Goal: Task Accomplishment & Management: Use online tool/utility

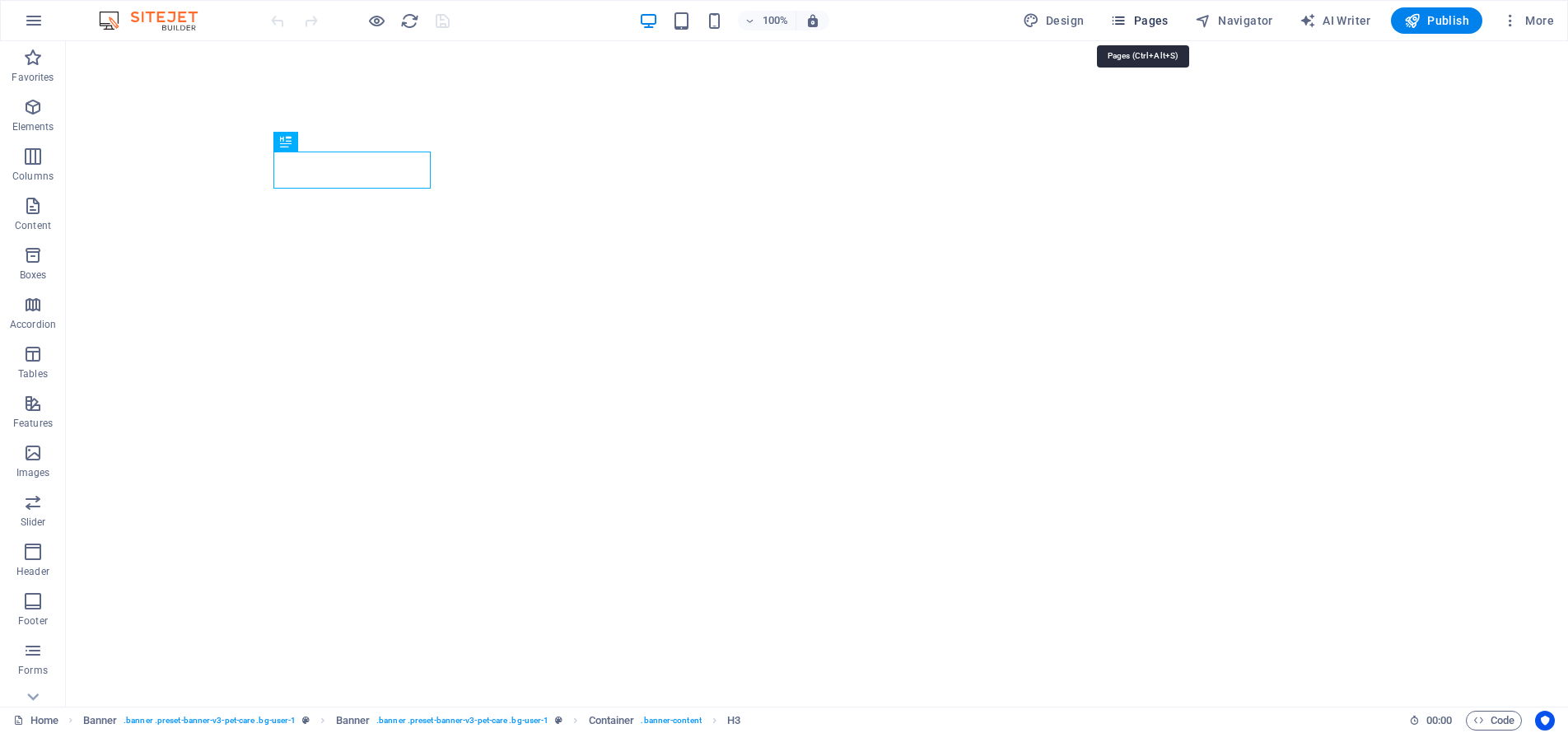
click at [1160, 29] on button "Pages" at bounding box center [1138, 20] width 71 height 26
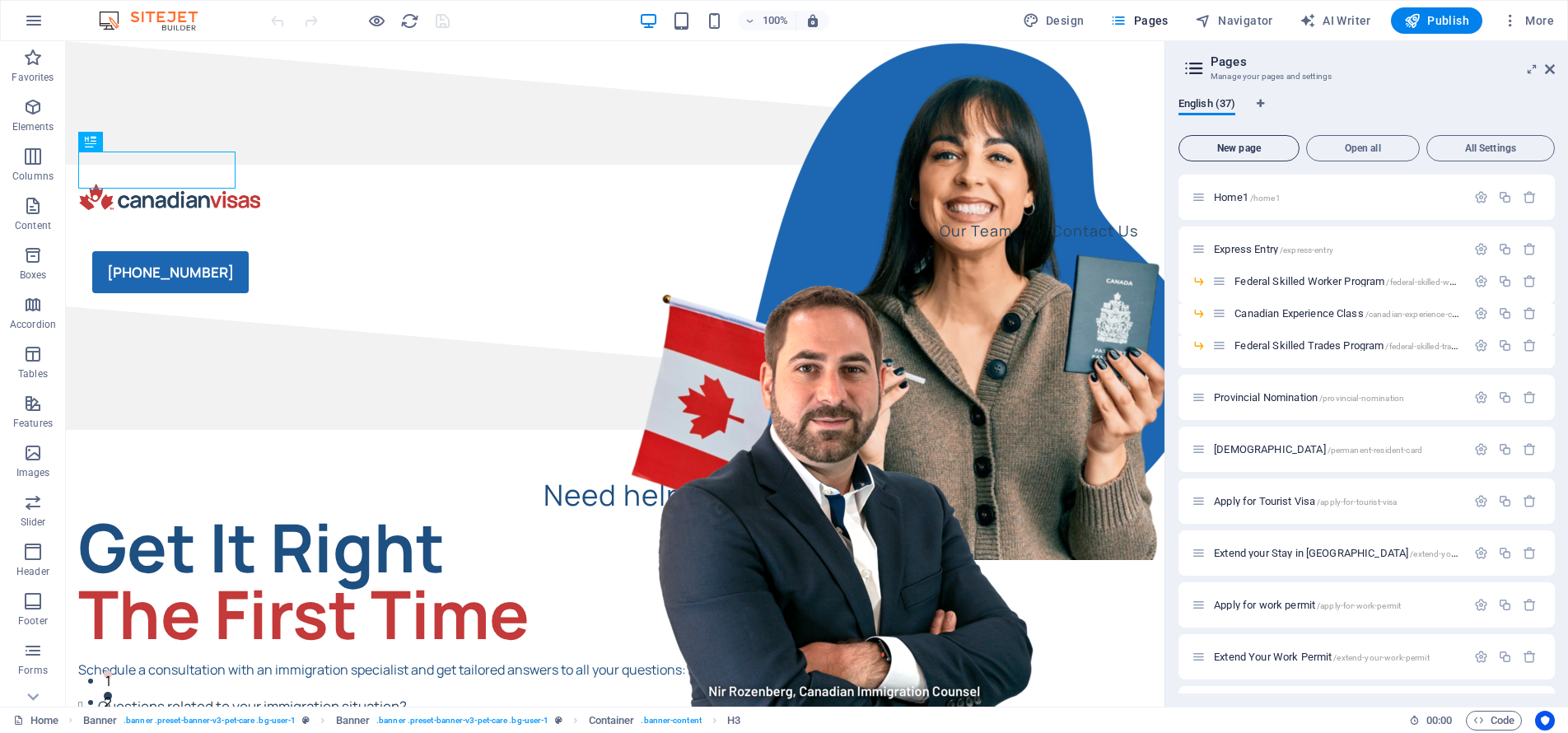
click at [1240, 139] on button "New page" at bounding box center [1239, 148] width 121 height 26
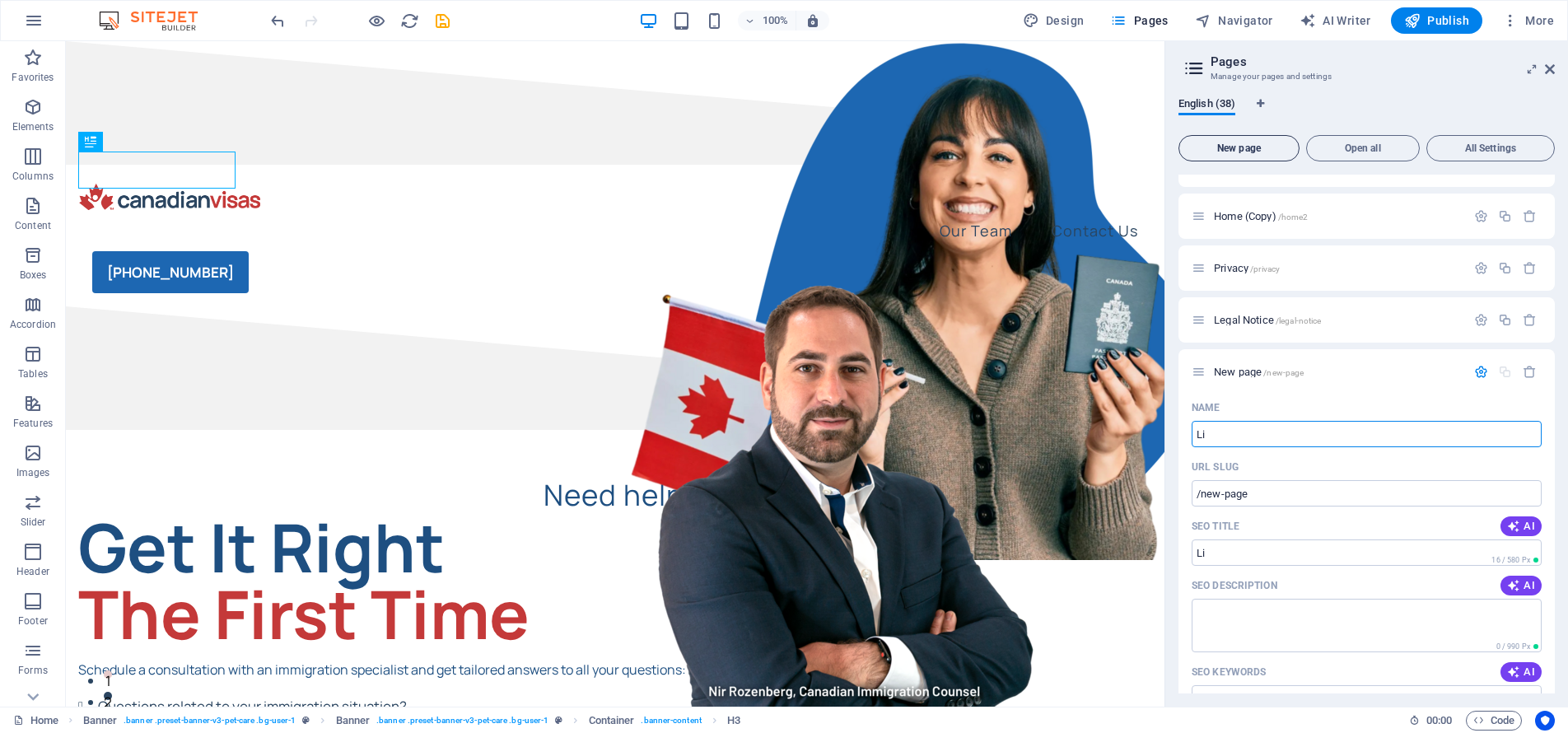
type input "Lic"
type input "/li"
type input "Li"
type input "/lic"
type input "Live in C"
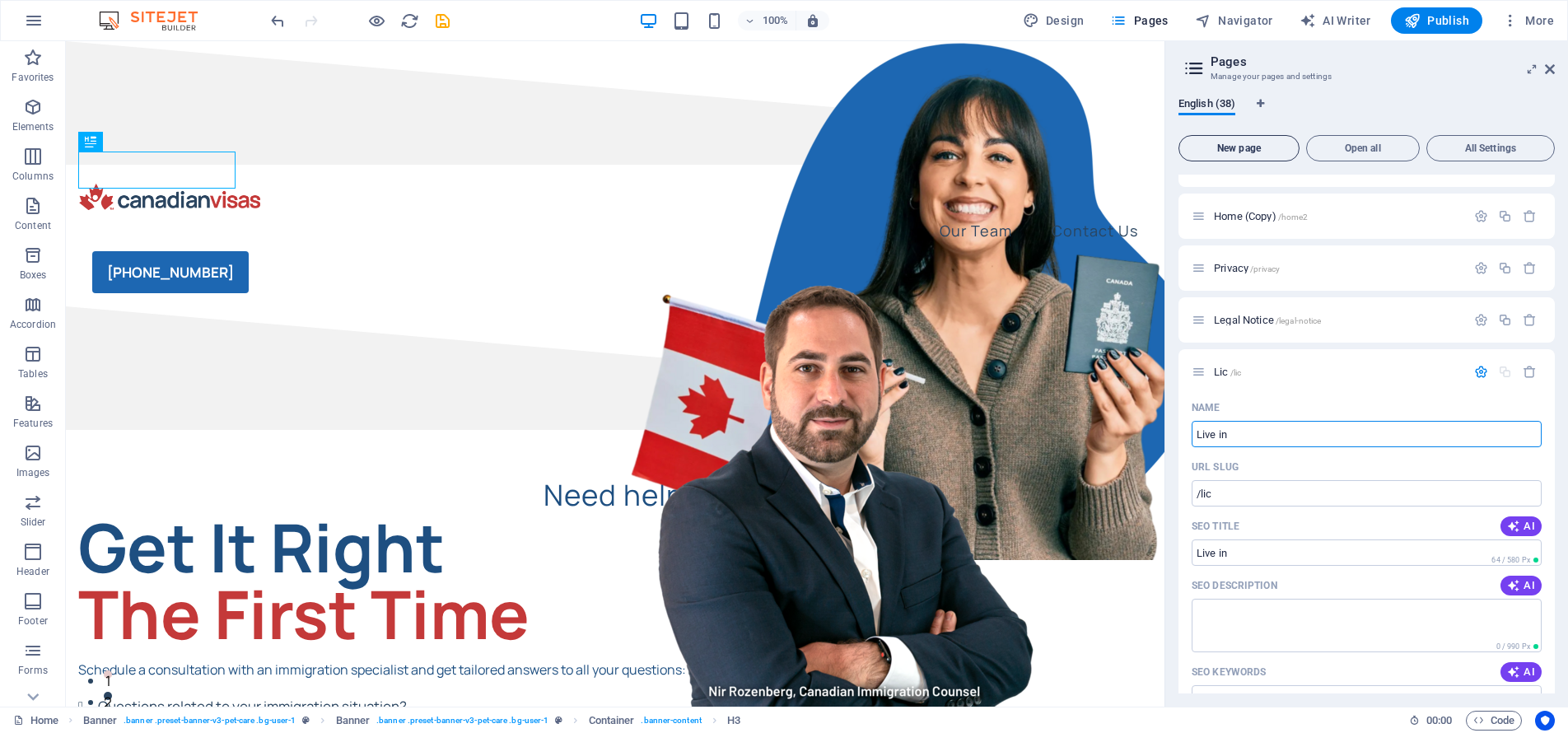
type input "/live-in"
type input "Live in Ca"
type input "/live-in-ca"
type input "Live in [GEOGRAPHIC_DATA]"
type input "/live-in-canada"
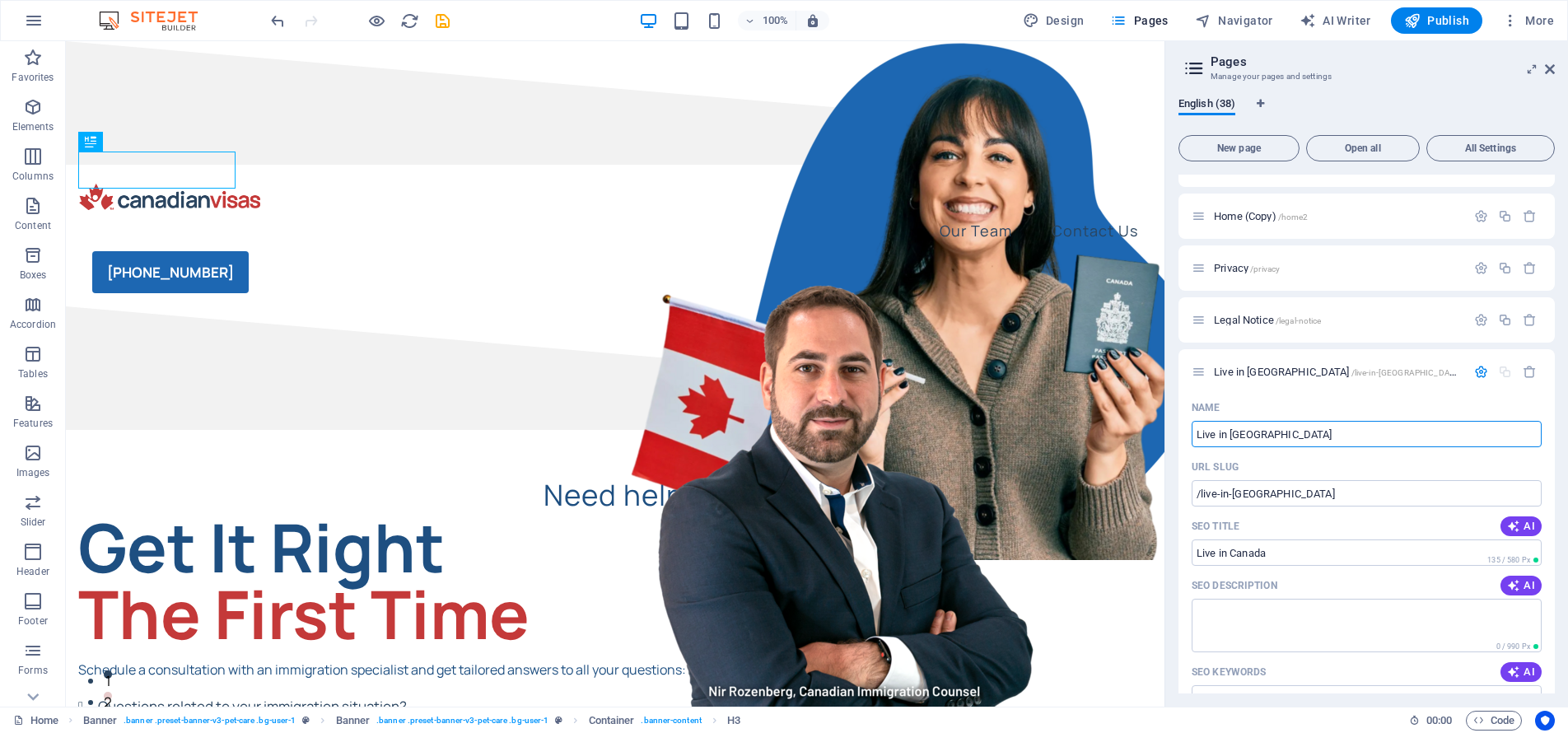
type input "Live in [GEOGRAPHIC_DATA]"
click at [1351, 373] on span "/live-in-canada" at bounding box center [1407, 372] width 112 height 9
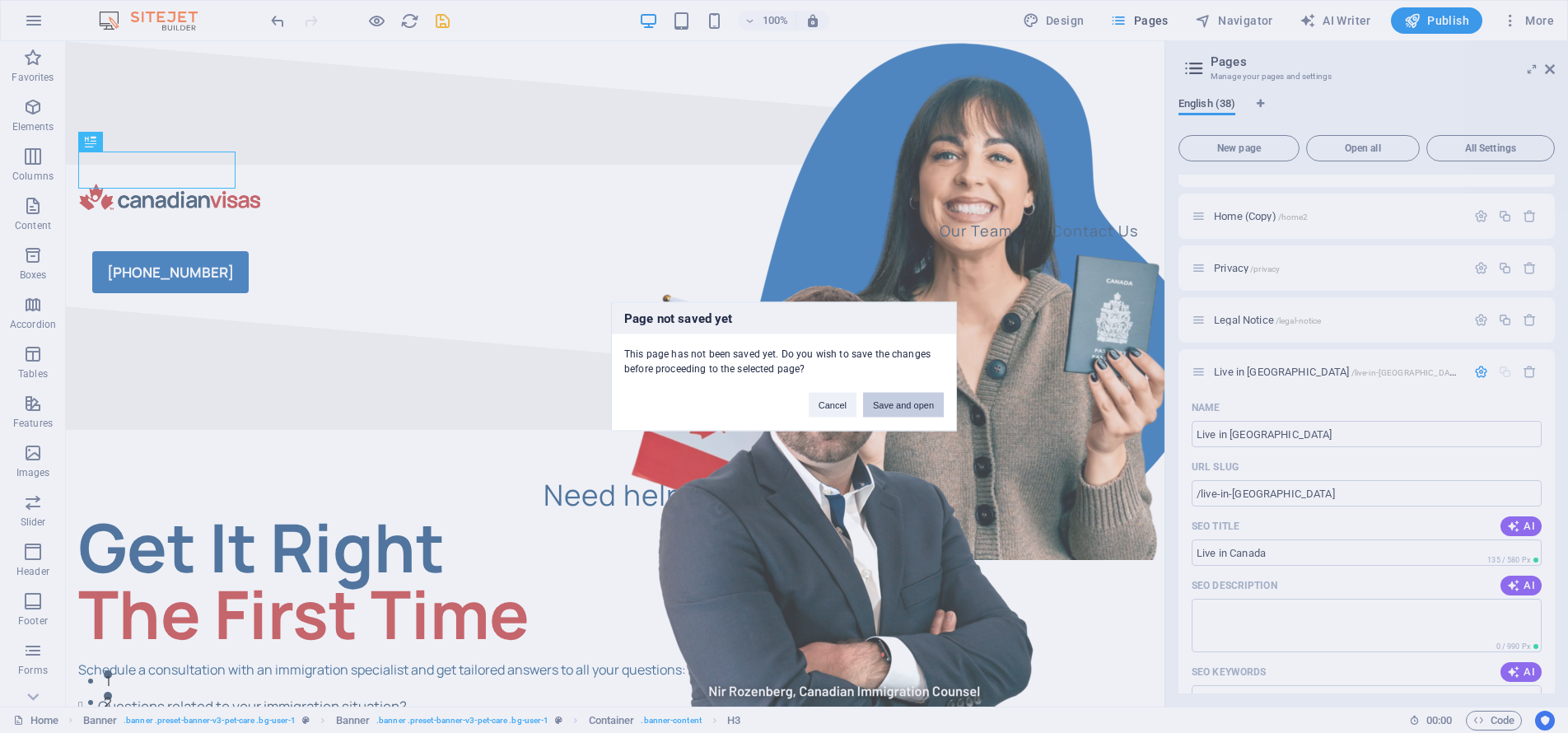
click at [904, 406] on button "Save and open" at bounding box center [904, 405] width 81 height 25
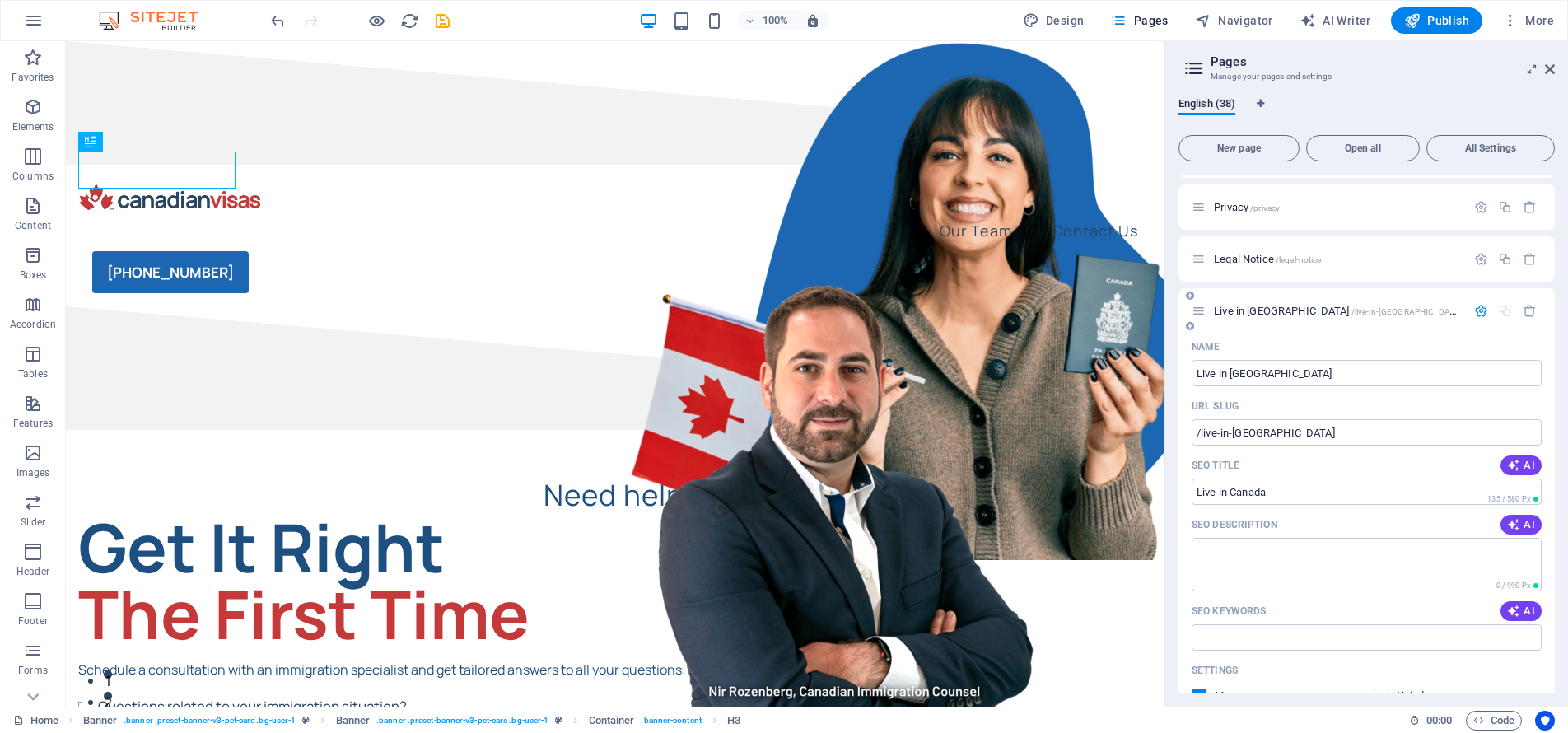
click at [1474, 313] on icon "button" at bounding box center [1480, 311] width 14 height 14
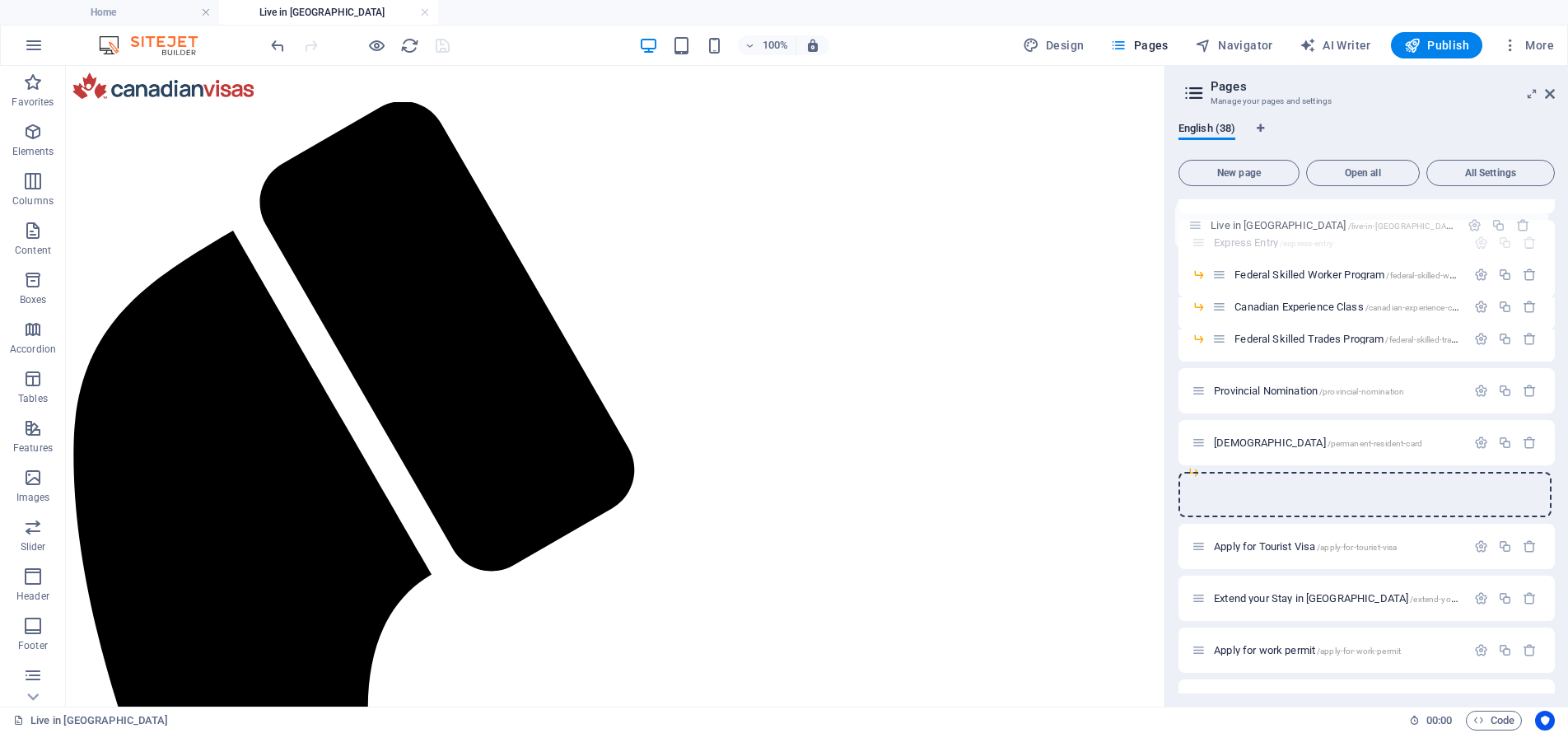
scroll to position [0, 0]
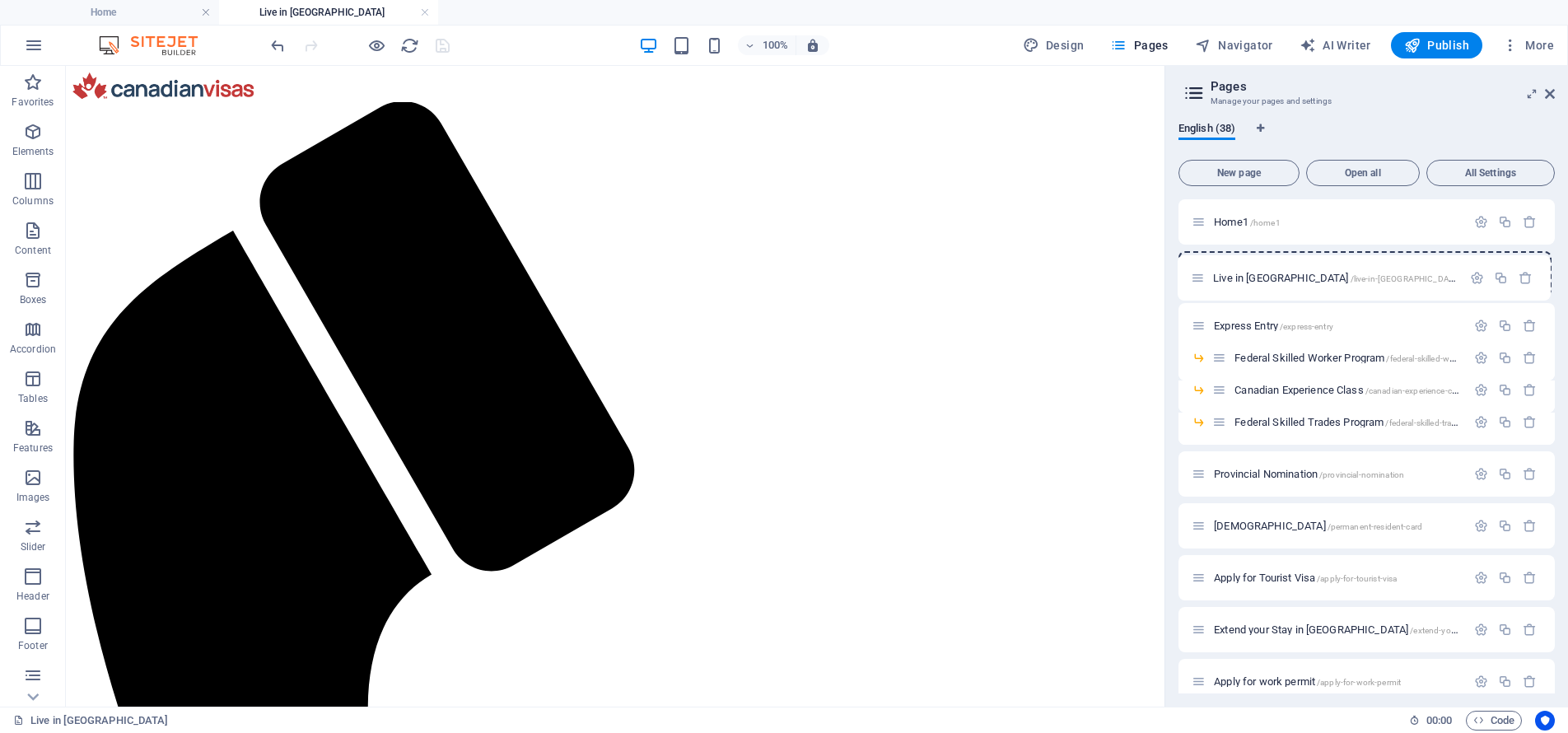
drag, startPoint x: 1203, startPoint y: 645, endPoint x: 1202, endPoint y: 271, distance: 374.0
drag, startPoint x: 1197, startPoint y: 323, endPoint x: 1224, endPoint y: 293, distance: 40.4
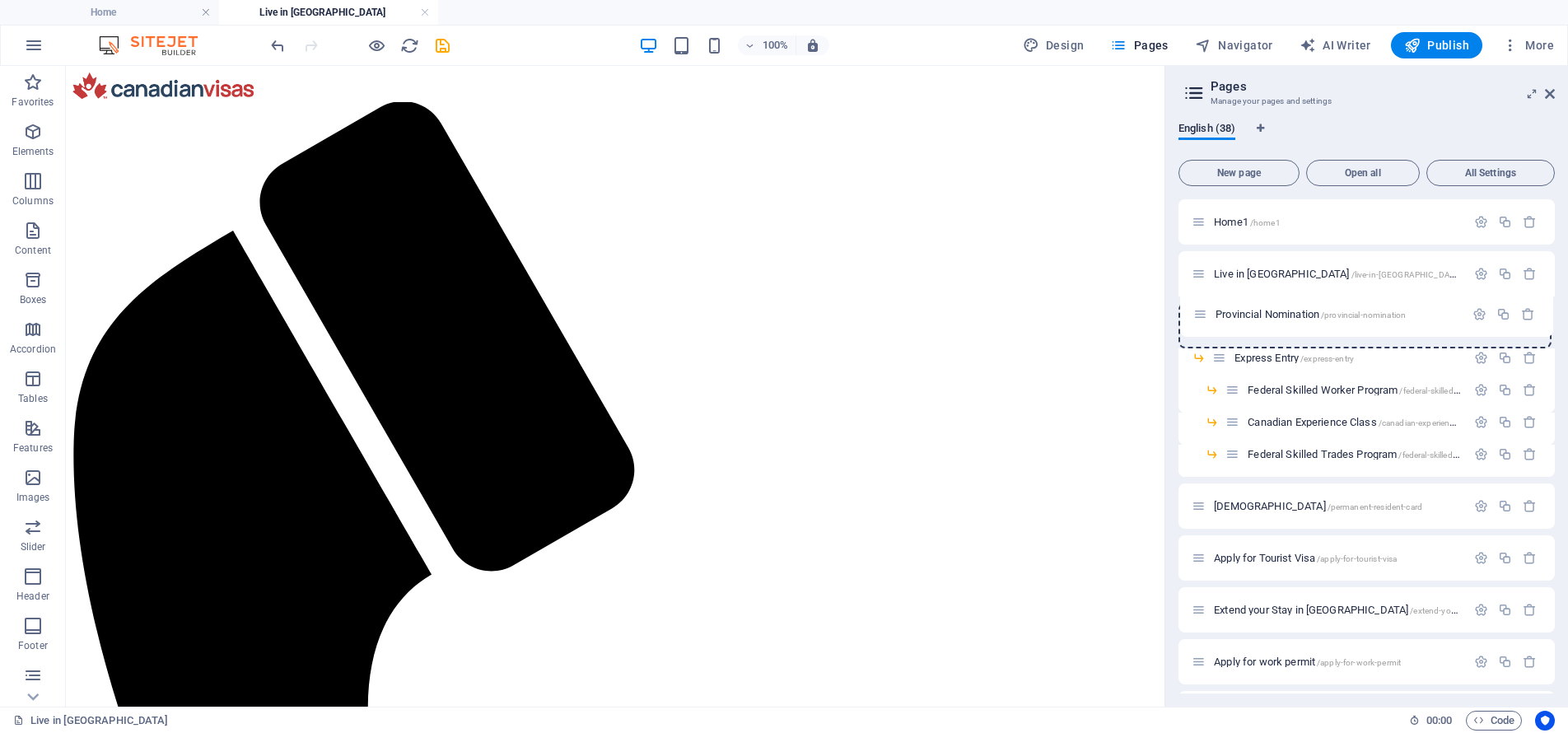
drag, startPoint x: 1196, startPoint y: 460, endPoint x: 1199, endPoint y: 314, distance: 146.0
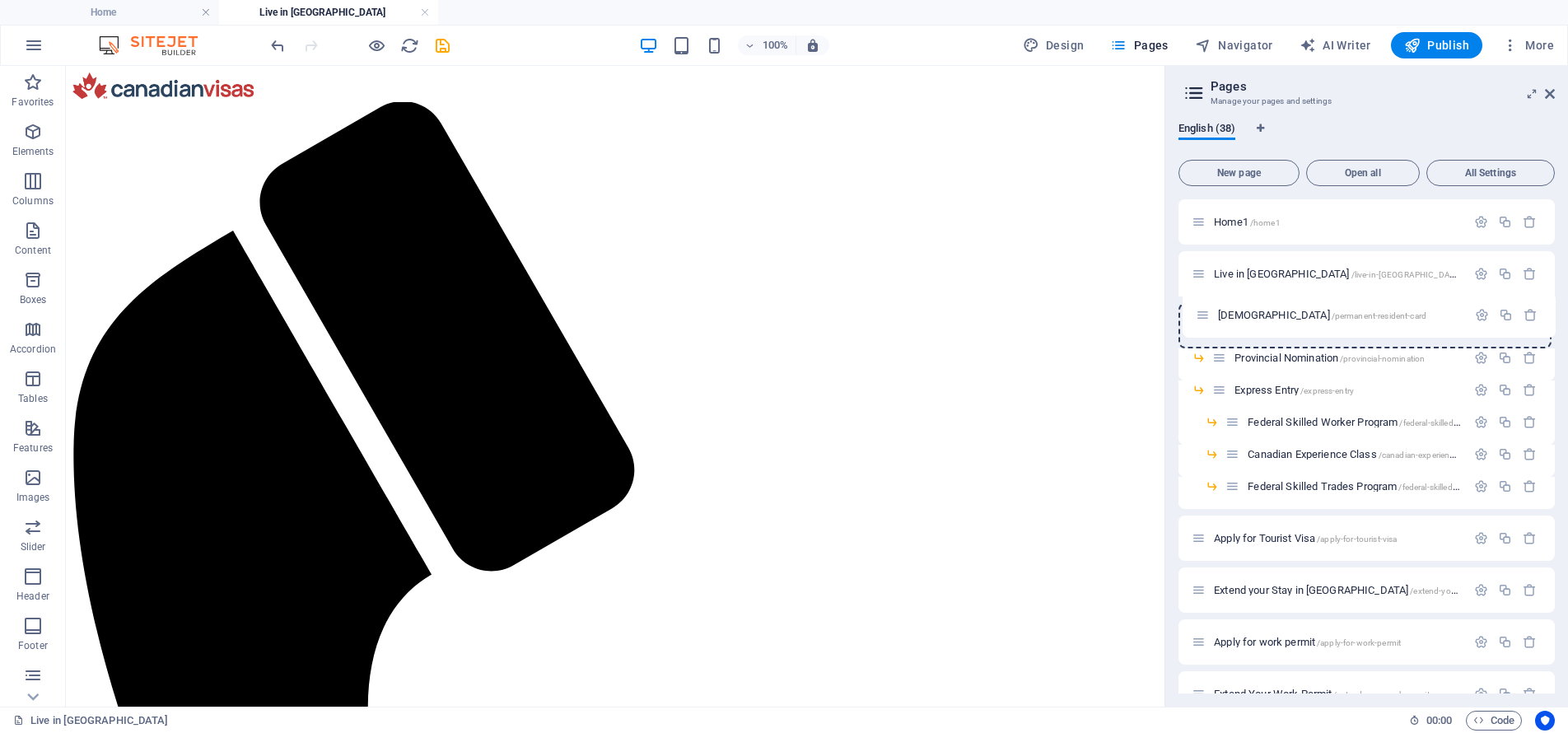
drag, startPoint x: 1204, startPoint y: 488, endPoint x: 1209, endPoint y: 312, distance: 176.1
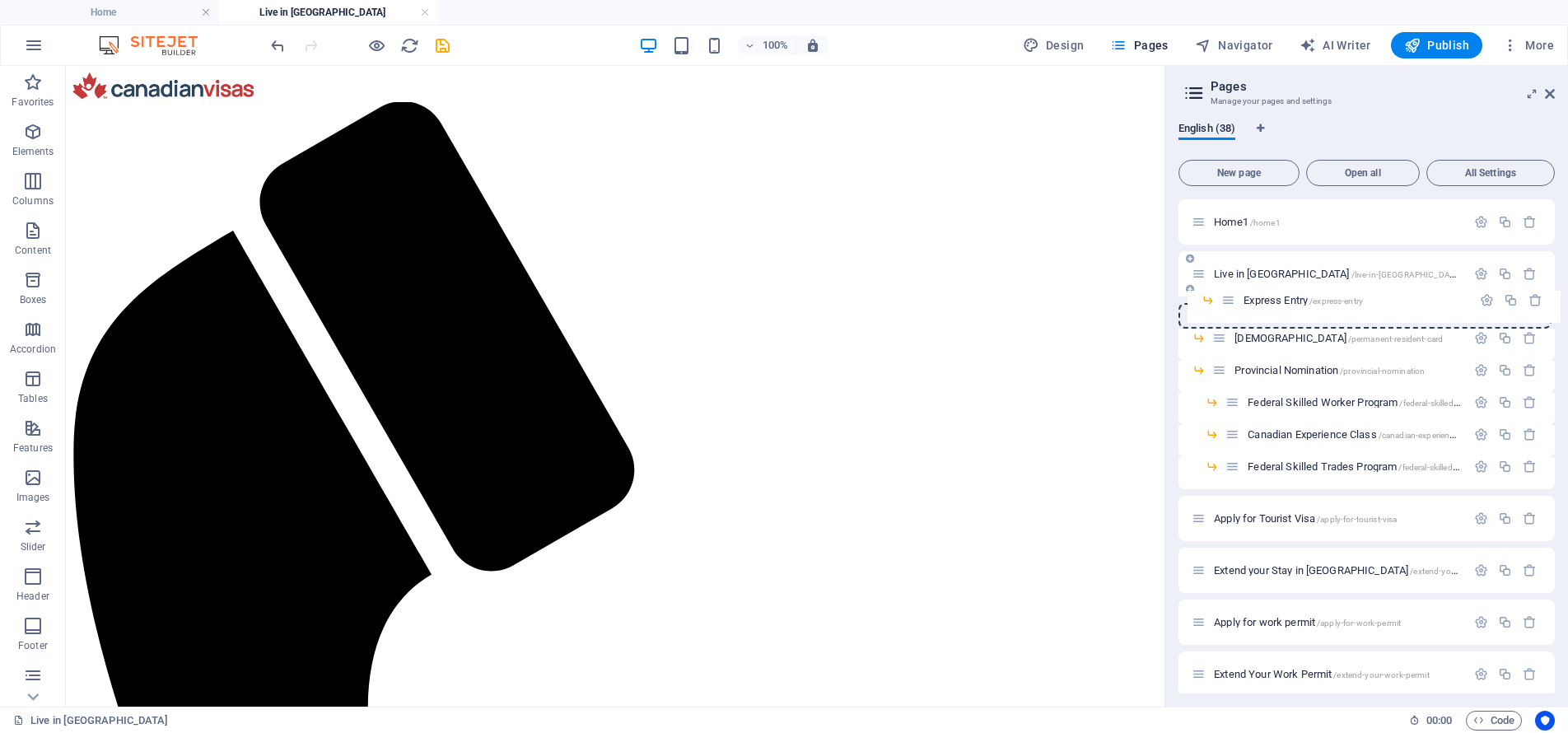
drag, startPoint x: 1222, startPoint y: 370, endPoint x: 1234, endPoint y: 293, distance: 77.9
drag, startPoint x: 1217, startPoint y: 464, endPoint x: 1212, endPoint y: 428, distance: 36.3
click at [1264, 177] on span "New page" at bounding box center [1238, 173] width 106 height 10
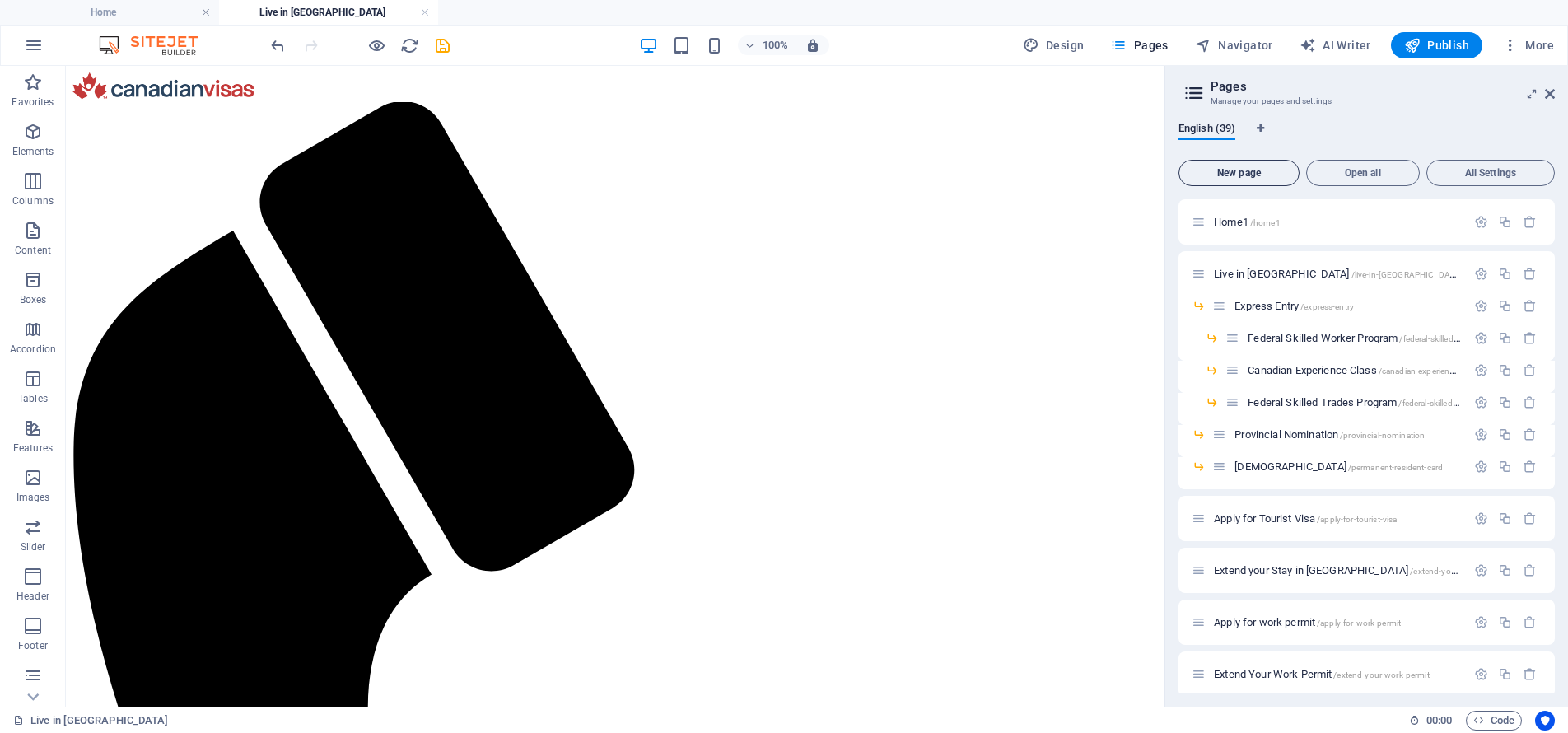
scroll to position [1691, 0]
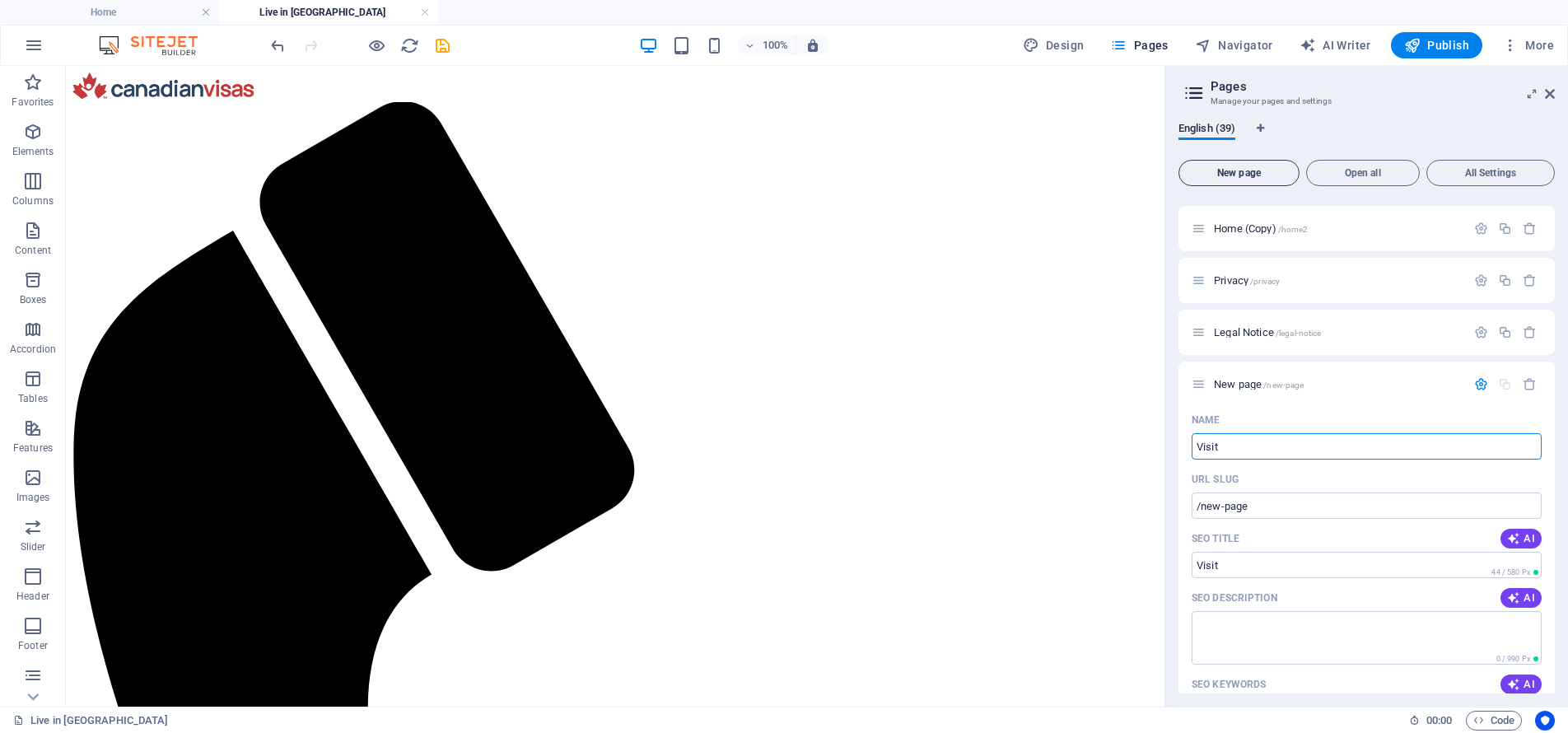
type input "Visit C"
type input "/visit"
type input "Visit Ca"
type input "/visit-caa"
type input "Visit [GEOGRAPHIC_DATA]"
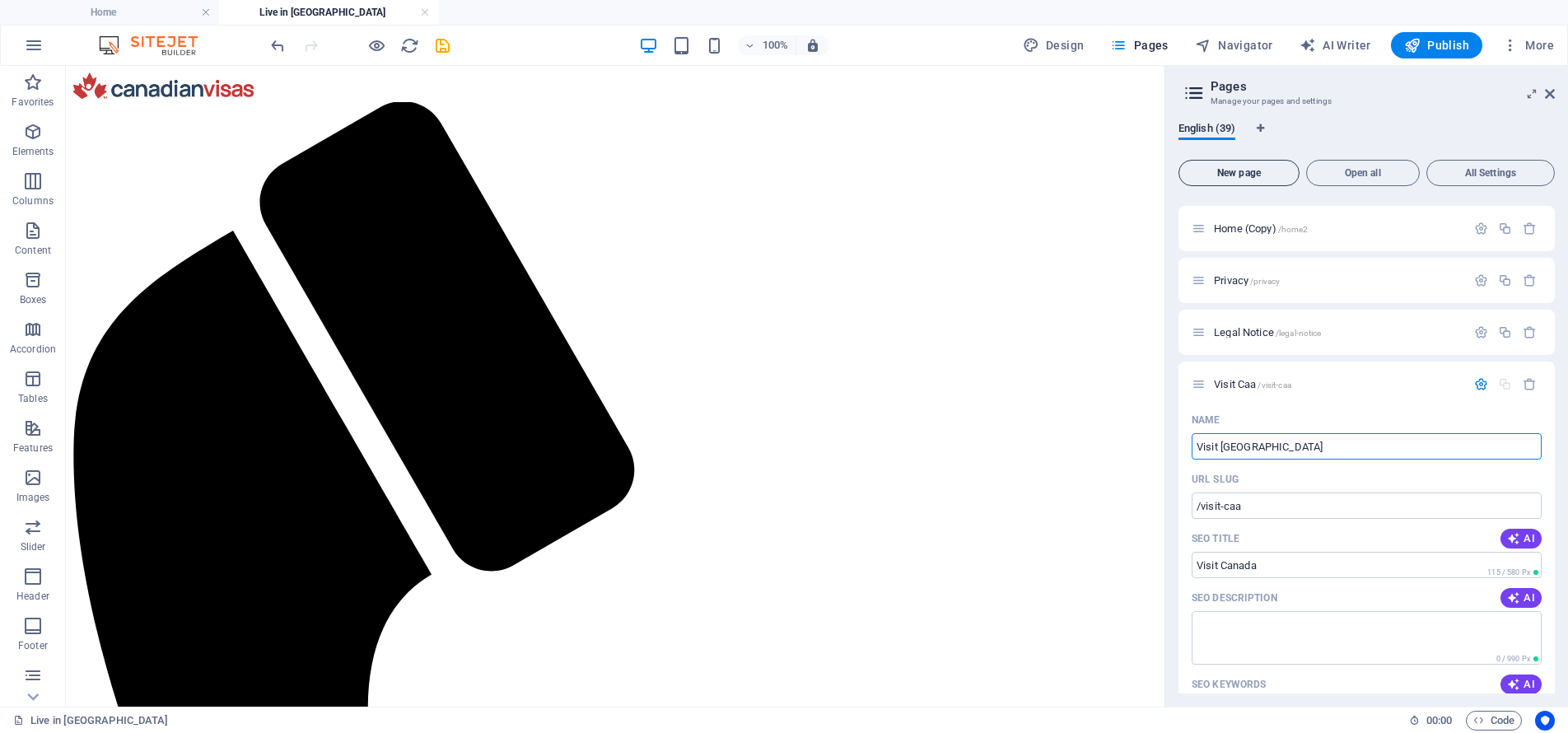
type input "/visit-canada"
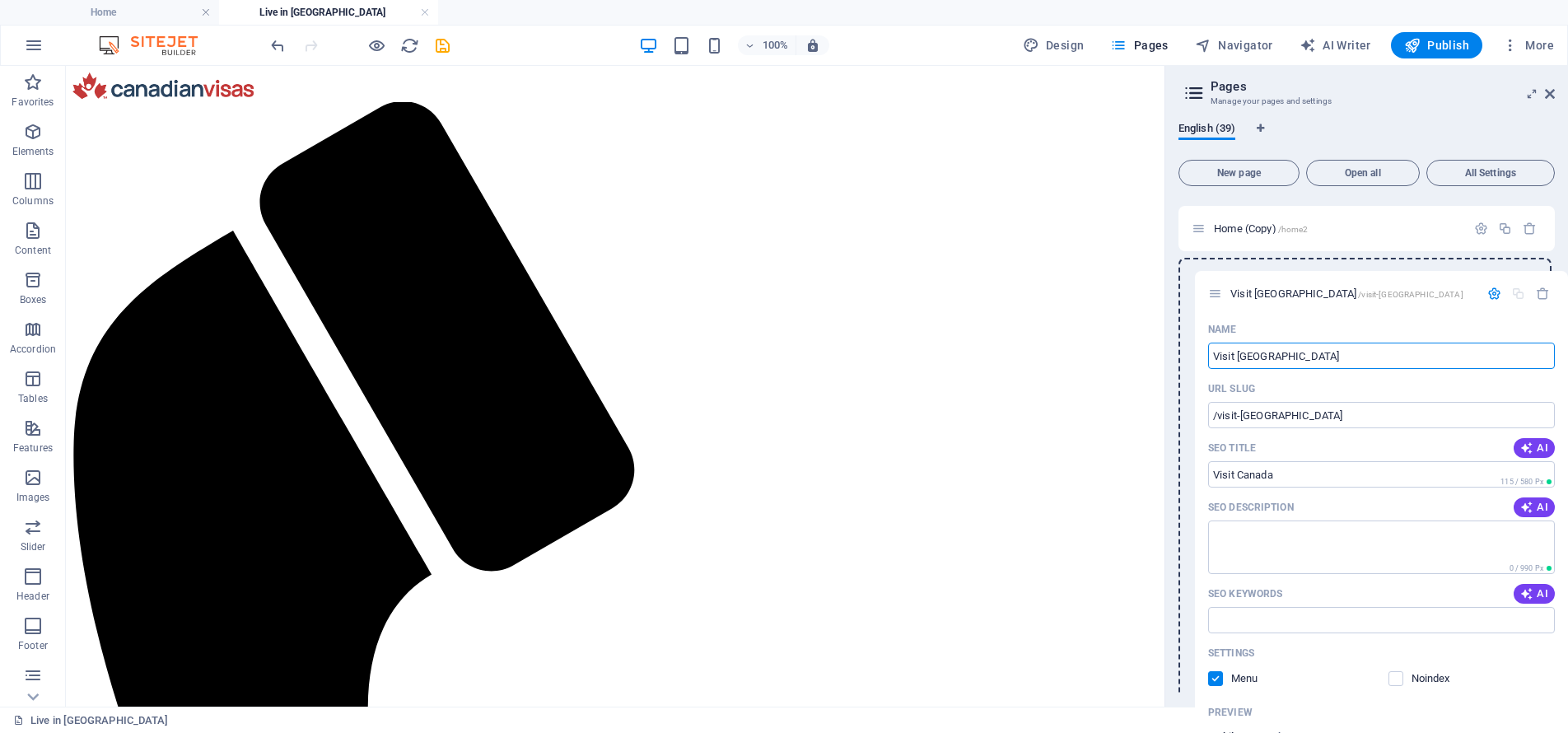
drag, startPoint x: 1199, startPoint y: 384, endPoint x: 1215, endPoint y: 288, distance: 97.3
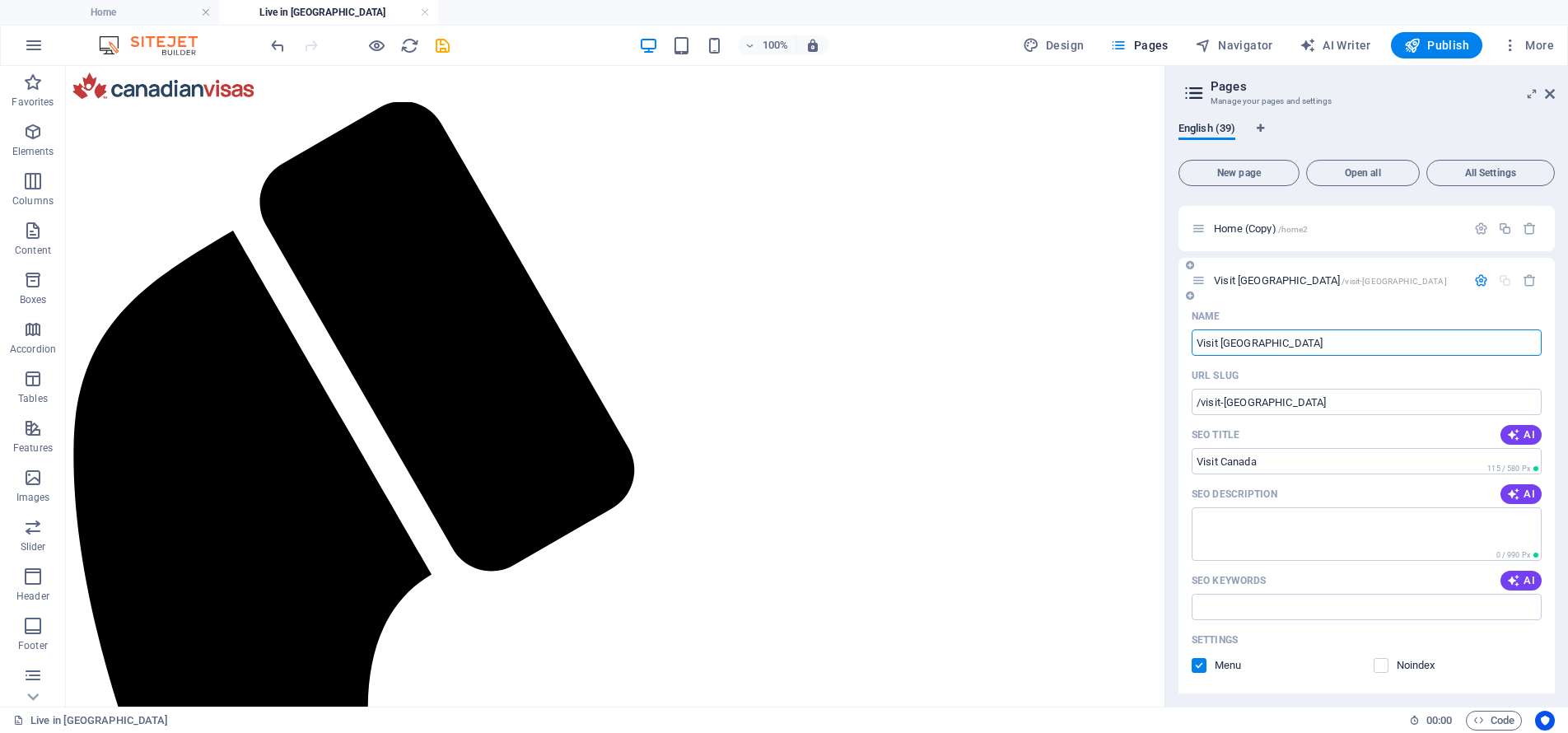
type input "Visit [GEOGRAPHIC_DATA]"
click at [1479, 281] on icon "button" at bounding box center [1480, 280] width 14 height 14
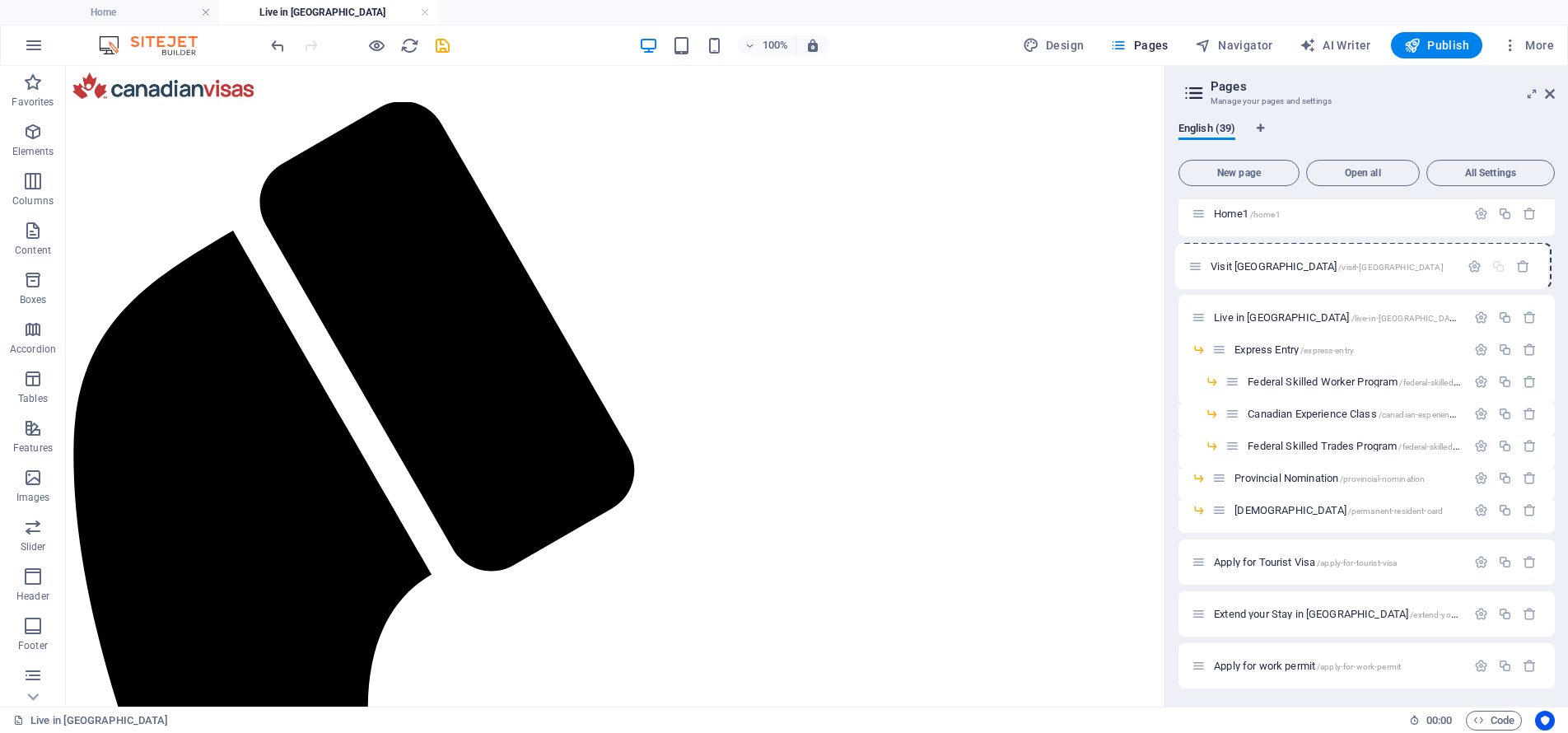
scroll to position [0, 0]
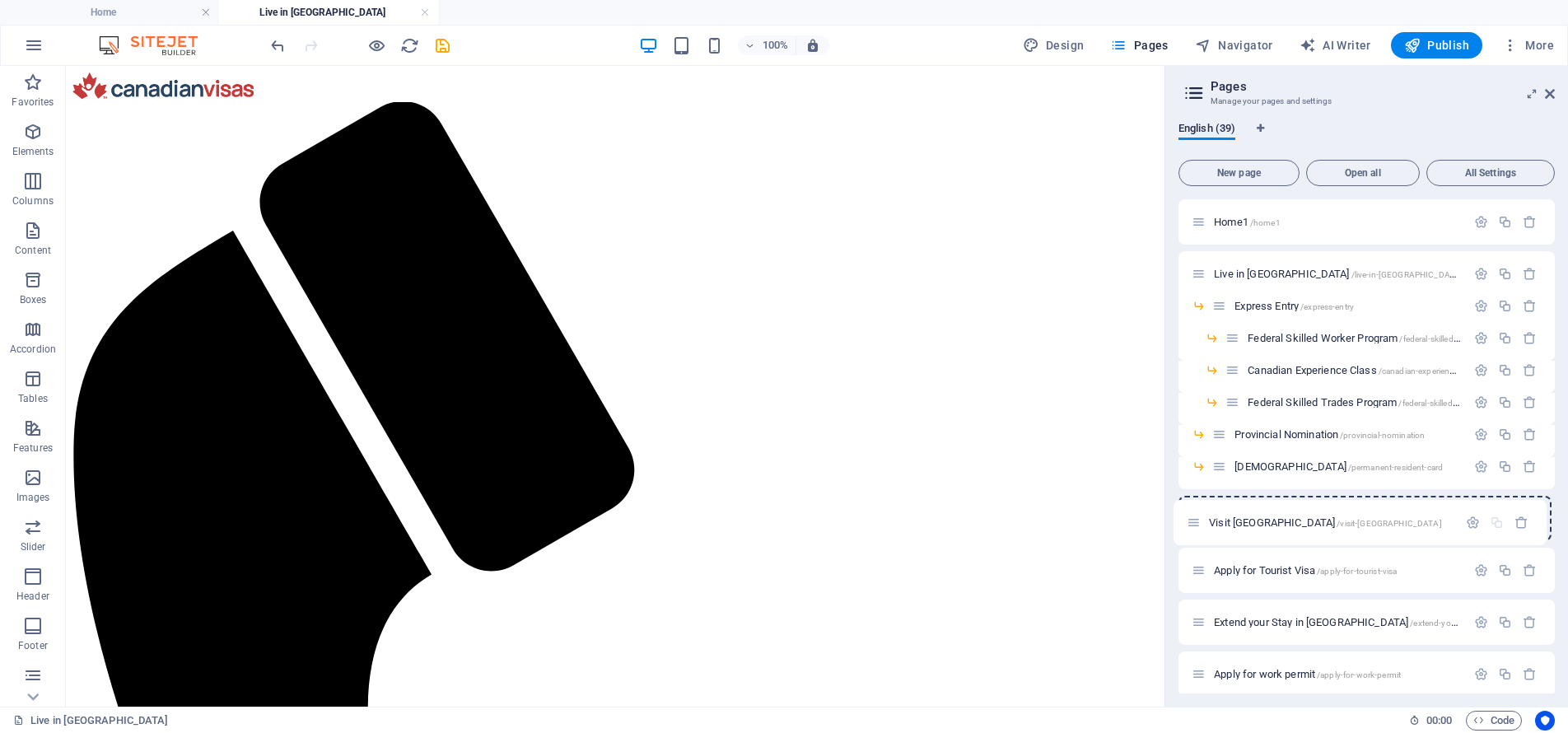
drag, startPoint x: 1198, startPoint y: 560, endPoint x: 1194, endPoint y: 516, distance: 44.2
drag, startPoint x: 1200, startPoint y: 571, endPoint x: 1213, endPoint y: 536, distance: 37.3
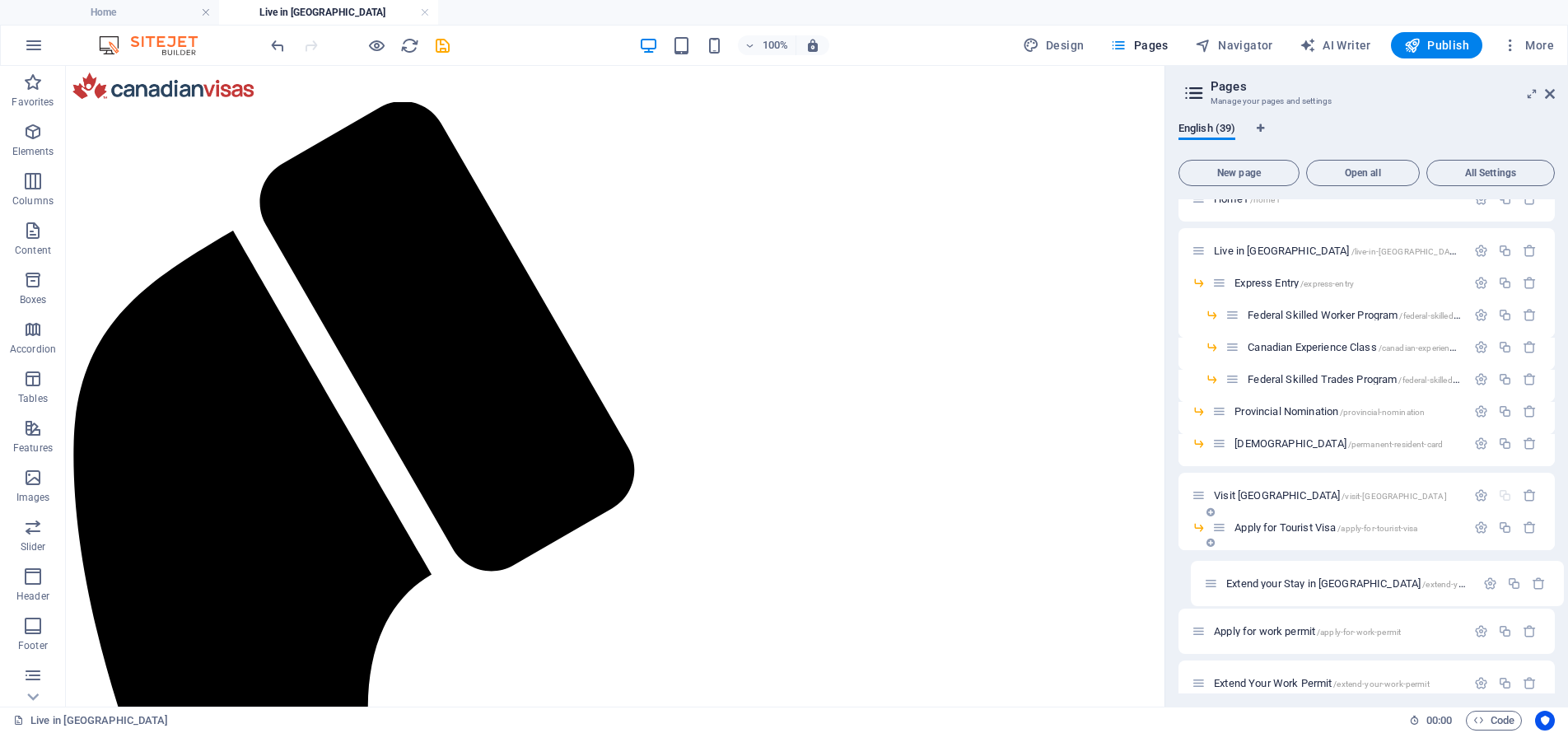
scroll to position [25, 0]
drag, startPoint x: 1198, startPoint y: 600, endPoint x: 1218, endPoint y: 546, distance: 57.6
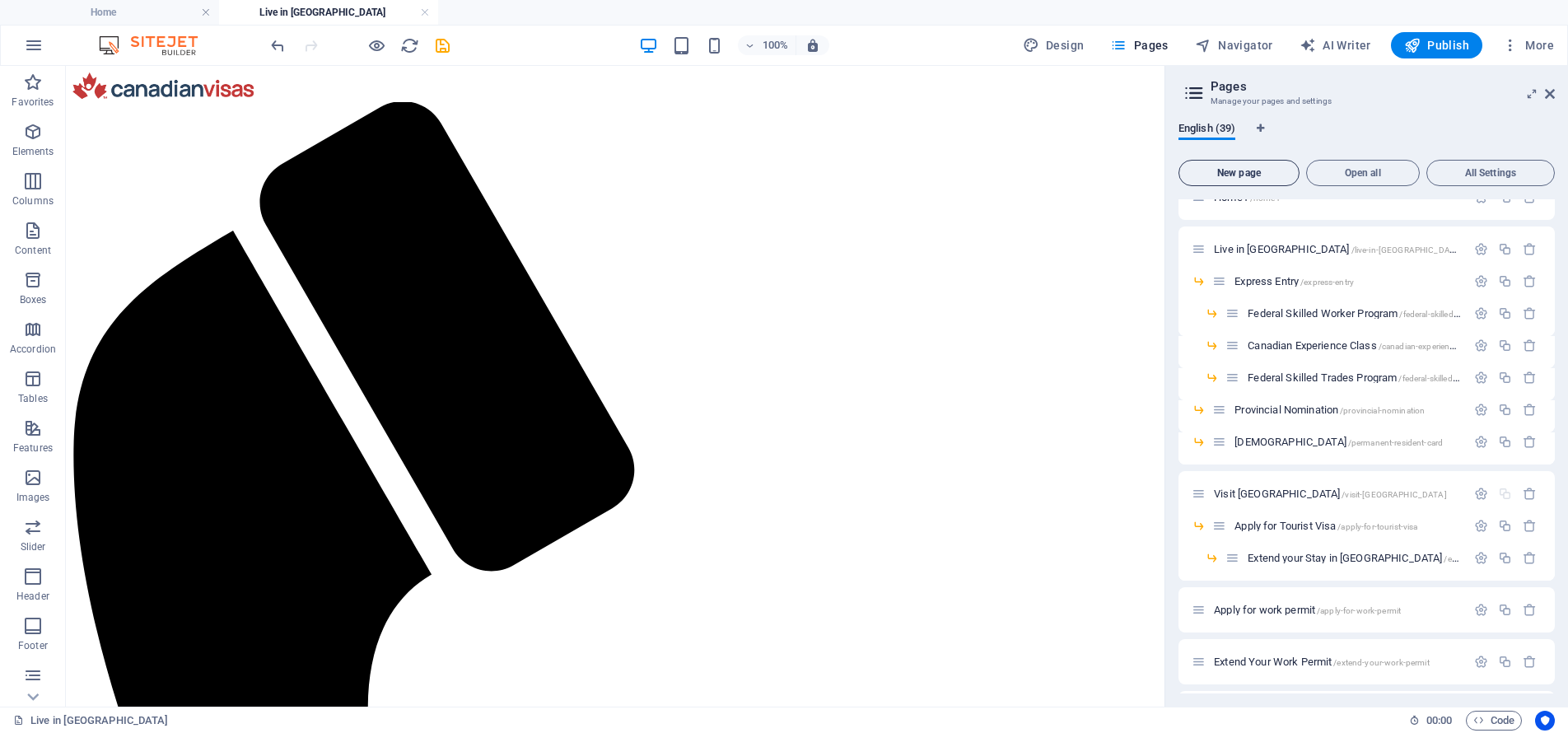
click at [1248, 172] on span "New page" at bounding box center [1238, 173] width 106 height 10
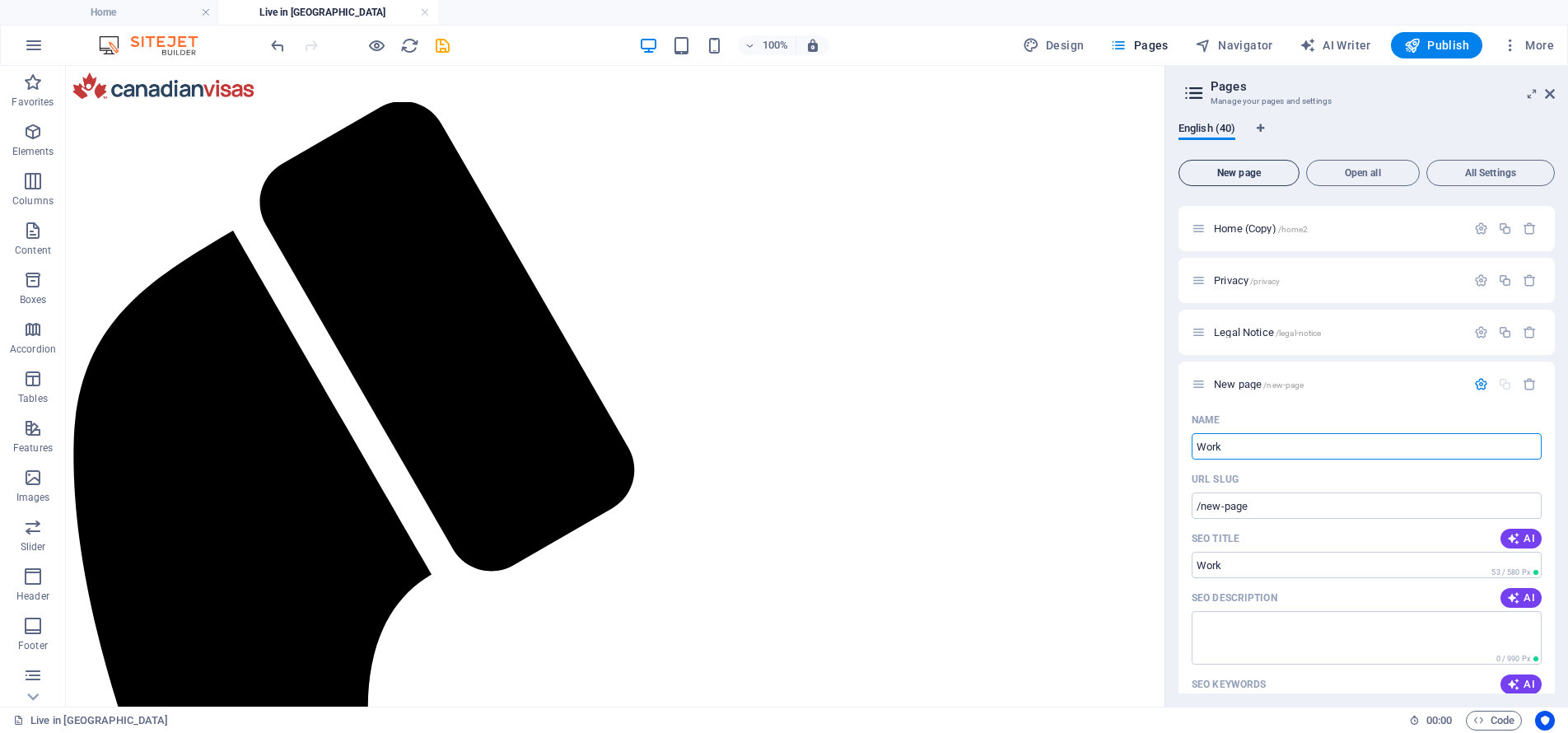
type input "Work"
type input "/work"
type input "Work in [GEOGRAPHIC_DATA]"
type input "/work-in-canada"
click at [1473, 385] on icon "button" at bounding box center [1480, 384] width 14 height 14
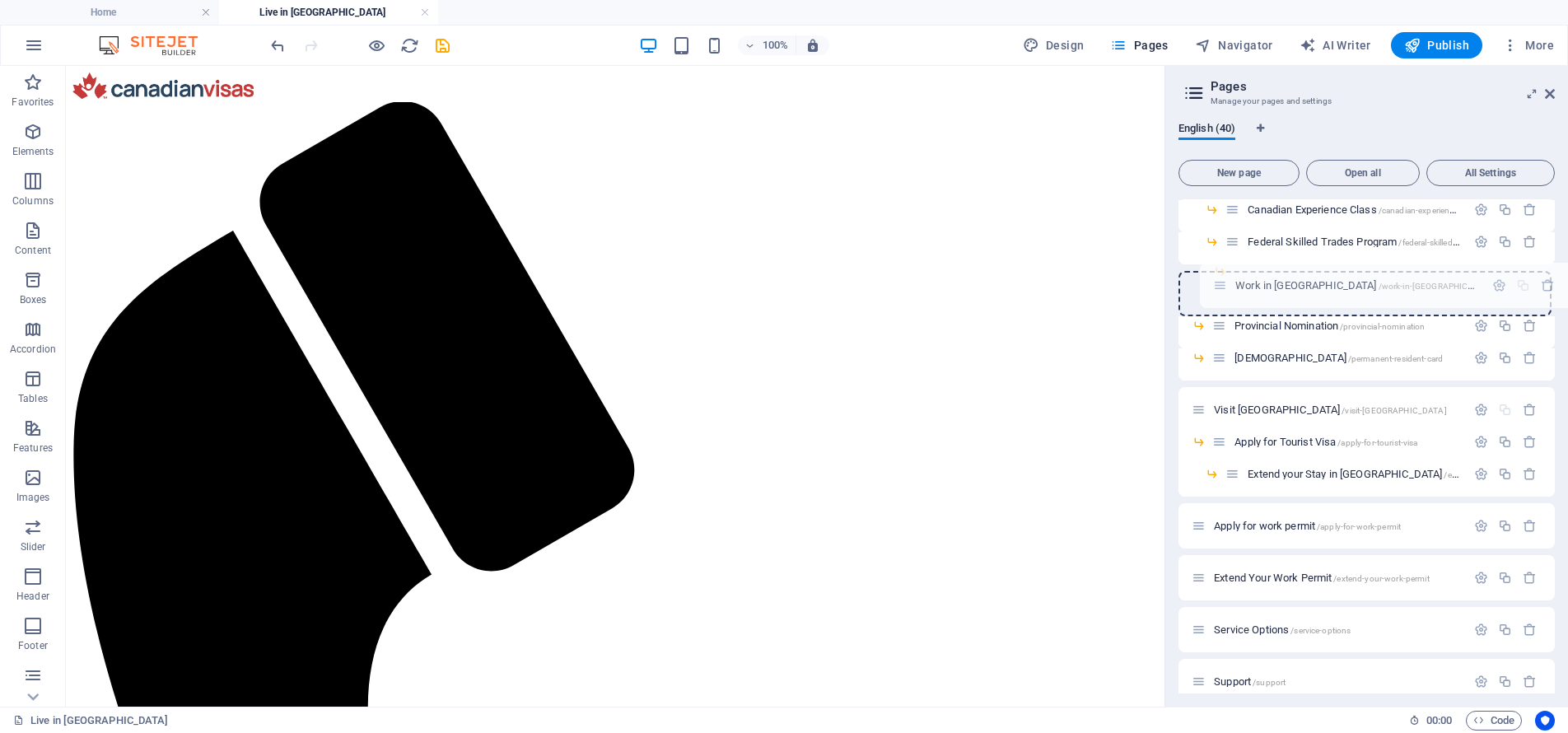
scroll to position [148, 0]
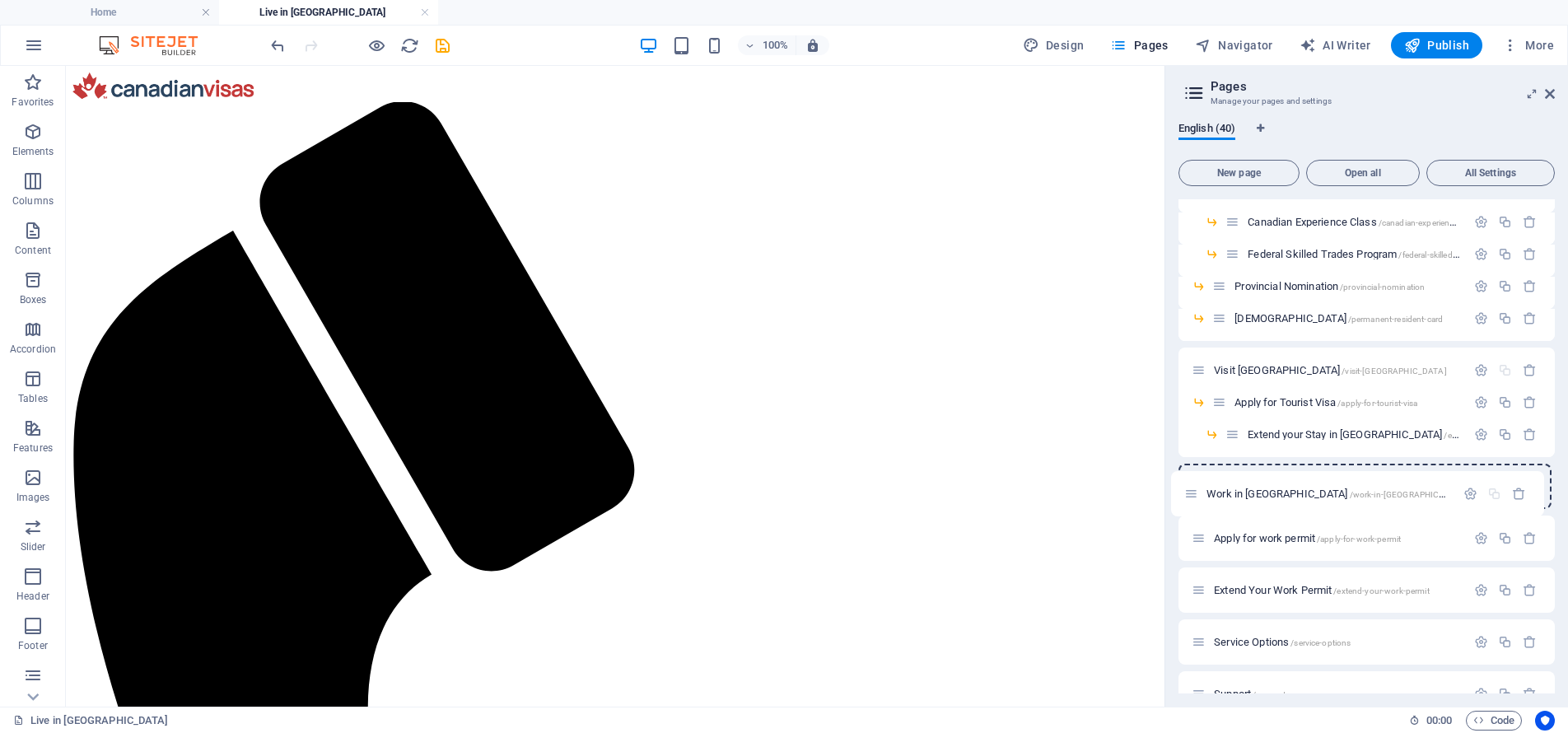
drag, startPoint x: 1200, startPoint y: 662, endPoint x: 1194, endPoint y: 484, distance: 178.1
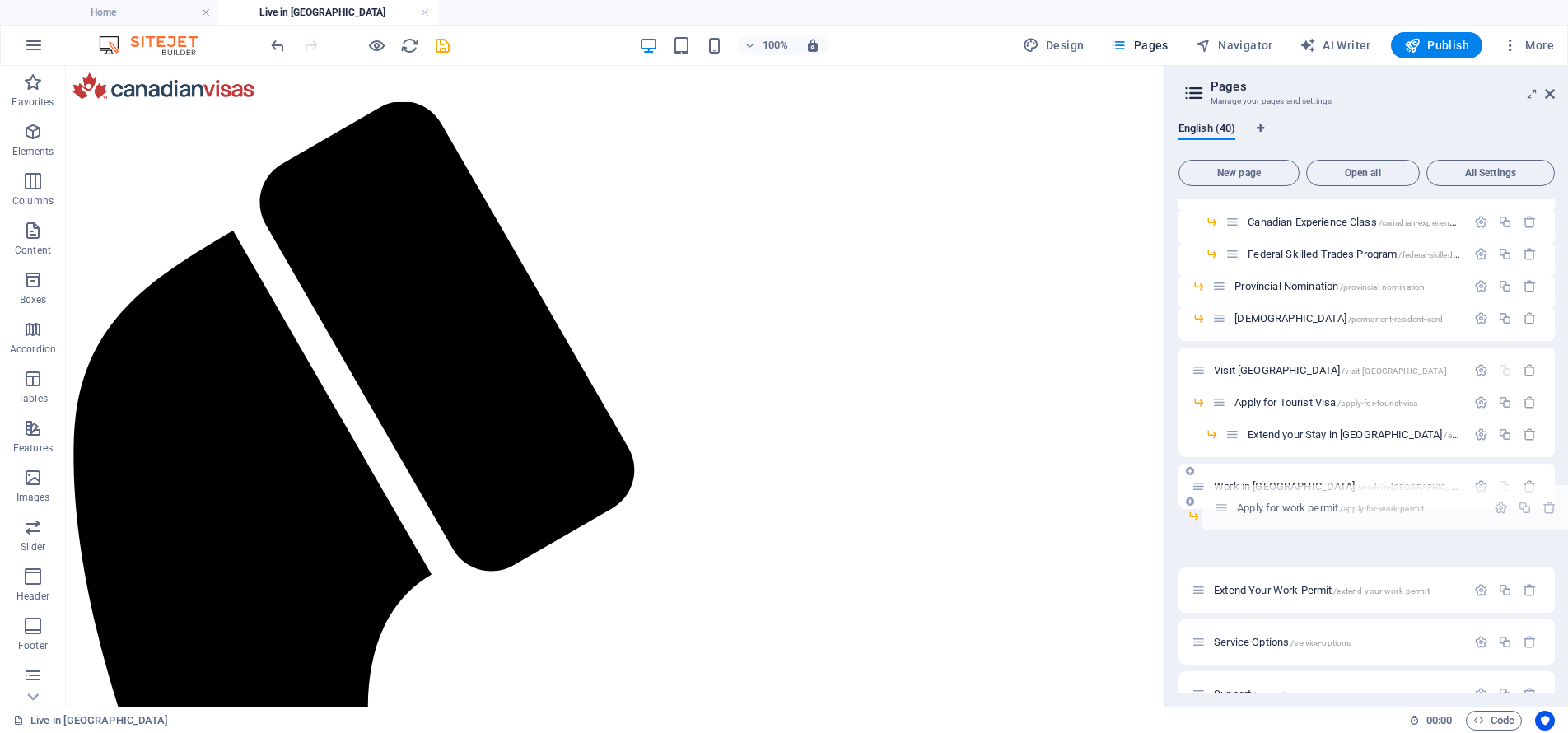
drag, startPoint x: 1199, startPoint y: 536, endPoint x: 1224, endPoint y: 502, distance: 42.2
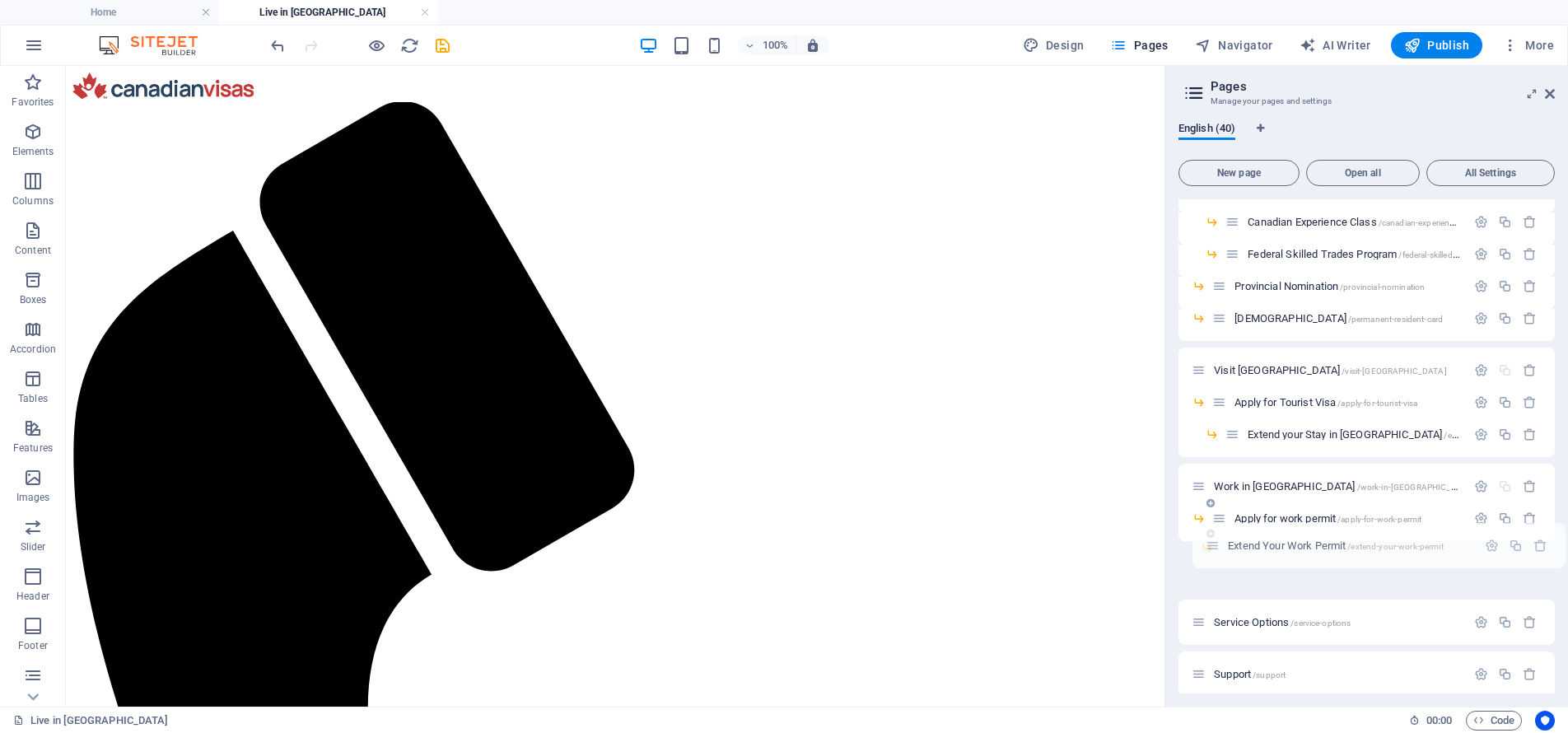
drag, startPoint x: 1200, startPoint y: 564, endPoint x: 1216, endPoint y: 536, distance: 32.2
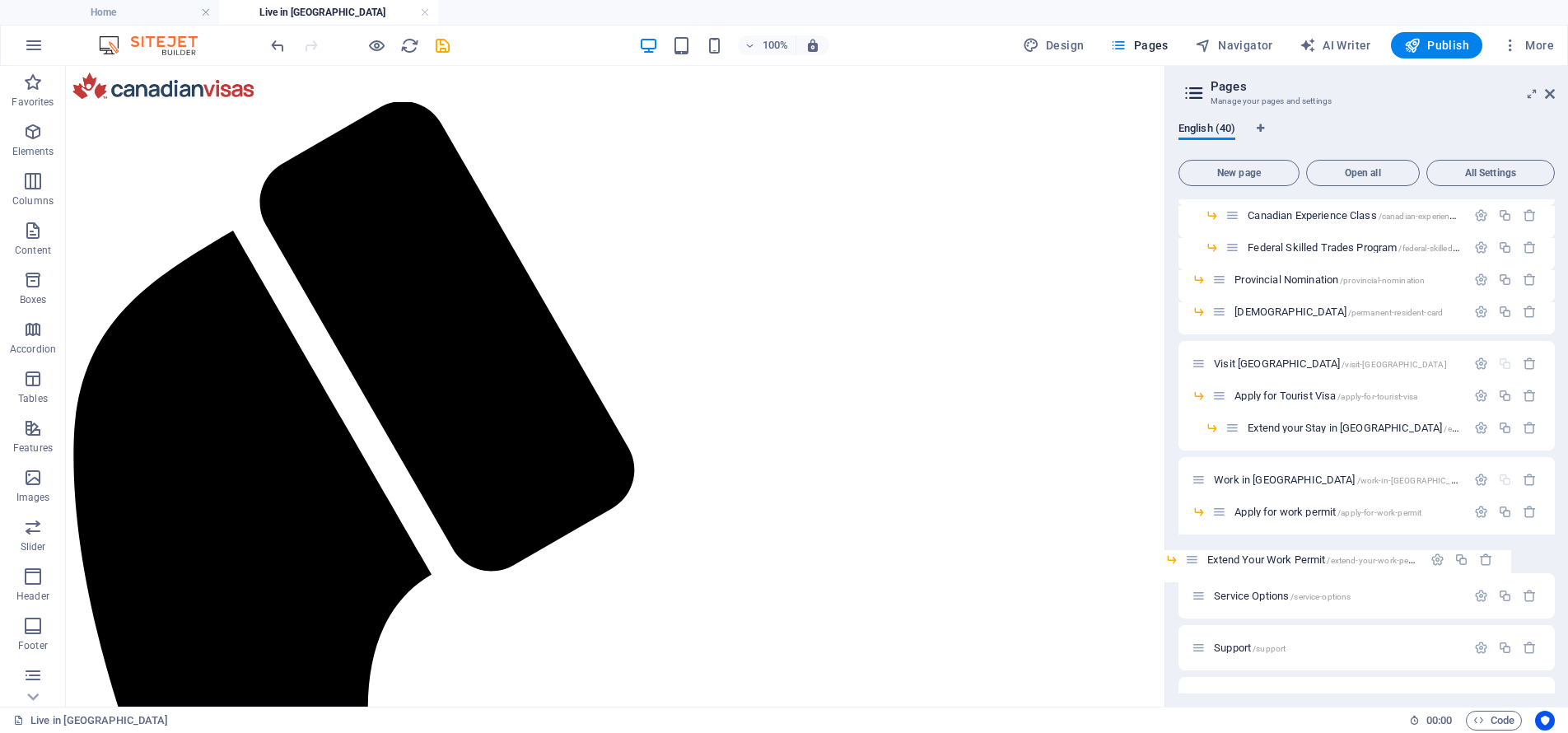
scroll to position [157, 0]
drag, startPoint x: 1234, startPoint y: 549, endPoint x: 1199, endPoint y: 506, distance: 55.4
drag, startPoint x: 1223, startPoint y: 543, endPoint x: 1223, endPoint y: 504, distance: 39.0
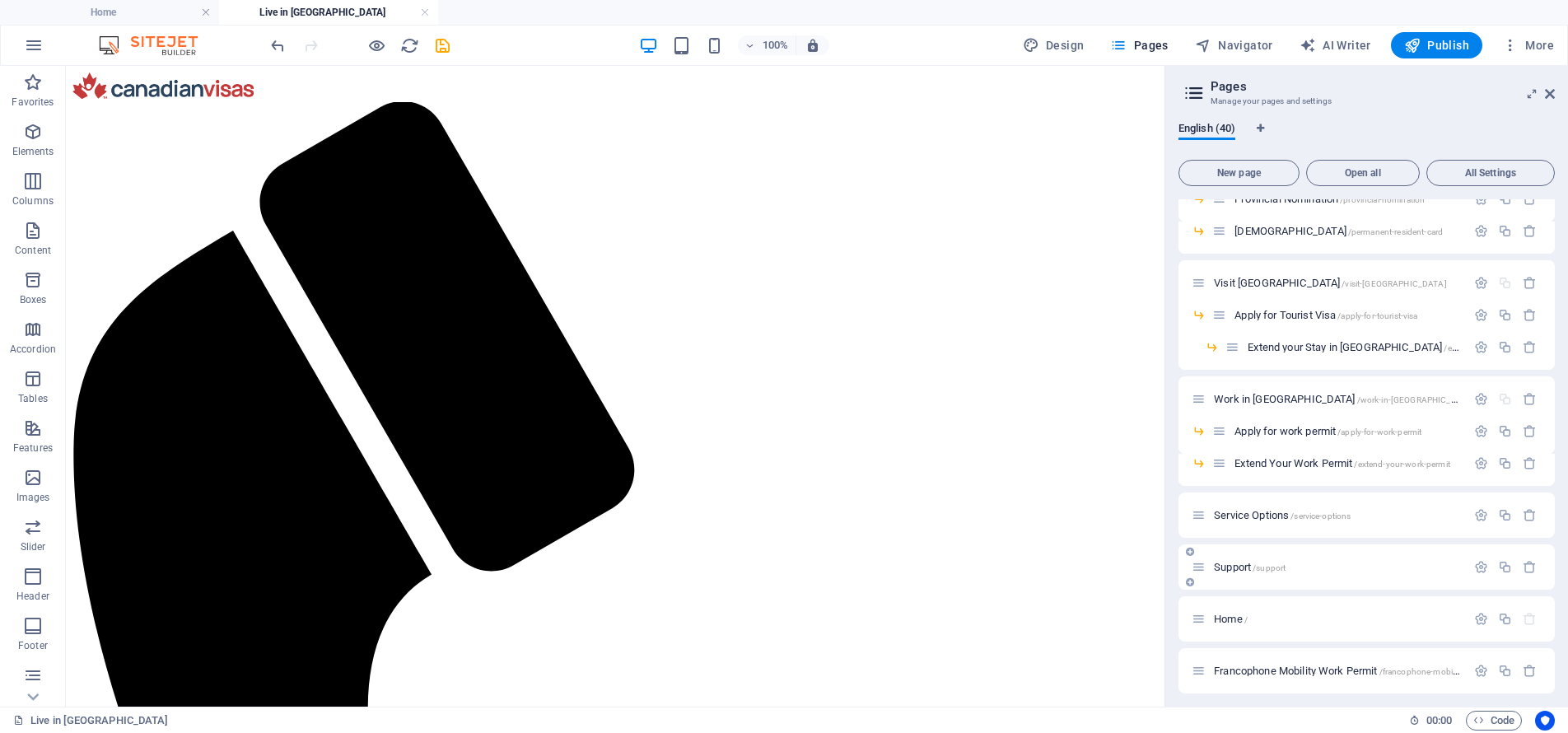
scroll to position [249, 0]
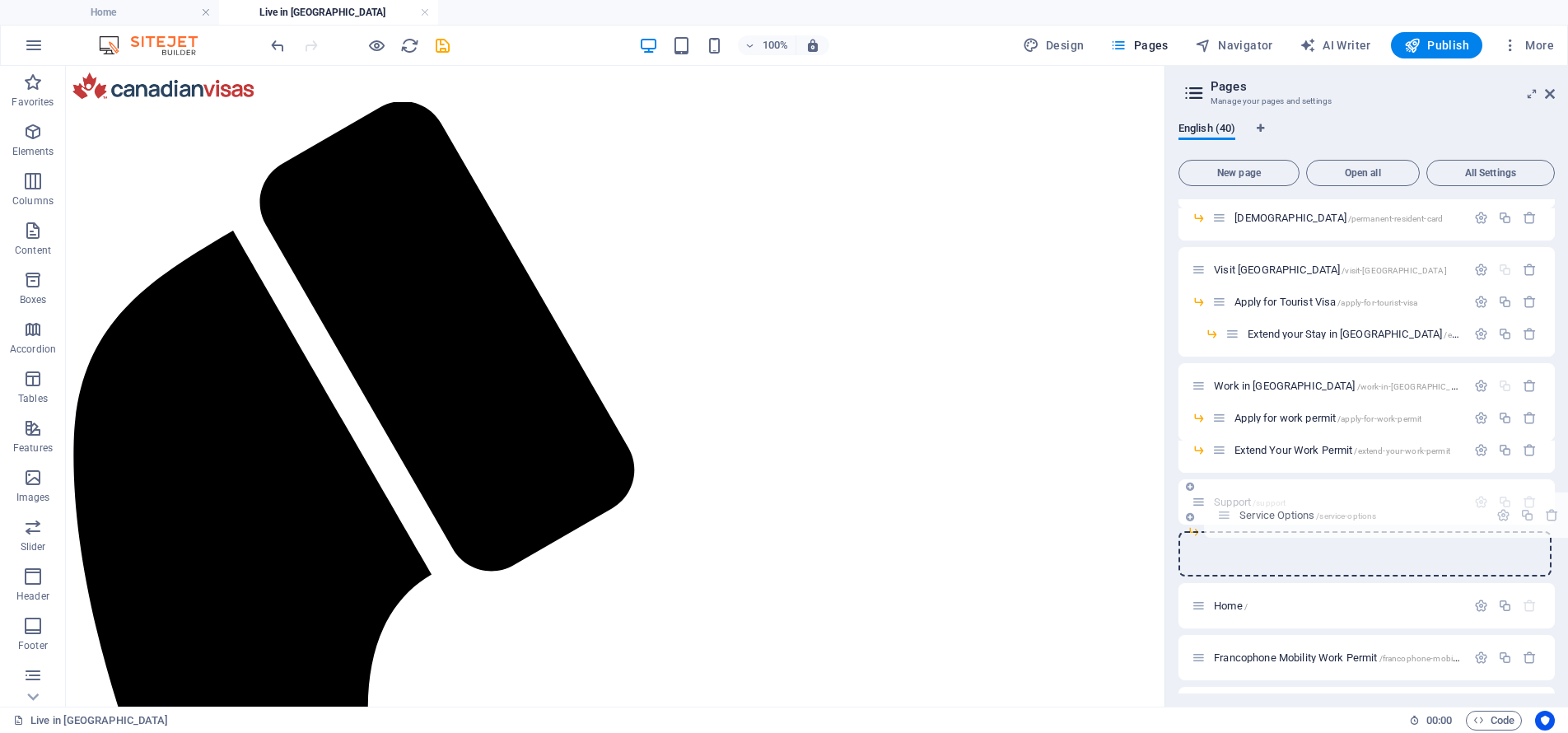
drag, startPoint x: 1201, startPoint y: 505, endPoint x: 1231, endPoint y: 522, distance: 34.5
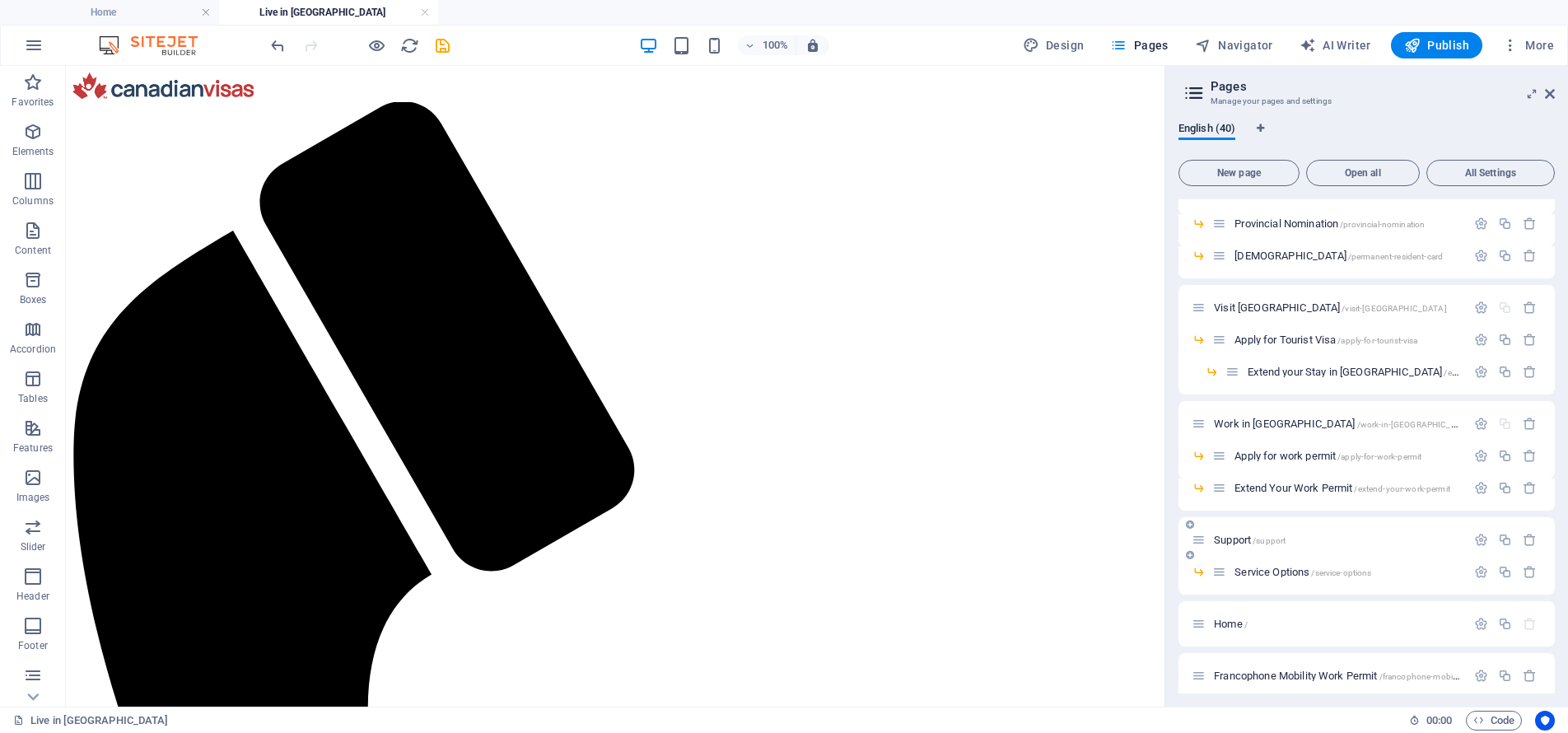
scroll to position [215, 0]
click at [1502, 482] on icon "button" at bounding box center [1505, 484] width 14 height 14
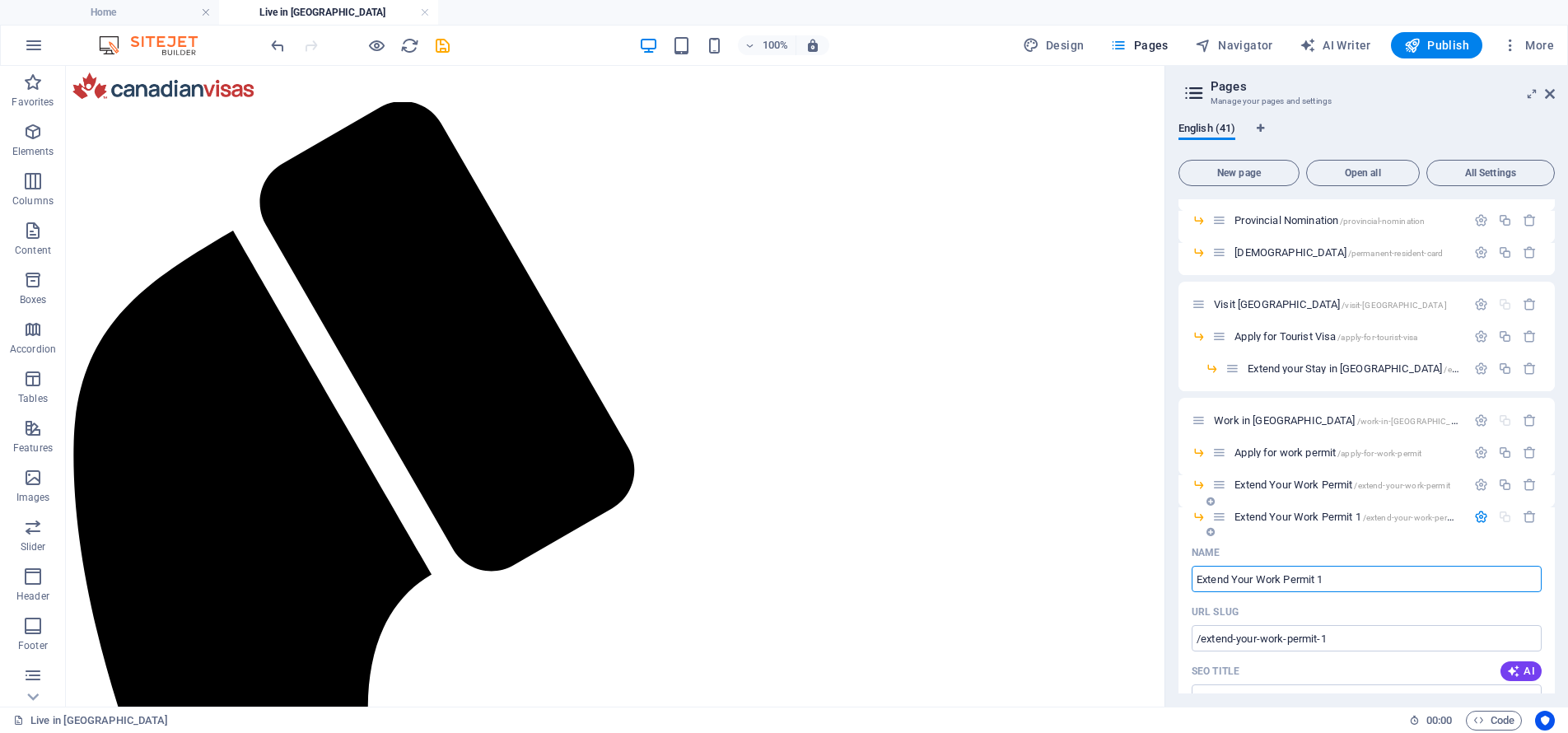
paste input "Work without a Work Permit"
type input "Work without a Work Permit"
type input "/work-without-a-work-permit"
type input "Work without a Work Permit"
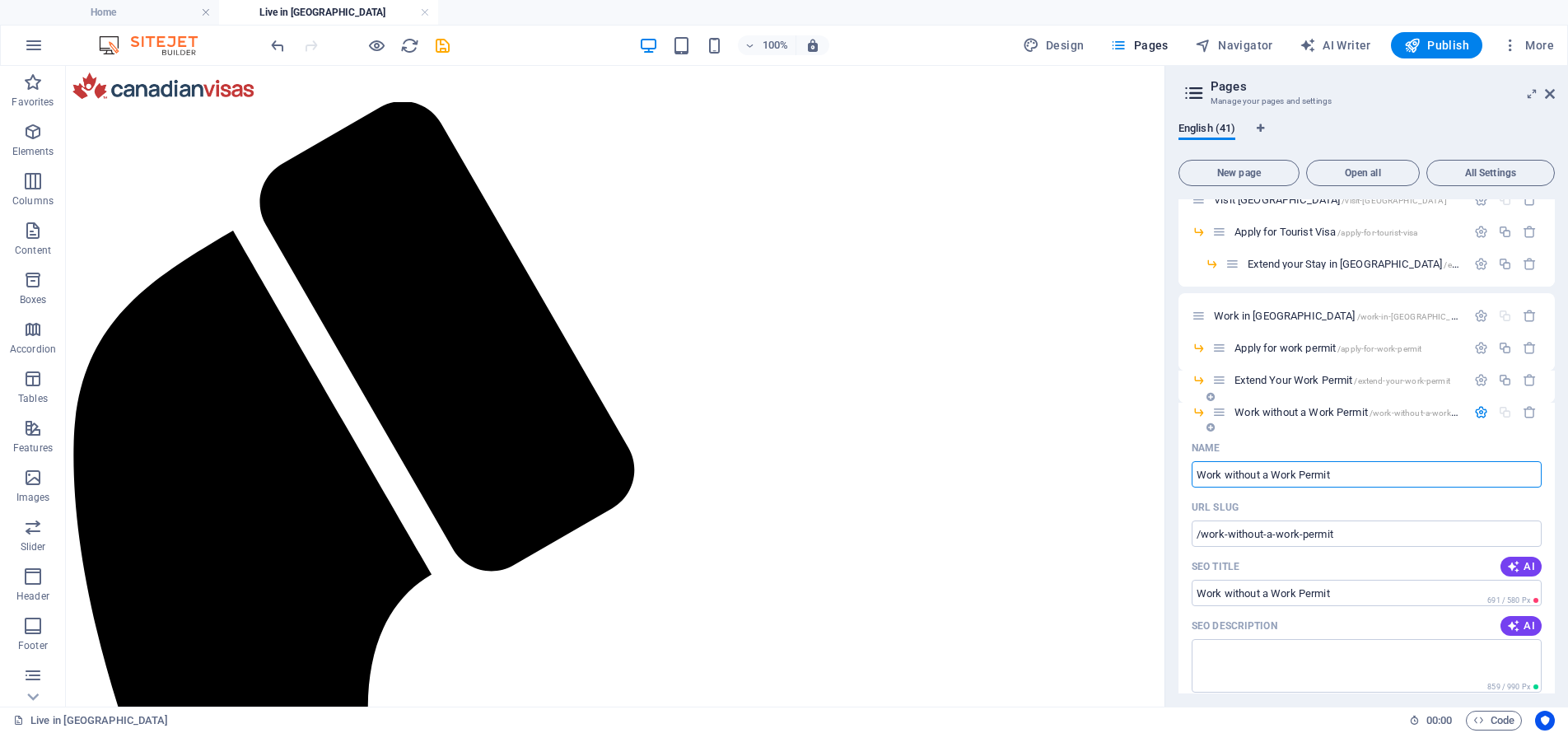
scroll to position [320, 0]
type input "Work without a Work Permit"
click at [1312, 412] on span "Work without a Work Permit /work-without-a-work-permit" at bounding box center [1355, 412] width 243 height 12
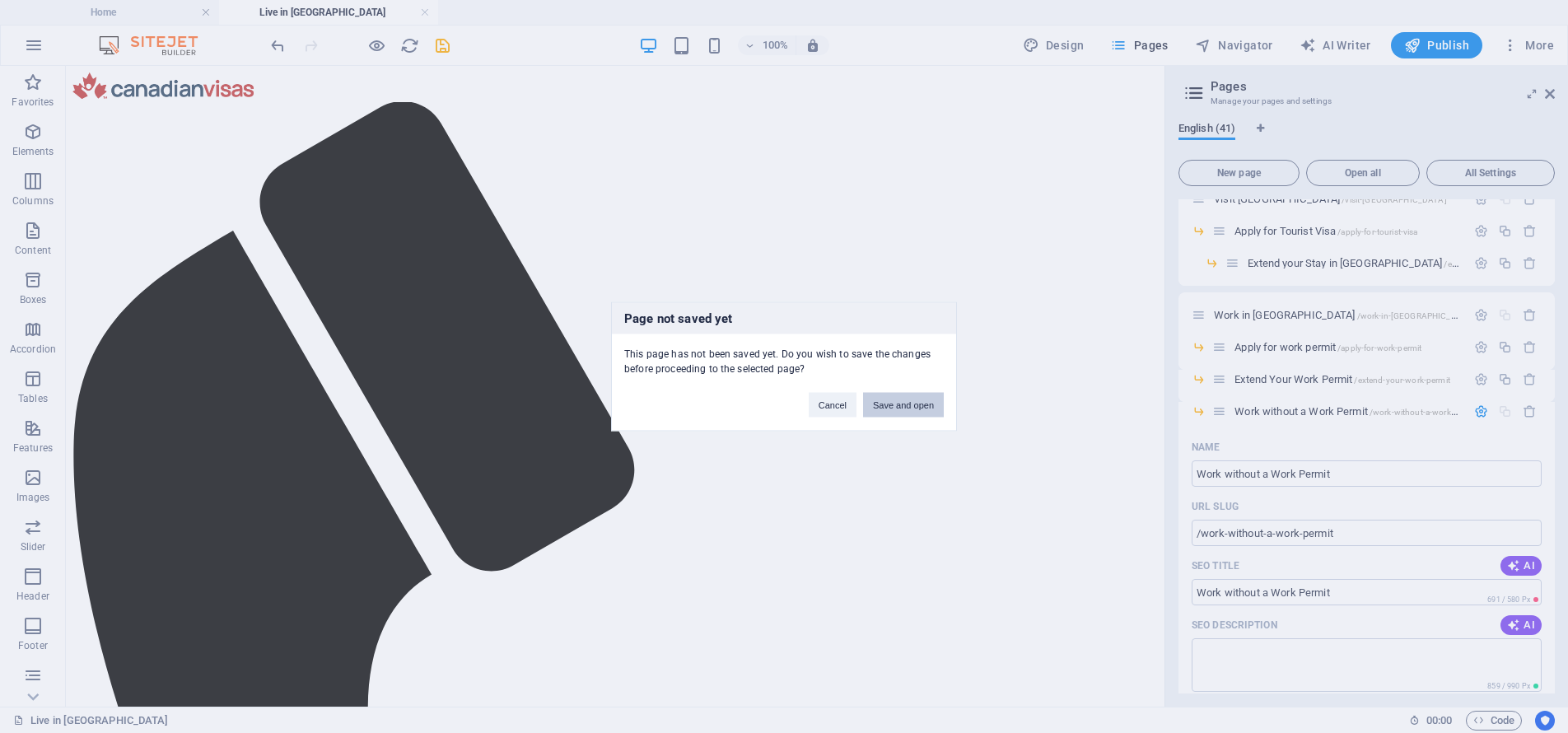
click at [918, 399] on button "Save and open" at bounding box center [904, 405] width 81 height 25
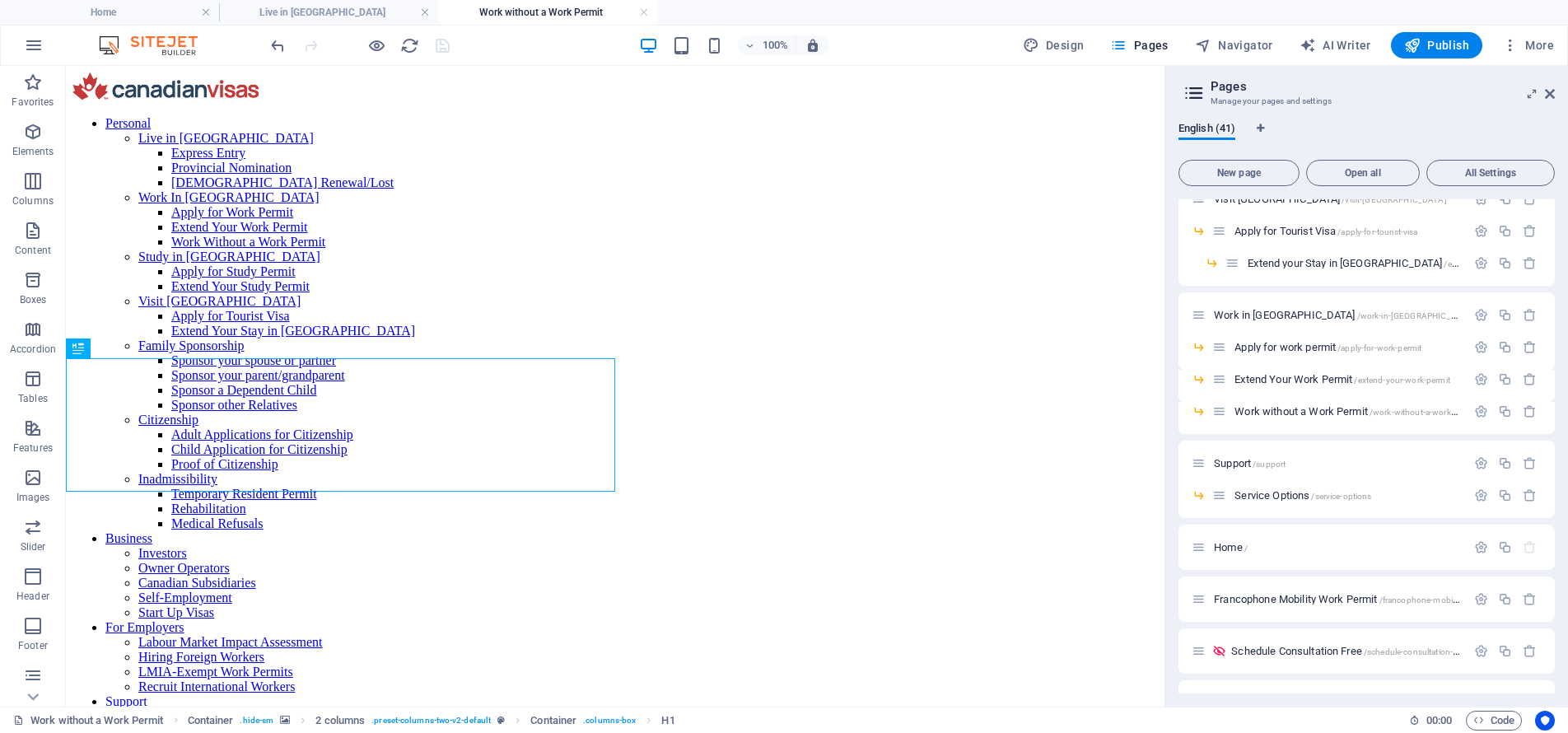
scroll to position [0, 0]
drag, startPoint x: 1553, startPoint y: 95, endPoint x: 1474, endPoint y: 30, distance: 102.3
click at [1553, 95] on icon at bounding box center [1549, 94] width 10 height 13
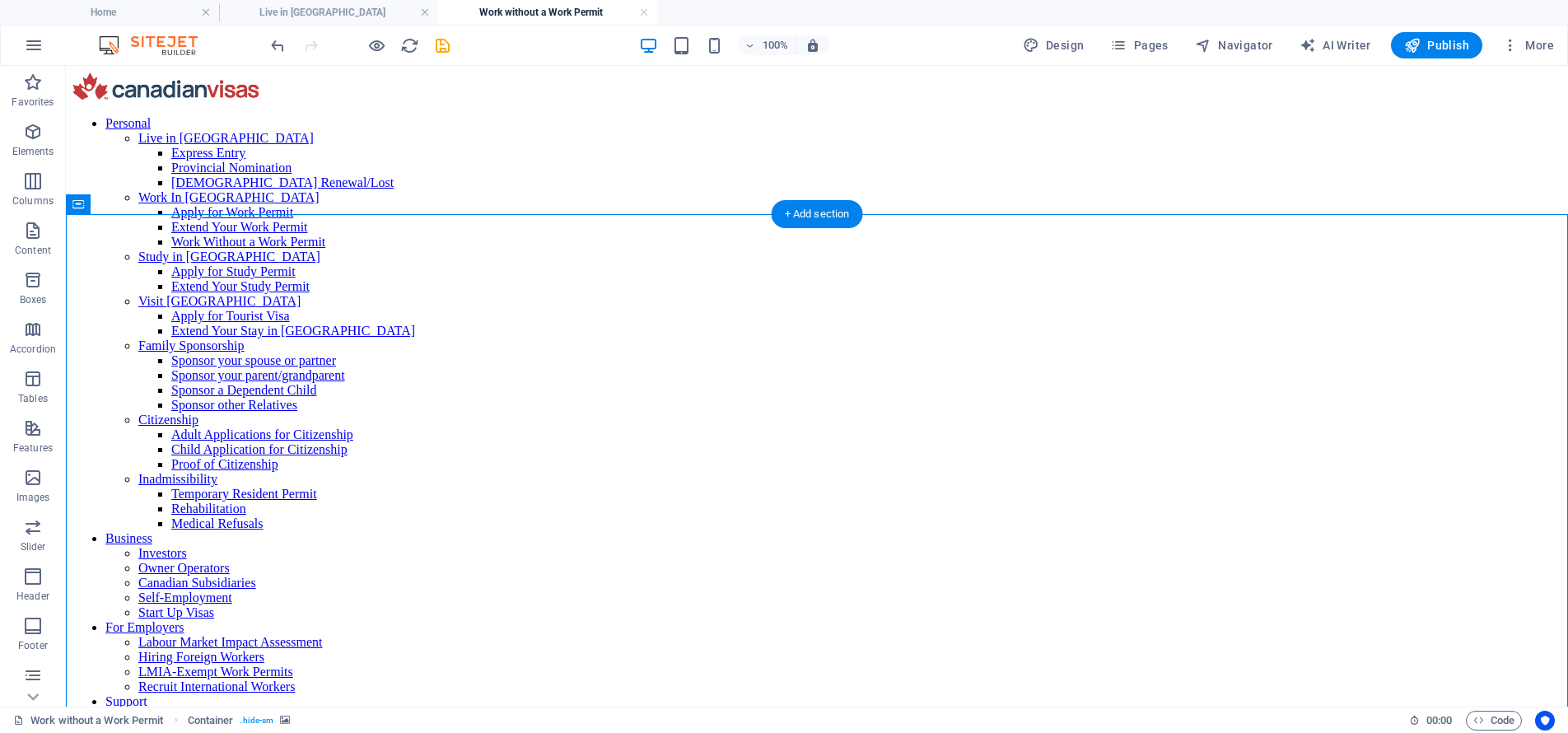
select select "rem"
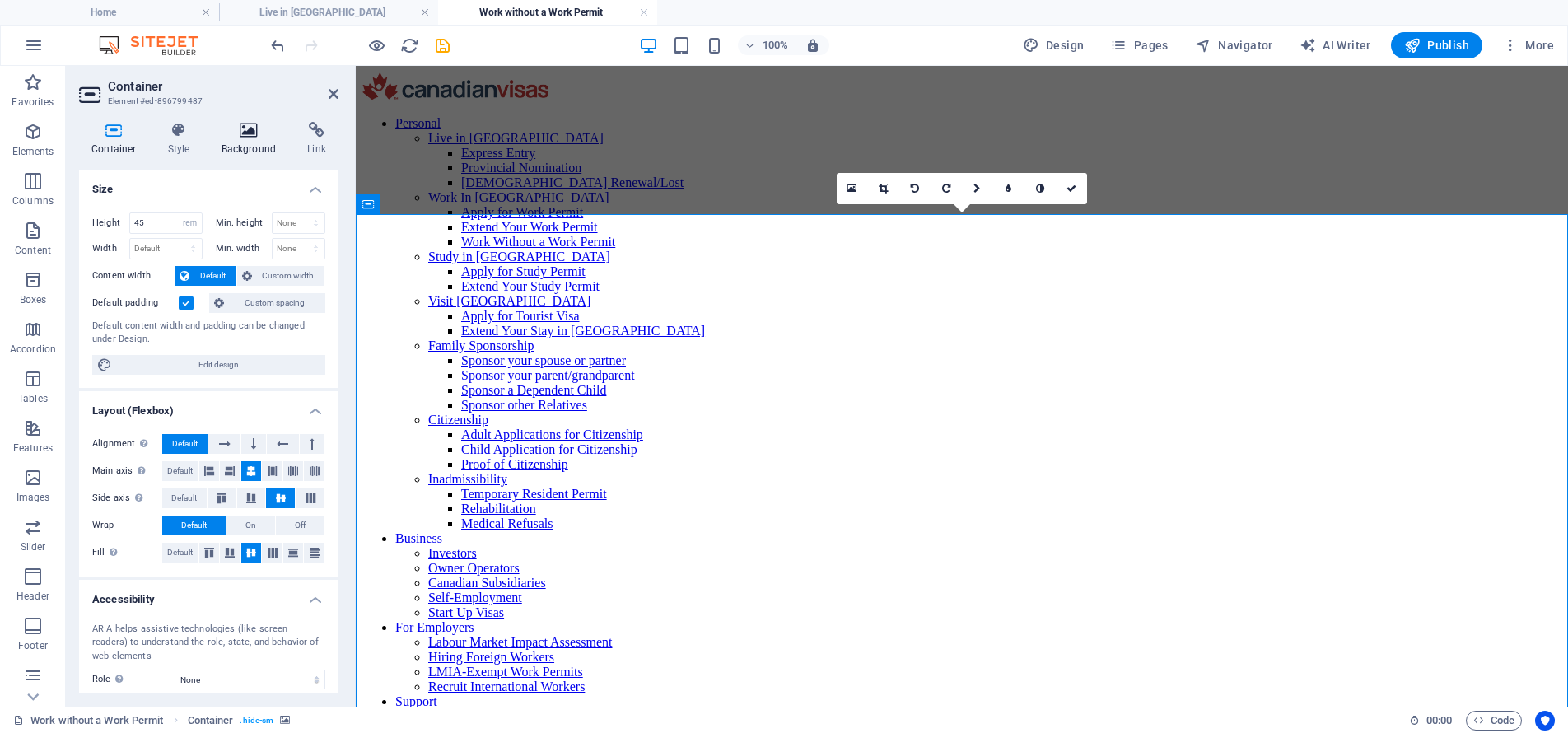
click at [246, 140] on h4 "Background" at bounding box center [252, 139] width 87 height 35
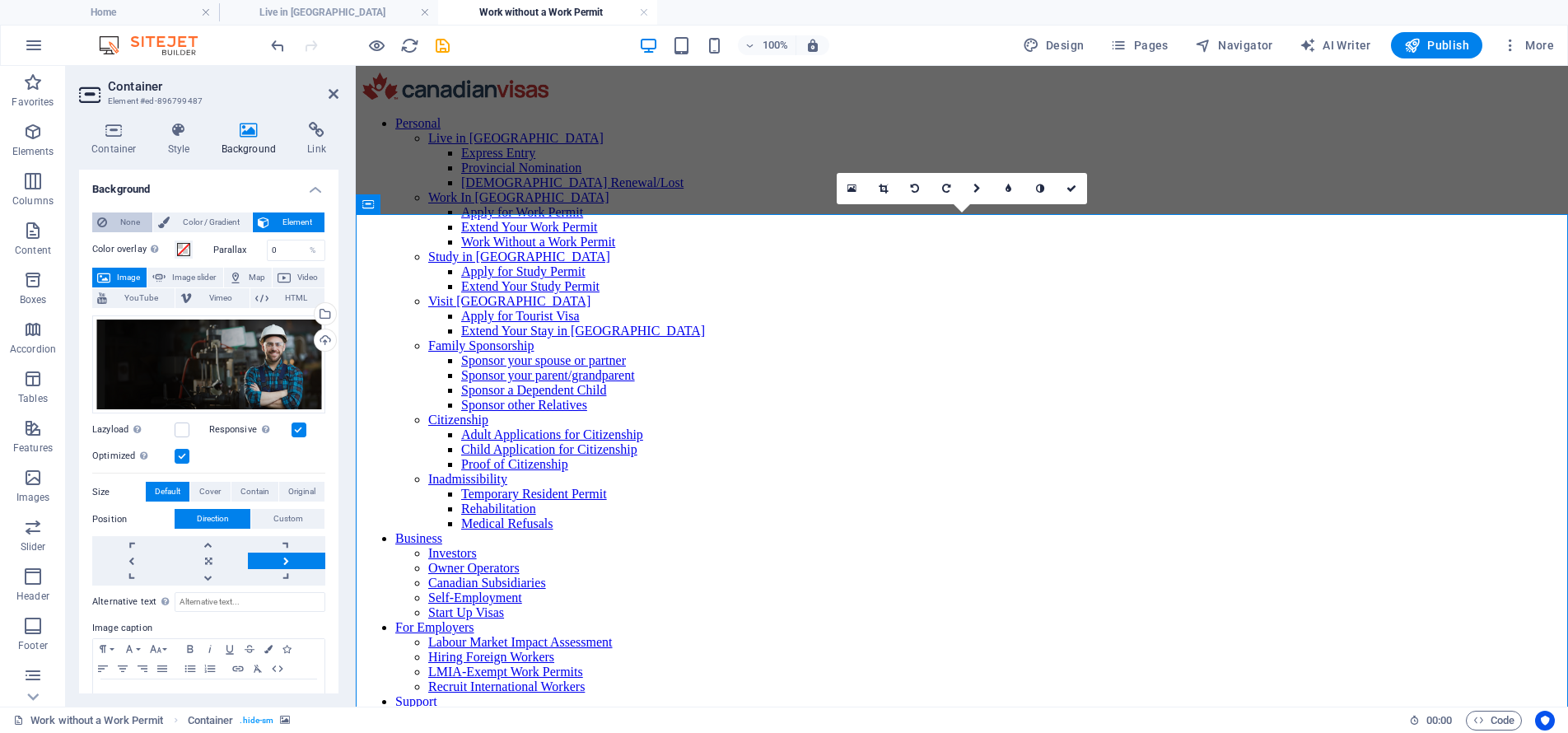
click at [146, 223] on button "None" at bounding box center [122, 222] width 60 height 20
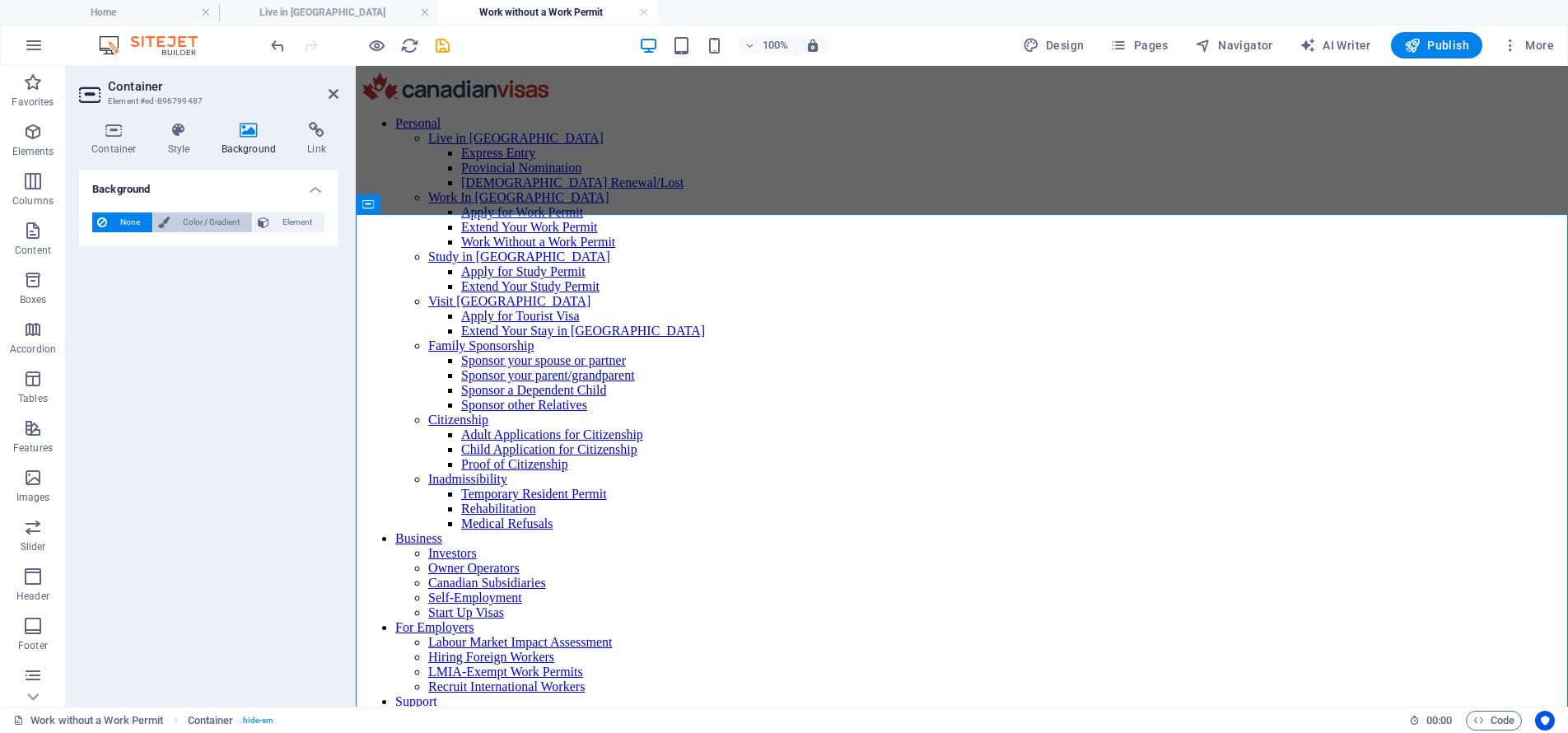
click at [221, 225] on span "Color / Gradient" at bounding box center [210, 222] width 73 height 20
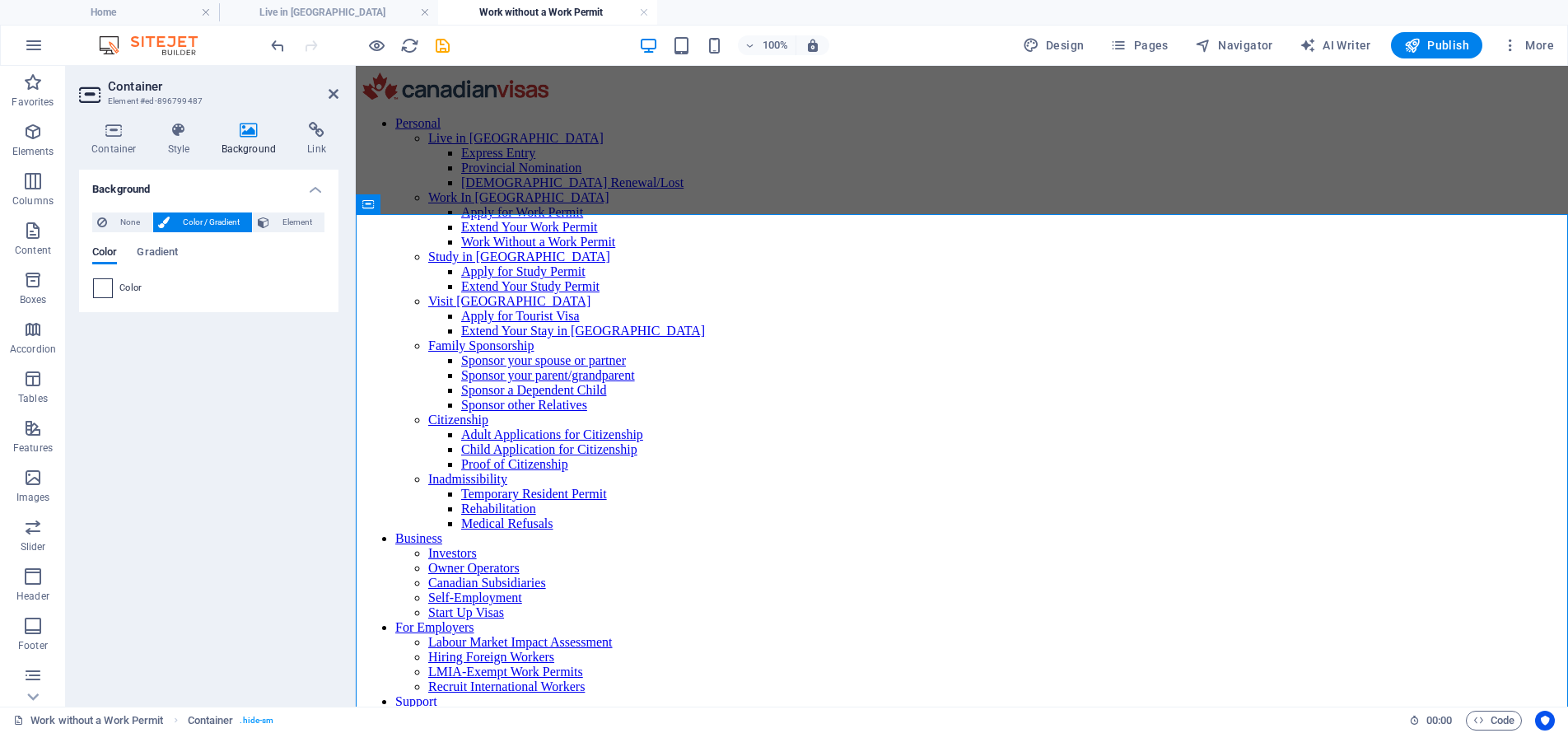
click at [100, 292] on span at bounding box center [102, 288] width 18 height 18
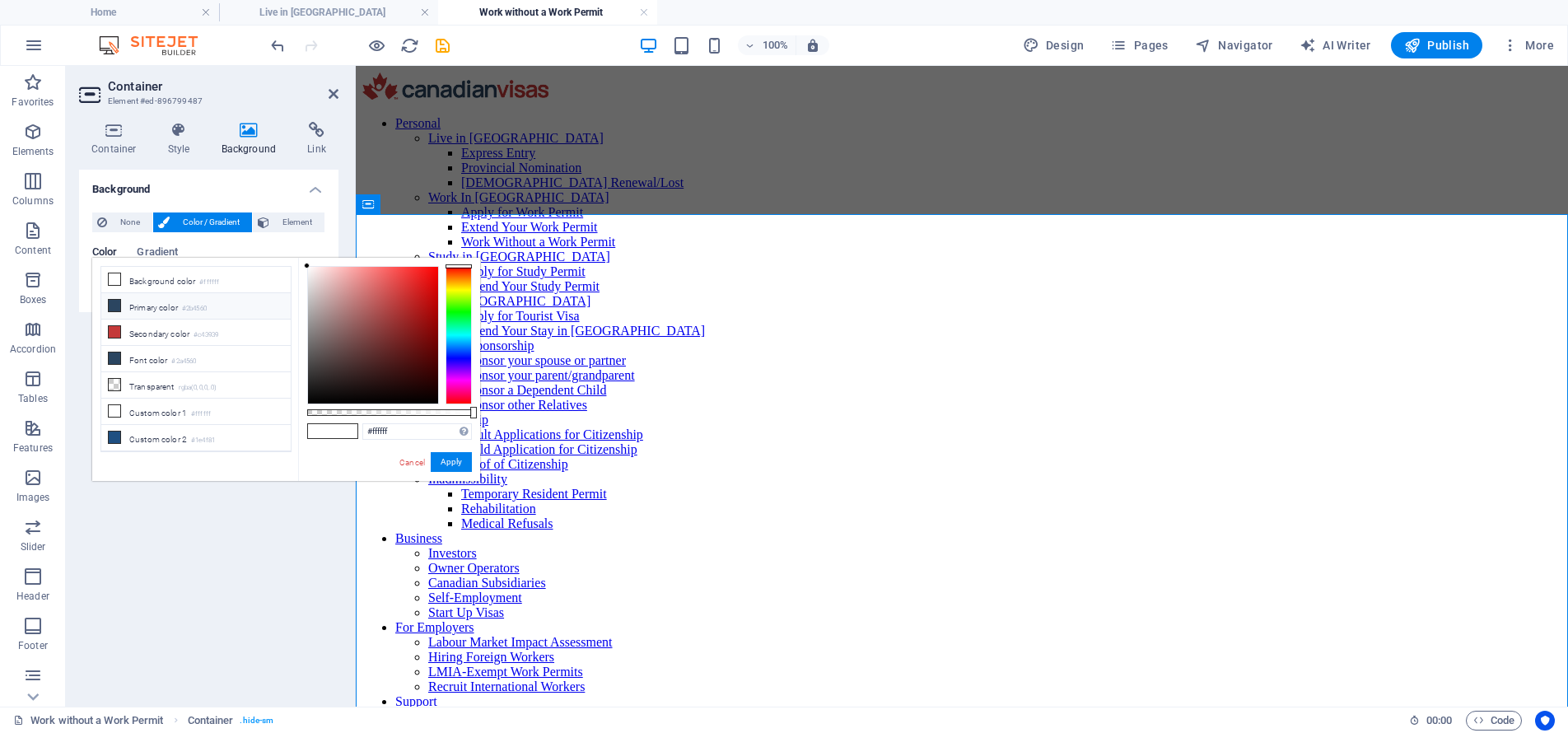
click at [200, 307] on small "#2b4560" at bounding box center [194, 308] width 25 height 11
type input "#2b4560"
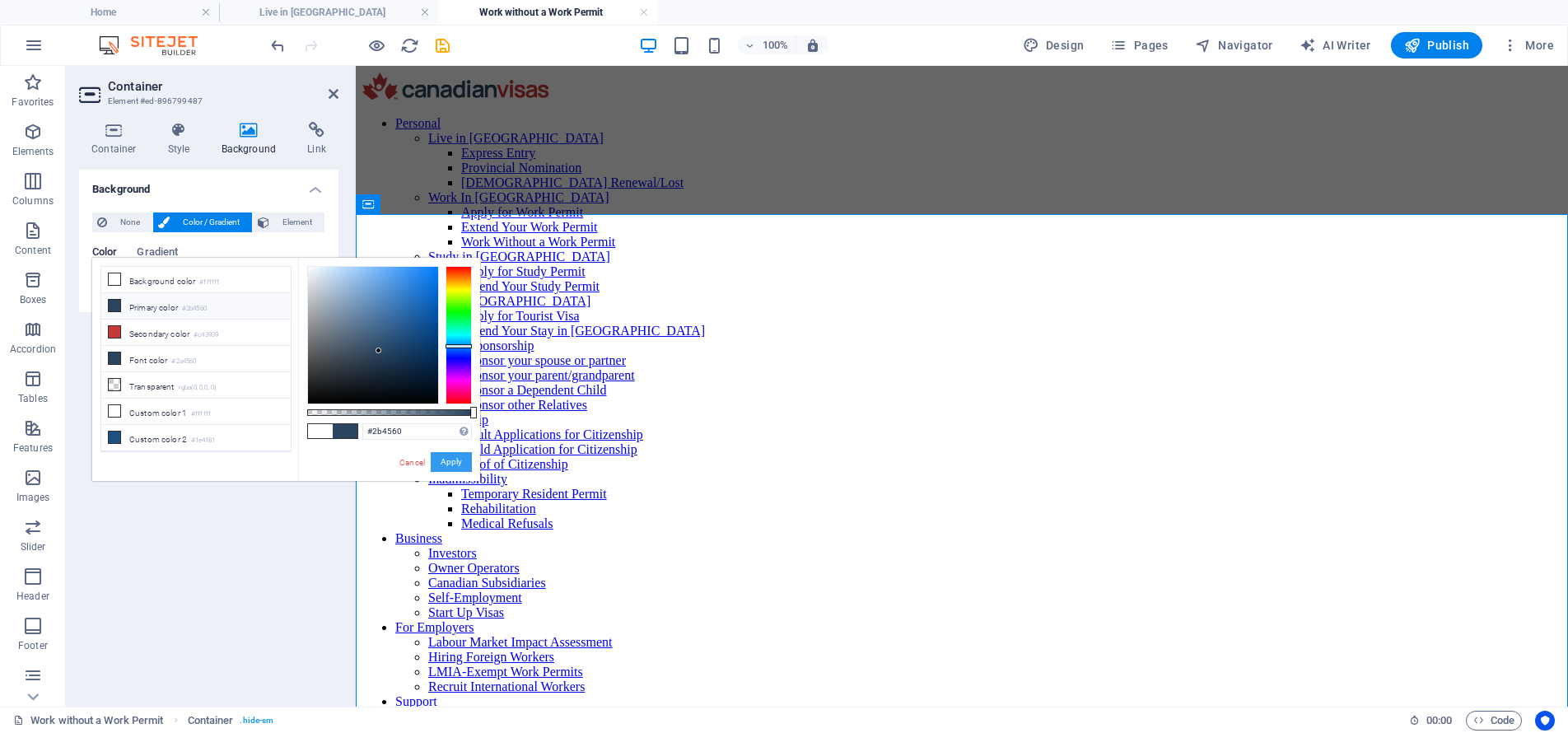
click at [454, 457] on button "Apply" at bounding box center [451, 462] width 41 height 20
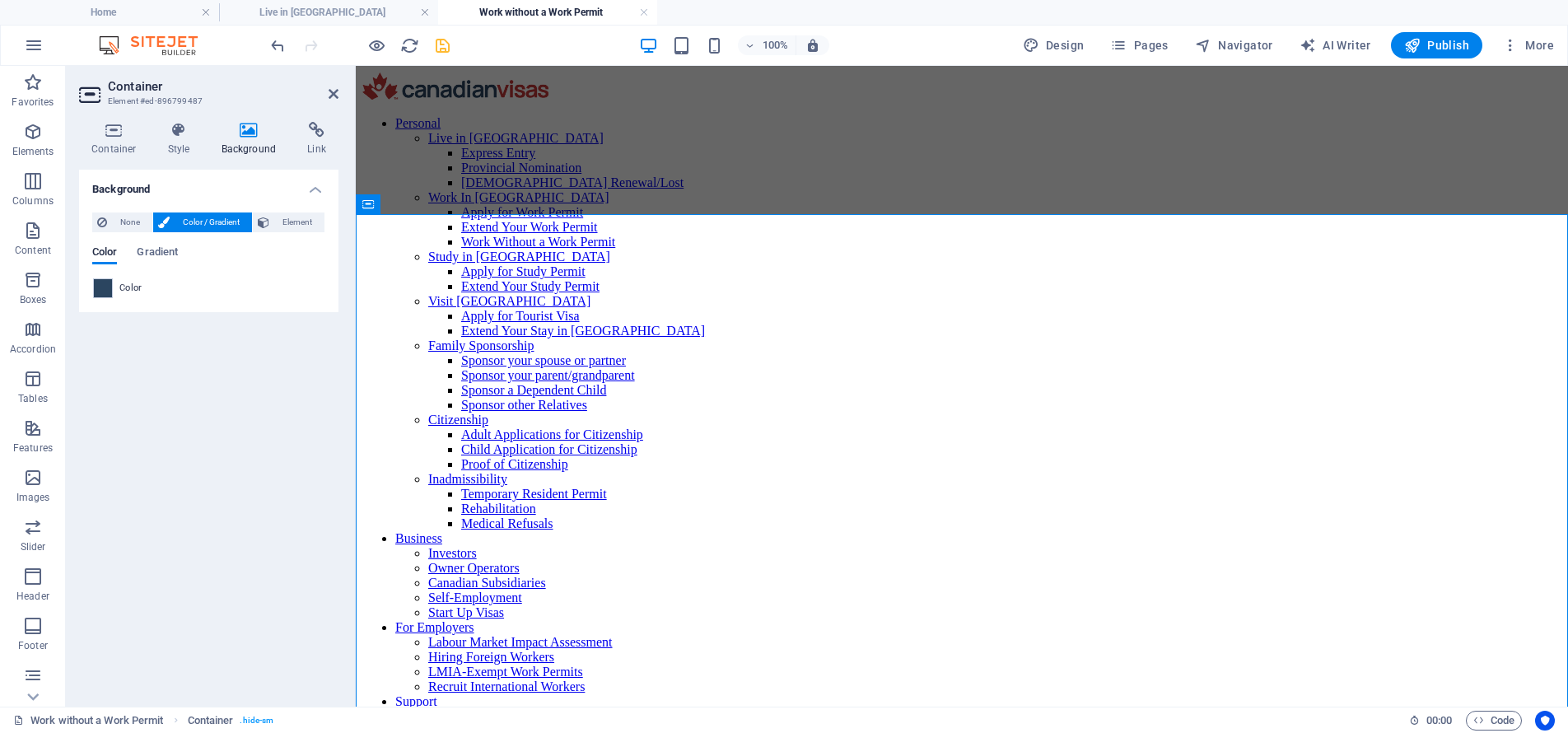
click at [444, 51] on icon "save" at bounding box center [443, 46] width 19 height 19
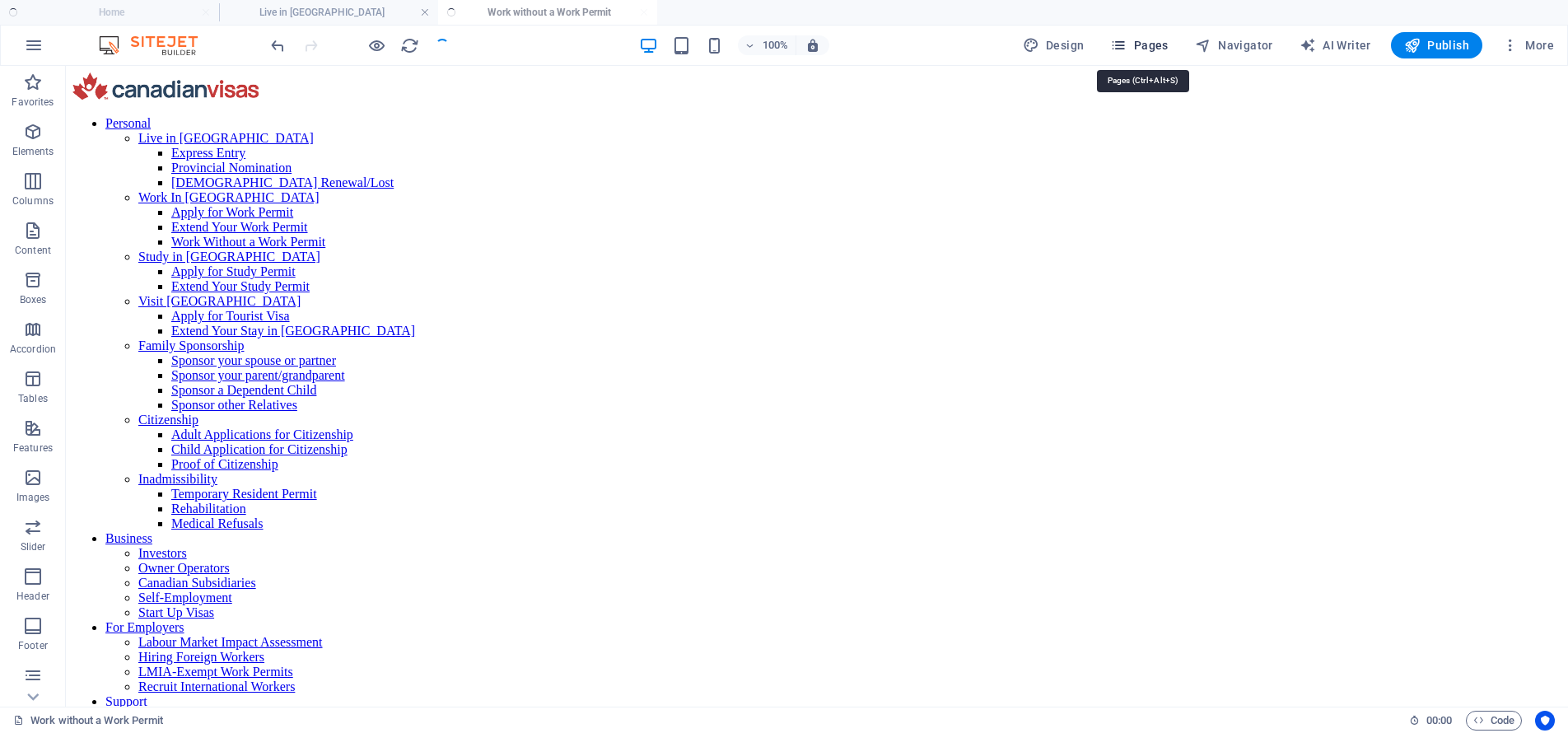
click at [1141, 42] on span "Pages" at bounding box center [1139, 45] width 58 height 17
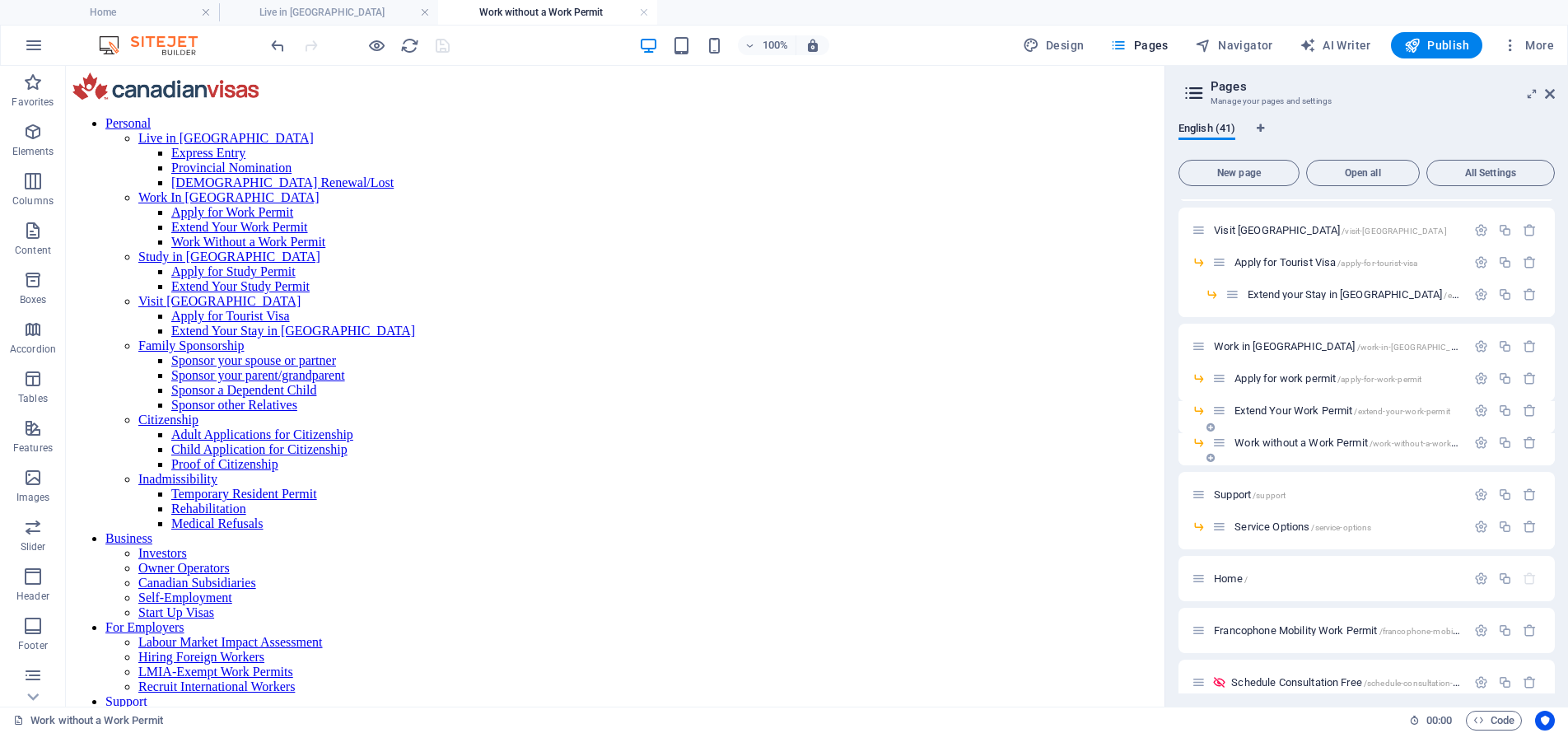
scroll to position [292, 0]
click at [1230, 168] on span "New page" at bounding box center [1238, 173] width 106 height 10
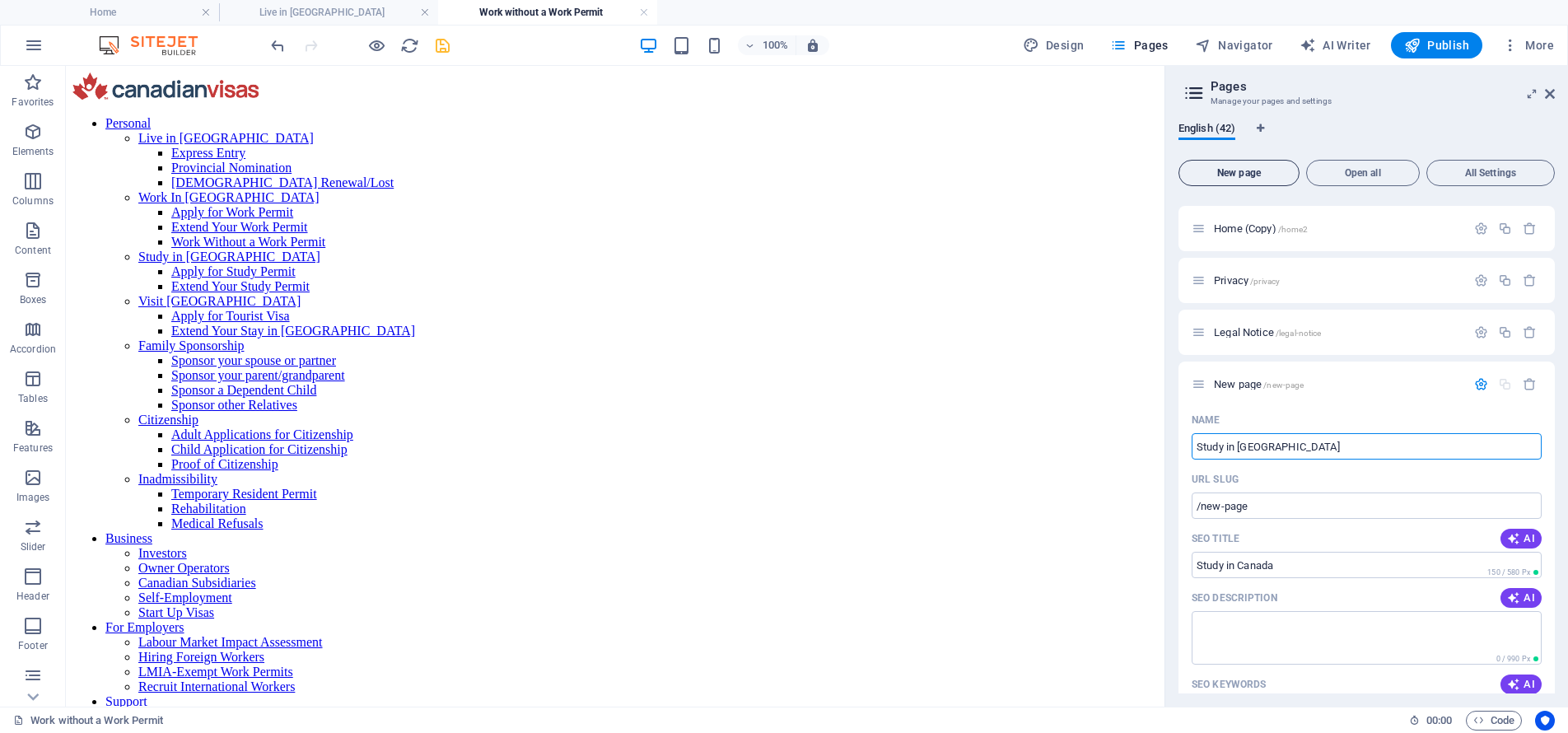
type input "Study in [GEOGRAPHIC_DATA]"
type input "/study-in-canada"
type input "Study in [GEOGRAPHIC_DATA]"
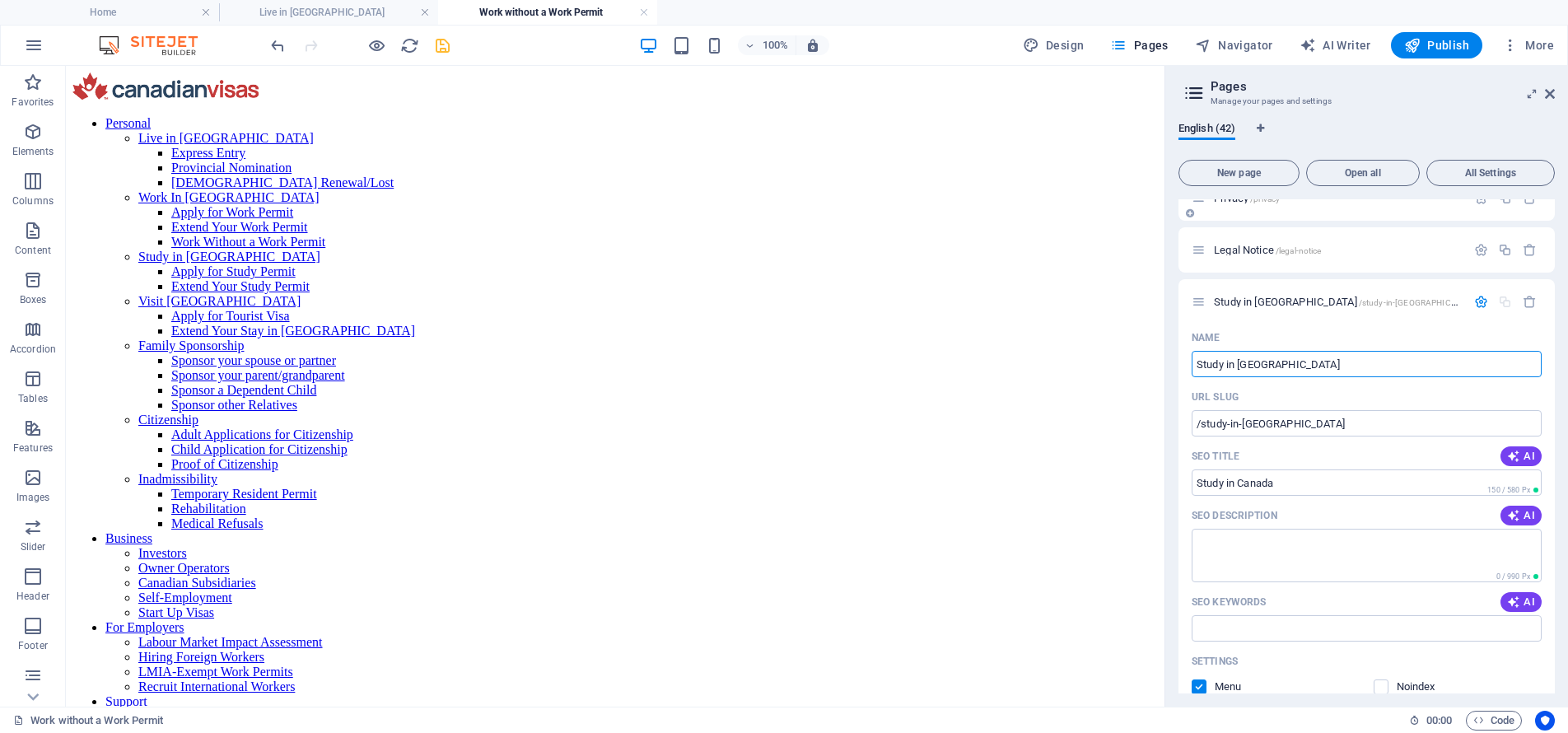
scroll to position [1811, 0]
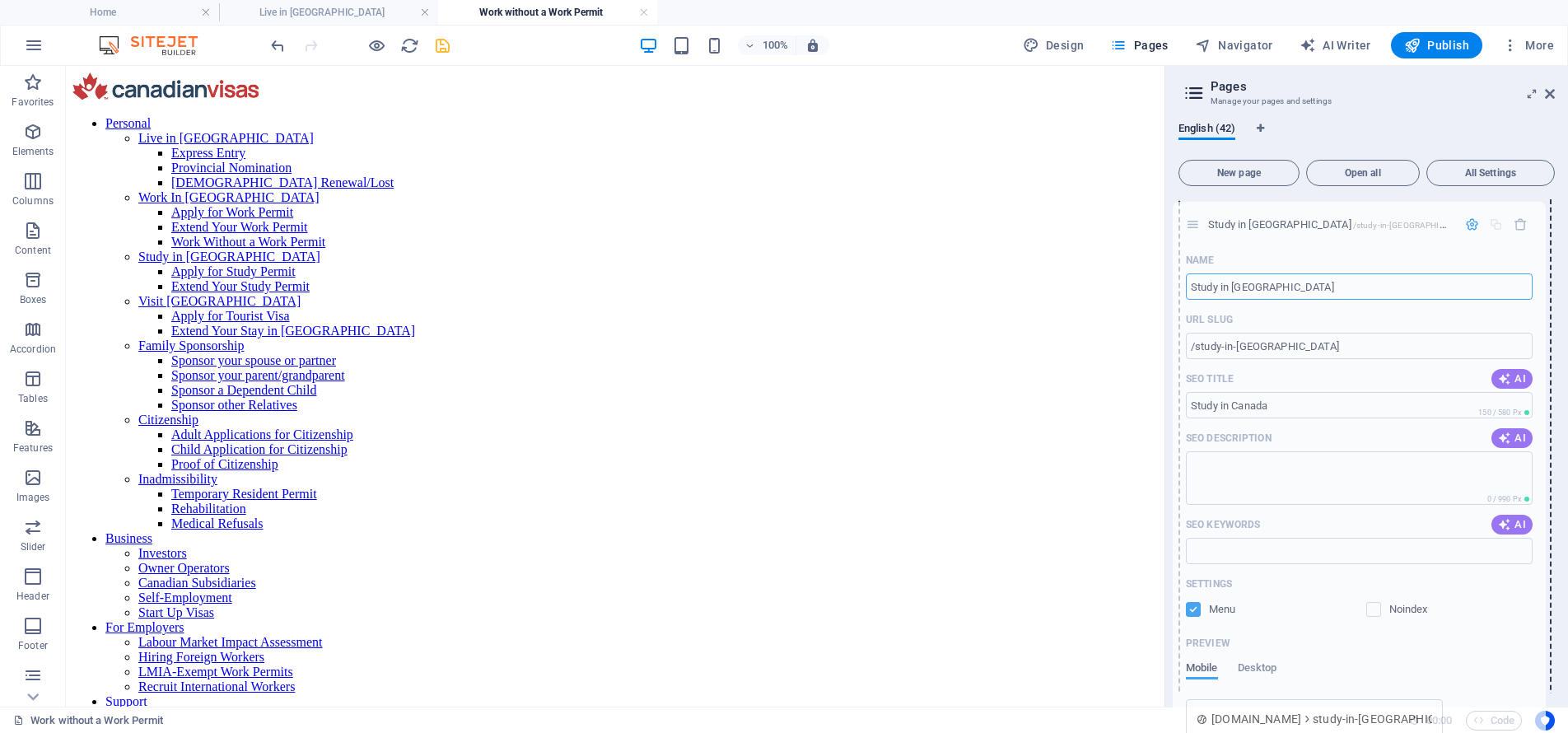
drag, startPoint x: 1199, startPoint y: 304, endPoint x: 1285, endPoint y: 236, distance: 109.6
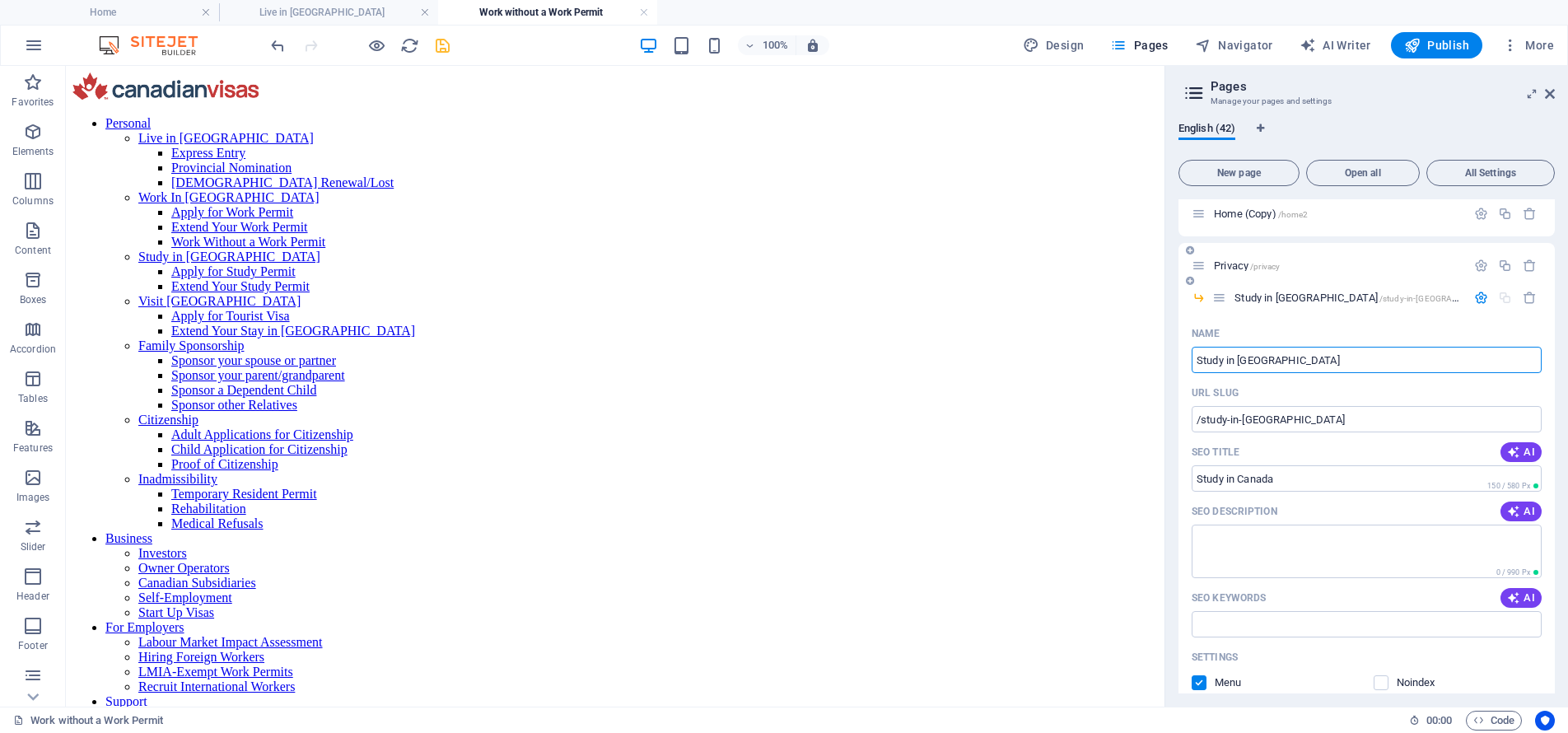
scroll to position [1744, 0]
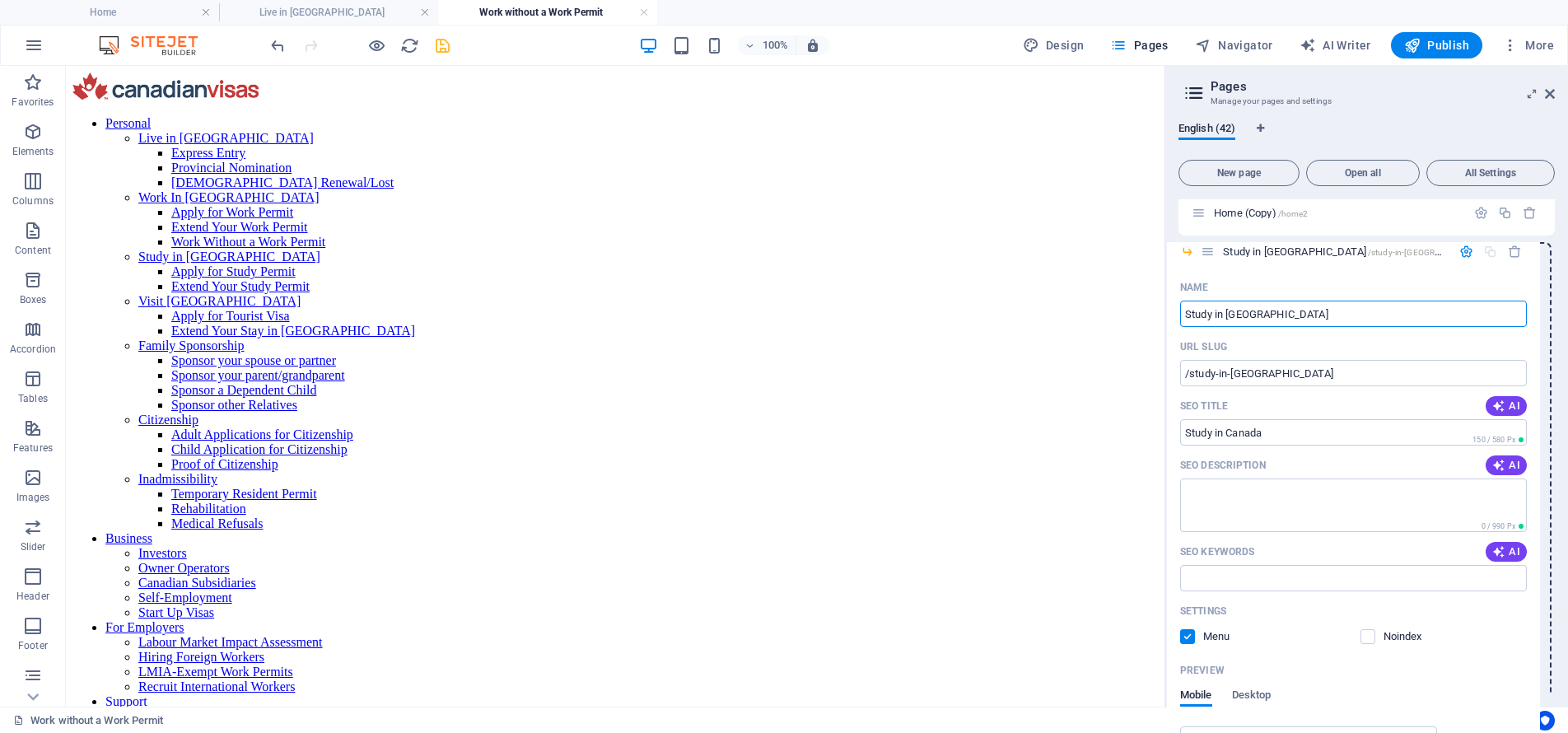
drag, startPoint x: 1218, startPoint y: 294, endPoint x: 1205, endPoint y: 243, distance: 52.6
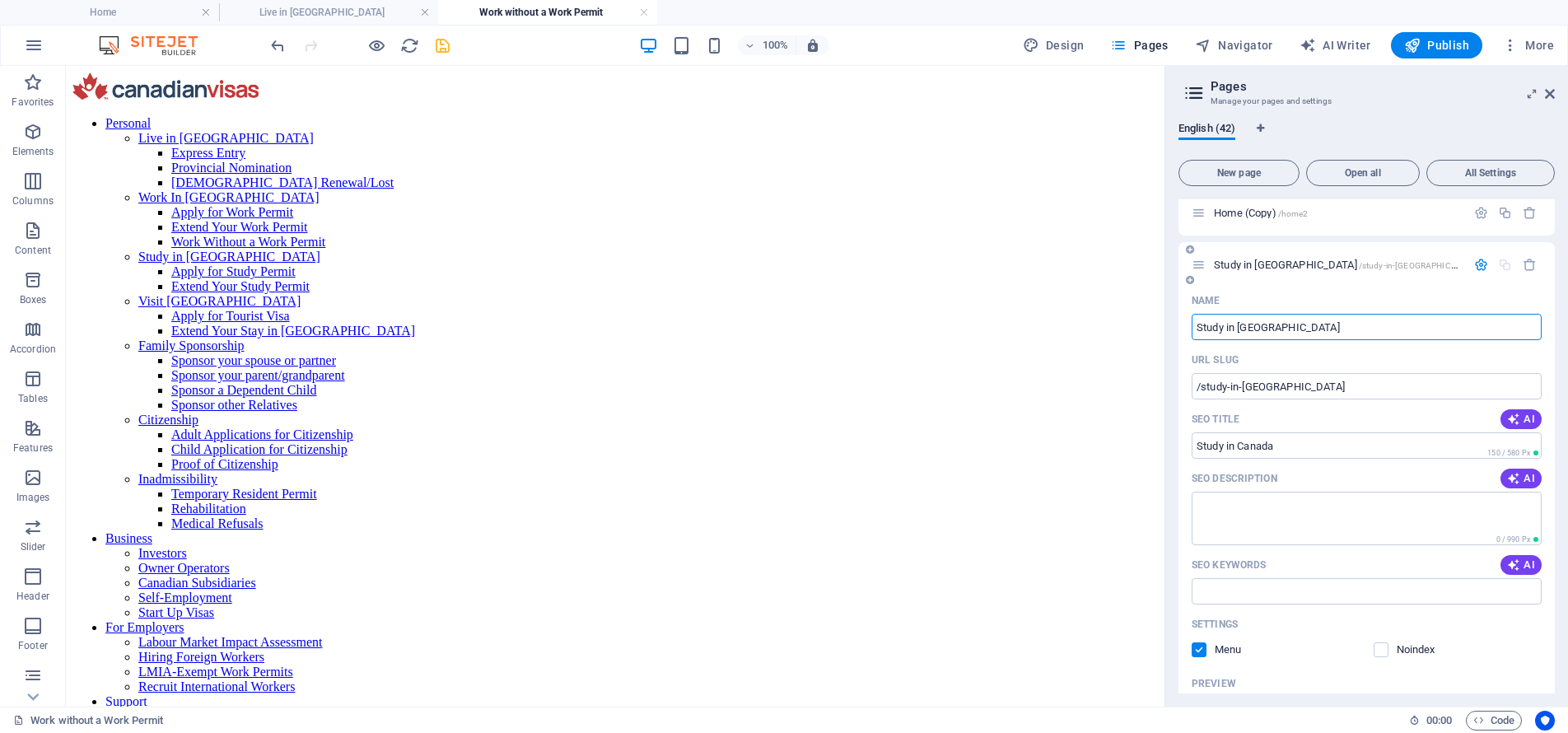
click at [1473, 261] on icon "button" at bounding box center [1480, 264] width 14 height 14
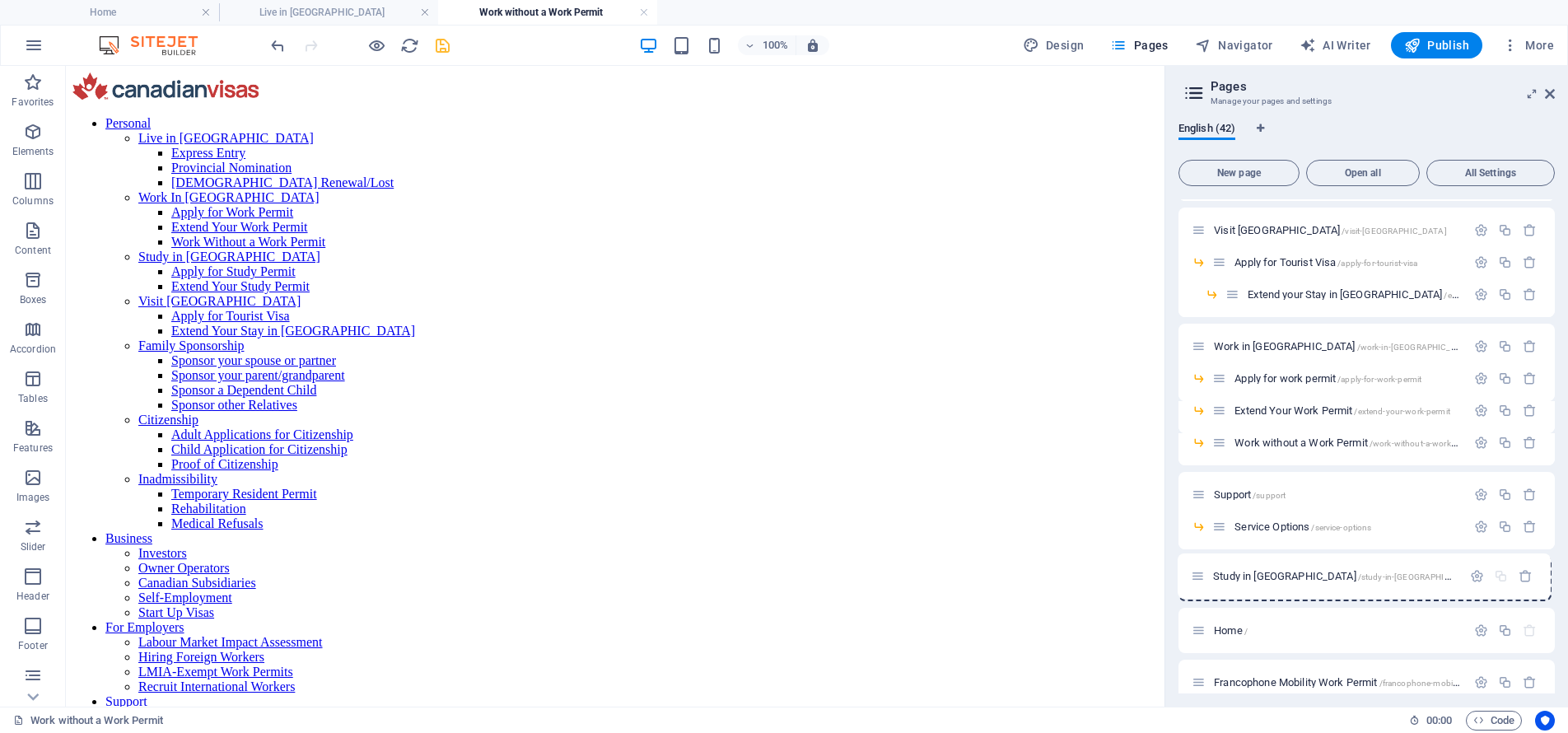
scroll to position [292, 0]
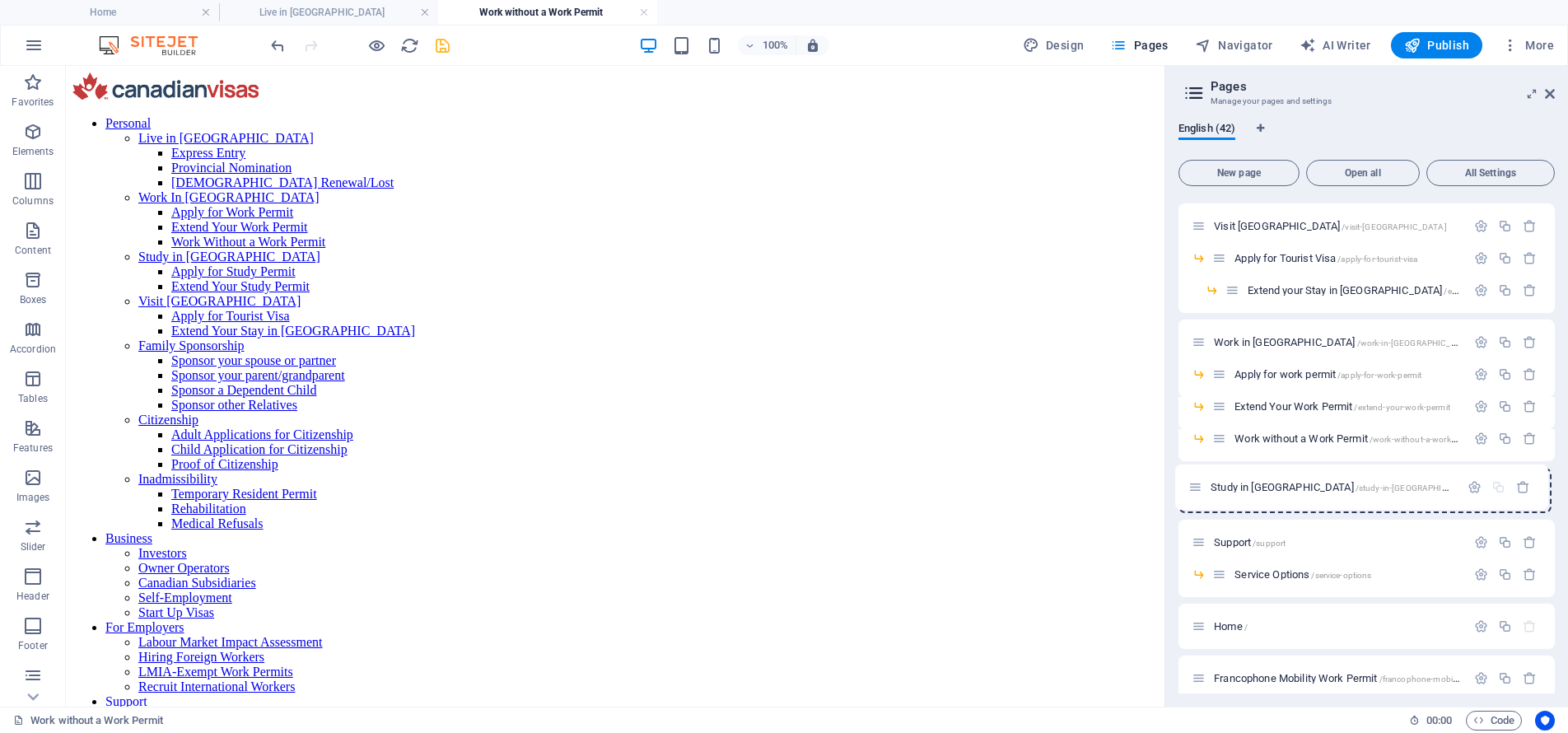
drag, startPoint x: 1201, startPoint y: 560, endPoint x: 1198, endPoint y: 478, distance: 82.1
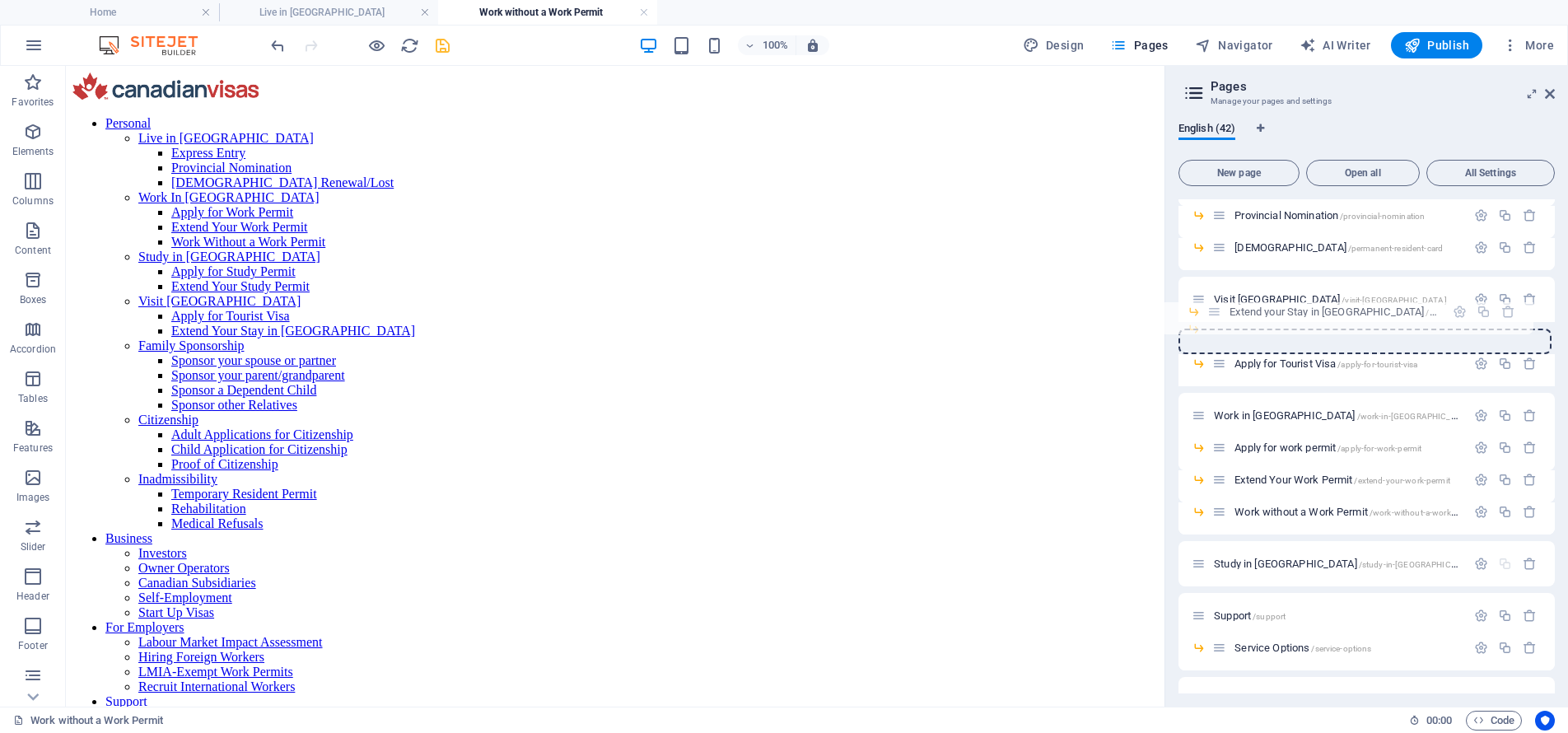
scroll to position [218, 0]
drag, startPoint x: 1231, startPoint y: 289, endPoint x: 1206, endPoint y: 330, distance: 48.0
drag, startPoint x: 1217, startPoint y: 332, endPoint x: 1214, endPoint y: 368, distance: 36.1
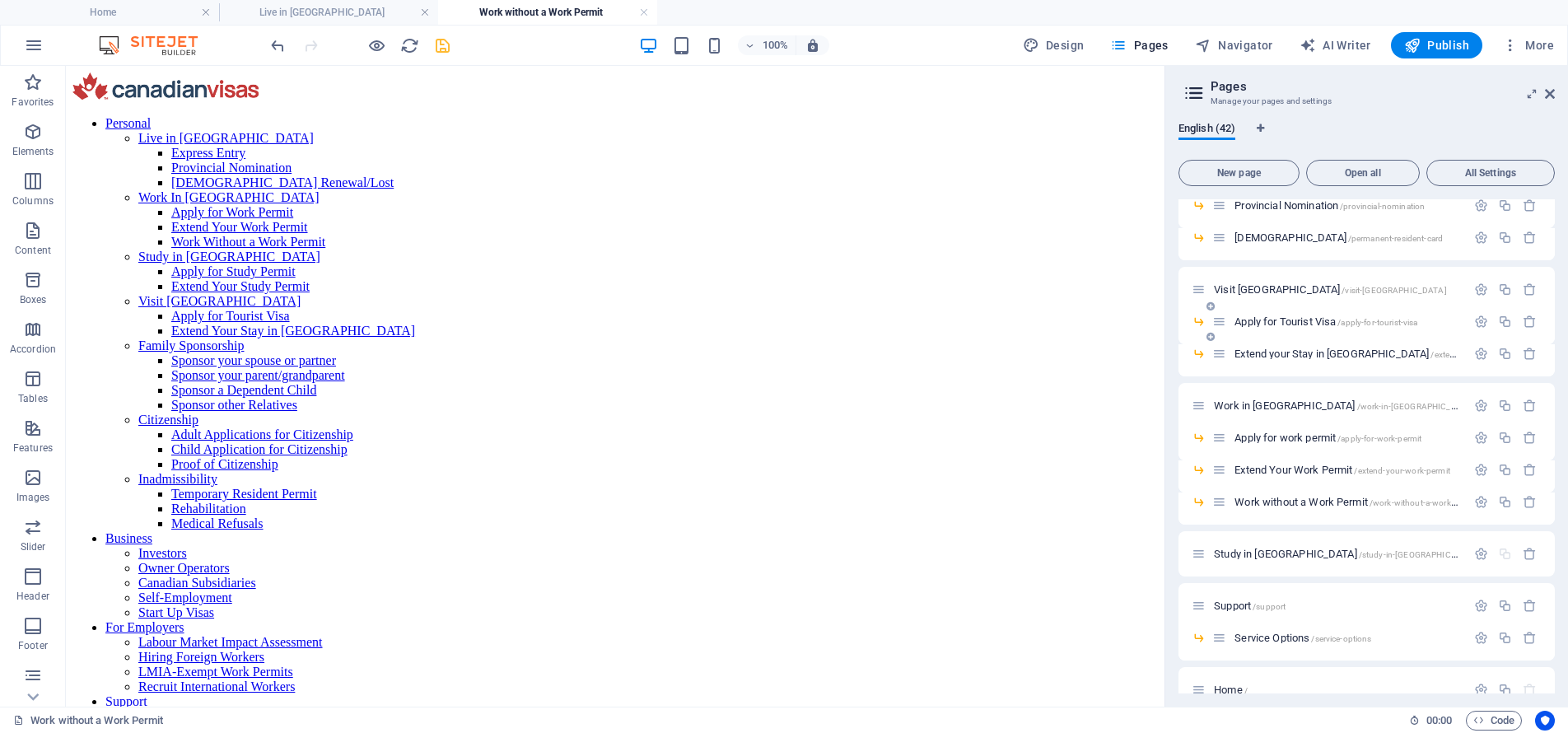
scroll to position [256, 0]
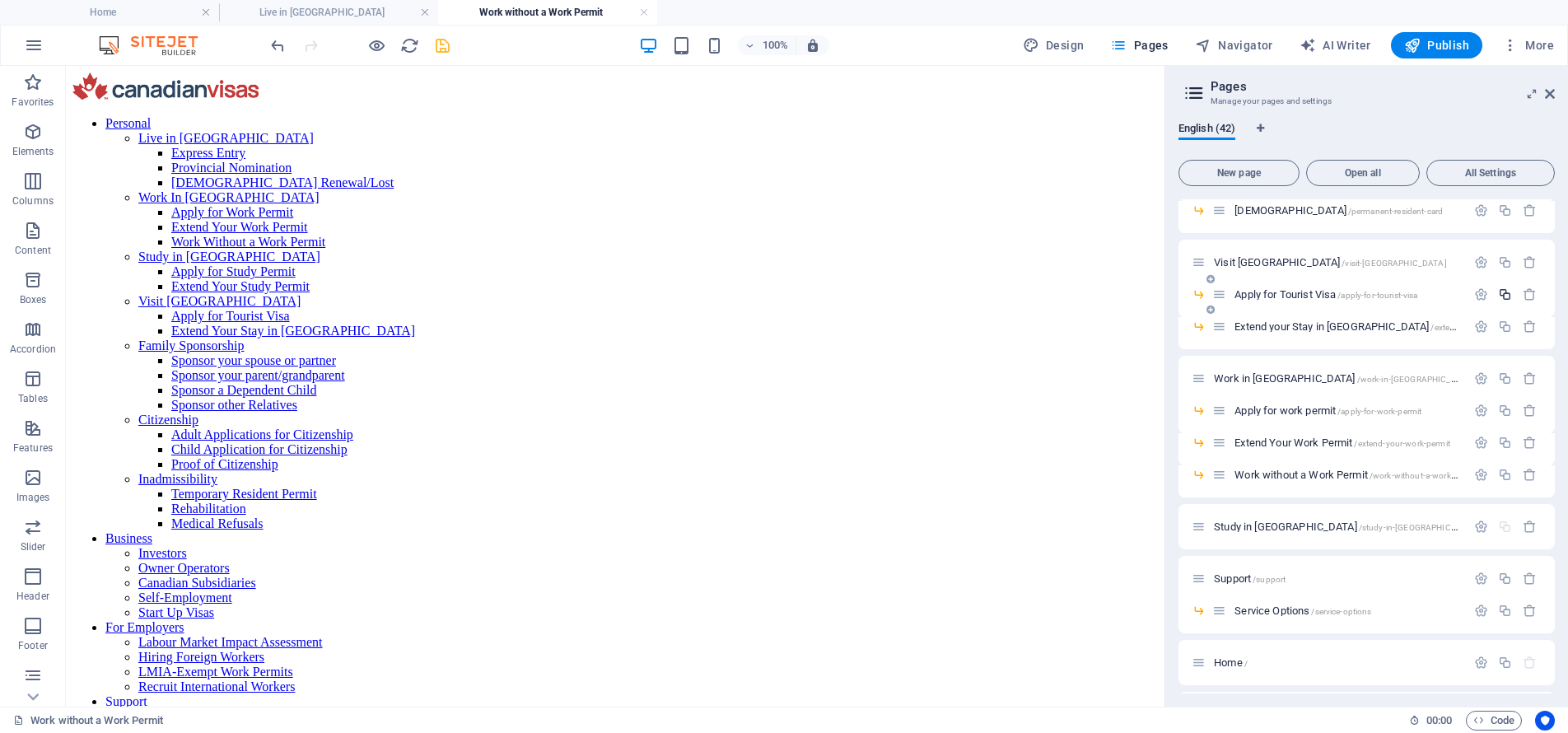
click at [1501, 292] on icon "button" at bounding box center [1505, 294] width 14 height 14
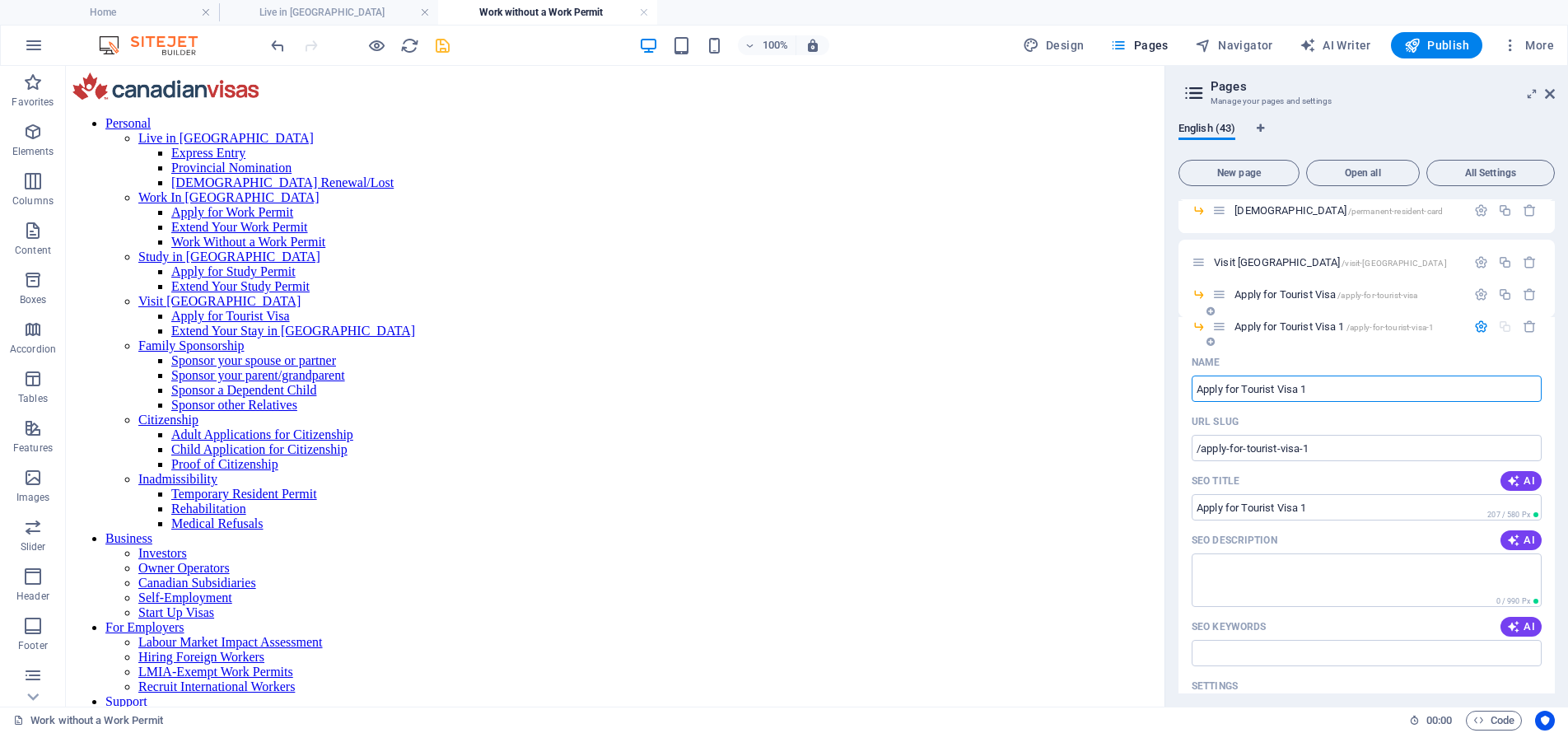
click at [1263, 389] on input "Apply for Tourist Visa 1" at bounding box center [1367, 389] width 350 height 26
paste input "Study Permit"
type input "Apply for Study Permit"
type input "/apply-for-study-permit"
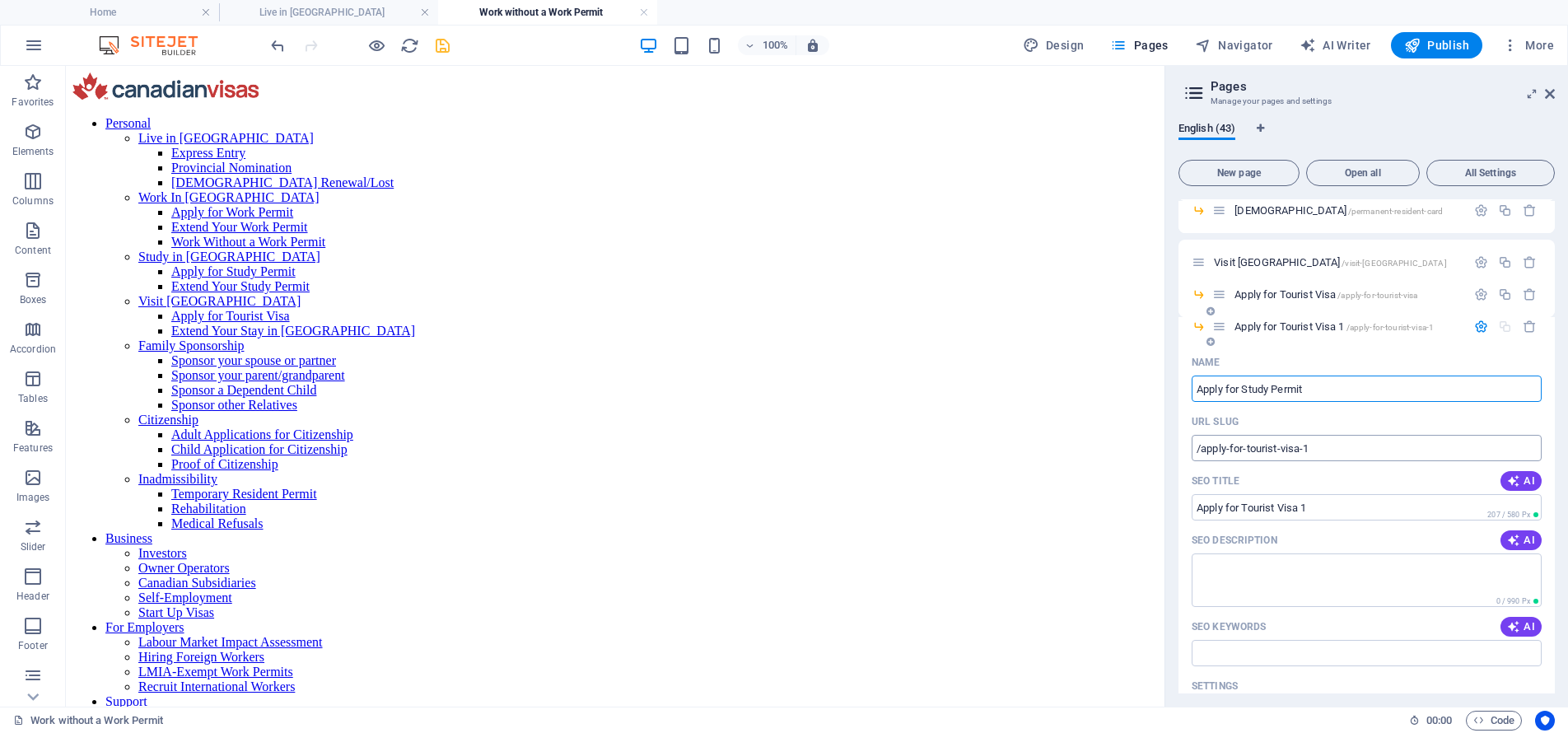
type input "Apply for Study Permit"
click at [1476, 327] on icon "button" at bounding box center [1480, 327] width 14 height 14
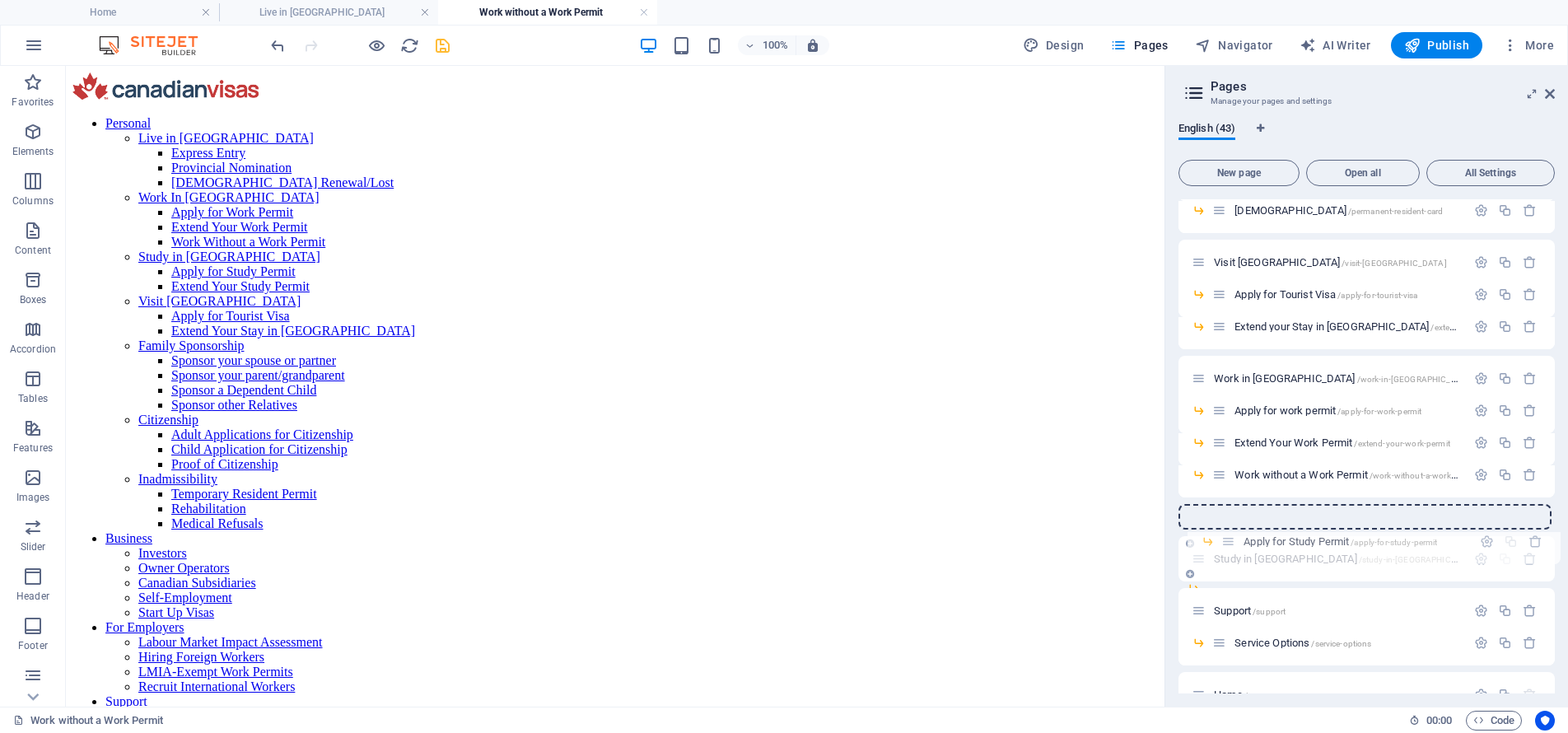
drag, startPoint x: 1218, startPoint y: 324, endPoint x: 1229, endPoint y: 545, distance: 221.3
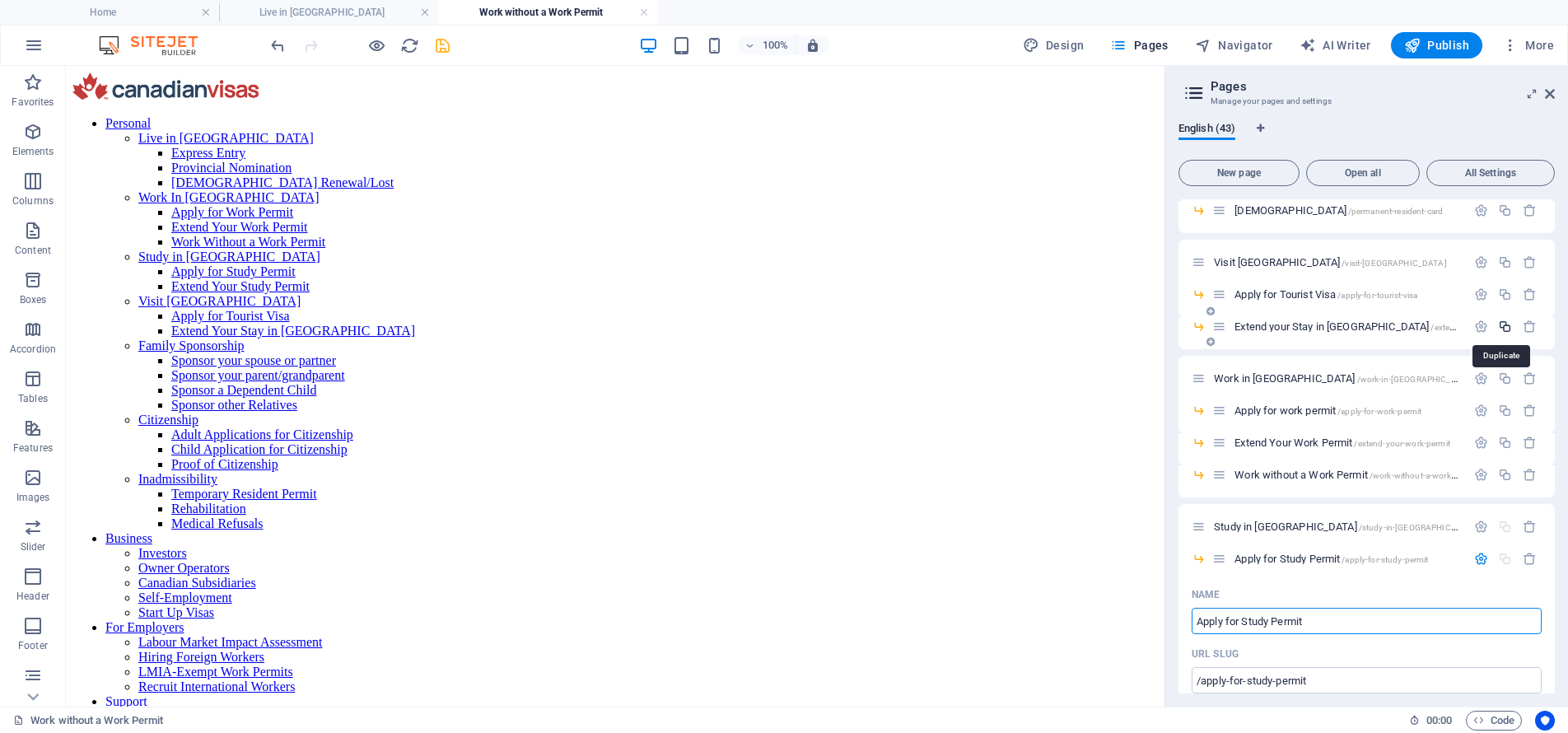
click at [1500, 323] on icon "button" at bounding box center [1505, 327] width 14 height 14
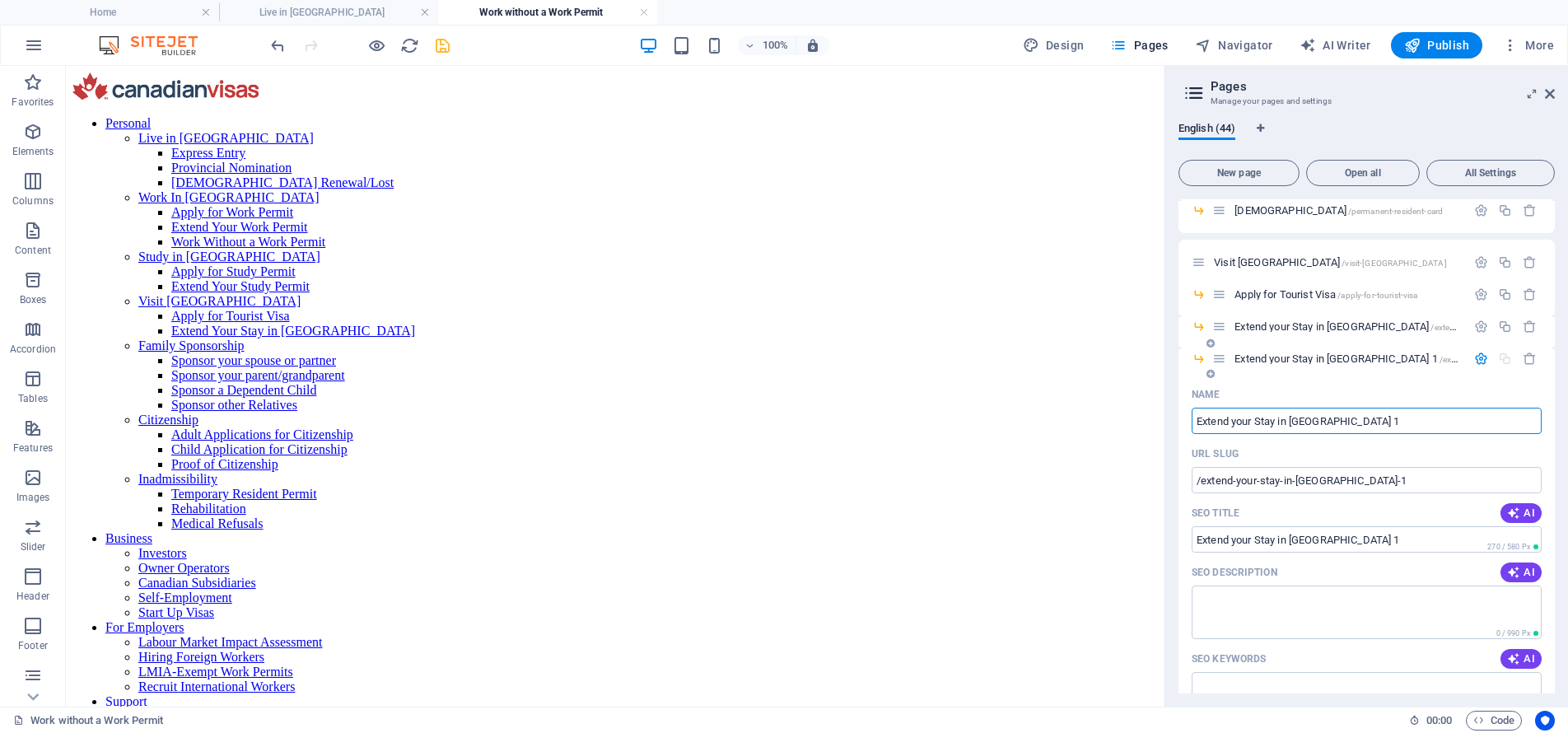
paste input "udy Permit"
type input "Extend your Study Permit"
type input "/extend-your-study-permit"
type input "Extend your Study Permit"
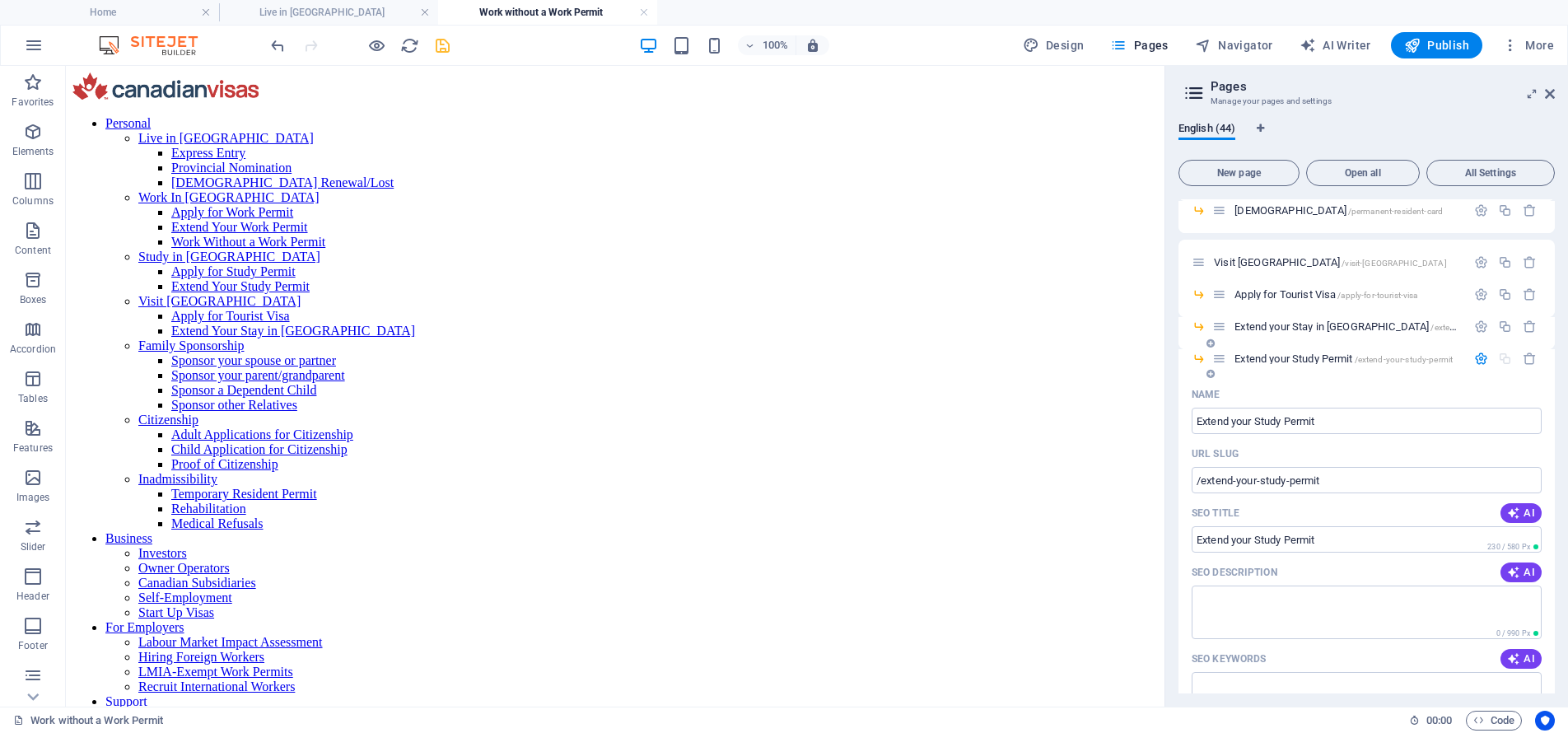
click at [1474, 361] on icon "button" at bounding box center [1480, 359] width 14 height 14
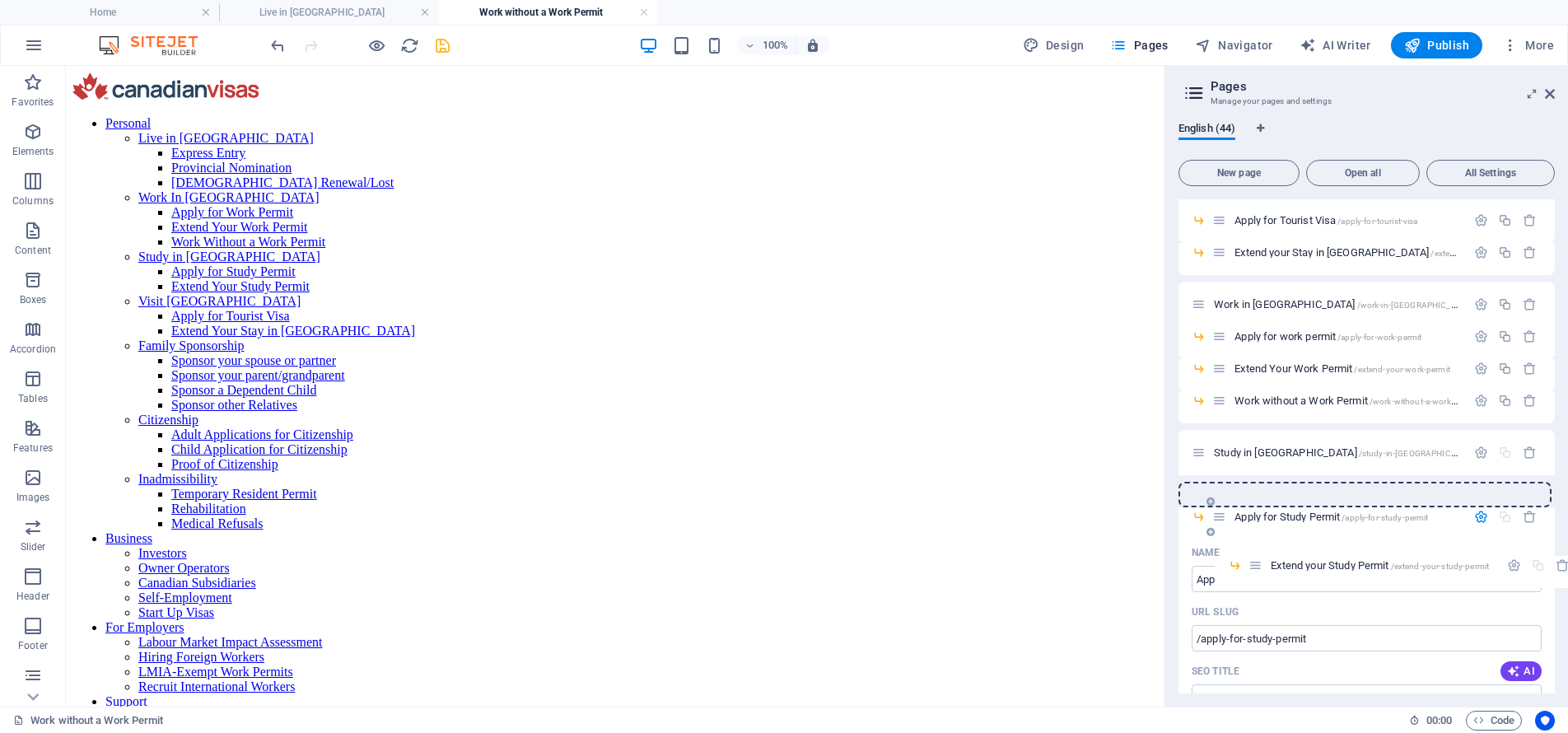
scroll to position [332, 0]
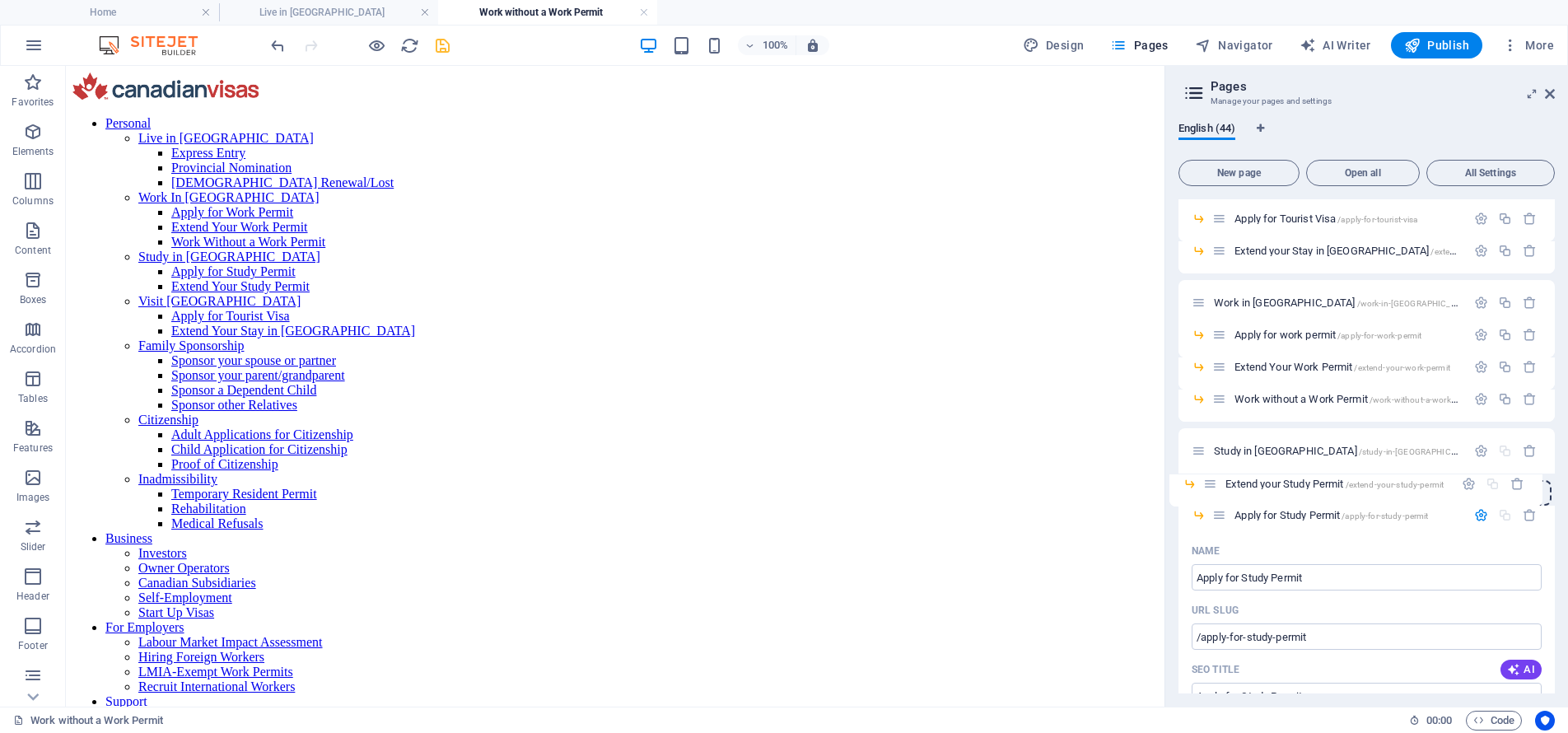
drag, startPoint x: 1216, startPoint y: 361, endPoint x: 1211, endPoint y: 495, distance: 134.1
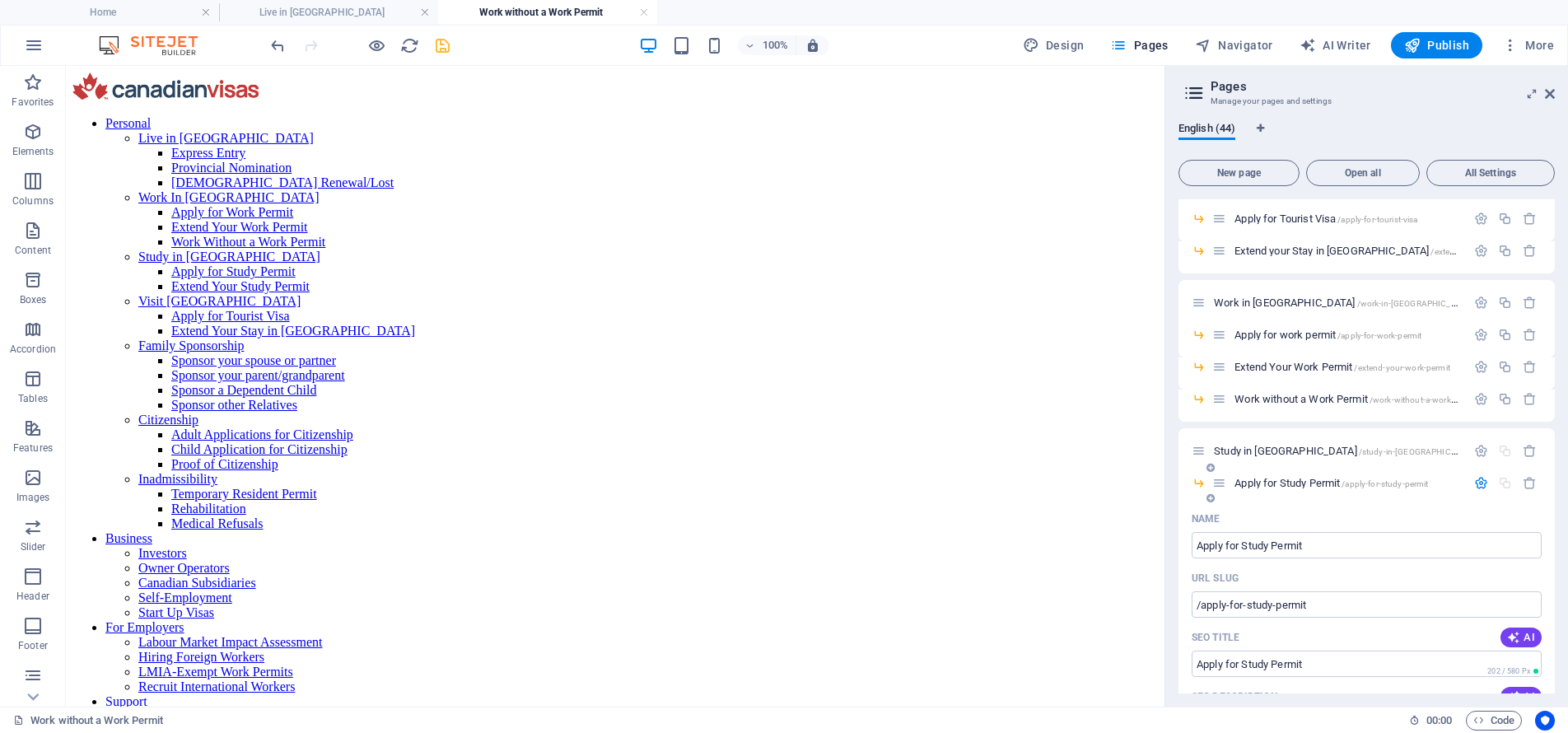
click at [1473, 481] on icon "button" at bounding box center [1480, 483] width 14 height 14
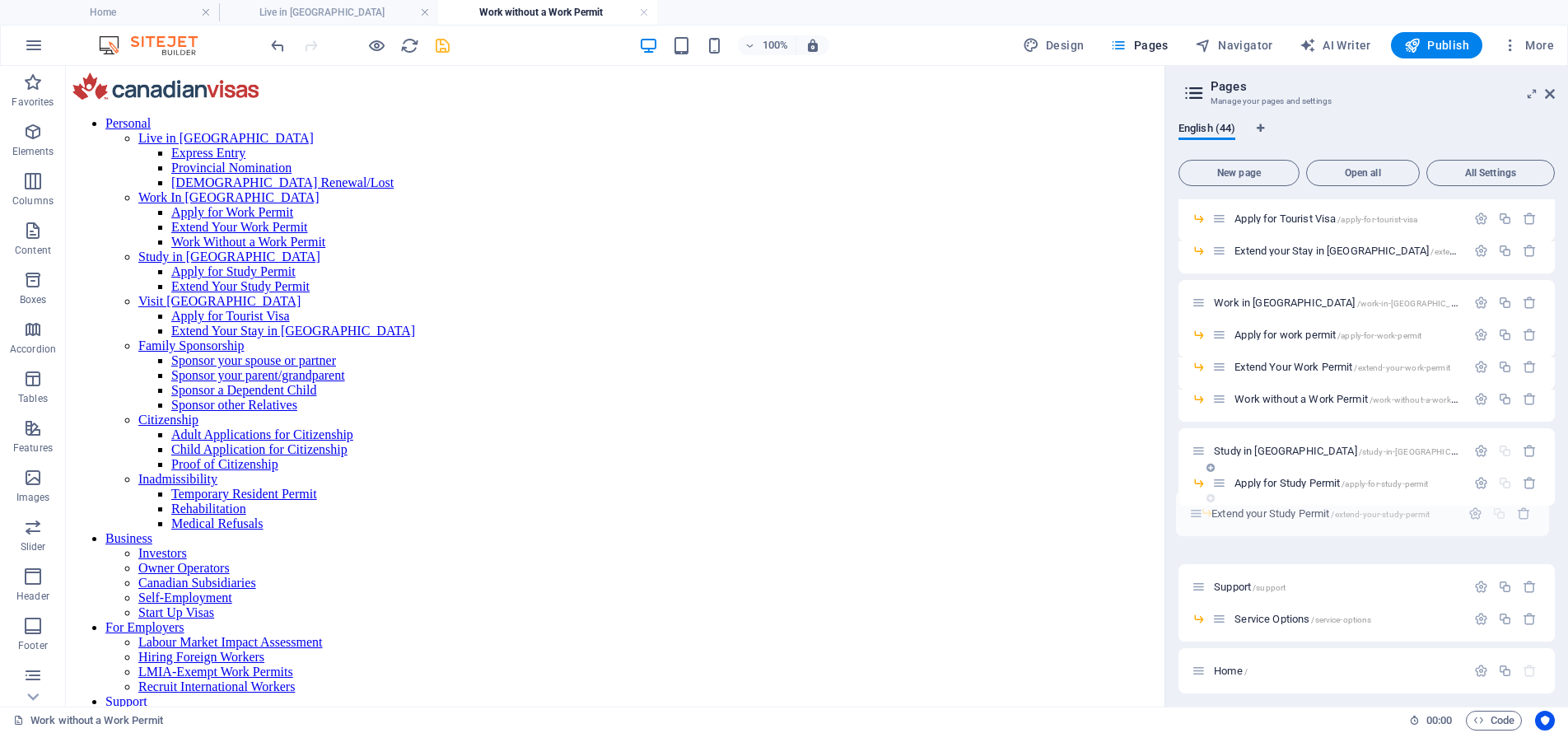
drag, startPoint x: 1197, startPoint y: 532, endPoint x: 1194, endPoint y: 505, distance: 27.2
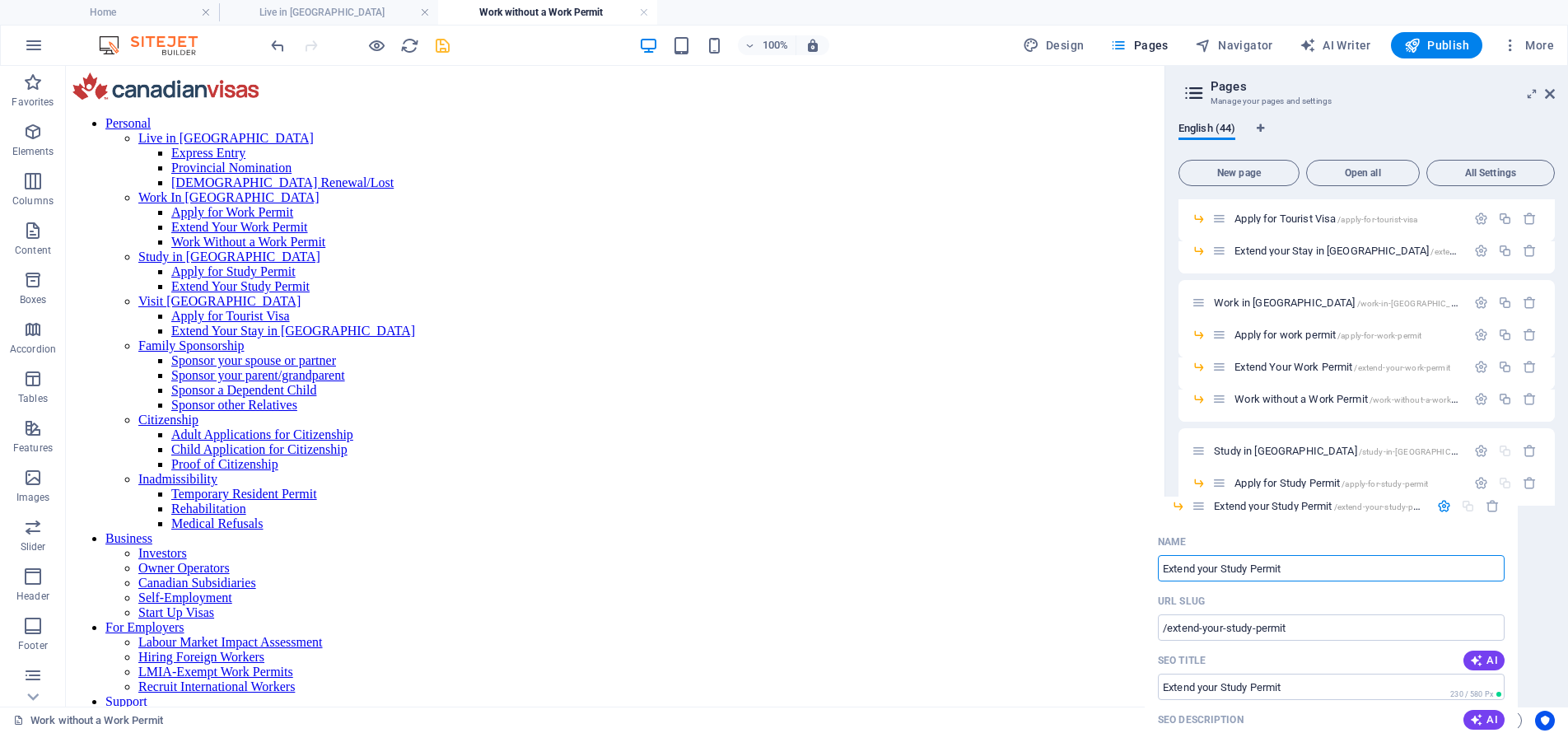
drag, startPoint x: 1233, startPoint y: 518, endPoint x: 1192, endPoint y: 508, distance: 42.2
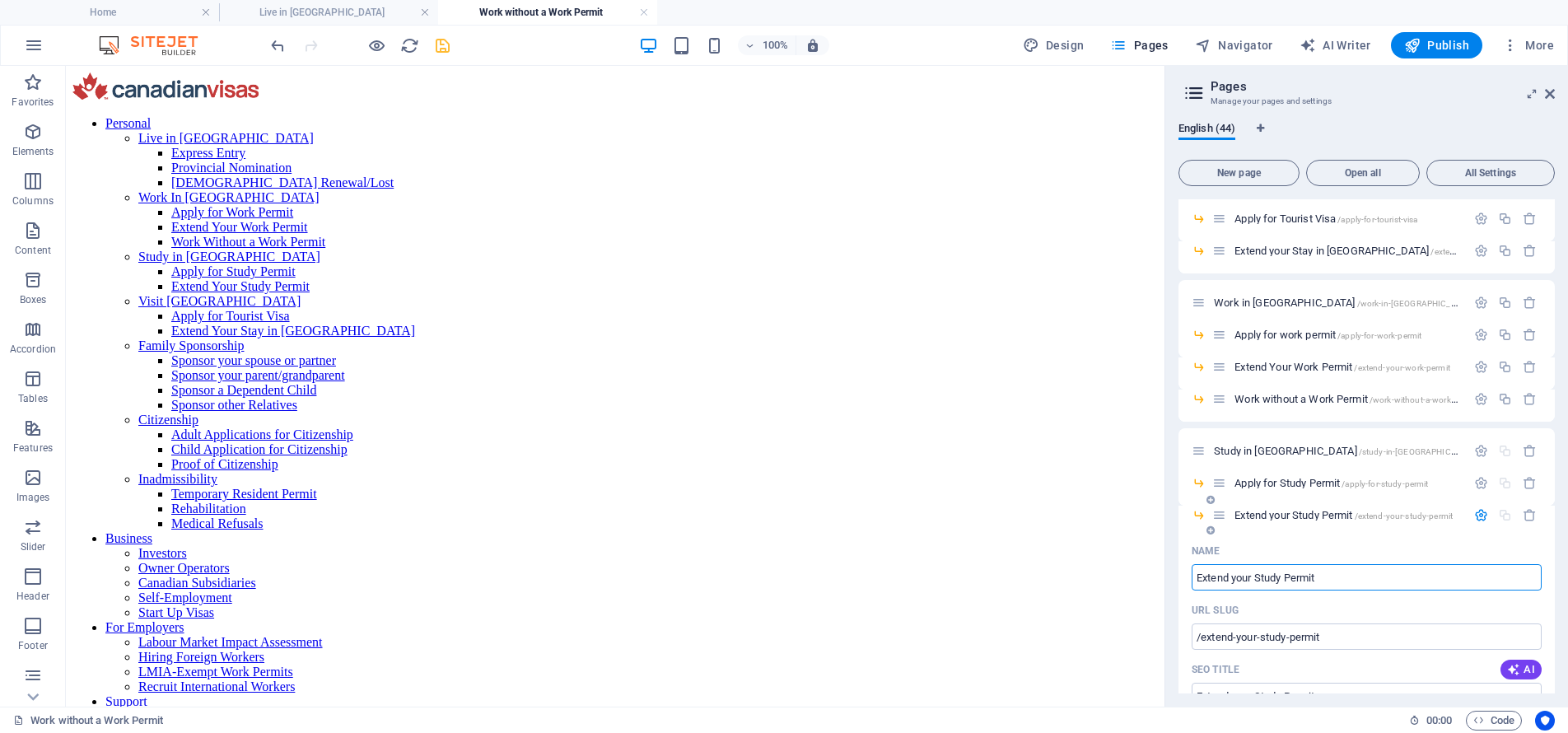
click at [1478, 512] on icon "button" at bounding box center [1480, 515] width 14 height 14
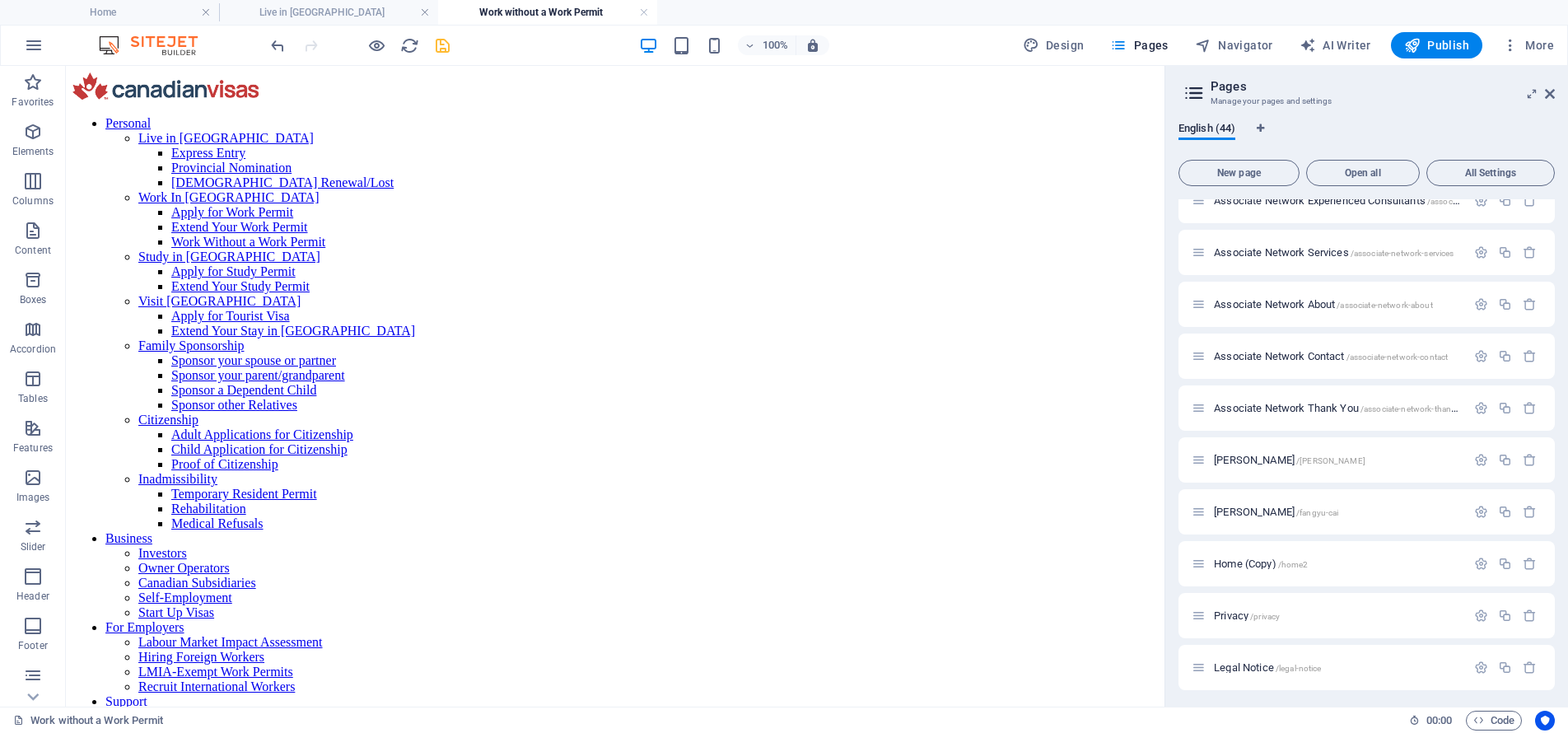
scroll to position [1512, 0]
click at [1252, 174] on span "New page" at bounding box center [1238, 173] width 106 height 10
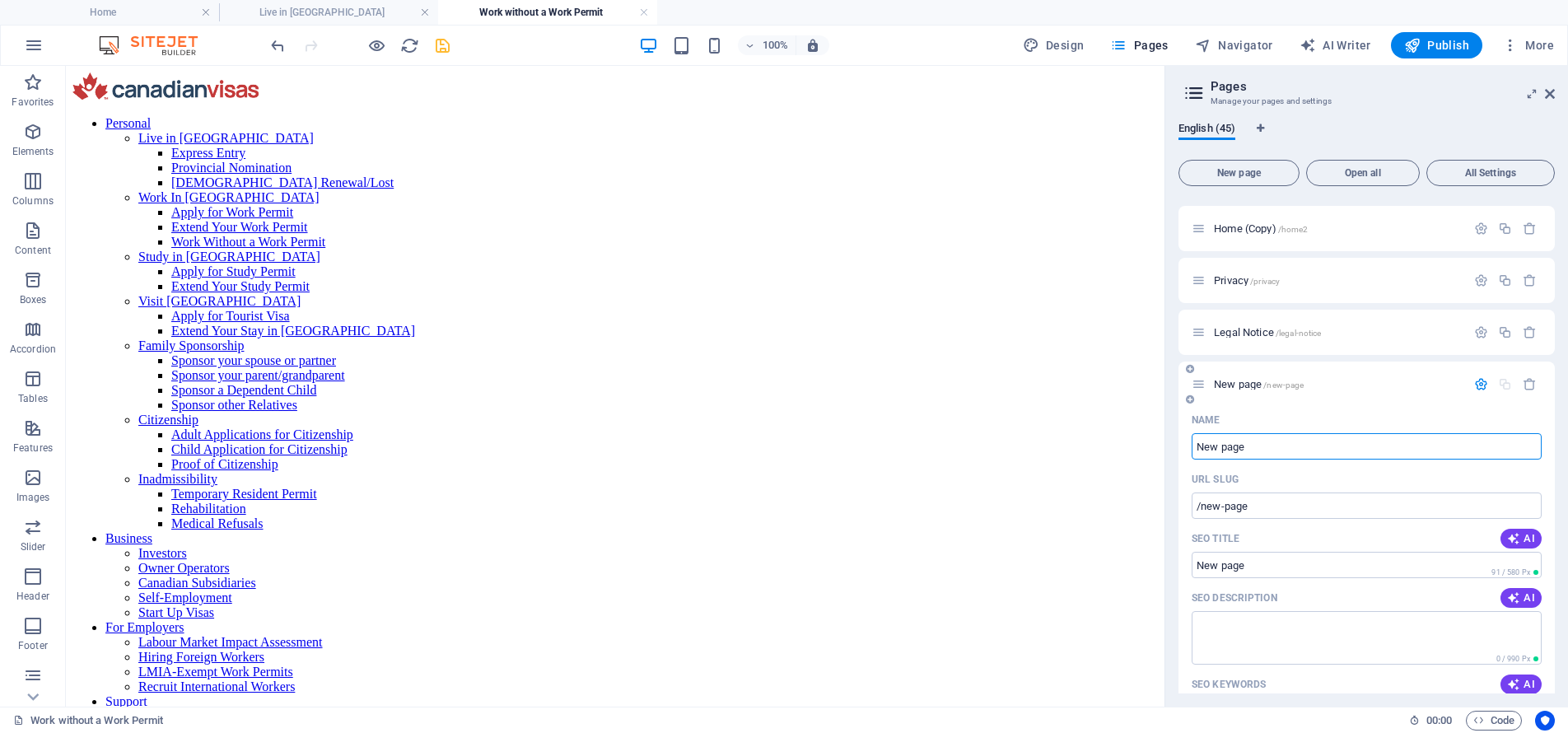
paste input "Family Sponsorship"
type input "Family Sponsorship"
type input "/family-sponsorship"
type input "Family Sponsorship"
click at [1481, 384] on icon "button" at bounding box center [1480, 384] width 14 height 14
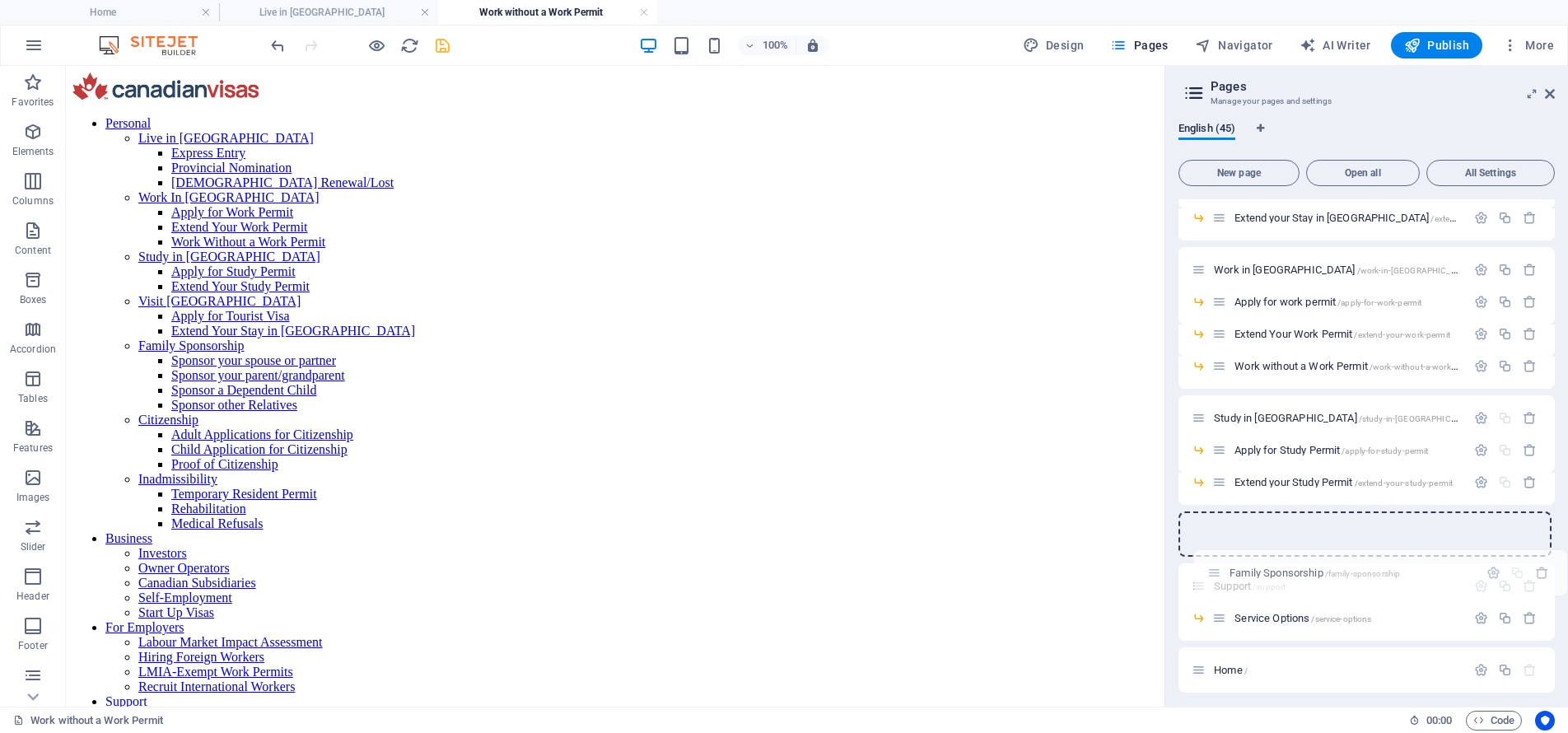
scroll to position [367, 0]
drag, startPoint x: 1201, startPoint y: 668, endPoint x: 1197, endPoint y: 534, distance: 134.1
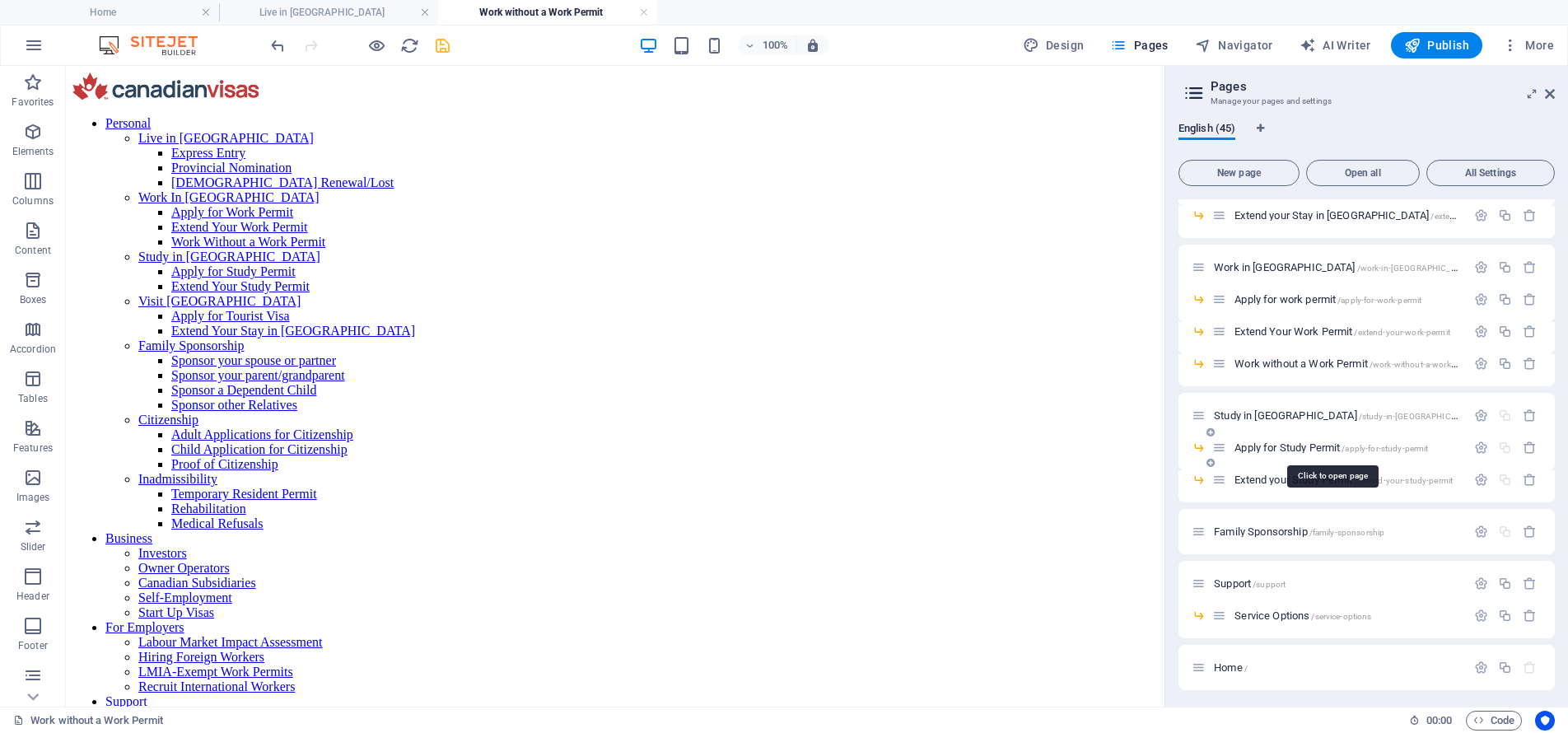
click at [1279, 450] on span "Apply for Study Permit /apply-for-study-permit" at bounding box center [1331, 448] width 193 height 12
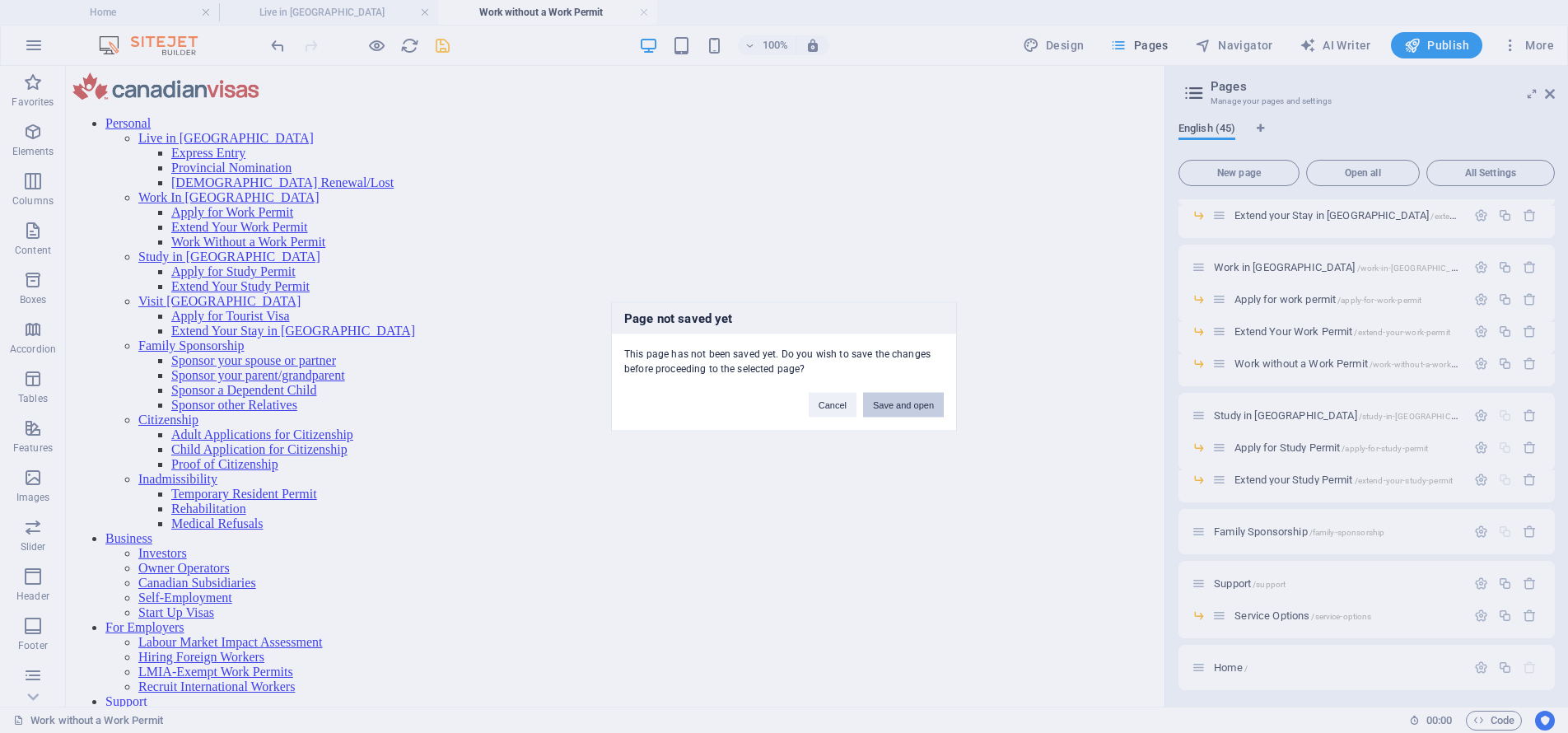
click at [919, 406] on button "Save and open" at bounding box center [904, 405] width 81 height 25
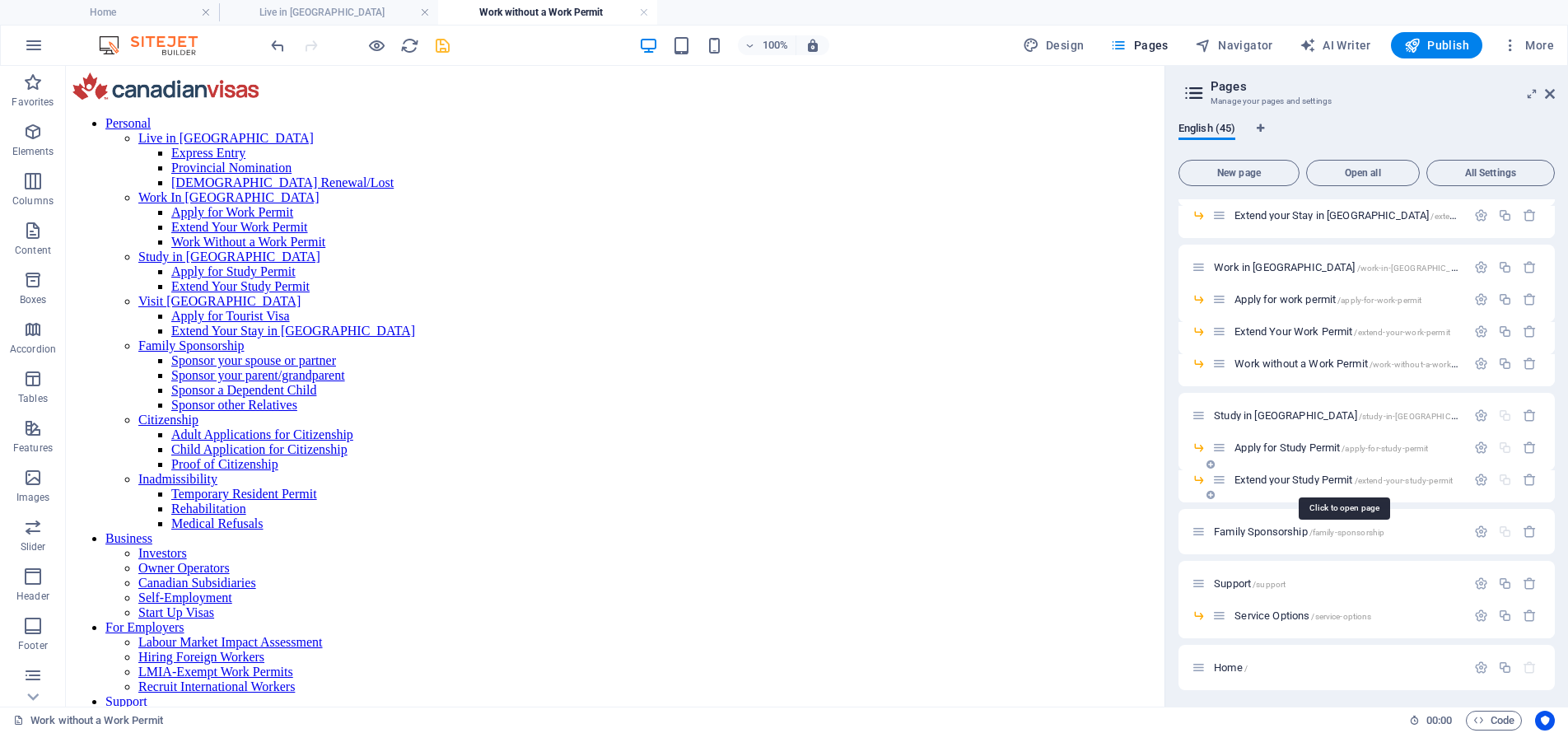
click at [1280, 482] on span "Extend your Study Permit /extend-your-study-permit" at bounding box center [1343, 480] width 218 height 12
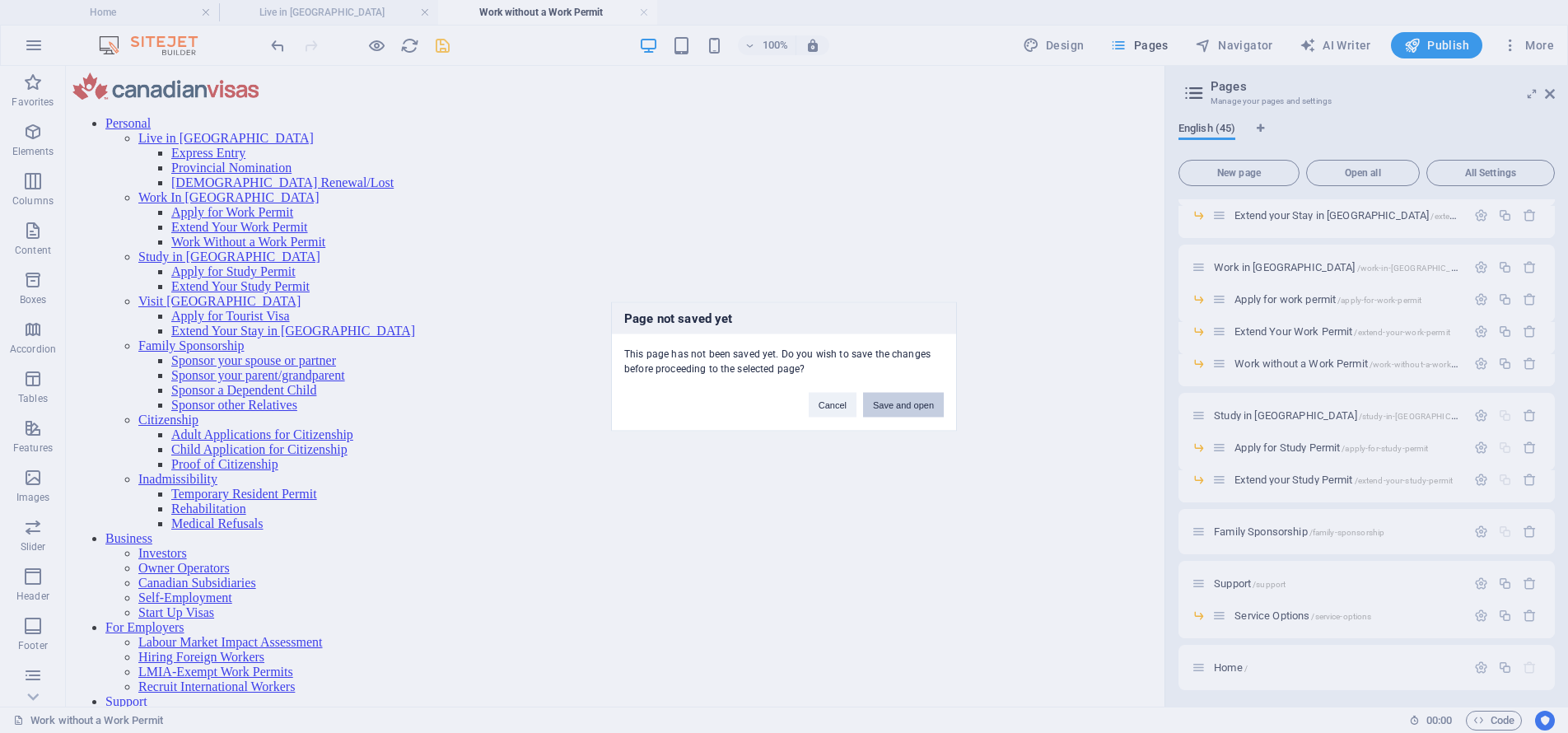
click at [908, 407] on button "Save and open" at bounding box center [904, 405] width 81 height 25
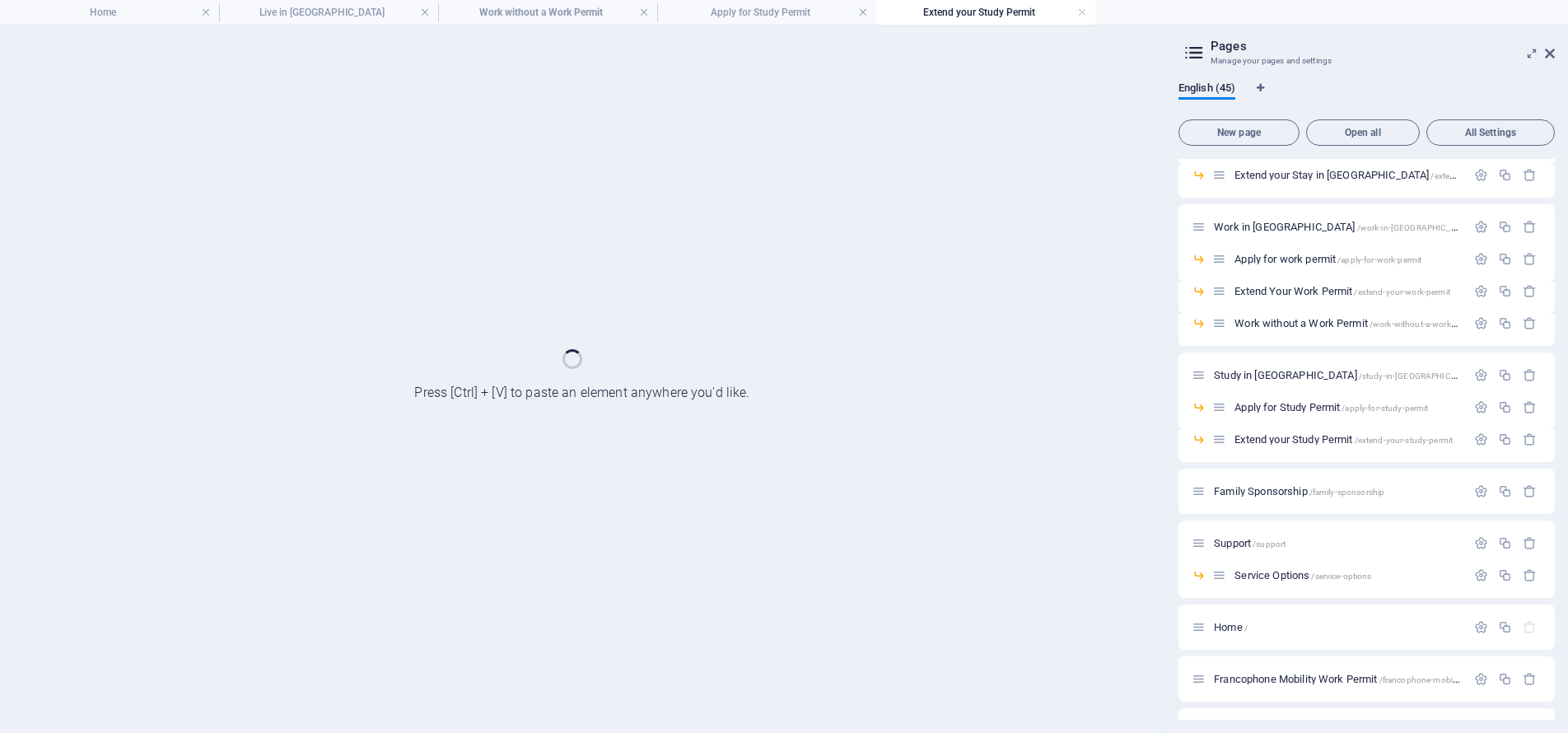
click at [1481, 448] on div at bounding box center [1505, 440] width 73 height 18
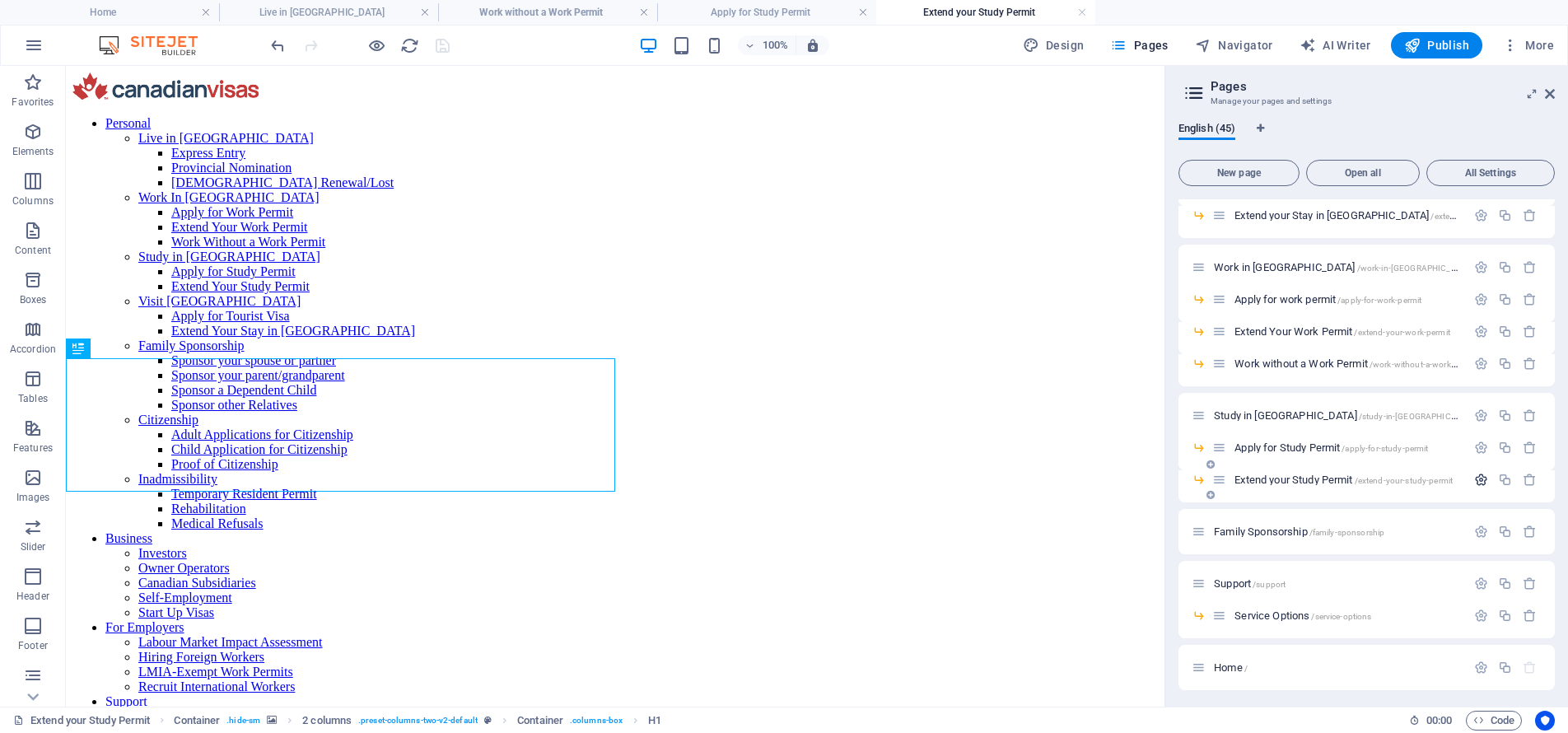
scroll to position [0, 0]
click at [1475, 479] on icon "button" at bounding box center [1480, 480] width 14 height 14
click at [1476, 480] on icon "button" at bounding box center [1480, 480] width 14 height 14
click at [1268, 545] on input "Extend your Study Permit" at bounding box center [1367, 542] width 350 height 26
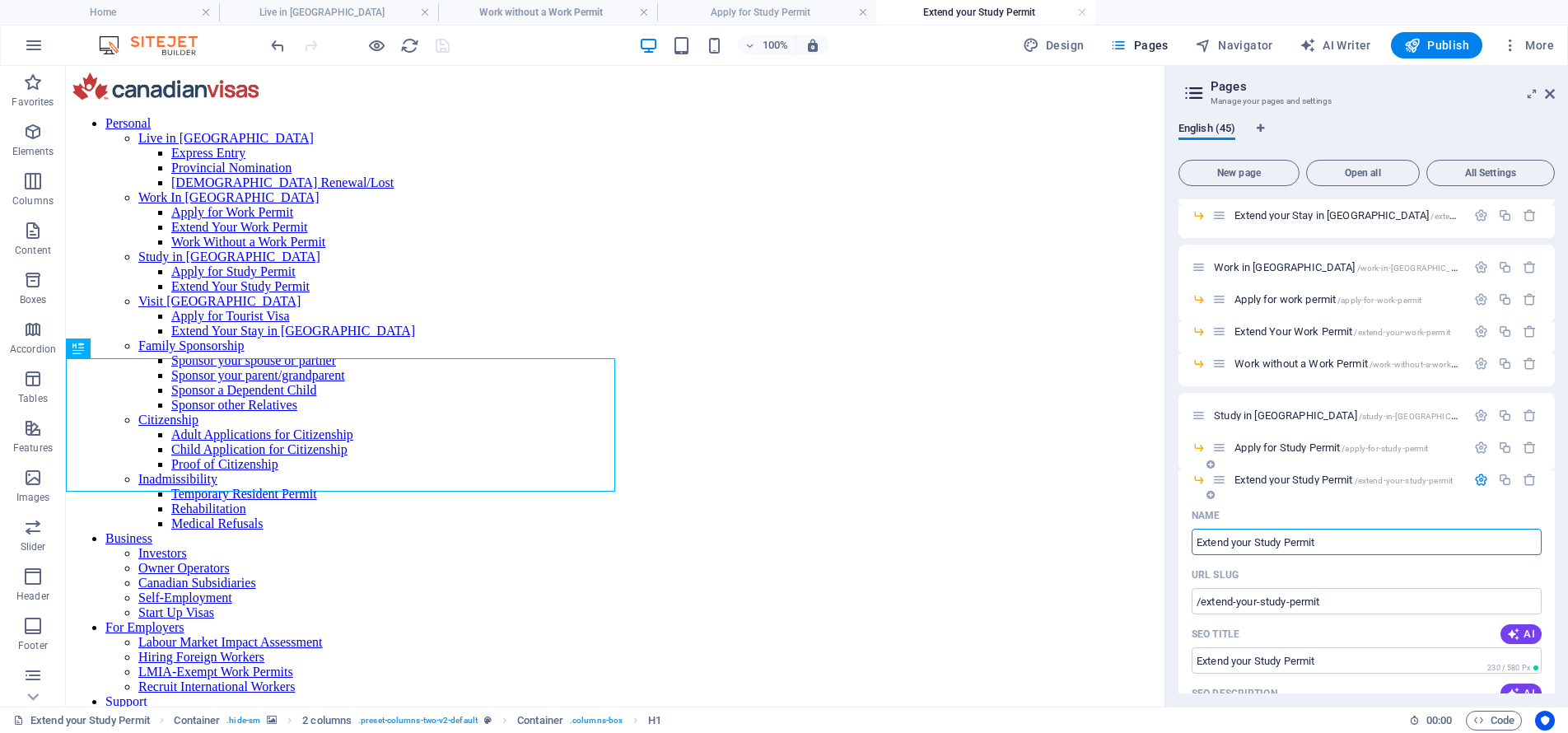
click at [1268, 545] on input "Extend your Study Permit" at bounding box center [1367, 542] width 350 height 26
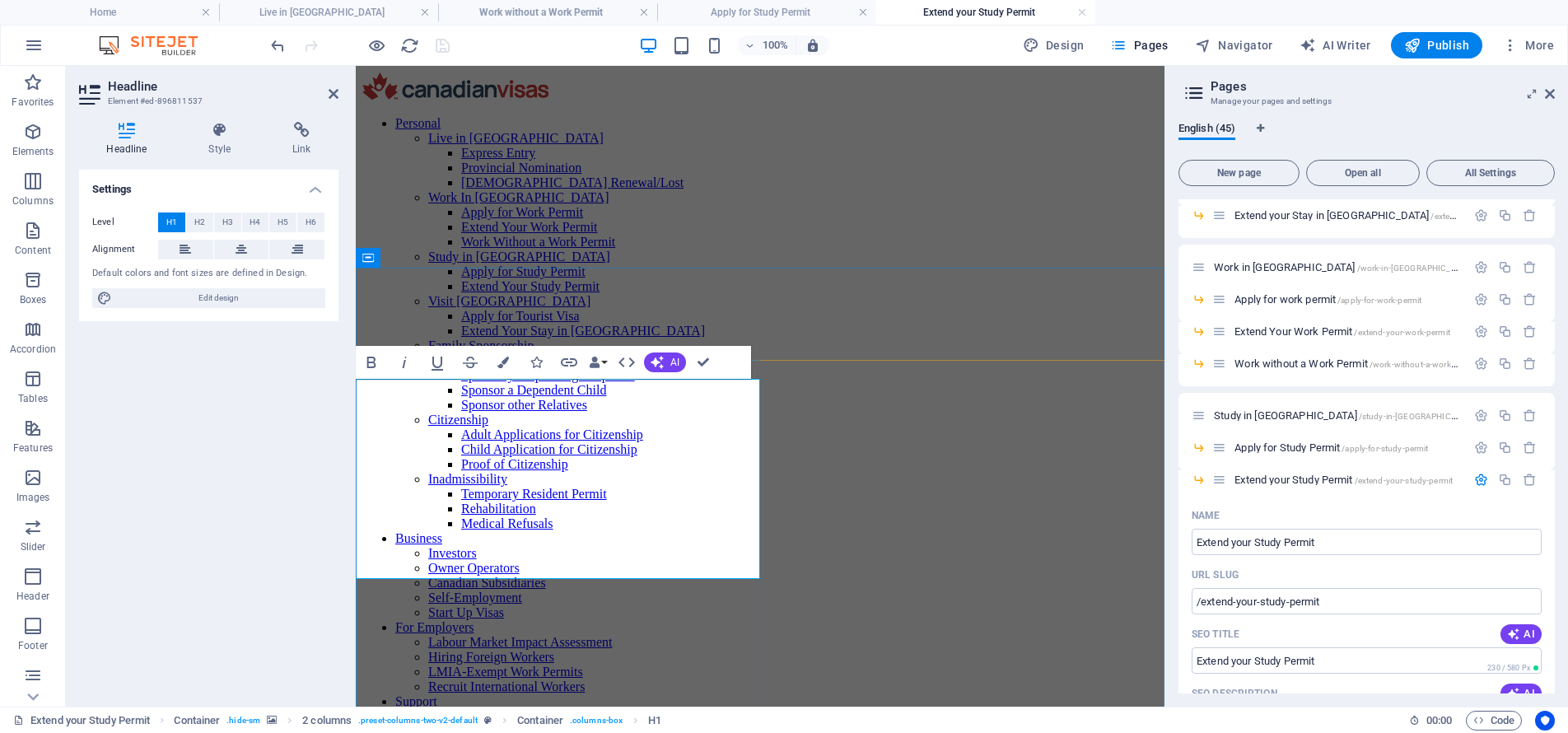
scroll to position [0, 4]
drag, startPoint x: 701, startPoint y: 358, endPoint x: 484, endPoint y: 242, distance: 246.1
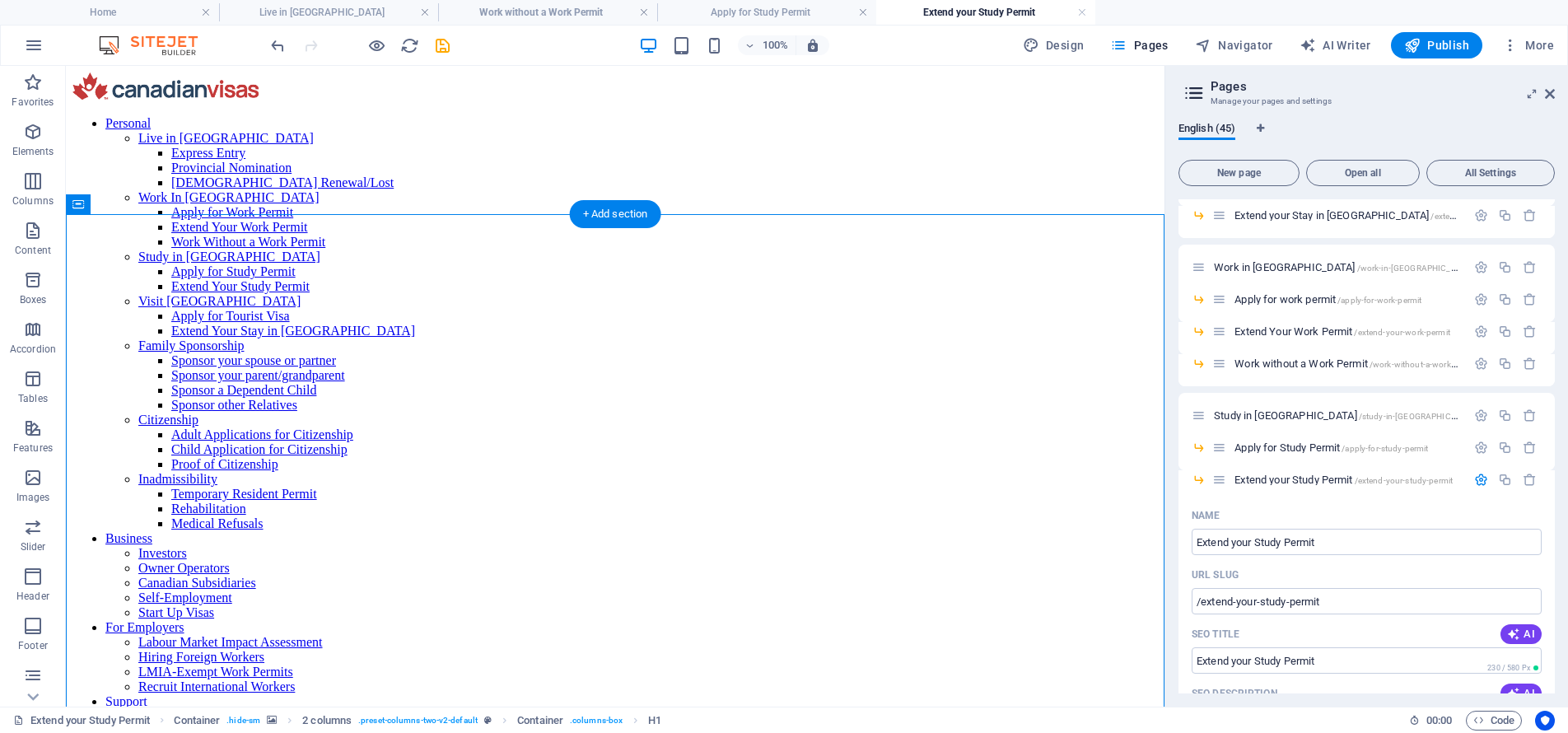
drag, startPoint x: 480, startPoint y: 279, endPoint x: 197, endPoint y: 322, distance: 286.2
select select "rem"
select select "%"
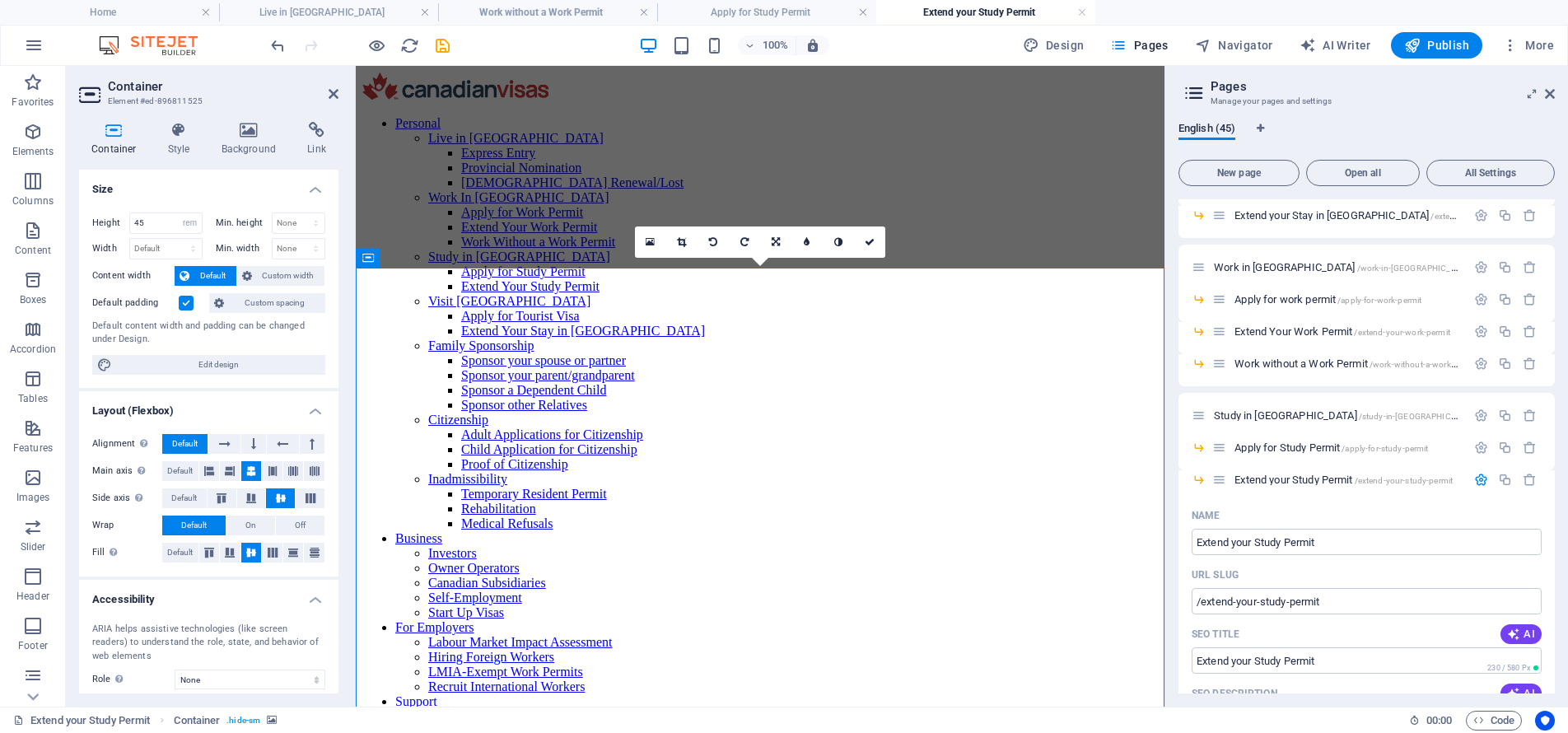
drag, startPoint x: 250, startPoint y: 139, endPoint x: 183, endPoint y: 180, distance: 78.5
click at [250, 139] on h4 "Background" at bounding box center [252, 139] width 87 height 35
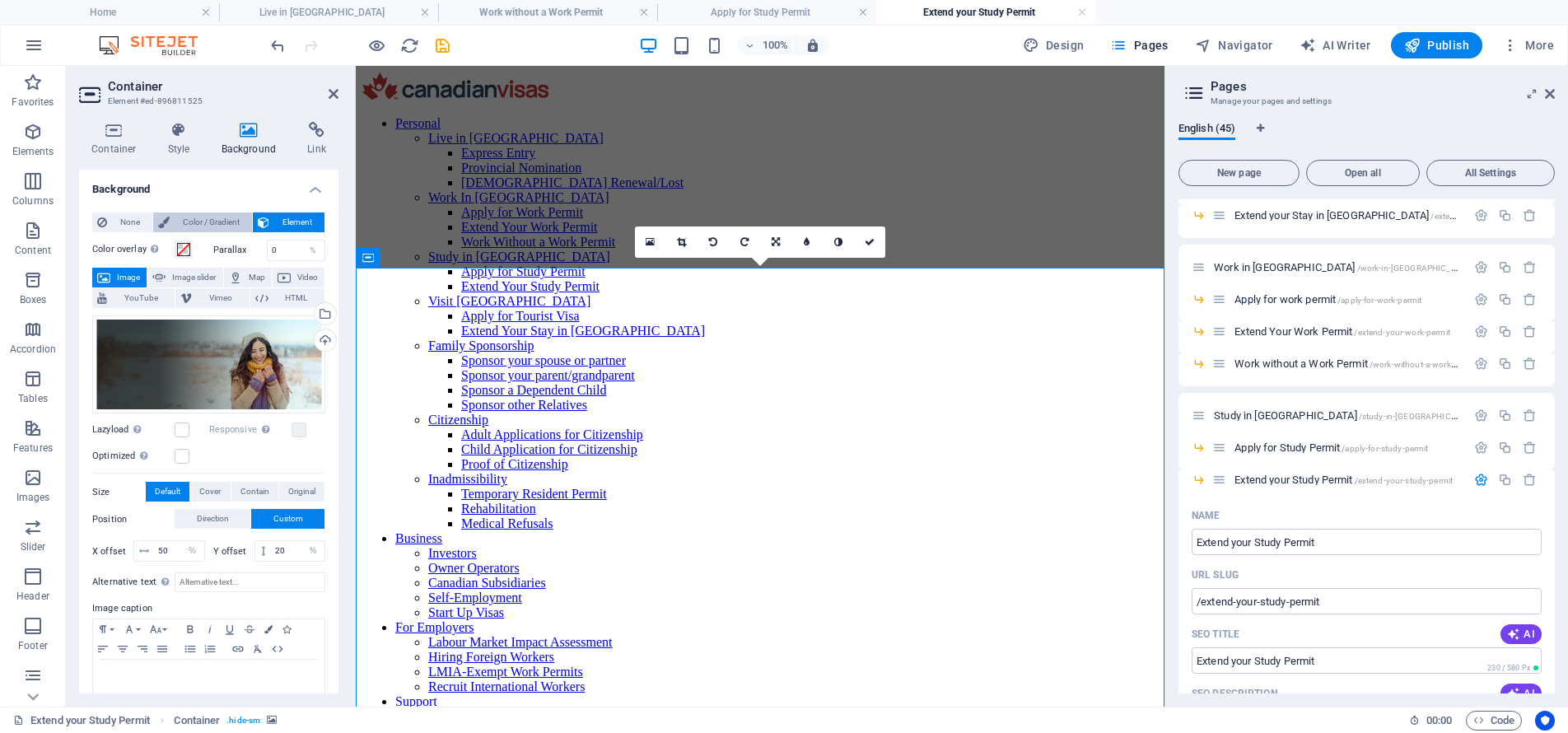
click at [207, 216] on span "Color / Gradient" at bounding box center [210, 222] width 73 height 20
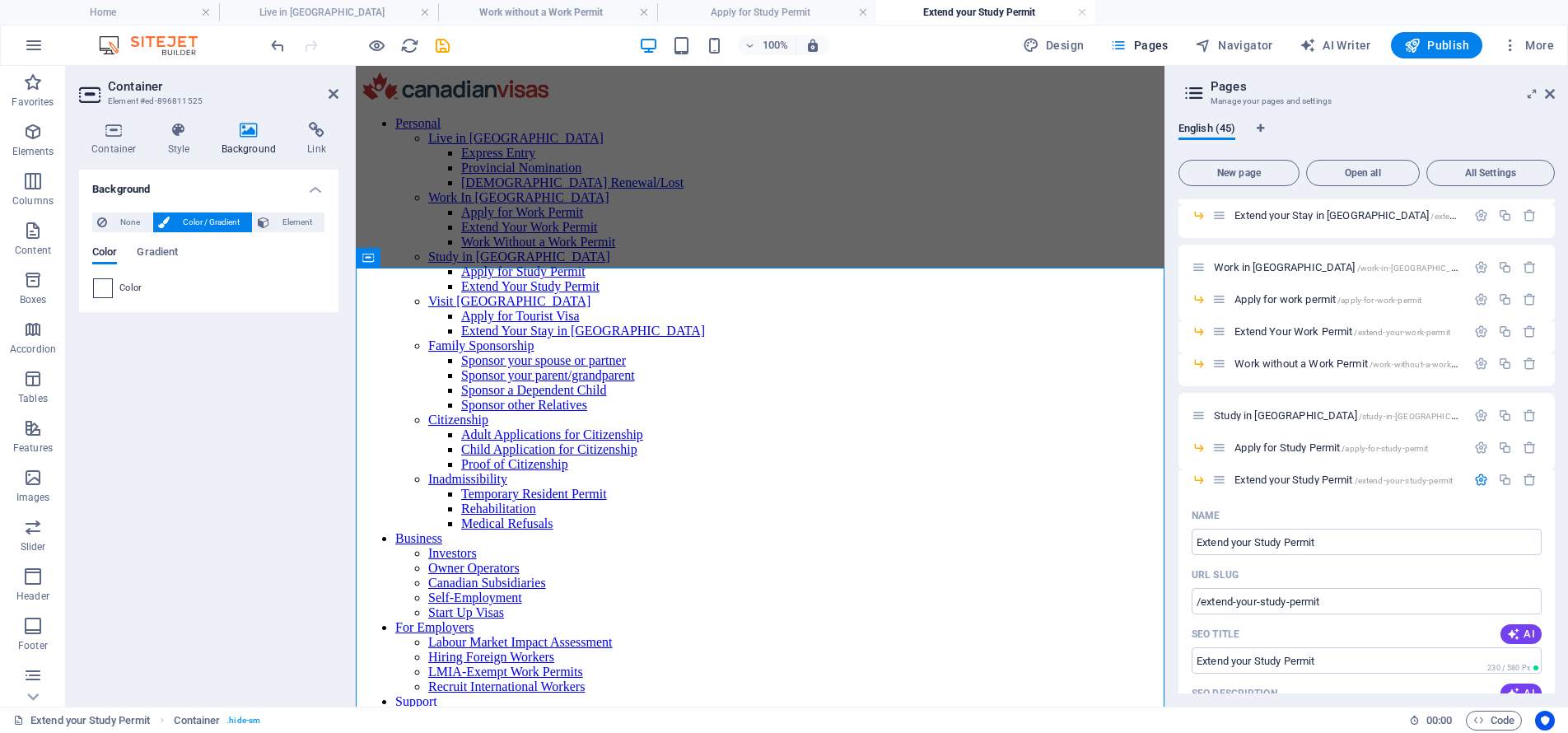
click at [101, 292] on span at bounding box center [102, 288] width 18 height 18
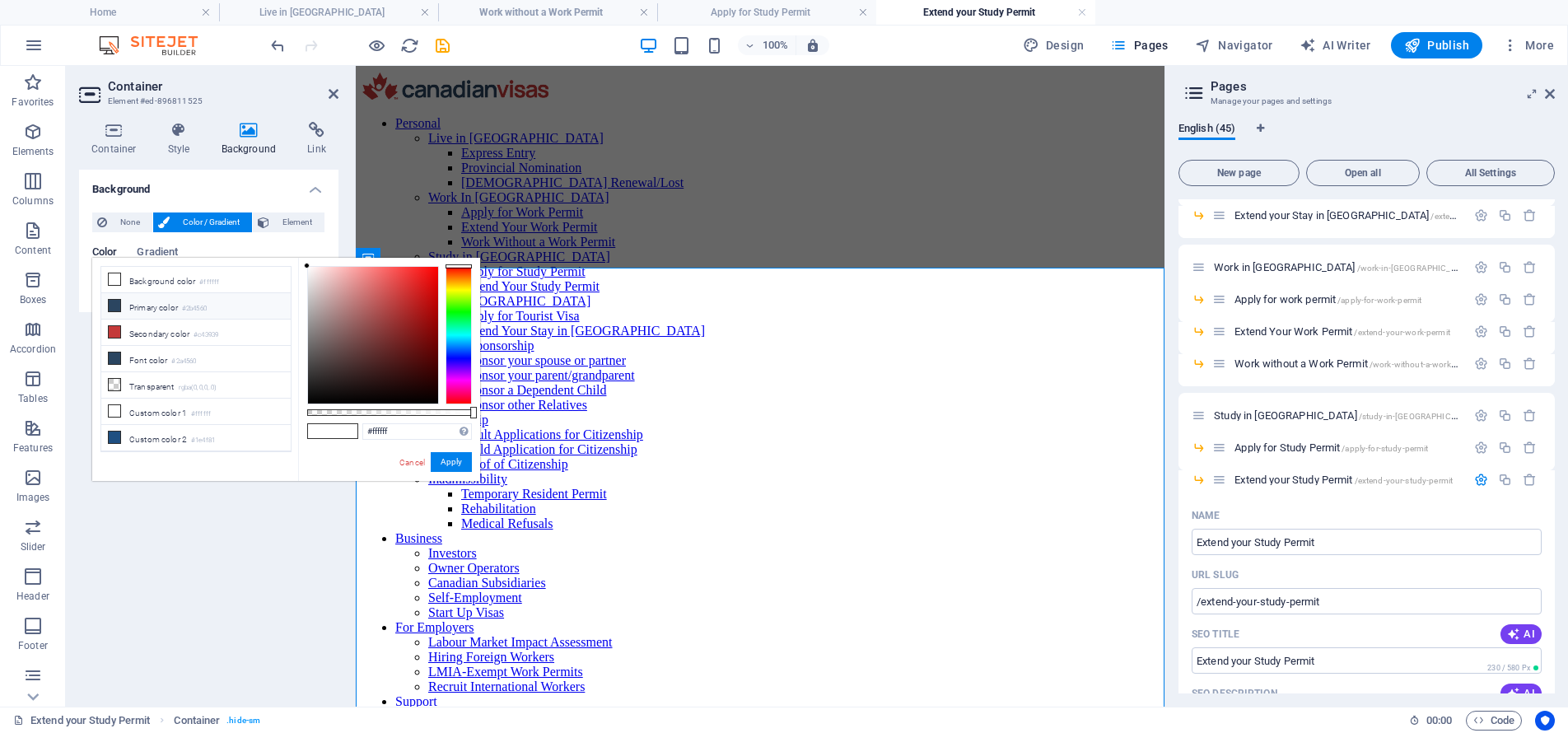
click at [185, 302] on li "Primary color #2b4560" at bounding box center [196, 307] width 189 height 26
type input "#2b4560"
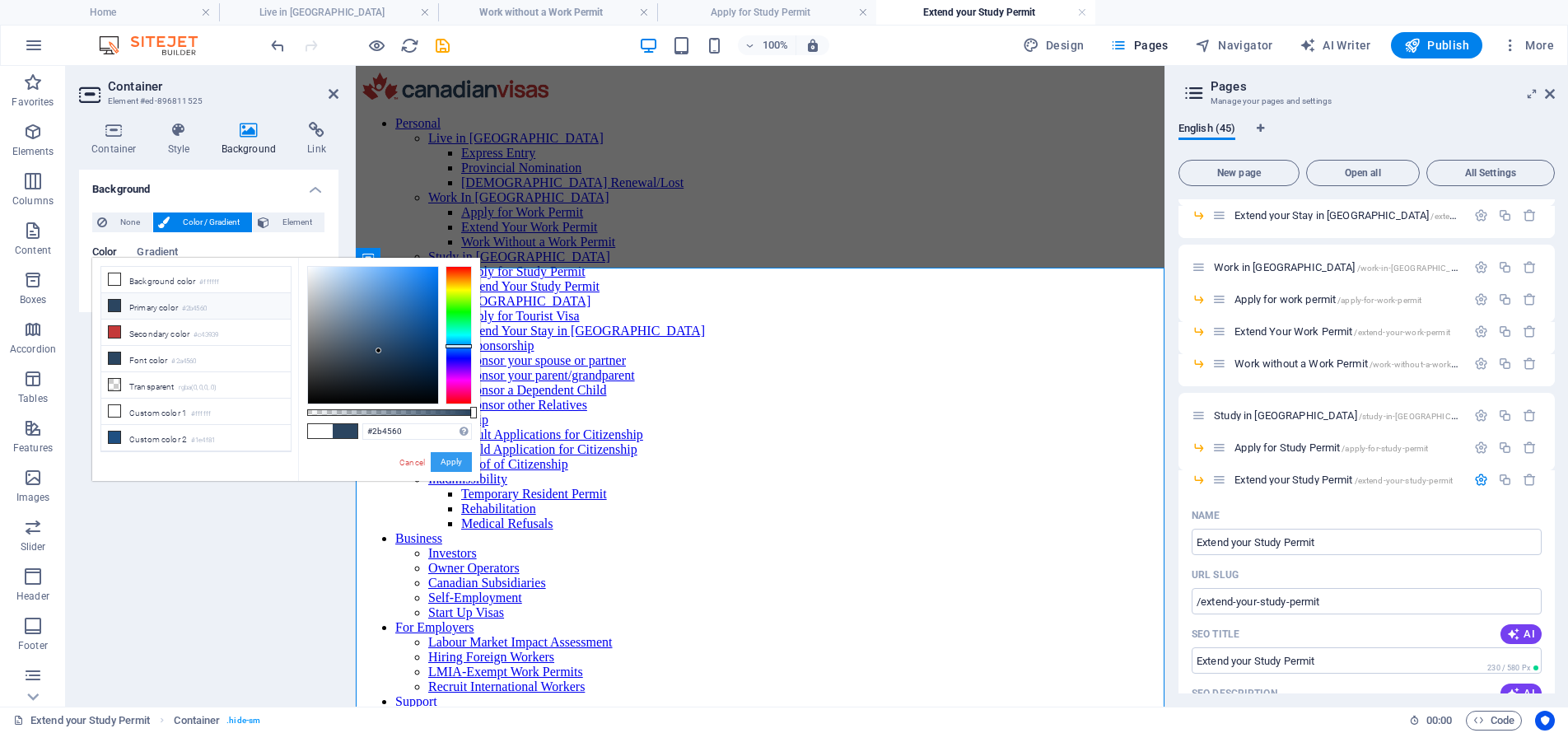
click at [457, 458] on button "Apply" at bounding box center [451, 462] width 41 height 20
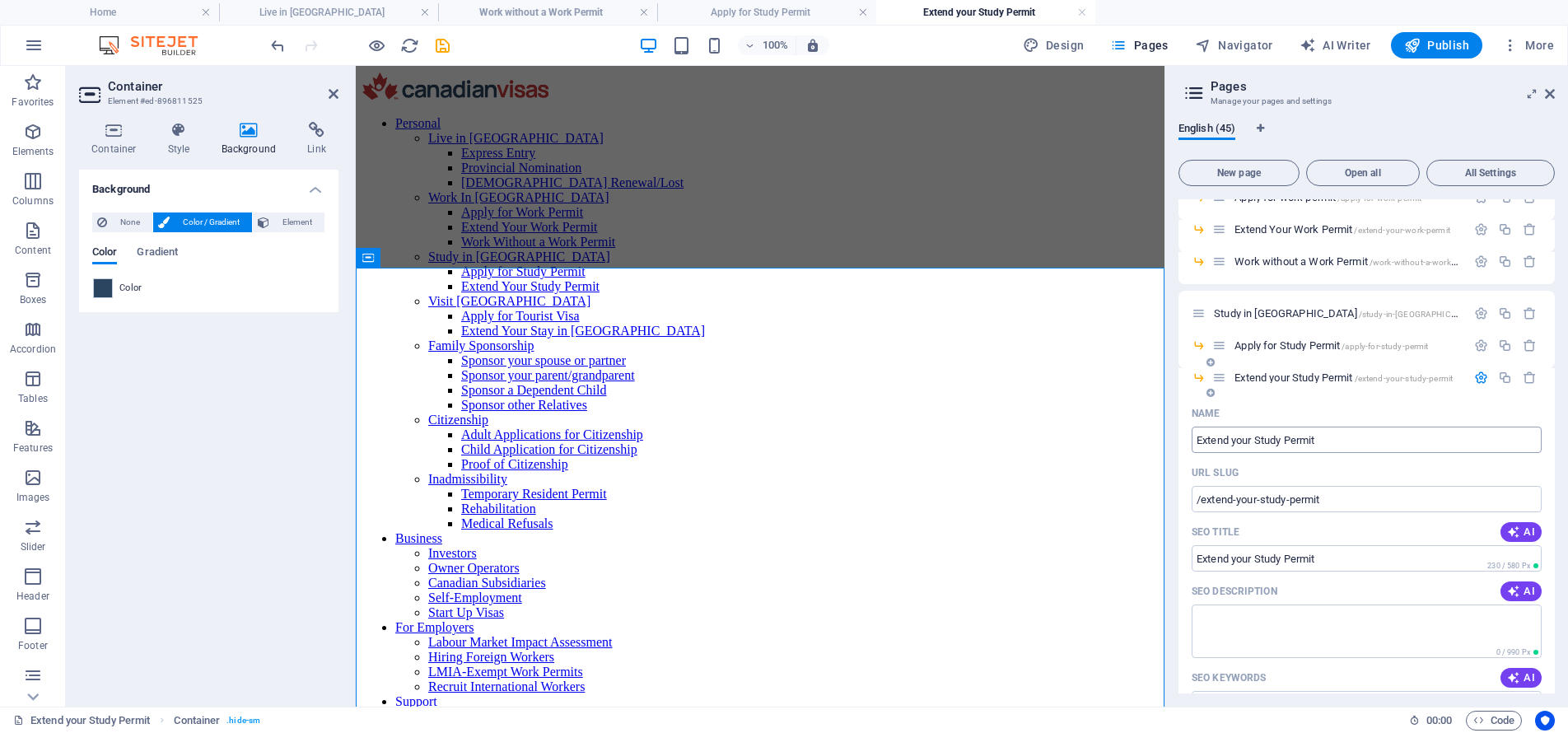
scroll to position [478, 0]
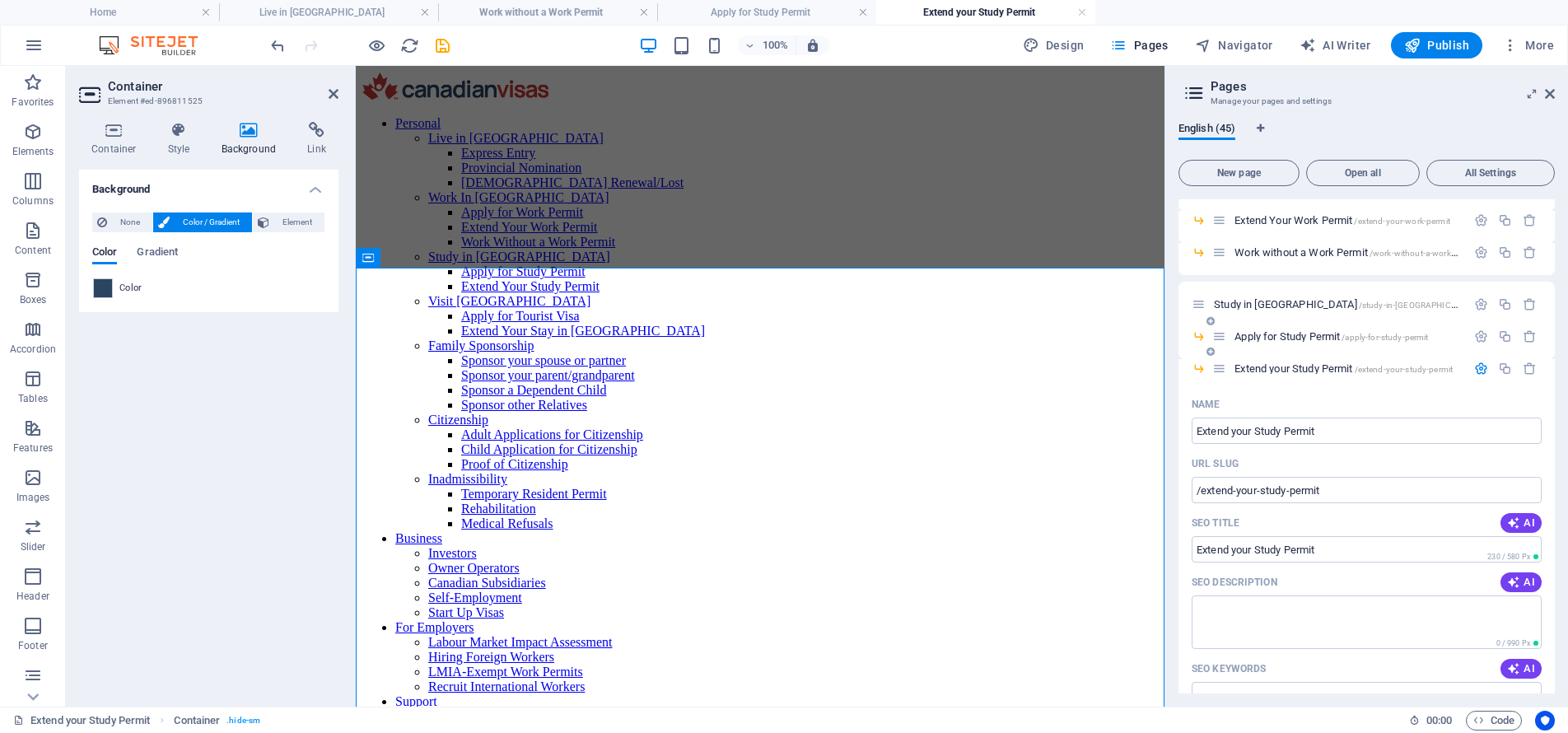
click at [1291, 336] on span "Apply for Study Permit /apply-for-study-permit" at bounding box center [1331, 336] width 193 height 12
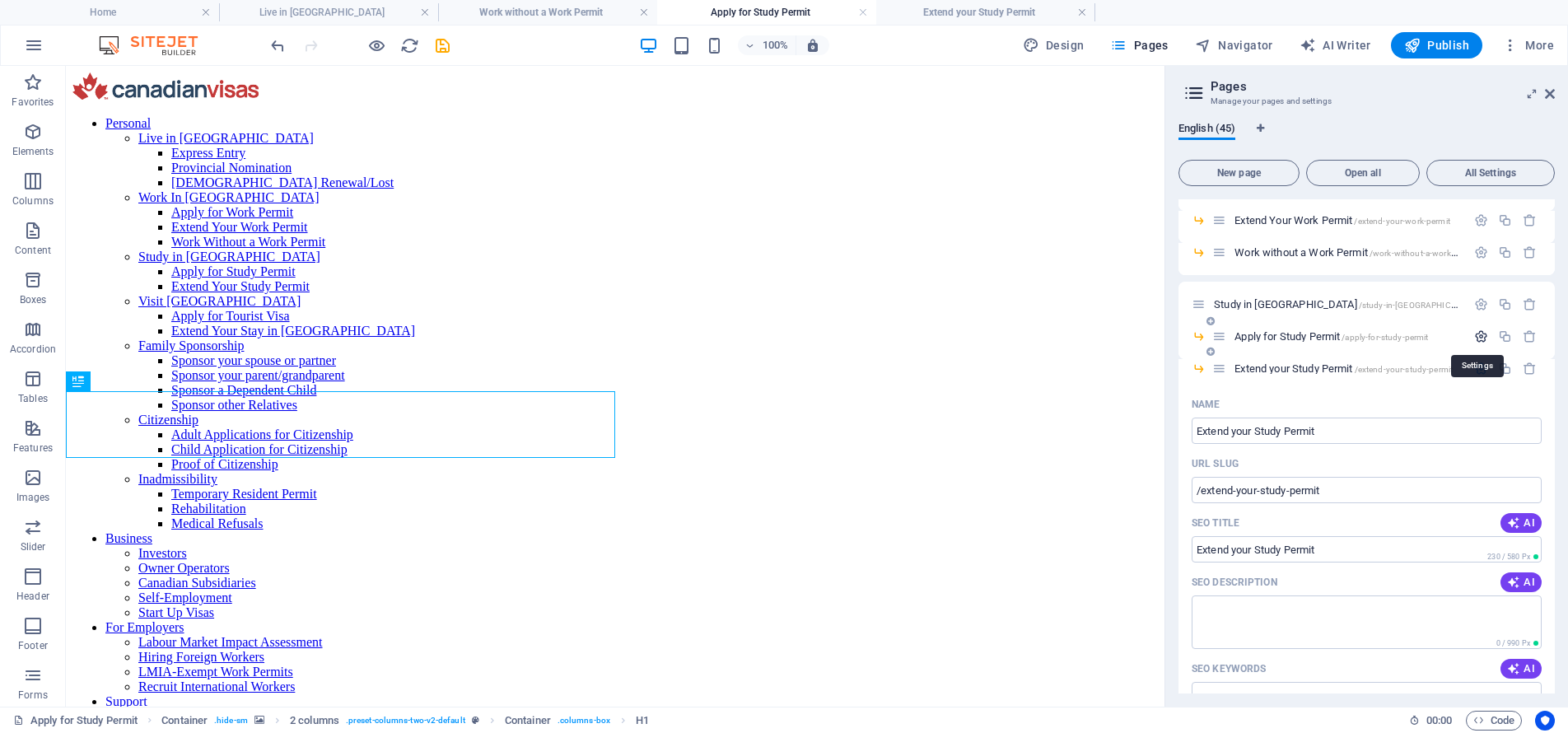
click at [1475, 334] on icon "button" at bounding box center [1480, 336] width 14 height 14
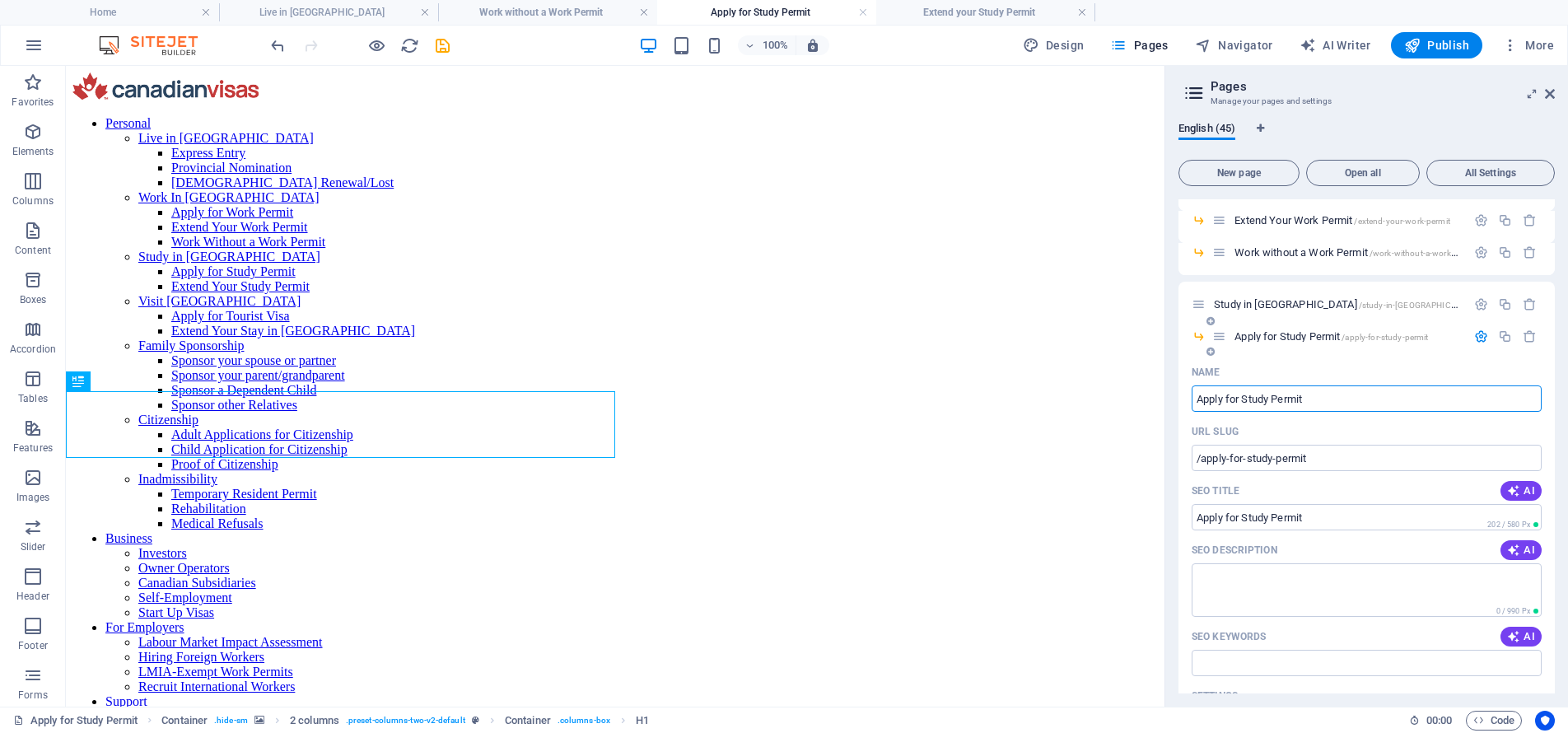
click at [1329, 394] on input "Apply for Study Permit" at bounding box center [1367, 398] width 350 height 26
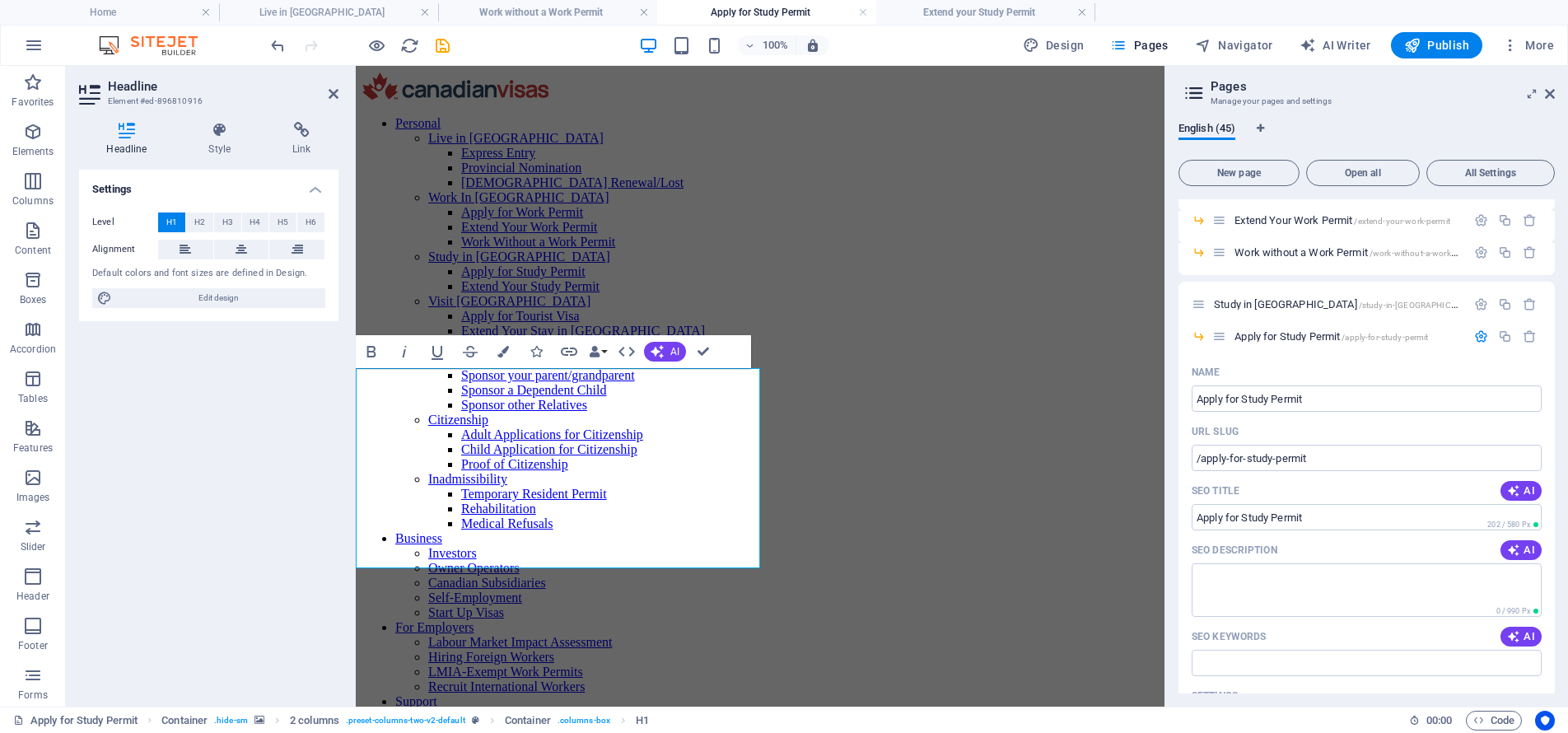
scroll to position [0, 4]
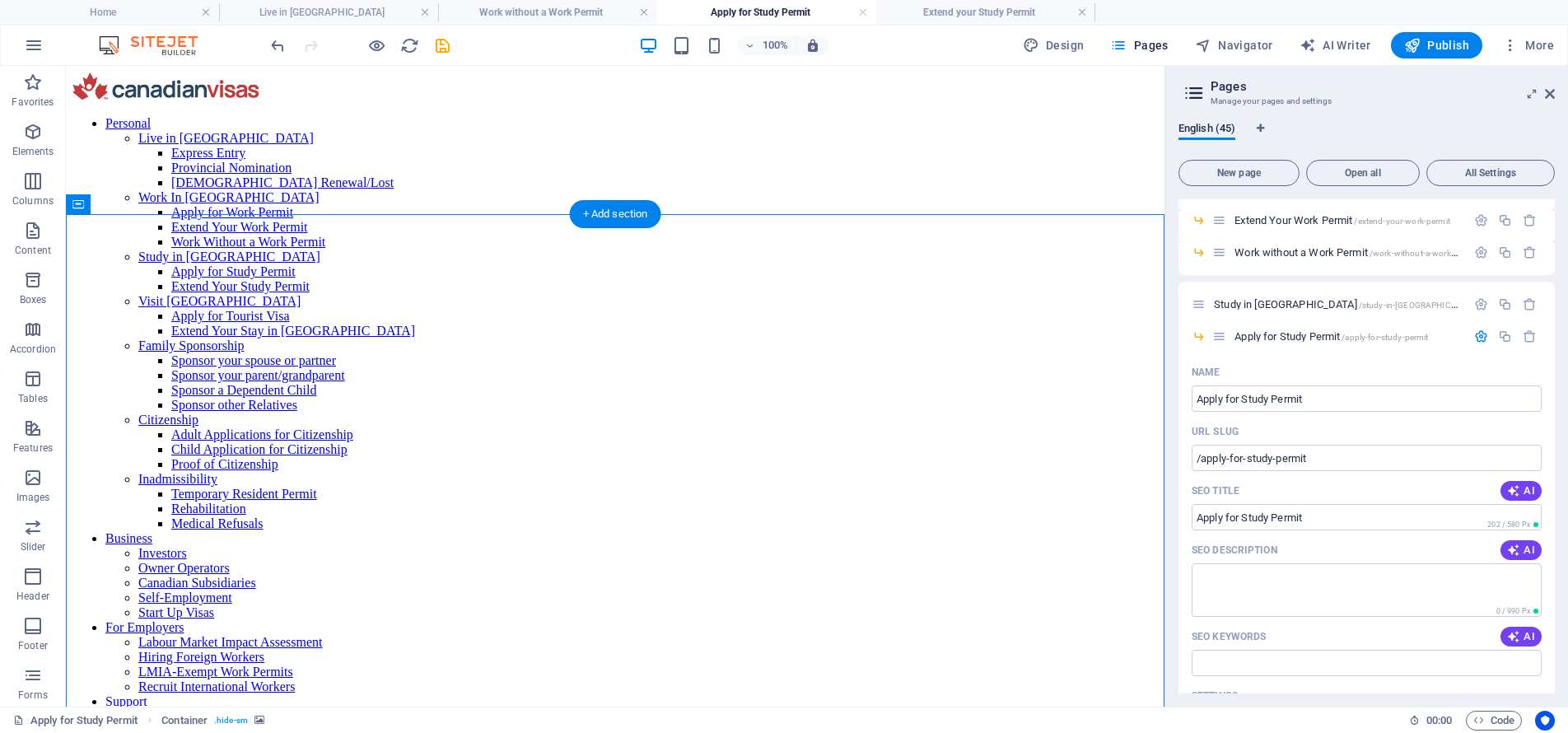
drag, startPoint x: 457, startPoint y: 284, endPoint x: 172, endPoint y: 285, distance: 285.0
select select "rem"
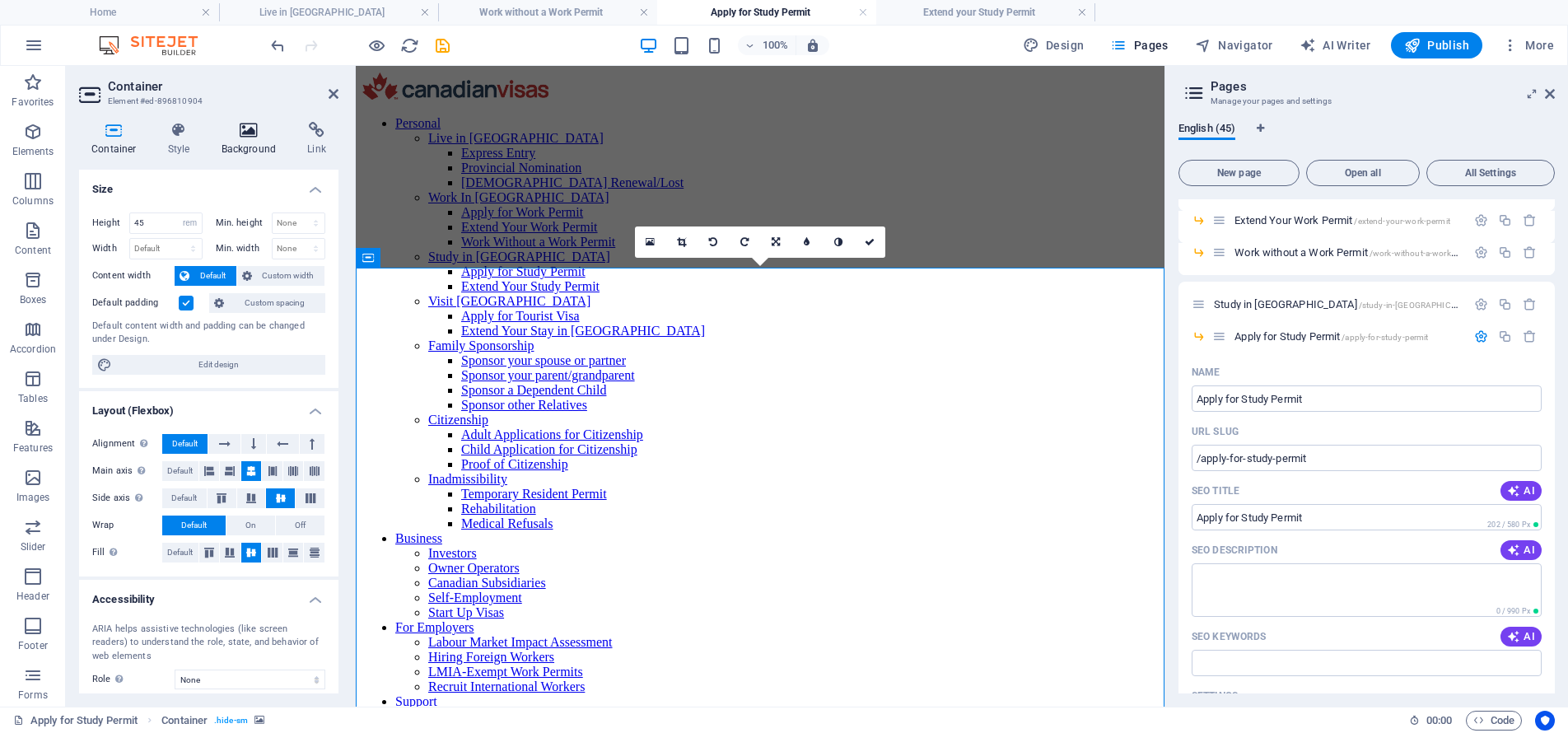
click at [254, 140] on h4 "Background" at bounding box center [252, 139] width 87 height 35
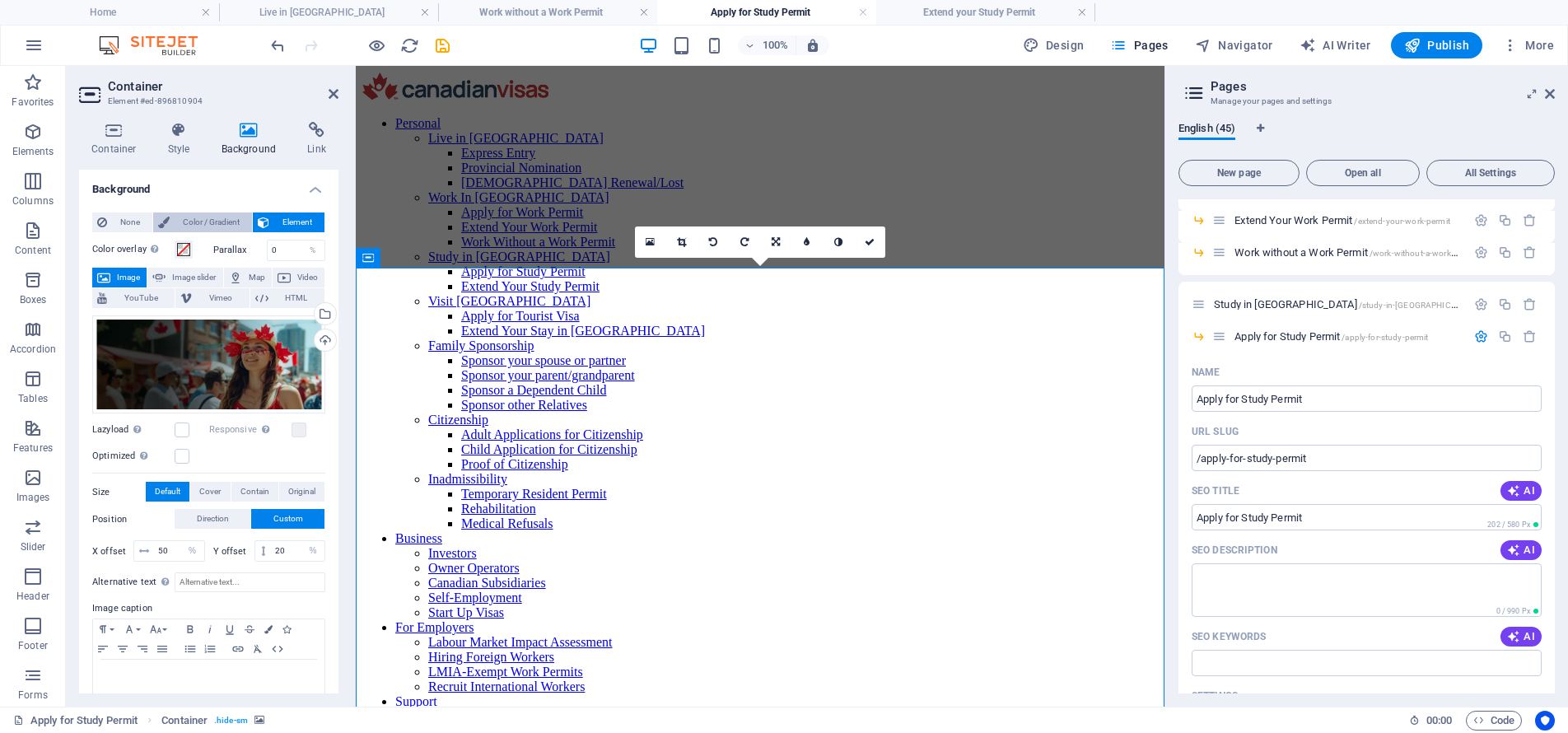
click at [185, 223] on span "Color / Gradient" at bounding box center [210, 222] width 73 height 20
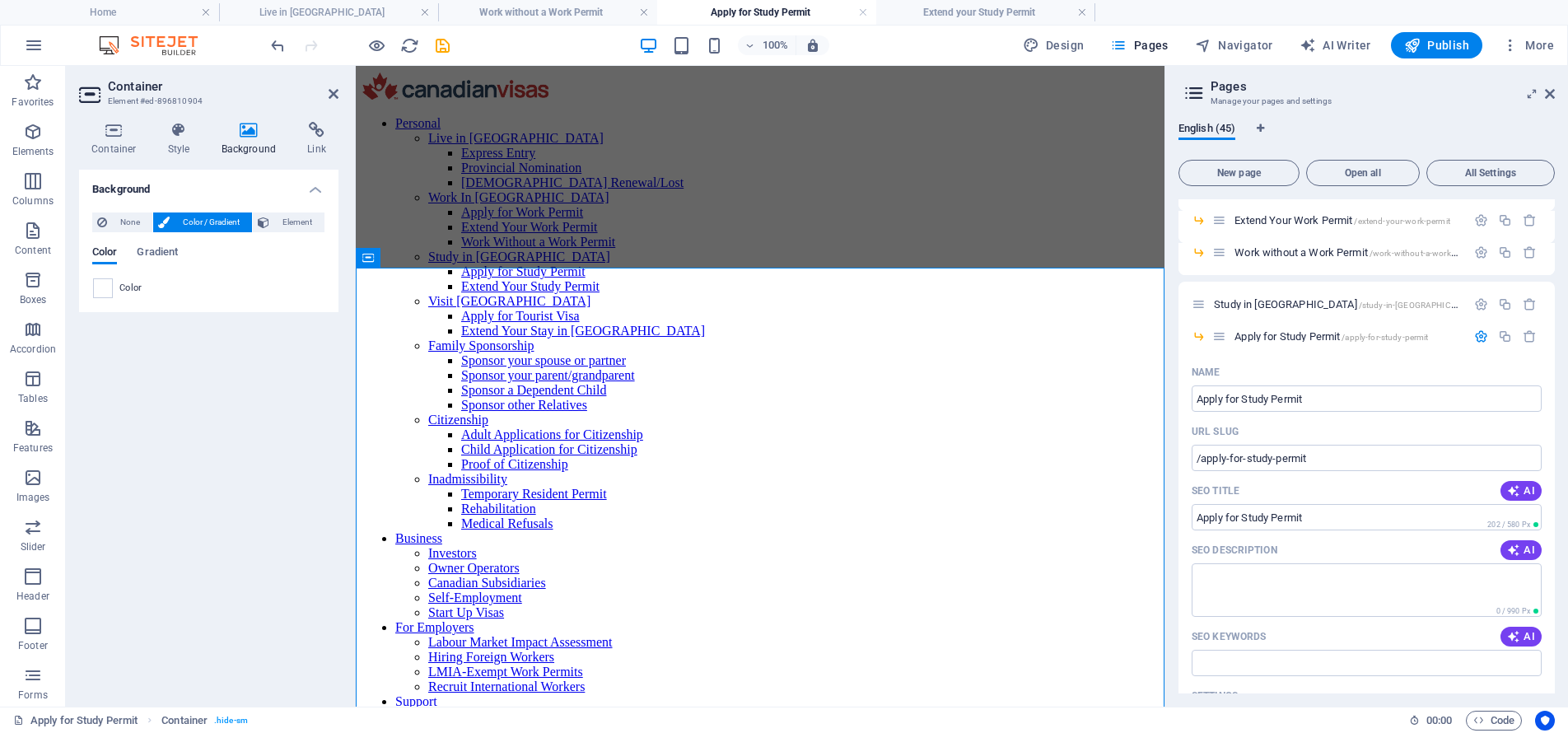
click at [101, 288] on span at bounding box center [102, 288] width 18 height 18
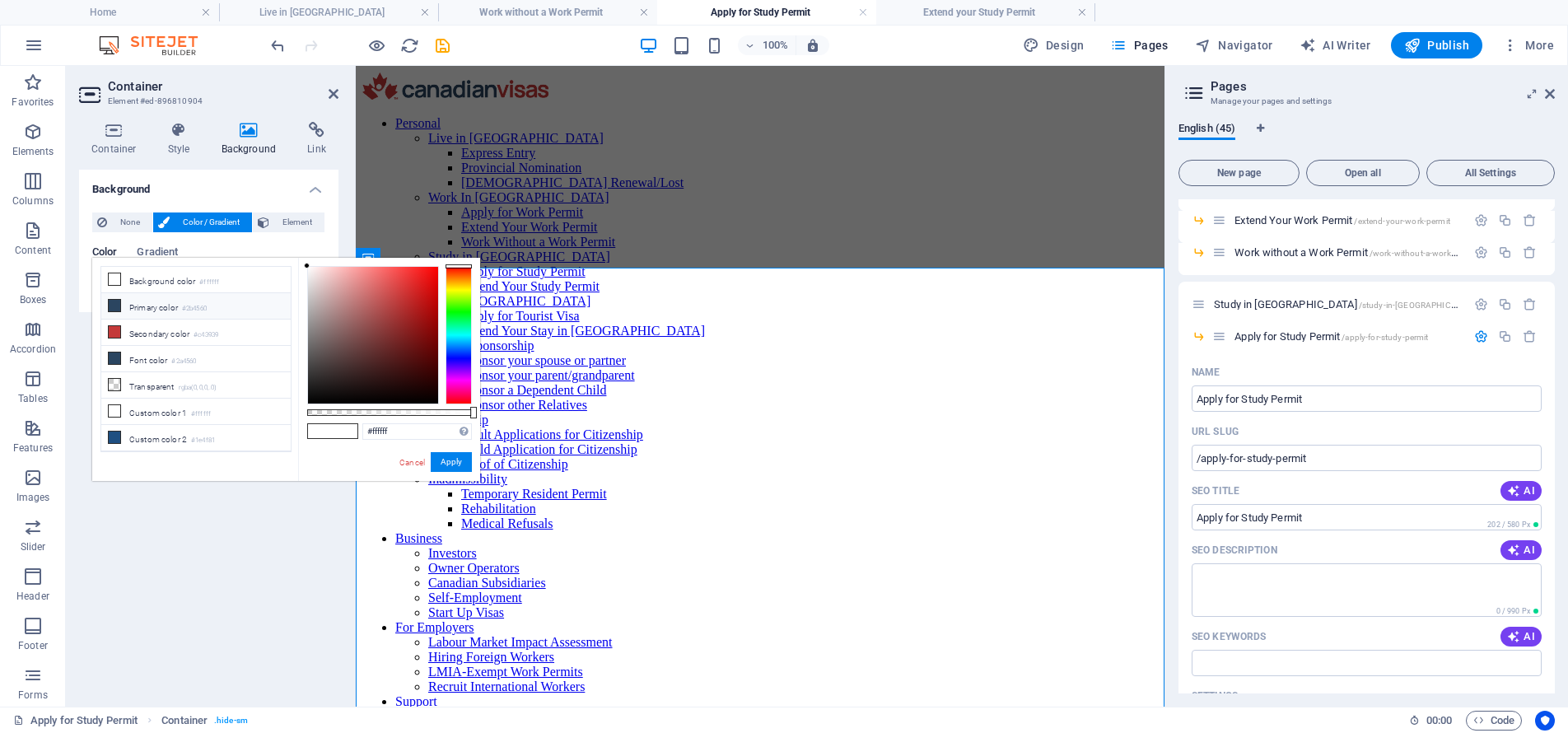
click at [200, 307] on small "#2b4560" at bounding box center [194, 308] width 25 height 11
type input "#2b4560"
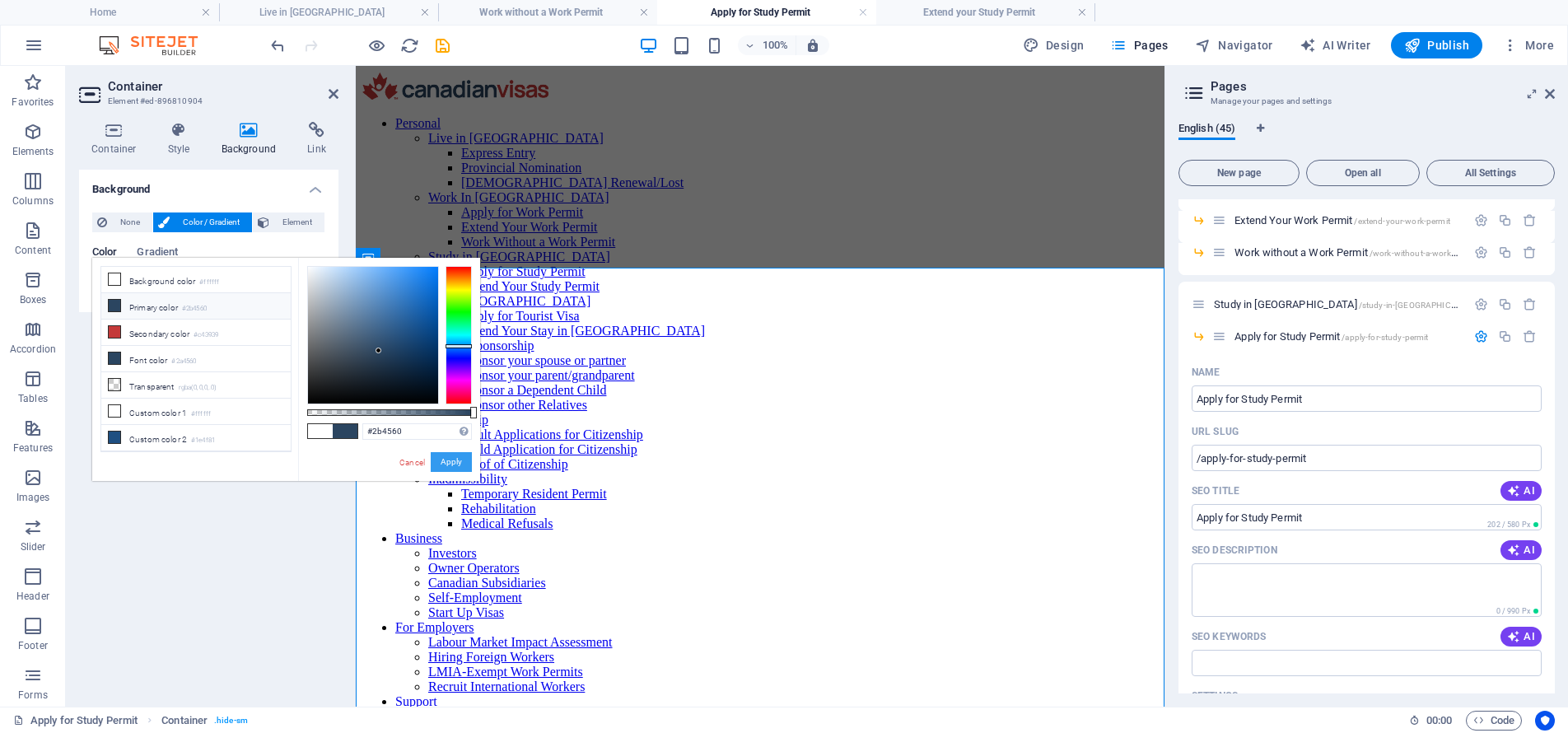
click at [454, 459] on button "Apply" at bounding box center [451, 462] width 41 height 20
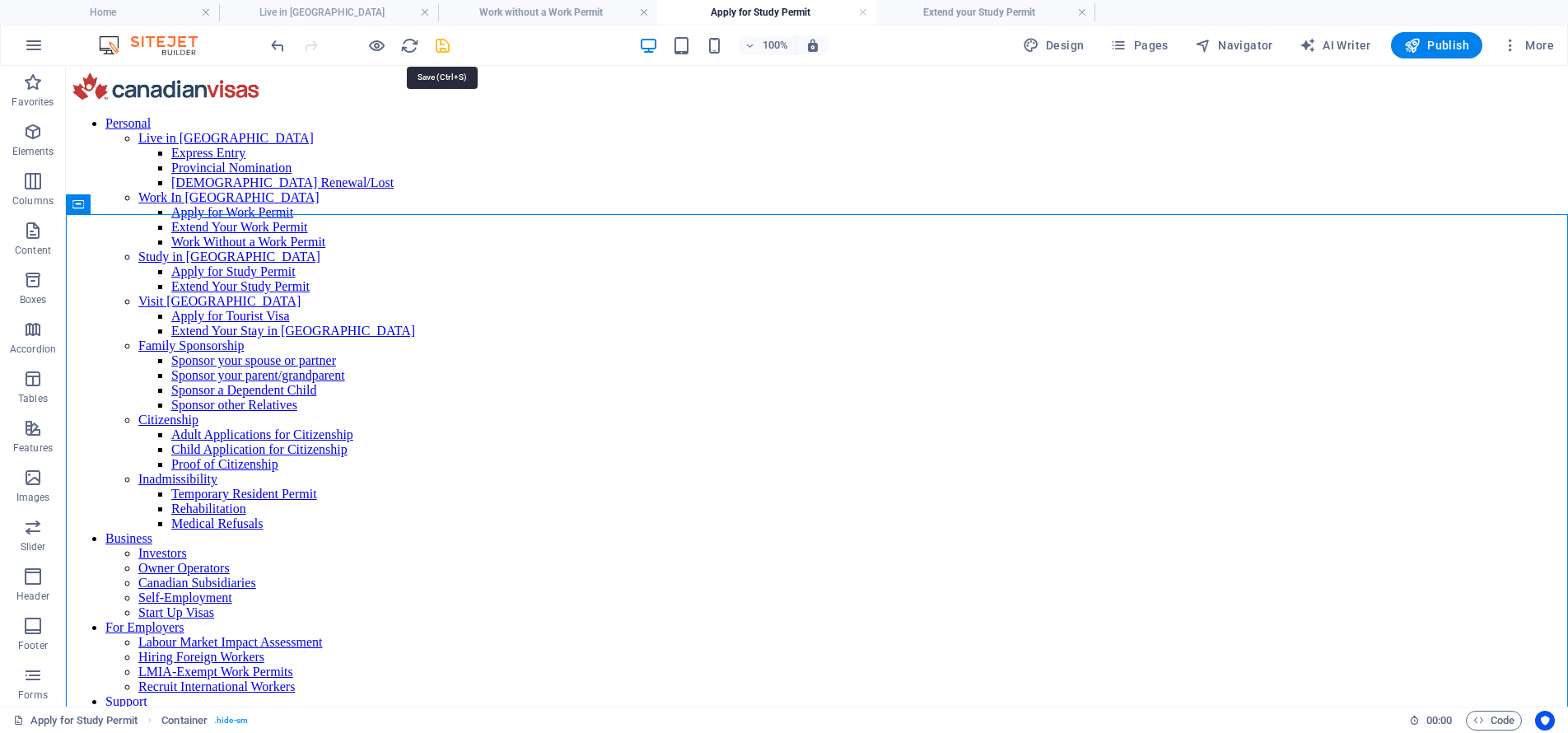
click at [443, 44] on icon "save" at bounding box center [443, 46] width 19 height 19
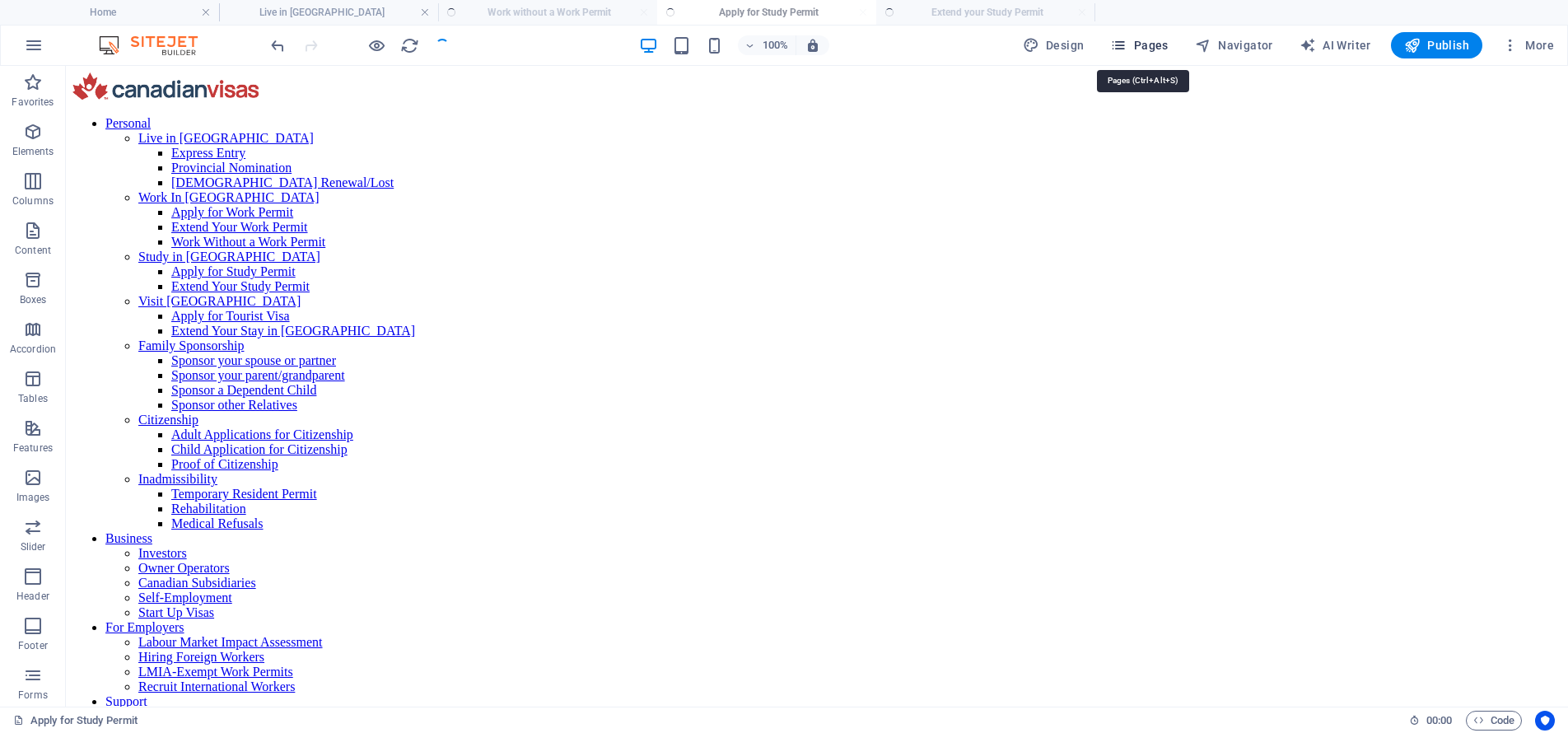
click at [1154, 45] on span "Pages" at bounding box center [1139, 45] width 58 height 17
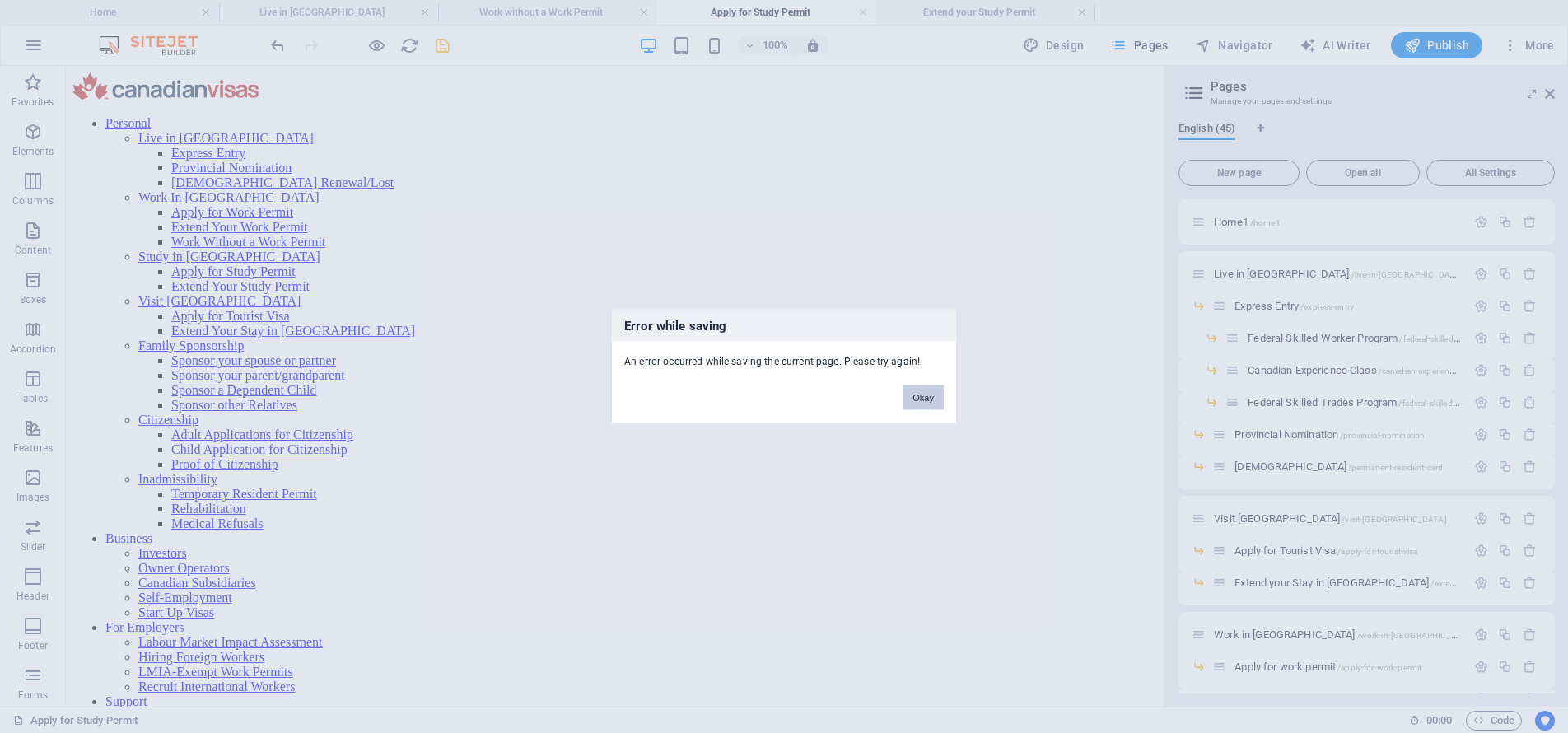
click at [932, 403] on button "Okay" at bounding box center [923, 398] width 41 height 25
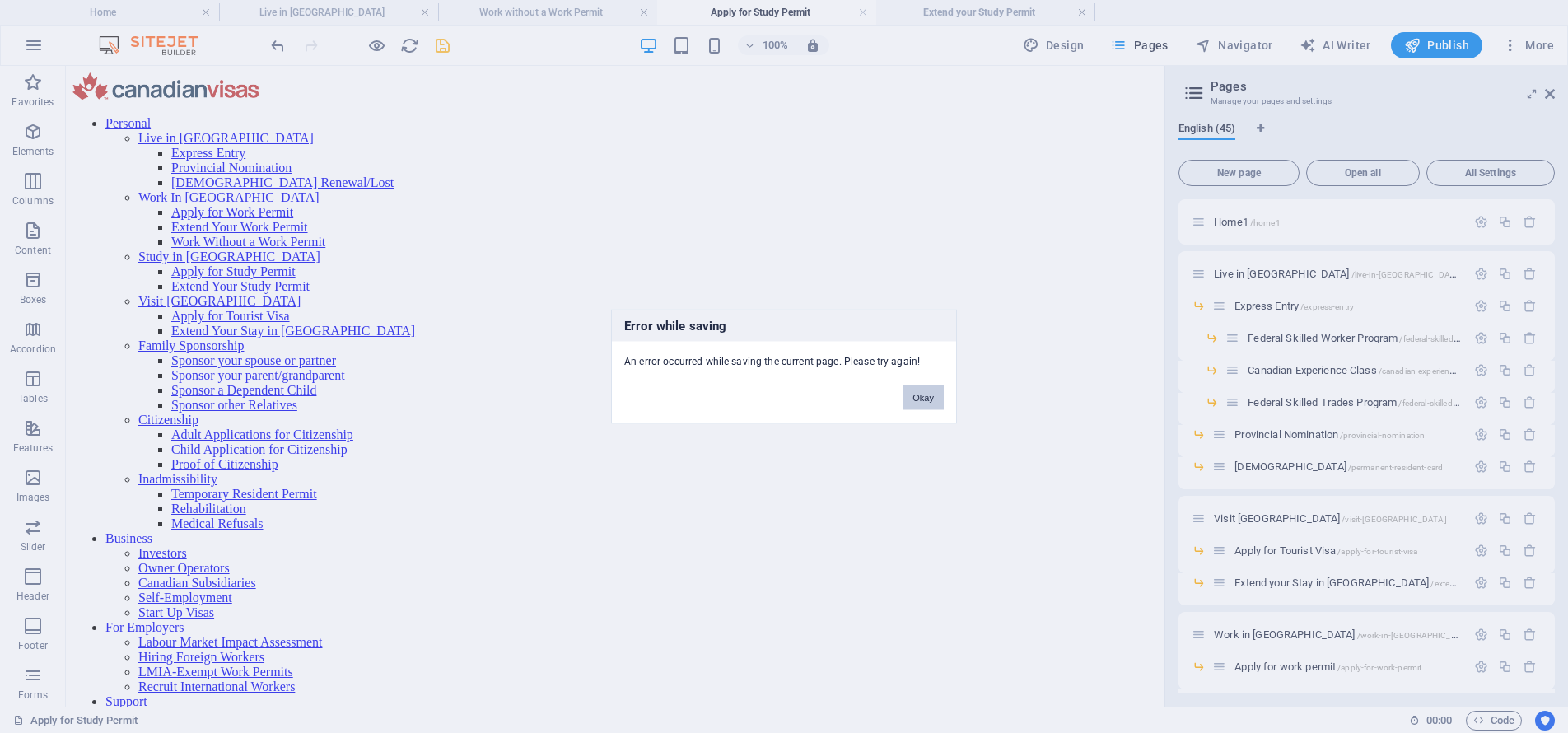
click at [926, 399] on button "Okay" at bounding box center [923, 398] width 41 height 25
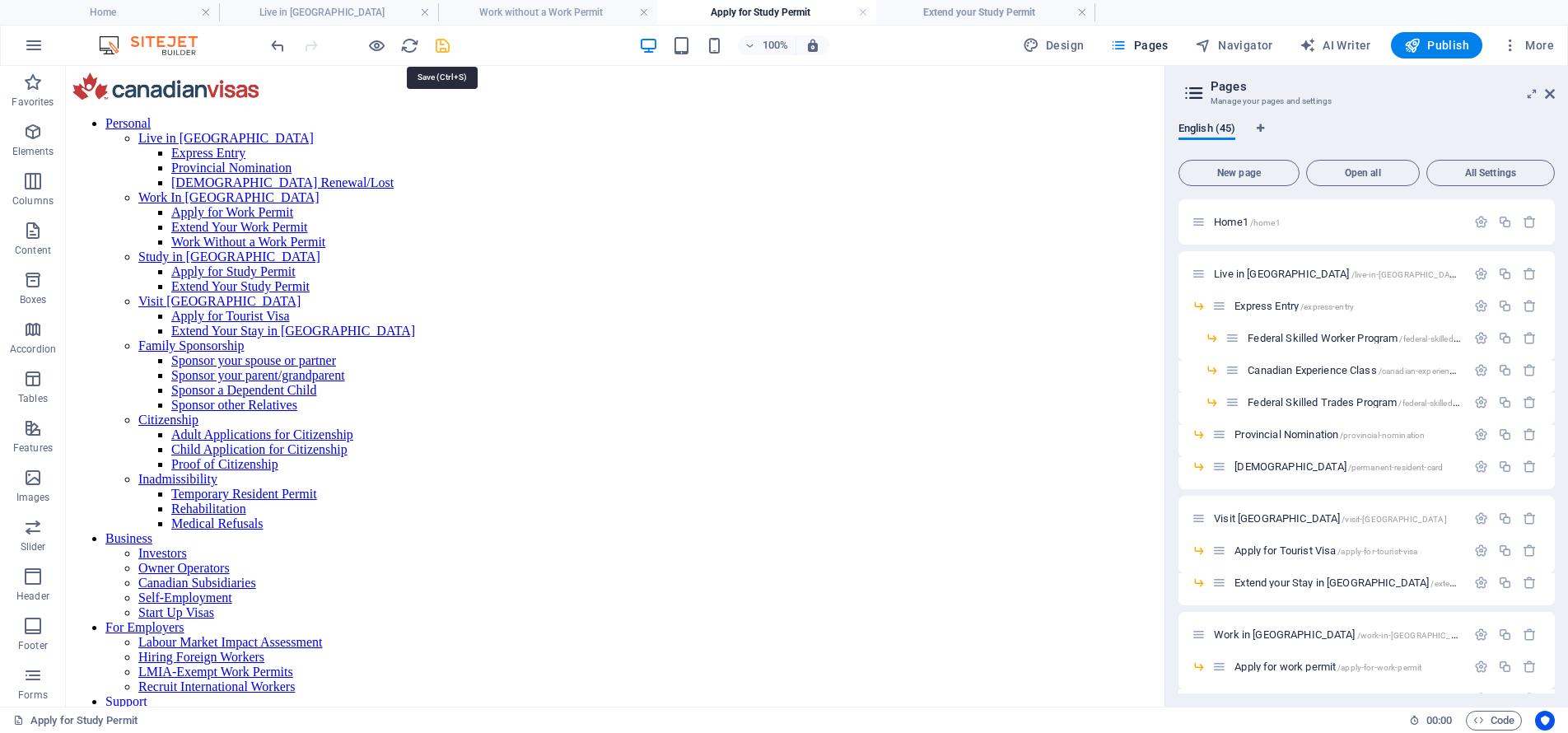
click at [445, 46] on icon "save" at bounding box center [443, 46] width 19 height 19
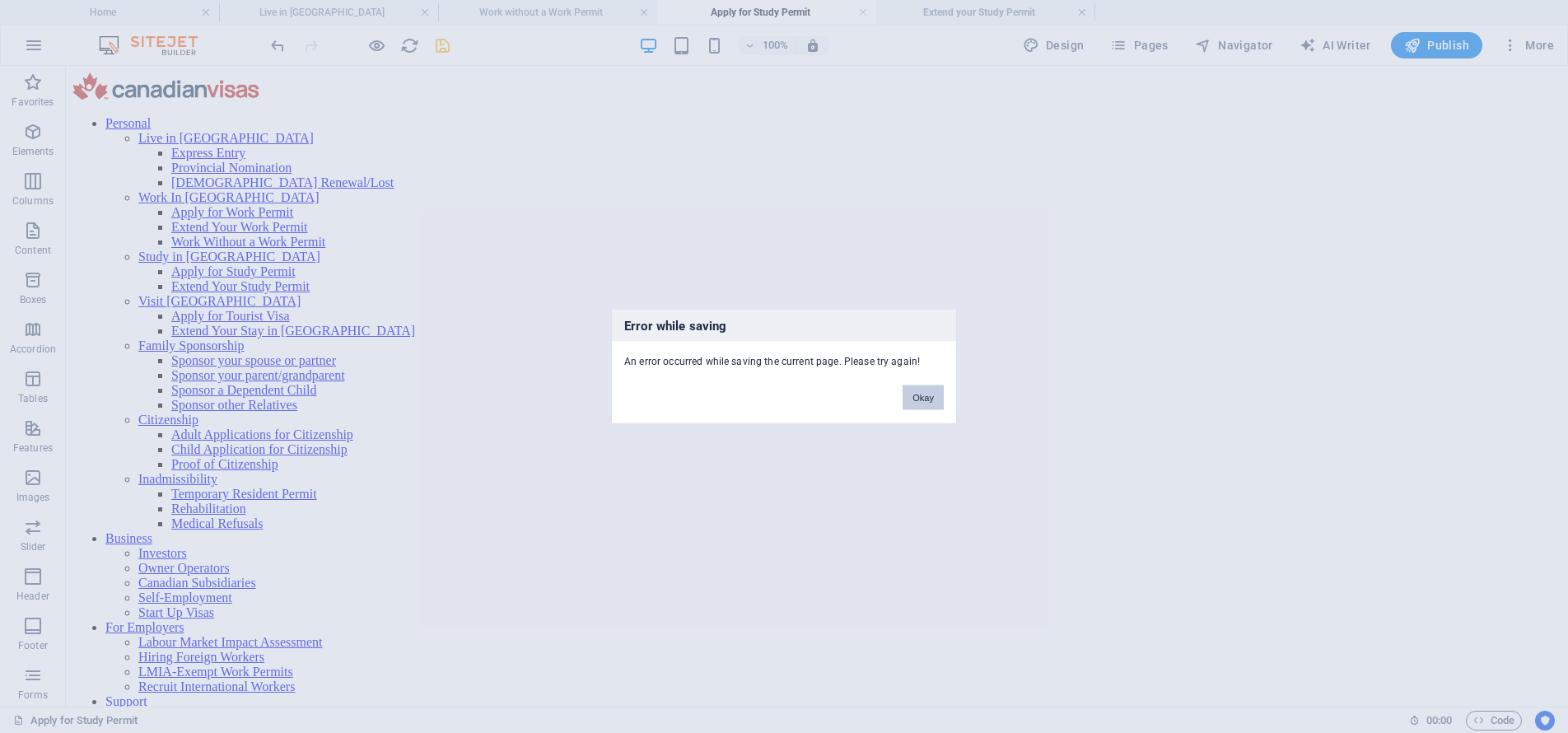
click at [916, 391] on button "Okay" at bounding box center [923, 398] width 41 height 25
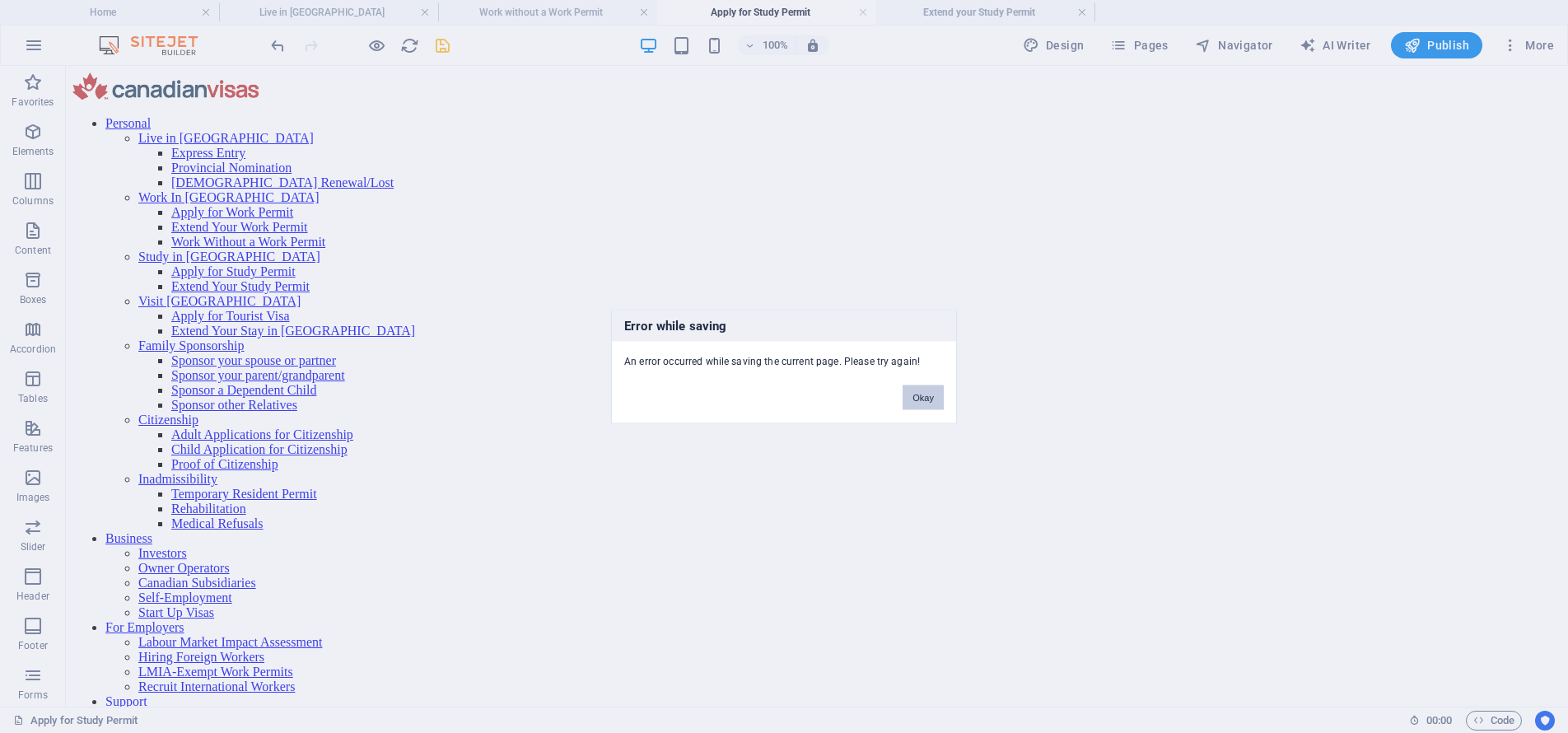
click at [916, 391] on button "Okay" at bounding box center [923, 398] width 41 height 25
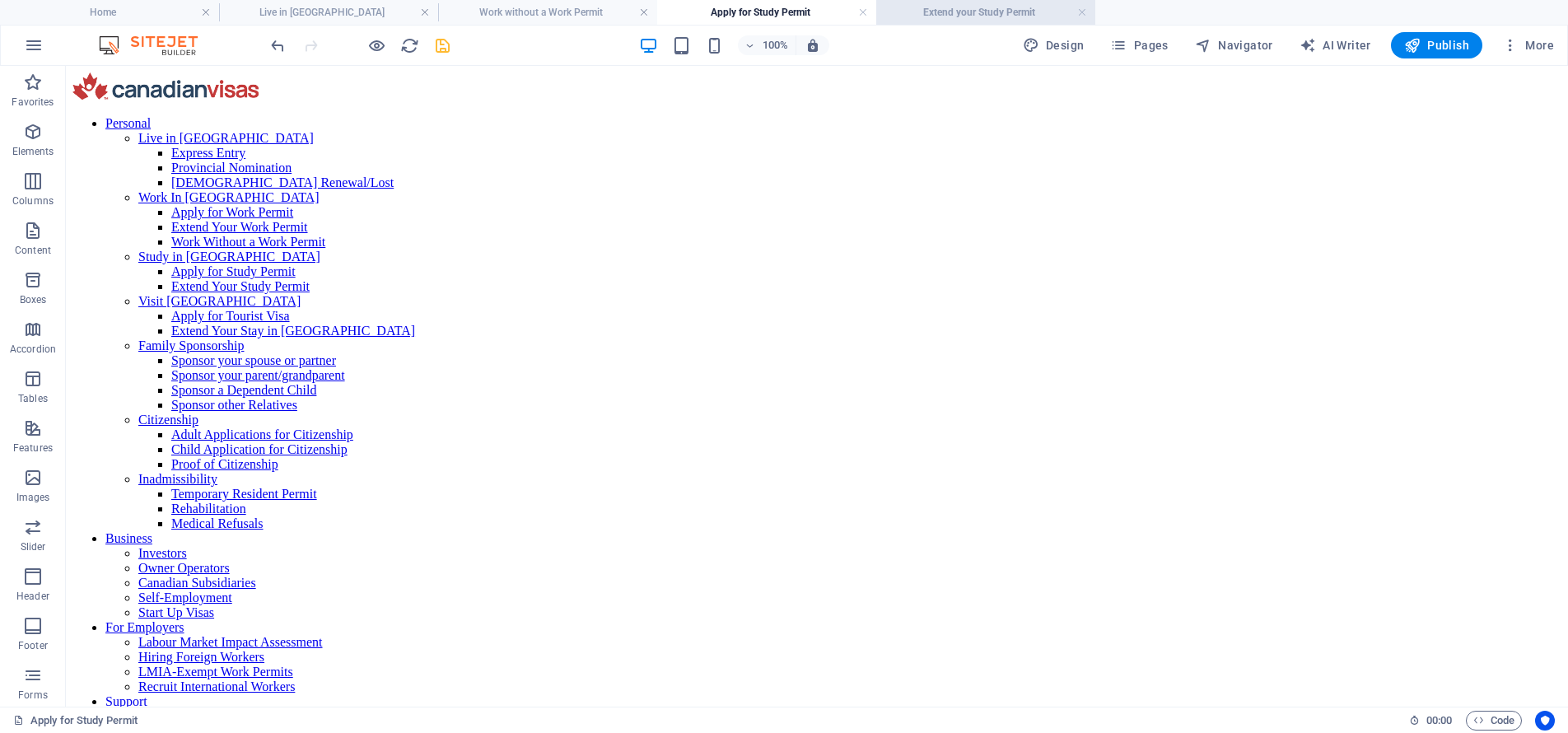
click at [938, 15] on h4 "Extend your Study Permit" at bounding box center [986, 12] width 219 height 18
click at [441, 50] on icon "save" at bounding box center [443, 46] width 19 height 19
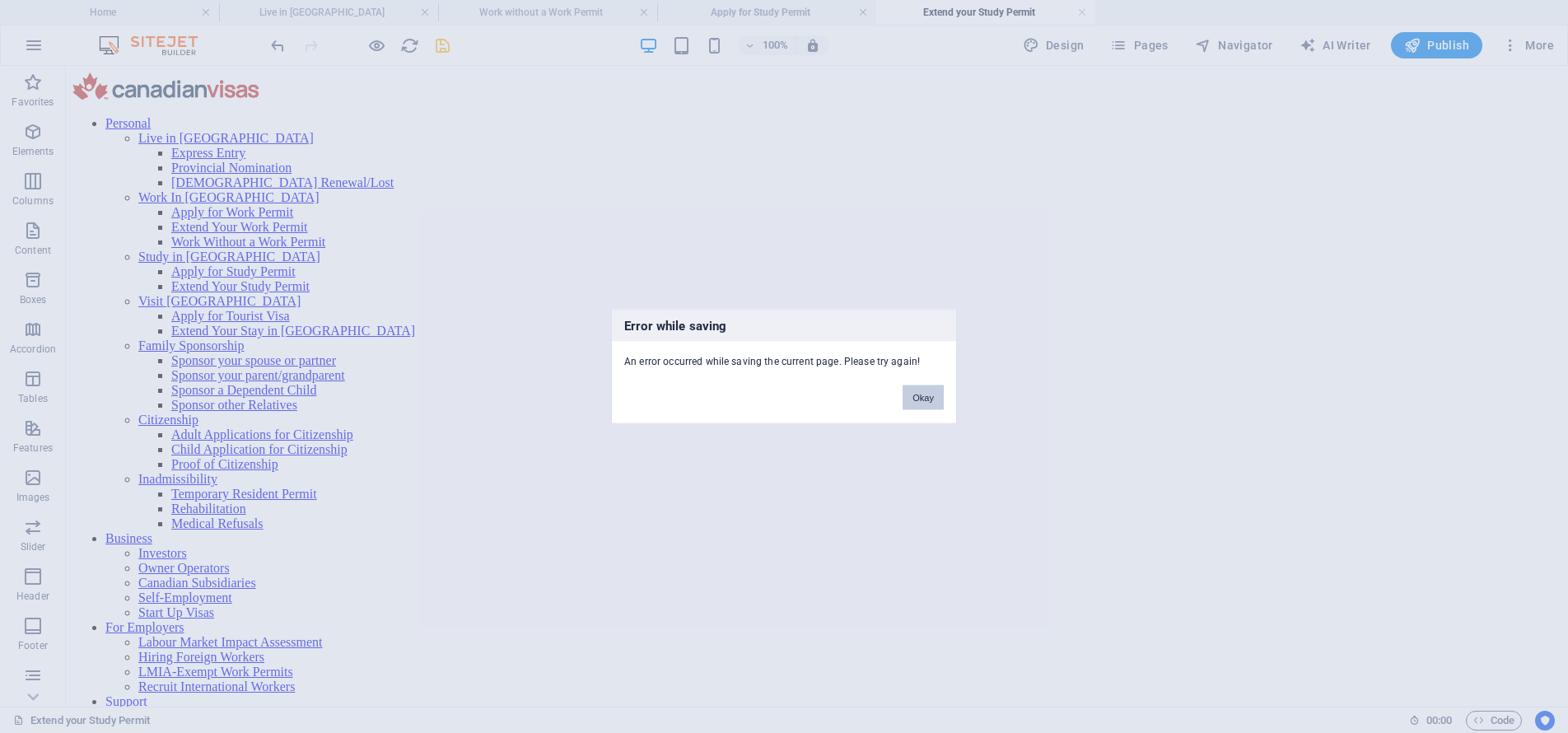
click at [929, 398] on button "Okay" at bounding box center [923, 398] width 41 height 25
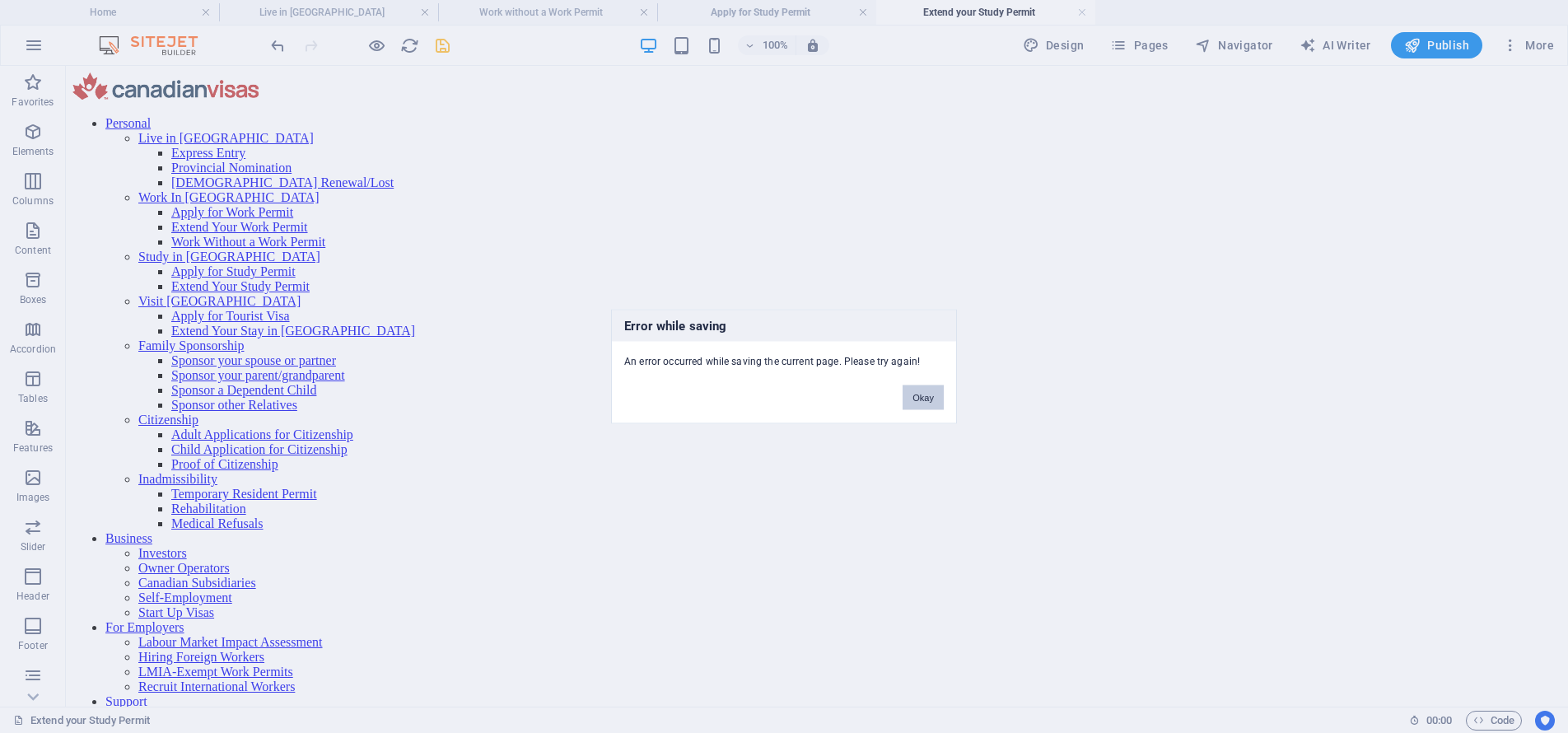
click at [929, 398] on button "Okay" at bounding box center [923, 398] width 41 height 25
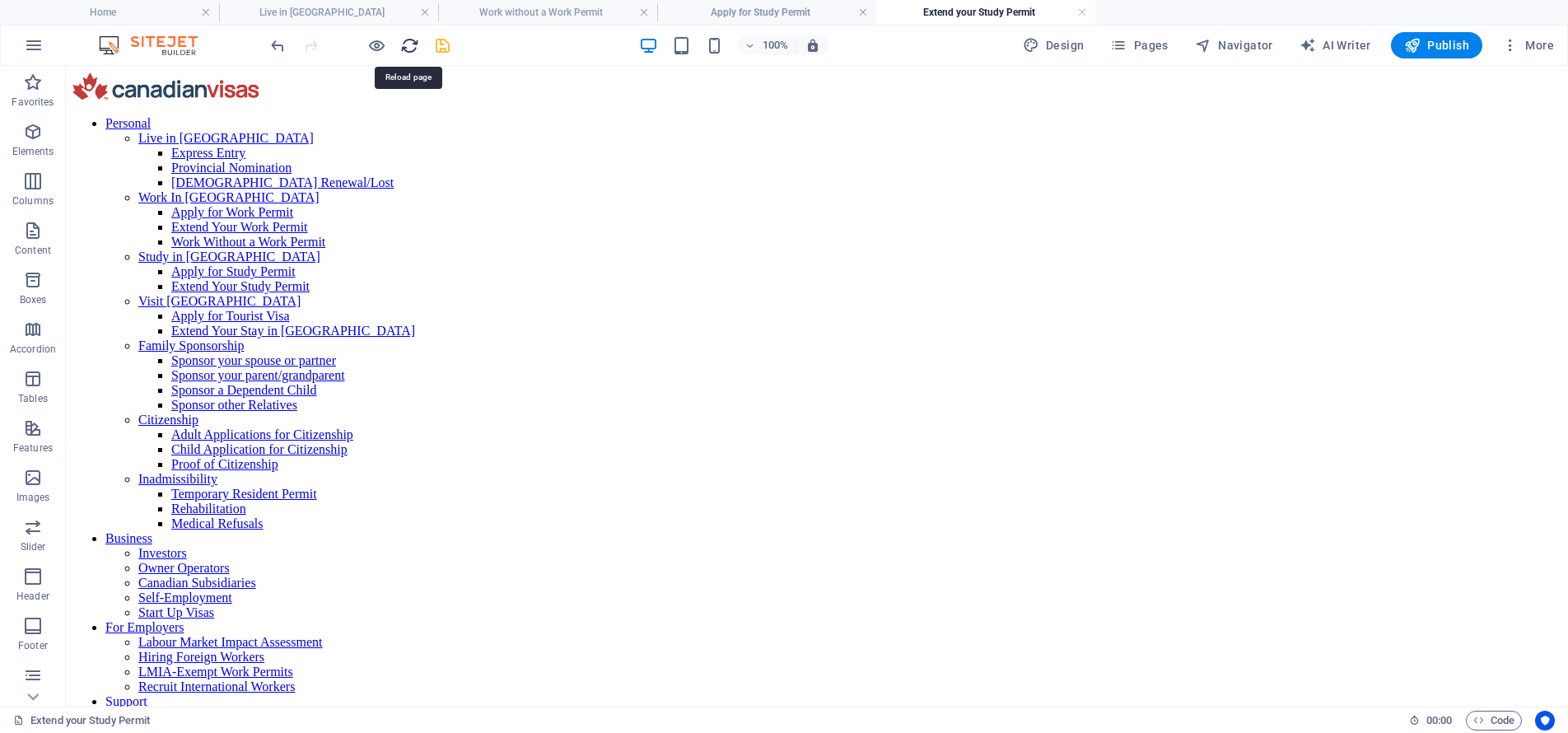
click at [405, 46] on icon "reload" at bounding box center [410, 46] width 19 height 19
click at [782, 17] on h4 "Apply for Study Permit" at bounding box center [767, 12] width 219 height 18
click at [859, 11] on link at bounding box center [862, 13] width 10 height 16
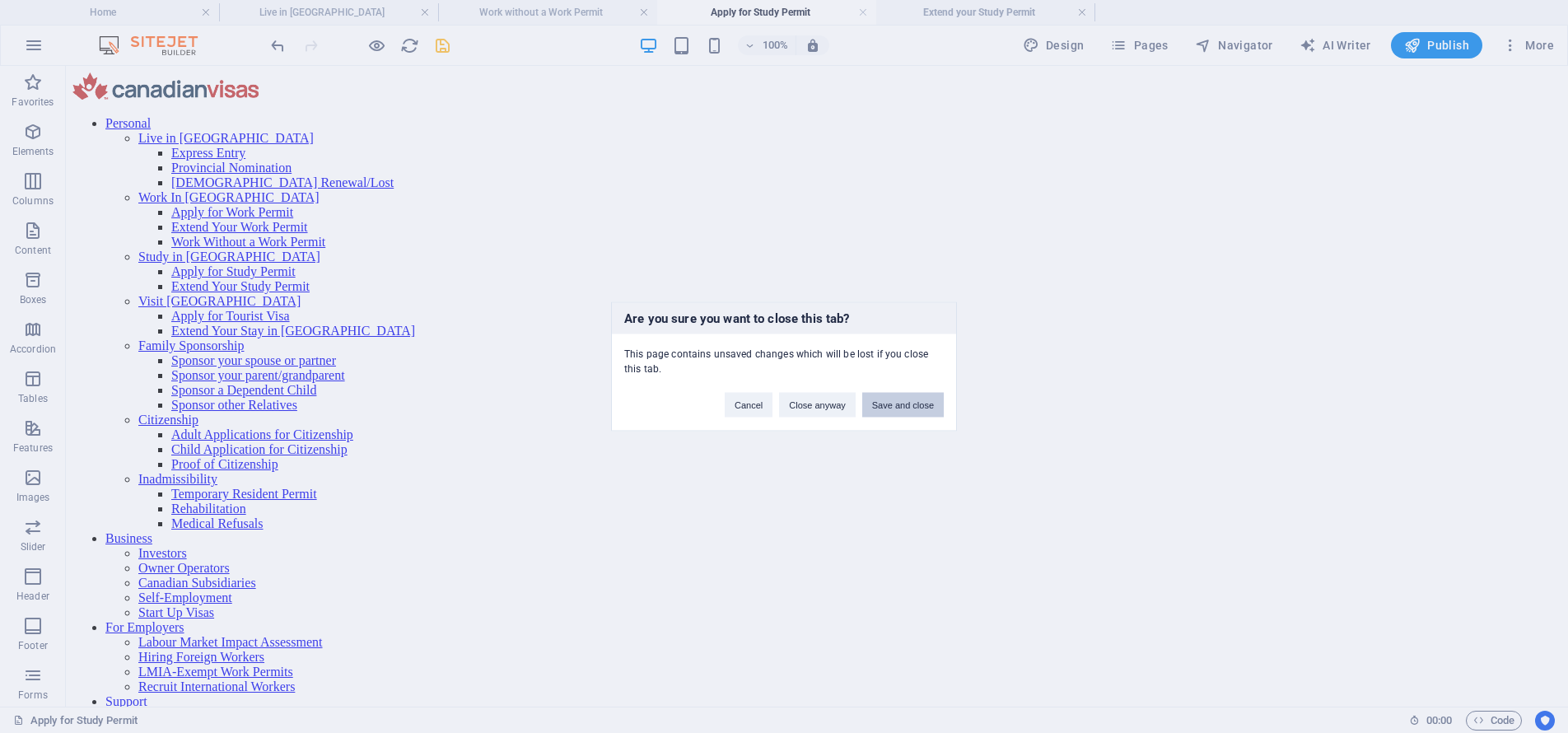
click at [886, 402] on button "Save and close" at bounding box center [903, 405] width 81 height 25
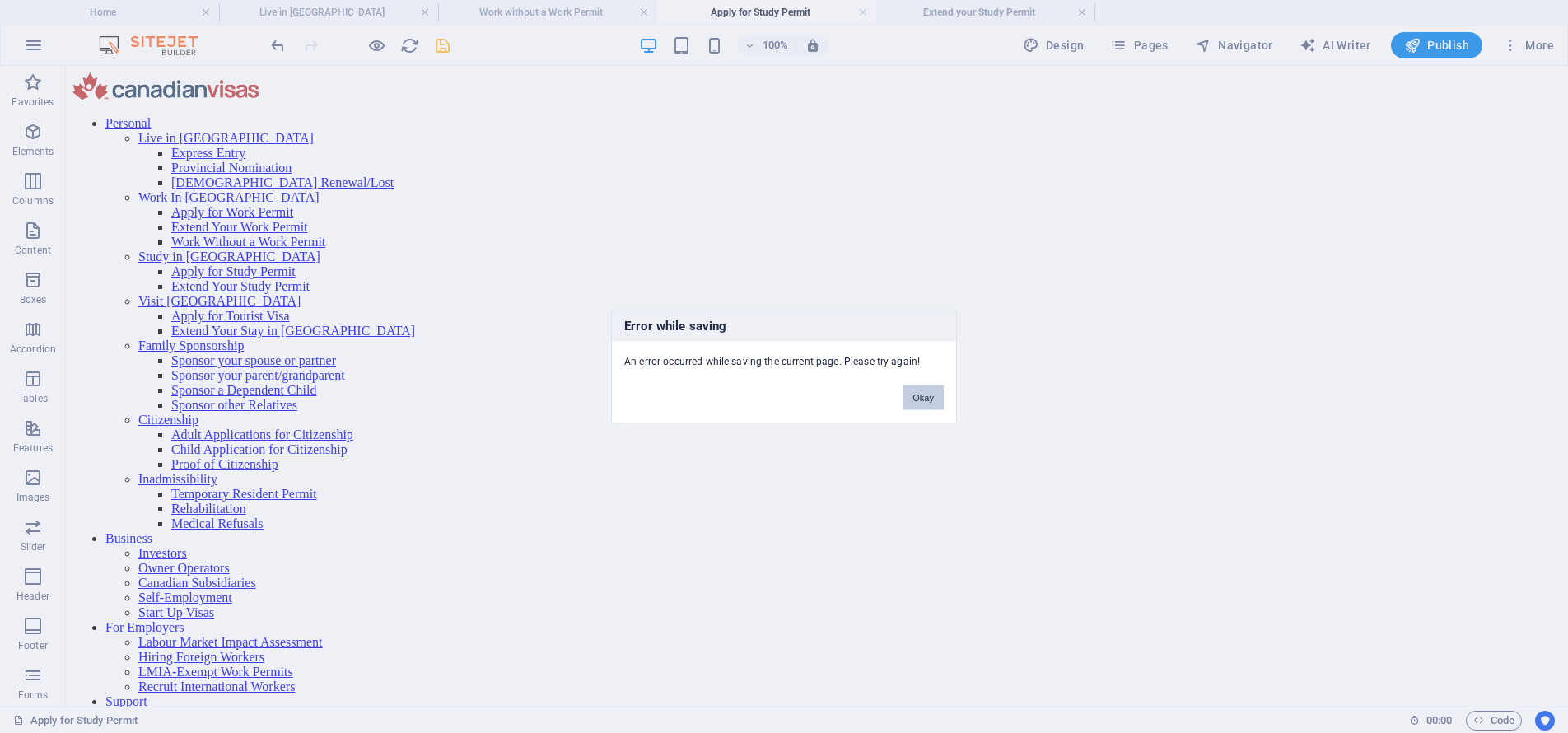
drag, startPoint x: 872, startPoint y: 328, endPoint x: 939, endPoint y: 394, distance: 94.0
click at [939, 394] on button "Okay" at bounding box center [923, 398] width 41 height 25
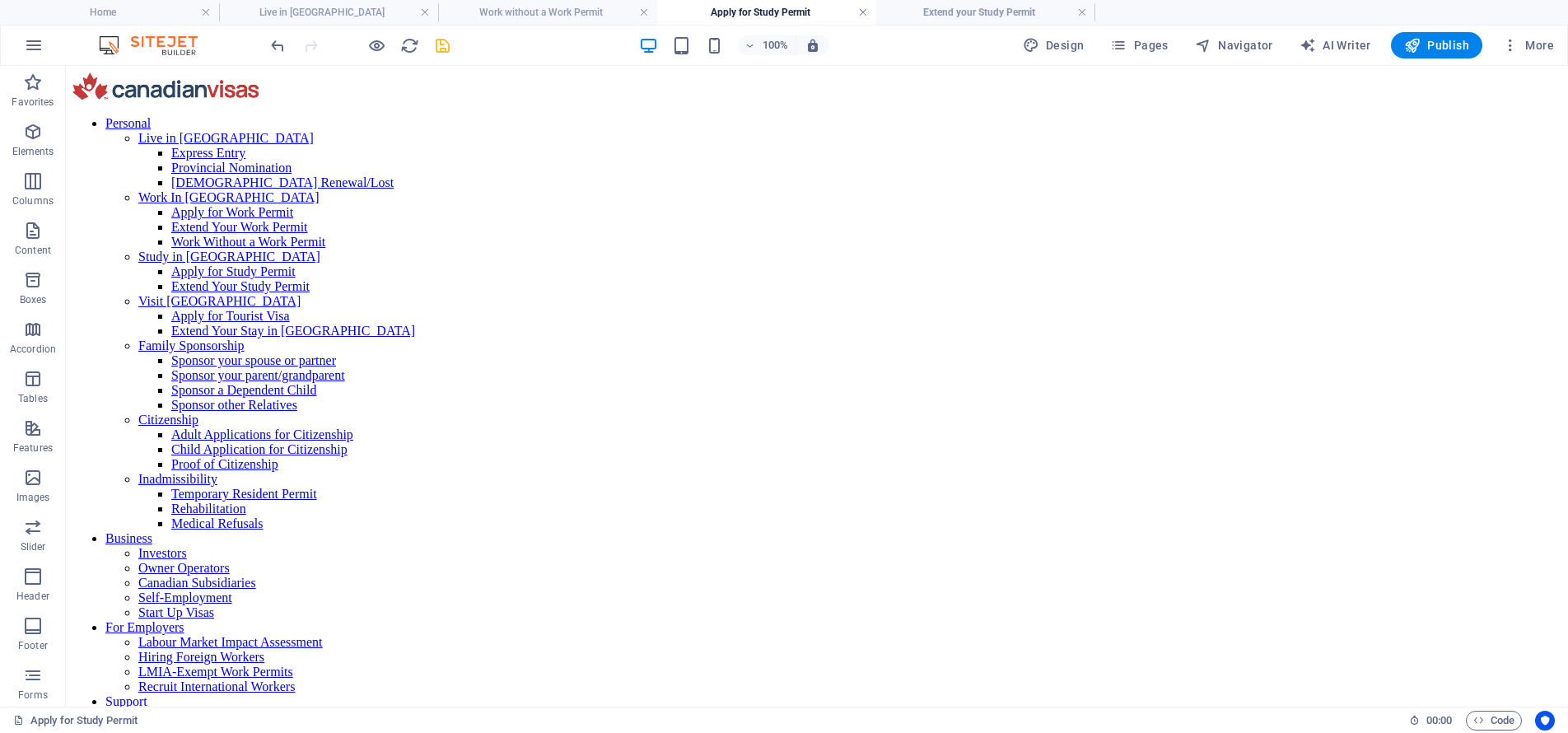
click at [865, 7] on link at bounding box center [862, 13] width 10 height 16
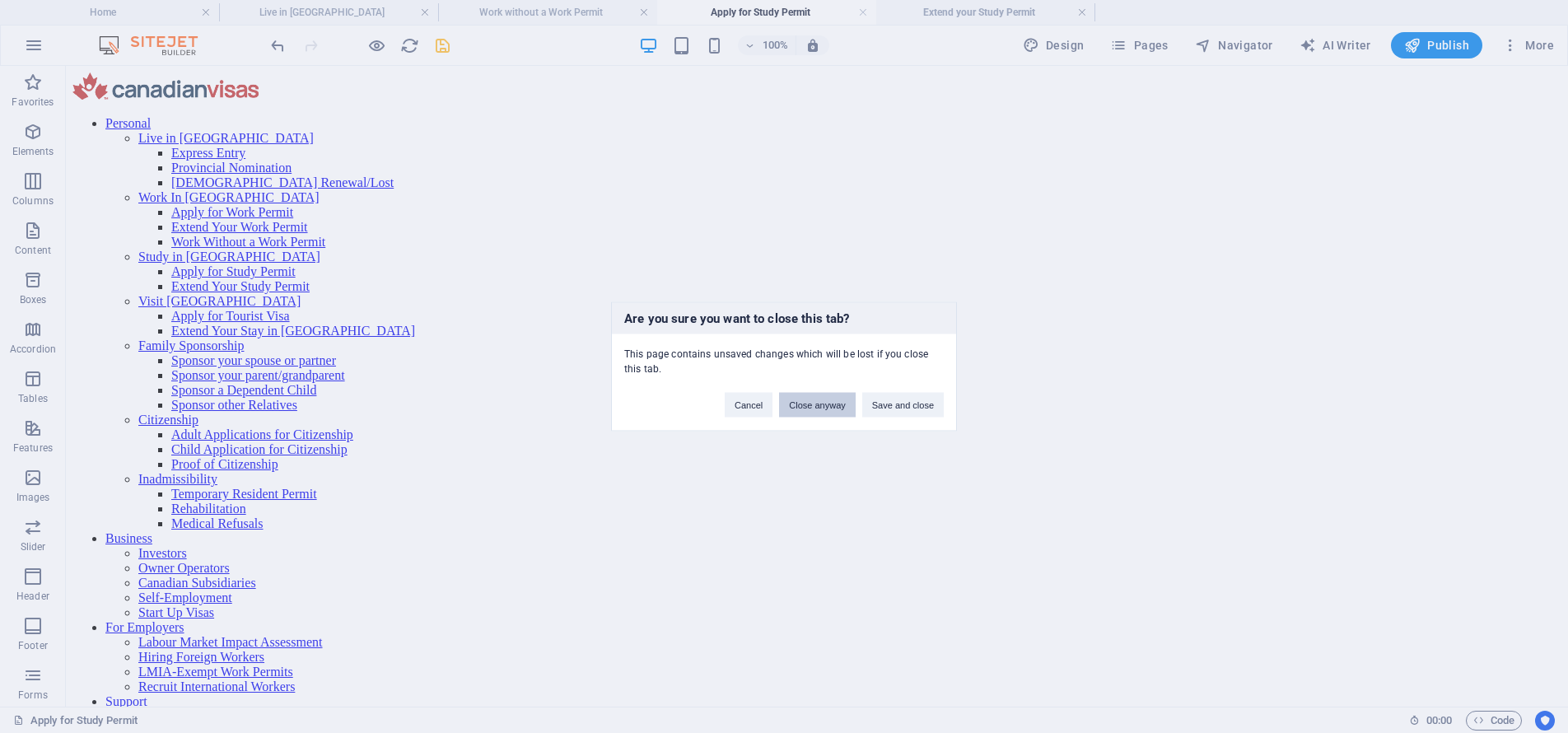
click at [795, 408] on button "Close anyway" at bounding box center [817, 405] width 76 height 25
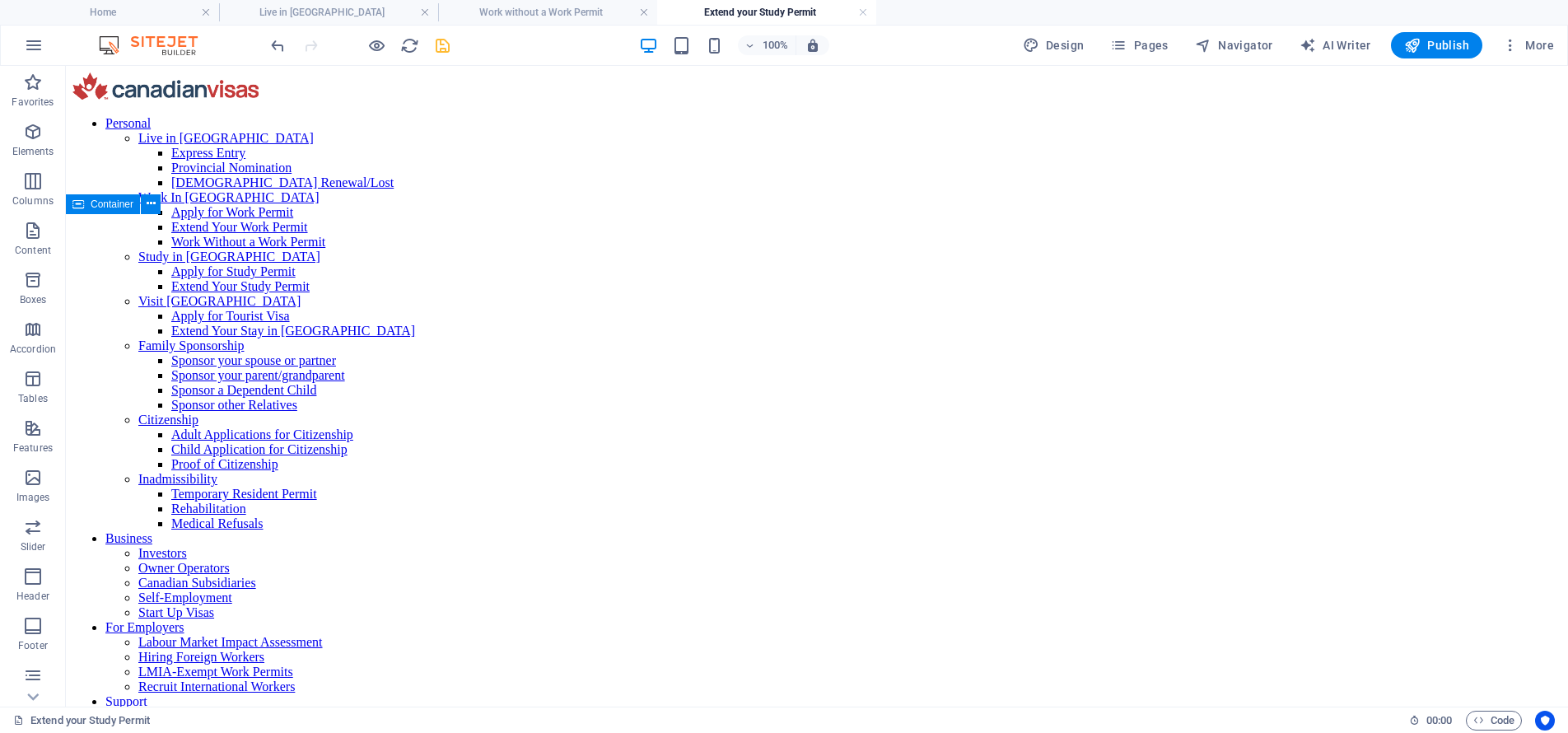
click at [868, 11] on h4 "Extend your Study Permit" at bounding box center [767, 12] width 219 height 18
click at [864, 11] on link at bounding box center [862, 13] width 10 height 16
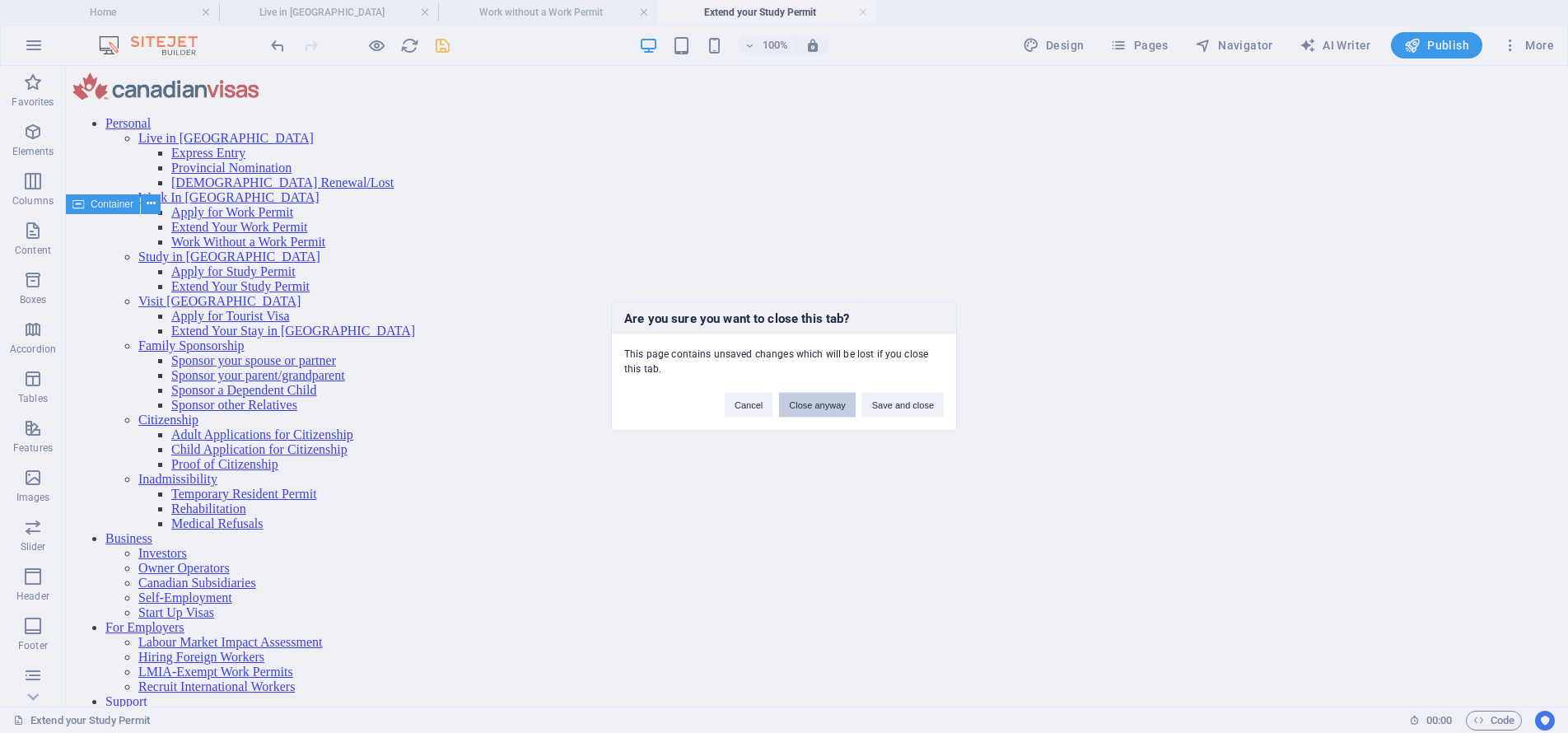
click at [812, 405] on button "Close anyway" at bounding box center [817, 405] width 76 height 25
click at [805, 406] on button "Close anyway" at bounding box center [817, 405] width 76 height 25
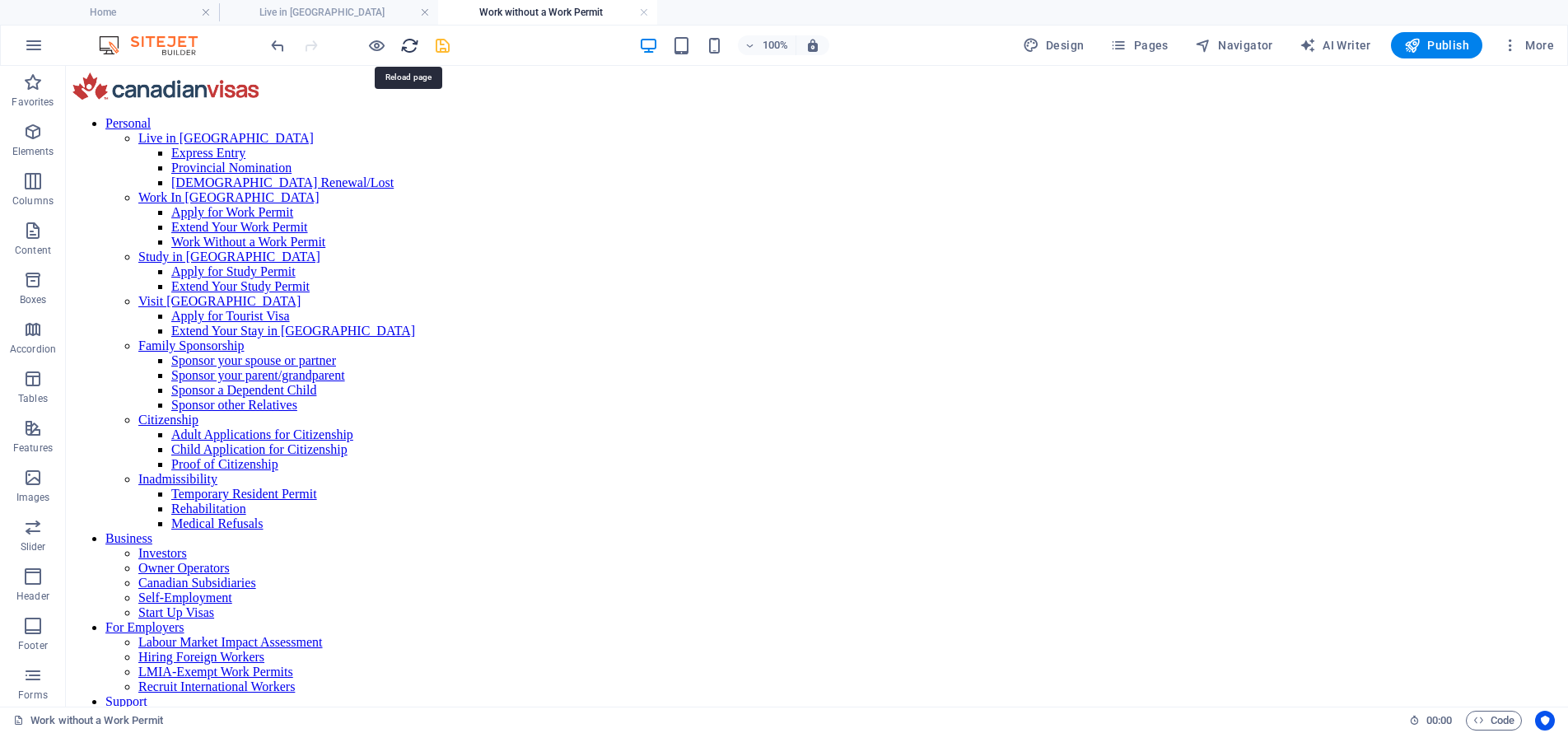
click at [408, 38] on icon "reload" at bounding box center [410, 46] width 19 height 19
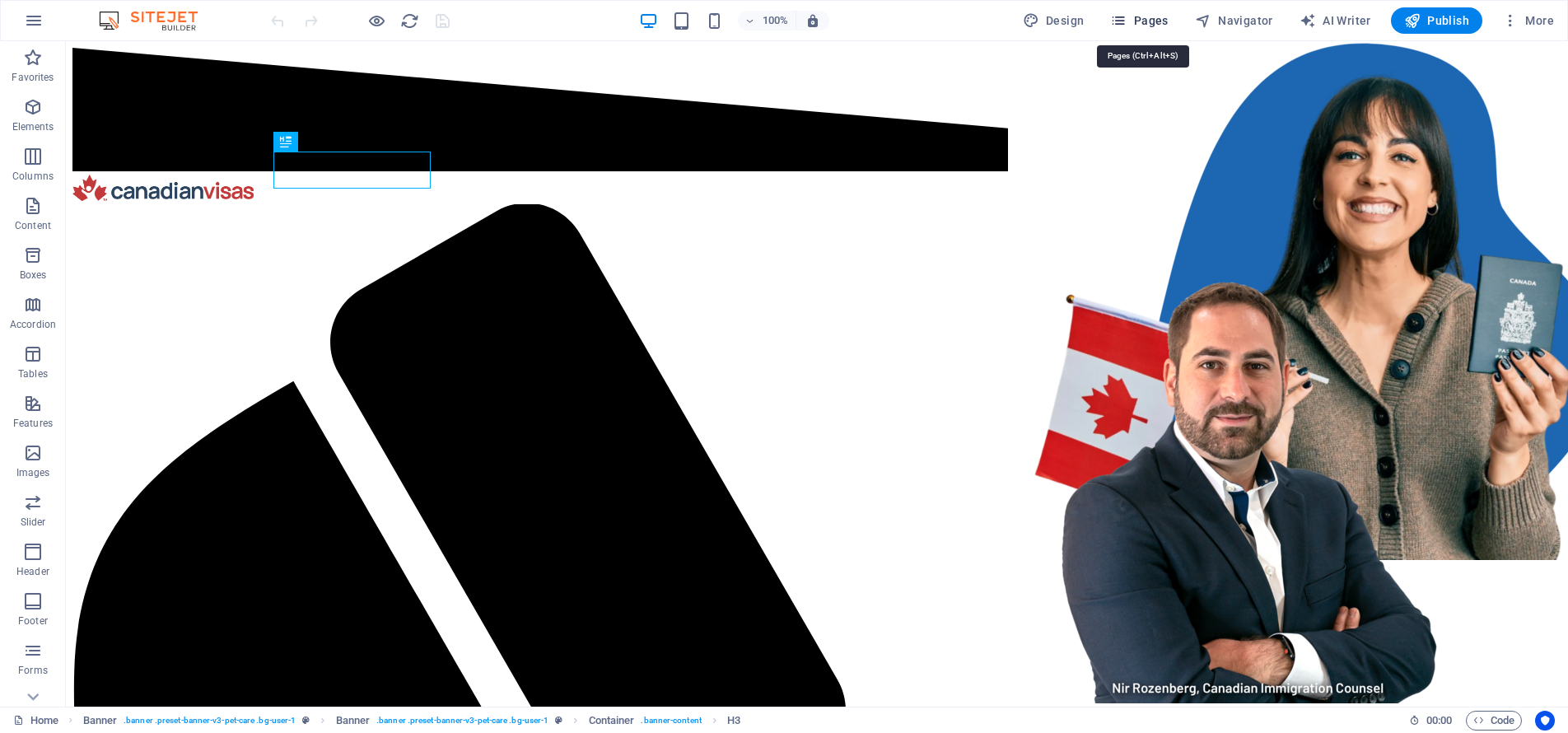
click at [1150, 14] on span "Pages" at bounding box center [1139, 20] width 58 height 17
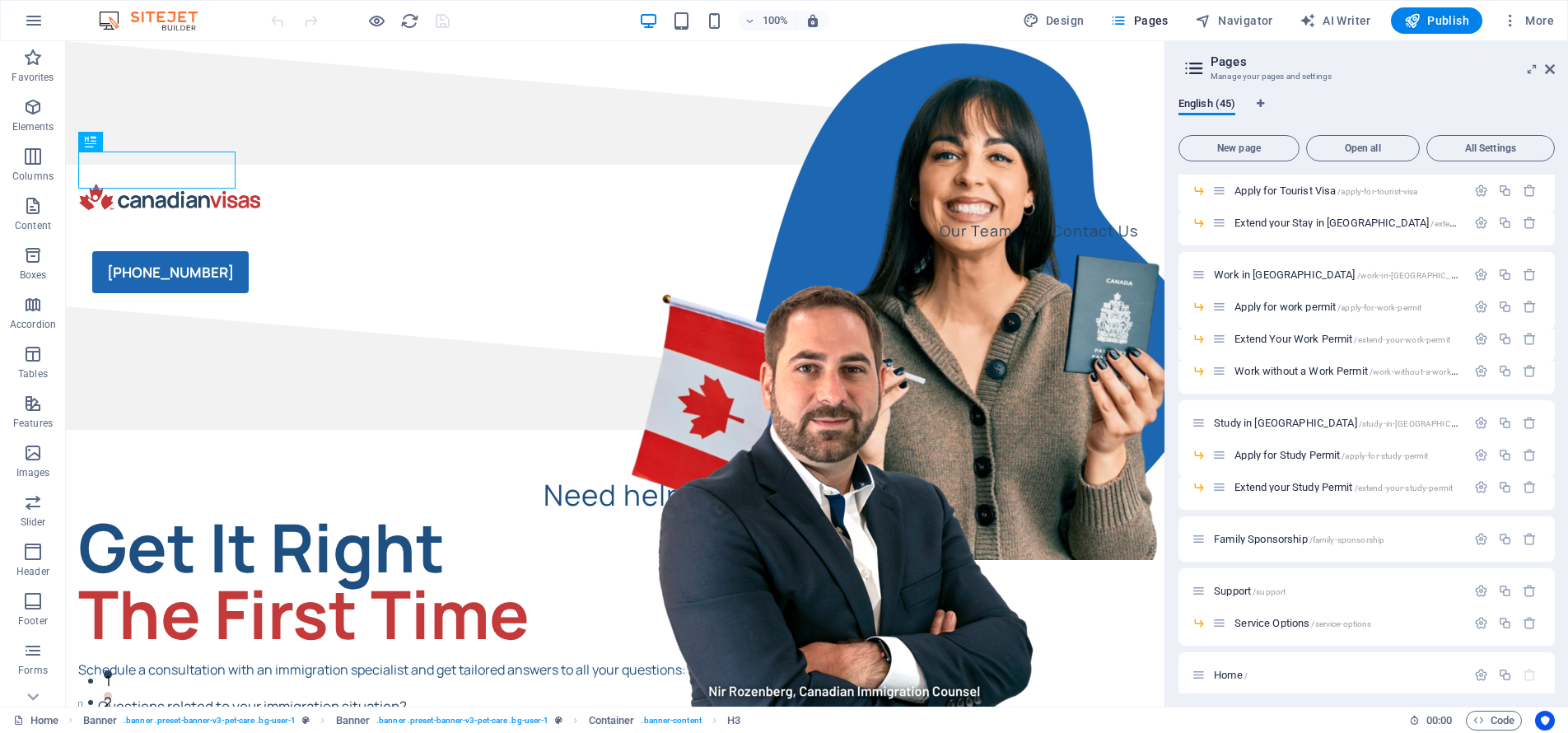
scroll to position [339, 0]
click at [1295, 367] on span "Work without a Work Permit /work-without-a-work-permit" at bounding box center [1355, 367] width 243 height 12
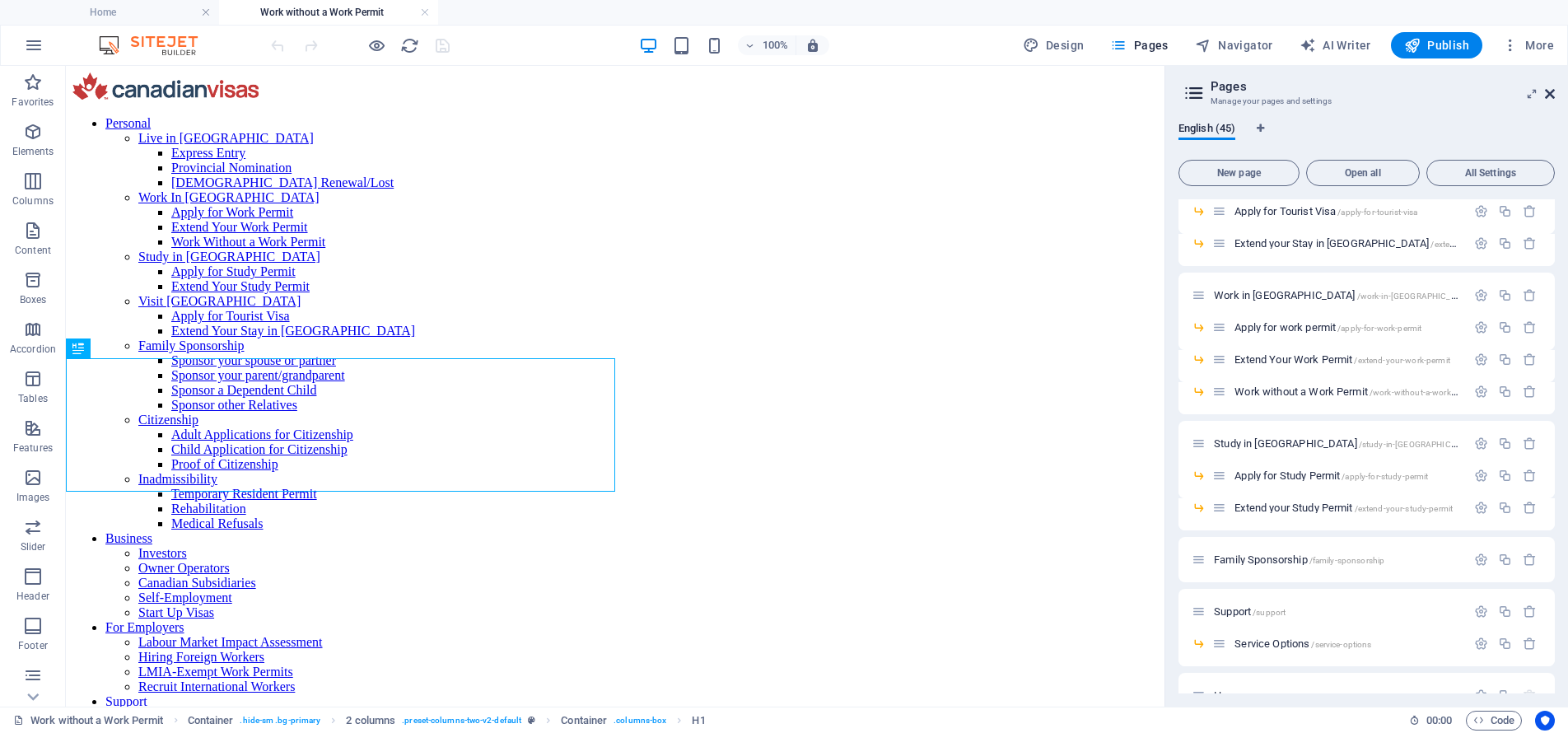
scroll to position [0, 0]
click at [1550, 95] on icon at bounding box center [1549, 94] width 10 height 13
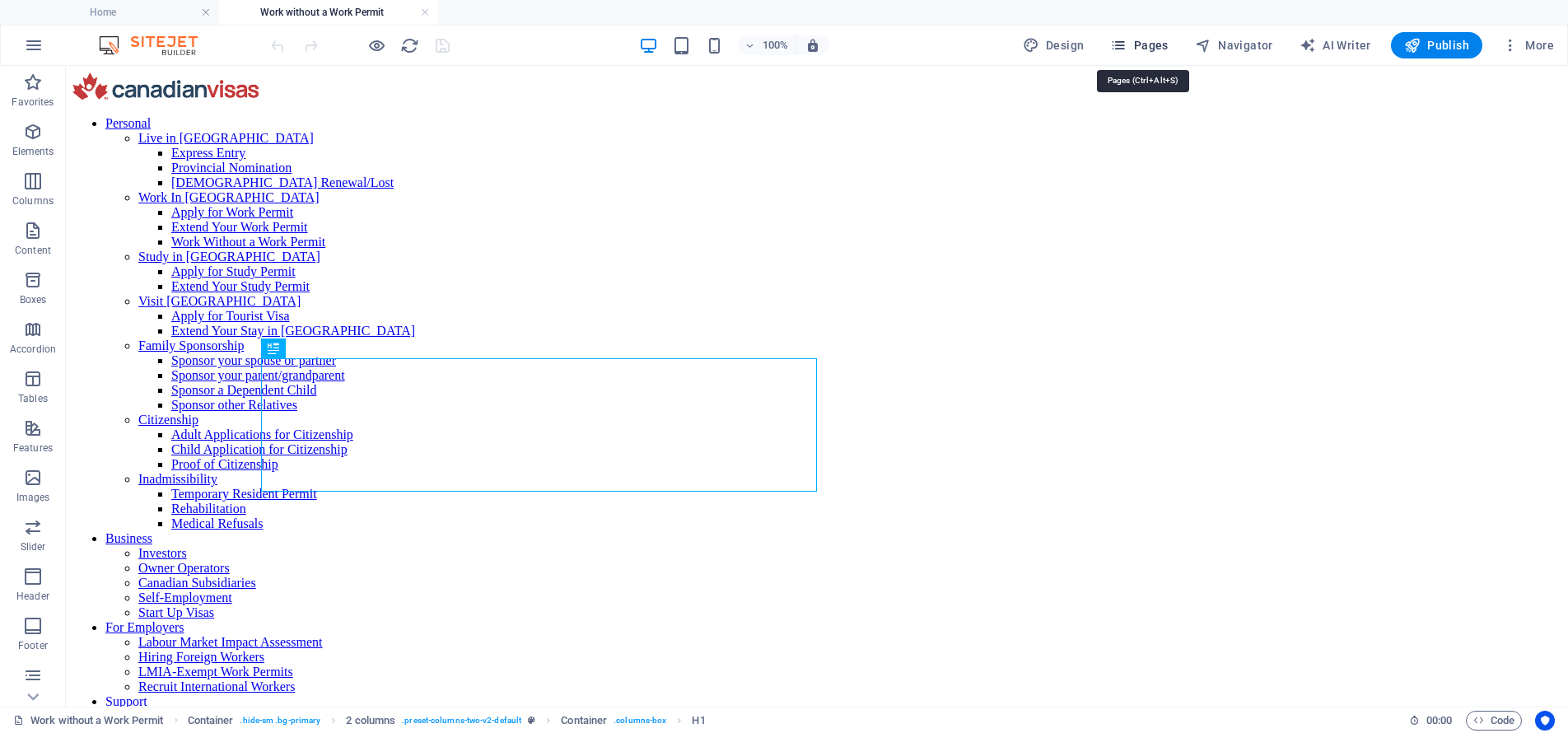
click at [1159, 47] on span "Pages" at bounding box center [1139, 45] width 58 height 17
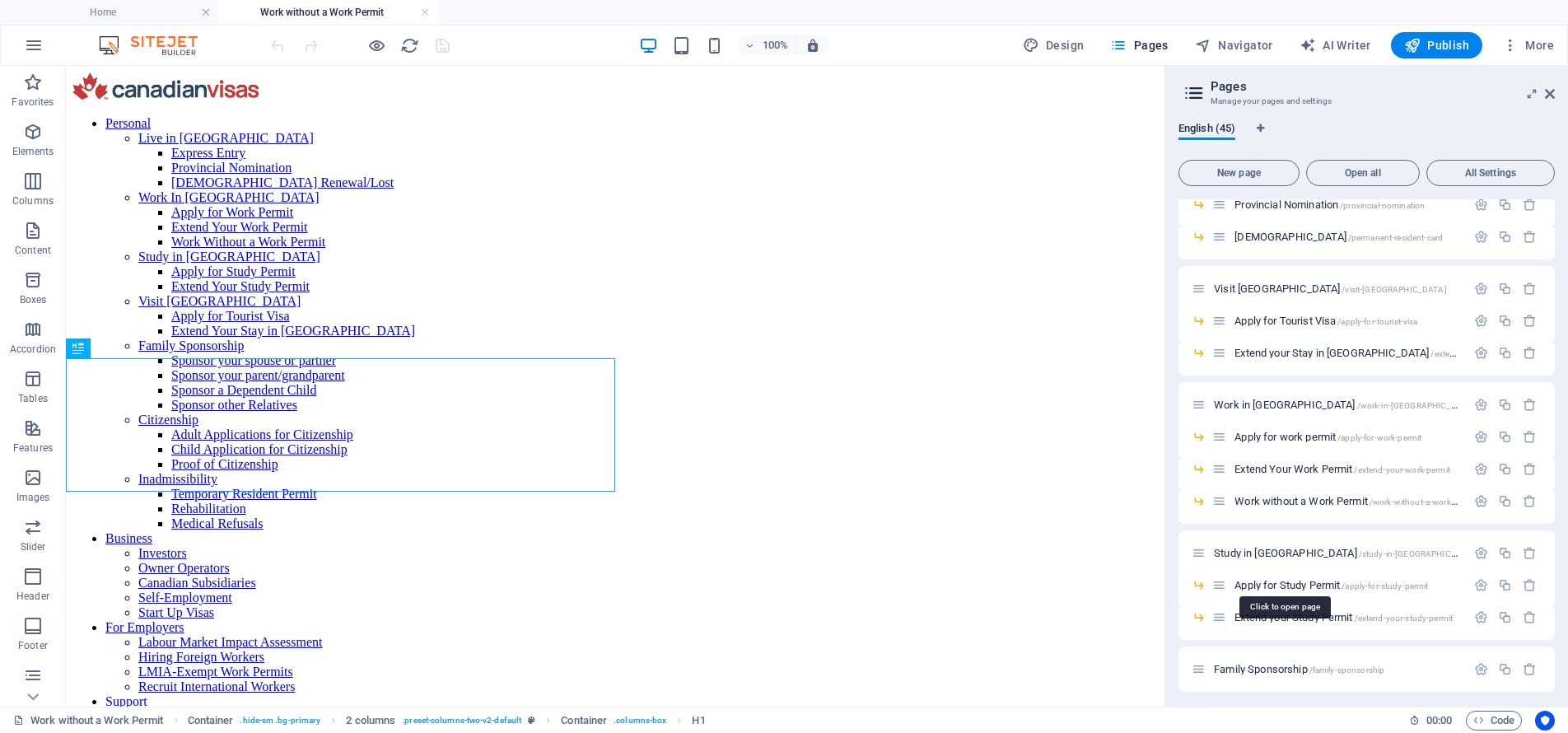
scroll to position [243, 0]
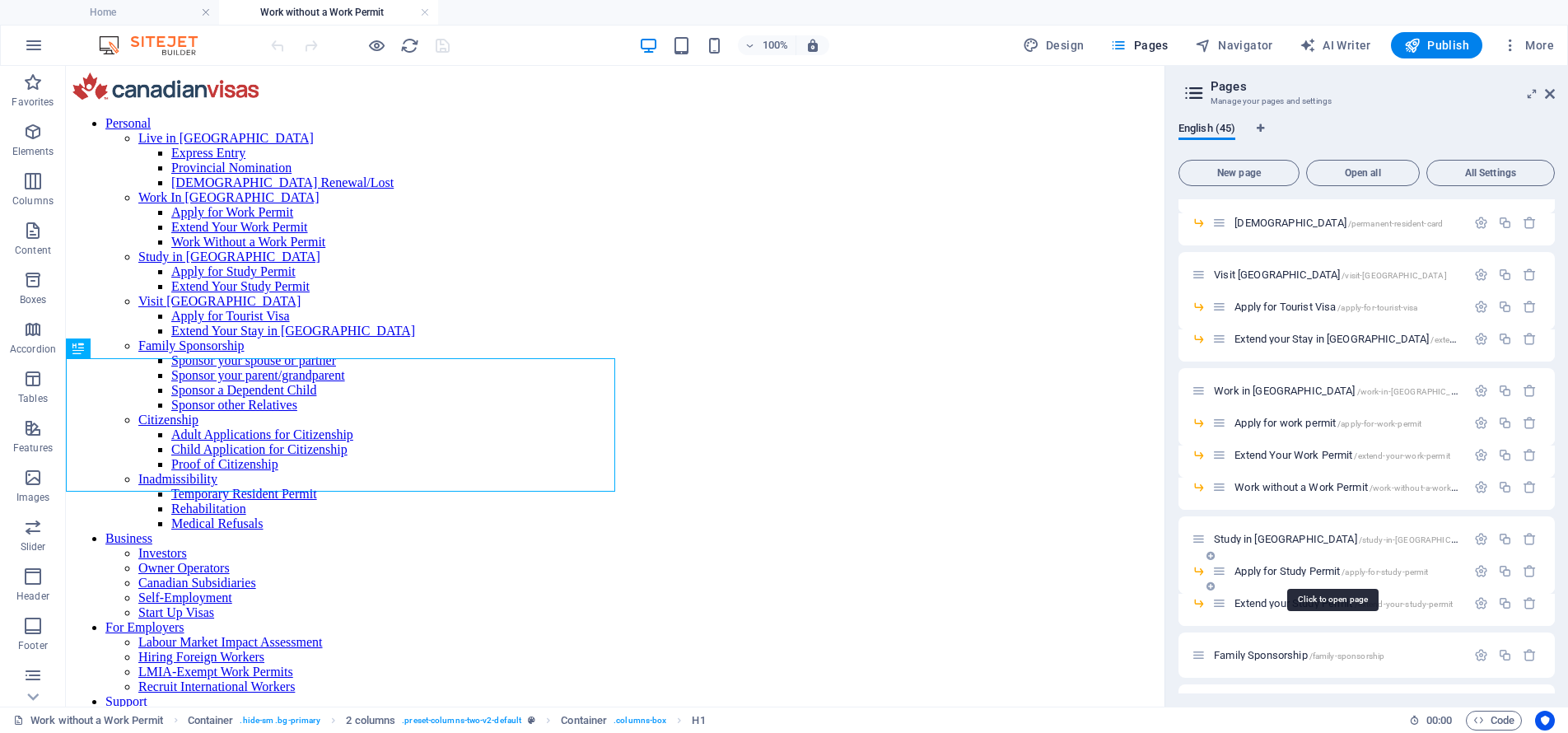
click at [1280, 569] on span "Apply for Study Permit /apply-for-study-permit" at bounding box center [1331, 571] width 193 height 12
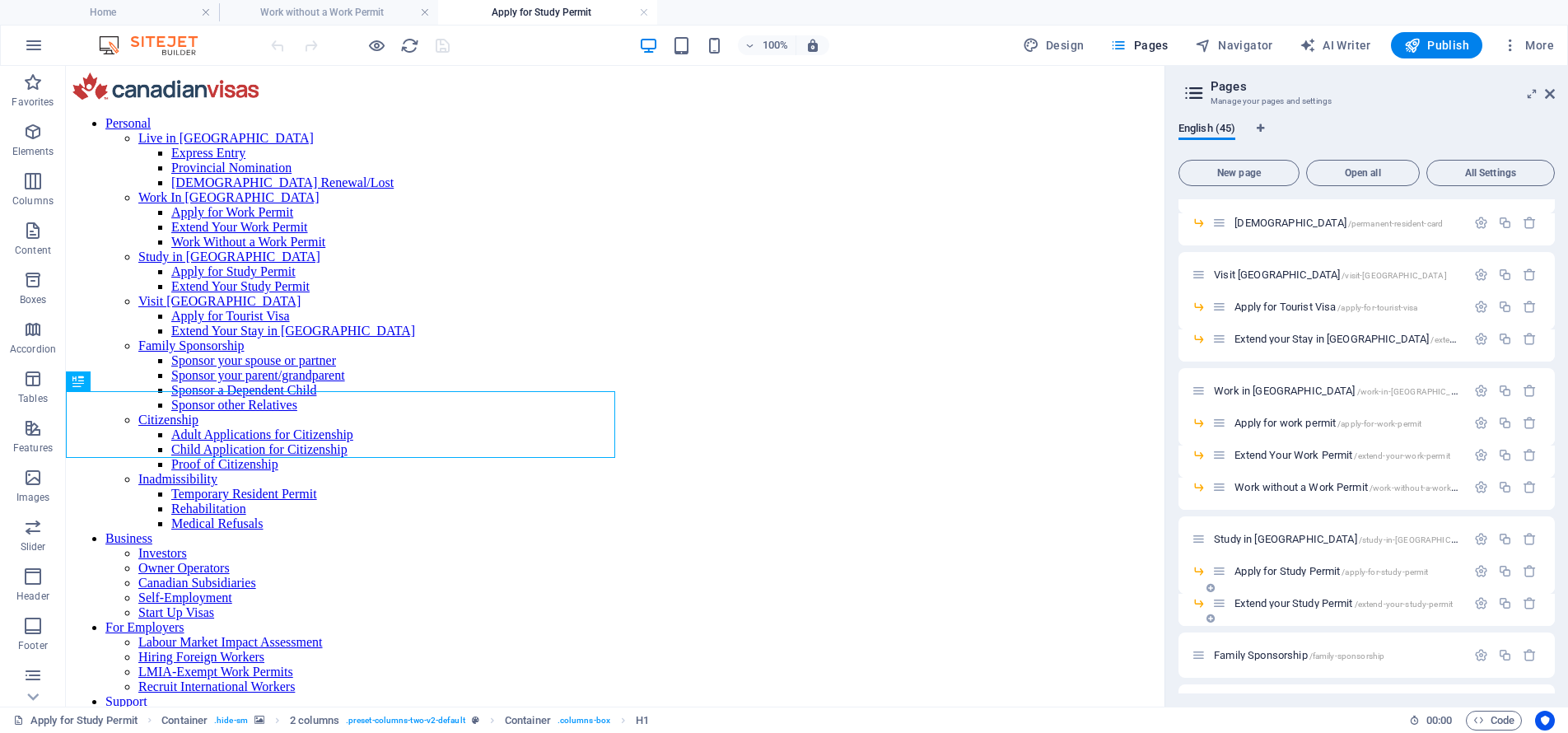
scroll to position [0, 0]
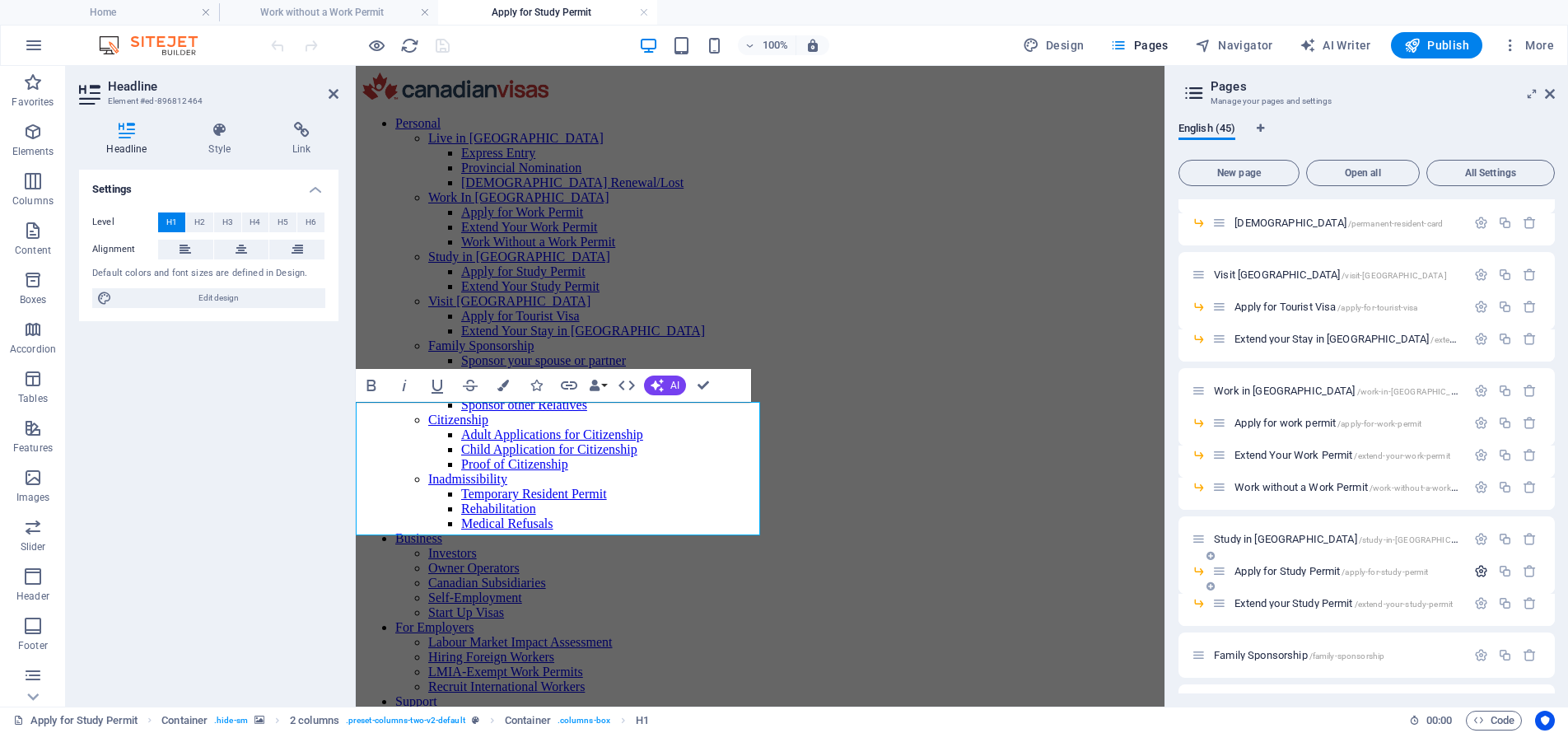
click at [1477, 572] on icon "button" at bounding box center [1480, 571] width 14 height 14
click at [1340, 627] on input "Apply for Study Permit" at bounding box center [1367, 633] width 350 height 26
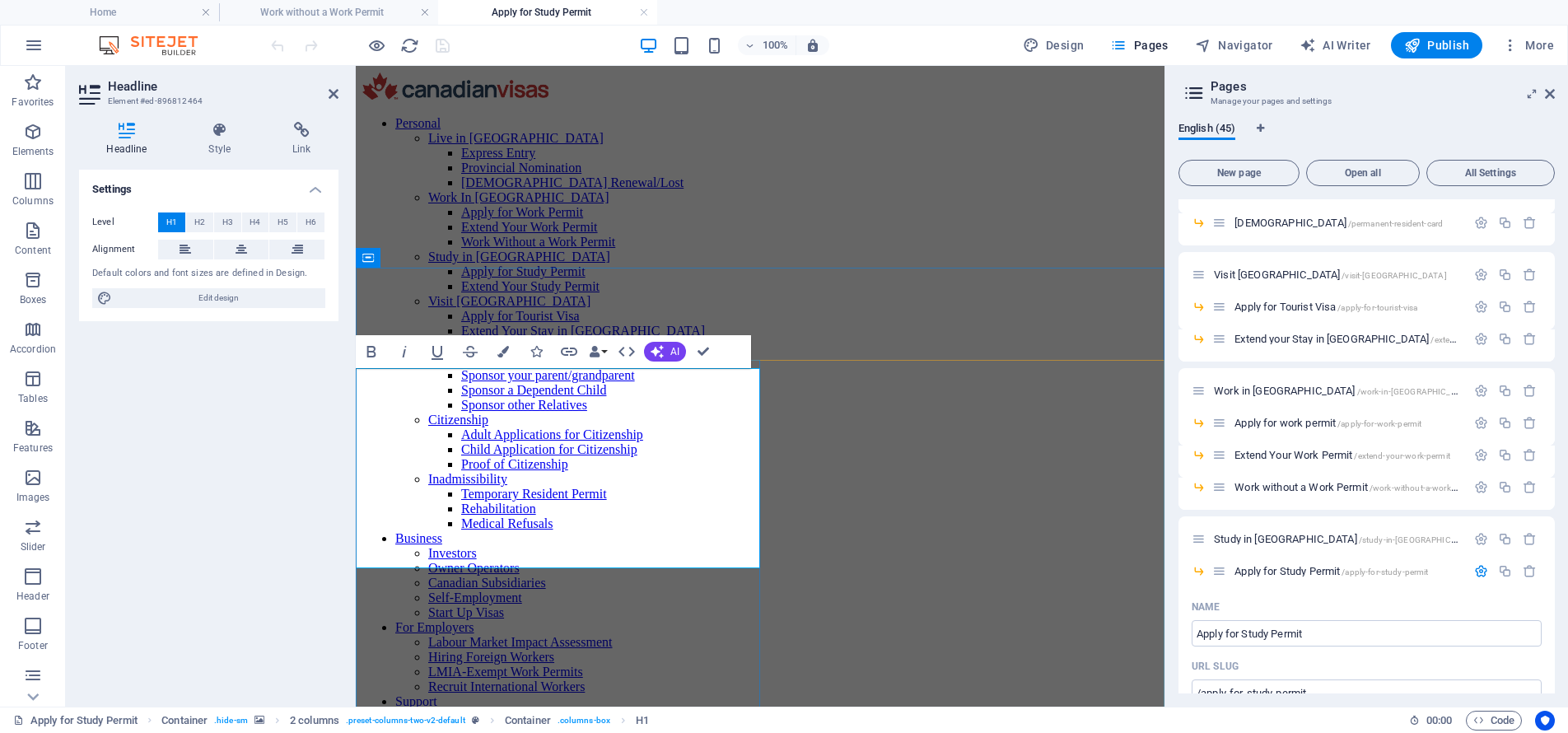
scroll to position [0, 4]
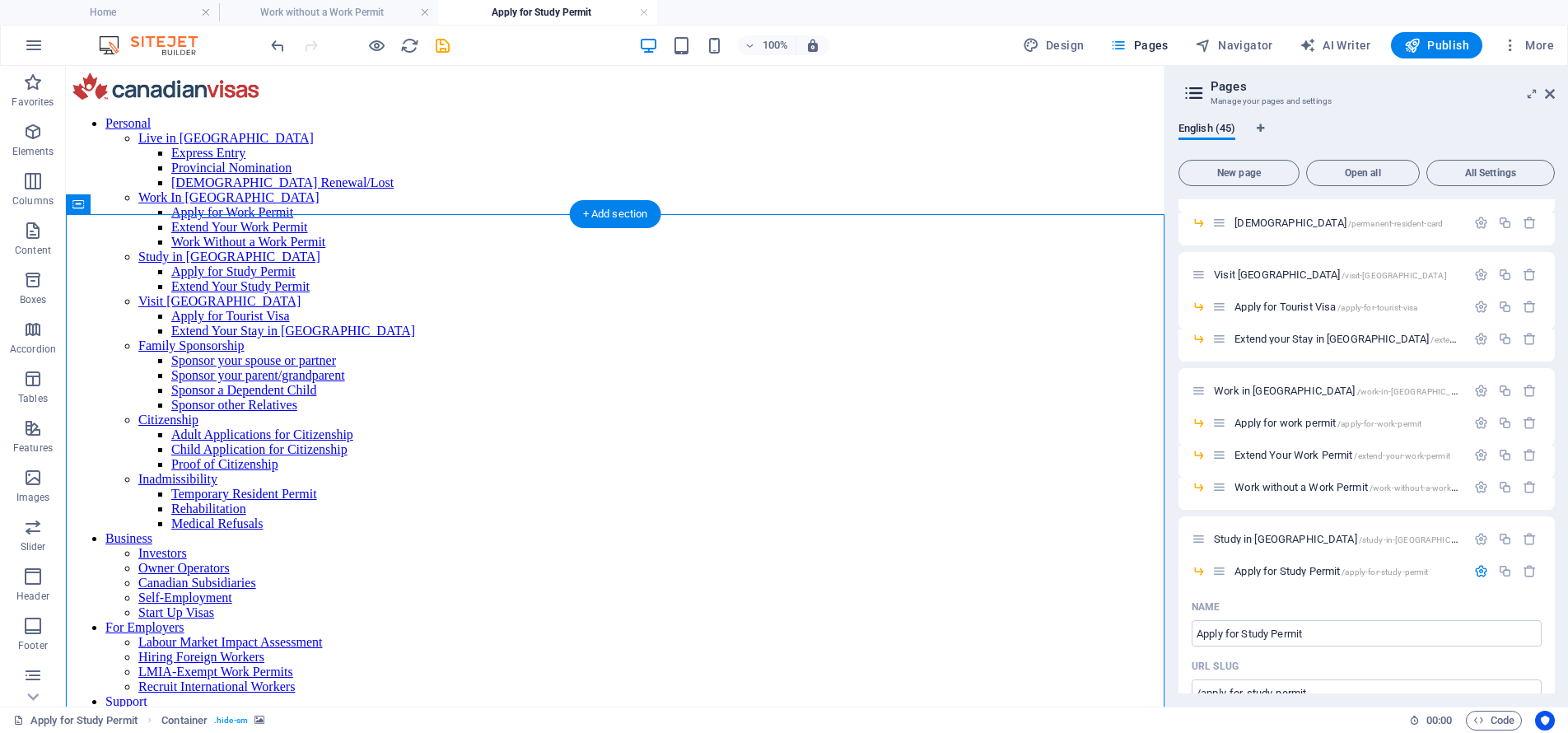
select select "rem"
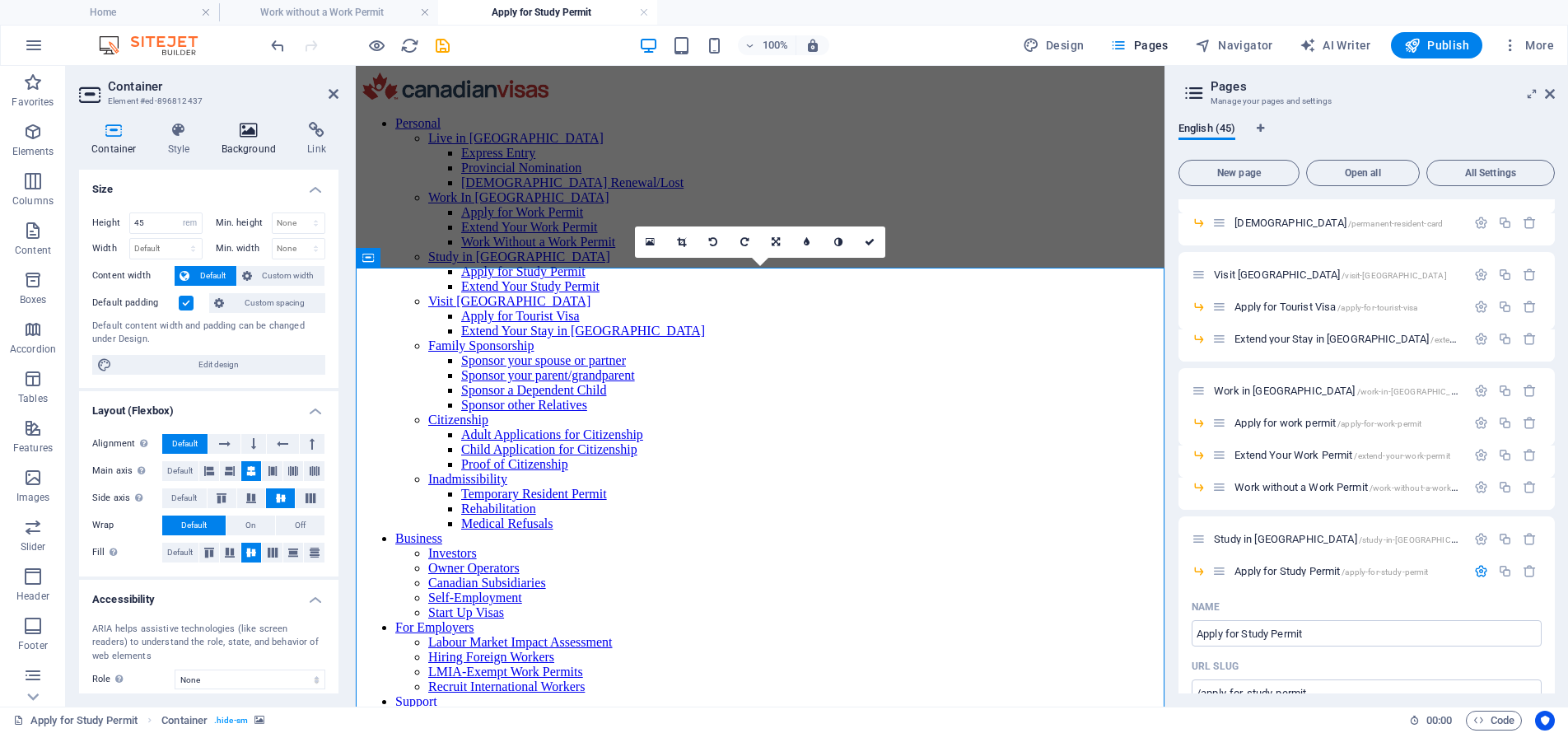
click at [256, 133] on icon at bounding box center [249, 130] width 80 height 17
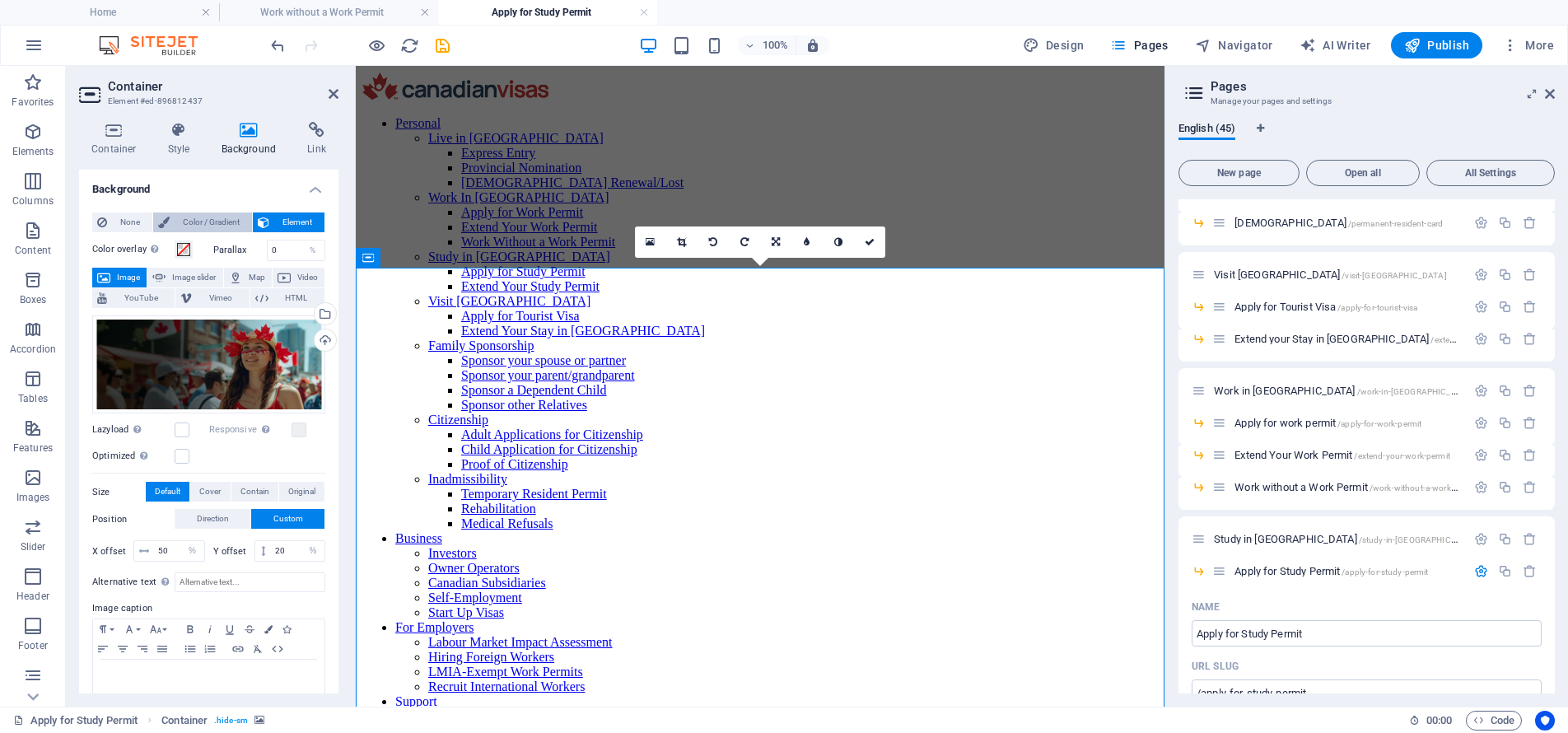
click at [180, 225] on span "Color / Gradient" at bounding box center [210, 222] width 73 height 20
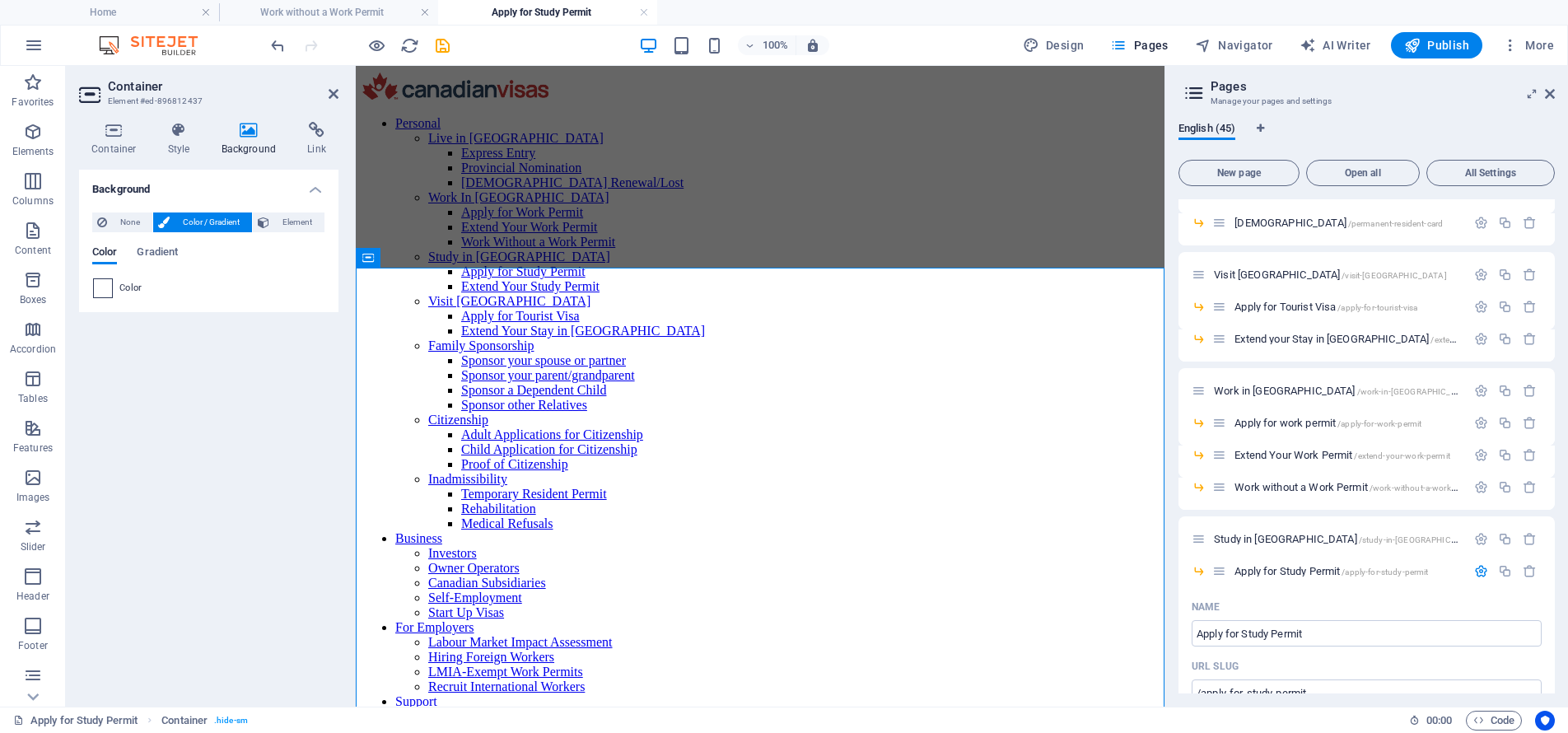
click at [106, 287] on span at bounding box center [102, 288] width 18 height 18
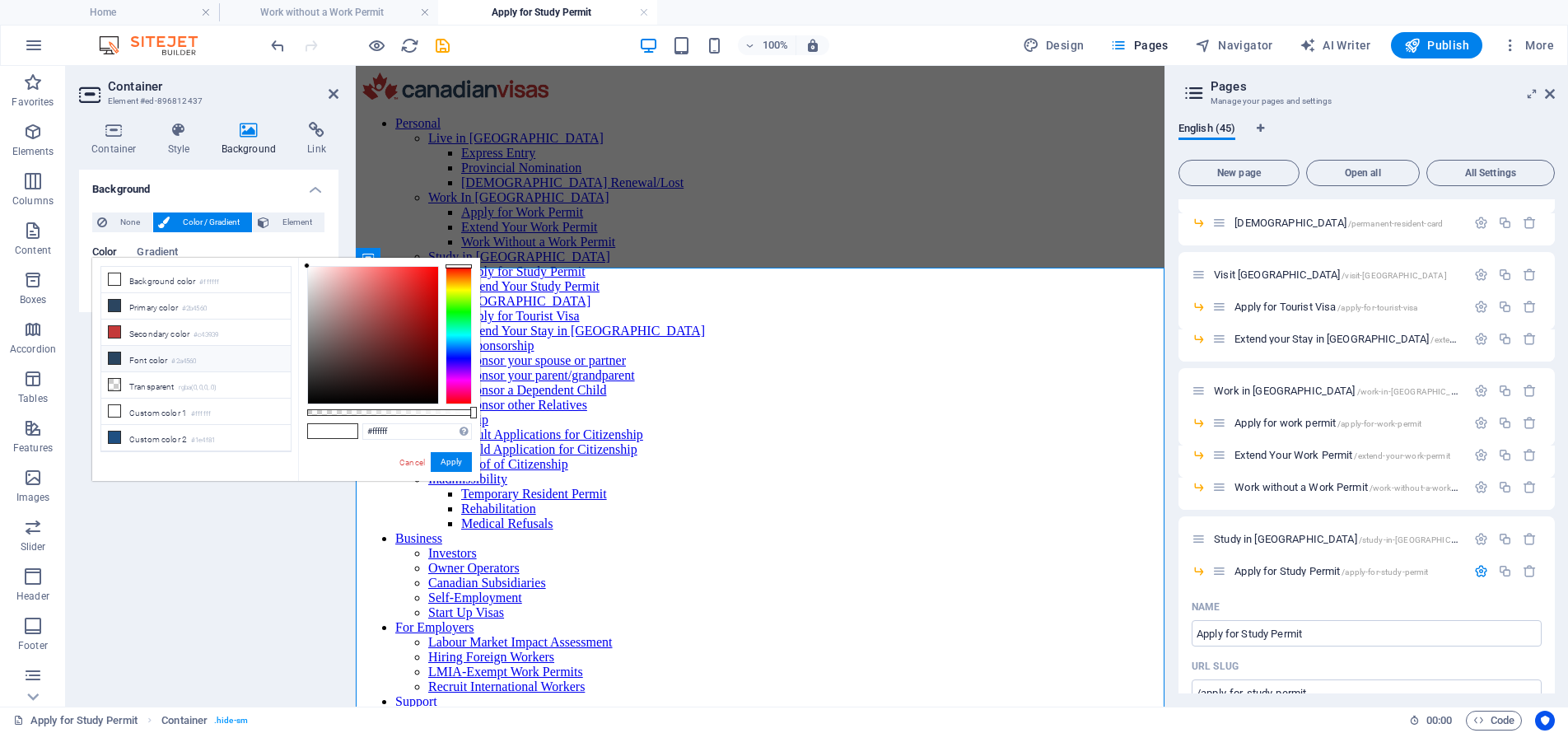
click at [187, 365] on small "#2a4560" at bounding box center [184, 361] width 25 height 11
type input "#2a4560"
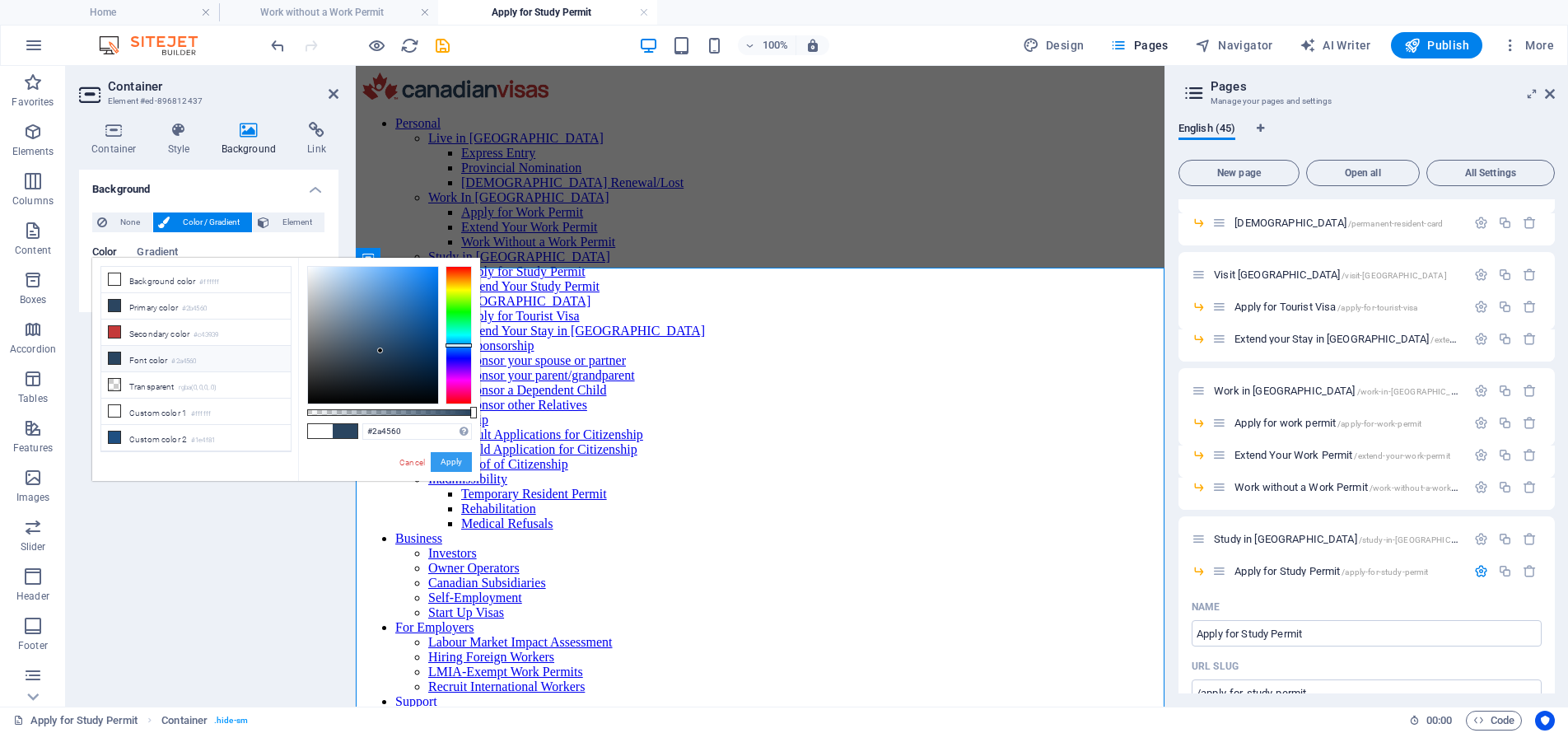
click at [455, 458] on button "Apply" at bounding box center [451, 462] width 41 height 20
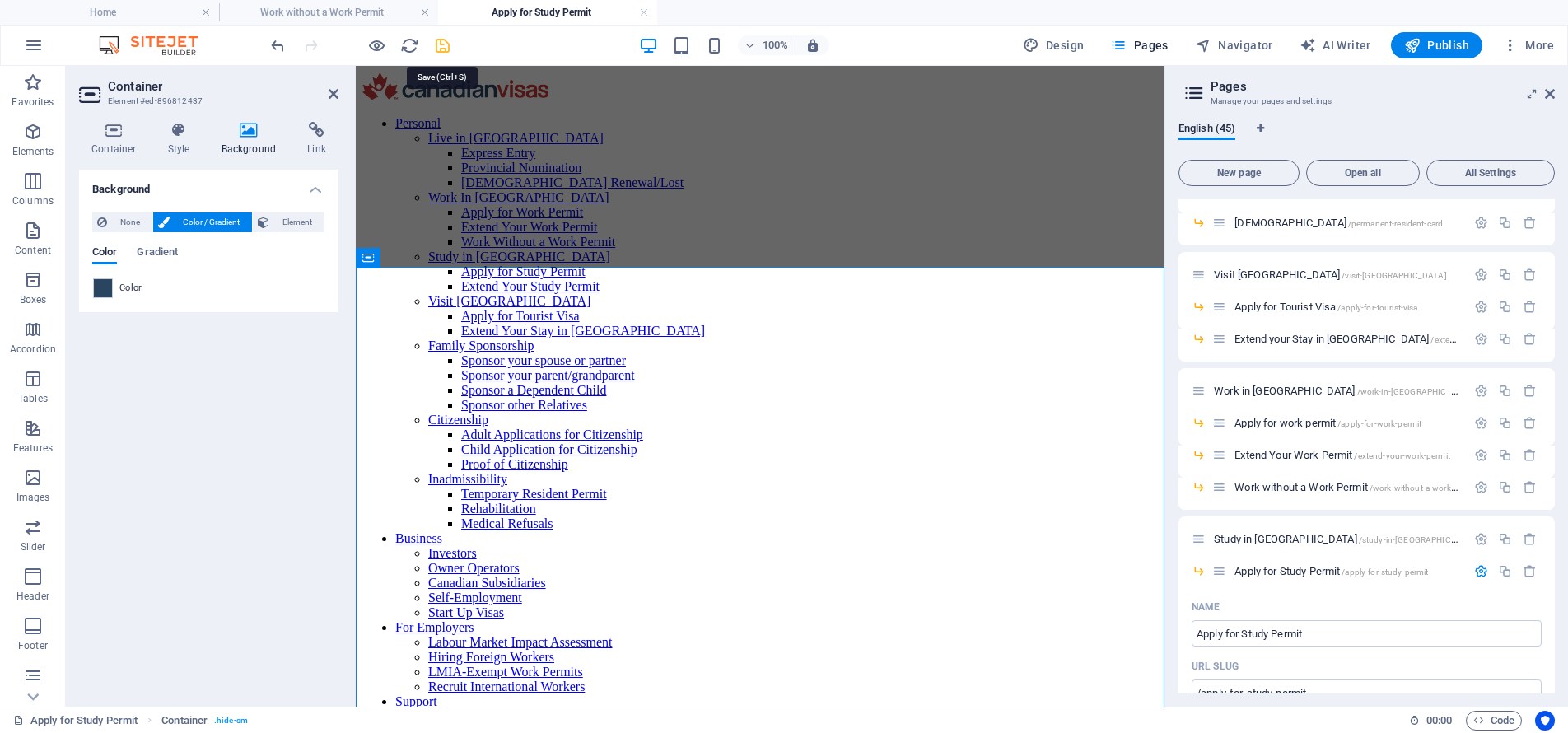
click at [446, 50] on icon "save" at bounding box center [443, 46] width 19 height 19
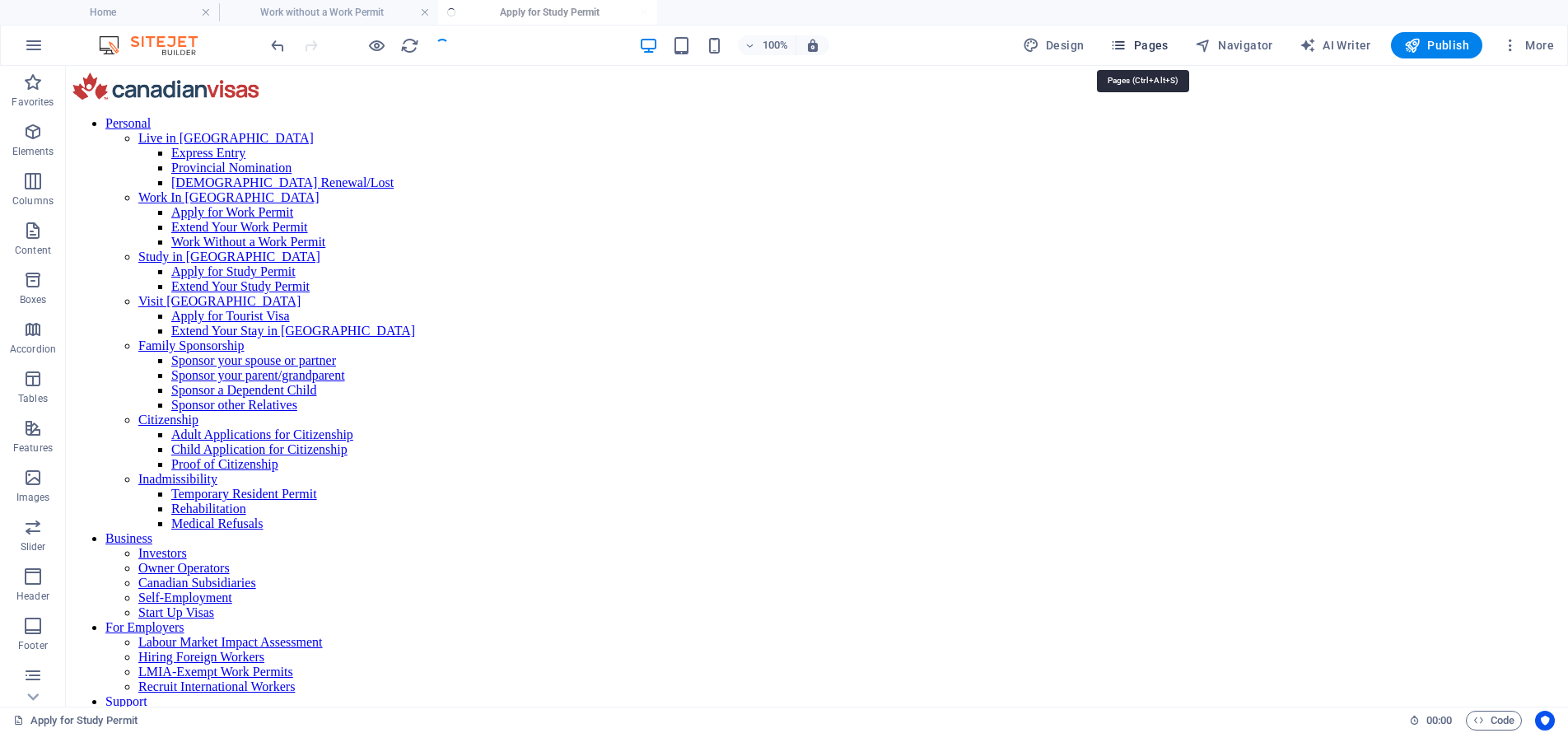
click at [1143, 52] on span "Pages" at bounding box center [1139, 45] width 58 height 17
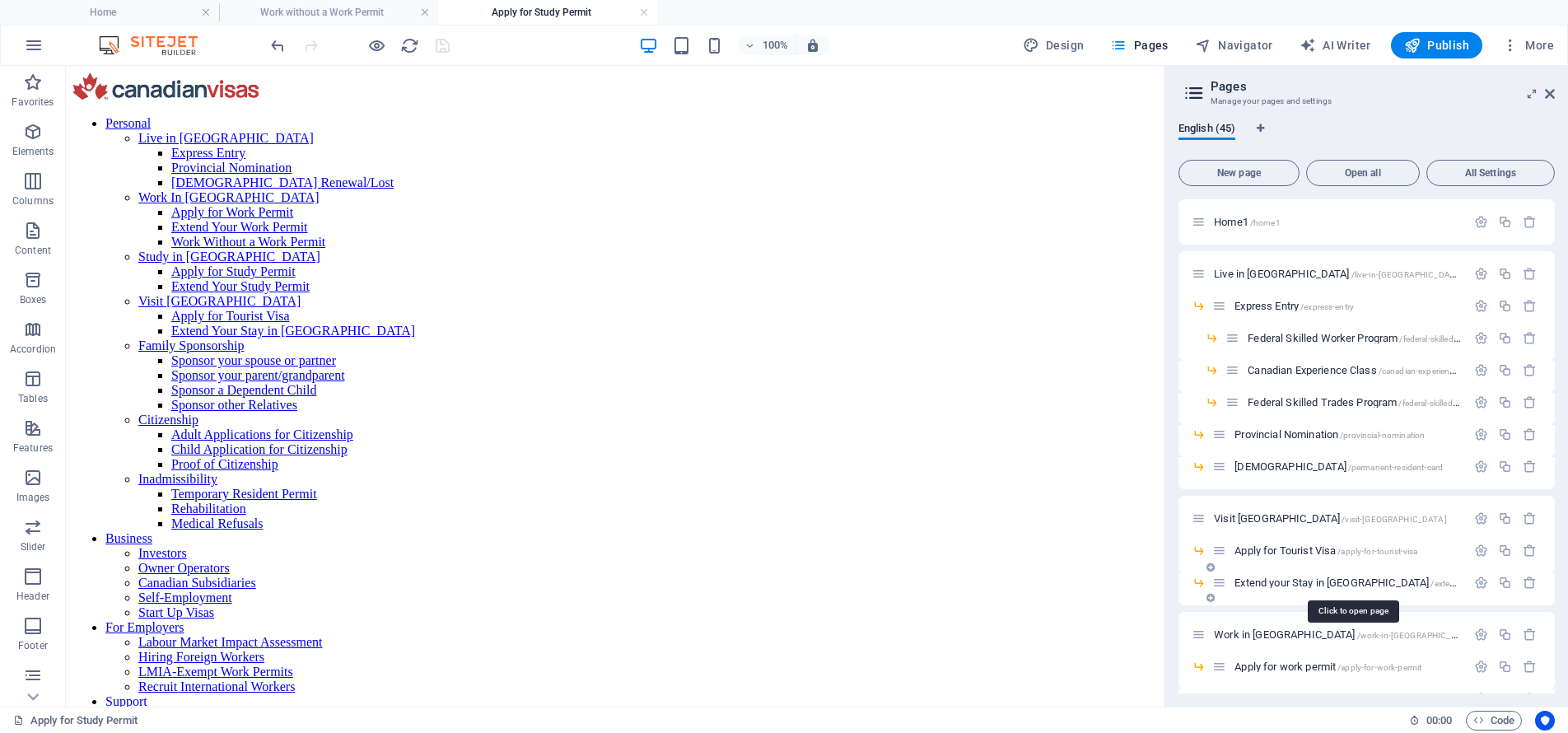
click at [1294, 580] on span "Extend your Stay in Canada /extend-your-stay-in-canada" at bounding box center [1413, 582] width 358 height 12
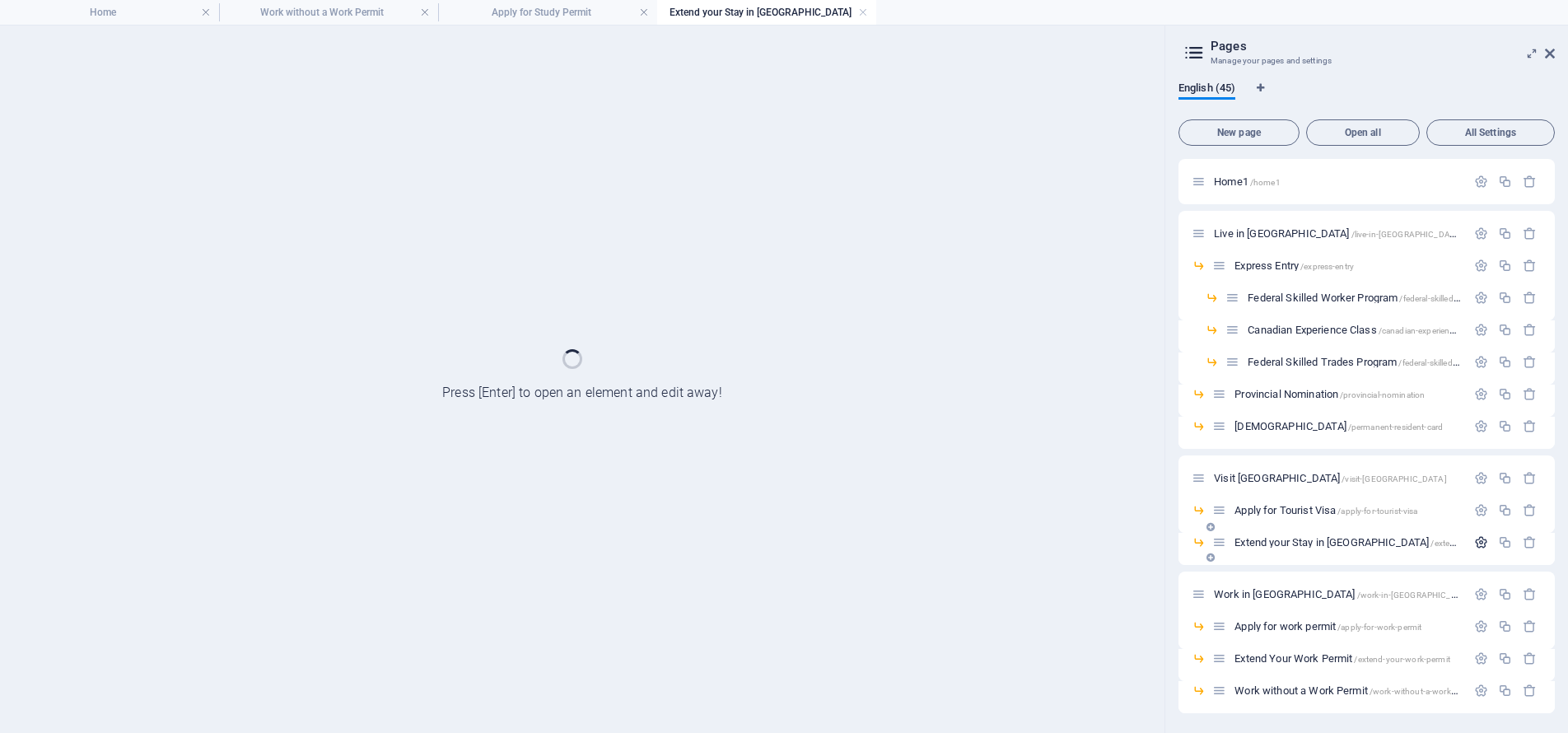
click at [1473, 539] on icon "button" at bounding box center [1480, 542] width 14 height 14
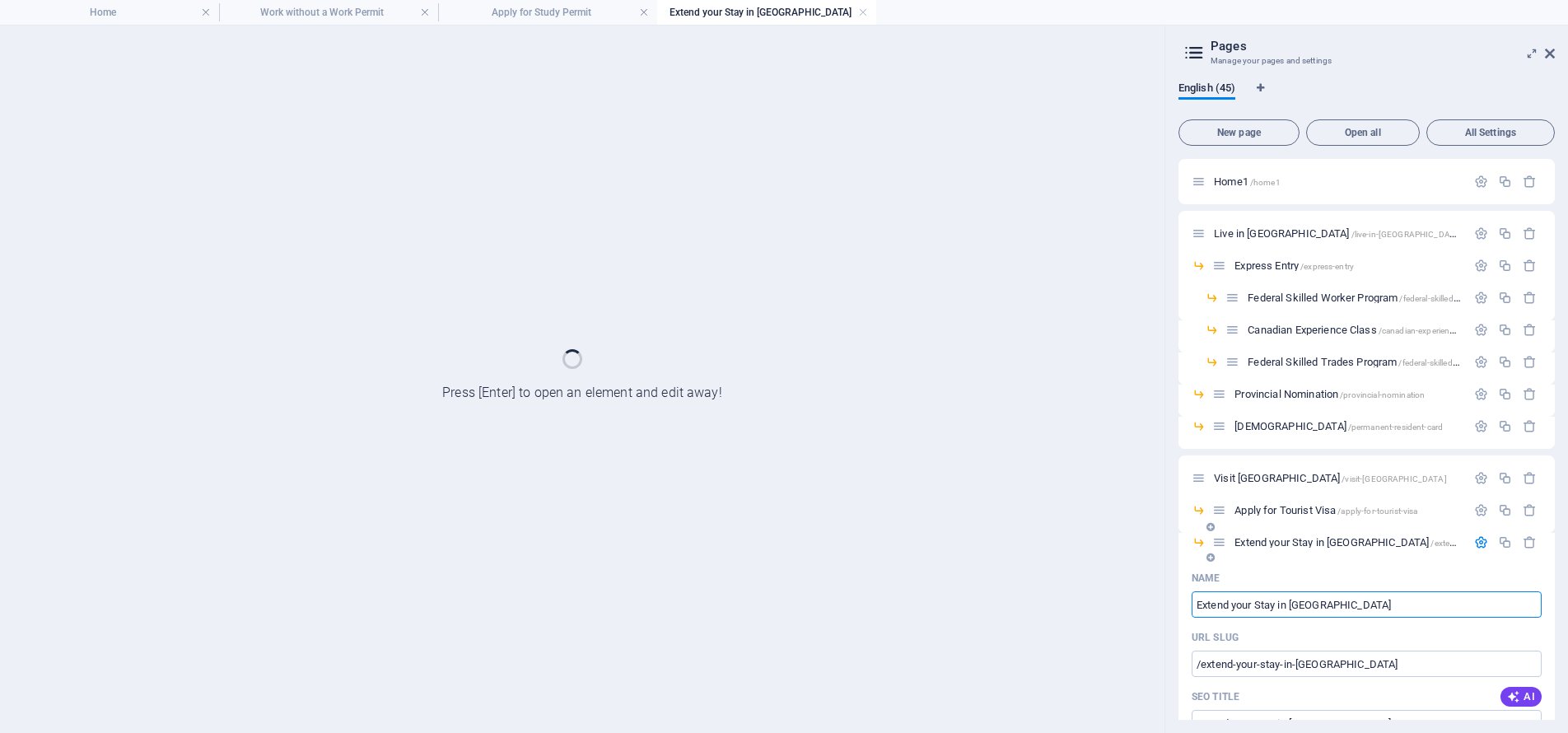
click at [1325, 604] on input "Extend your Stay in [GEOGRAPHIC_DATA]" at bounding box center [1367, 604] width 350 height 26
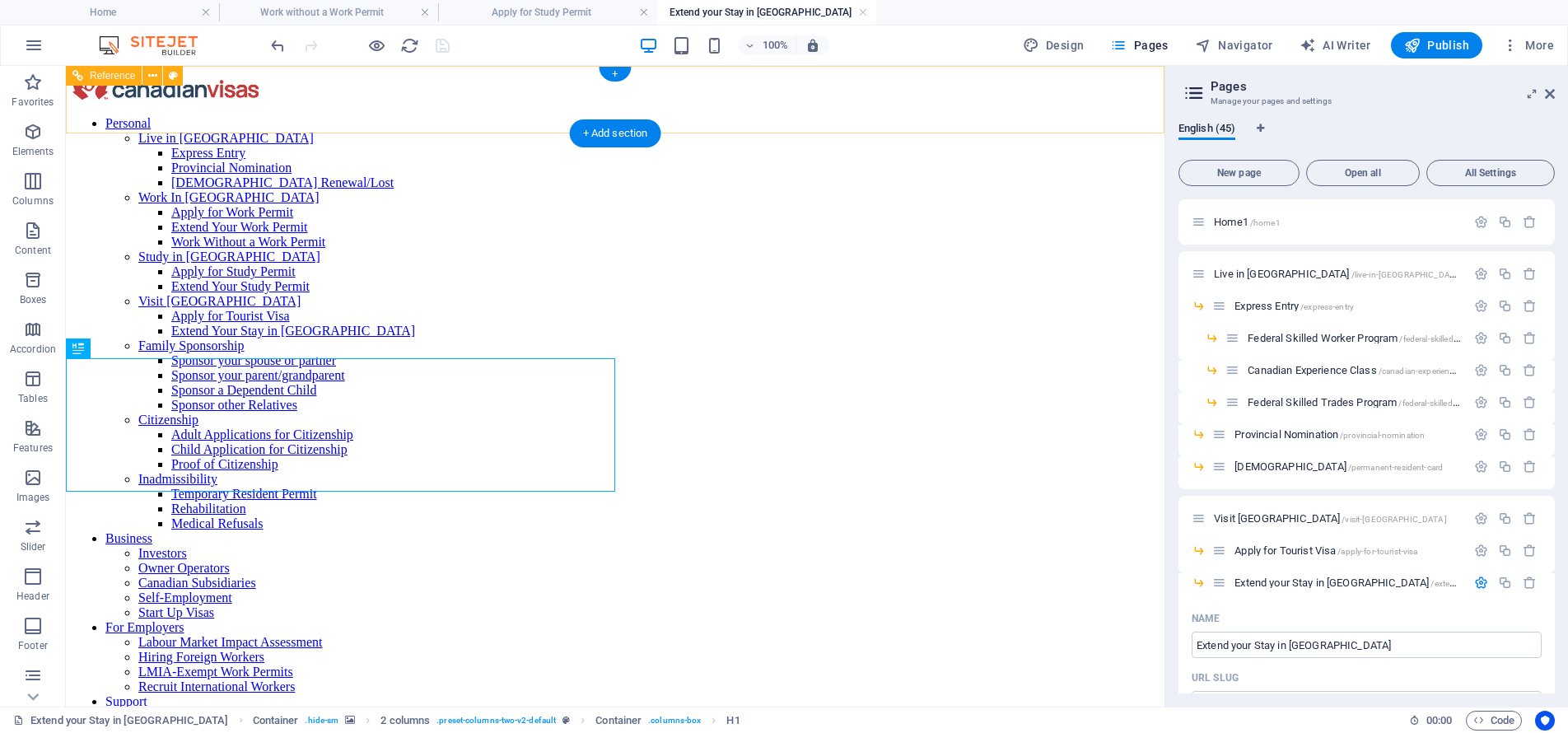
scroll to position [0, 0]
select select "rem"
select select "%"
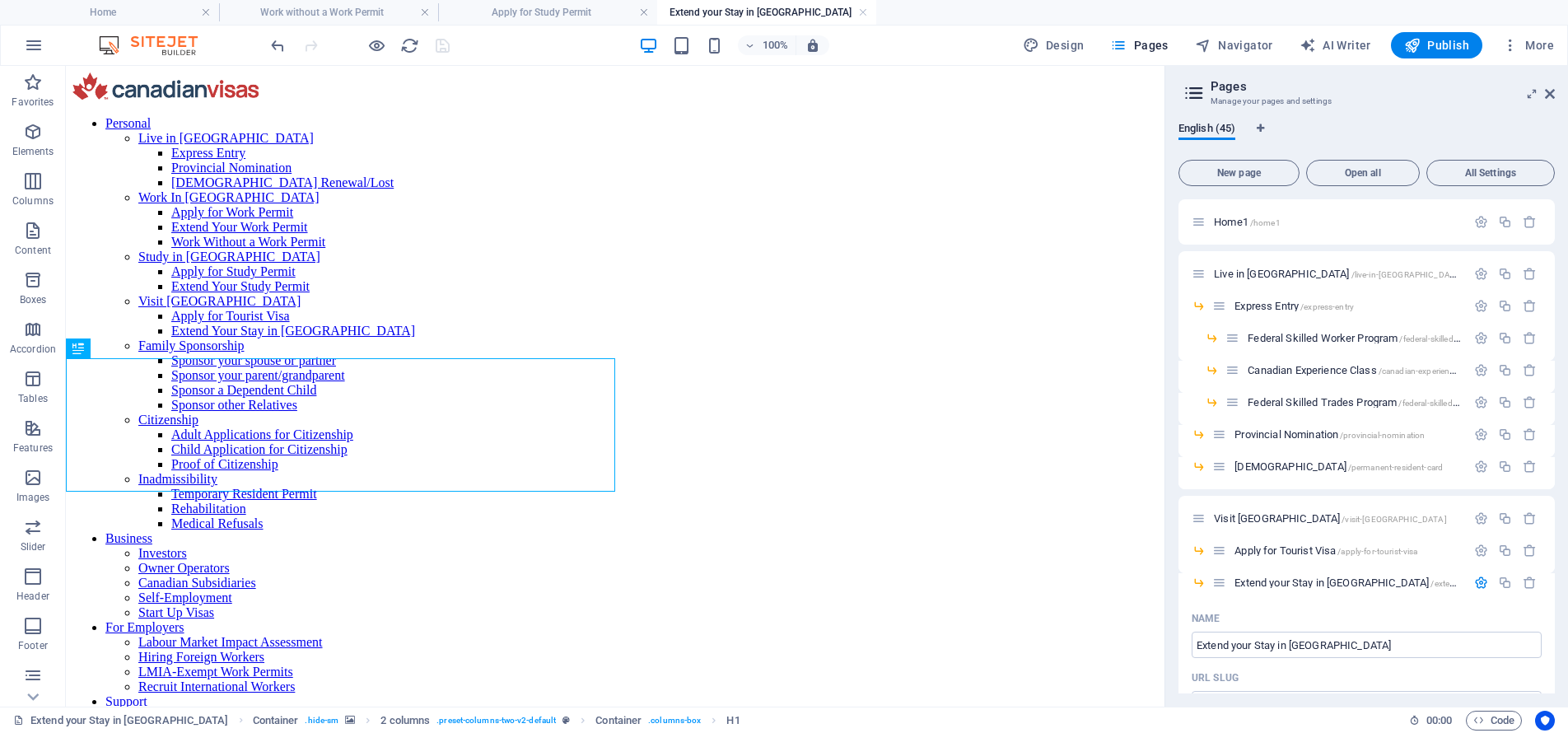
select select "%"
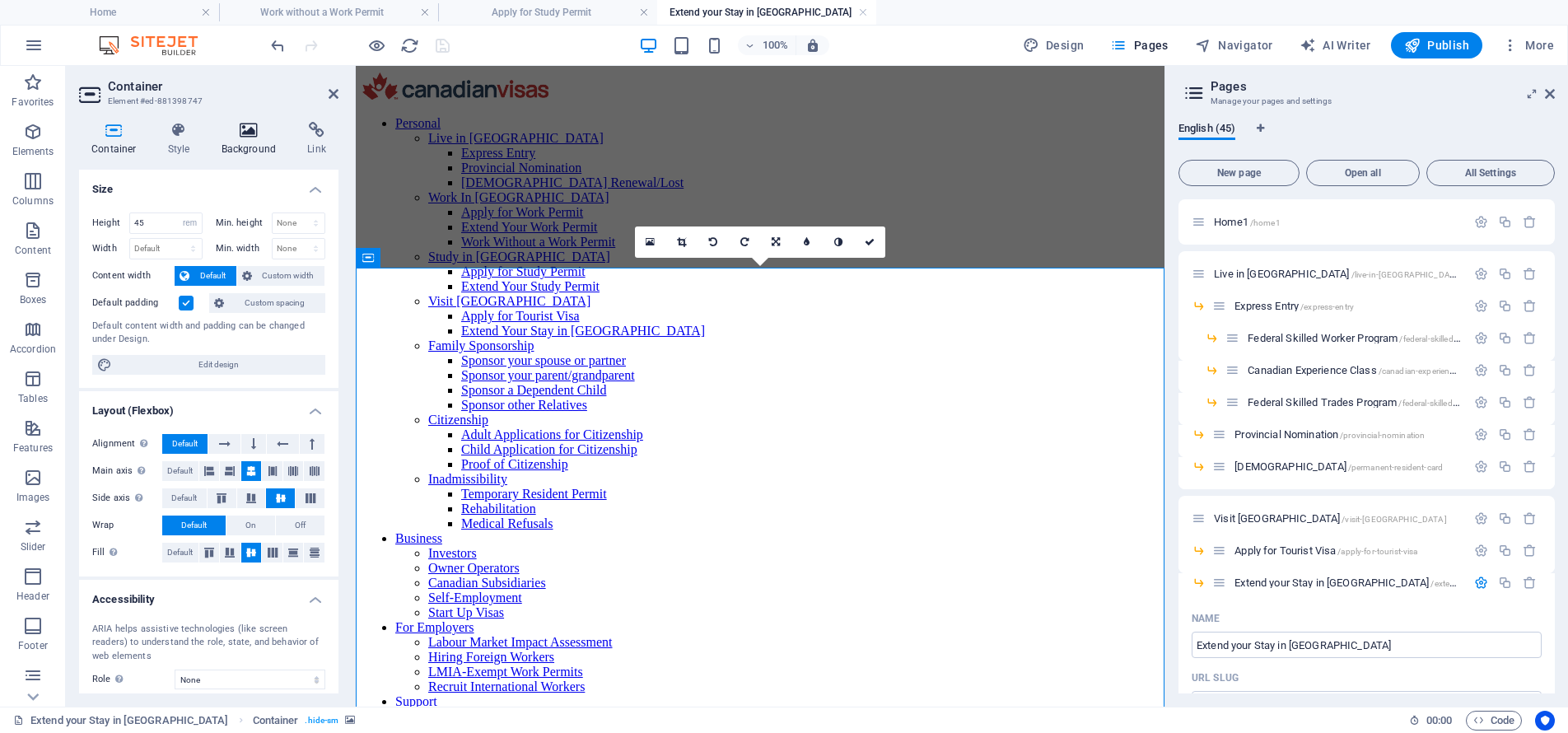
click at [240, 130] on icon at bounding box center [249, 130] width 80 height 17
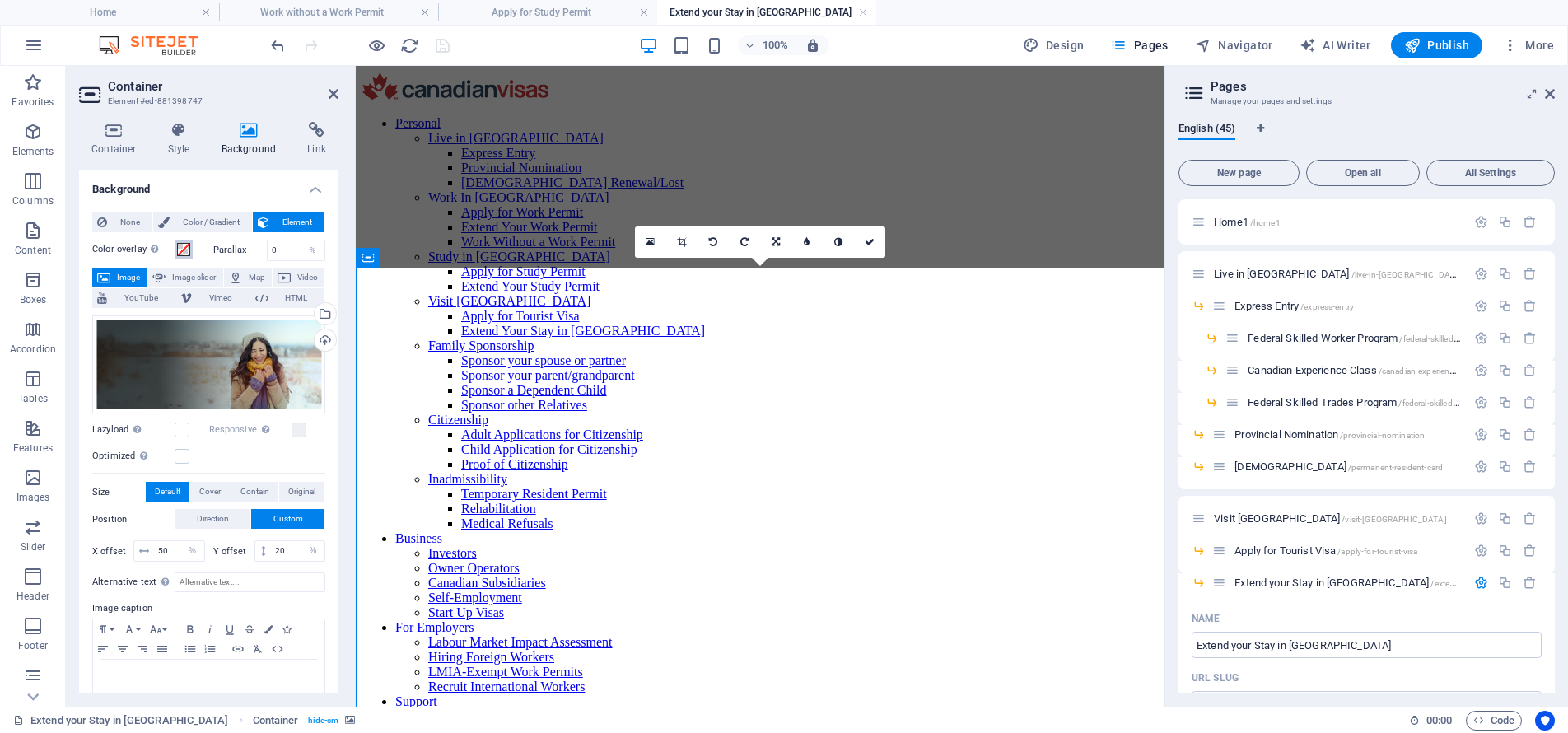
click at [188, 253] on span at bounding box center [183, 249] width 13 height 13
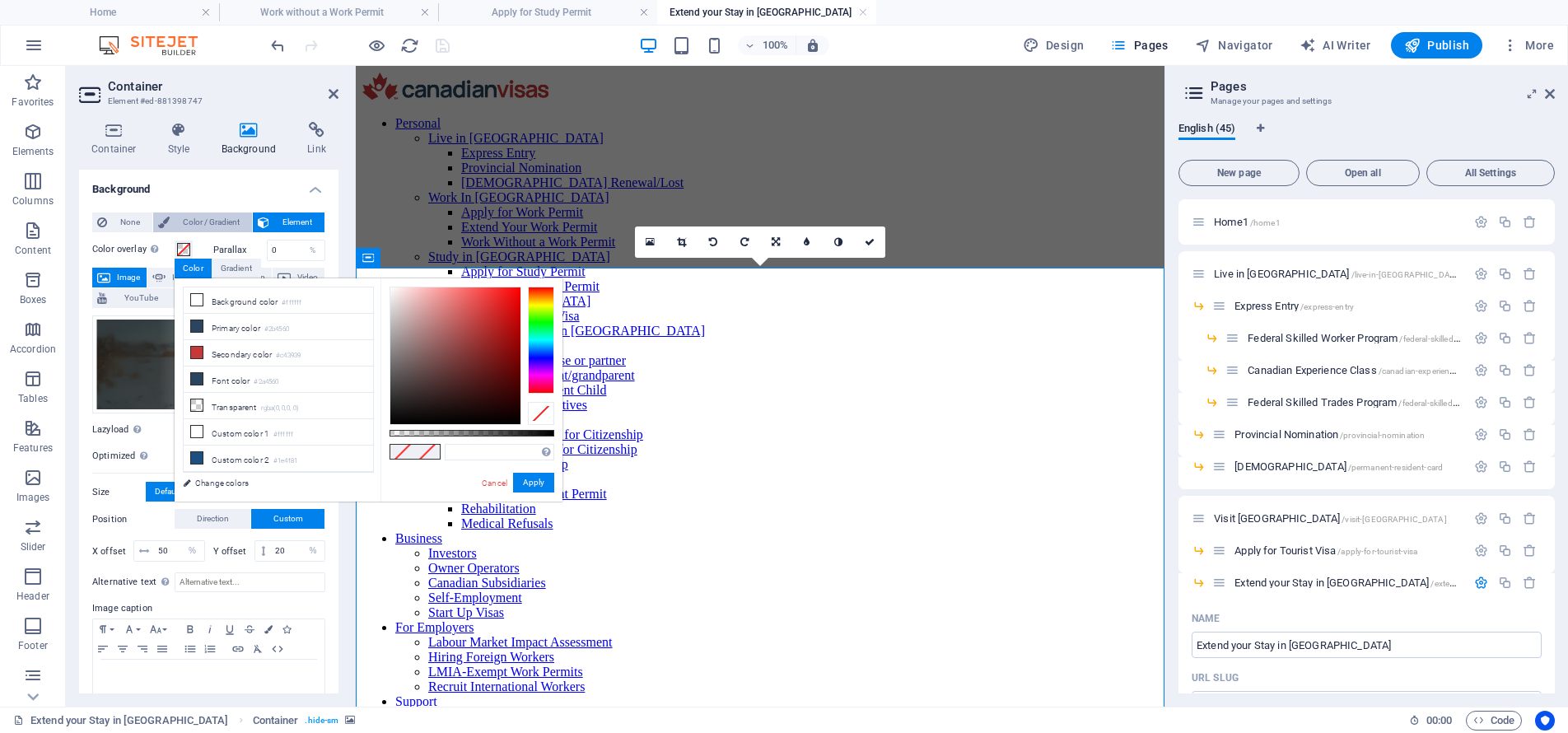
click at [191, 215] on span "Color / Gradient" at bounding box center [210, 222] width 73 height 20
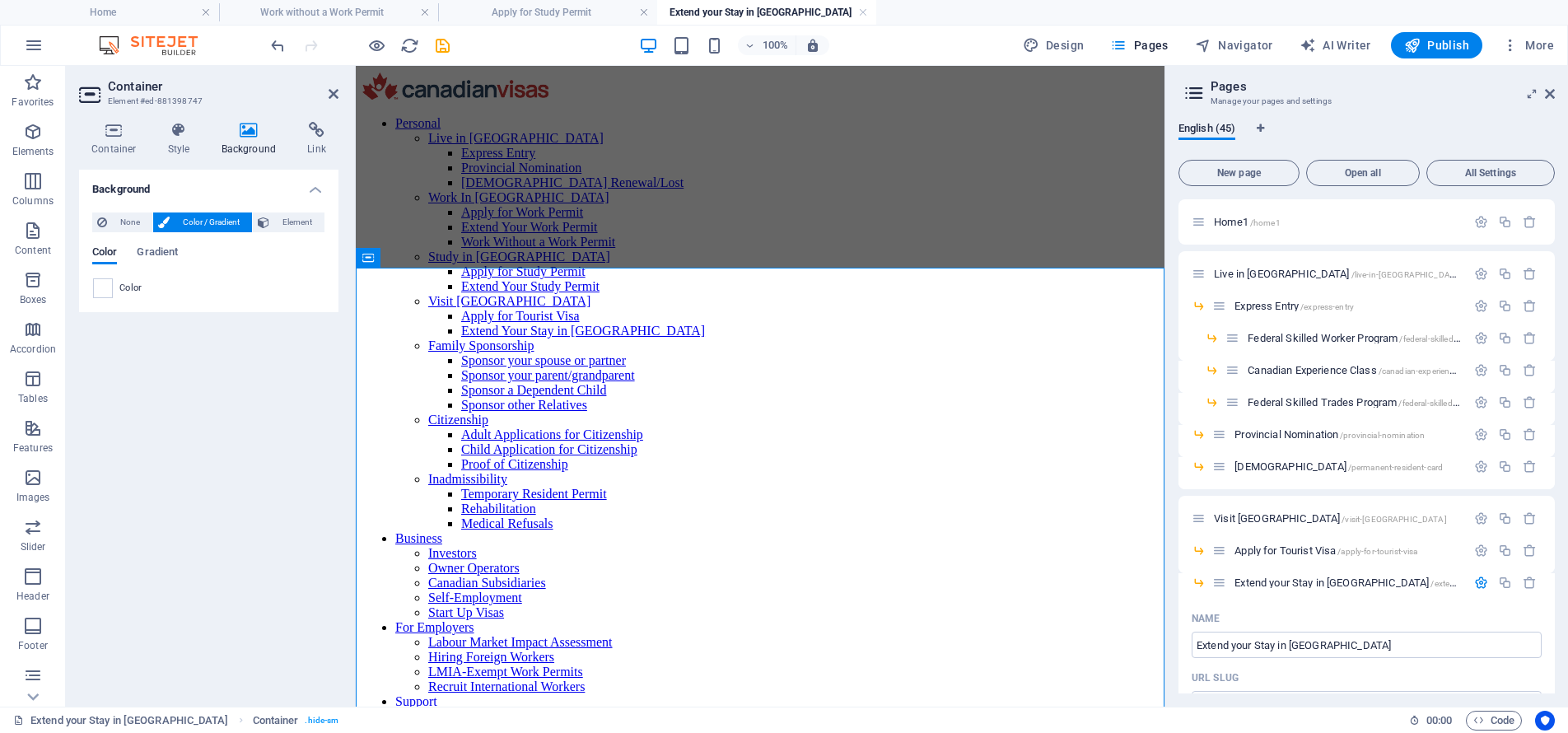
drag, startPoint x: 104, startPoint y: 288, endPoint x: 88, endPoint y: 278, distance: 18.9
click at [104, 288] on span at bounding box center [102, 288] width 18 height 18
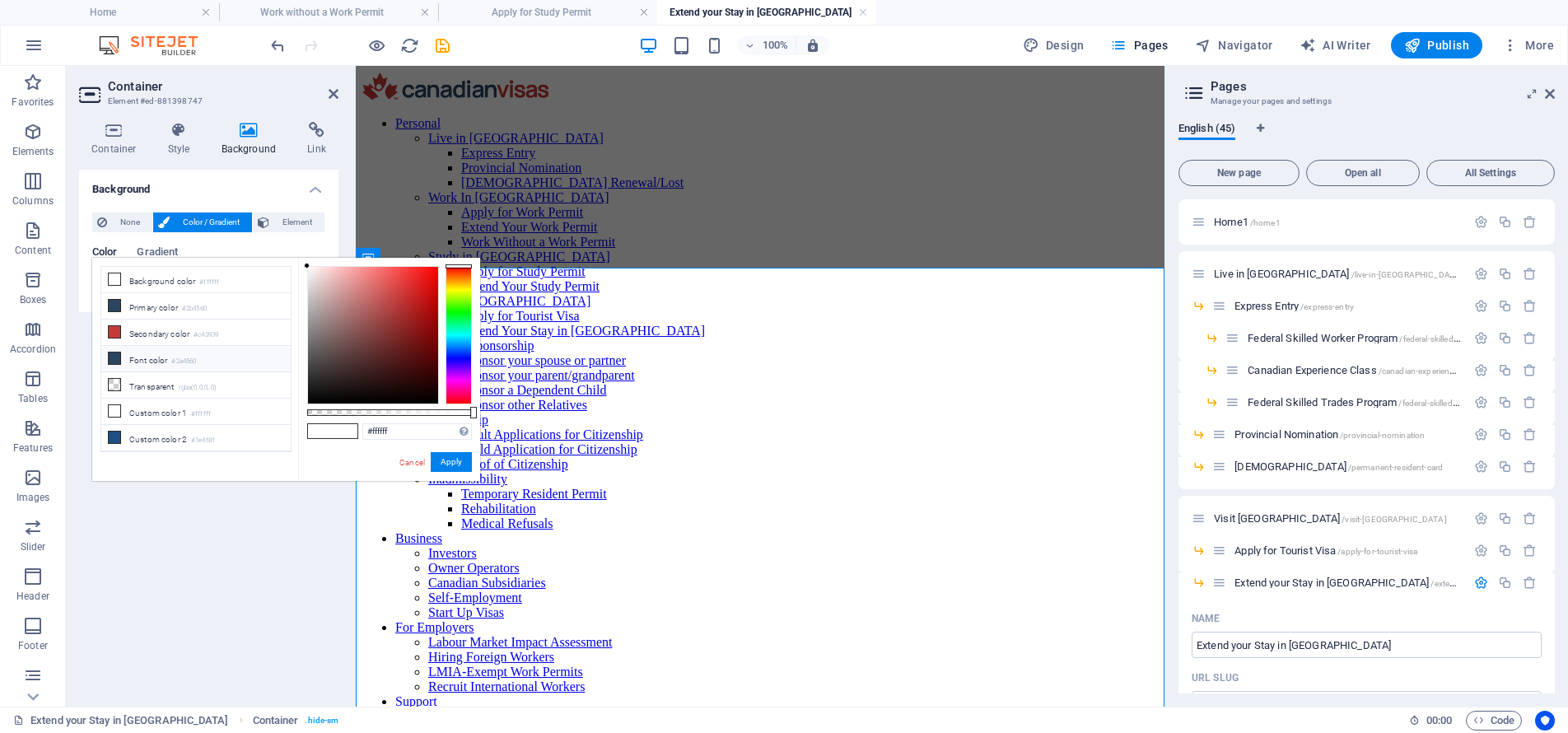
click at [194, 361] on small "#2a4560" at bounding box center [184, 361] width 25 height 11
type input "#2a4560"
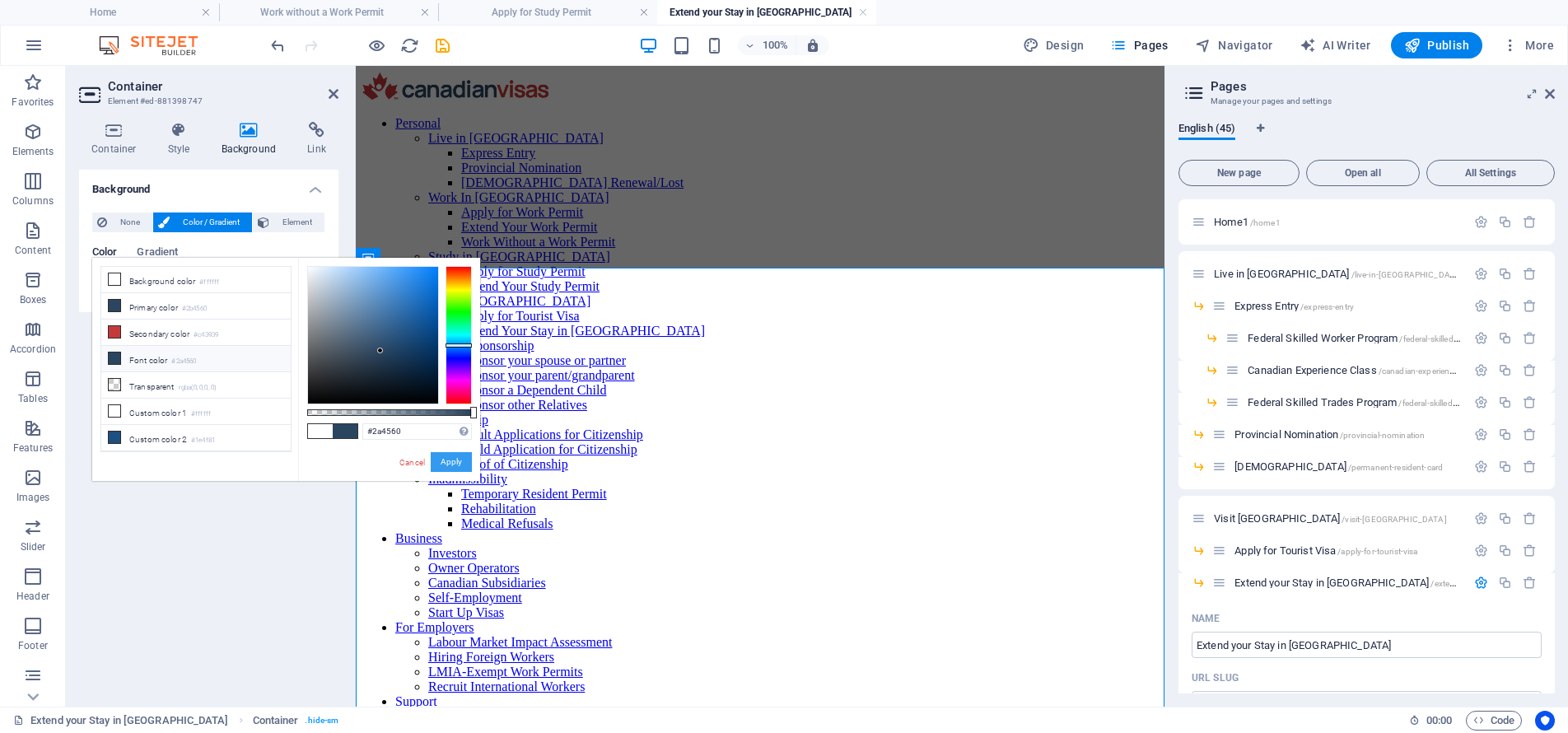
click at [459, 463] on button "Apply" at bounding box center [451, 462] width 41 height 20
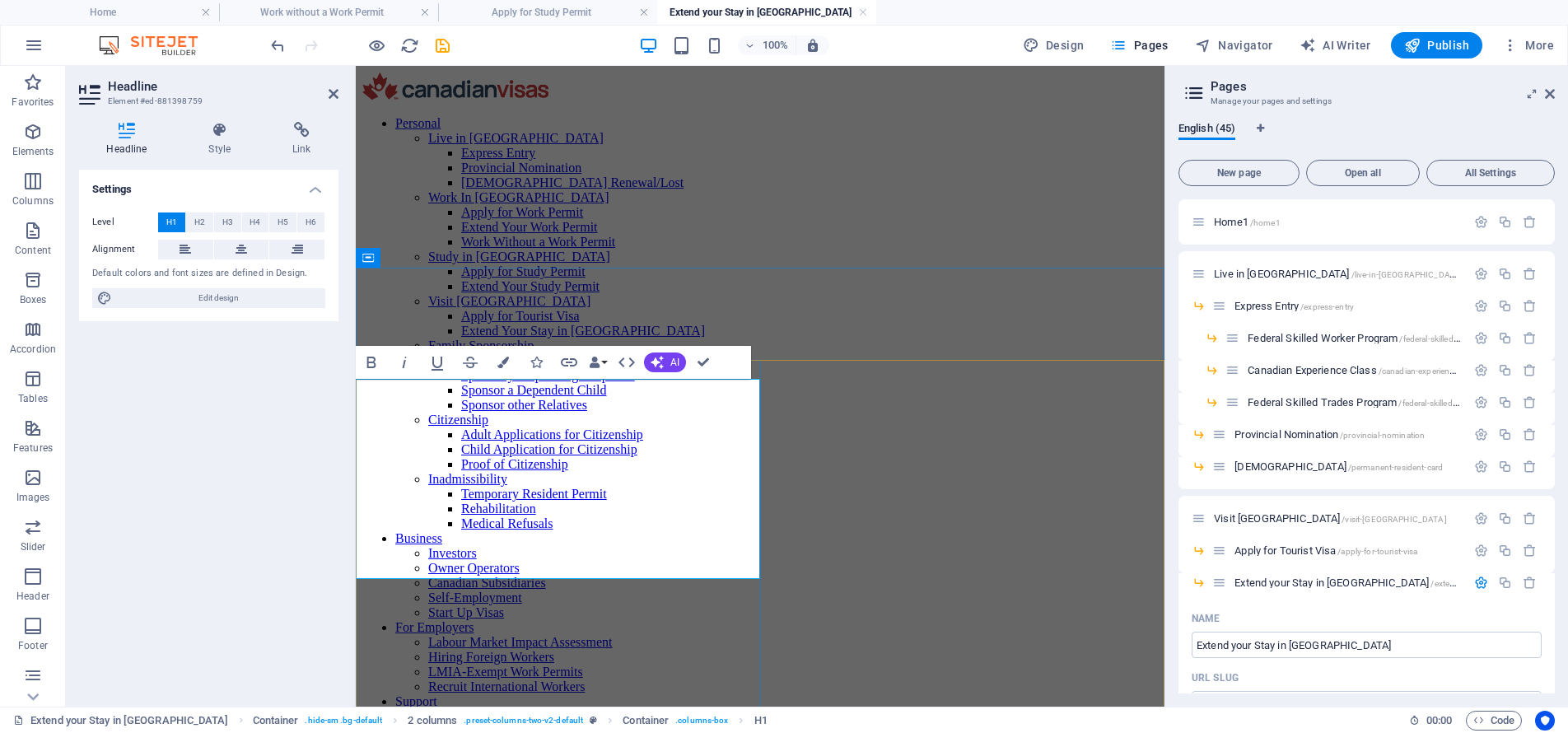
scroll to position [0, 7]
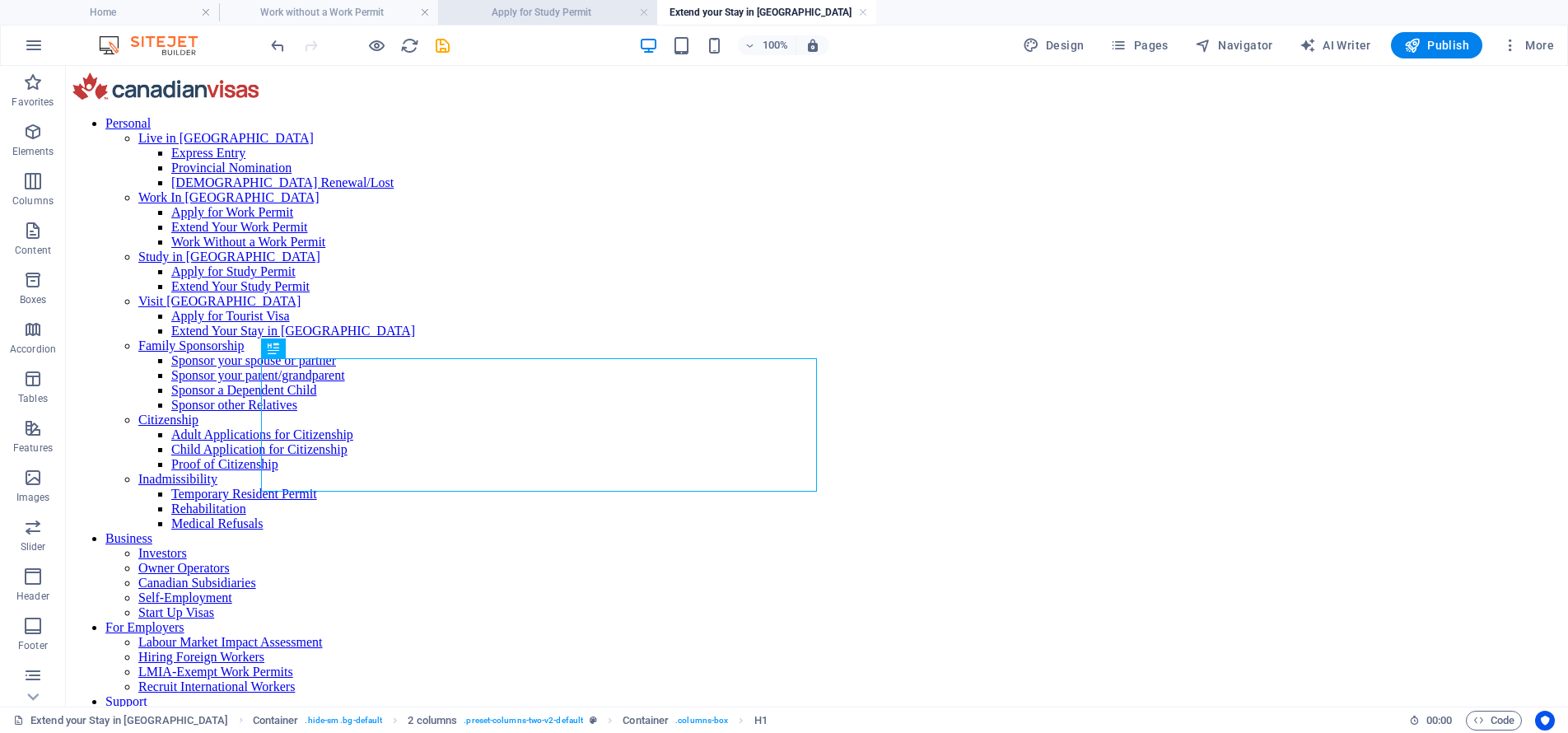
click at [546, 18] on h4 "Apply for Study Permit" at bounding box center [547, 12] width 219 height 18
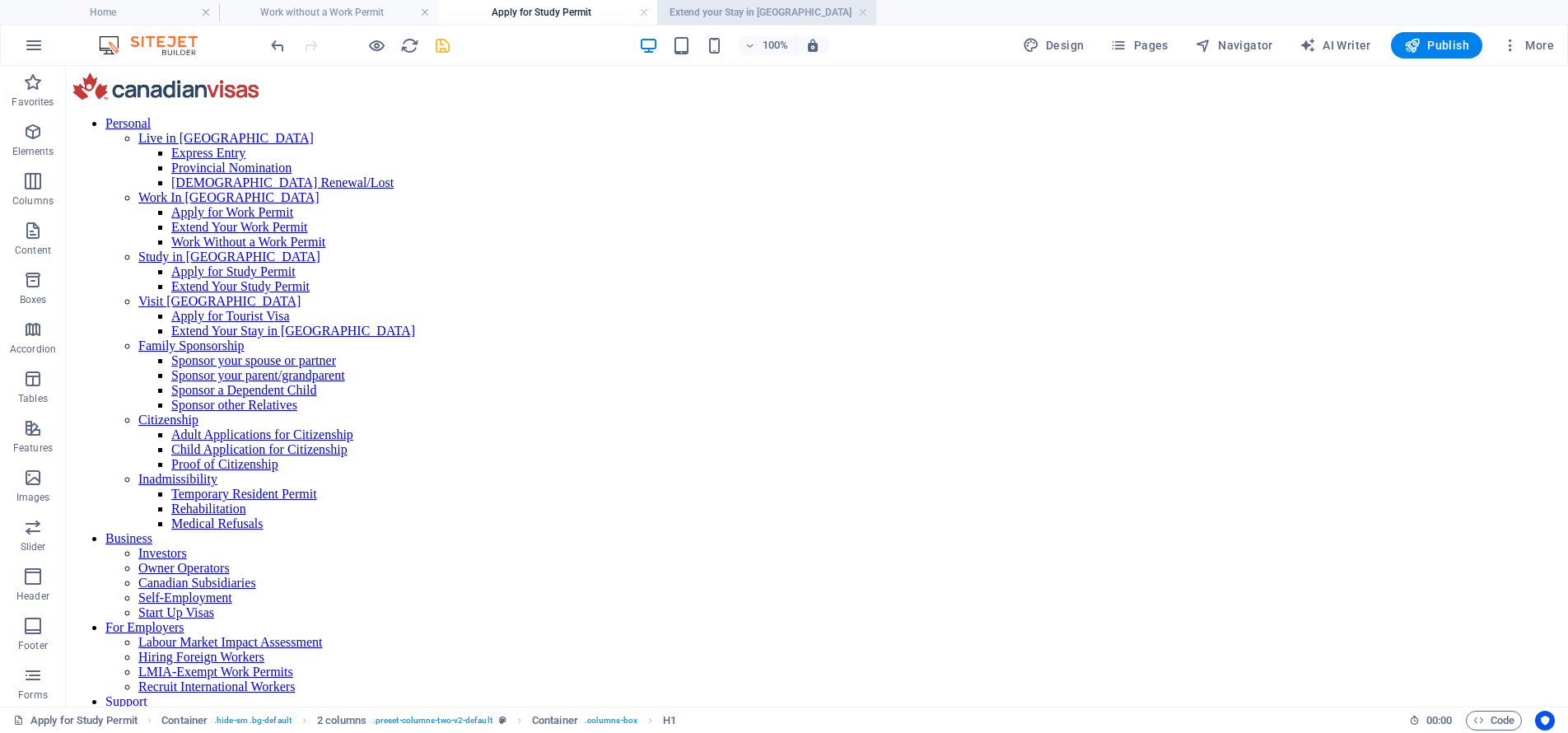
click at [720, 18] on h4 "Extend your Stay in [GEOGRAPHIC_DATA]" at bounding box center [767, 12] width 219 height 18
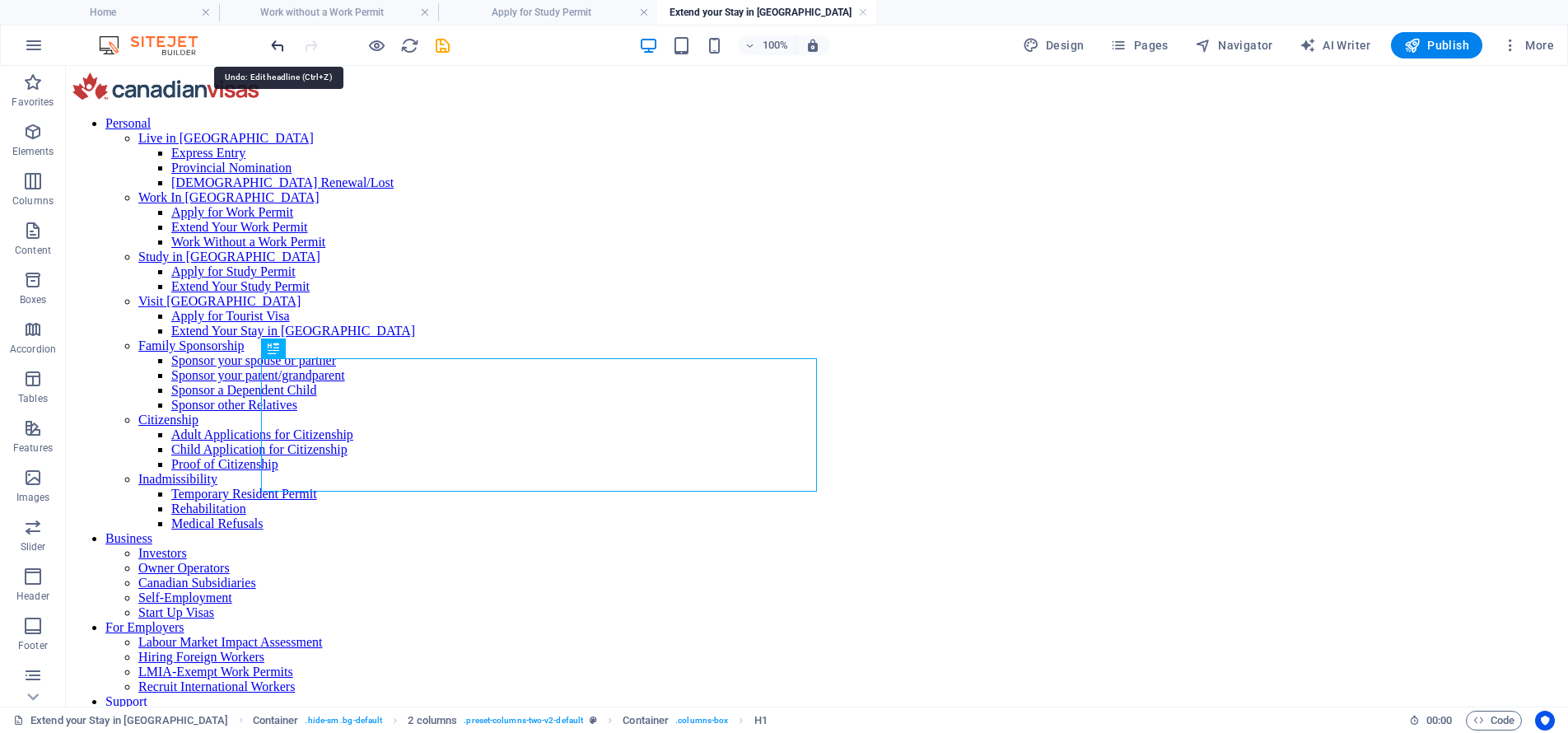
click at [282, 48] on icon "undo" at bounding box center [278, 46] width 19 height 19
click at [859, 8] on link at bounding box center [862, 13] width 10 height 16
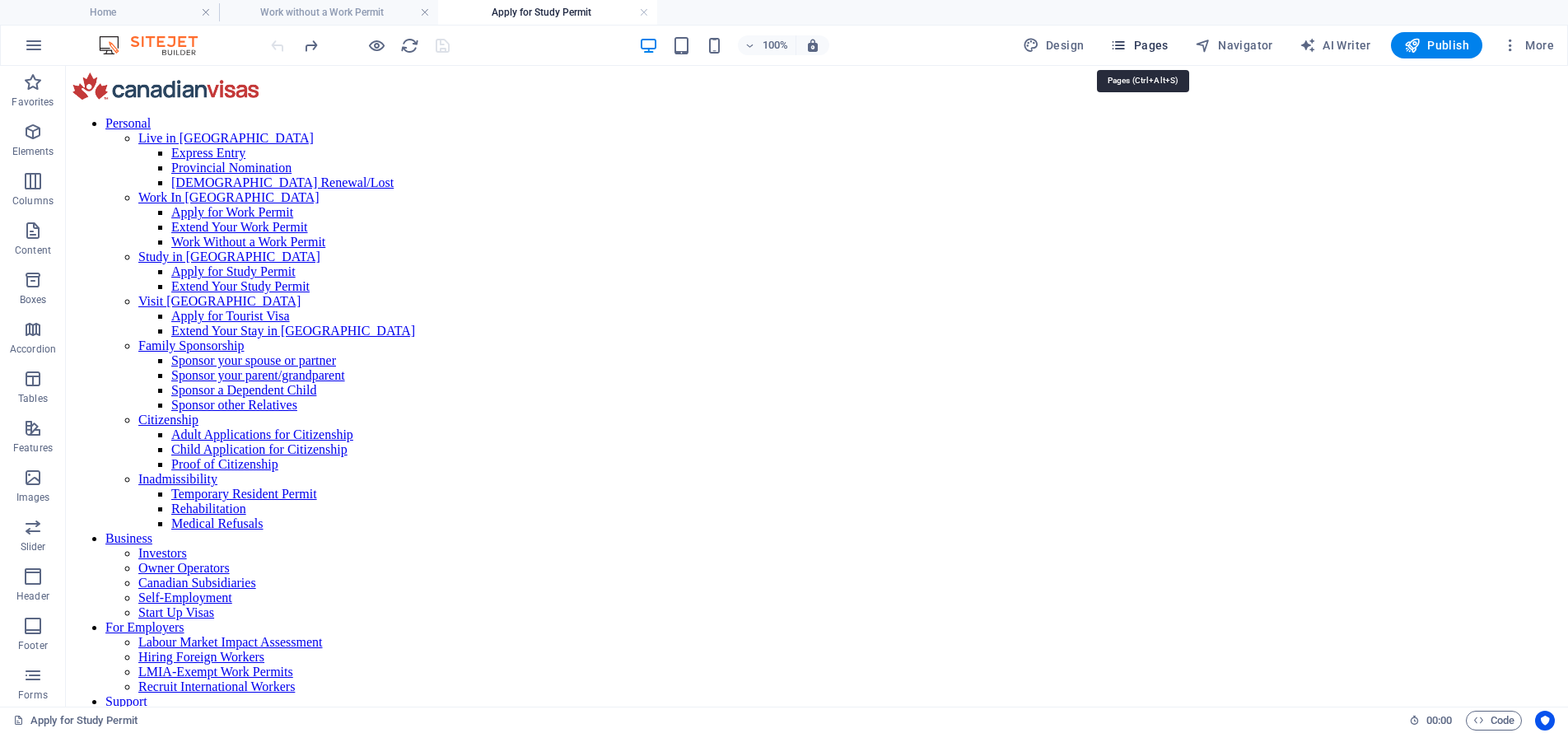
click at [1132, 46] on span "Pages" at bounding box center [1139, 45] width 58 height 17
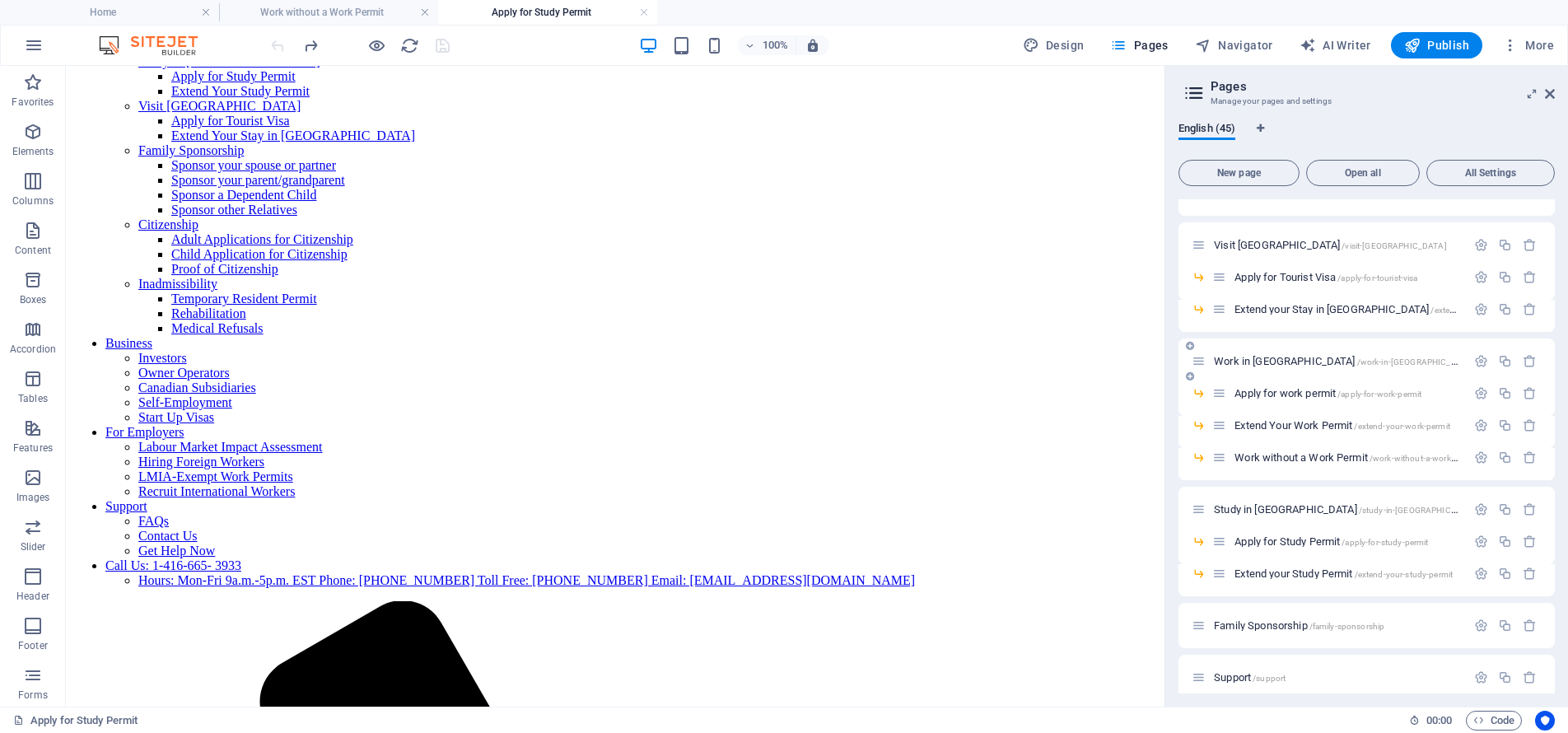
scroll to position [278, 0]
click at [1295, 569] on span "Extend your Study Permit /extend-your-study-permit" at bounding box center [1343, 569] width 218 height 12
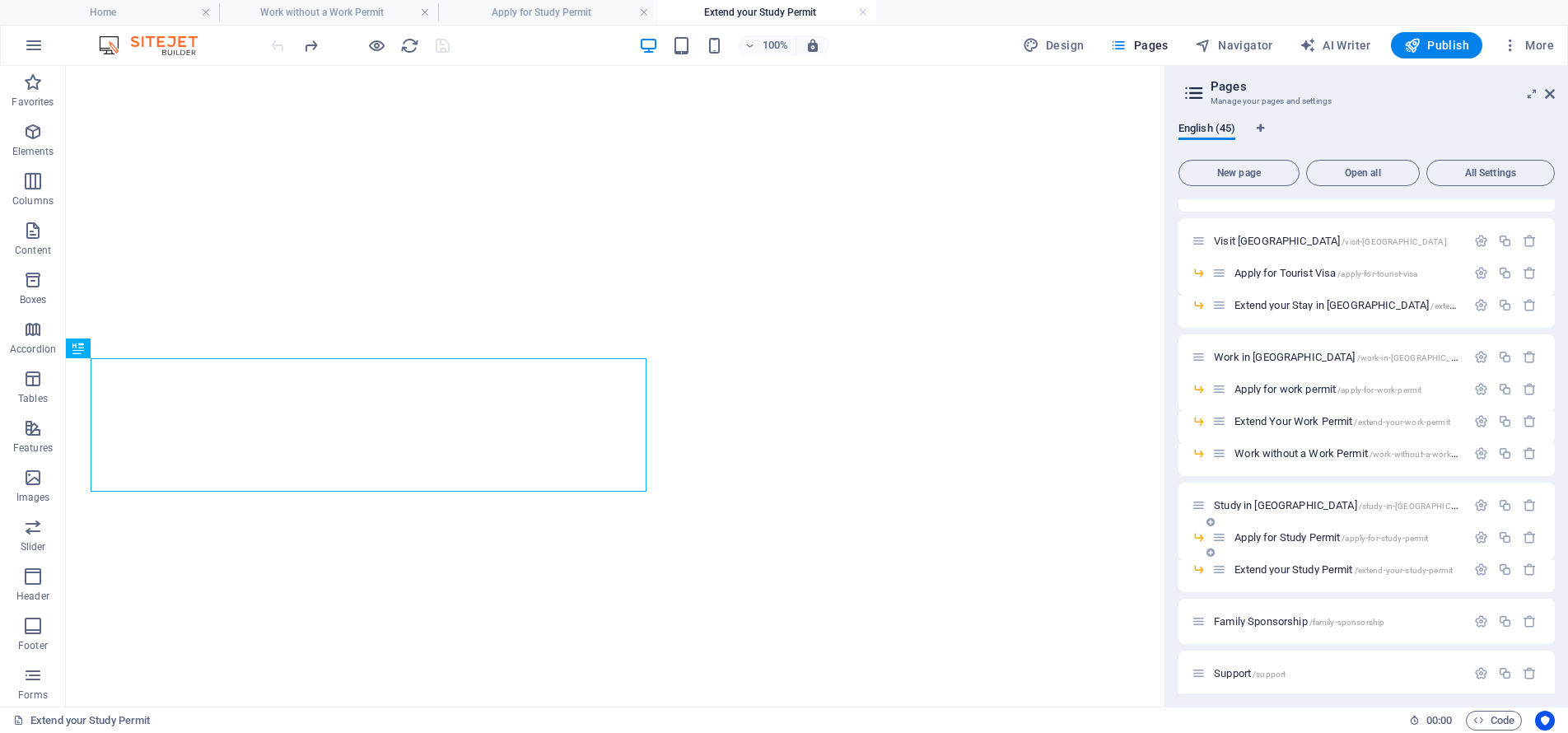
click at [1473, 529] on div at bounding box center [1505, 538] width 73 height 18
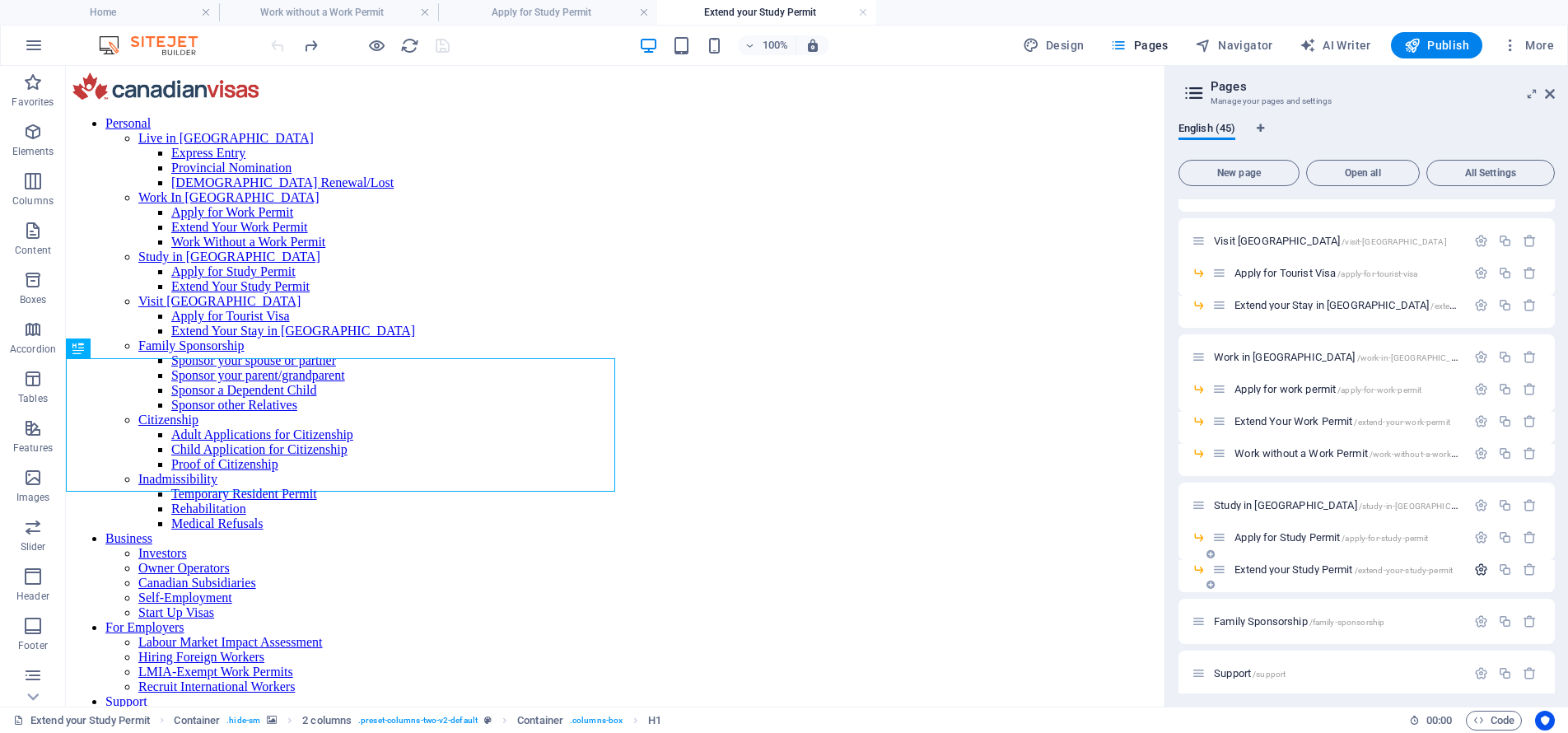
click at [1477, 570] on icon "button" at bounding box center [1480, 569] width 14 height 14
click at [1339, 626] on input "Extend your Study Permit" at bounding box center [1367, 631] width 350 height 26
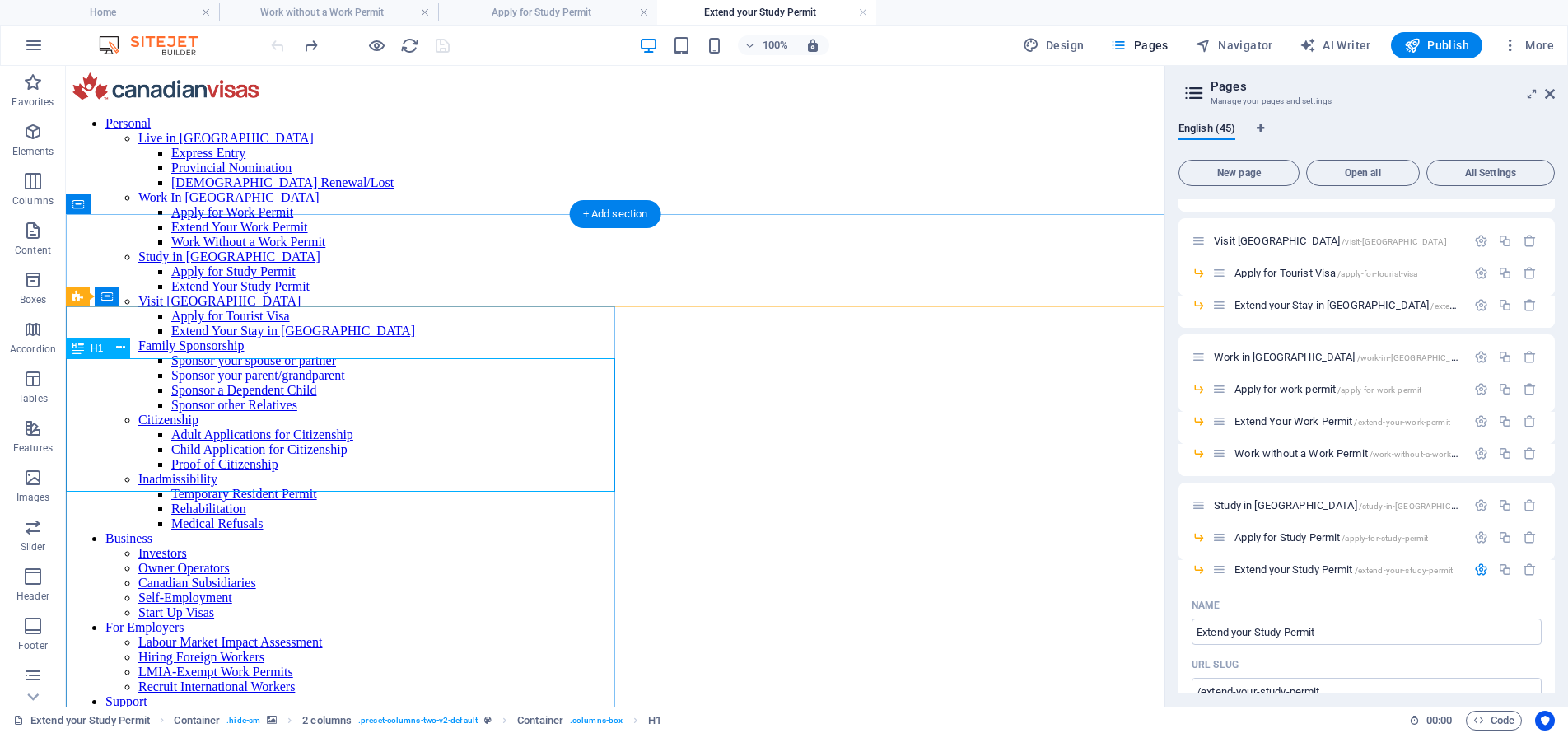
drag, startPoint x: 373, startPoint y: 399, endPoint x: 80, endPoint y: 400, distance: 293.0
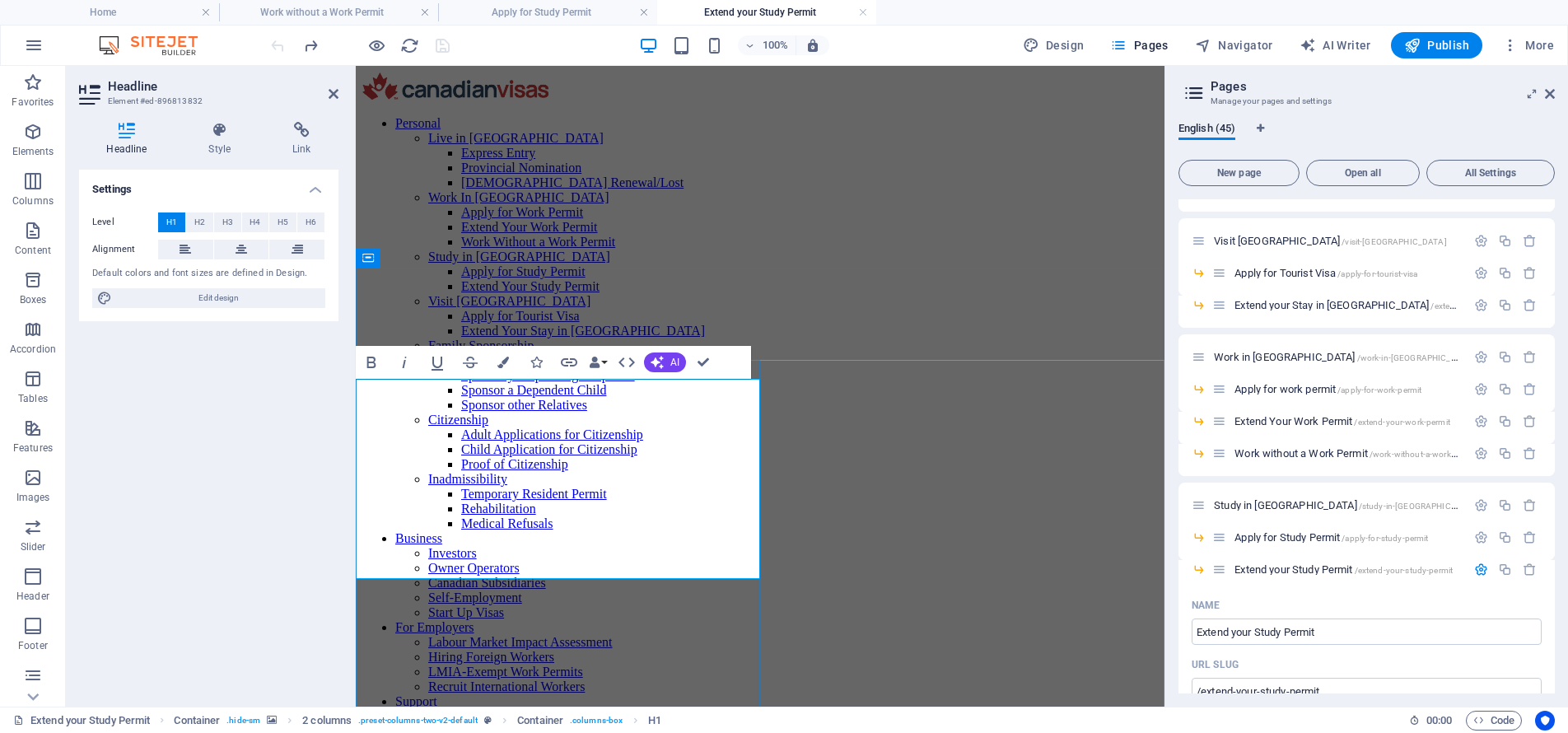
scroll to position [0, 4]
drag, startPoint x: 699, startPoint y: 363, endPoint x: 594, endPoint y: 287, distance: 129.6
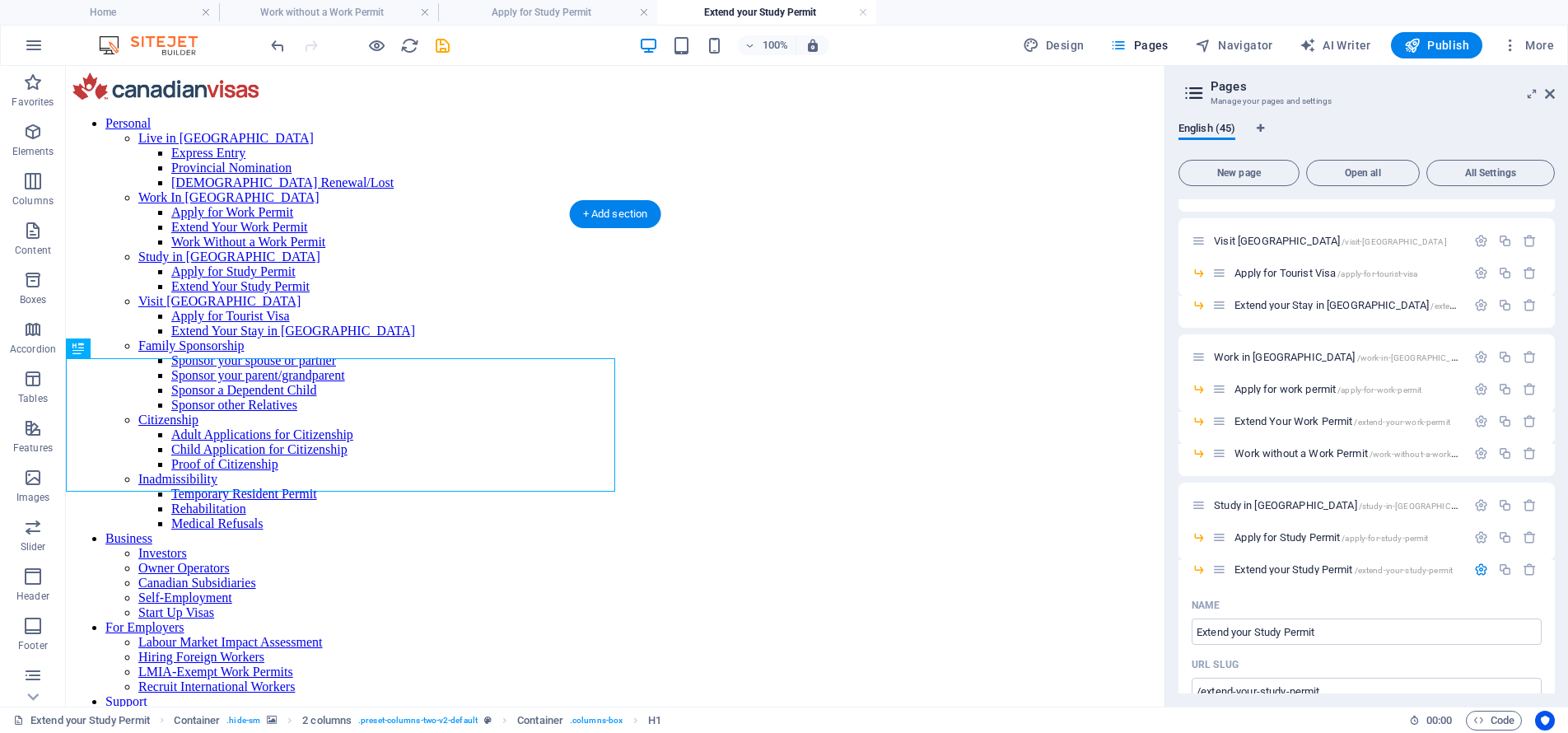
select select "rem"
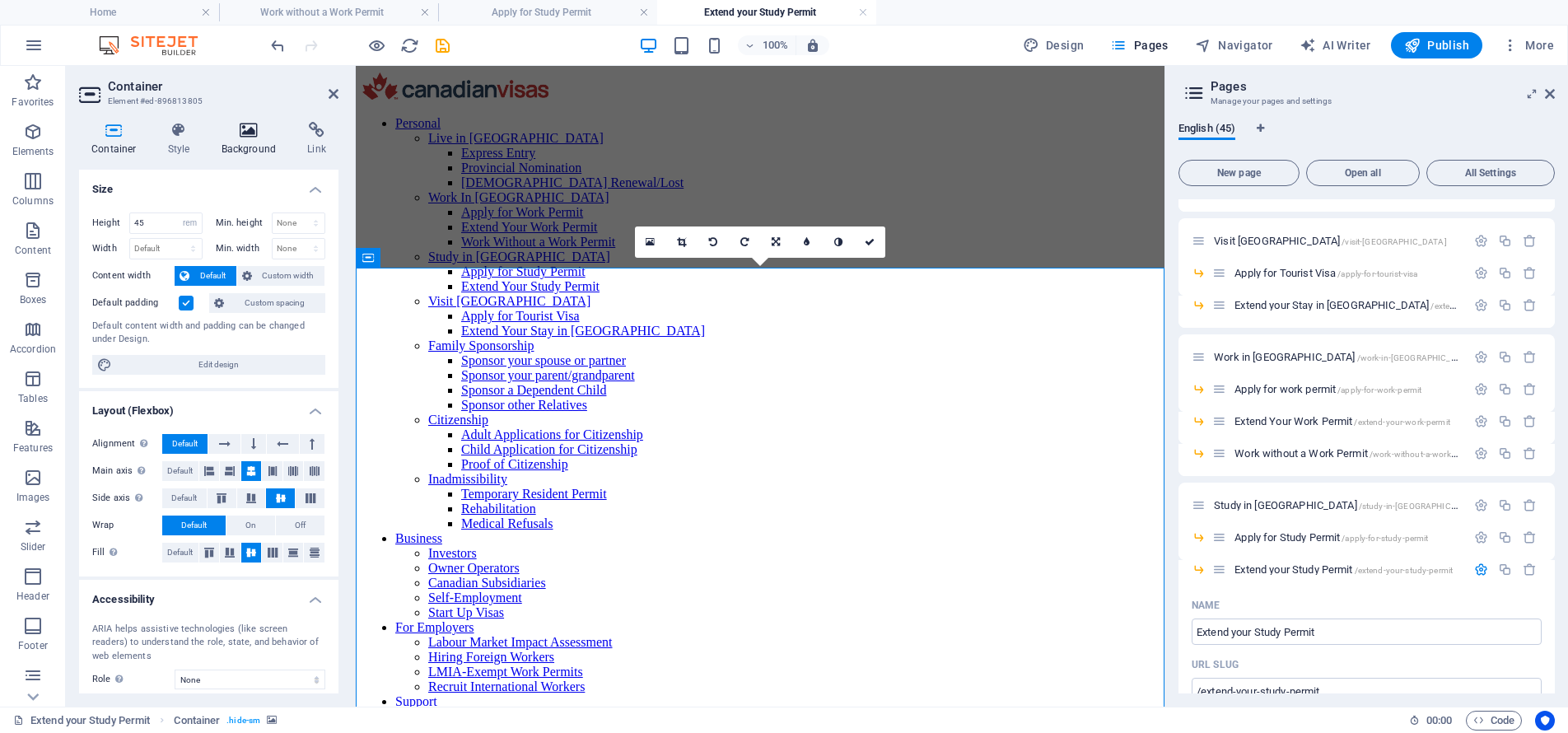
click at [245, 127] on icon at bounding box center [249, 130] width 80 height 17
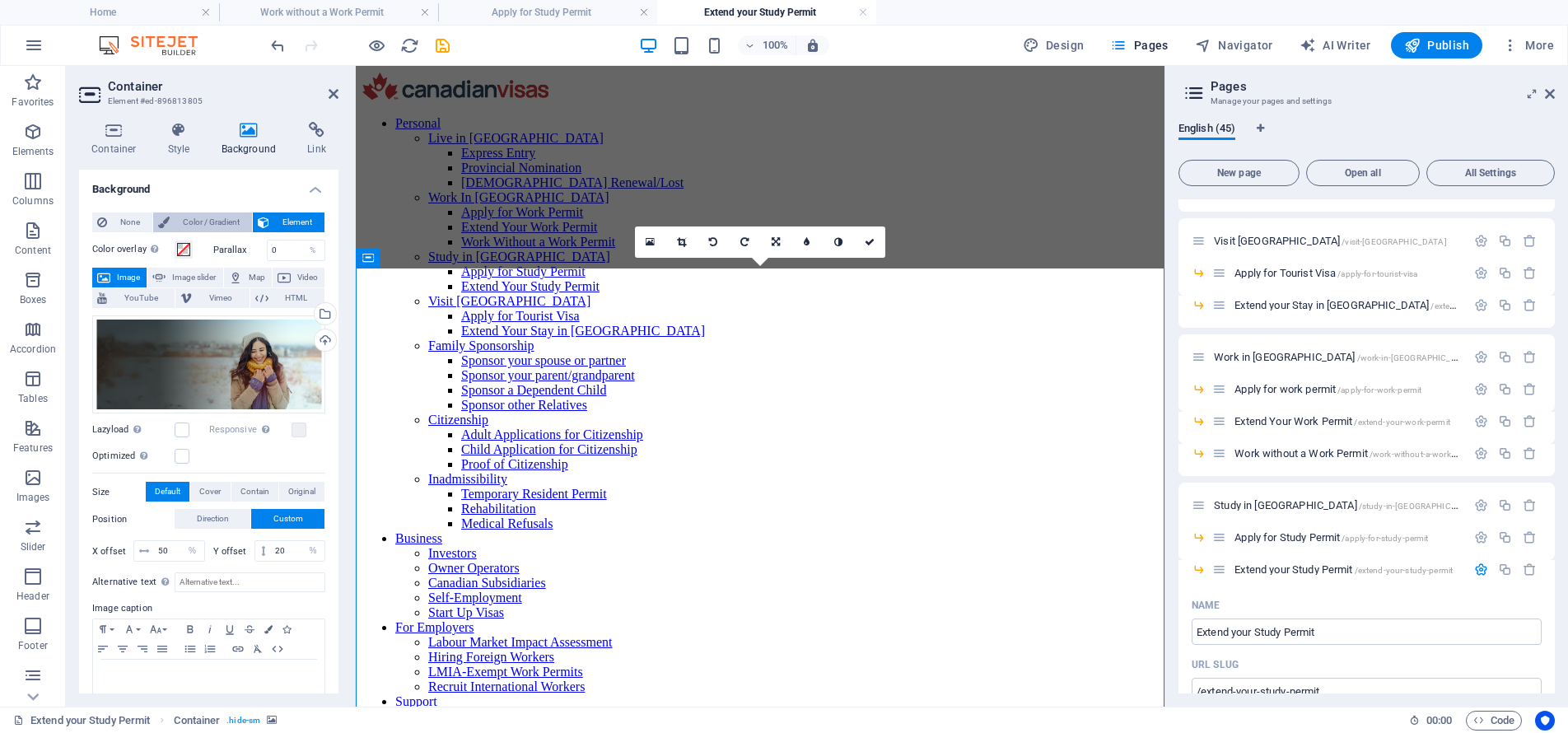
click at [182, 219] on span "Color / Gradient" at bounding box center [210, 222] width 73 height 20
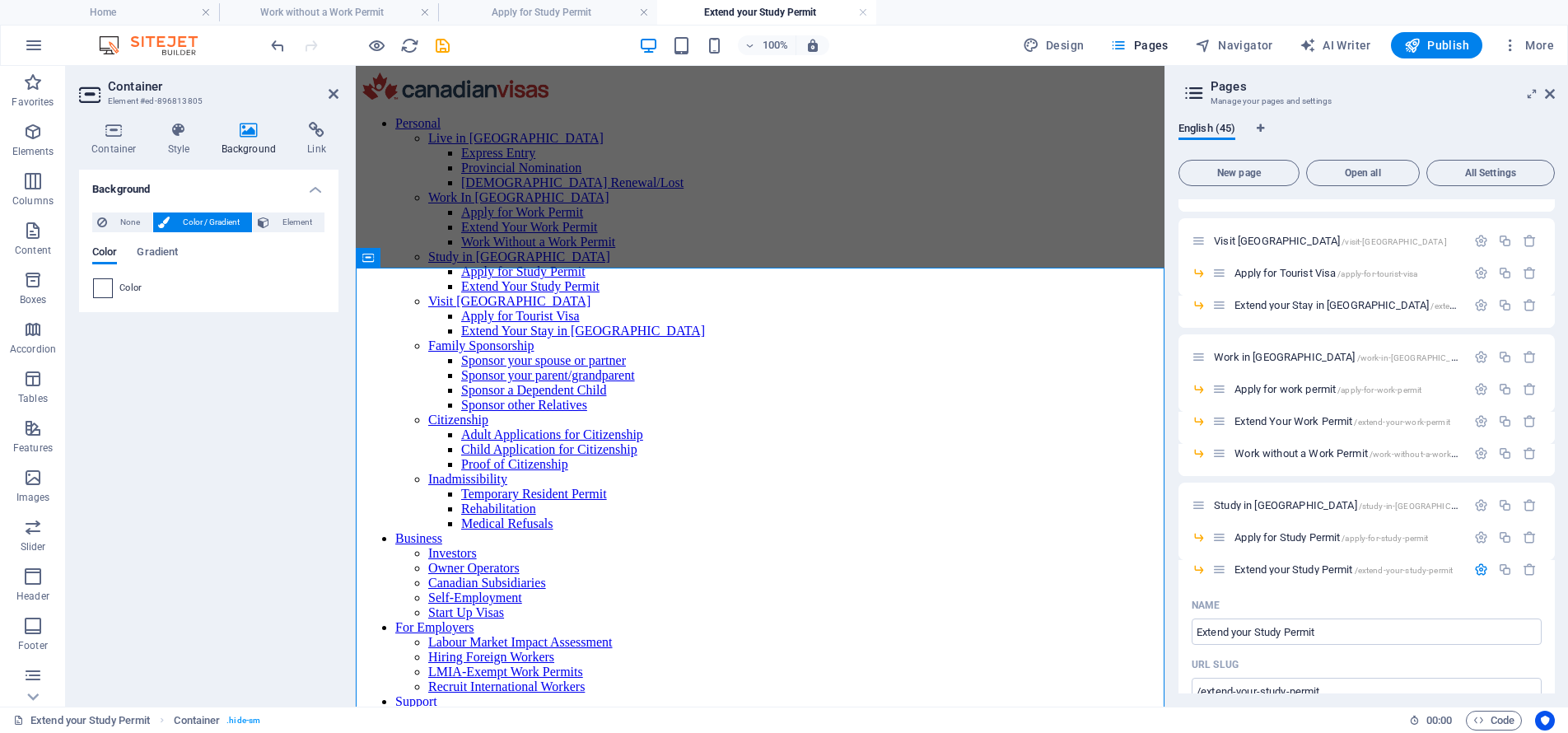
click at [105, 288] on span at bounding box center [102, 288] width 18 height 18
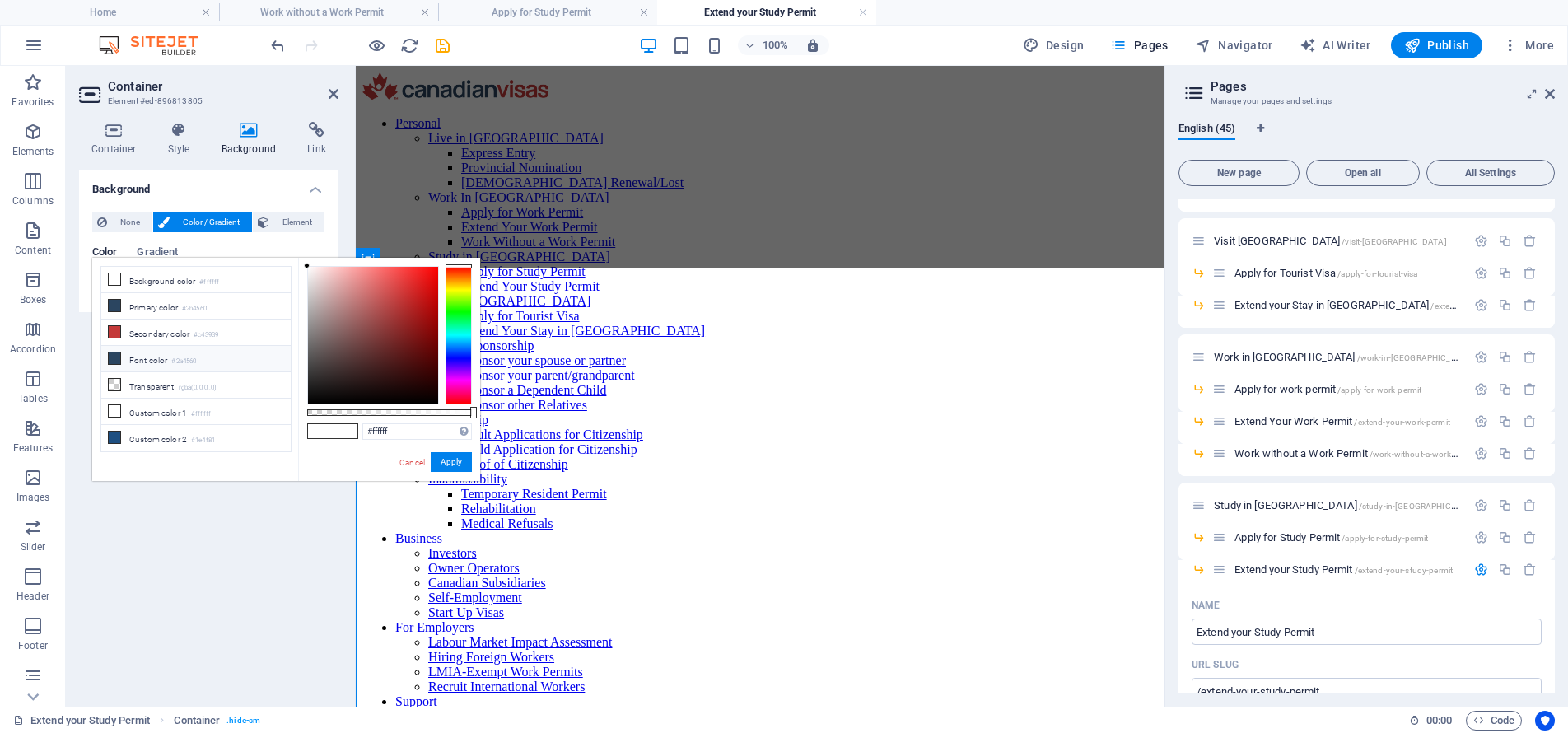
click at [235, 353] on li "Font color #2a4560" at bounding box center [196, 359] width 189 height 26
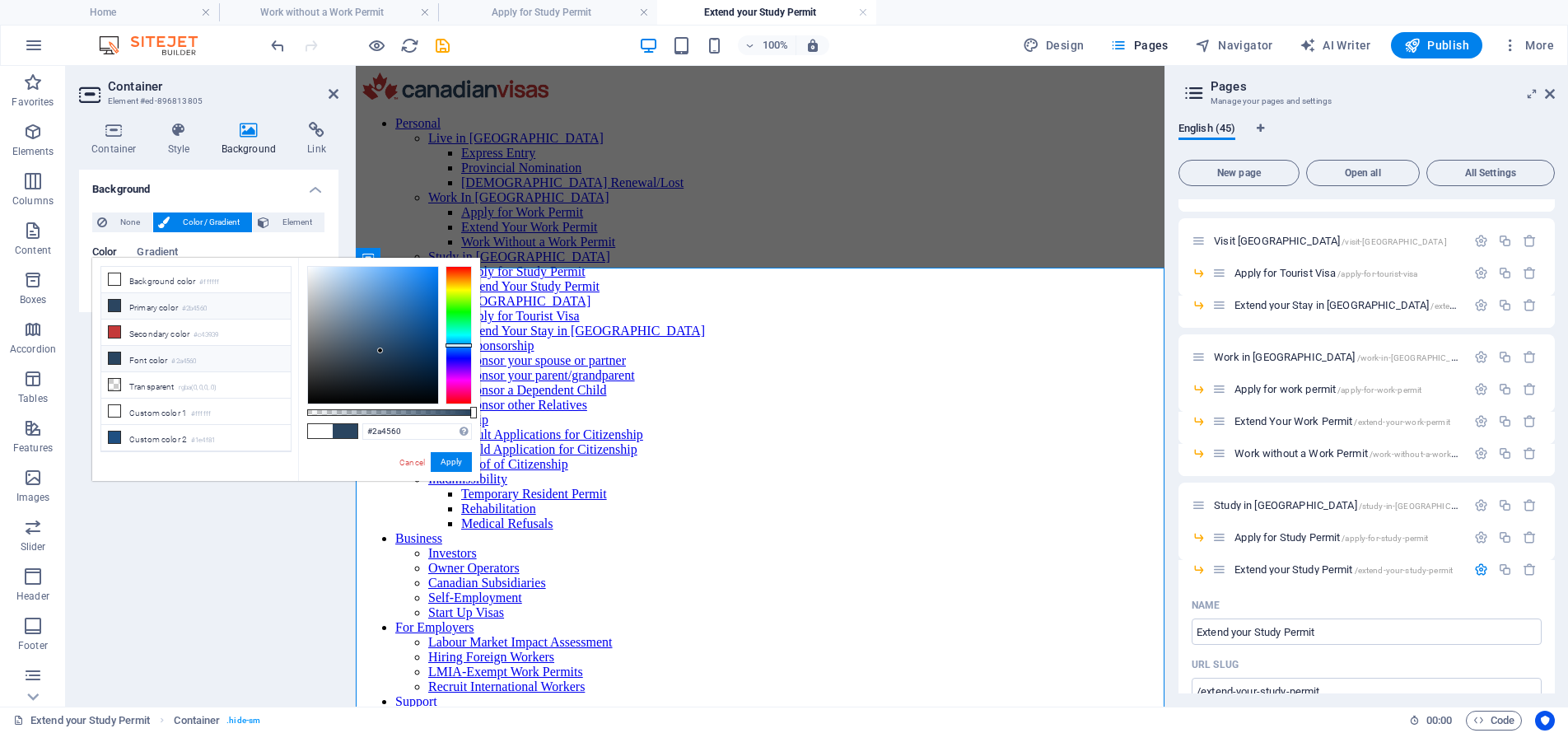
click at [232, 307] on li "Primary color #2b4560" at bounding box center [196, 307] width 189 height 26
type input "#2b4560"
click at [444, 461] on button "Apply" at bounding box center [451, 462] width 41 height 20
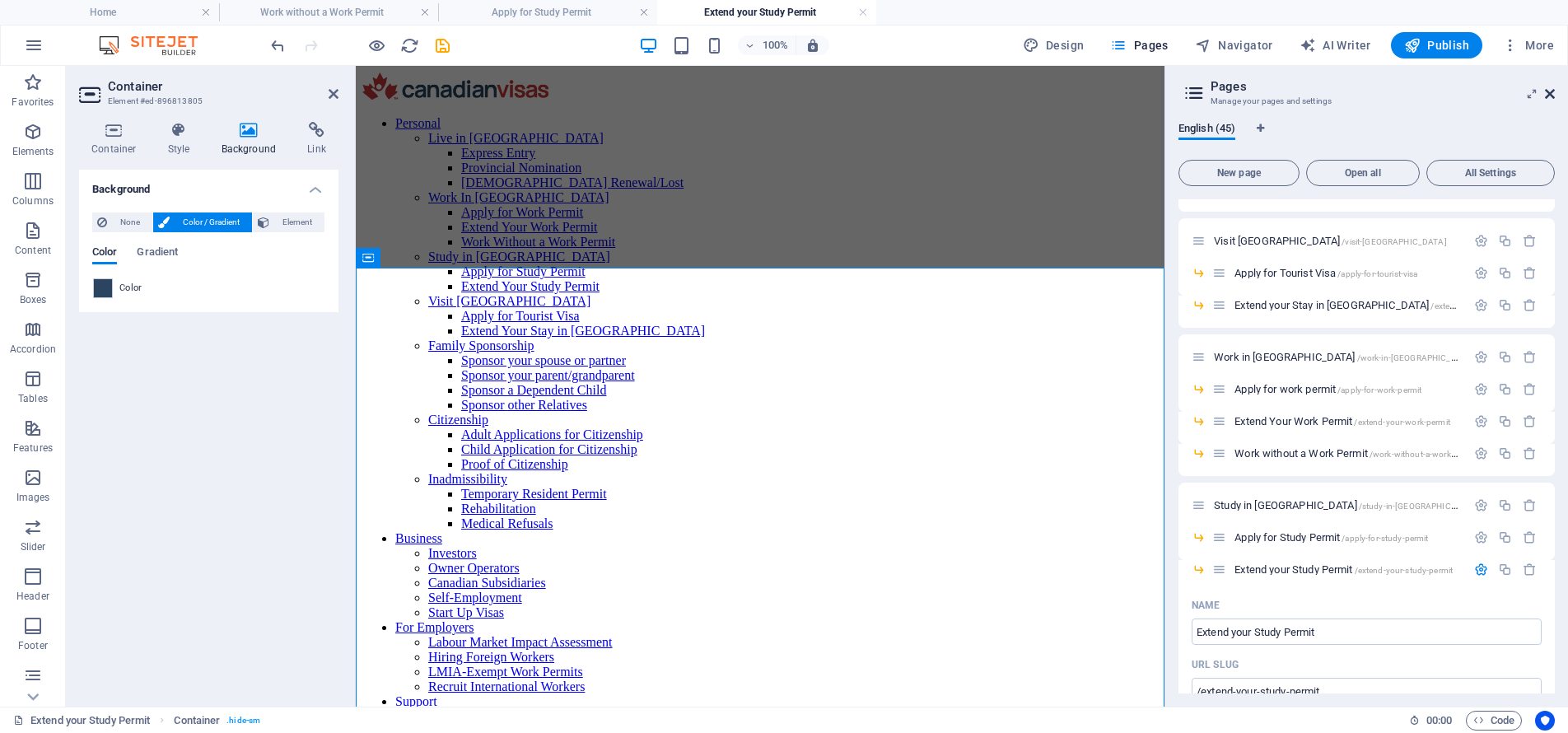
click at [1550, 90] on icon at bounding box center [1549, 94] width 10 height 13
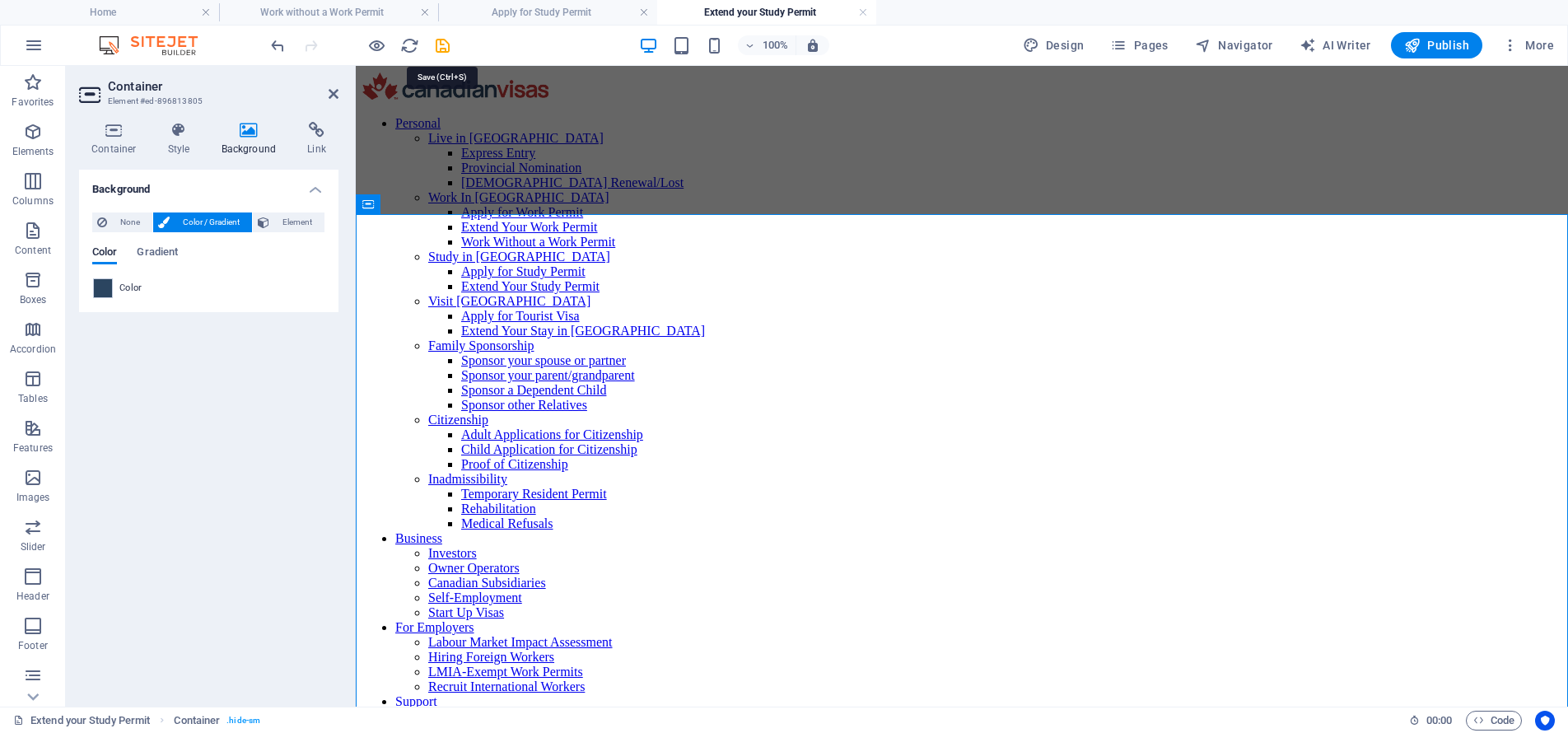
click at [443, 48] on icon "save" at bounding box center [443, 46] width 19 height 19
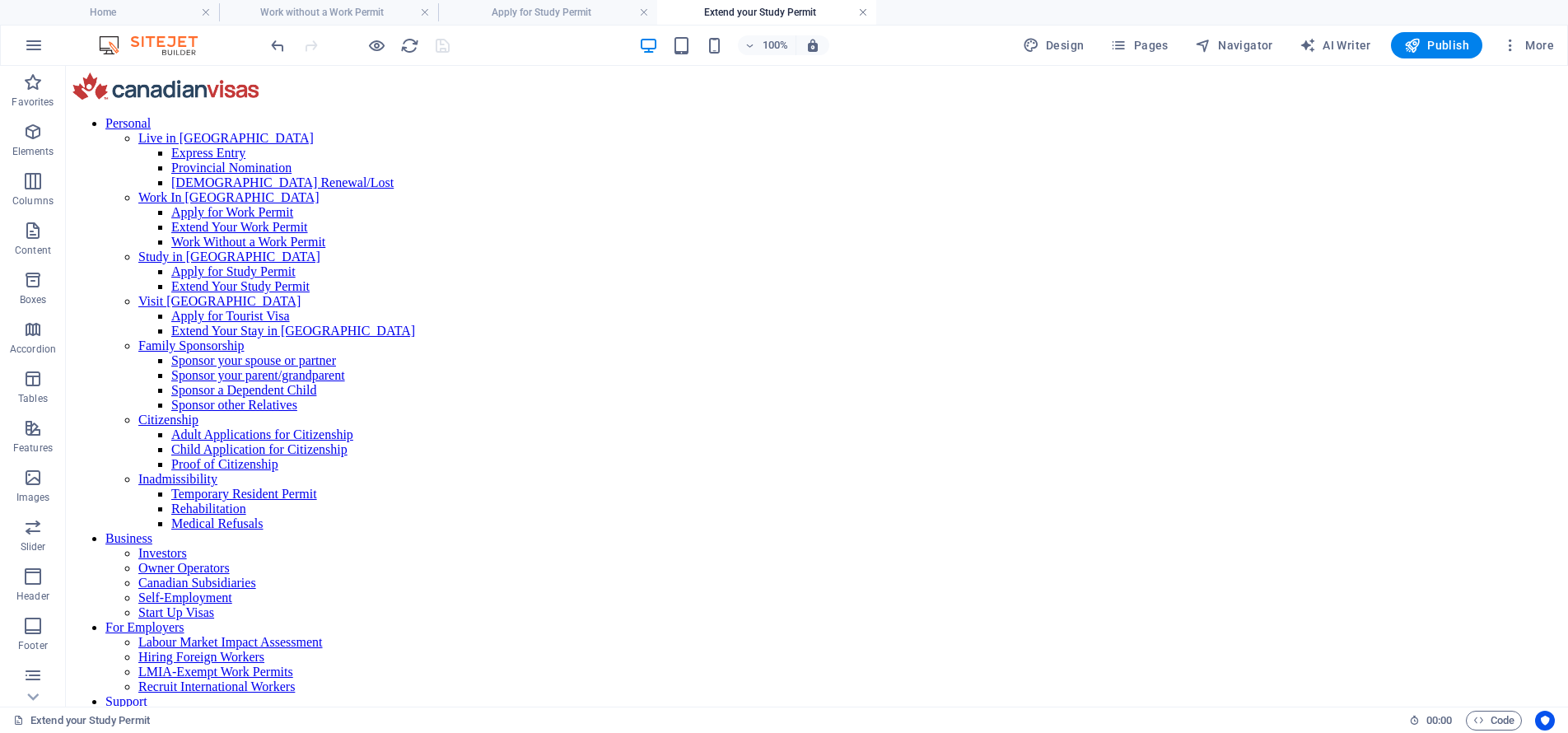
click at [861, 10] on link at bounding box center [862, 13] width 10 height 16
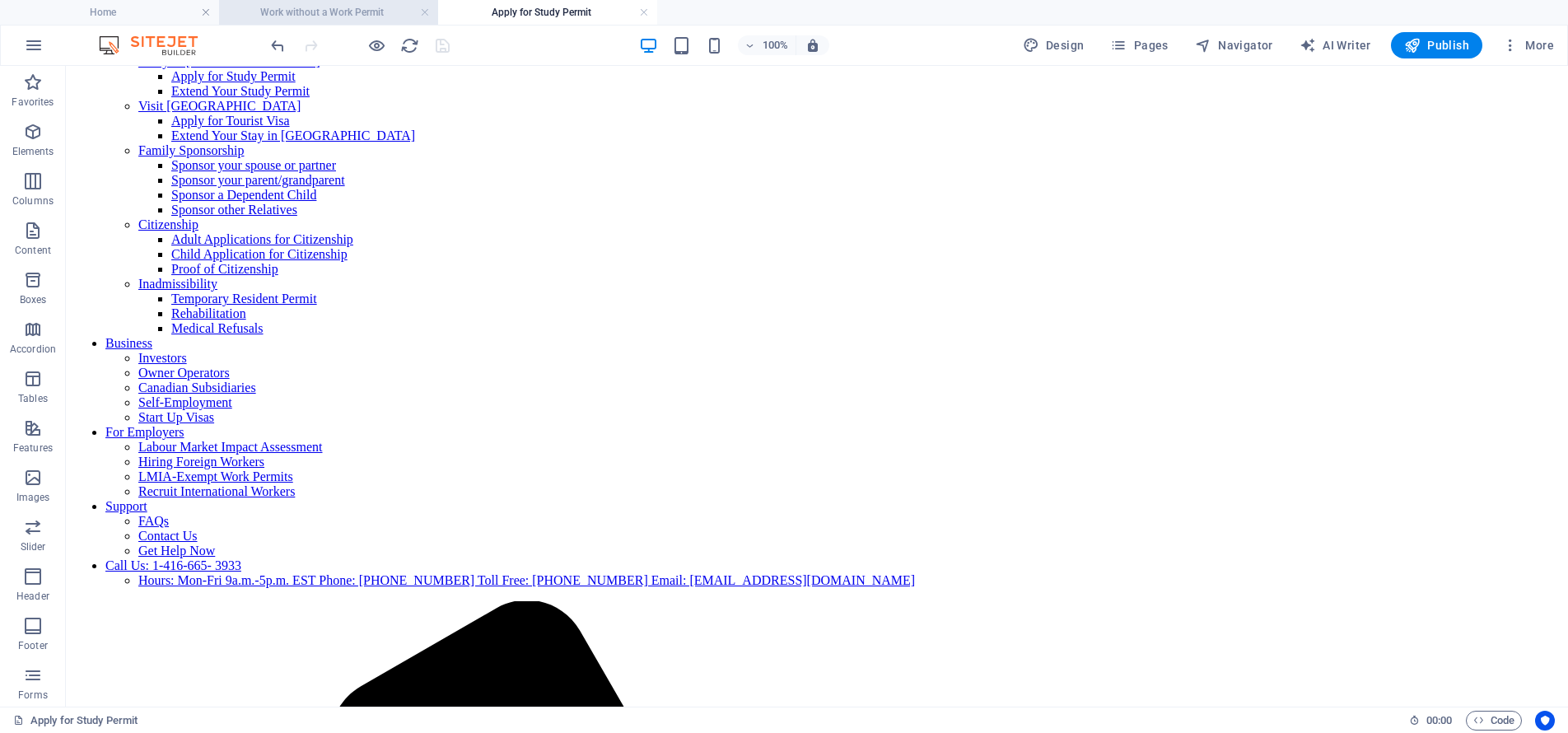
click at [349, 6] on h4 "Work without a Work Permit" at bounding box center [328, 12] width 219 height 18
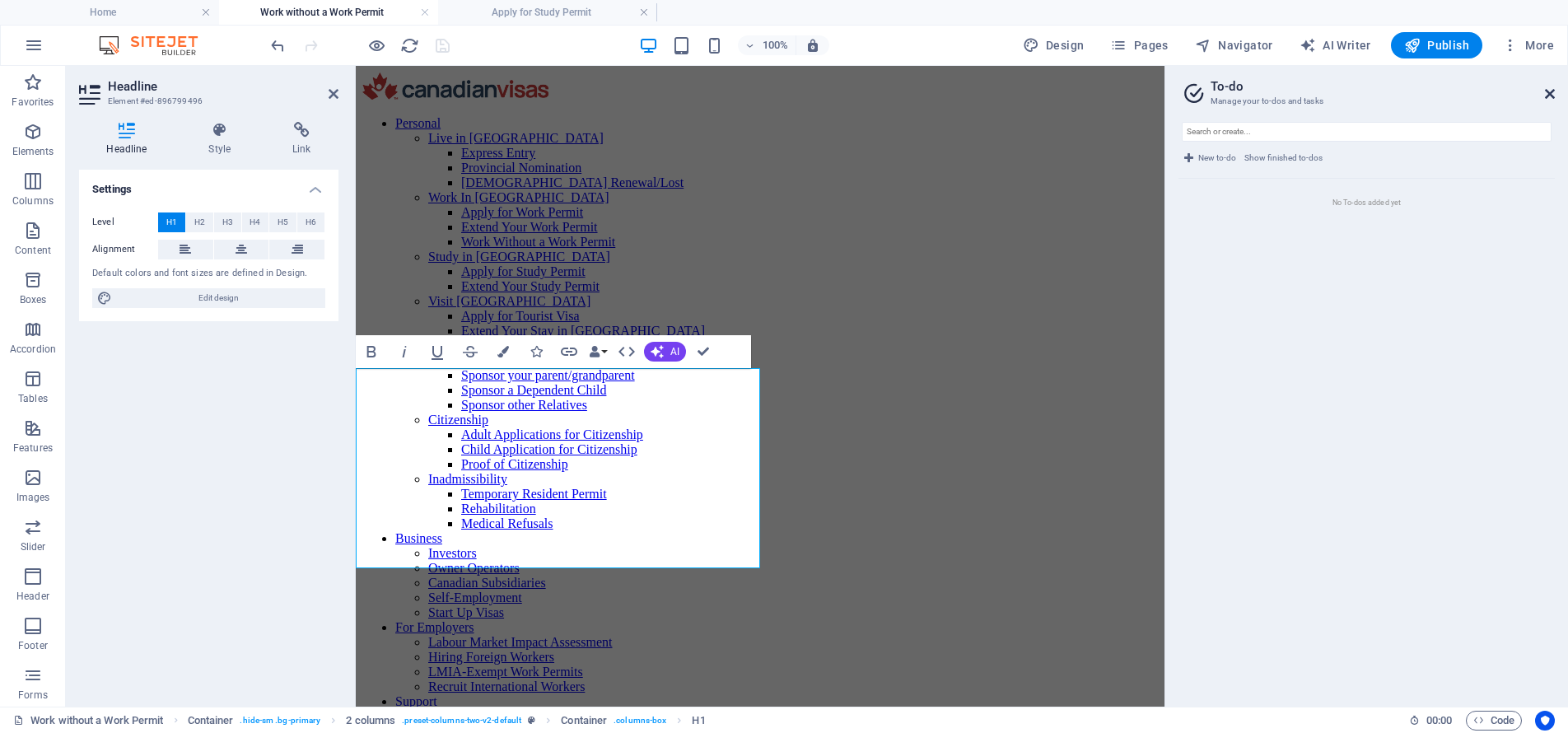
click at [1547, 95] on icon at bounding box center [1549, 94] width 10 height 13
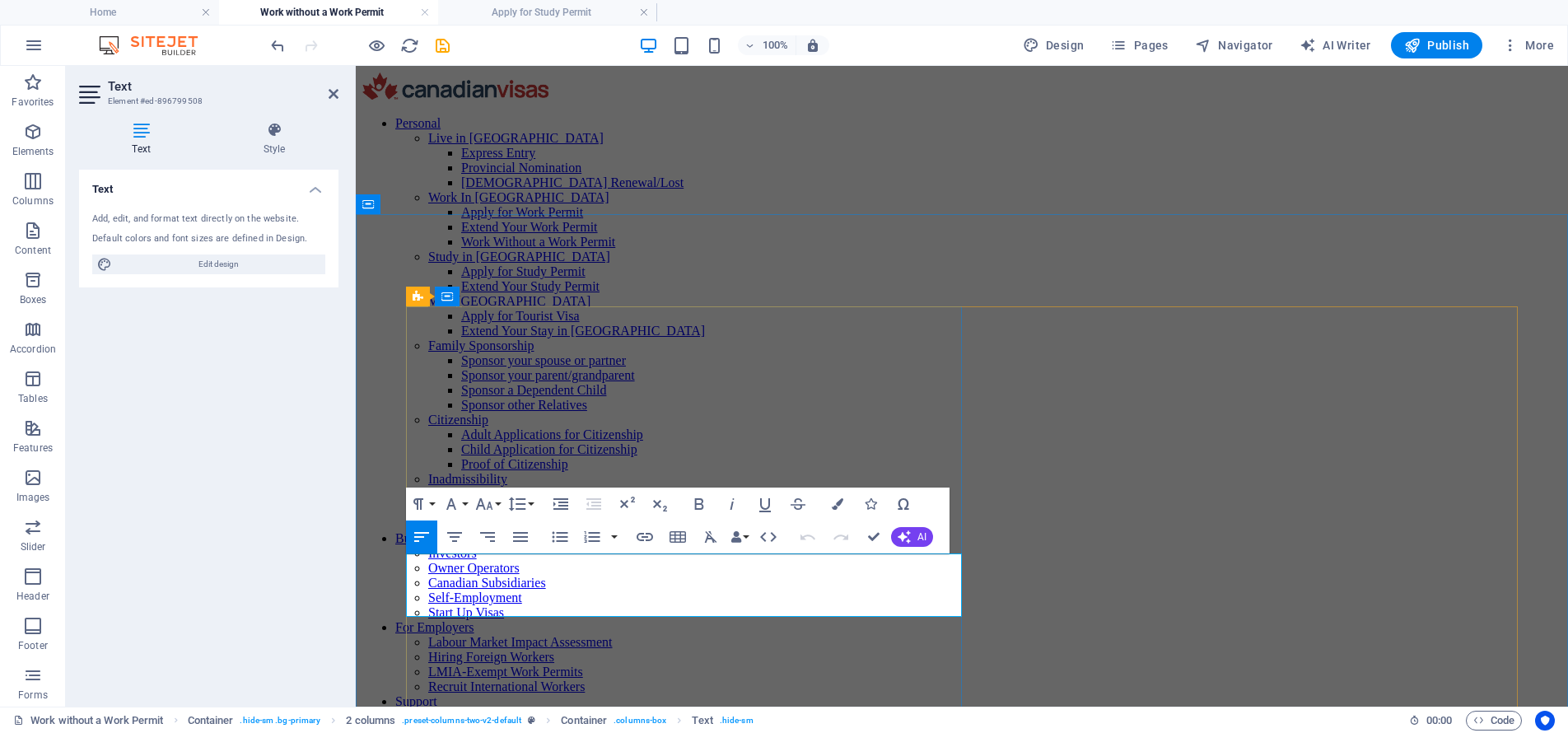
click at [838, 500] on icon "button" at bounding box center [837, 504] width 11 height 11
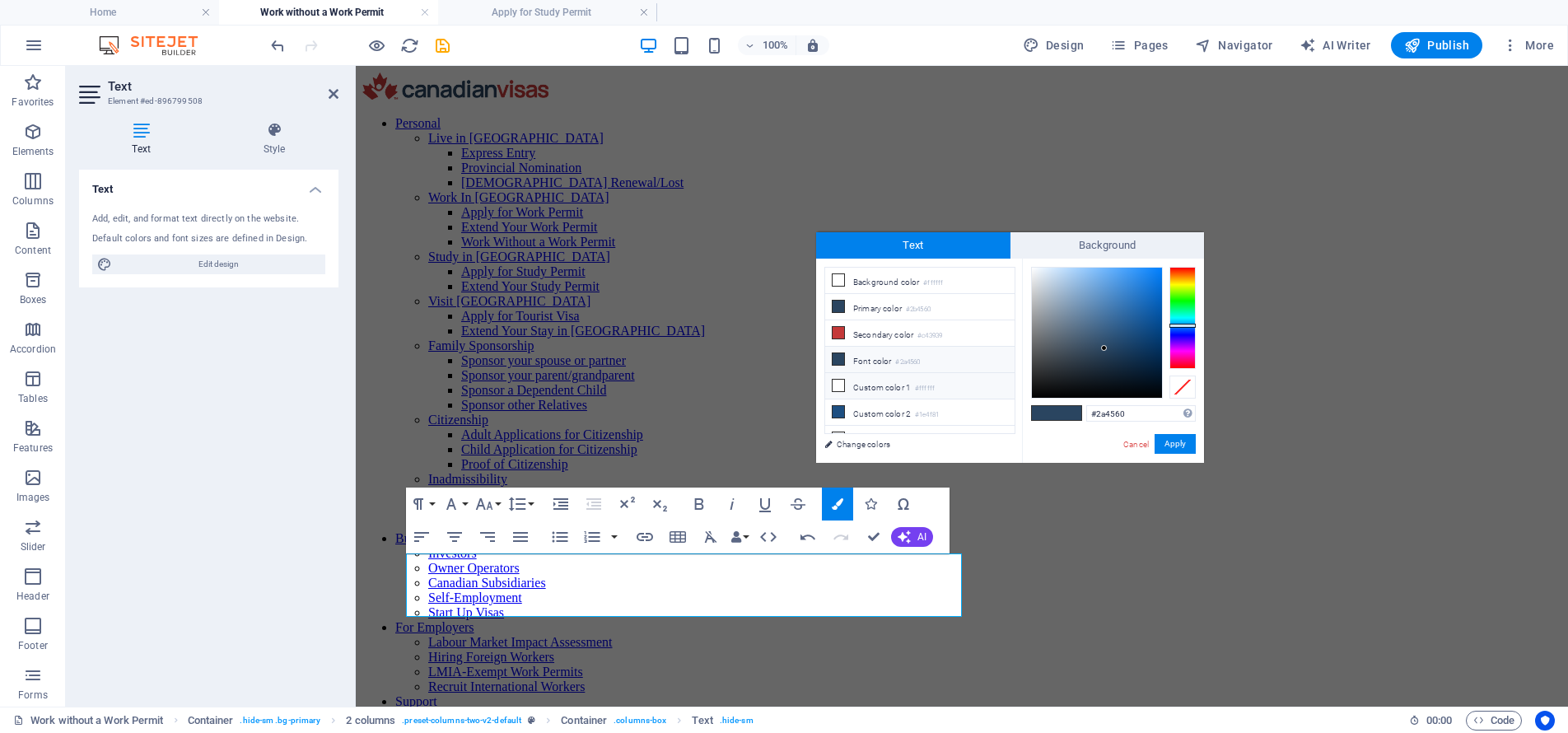
click at [892, 390] on li "Custom color 1 #ffffff" at bounding box center [919, 386] width 189 height 26
type input "#ffffff"
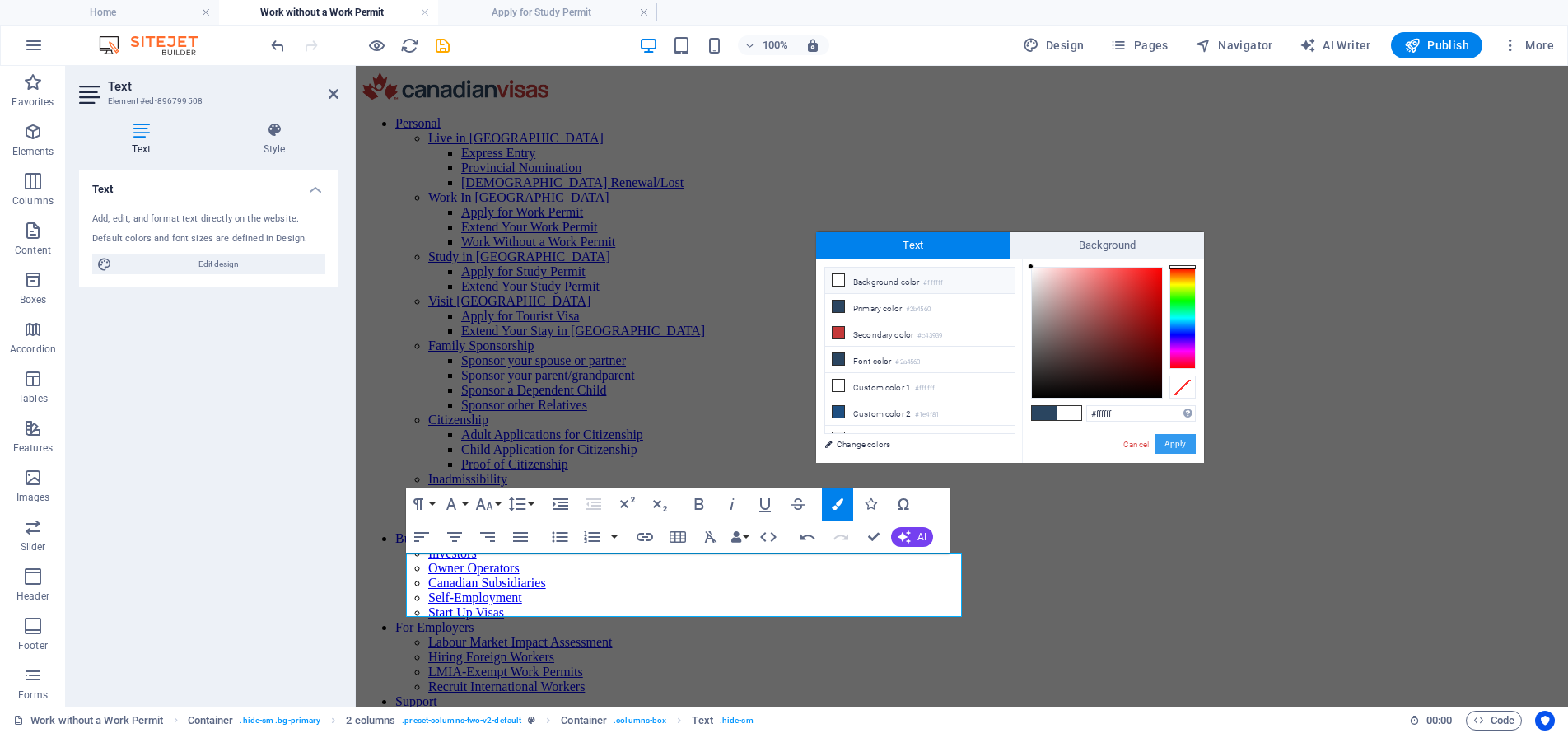
click at [1162, 443] on button "Apply" at bounding box center [1175, 444] width 41 height 20
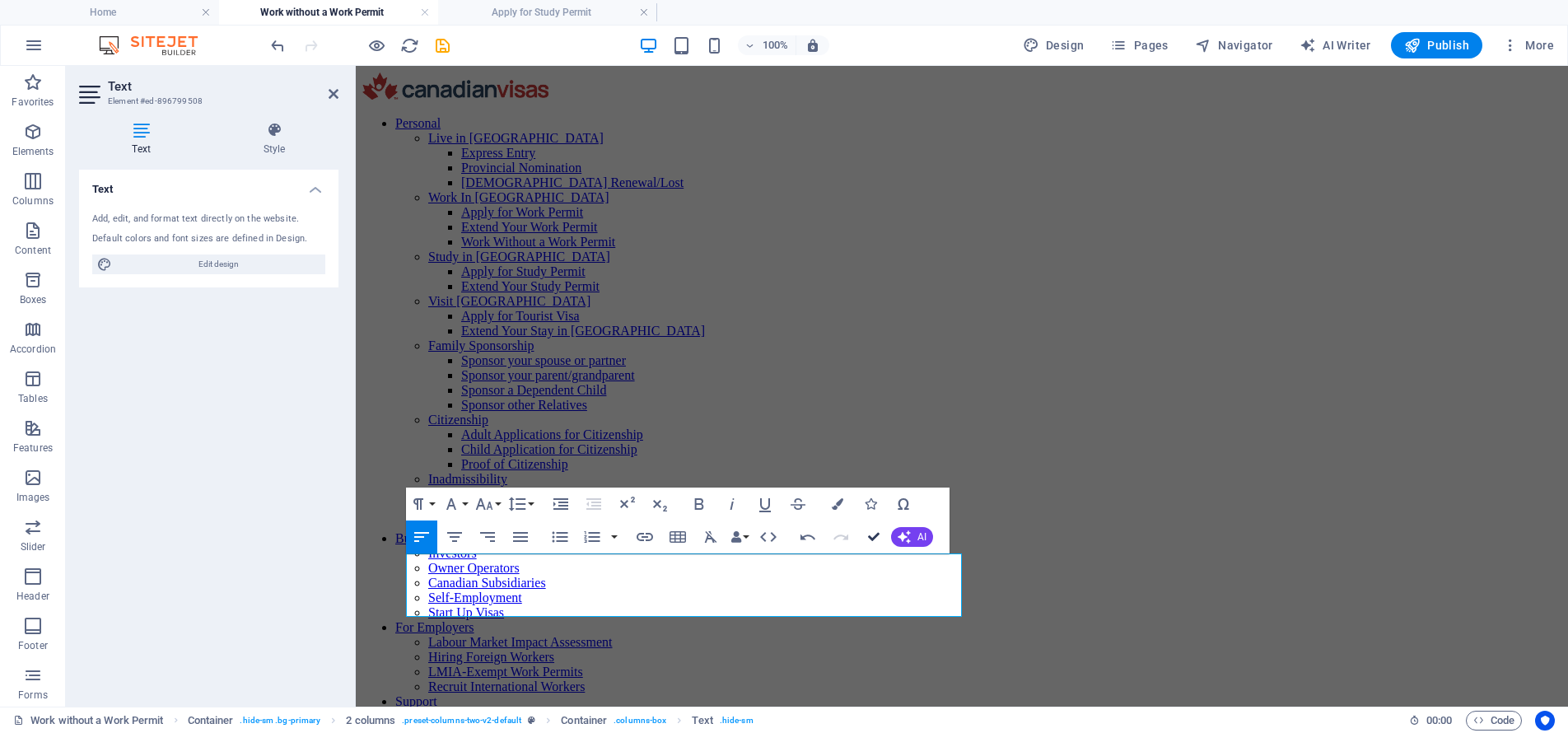
drag, startPoint x: 874, startPoint y: 532, endPoint x: 714, endPoint y: 463, distance: 174.2
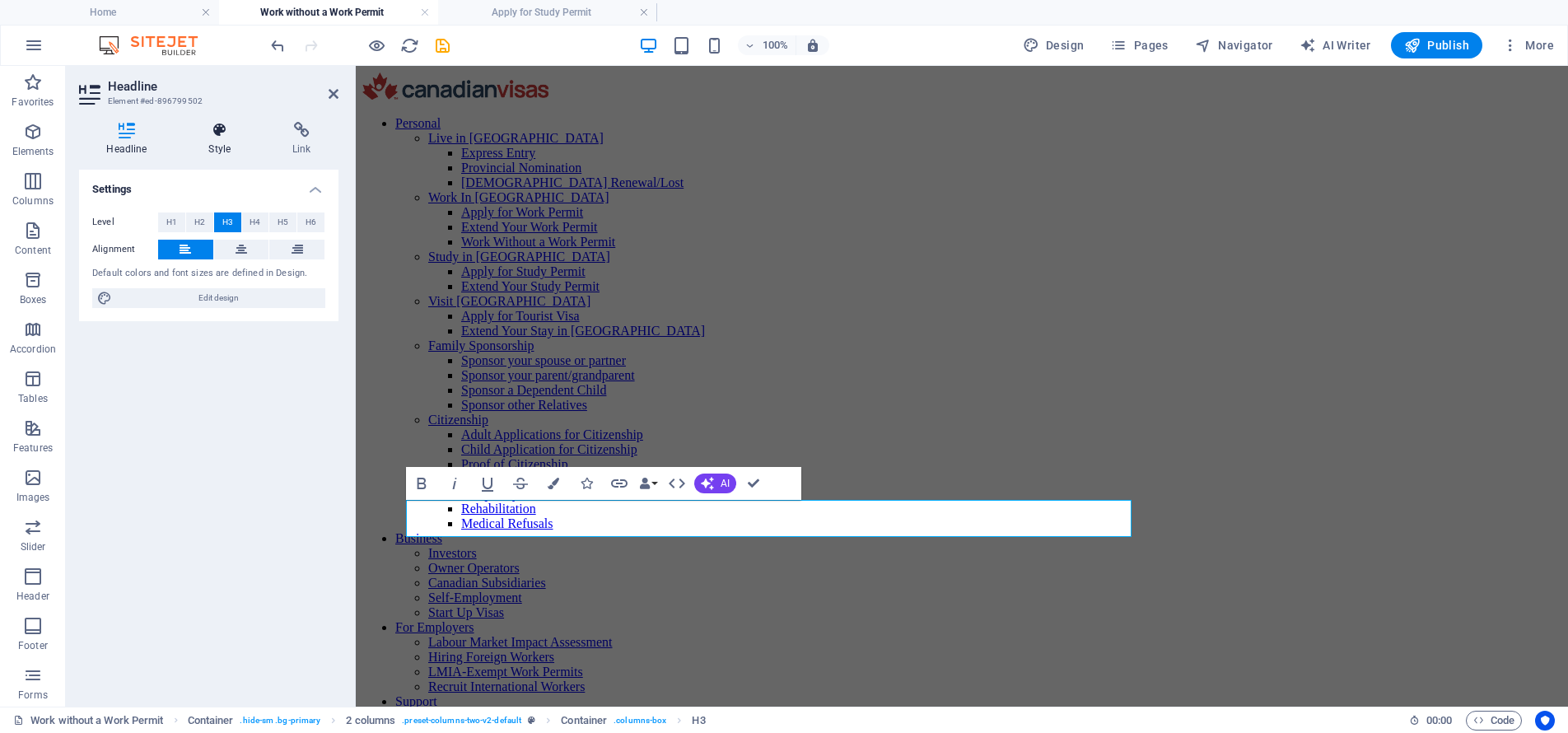
click at [189, 145] on h4 "Style" at bounding box center [223, 139] width 84 height 35
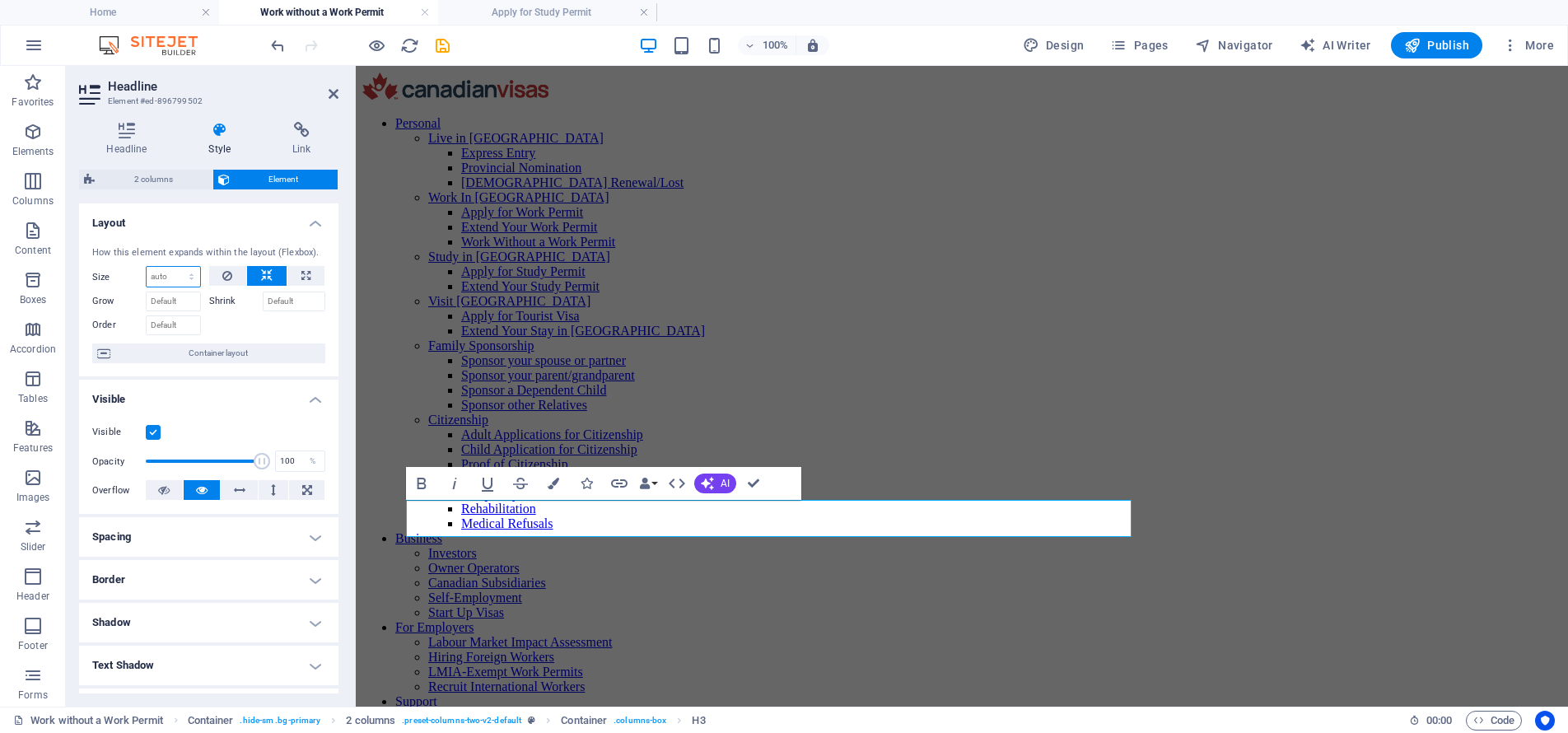
click at [172, 274] on select "Default auto px % 1/1 1/2 1/3 1/4 1/5 1/6 1/7 1/8 1/9 1/10" at bounding box center [172, 277] width 53 height 20
click at [309, 276] on button at bounding box center [306, 276] width 37 height 20
type input "100"
select select "%"
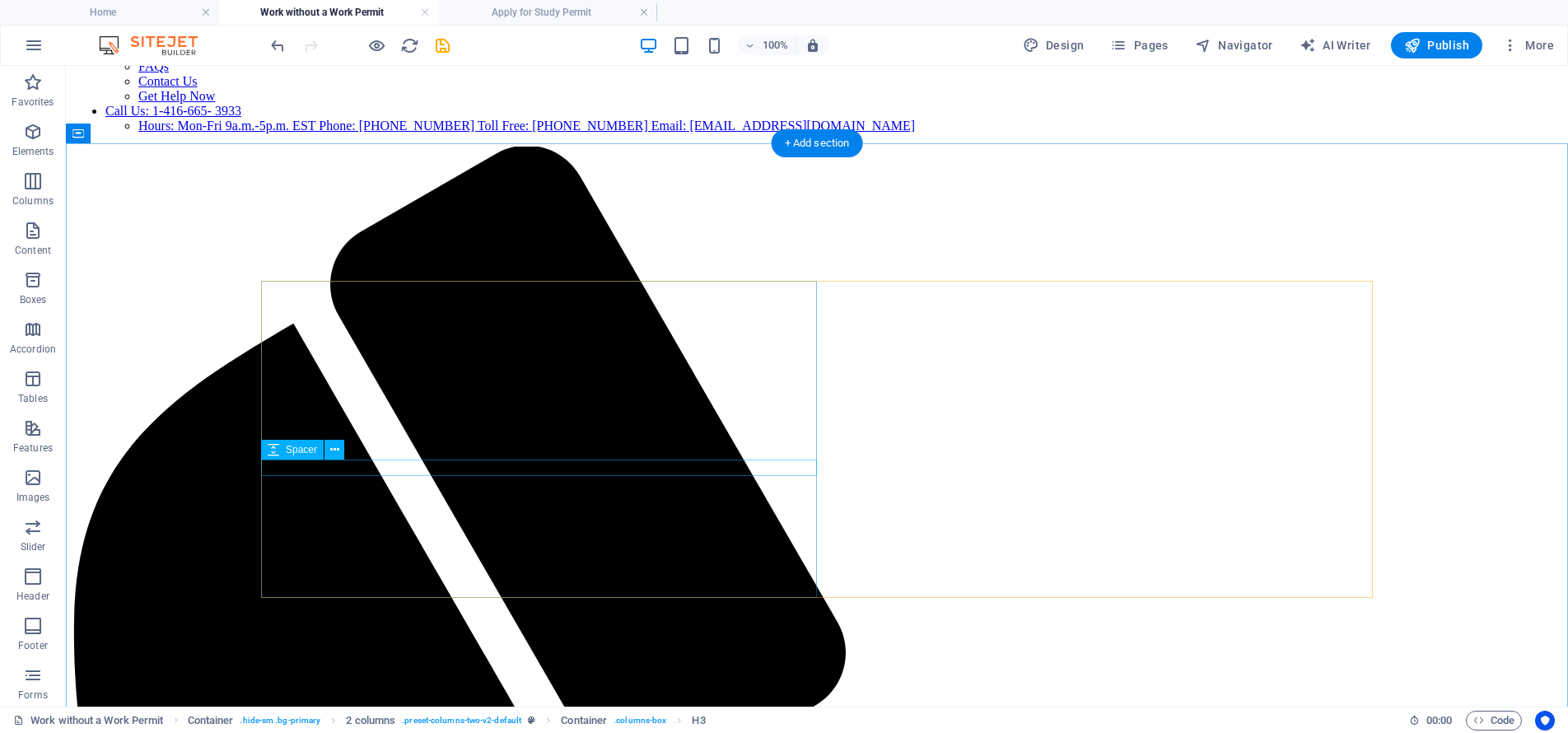
scroll to position [664, 0]
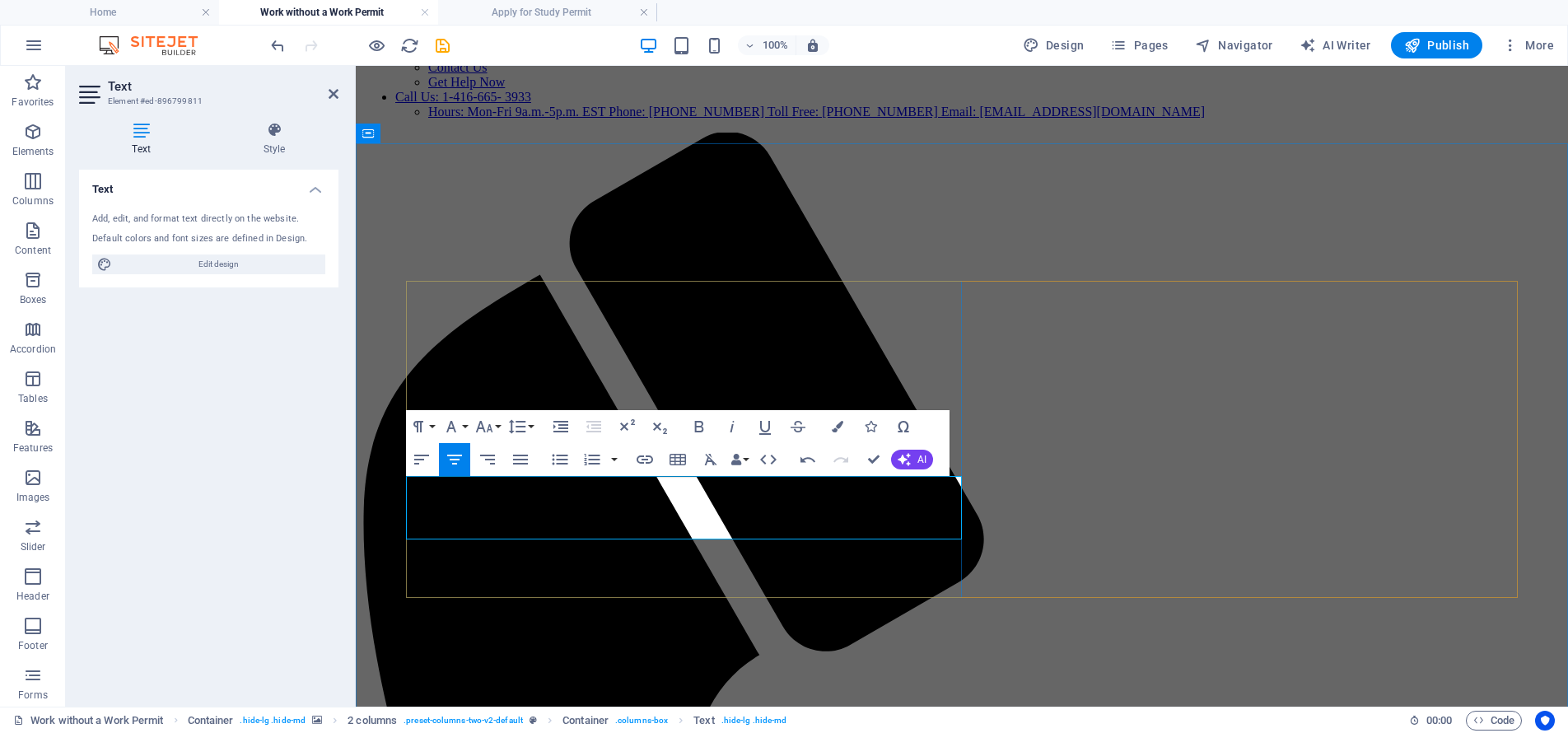
click at [828, 424] on button "Colors" at bounding box center [838, 426] width 32 height 33
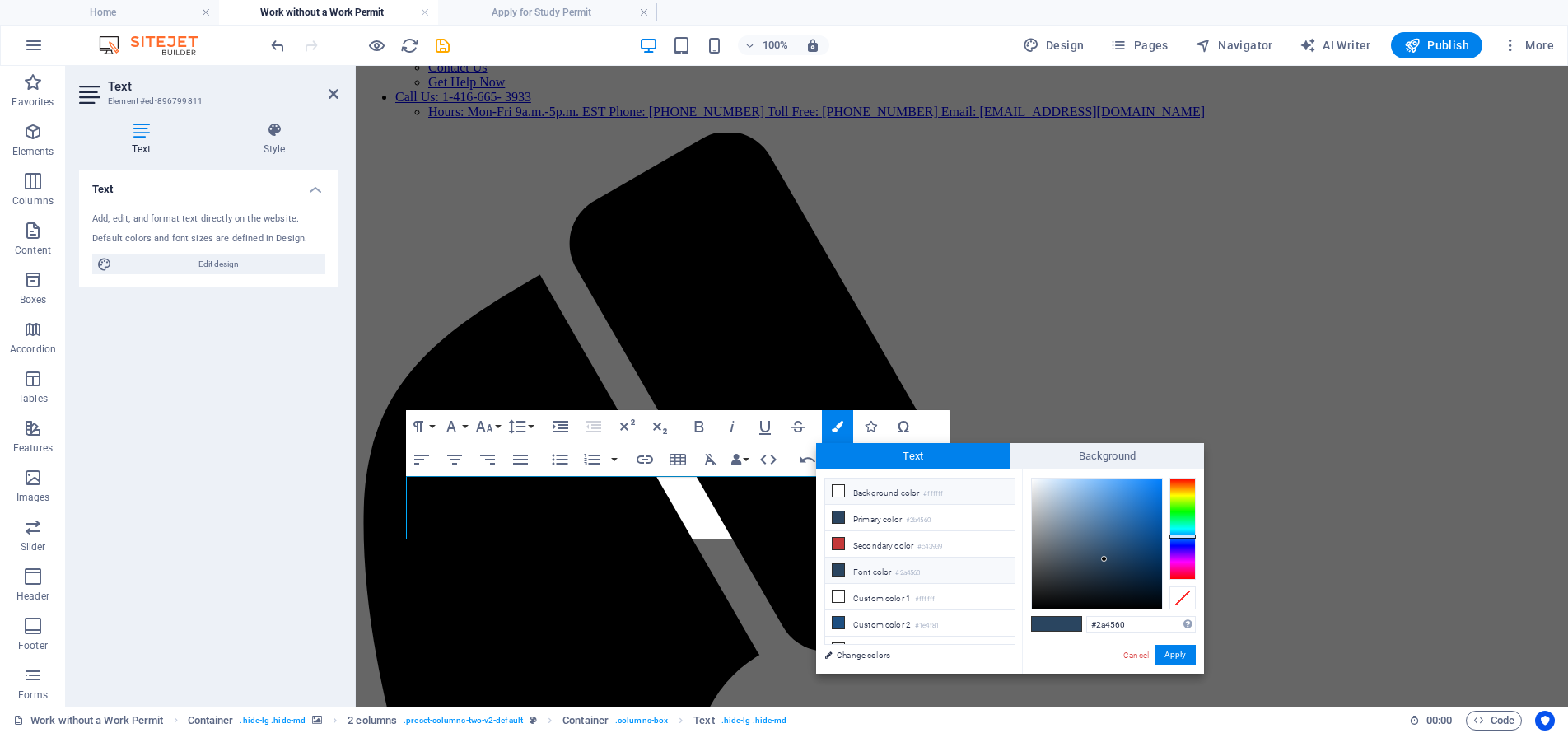
click at [897, 487] on li "Background color #ffffff" at bounding box center [919, 491] width 189 height 26
type input "#ffffff"
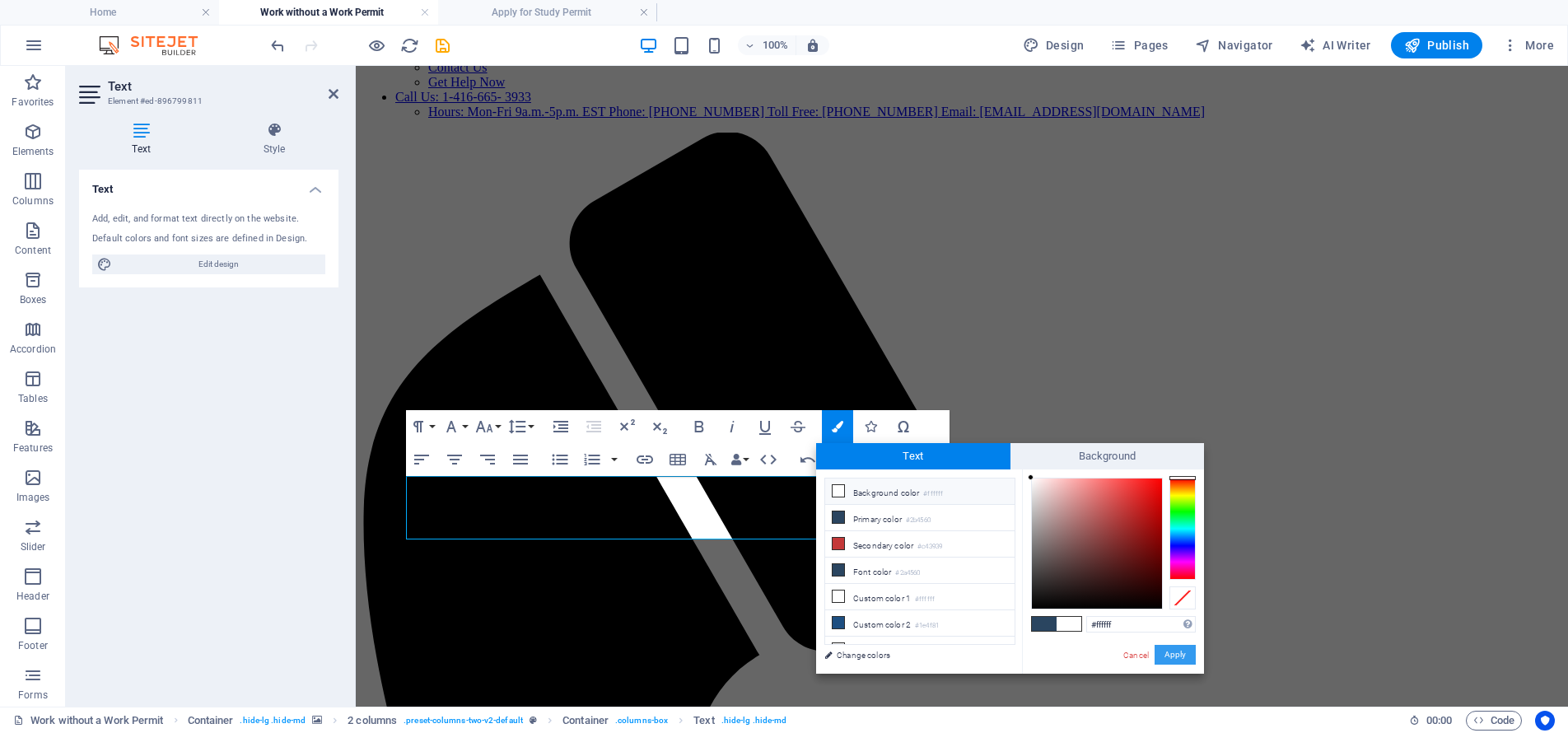
click at [1173, 651] on button "Apply" at bounding box center [1175, 654] width 41 height 20
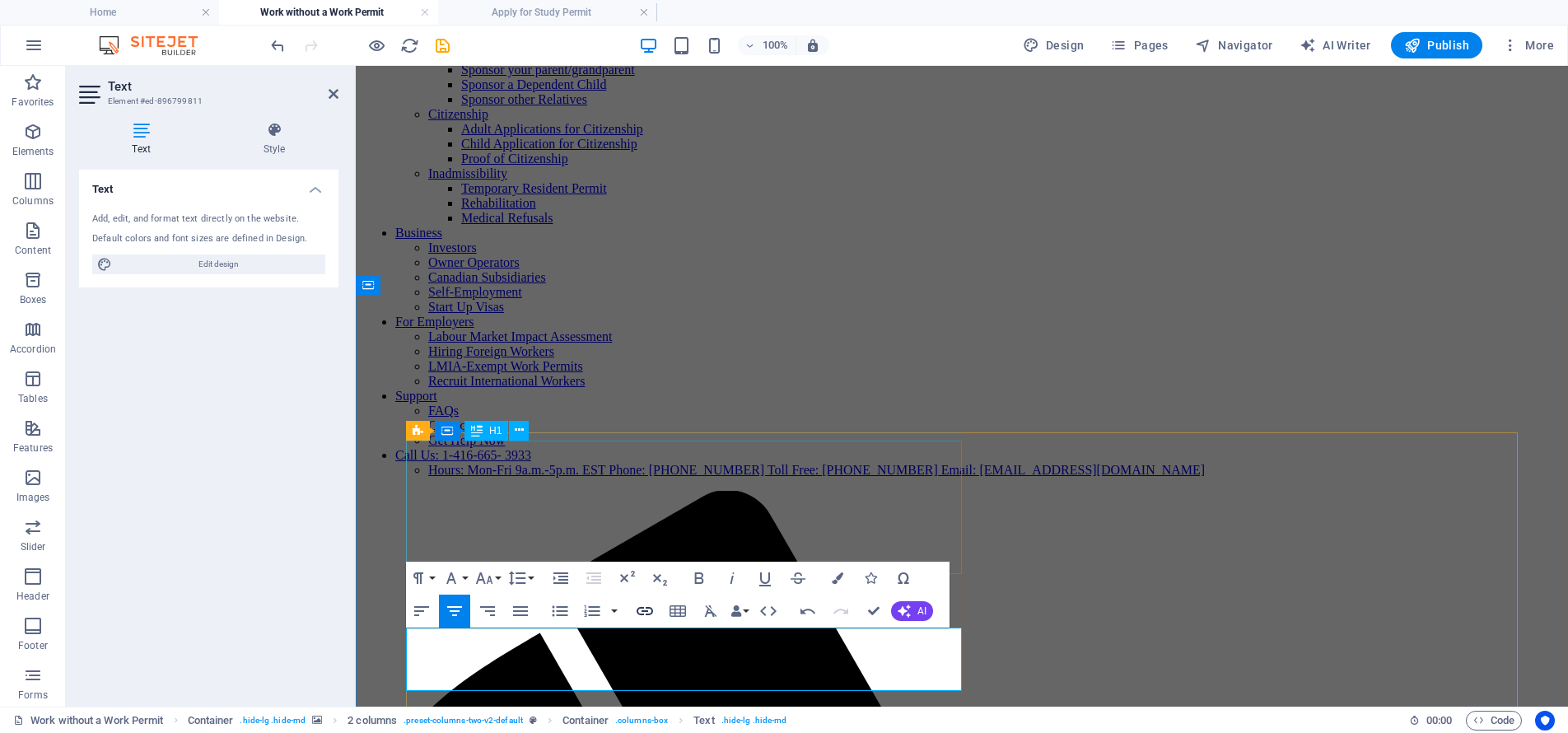
scroll to position [0, 0]
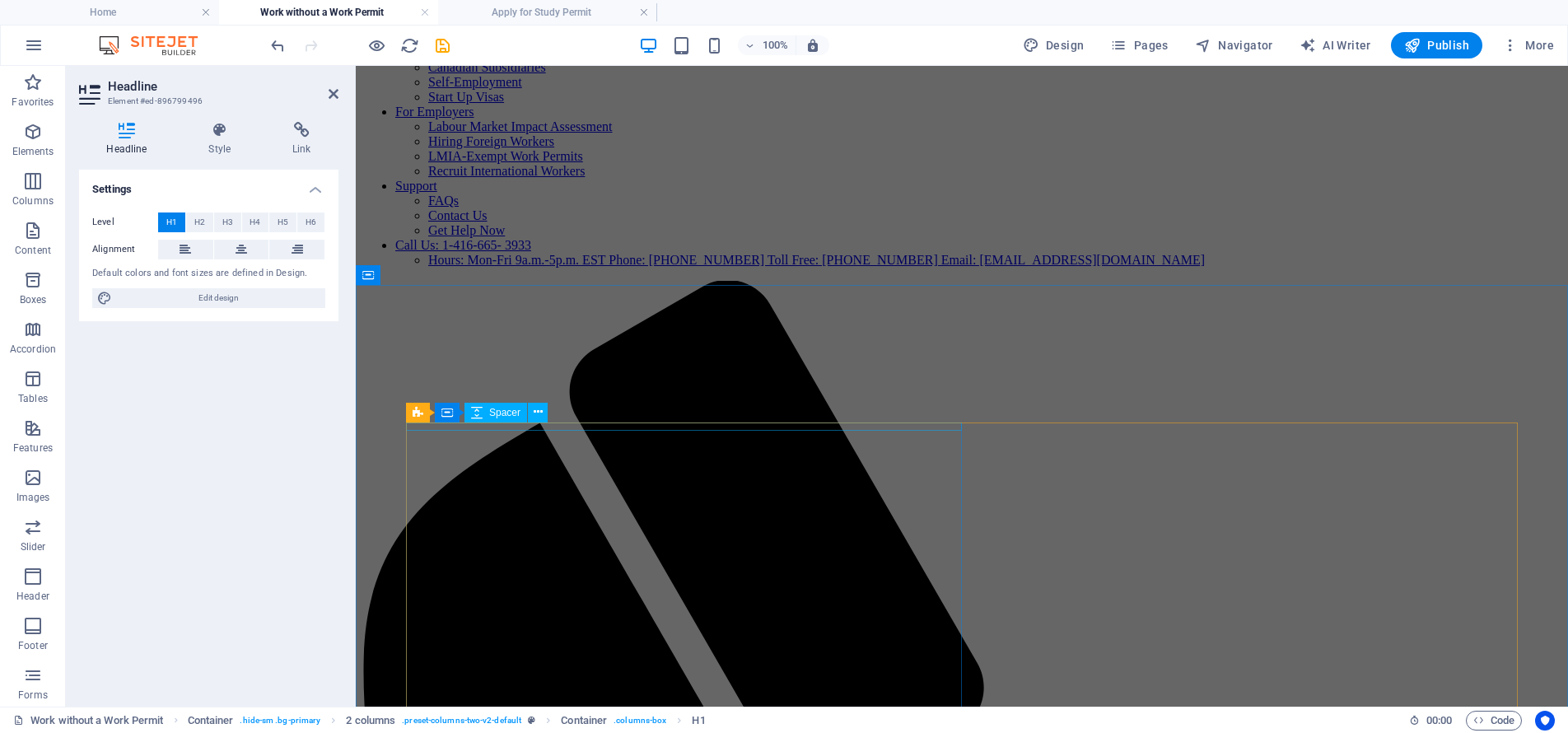
scroll to position [532, 0]
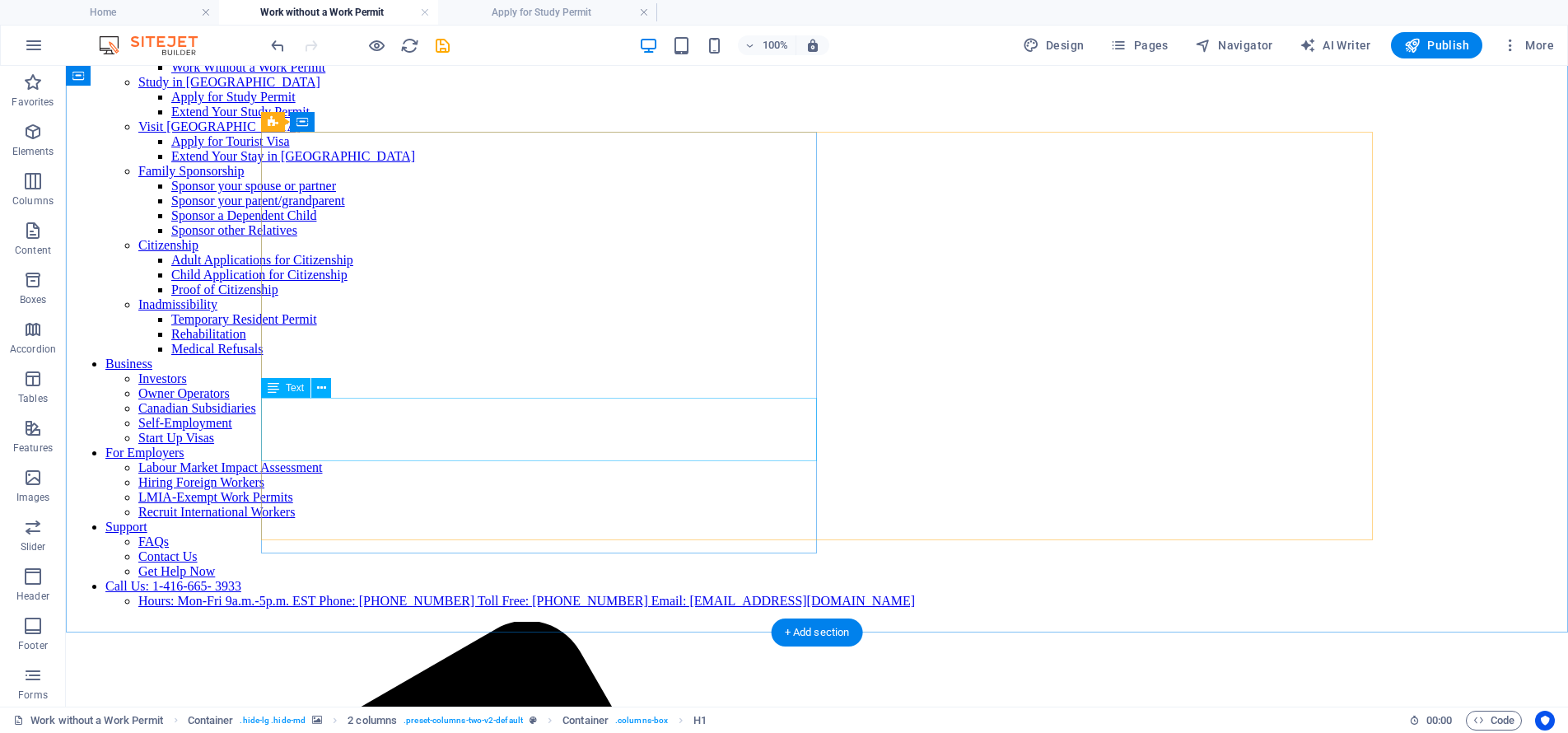
scroll to position [175, 0]
select select "%"
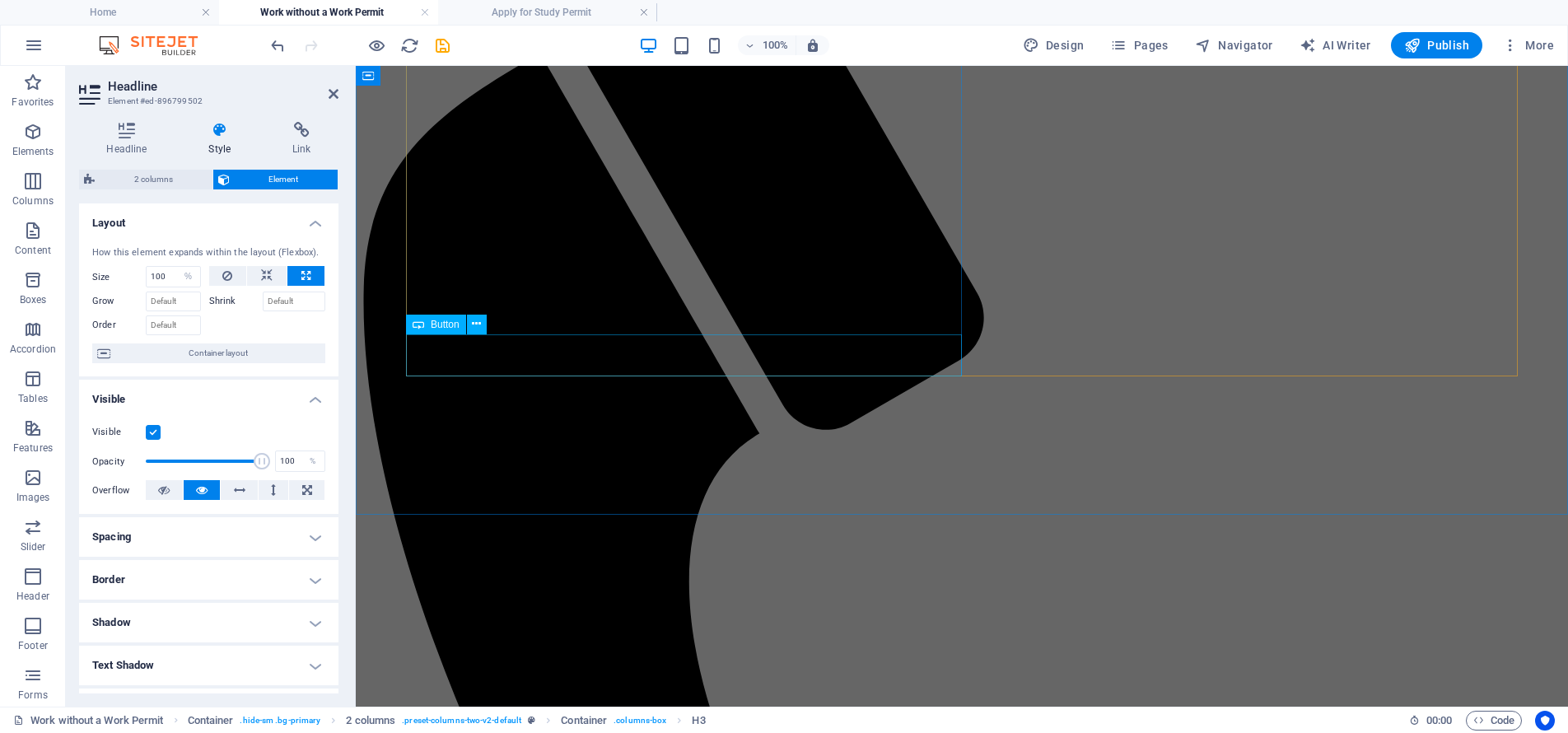
scroll to position [886, 0]
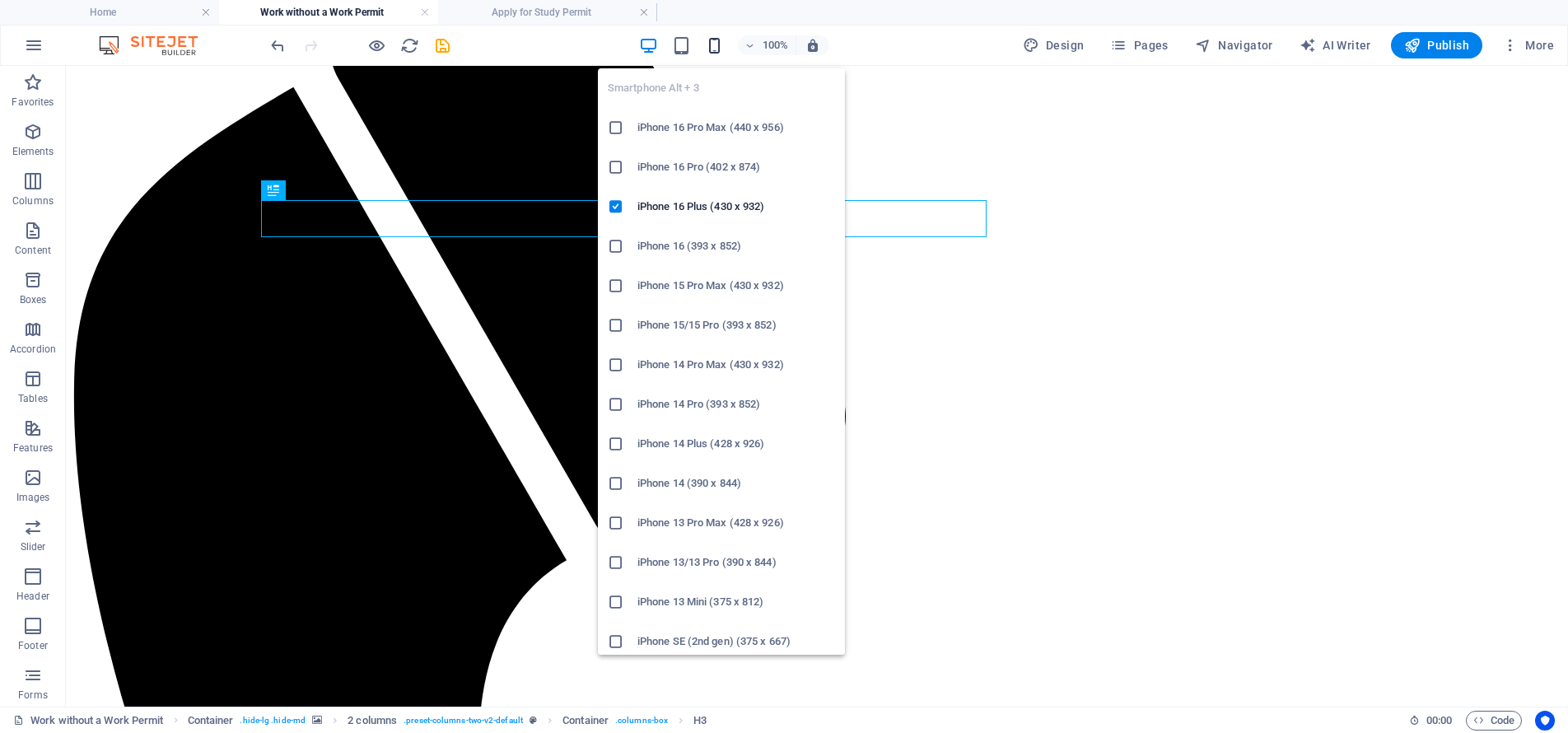
click at [721, 46] on icon "button" at bounding box center [714, 46] width 19 height 19
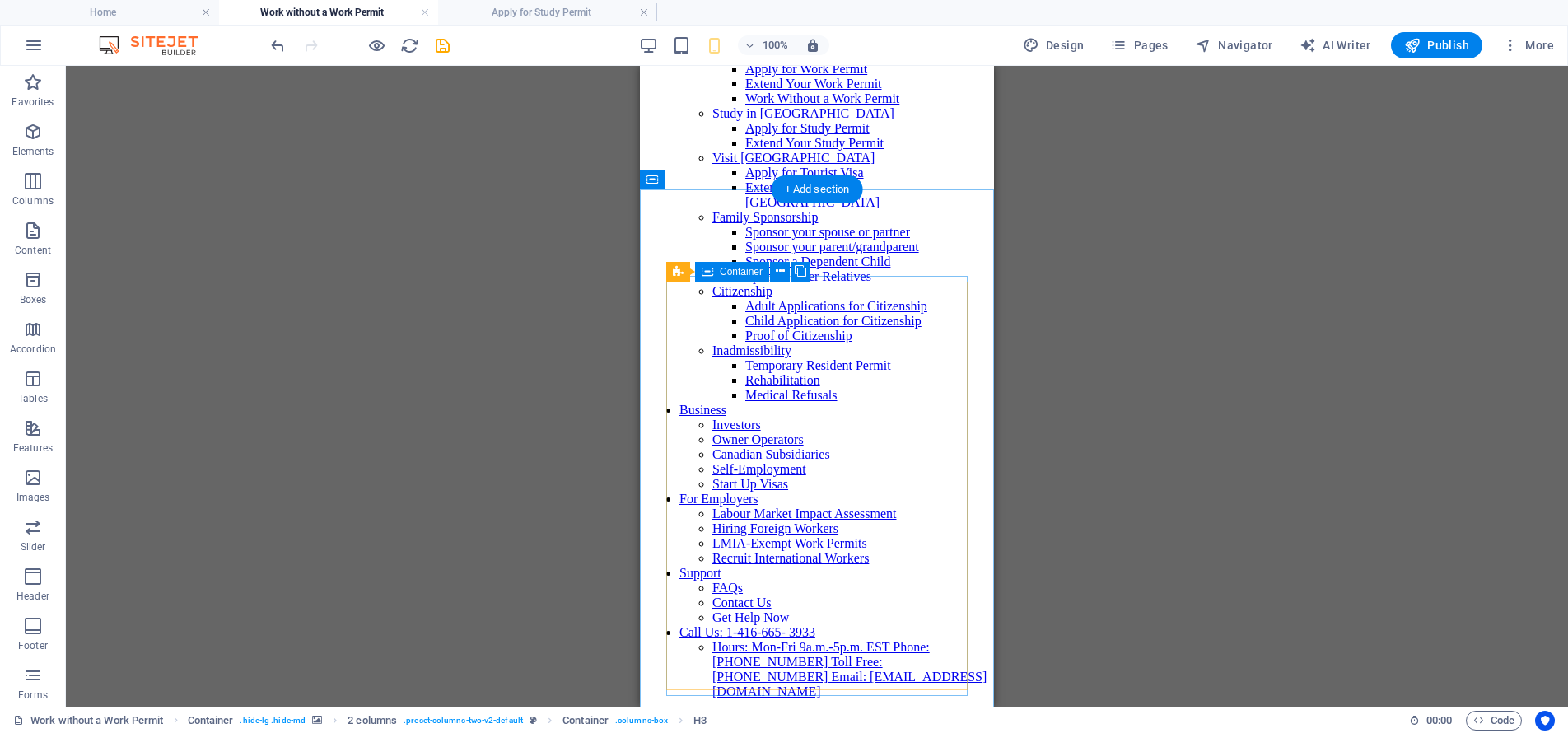
scroll to position [0, 0]
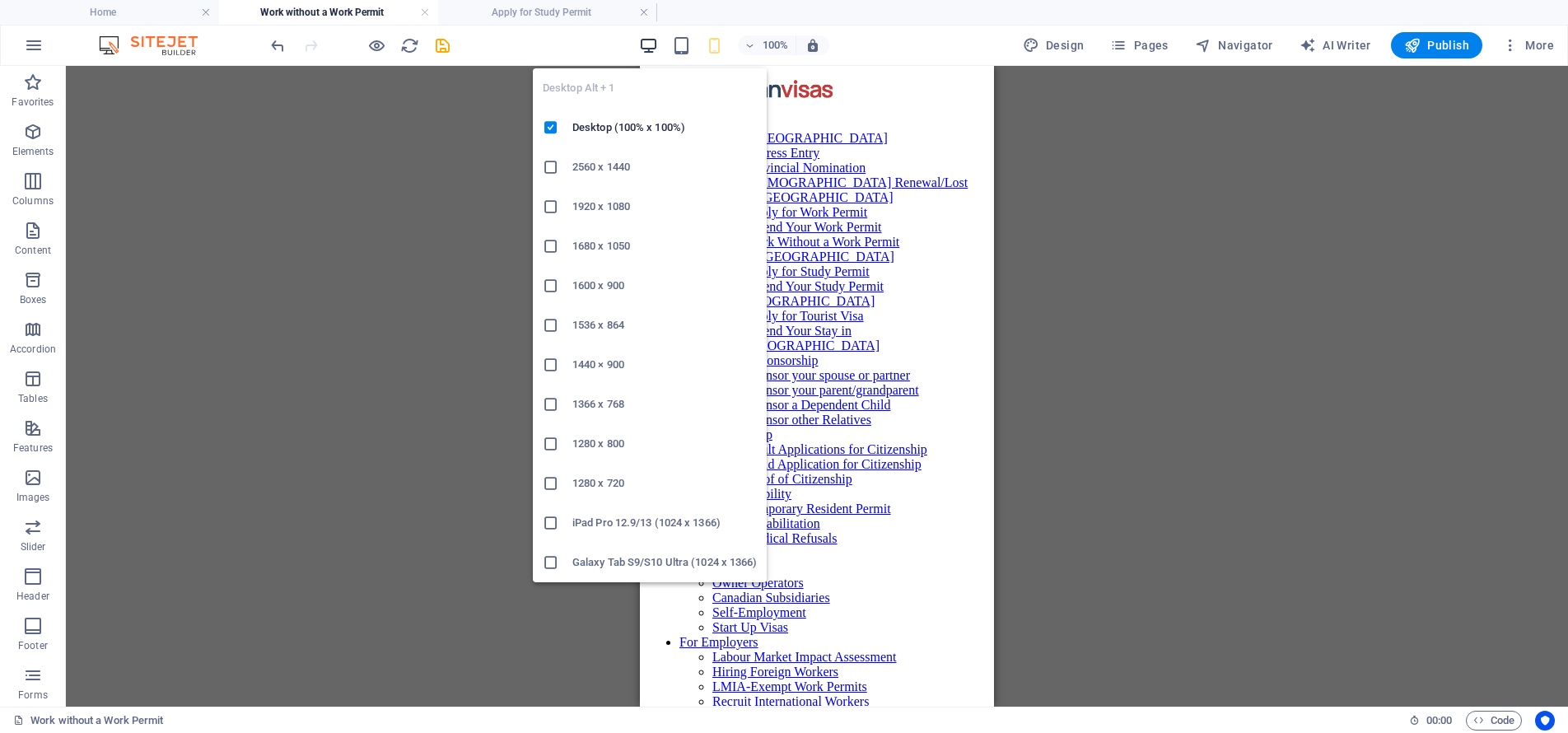
click at [657, 46] on icon "button" at bounding box center [649, 46] width 19 height 19
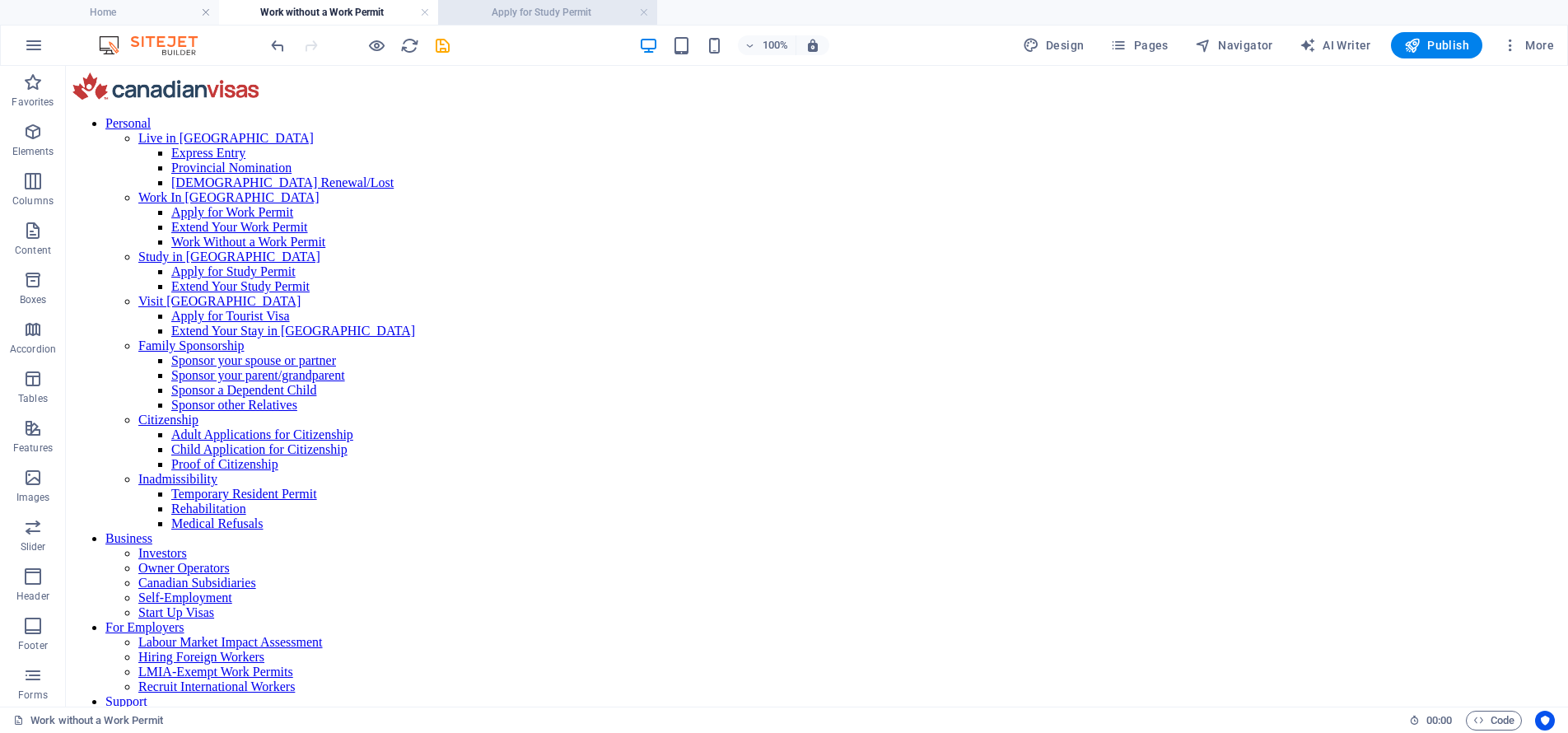
click at [563, 10] on h4 "Apply for Study Permit" at bounding box center [547, 12] width 219 height 18
click at [441, 47] on icon "save" at bounding box center [443, 46] width 19 height 19
click at [641, 11] on link at bounding box center [643, 13] width 10 height 16
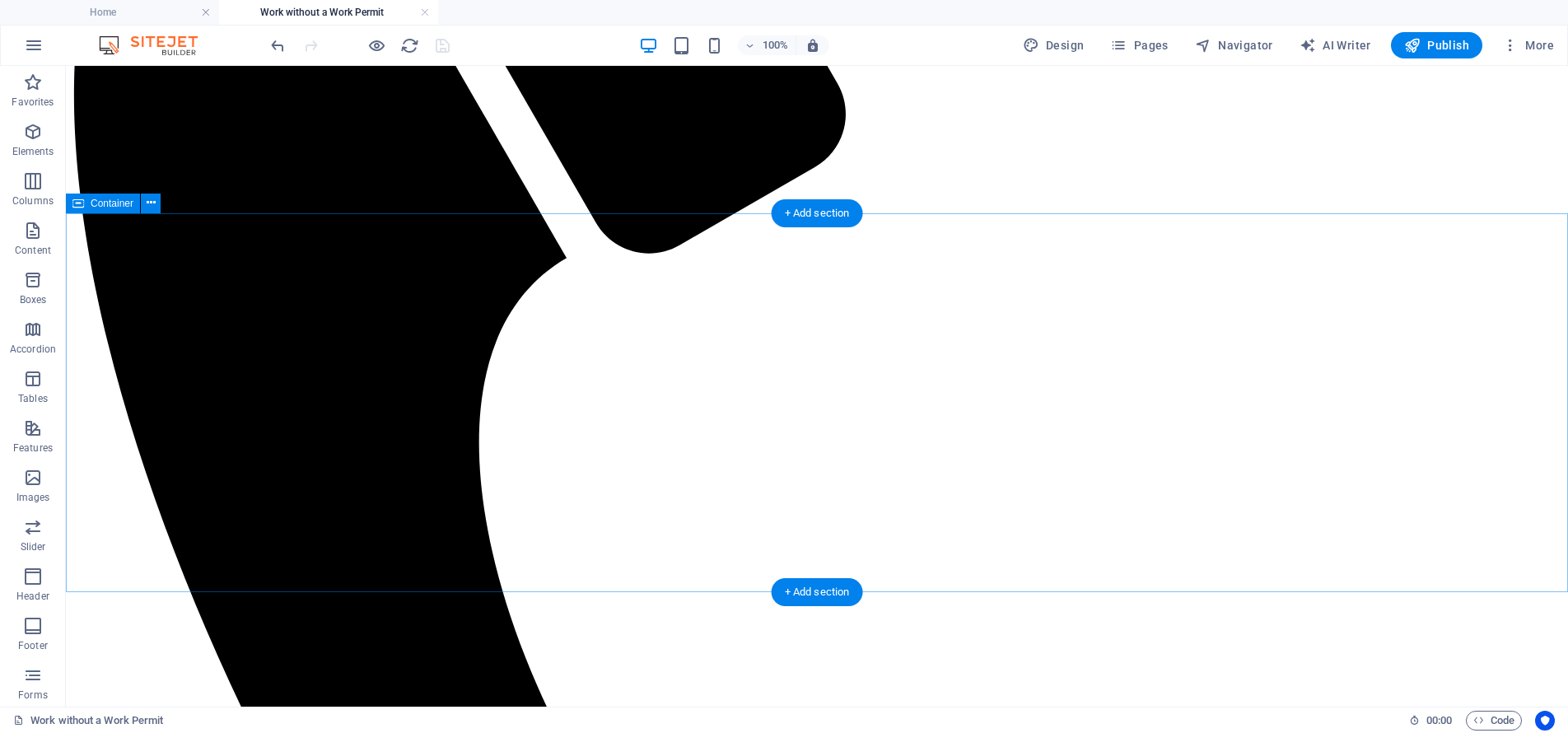
scroll to position [1190, 0]
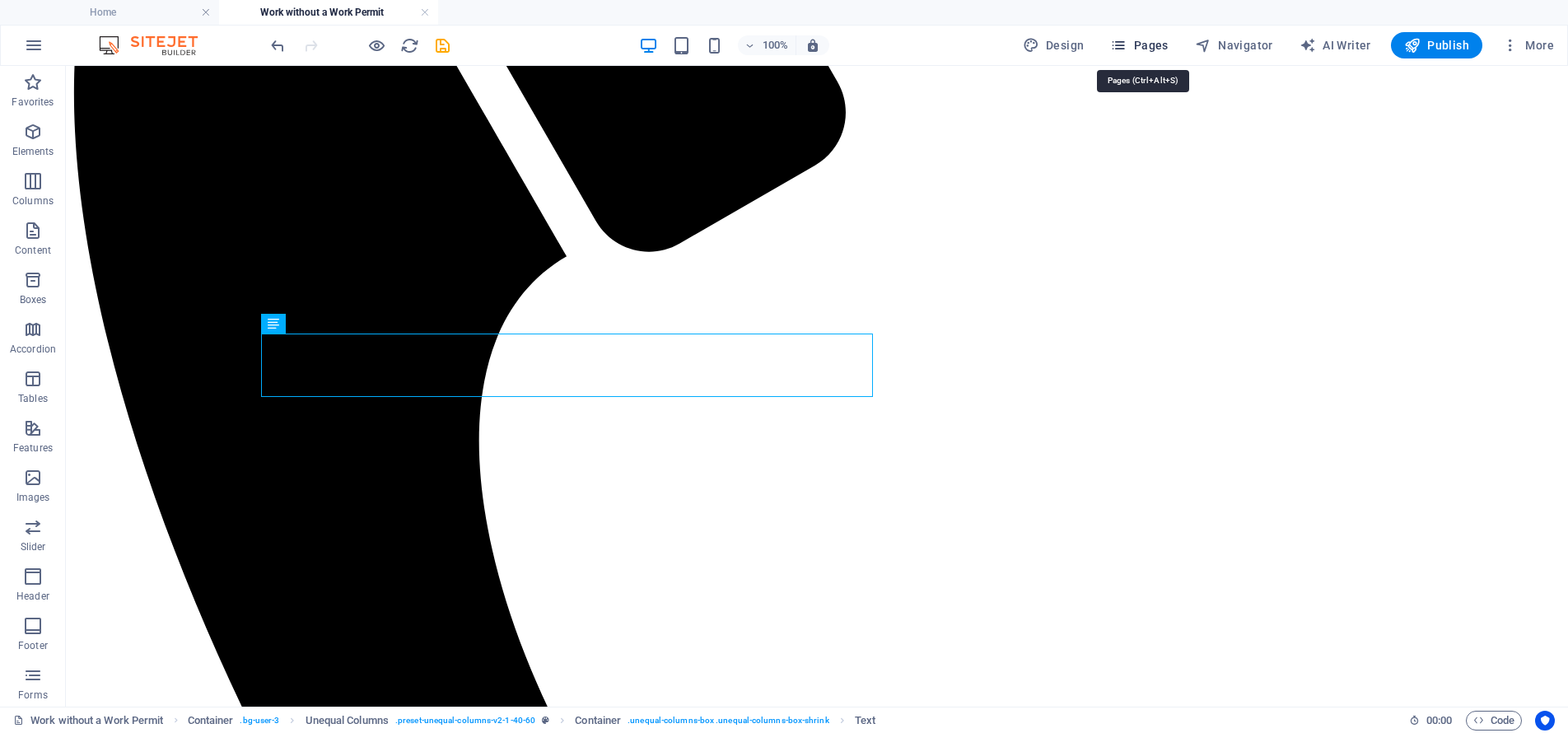
click at [1127, 48] on icon "button" at bounding box center [1118, 45] width 17 height 17
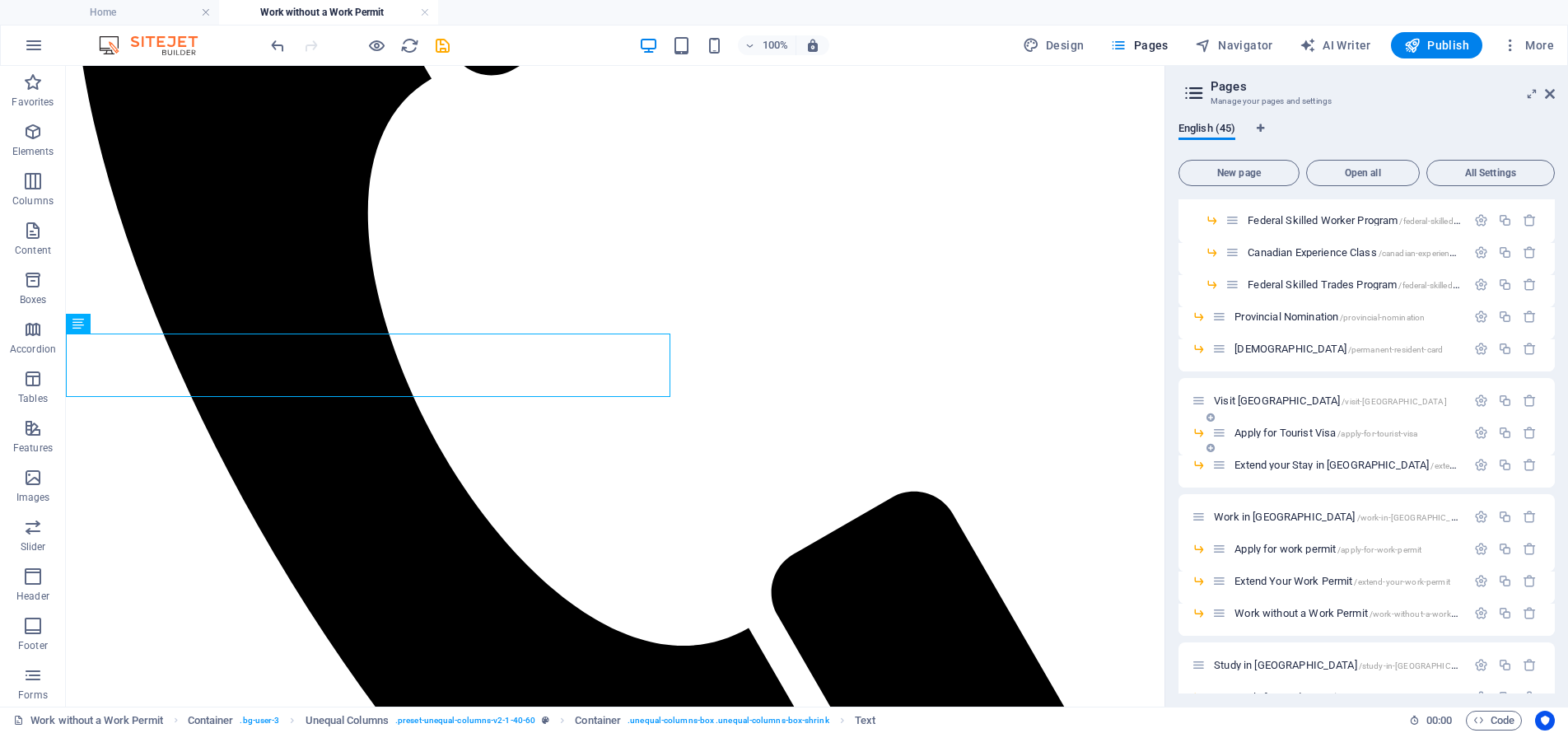
scroll to position [138, 0]
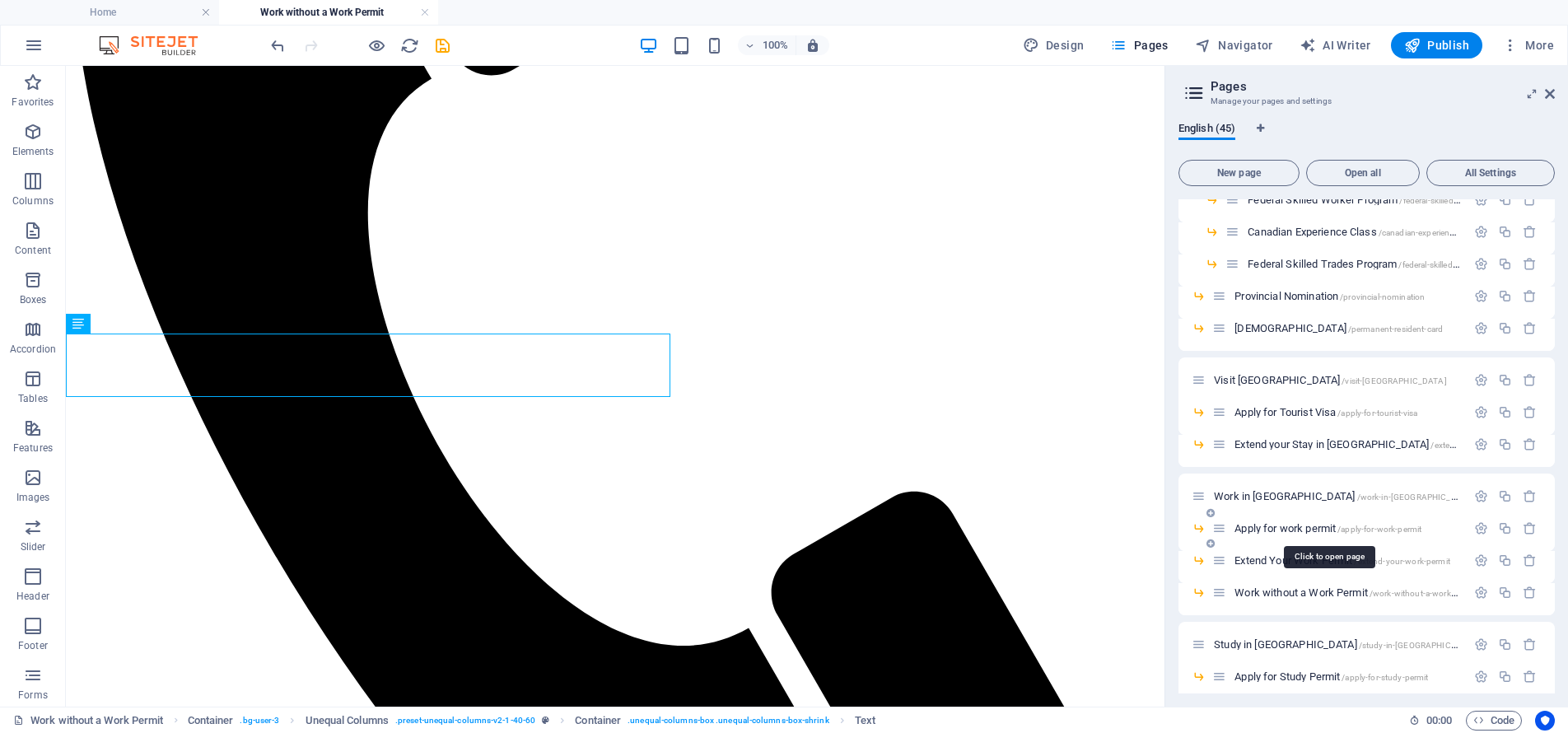
click at [1279, 531] on span "Apply for work permit /apply-for-work-permit" at bounding box center [1327, 528] width 186 height 12
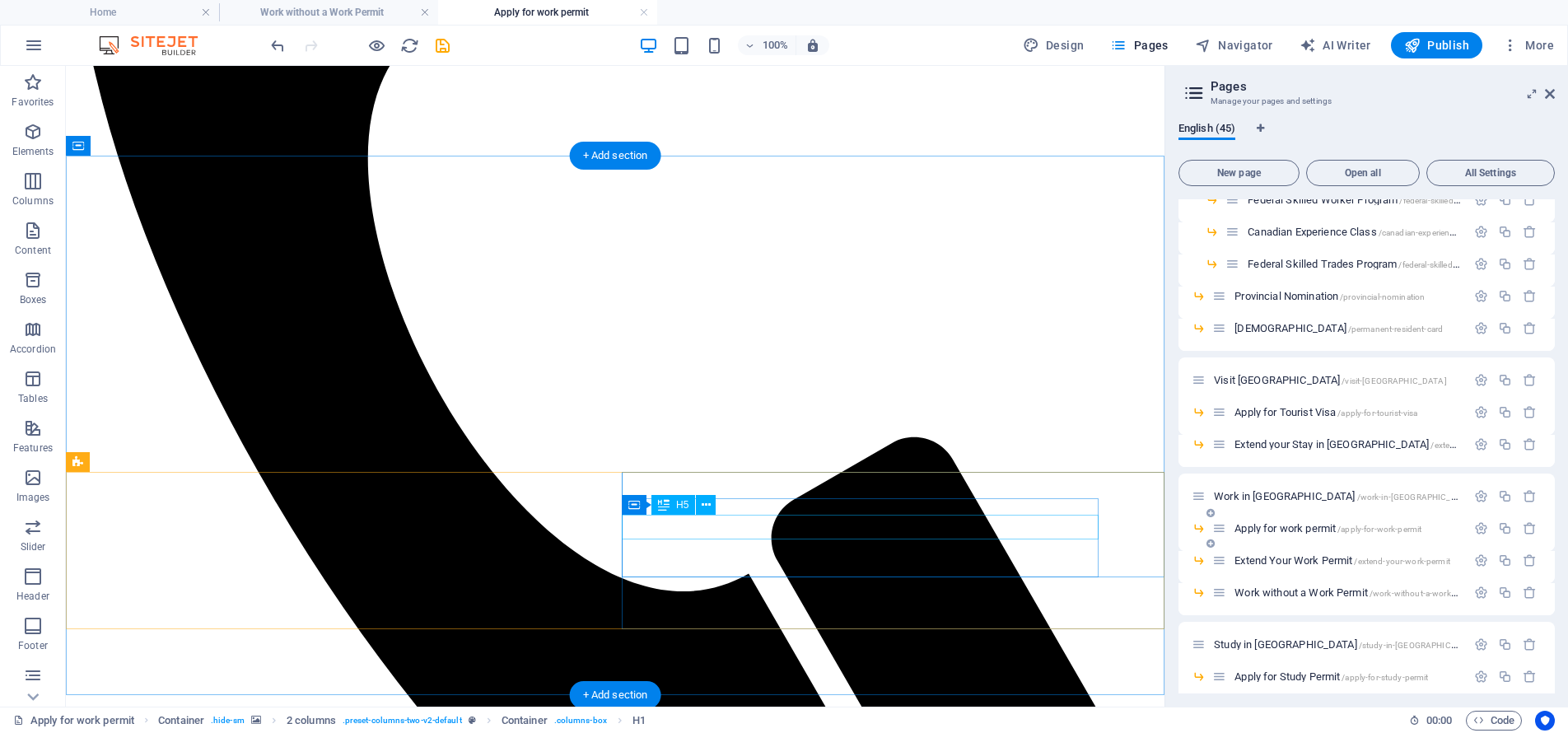
scroll to position [1246, 0]
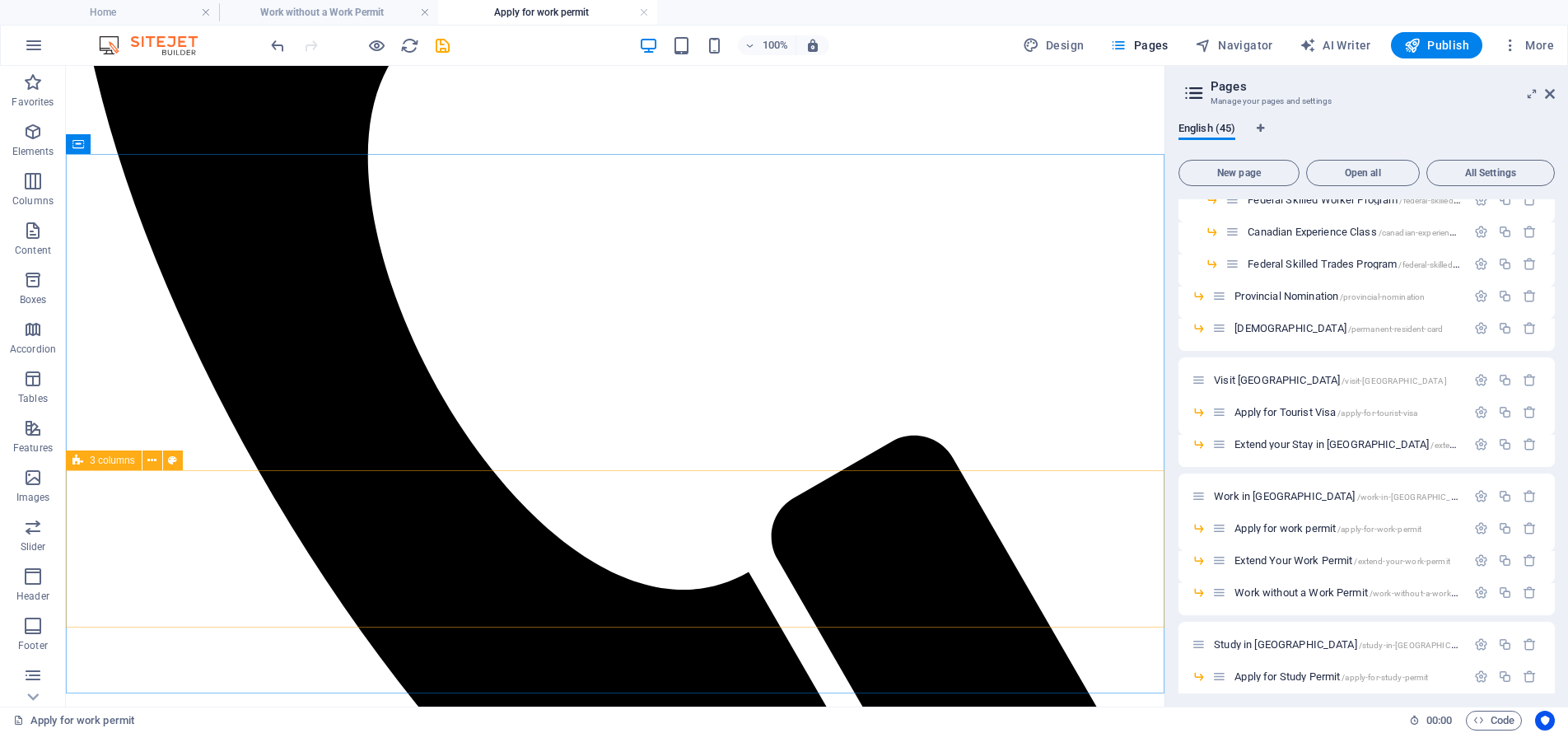
click at [76, 462] on icon at bounding box center [78, 460] width 11 height 20
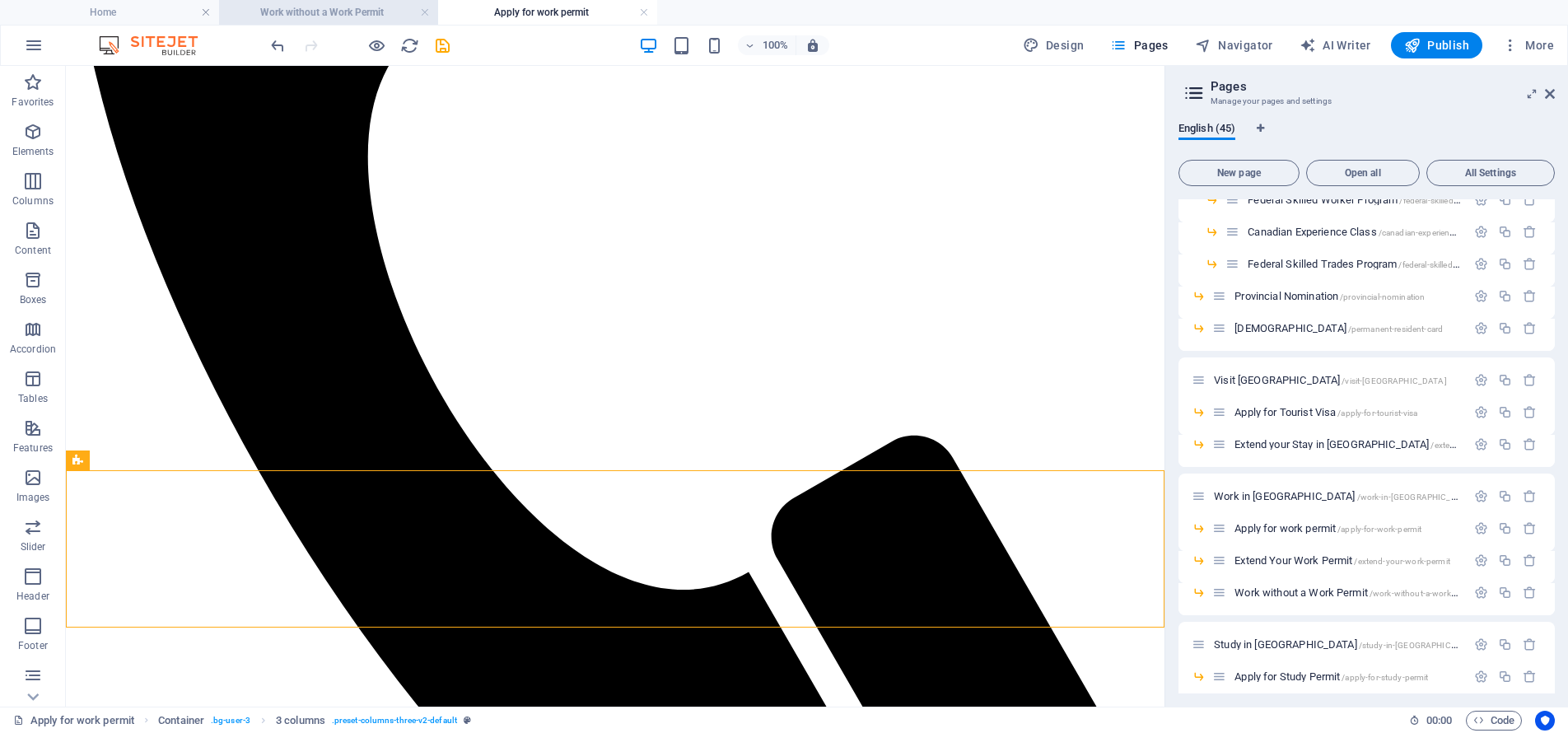
click at [279, 4] on h4 "Work without a Work Permit" at bounding box center [328, 12] width 219 height 18
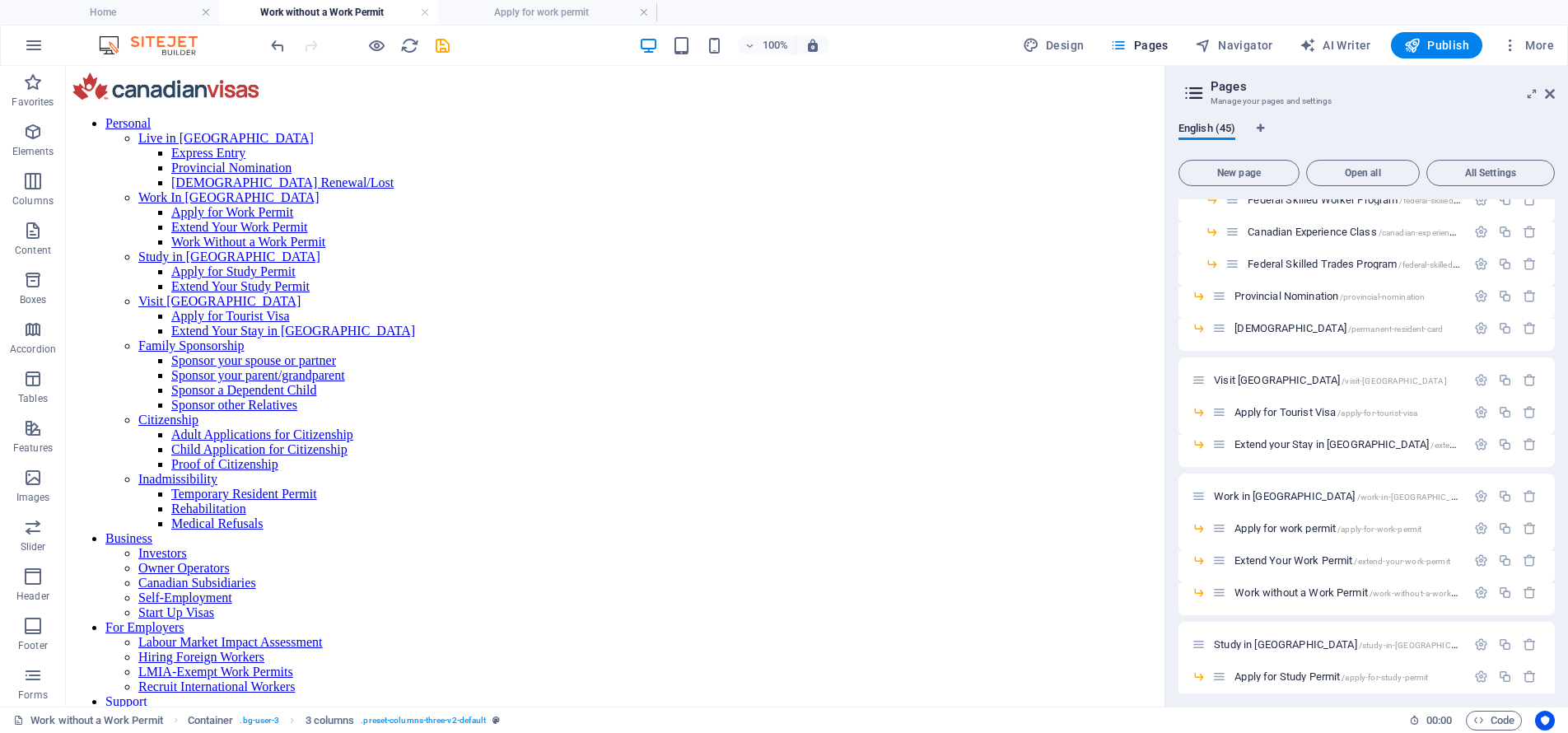
scroll to position [1190, 0]
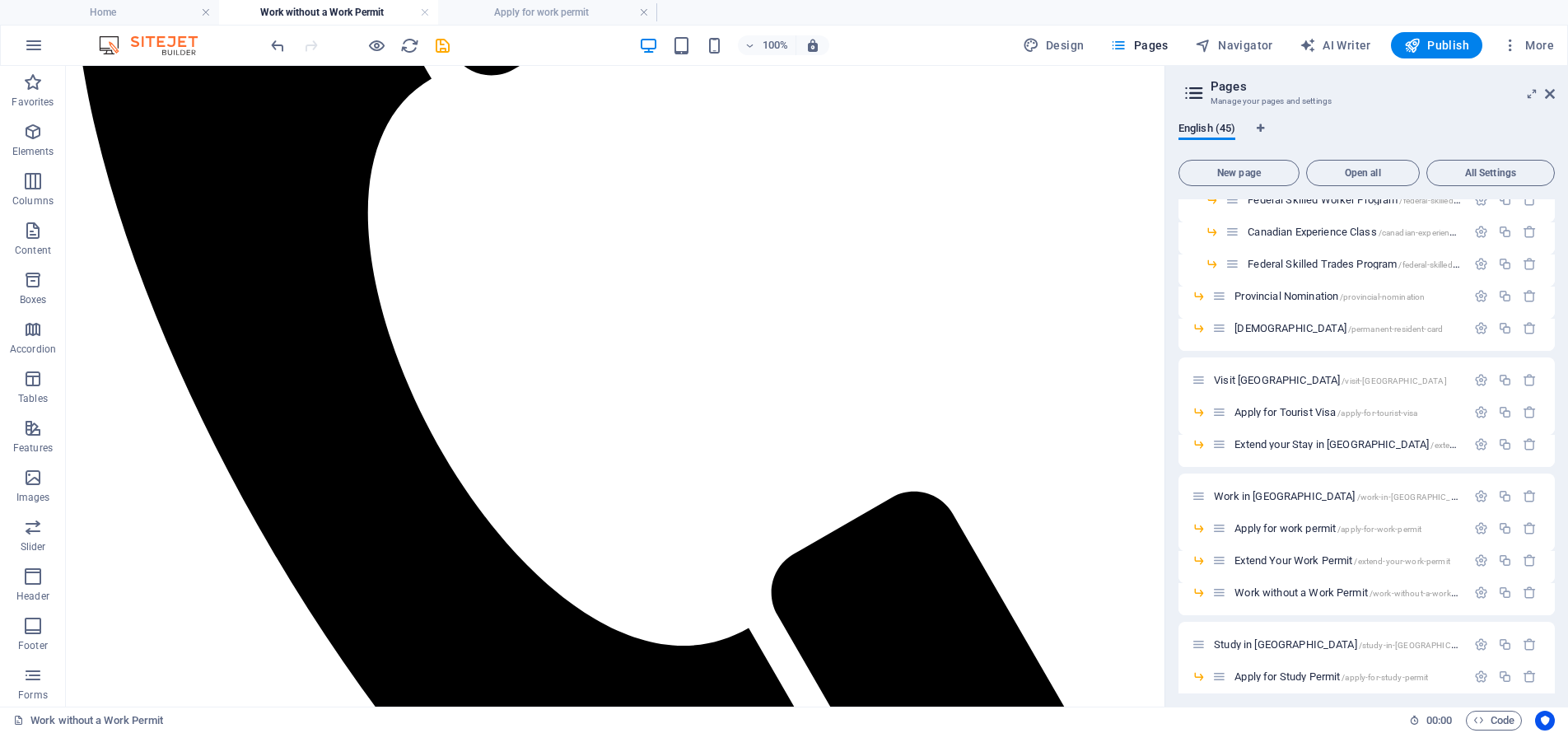
click at [1556, 96] on aside "Pages Manage your pages and settings English (45) New page Open all All Setting…" at bounding box center [1366, 386] width 404 height 641
click at [1551, 95] on icon at bounding box center [1549, 94] width 10 height 13
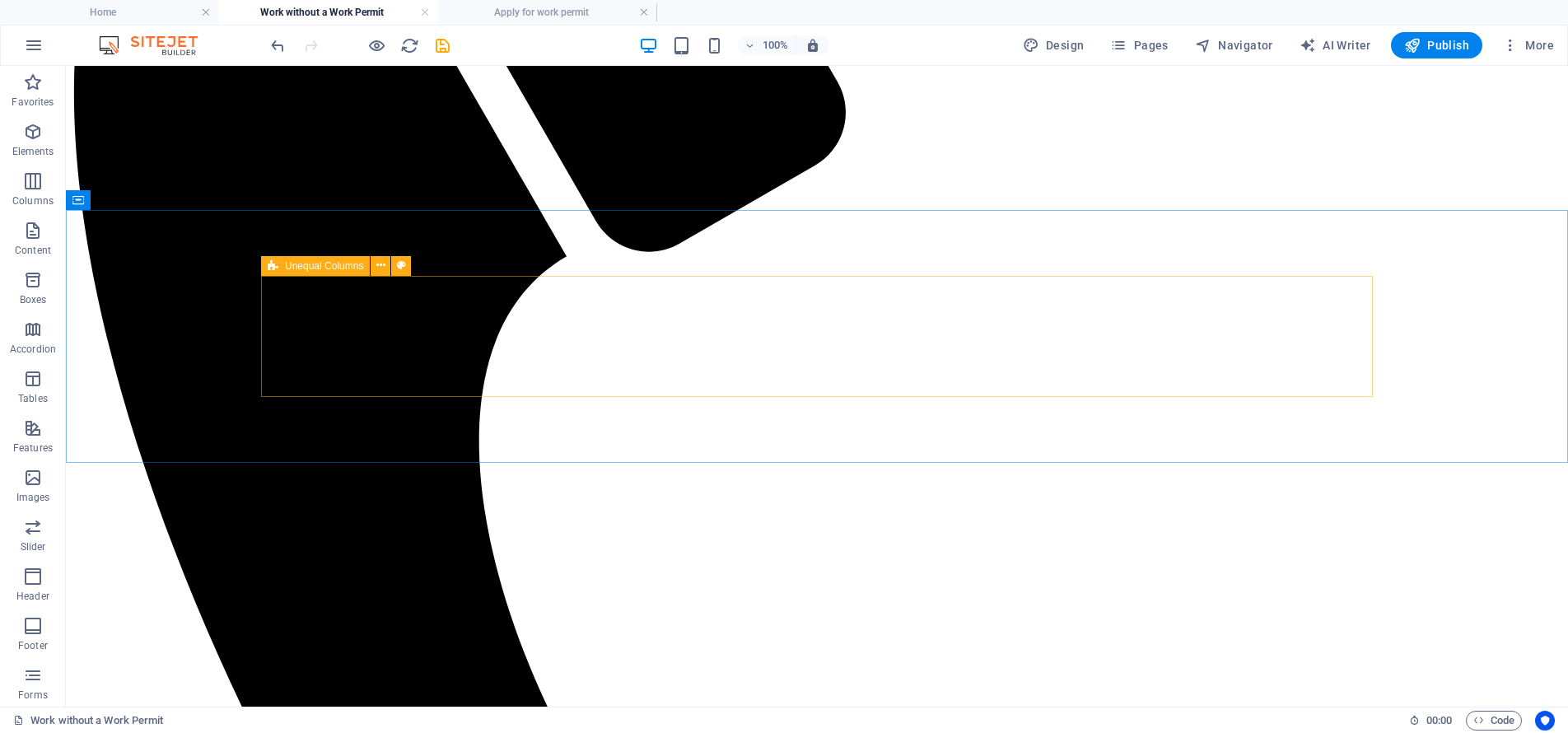
click at [279, 264] on div "Unequal Columns" at bounding box center [315, 265] width 109 height 20
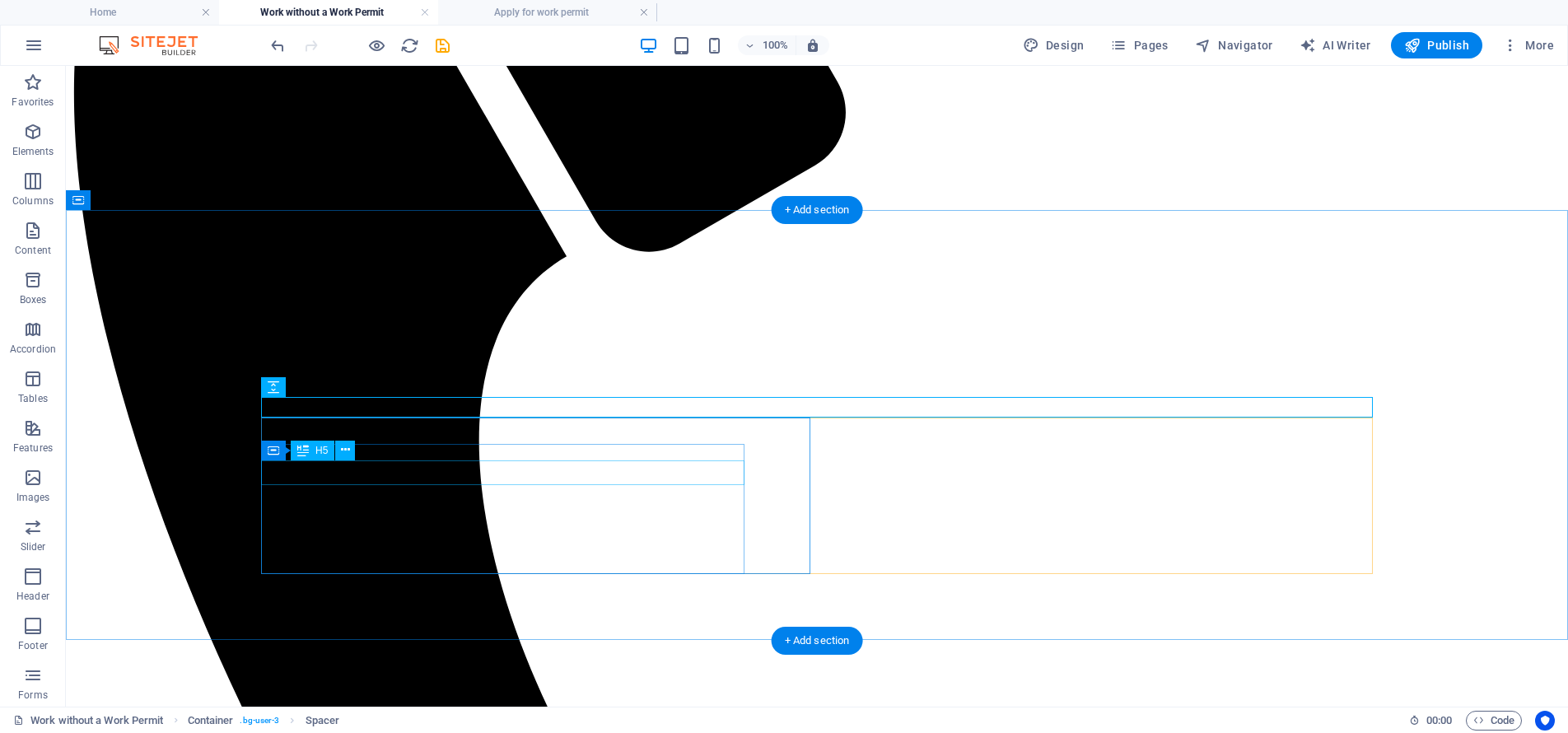
drag, startPoint x: 527, startPoint y: 472, endPoint x: 237, endPoint y: 472, distance: 290.0
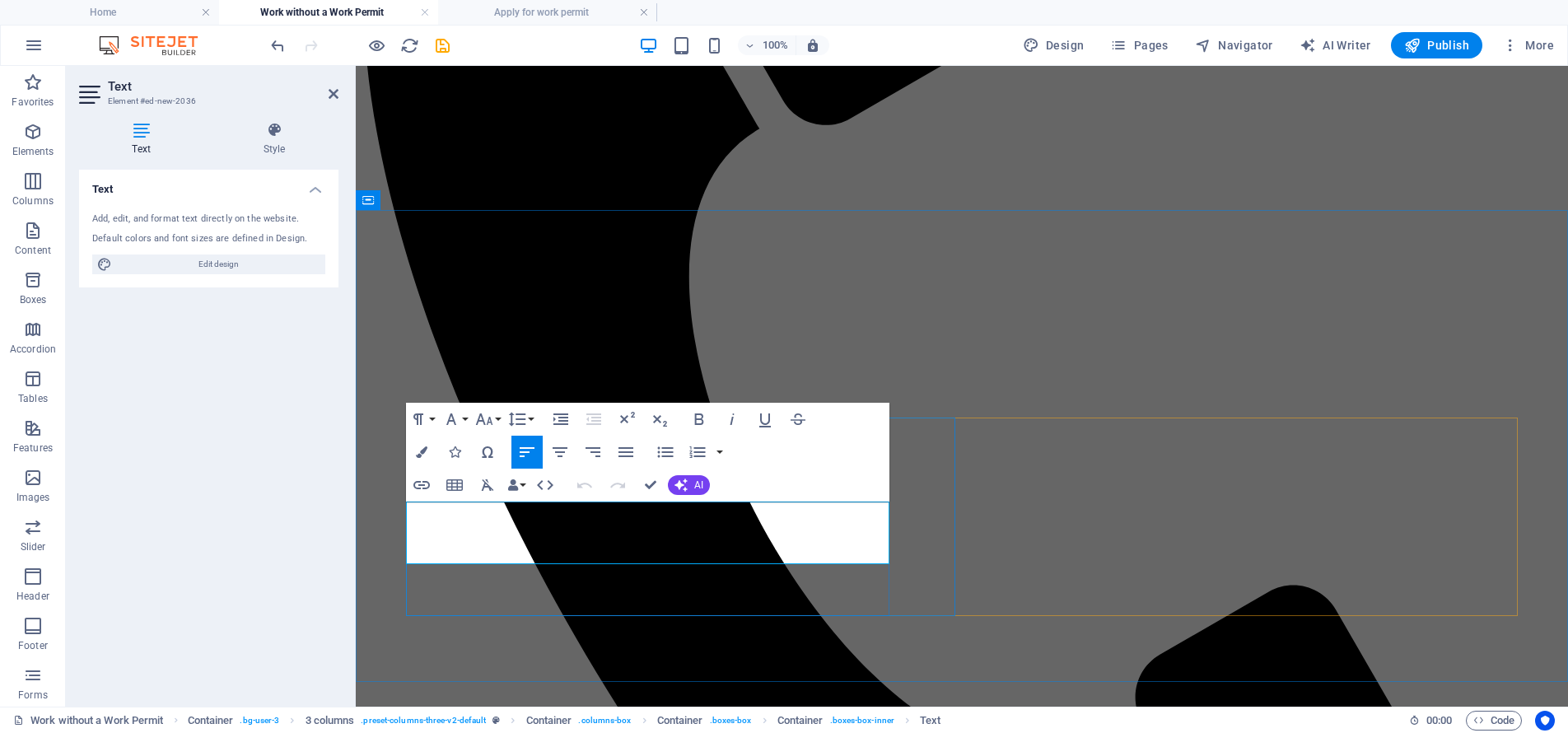
drag, startPoint x: 686, startPoint y: 513, endPoint x: 873, endPoint y: 506, distance: 187.1
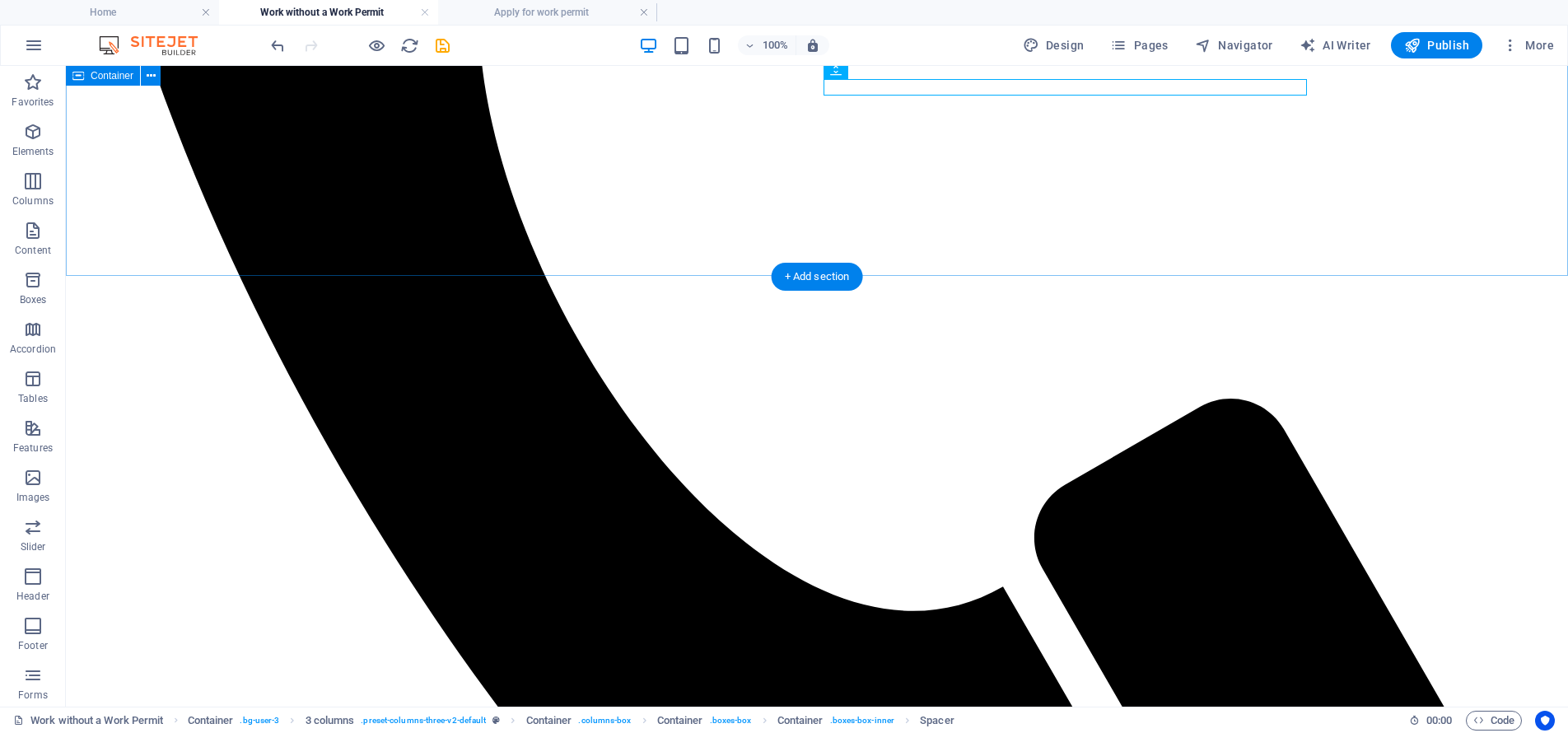
scroll to position [1621, 0]
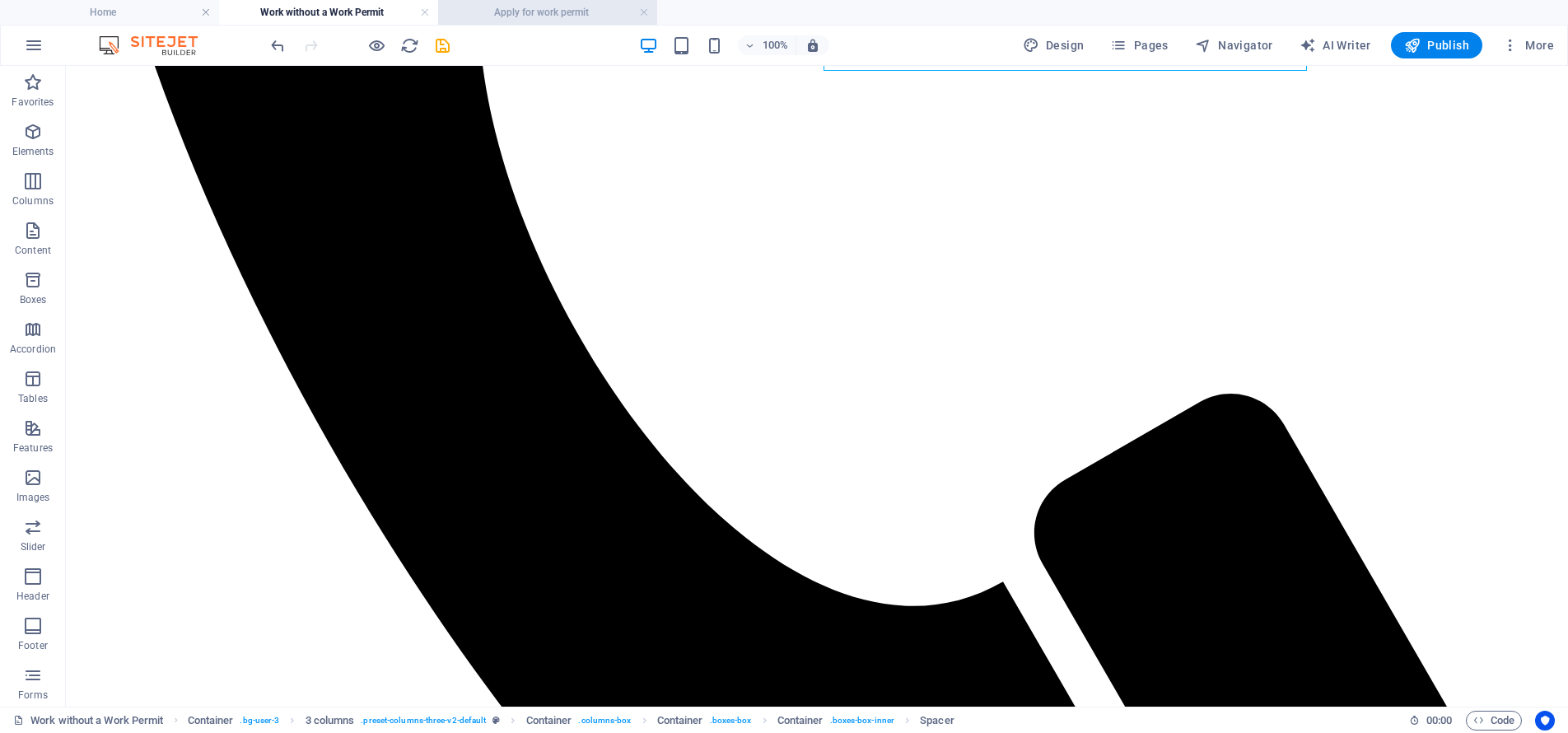
click at [601, 16] on h4 "Apply for work permit" at bounding box center [547, 12] width 219 height 18
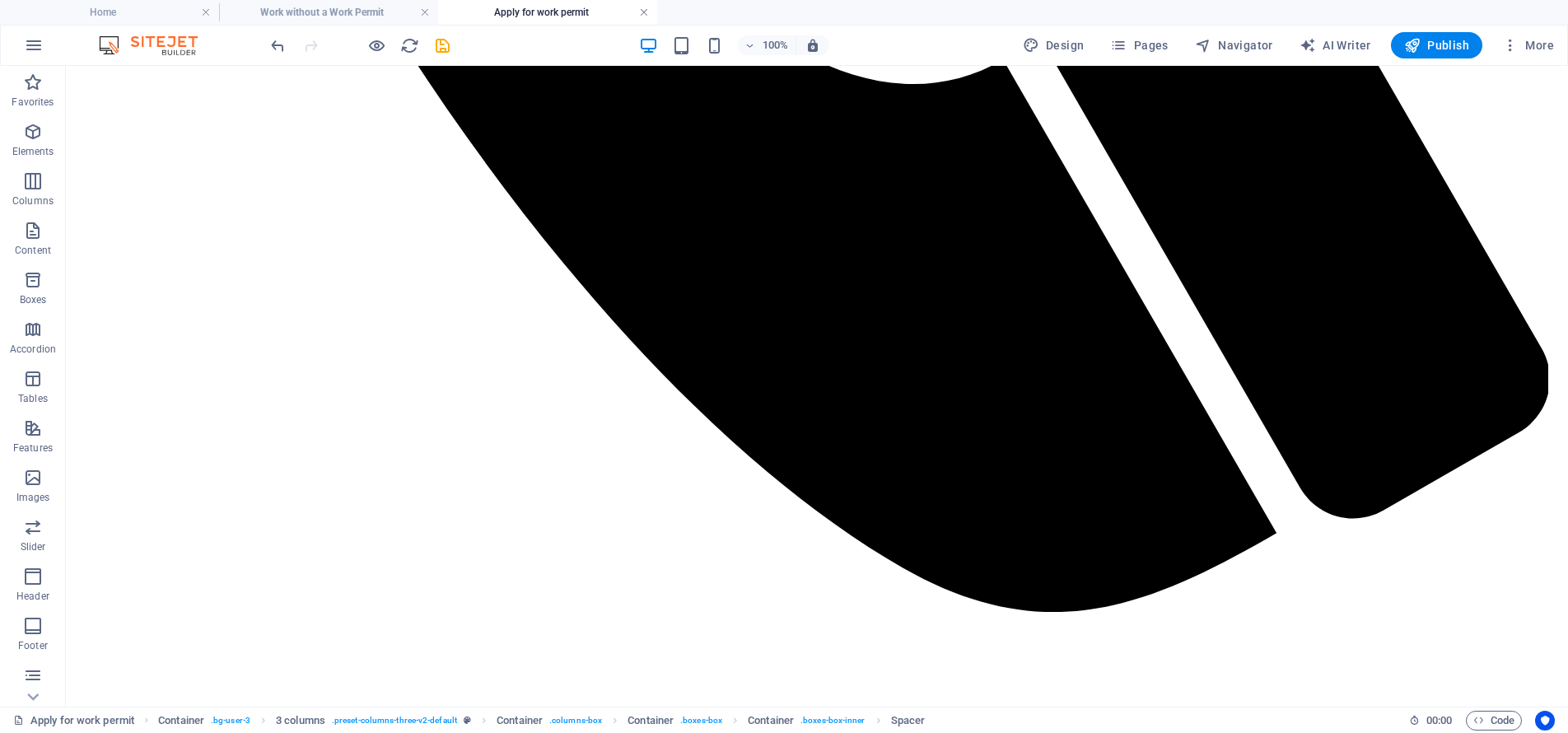
scroll to position [4197, 0]
click at [643, 11] on link at bounding box center [643, 13] width 10 height 16
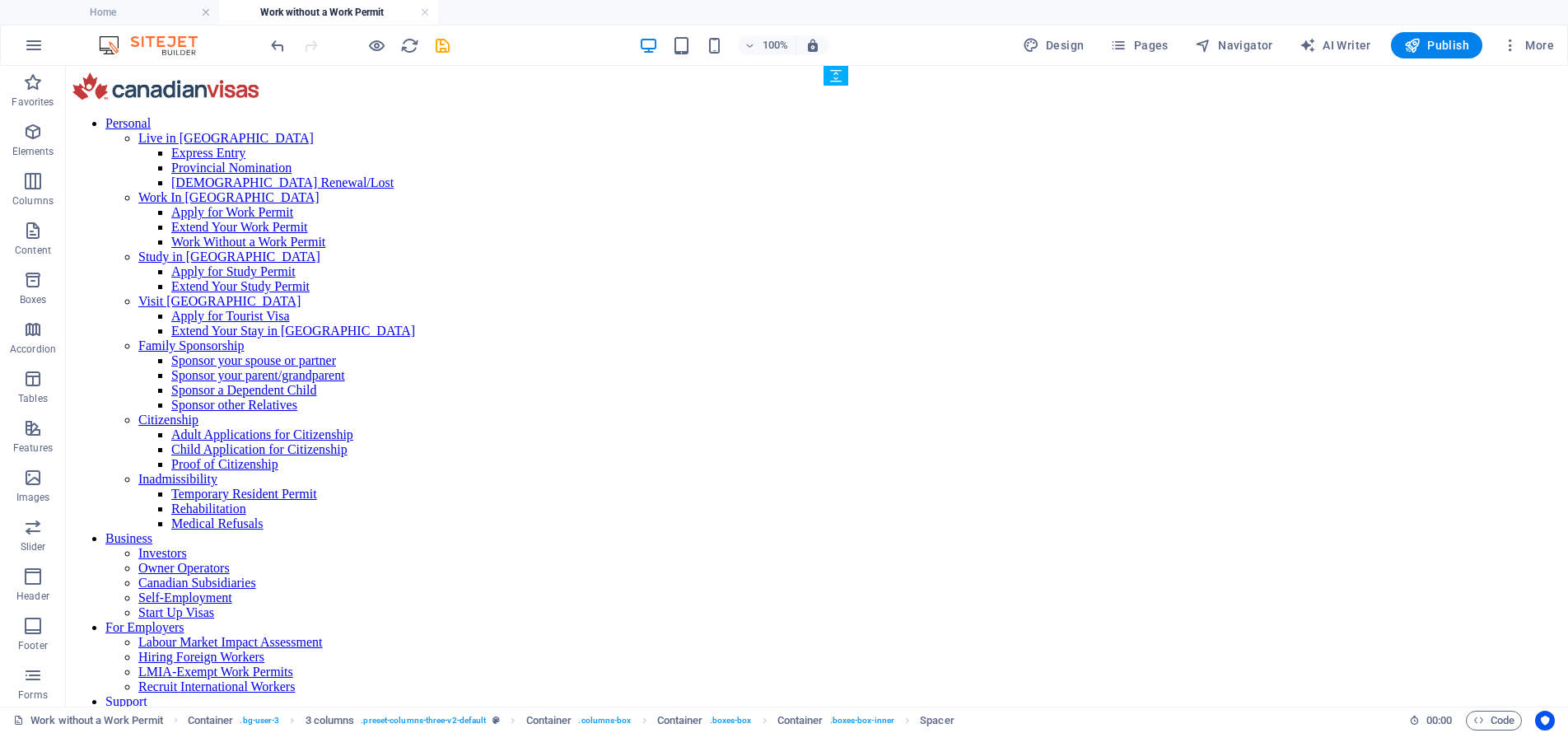
scroll to position [1621, 0]
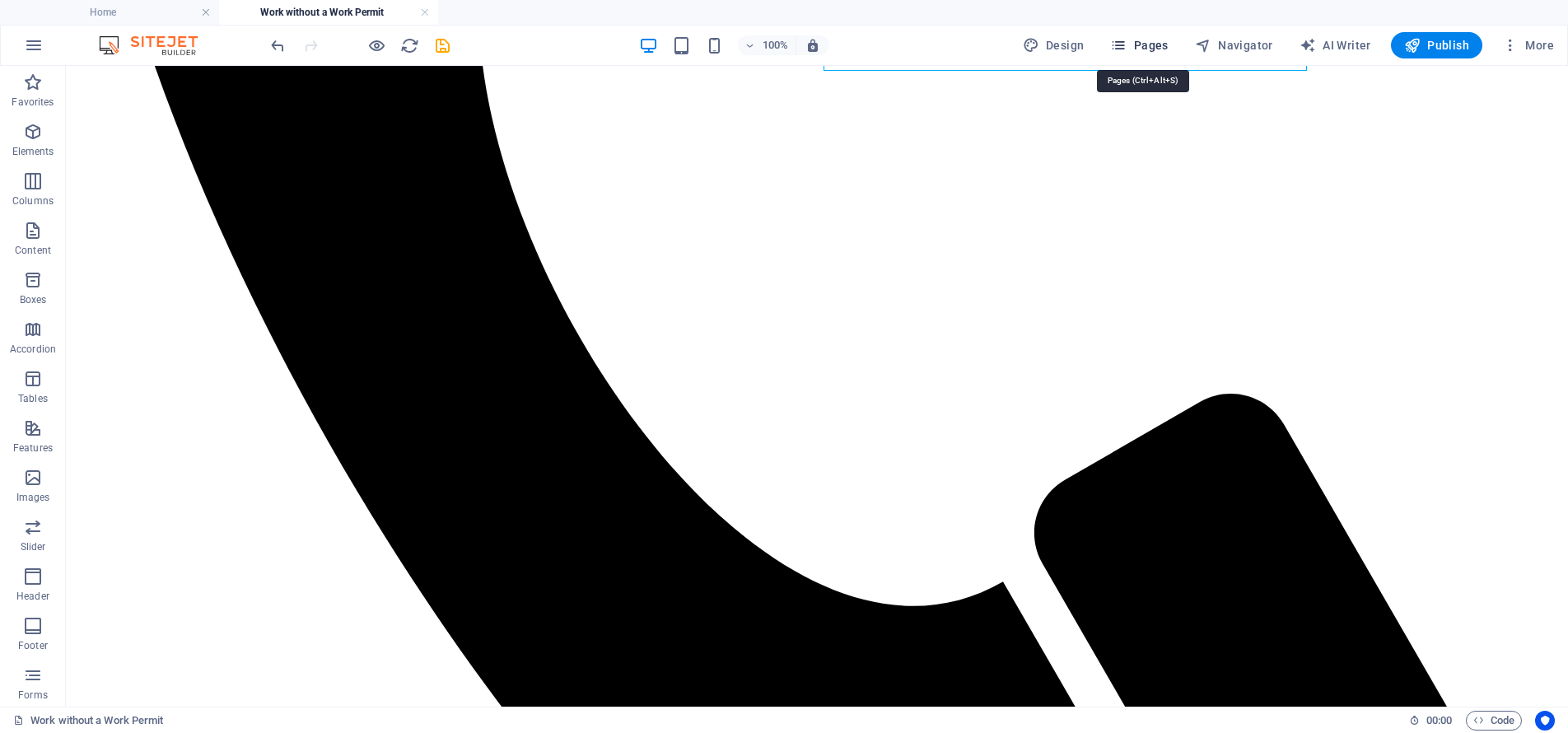
click at [1142, 48] on span "Pages" at bounding box center [1139, 45] width 58 height 17
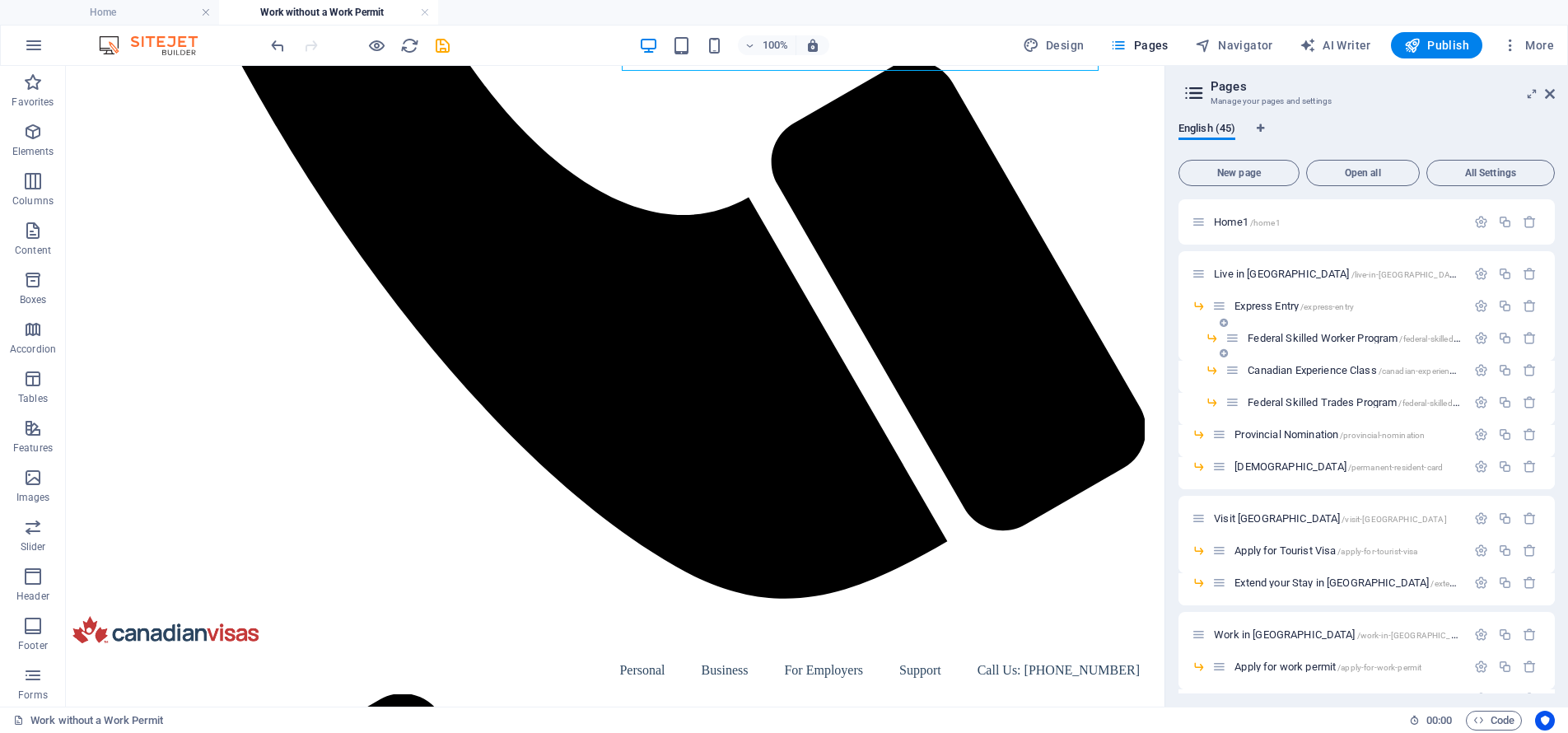
click at [1321, 335] on span "Federal Skilled Worker Program /federal-skilled-worker-program" at bounding box center [1382, 338] width 269 height 12
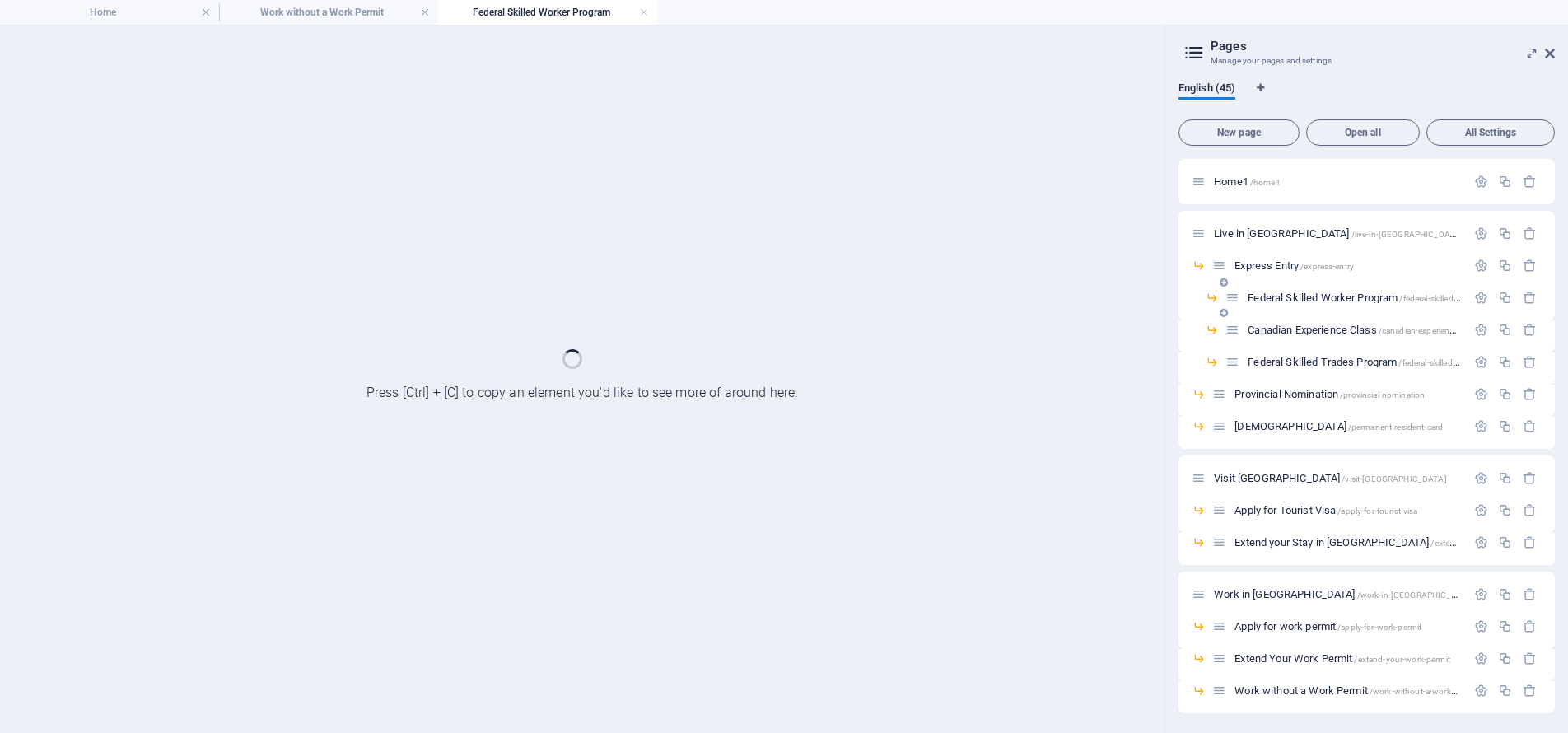
scroll to position [0, 0]
click at [1321, 332] on span "Canadian Experience Class /canadian-experience-class" at bounding box center [1363, 330] width 231 height 12
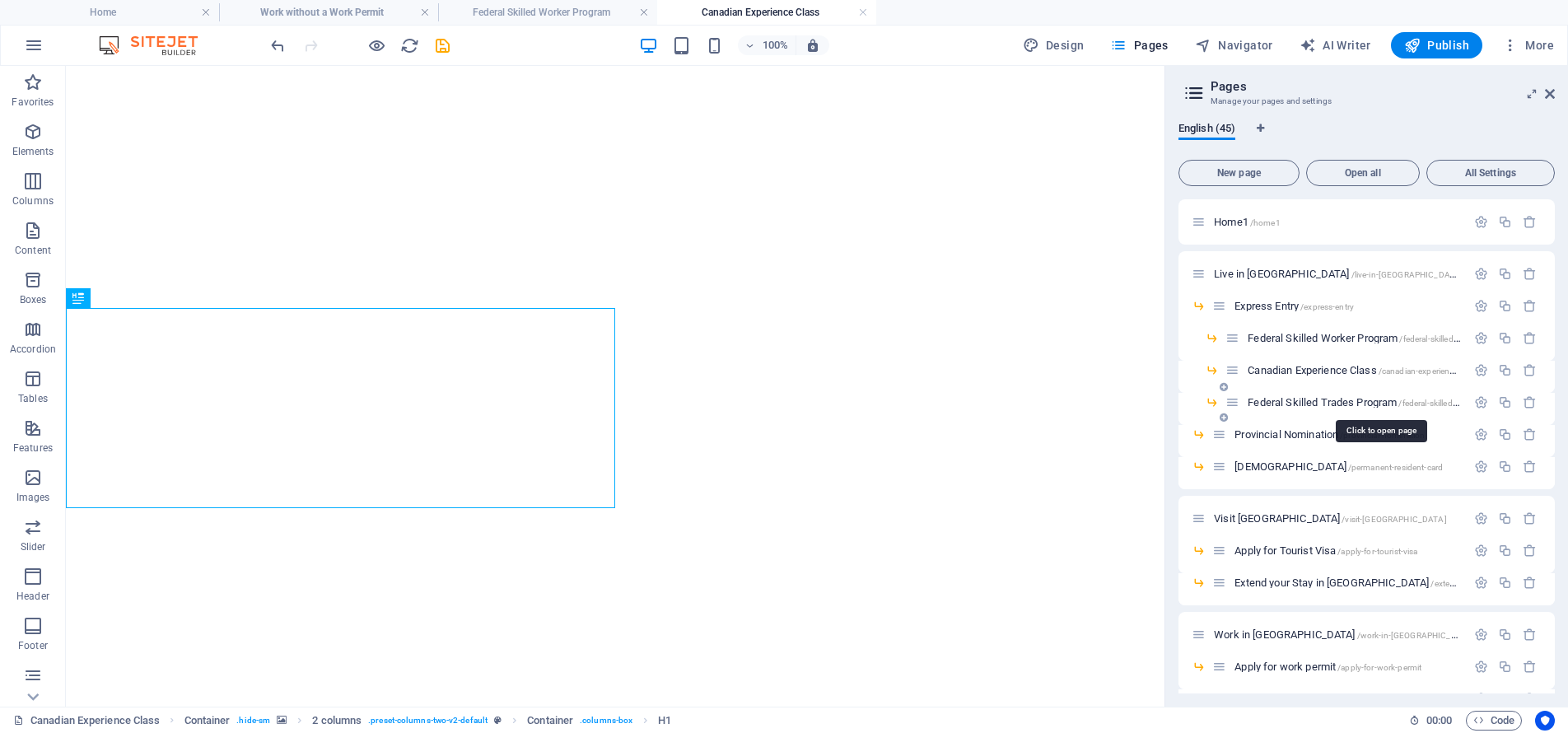
click at [1311, 403] on span "Federal Skilled Trades Program /federal-skilled-trades-program" at bounding box center [1380, 402] width 265 height 12
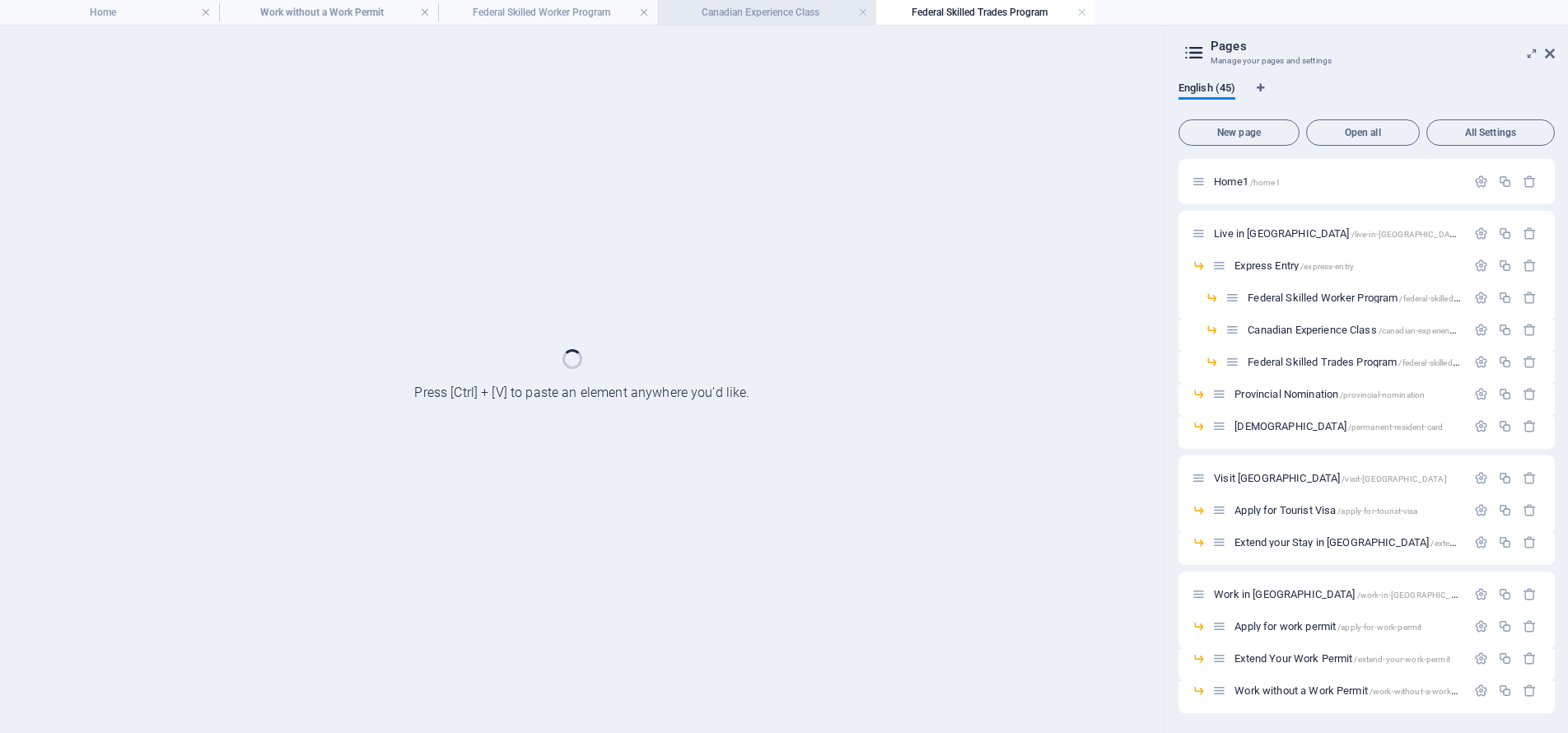
click at [743, 12] on h4 "Canadian Experience Class" at bounding box center [767, 12] width 219 height 18
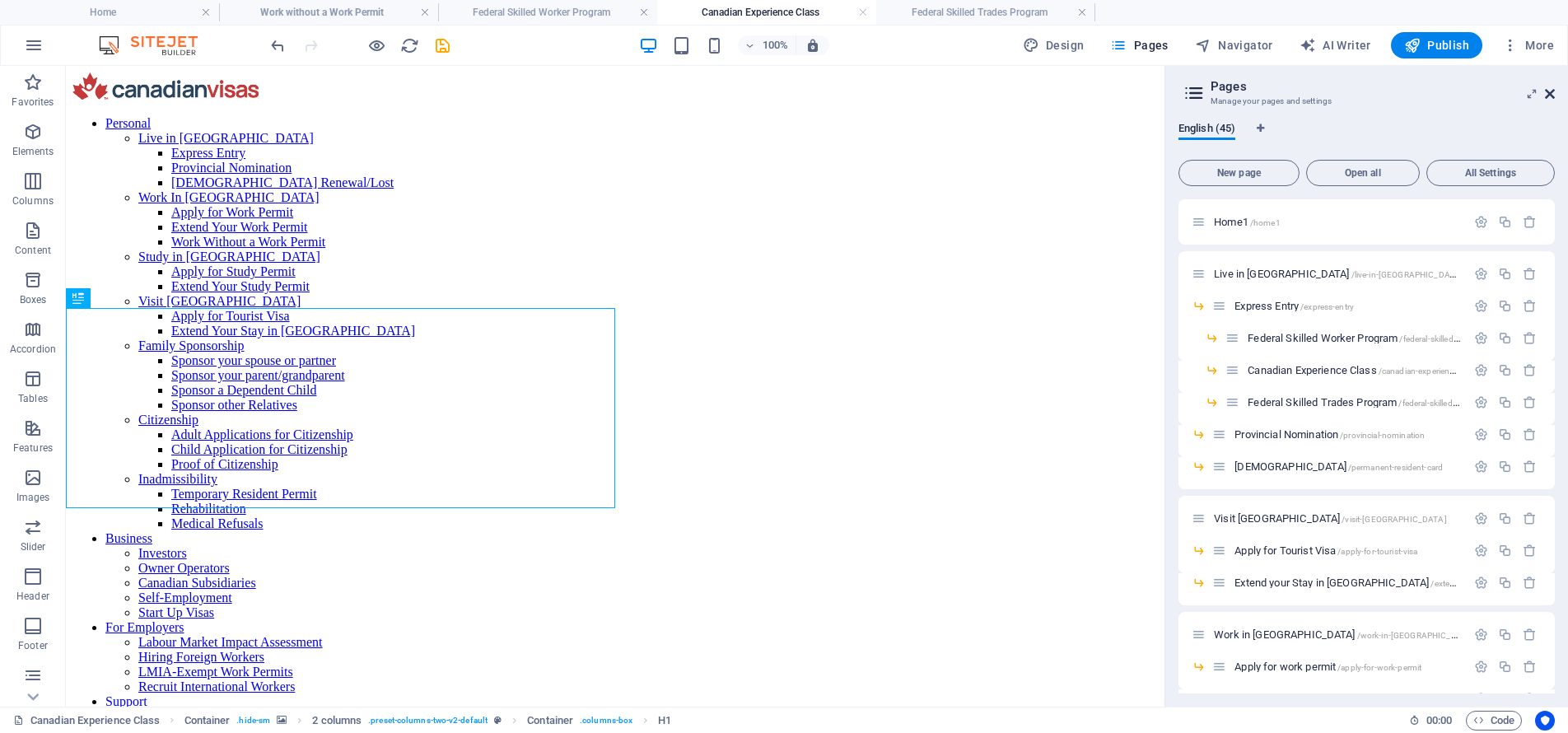
click at [1553, 92] on icon at bounding box center [1549, 94] width 10 height 13
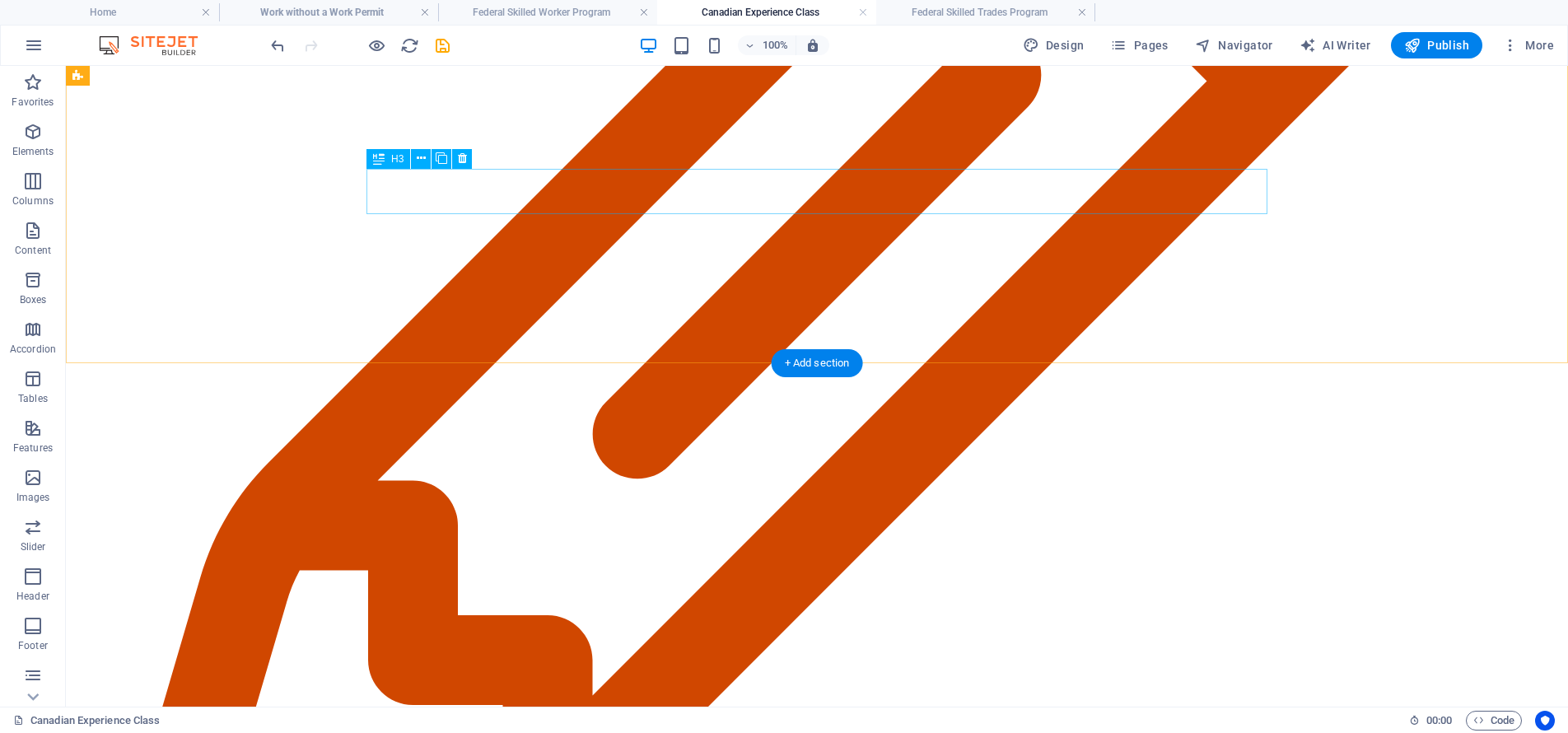
scroll to position [7292, 0]
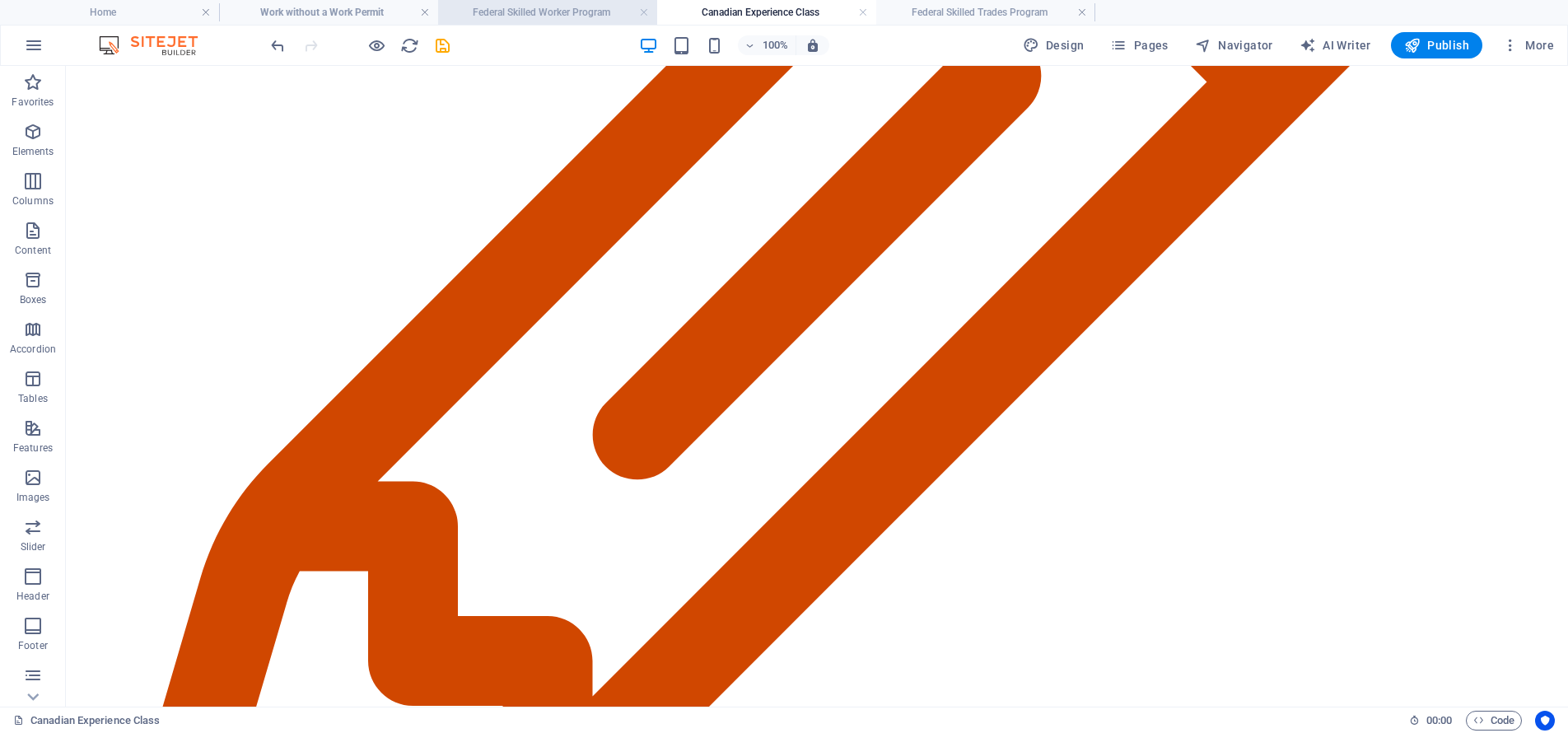
click at [489, 20] on h4 "Federal Skilled Worker Program" at bounding box center [547, 12] width 219 height 18
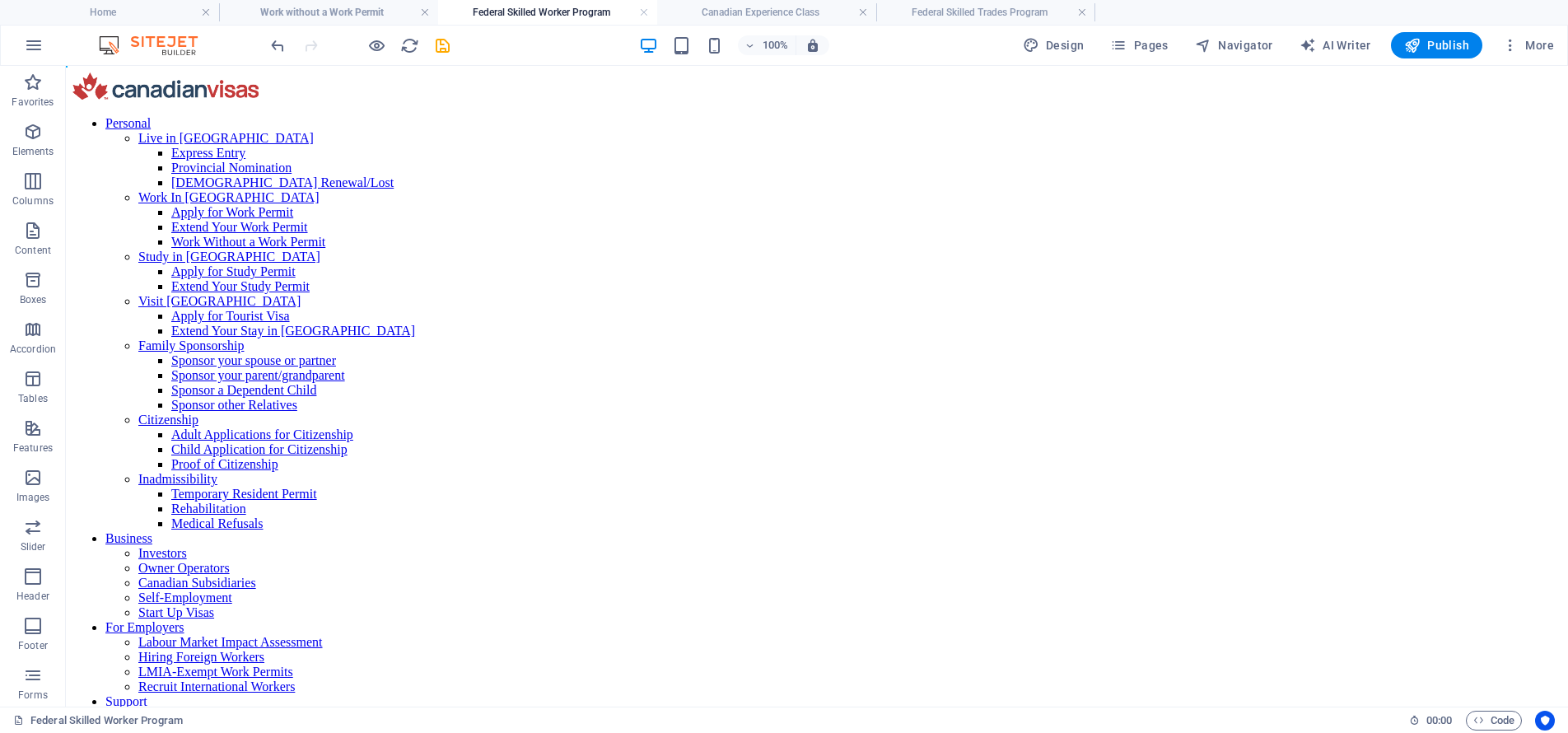
scroll to position [0, 0]
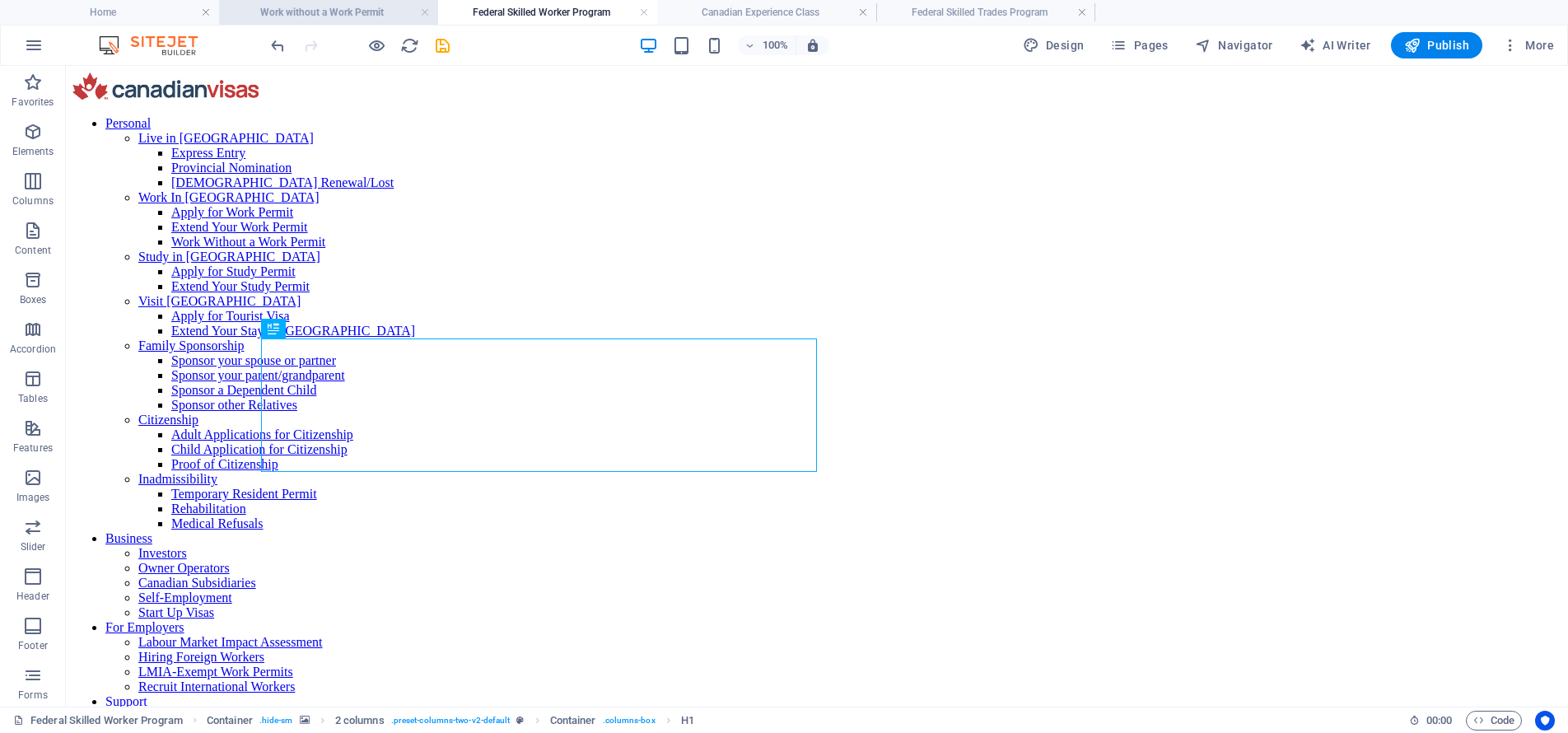
click at [331, 12] on h4 "Work without a Work Permit" at bounding box center [328, 12] width 219 height 18
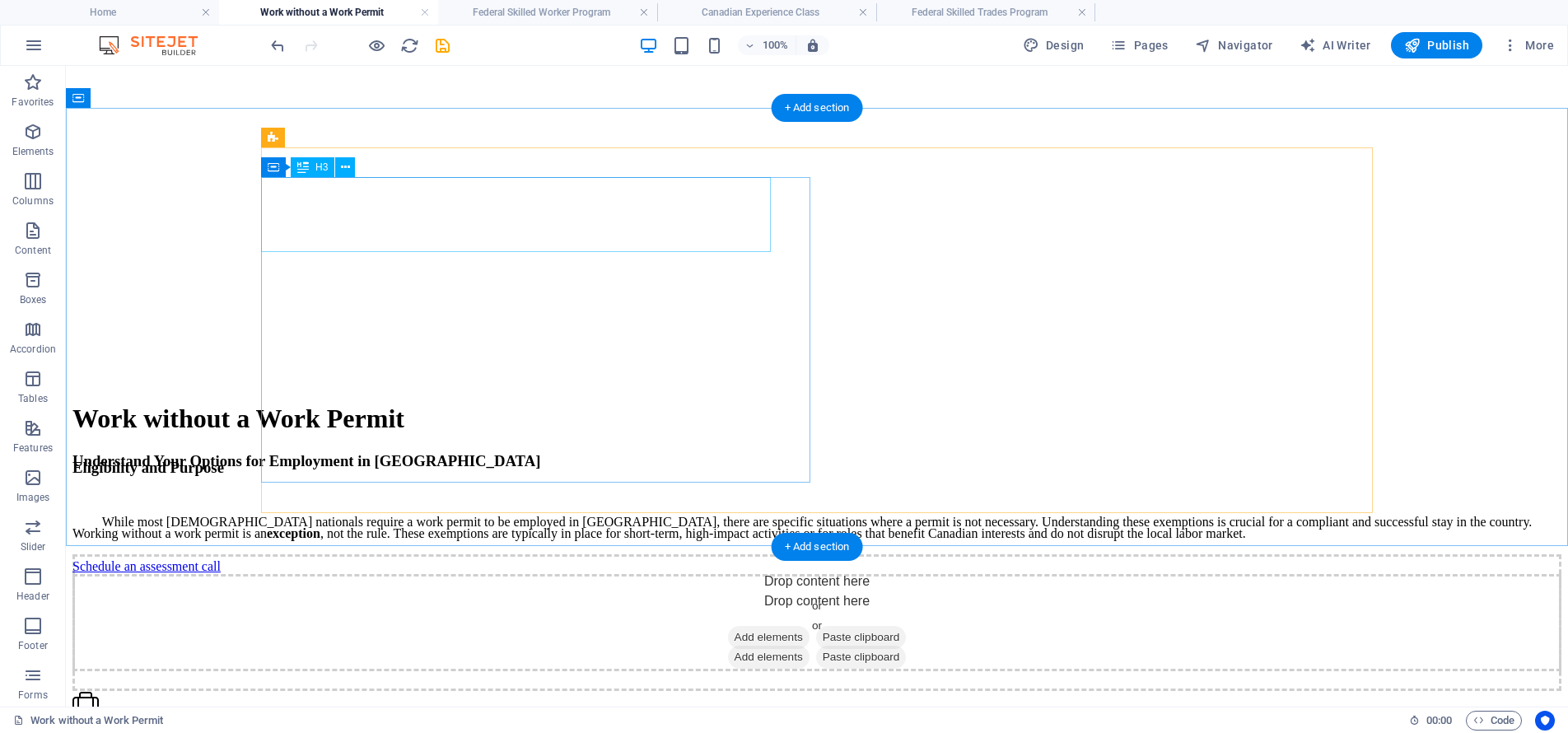
scroll to position [5633, 0]
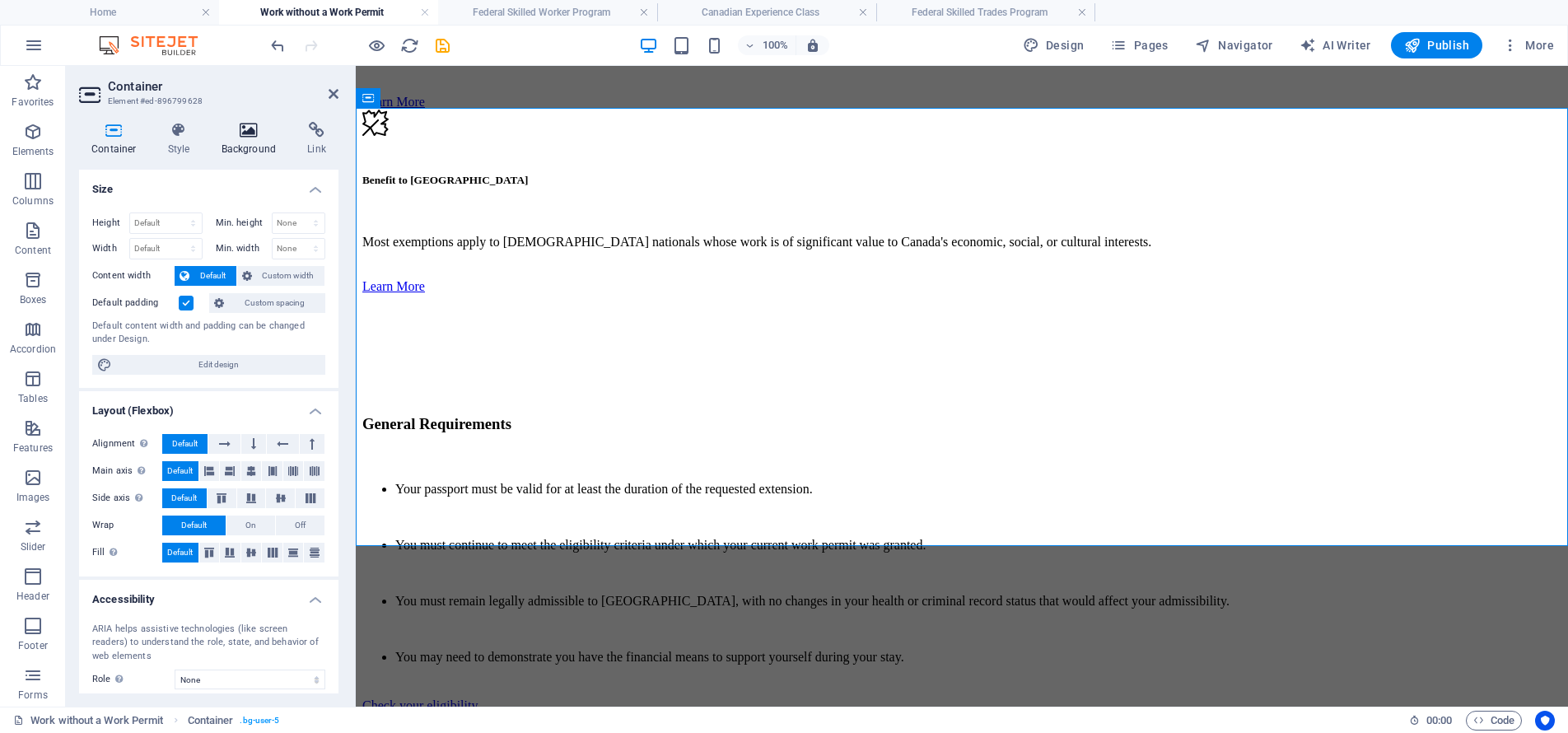
click at [236, 130] on icon at bounding box center [249, 130] width 80 height 17
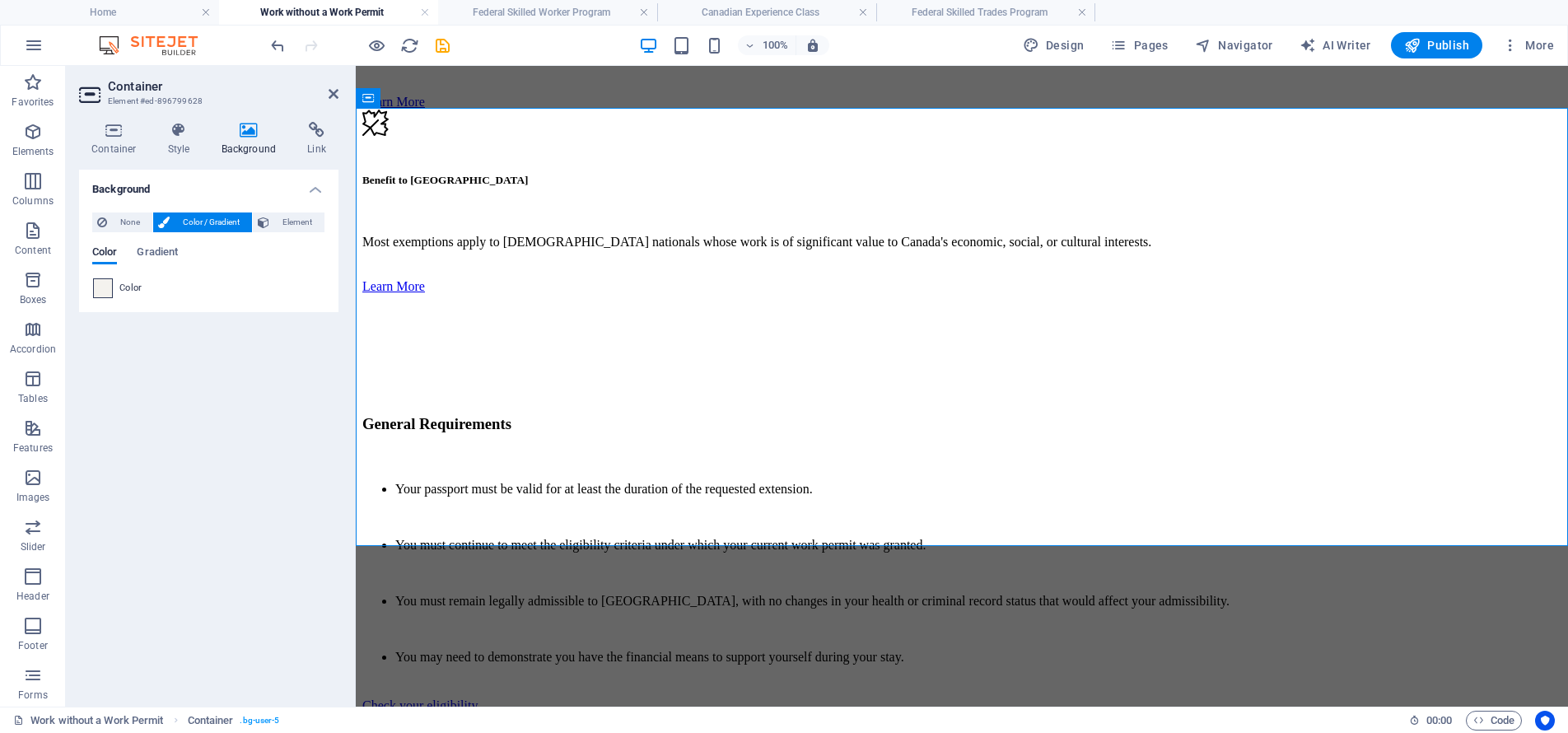
click at [109, 291] on span at bounding box center [102, 288] width 18 height 18
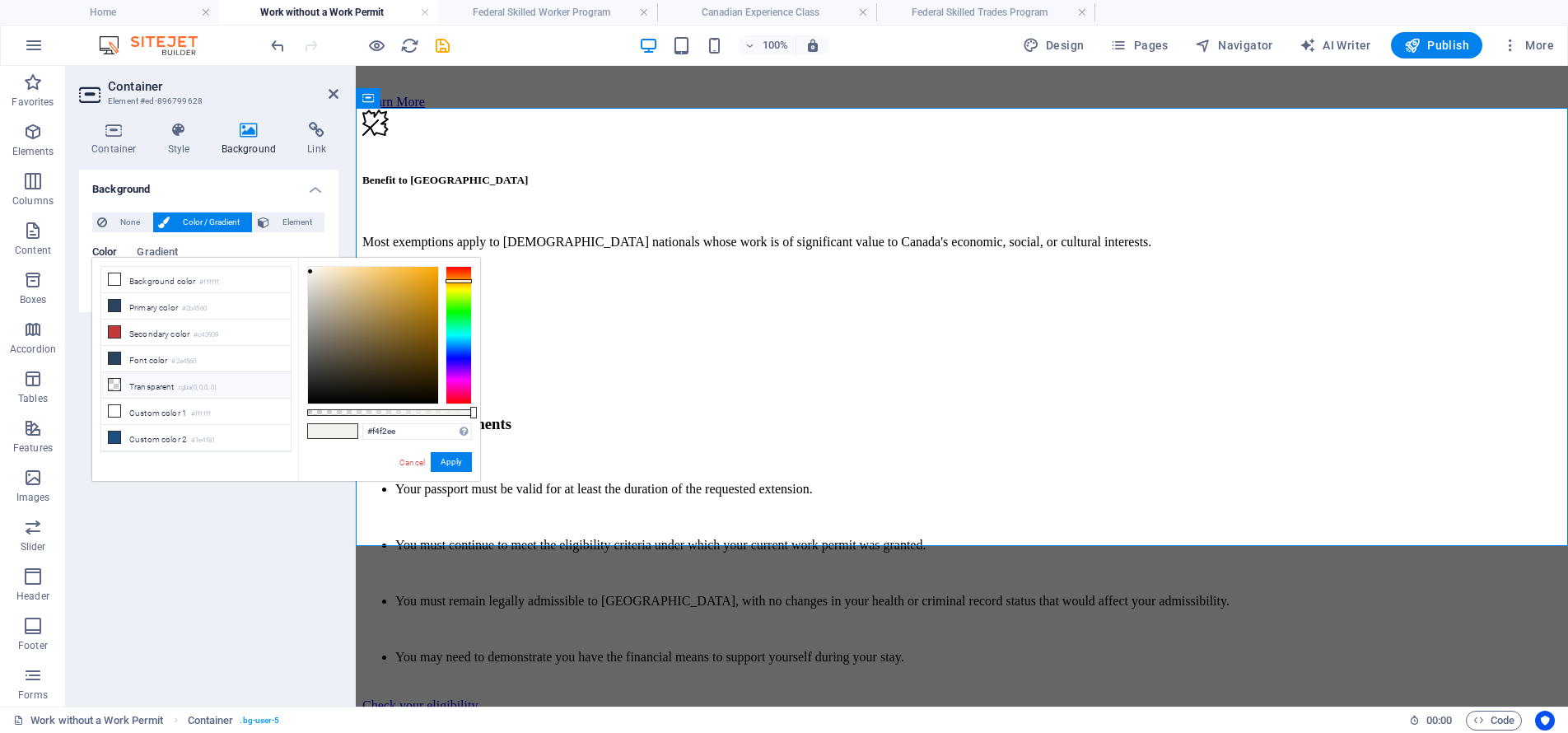
scroll to position [79, 0]
click at [199, 385] on small "#f2f2f2" at bounding box center [201, 387] width 22 height 11
type input "#f2f2f2"
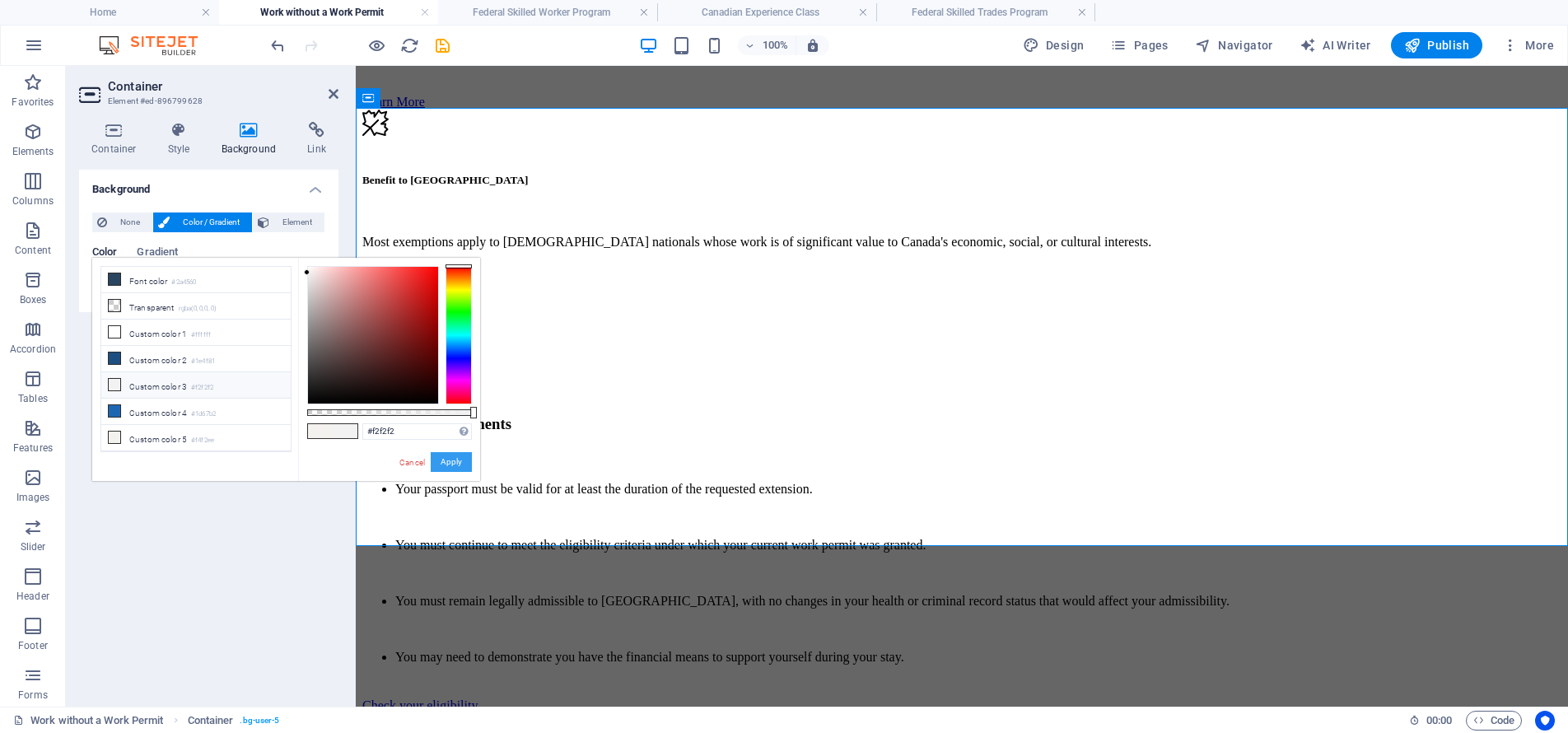
click at [460, 462] on button "Apply" at bounding box center [451, 462] width 41 height 20
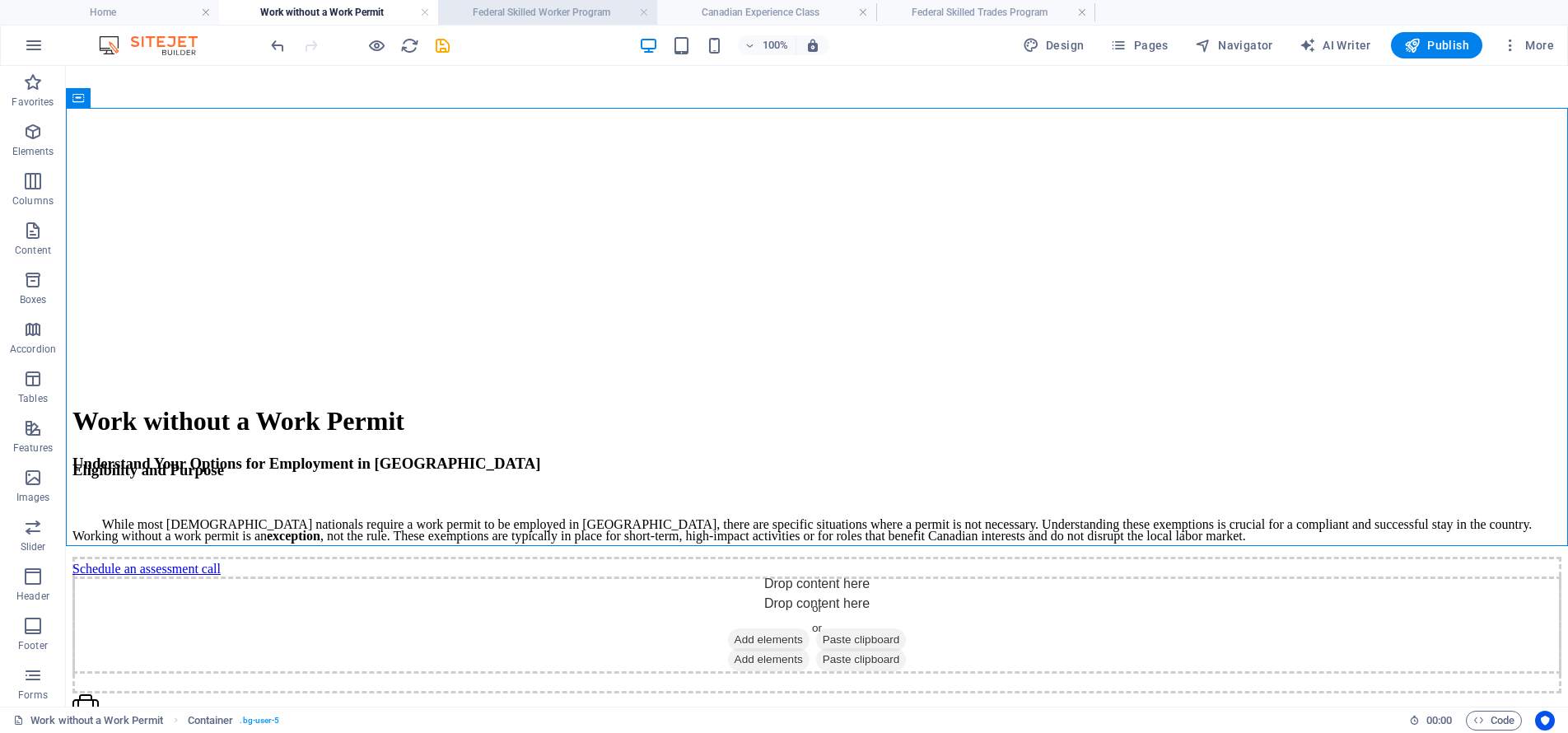
click at [524, 11] on h4 "Federal Skilled Worker Program" at bounding box center [547, 12] width 219 height 18
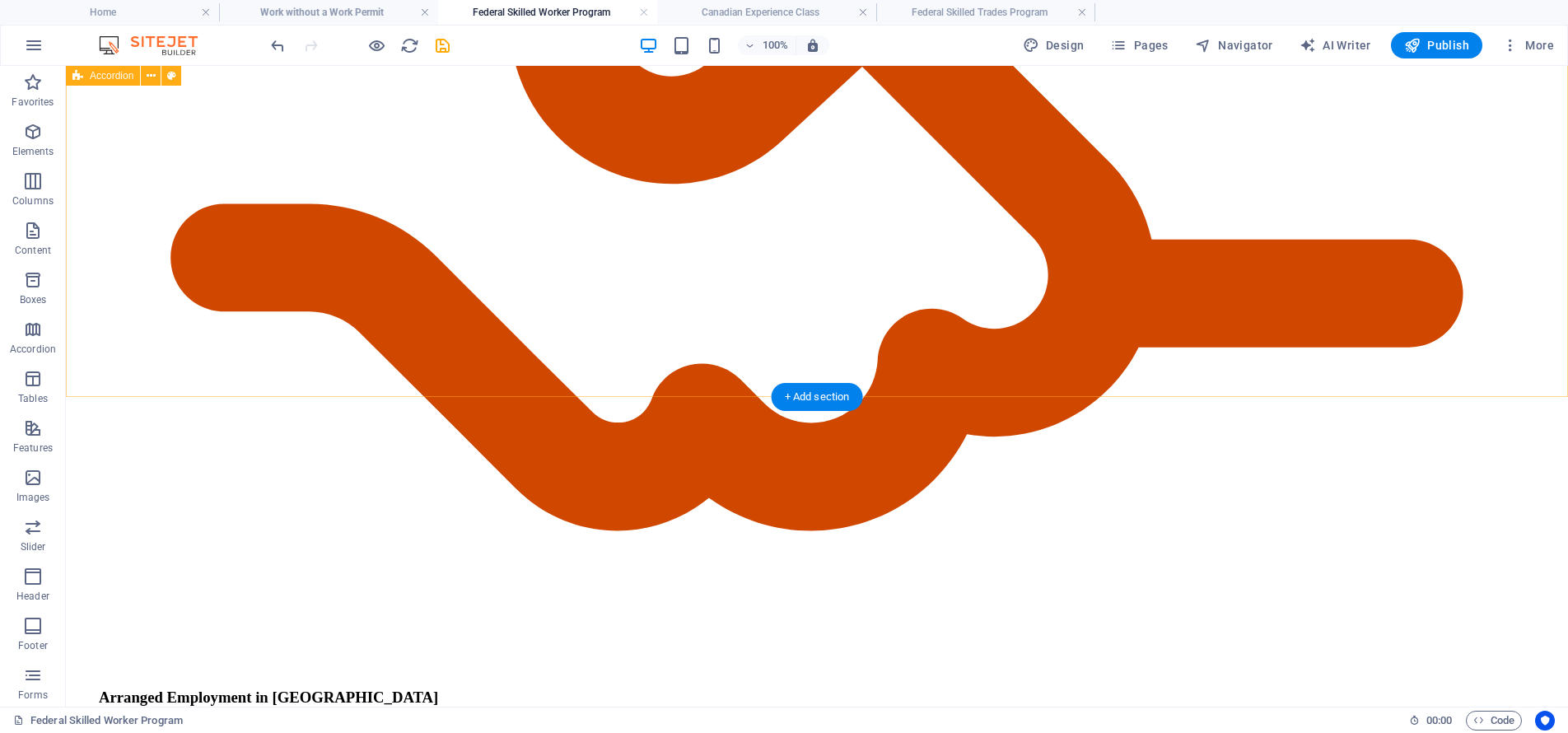
scroll to position [7306, 0]
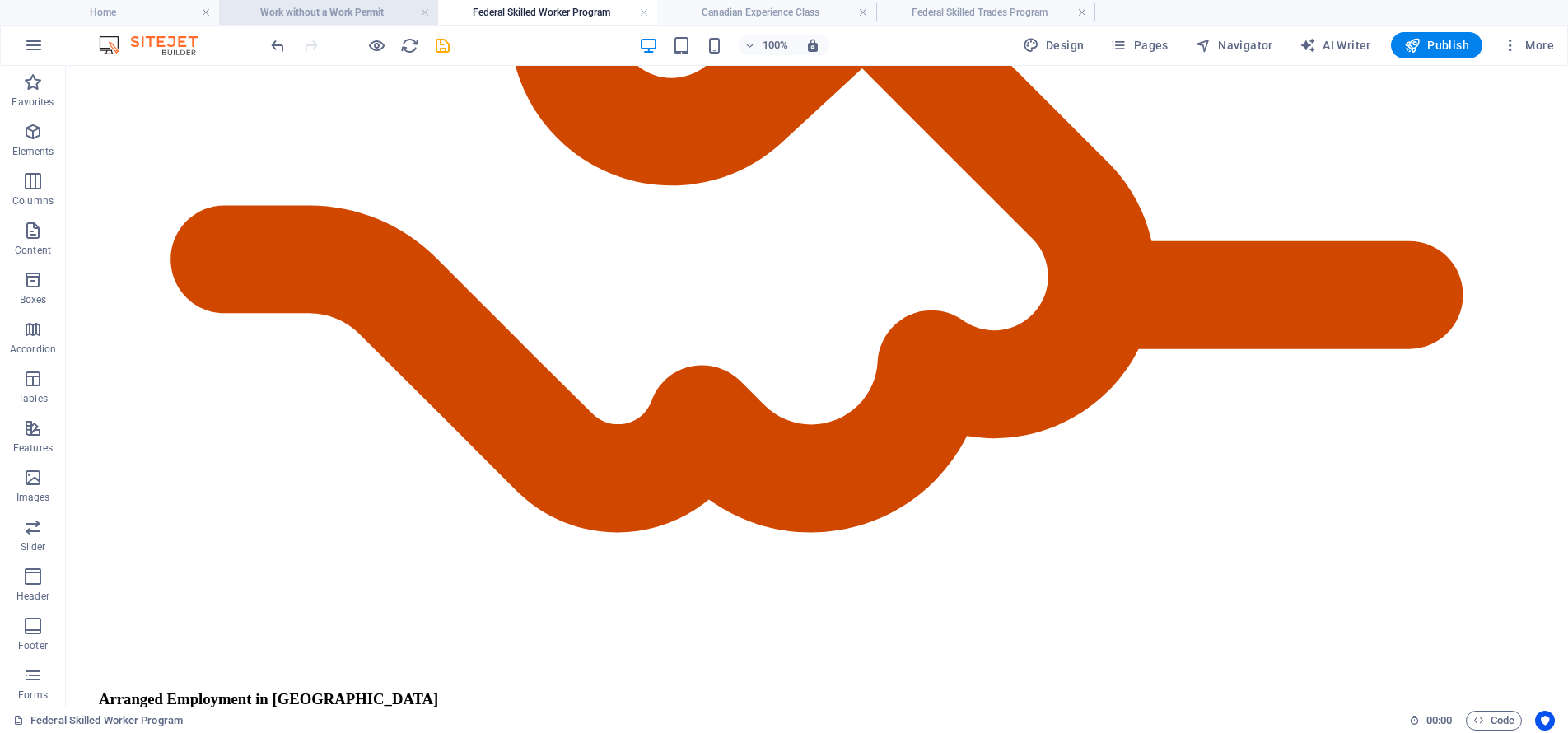
click at [334, 10] on h4 "Work without a Work Permit" at bounding box center [328, 12] width 219 height 18
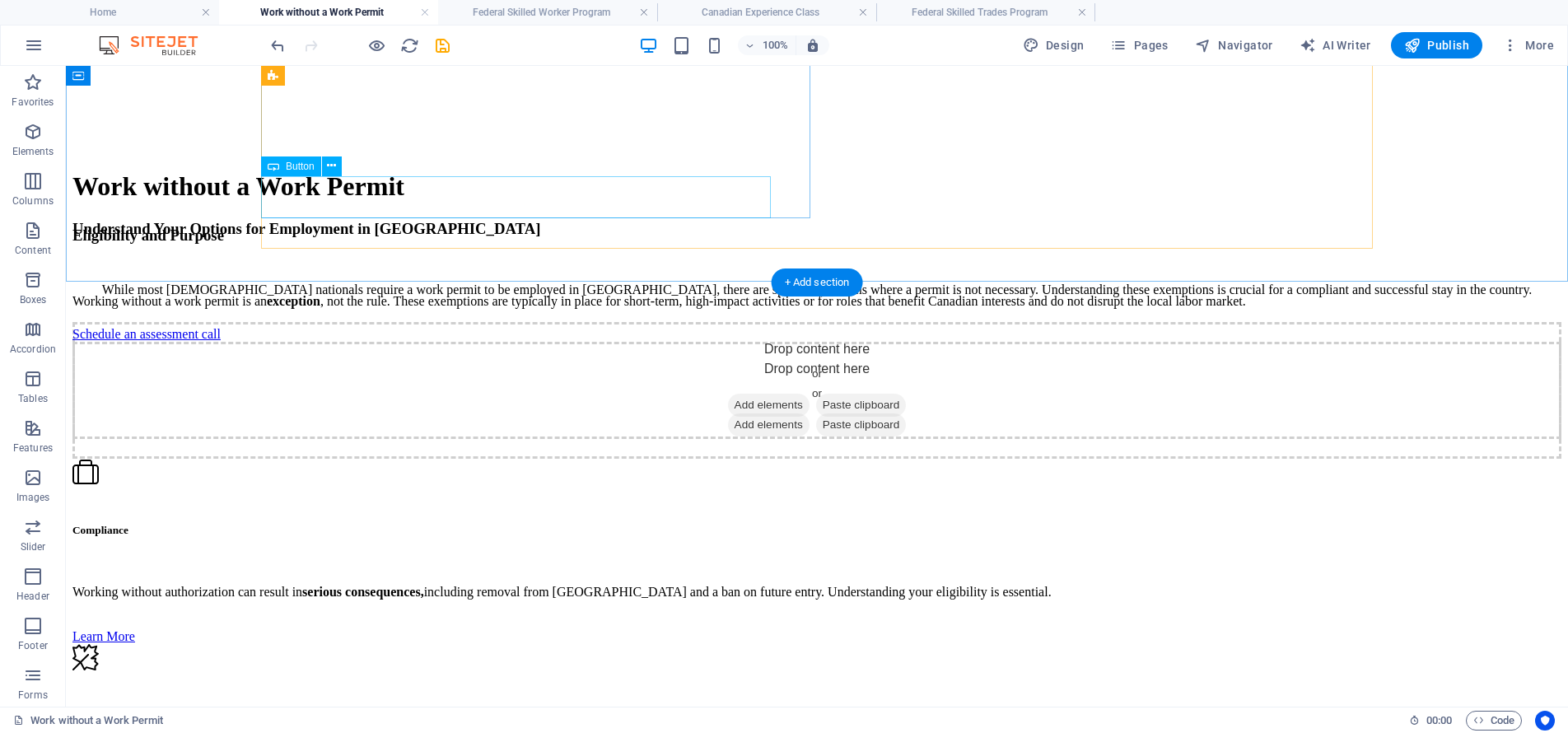
scroll to position [5860, 0]
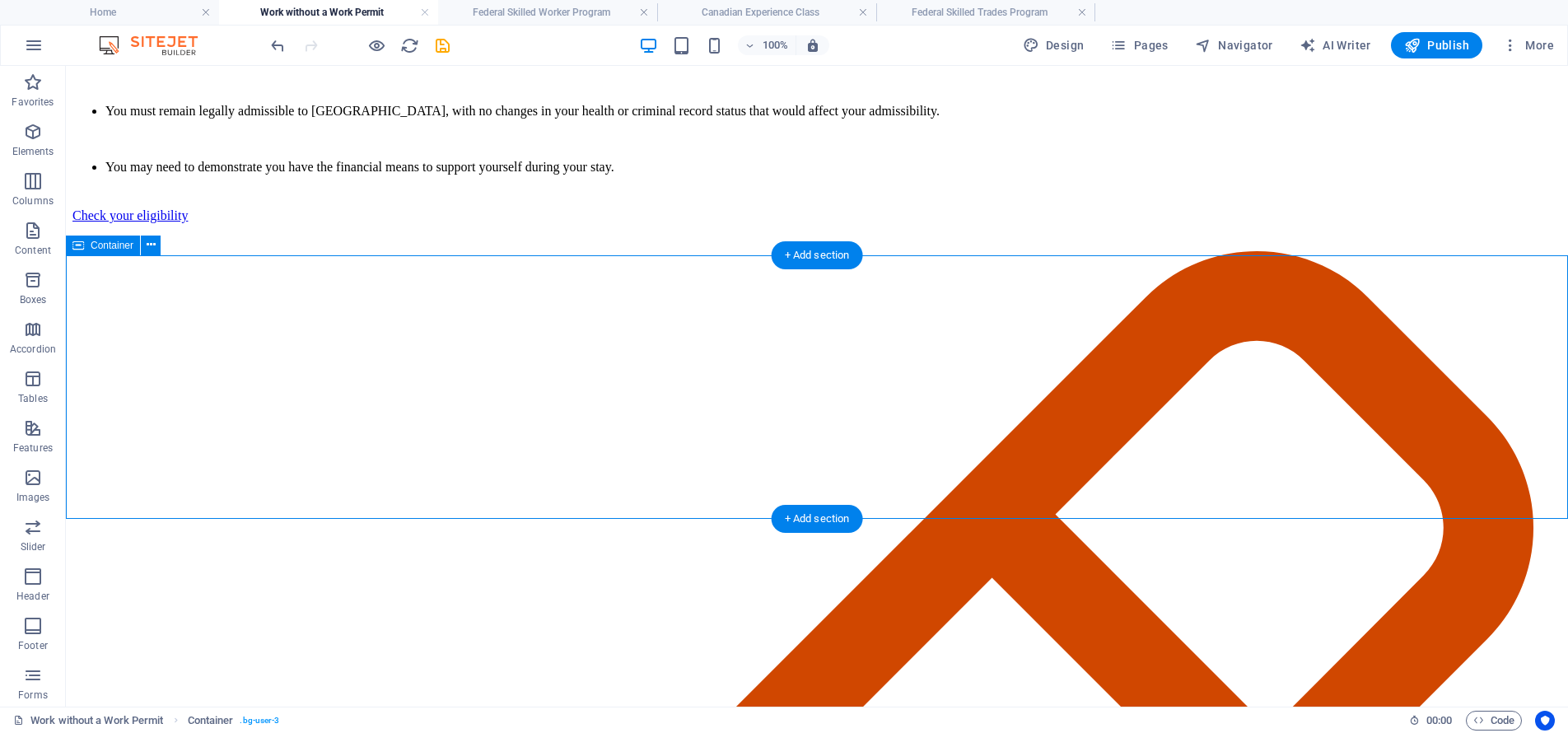
scroll to position [6894, 0]
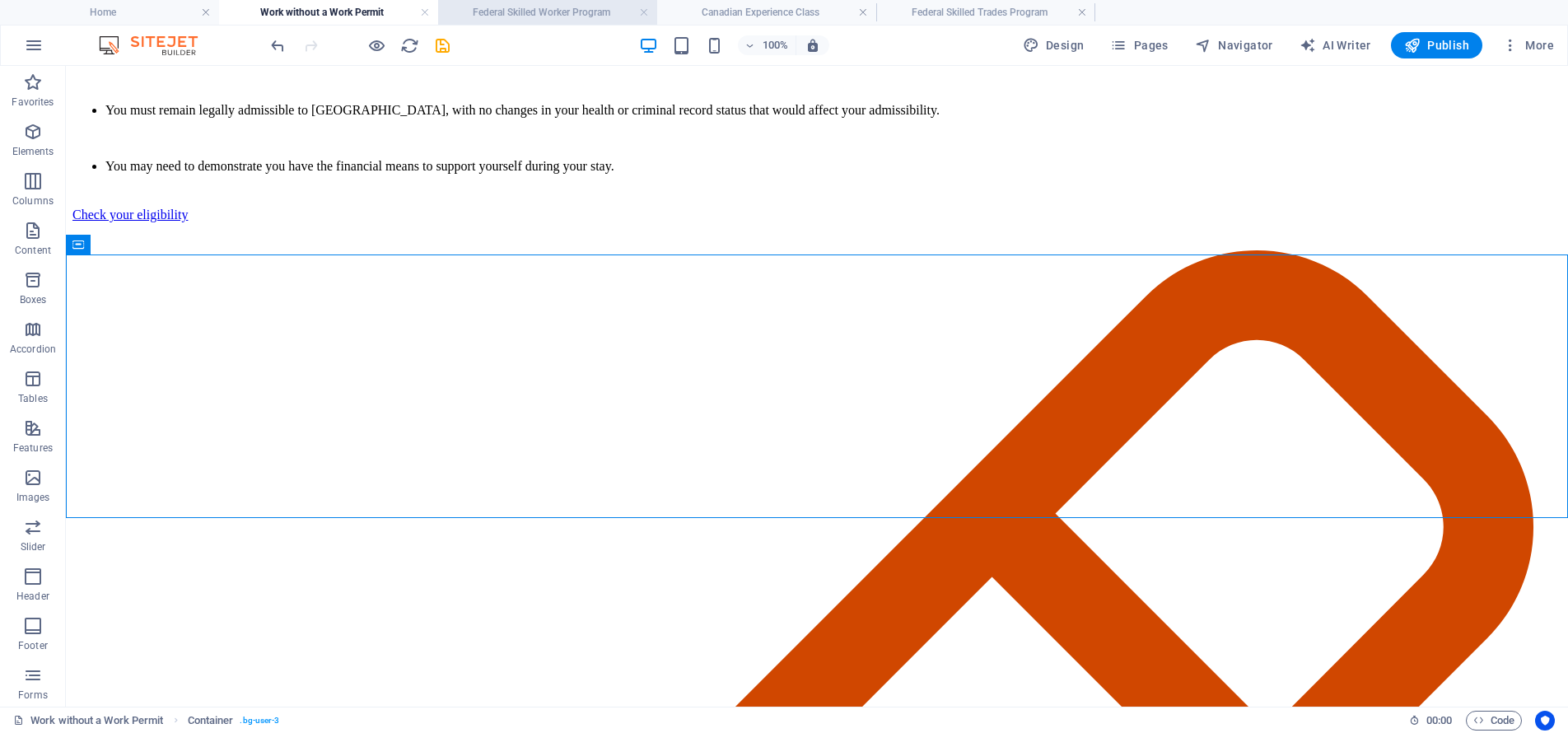
click at [545, 18] on h4 "Federal Skilled Worker Program" at bounding box center [547, 12] width 219 height 18
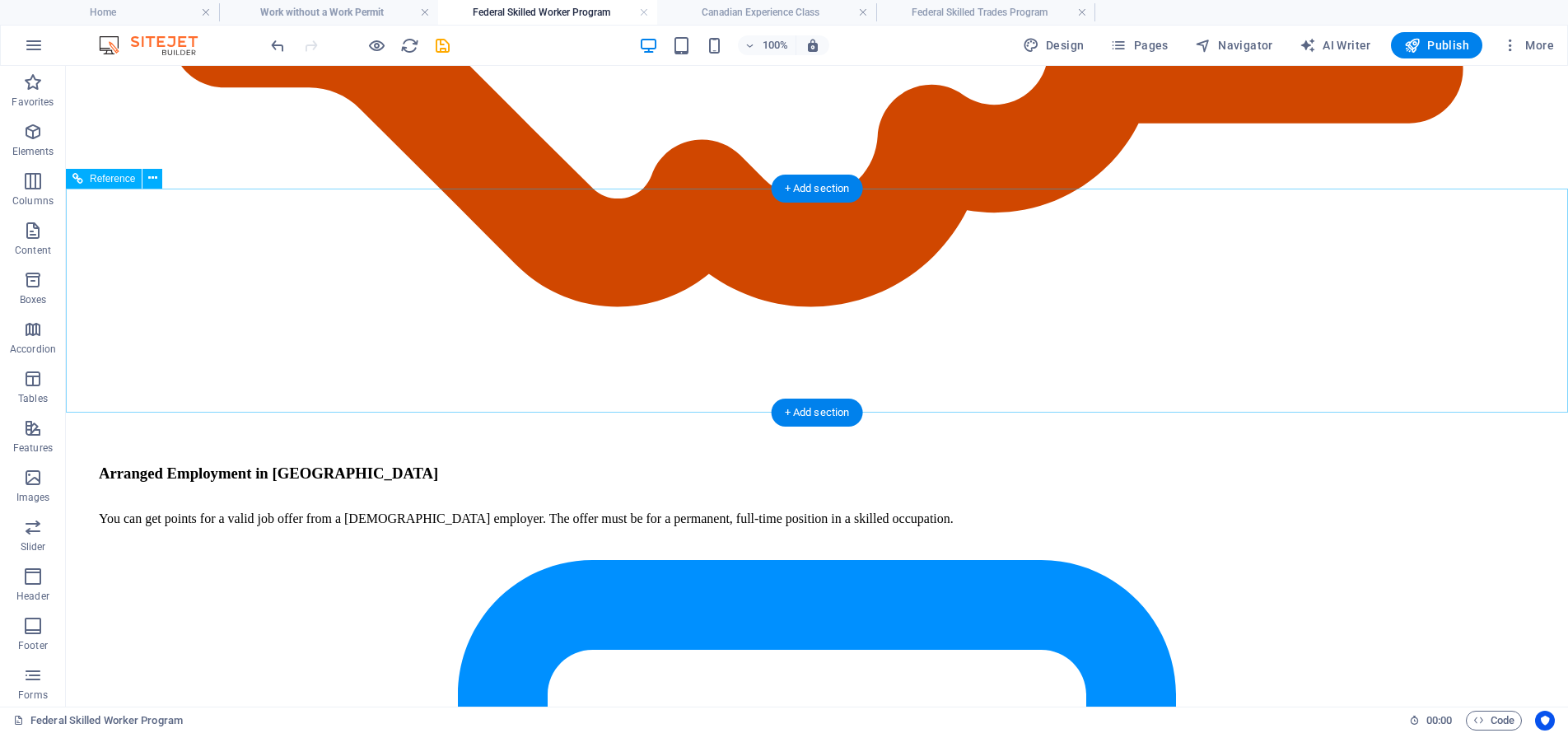
scroll to position [7496, 0]
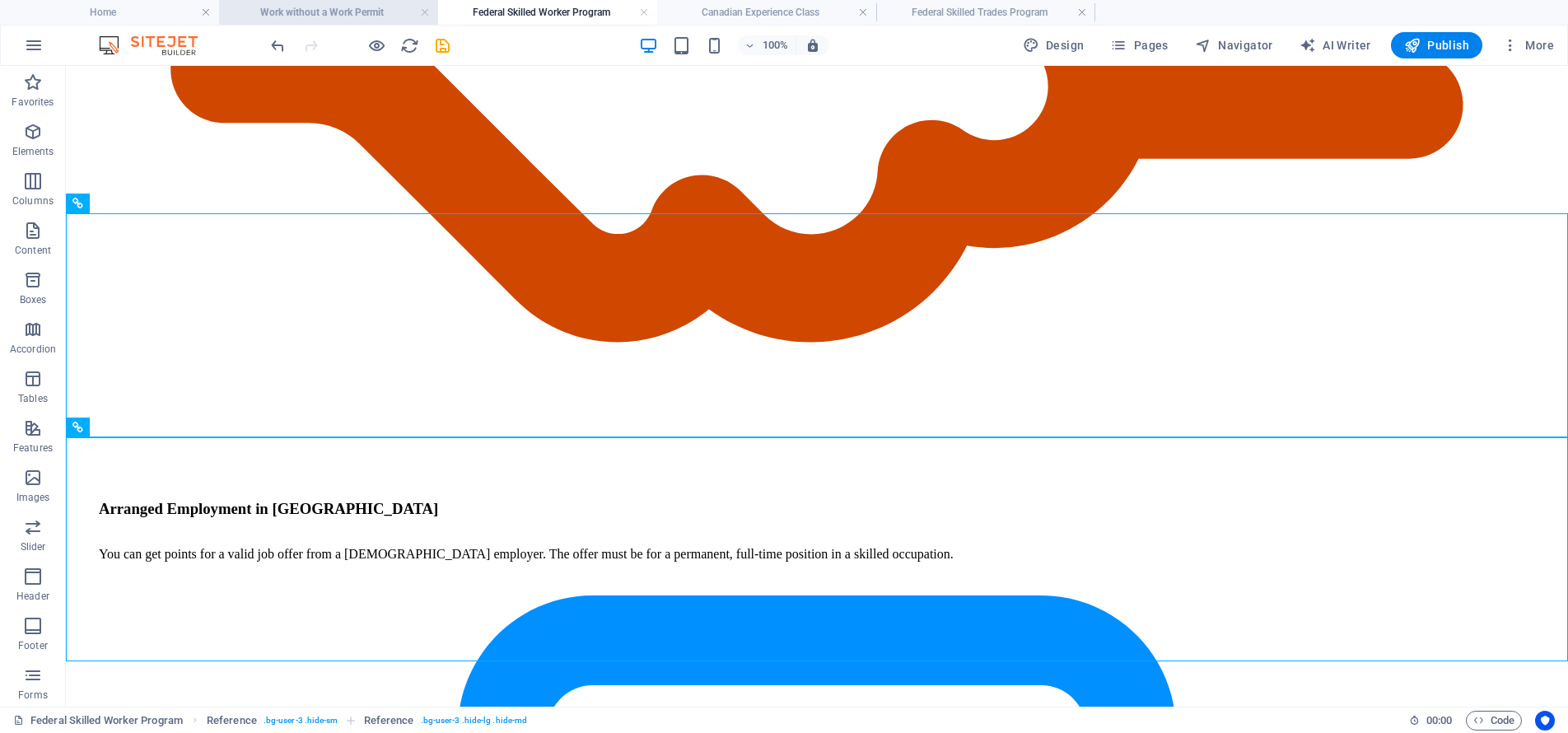
click at [337, 17] on h4 "Work without a Work Permit" at bounding box center [328, 12] width 219 height 18
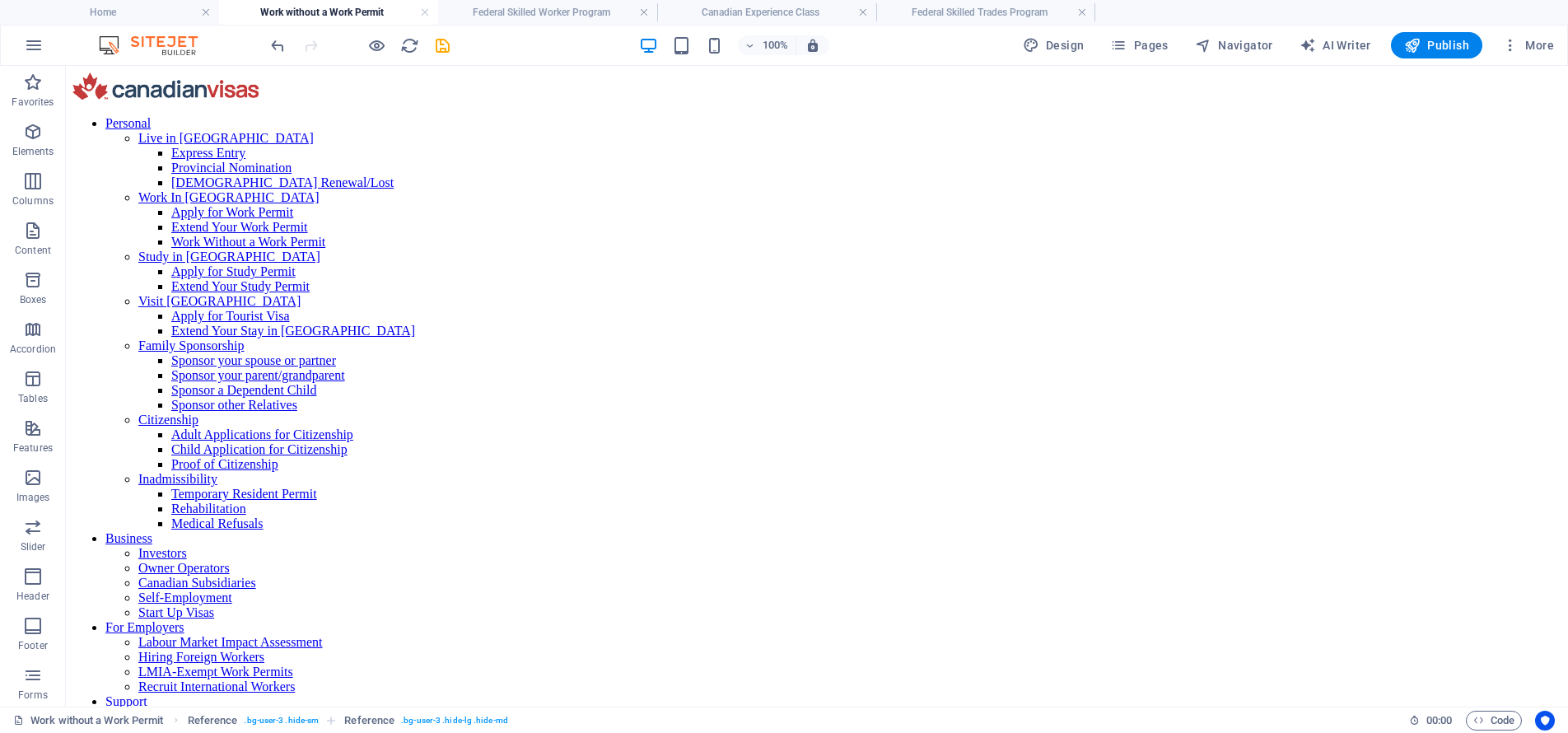
scroll to position [6894, 0]
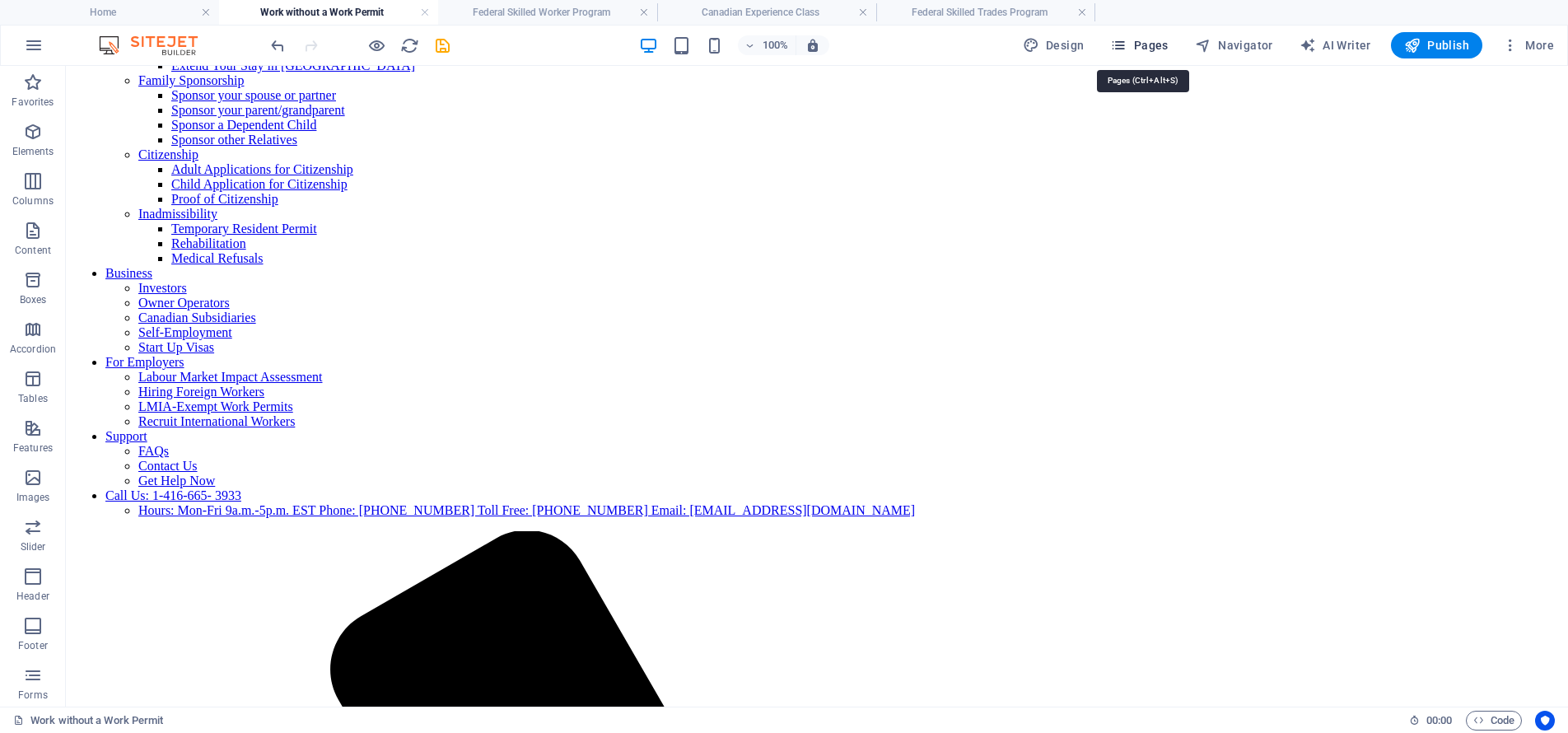
scroll to position [248, 0]
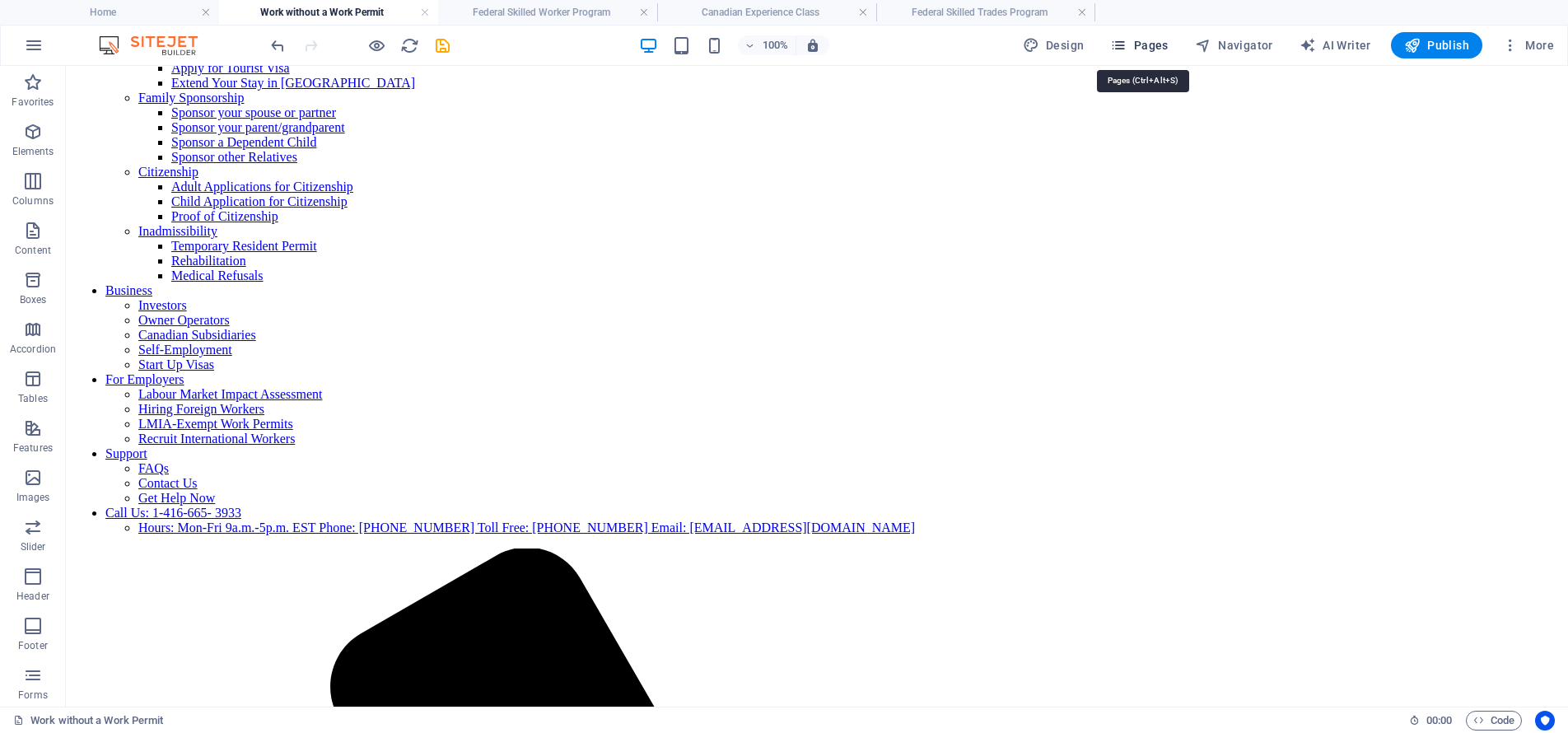
click at [1137, 48] on span "Pages" at bounding box center [1139, 45] width 58 height 17
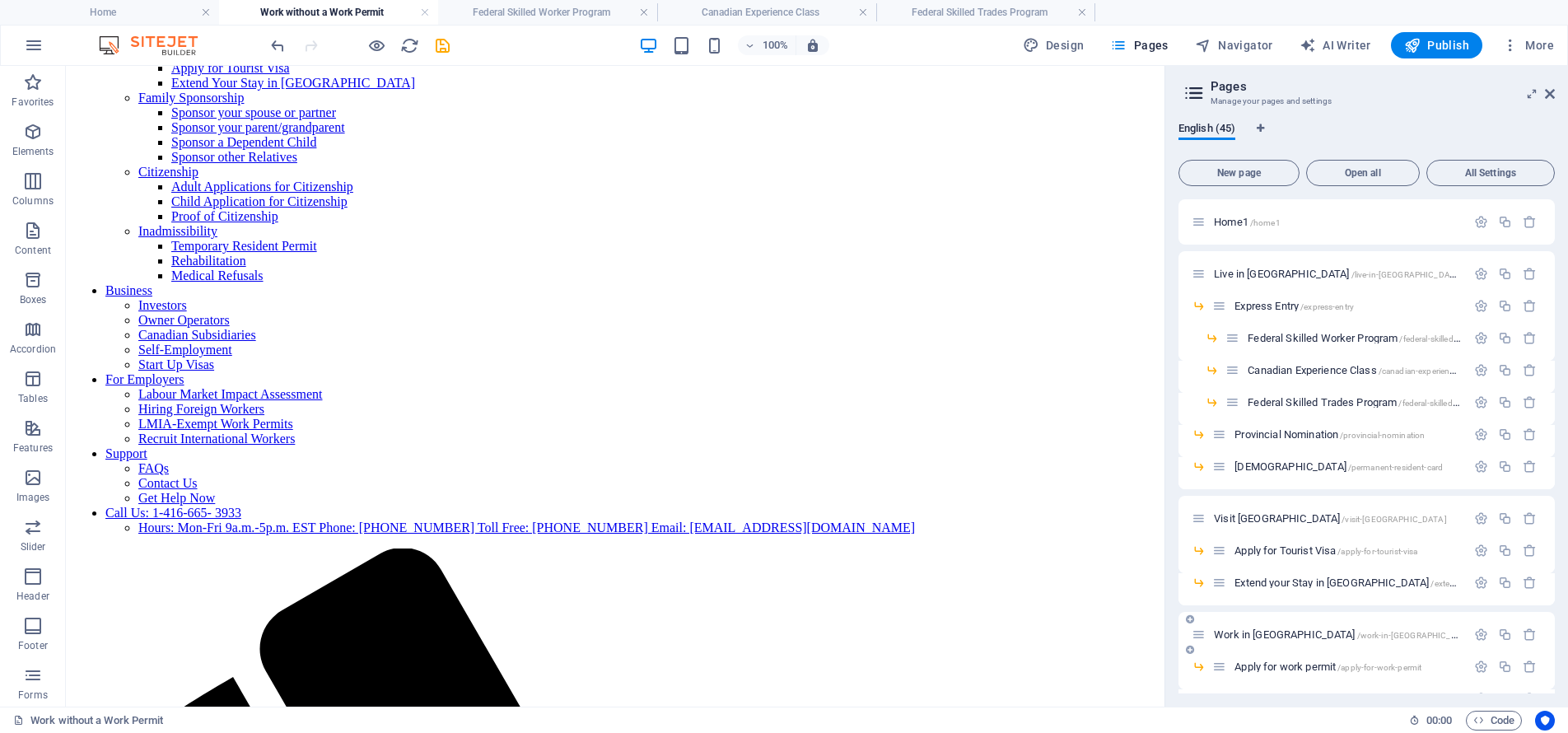
scroll to position [50, 0]
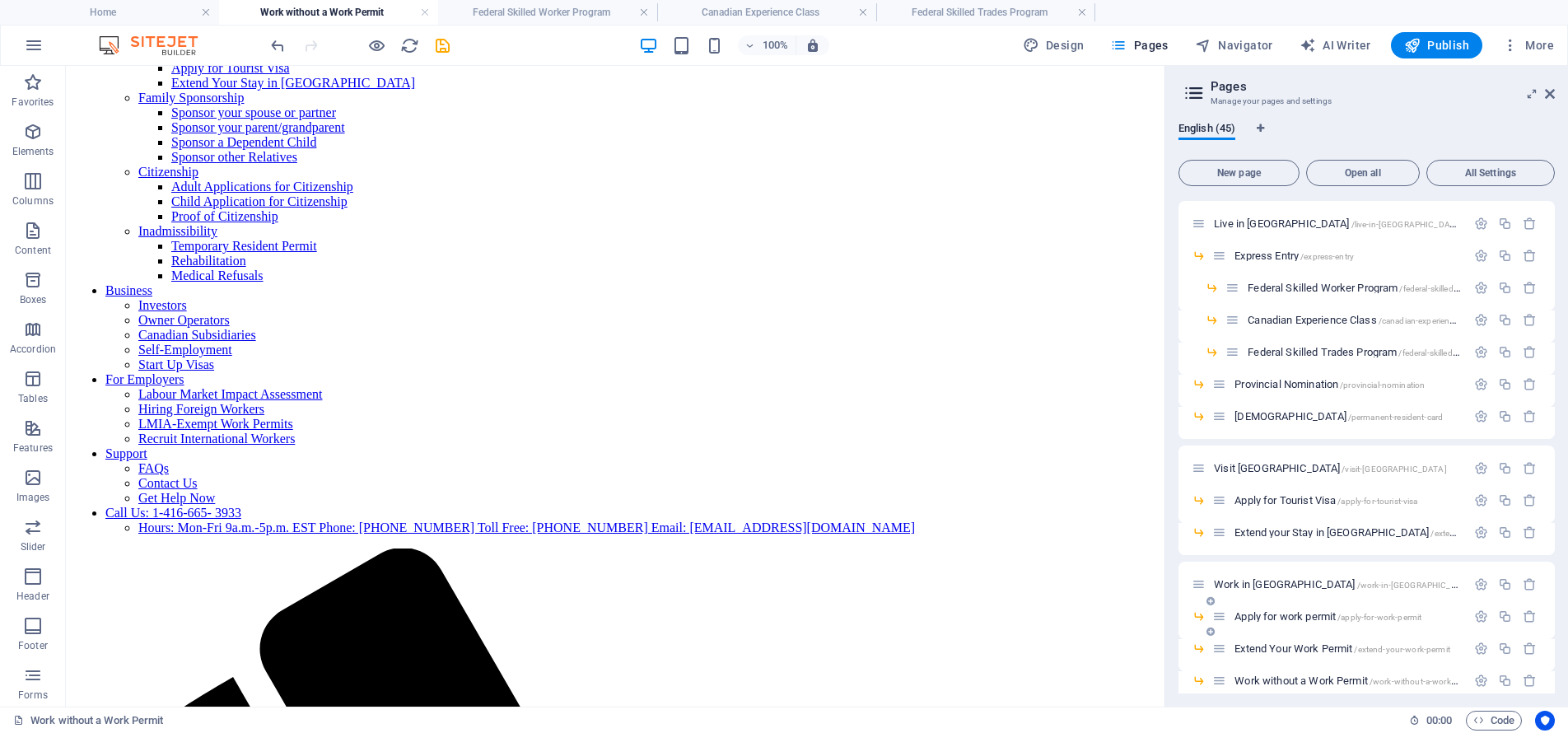
click at [1297, 613] on span "Apply for work permit /apply-for-work-permit" at bounding box center [1327, 617] width 186 height 12
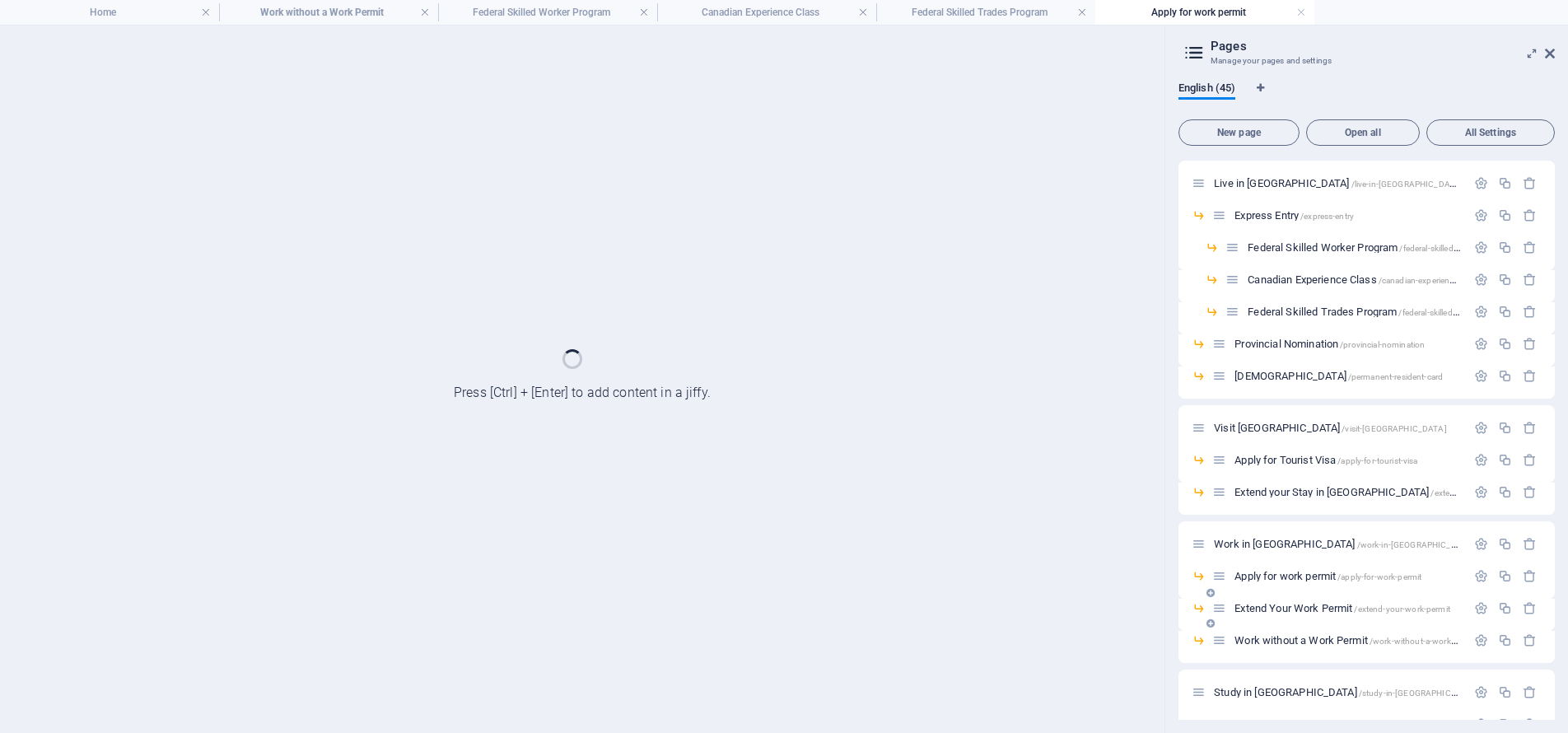
click at [1293, 607] on span "Extend Your Work Permit /extend-your-work-permit" at bounding box center [1342, 608] width 215 height 12
click at [1292, 640] on span "Work without a Work Permit /work-without-a-work-permit" at bounding box center [1355, 640] width 243 height 12
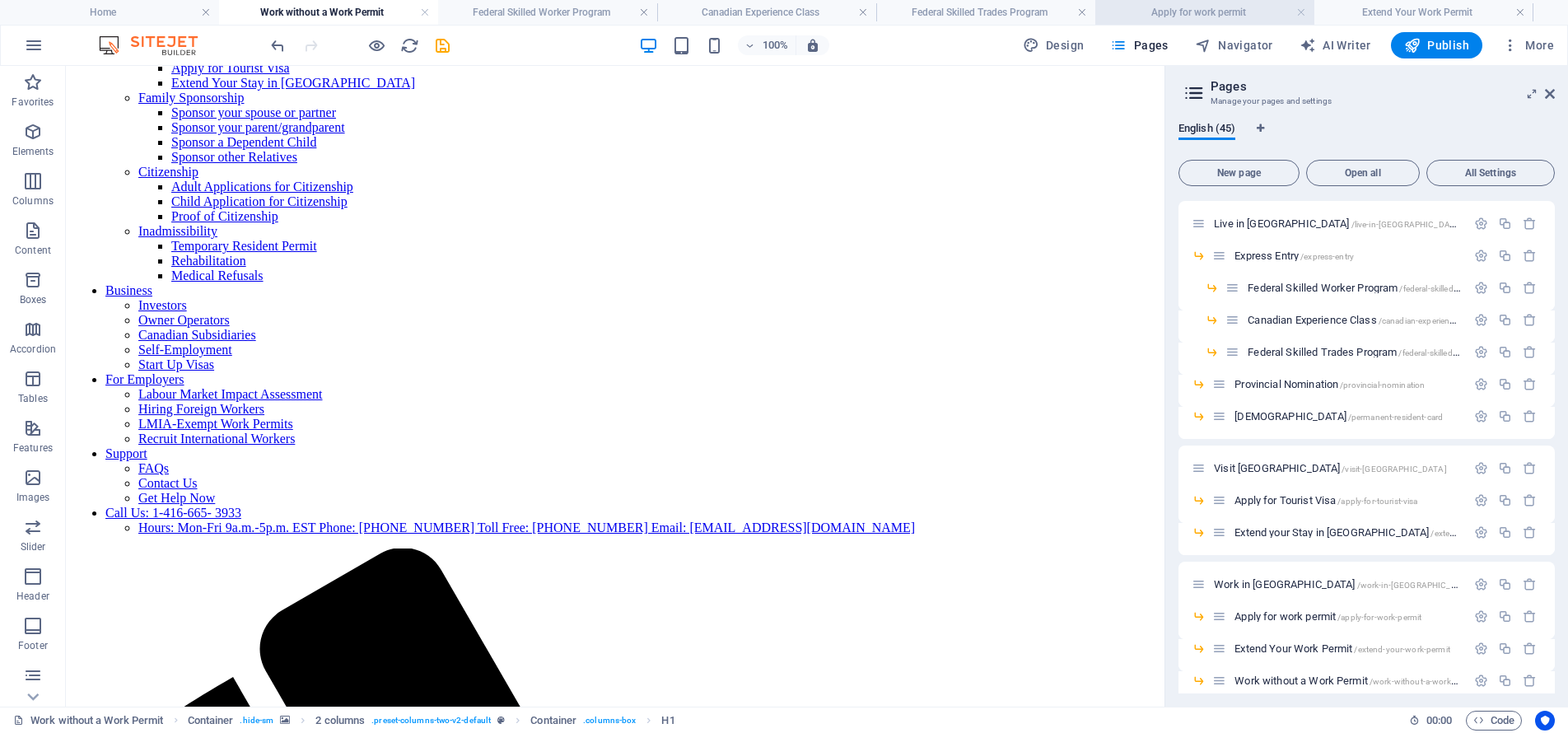
click at [1150, 13] on h4 "Apply for work permit" at bounding box center [1205, 12] width 219 height 18
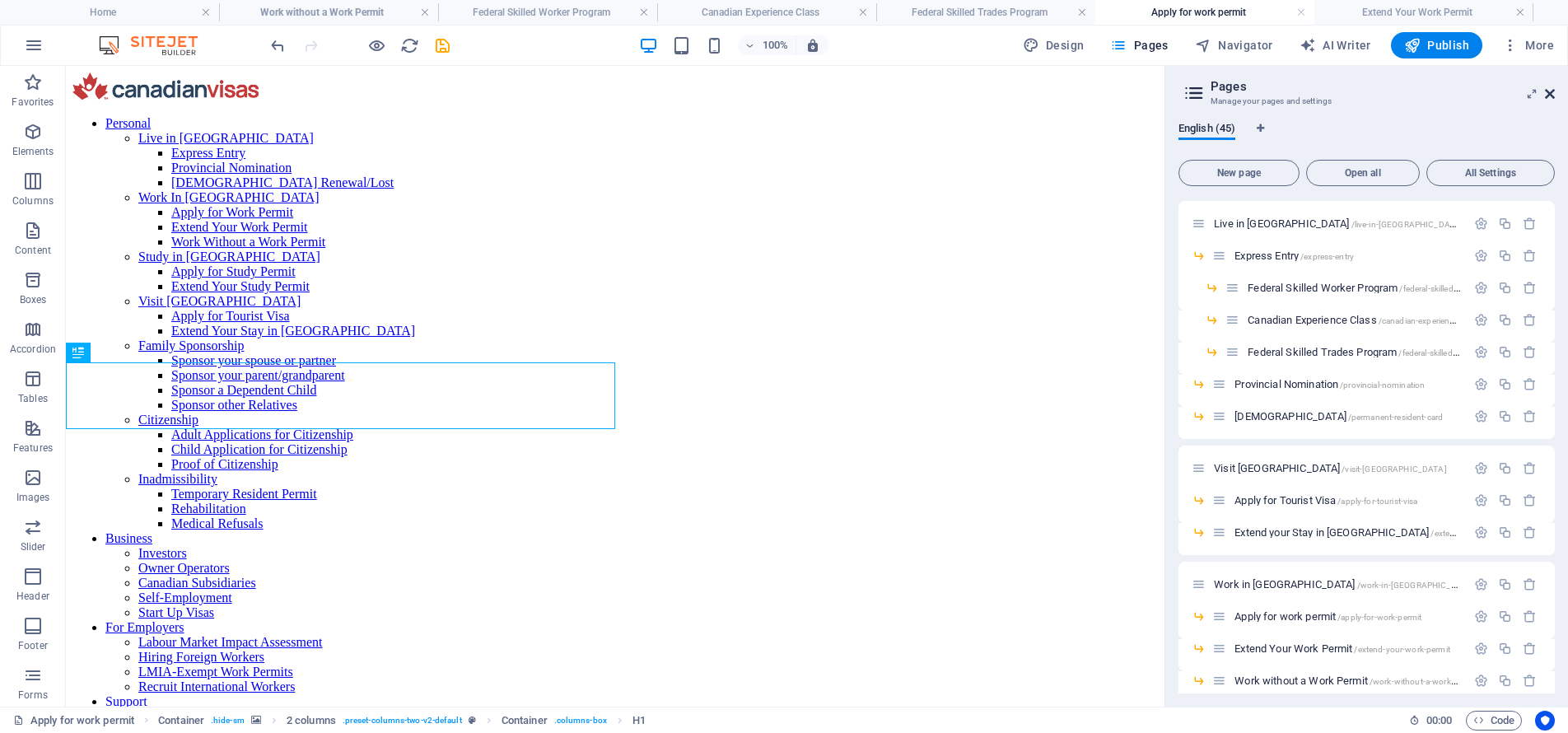
click at [1547, 91] on icon at bounding box center [1549, 94] width 10 height 13
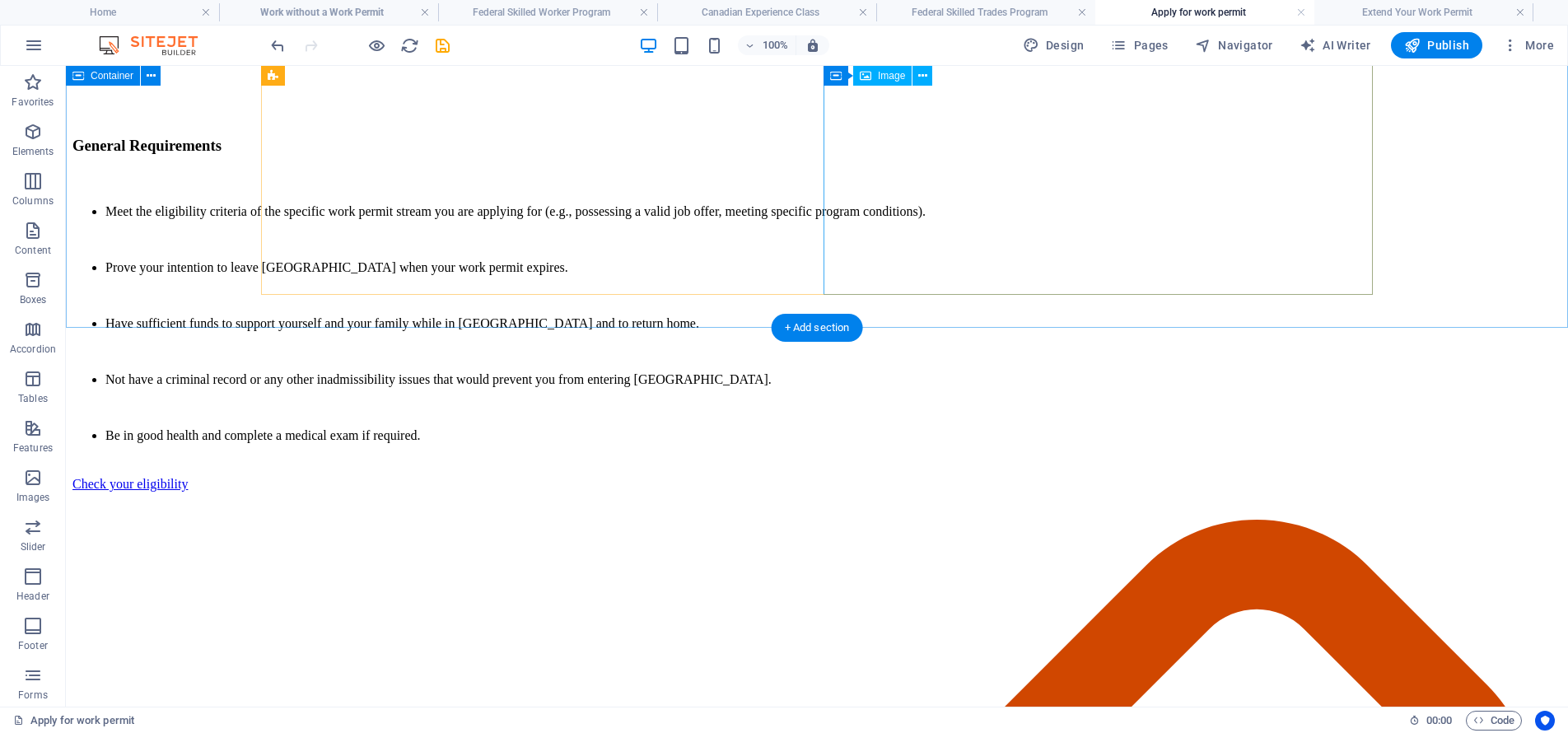
scroll to position [6727, 0]
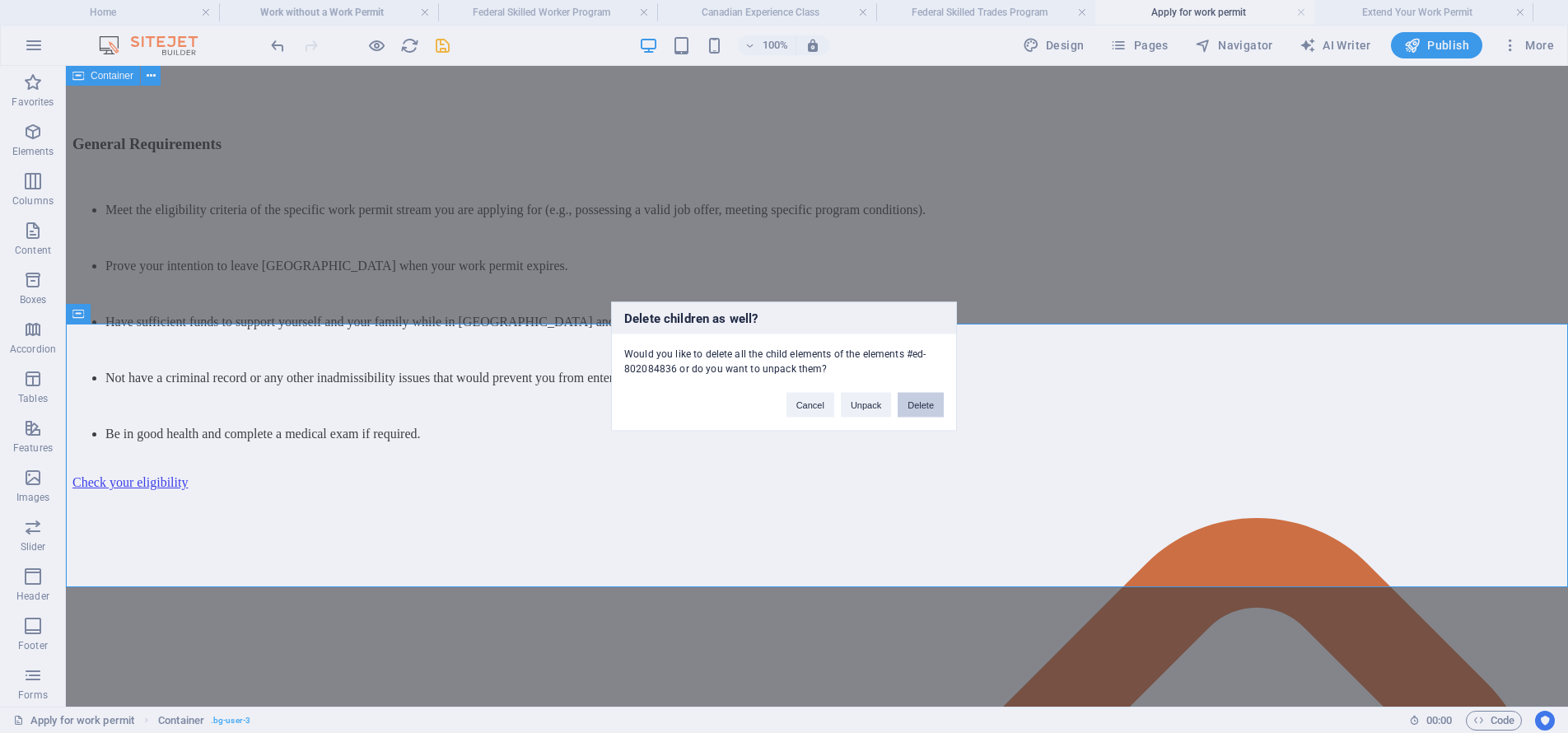
drag, startPoint x: 930, startPoint y: 402, endPoint x: 561, endPoint y: 350, distance: 372.6
click at [930, 402] on button "Delete" at bounding box center [920, 405] width 46 height 25
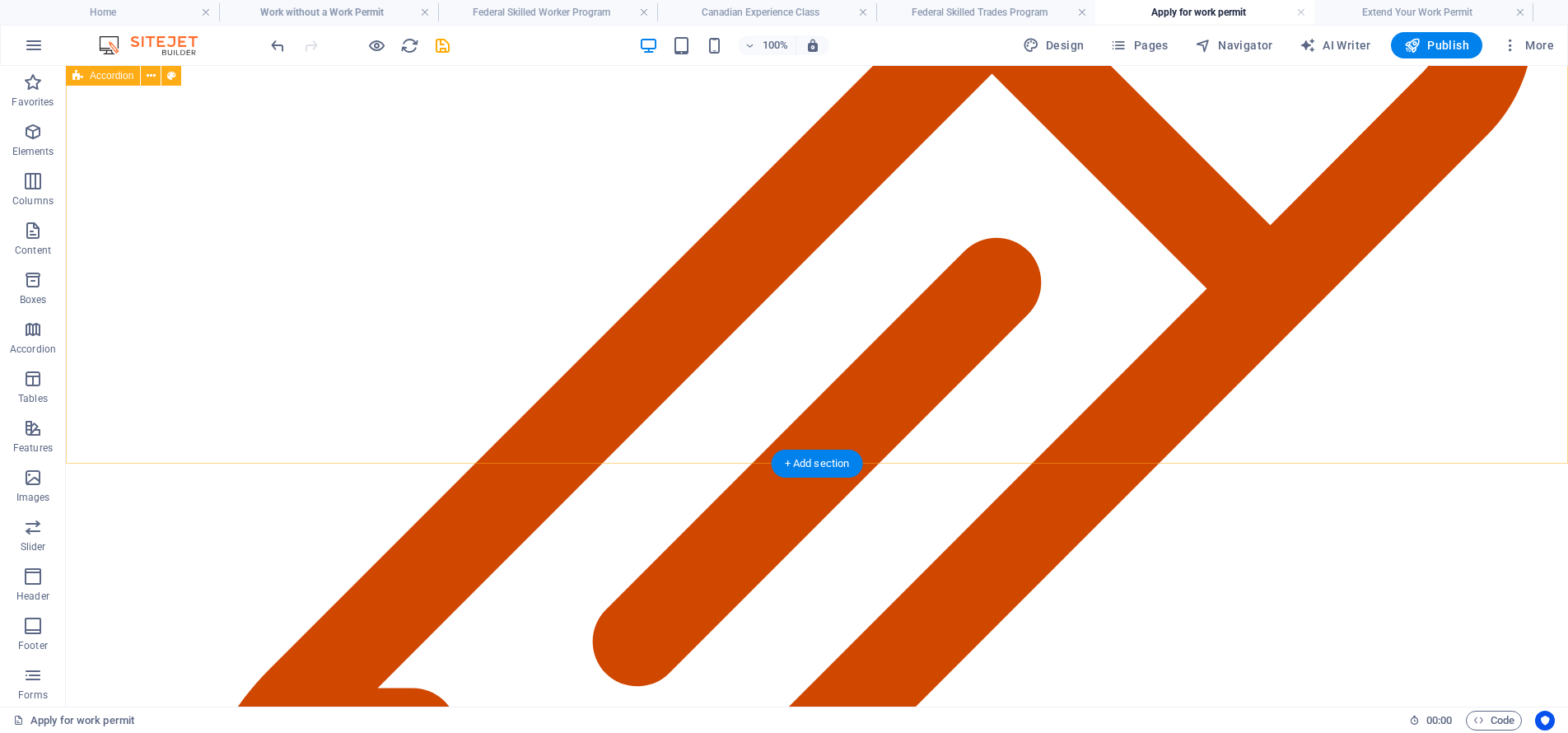
scroll to position [7808, 0]
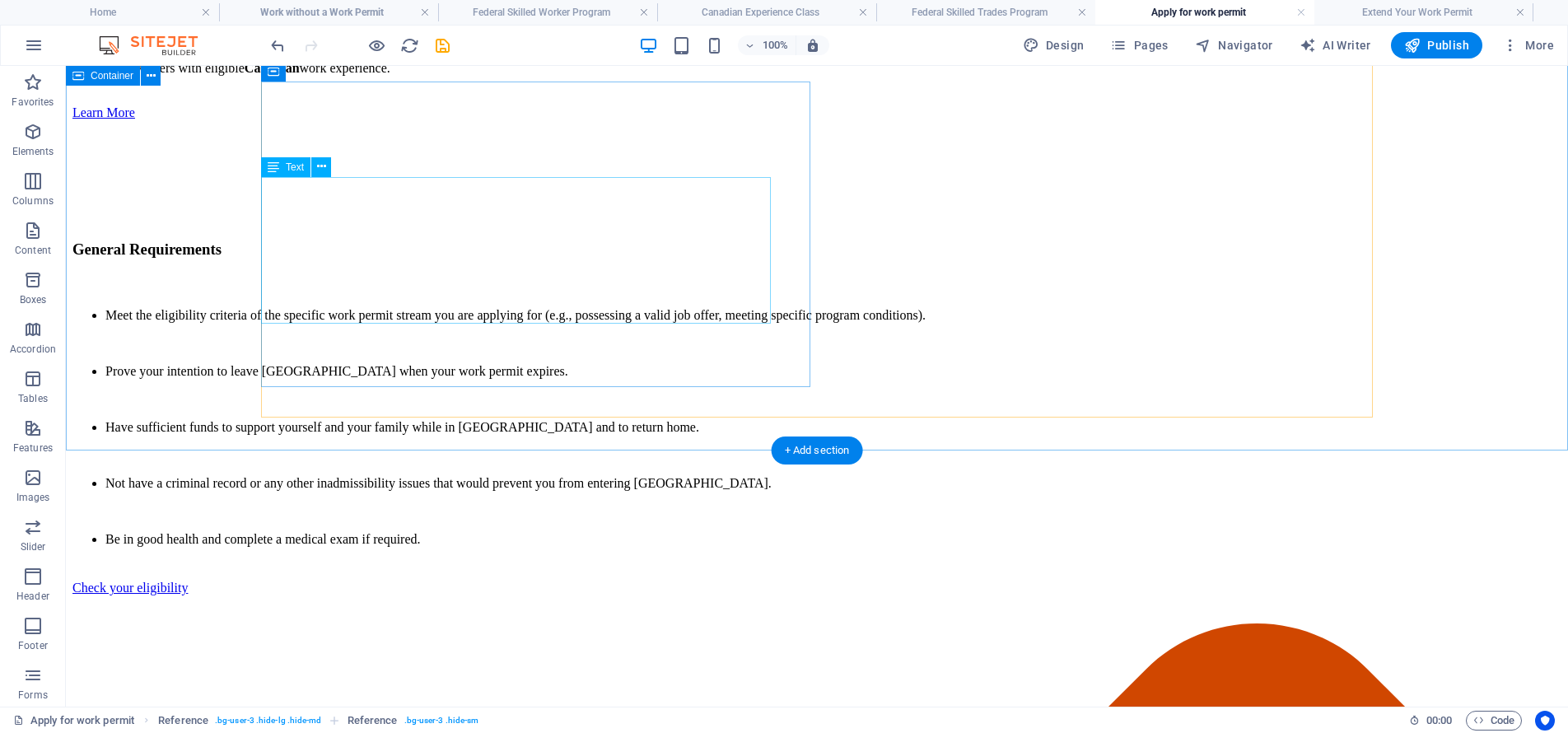
scroll to position [6630, 0]
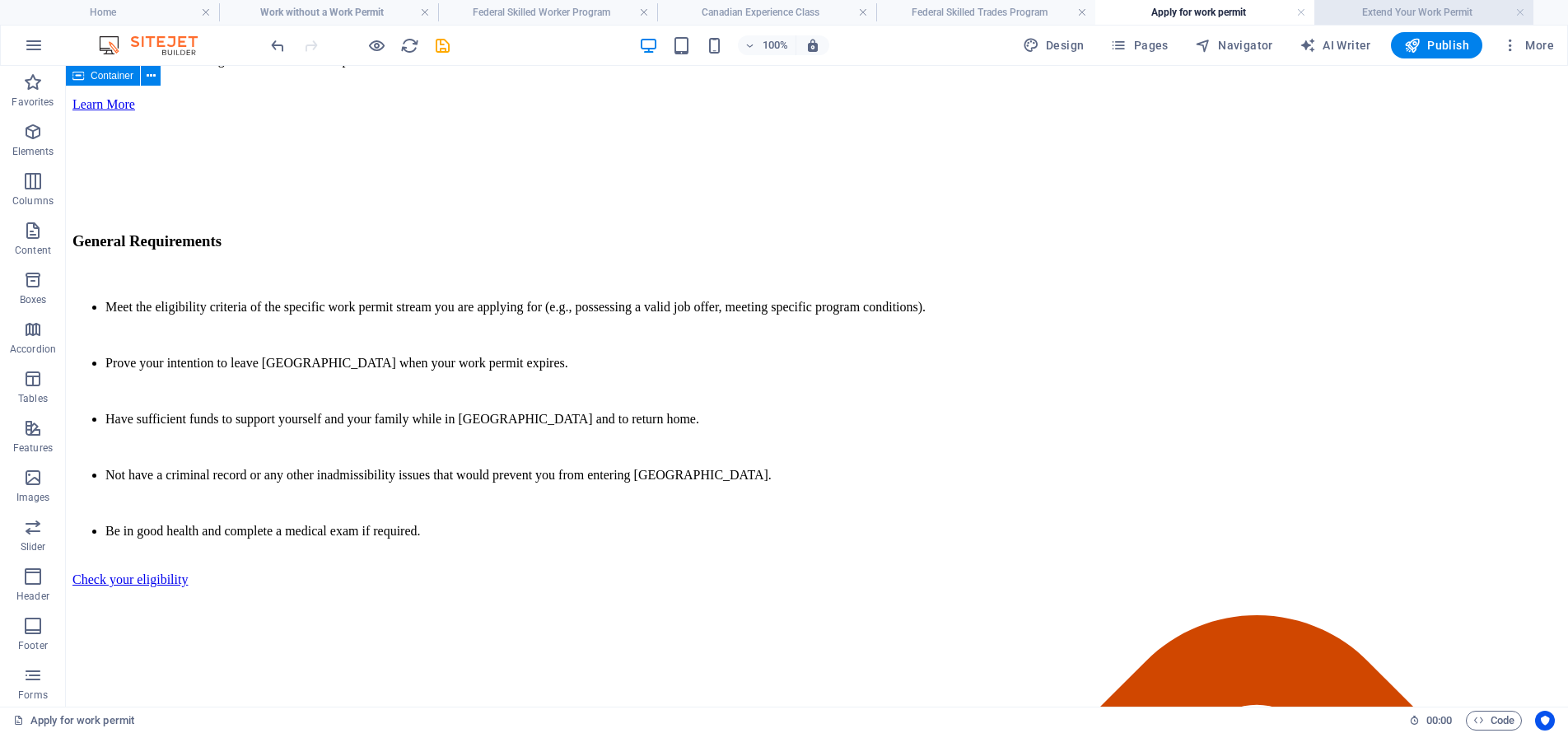
click at [1368, 11] on h4 "Extend Your Work Permit" at bounding box center [1424, 12] width 219 height 18
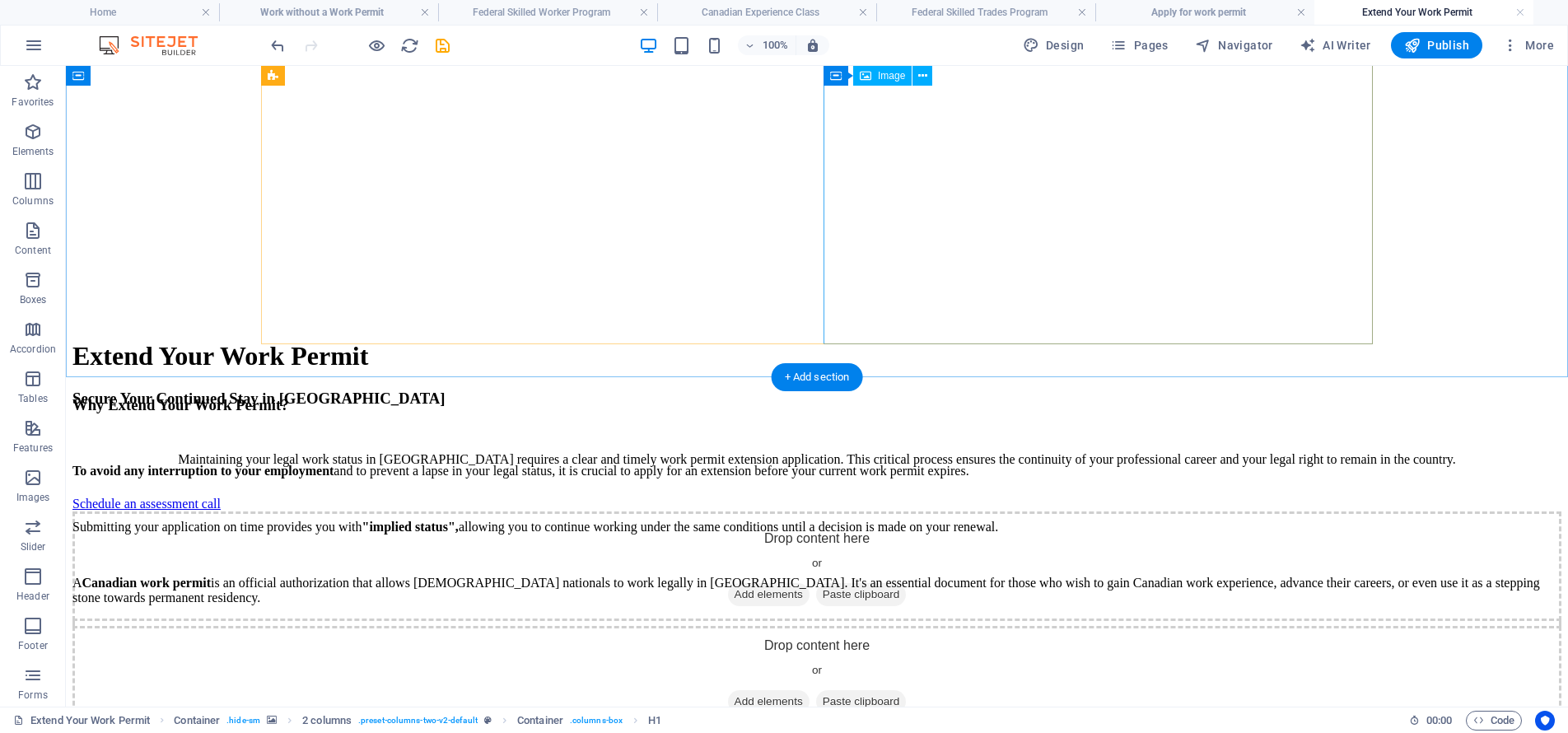
scroll to position [5697, 0]
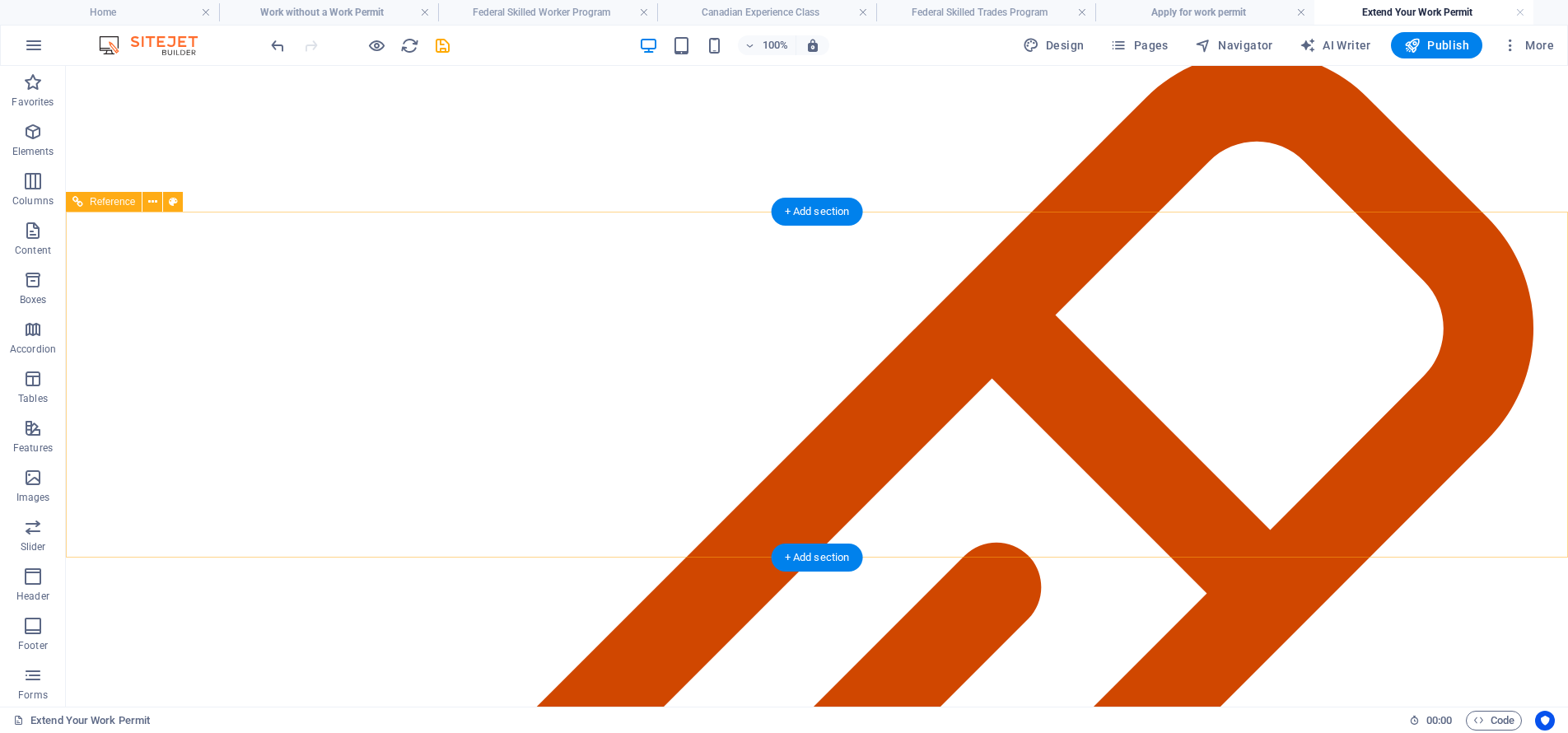
scroll to position [6842, 0]
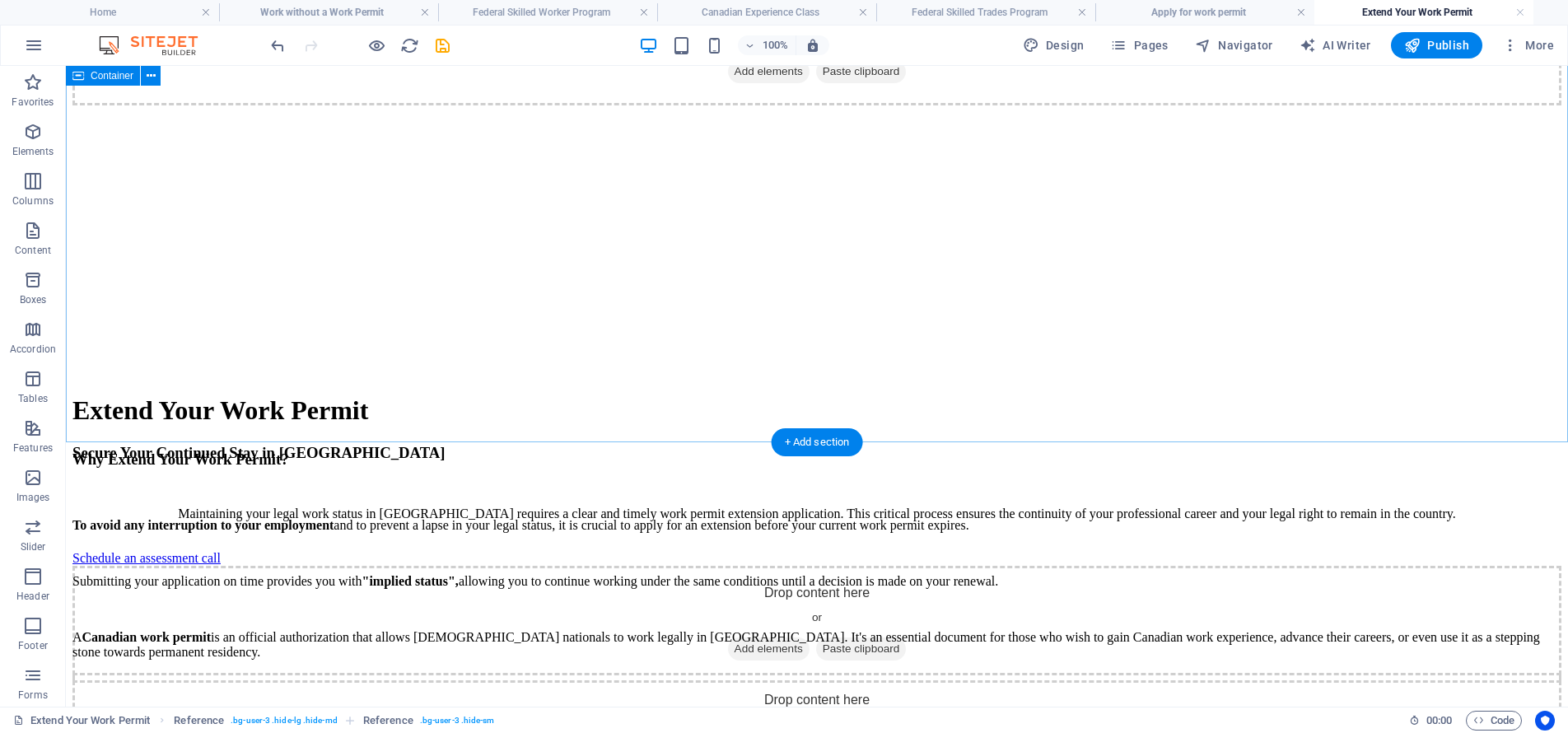
scroll to position [5645, 0]
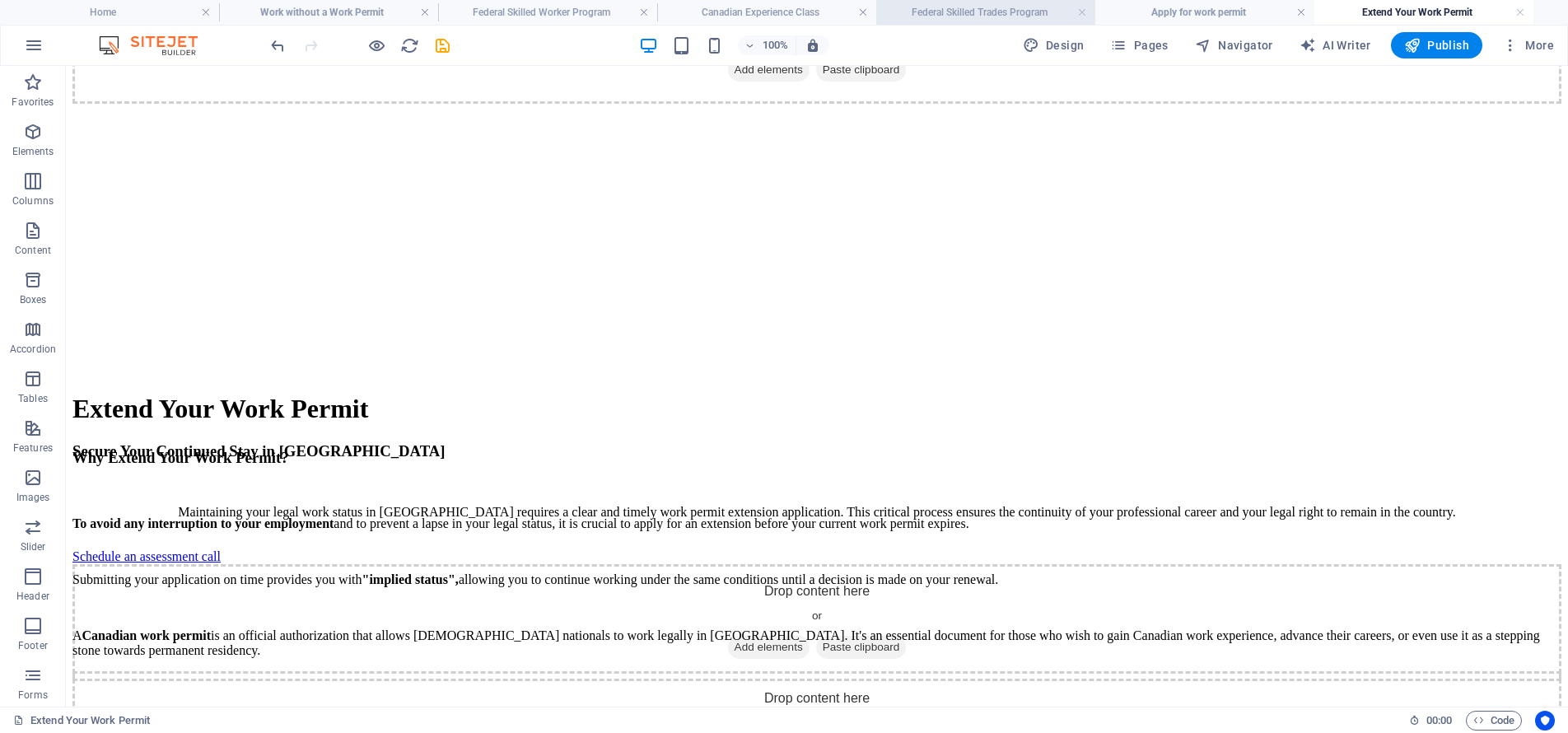
click at [1004, 9] on h4 "Federal Skilled Trades Program" at bounding box center [986, 12] width 219 height 18
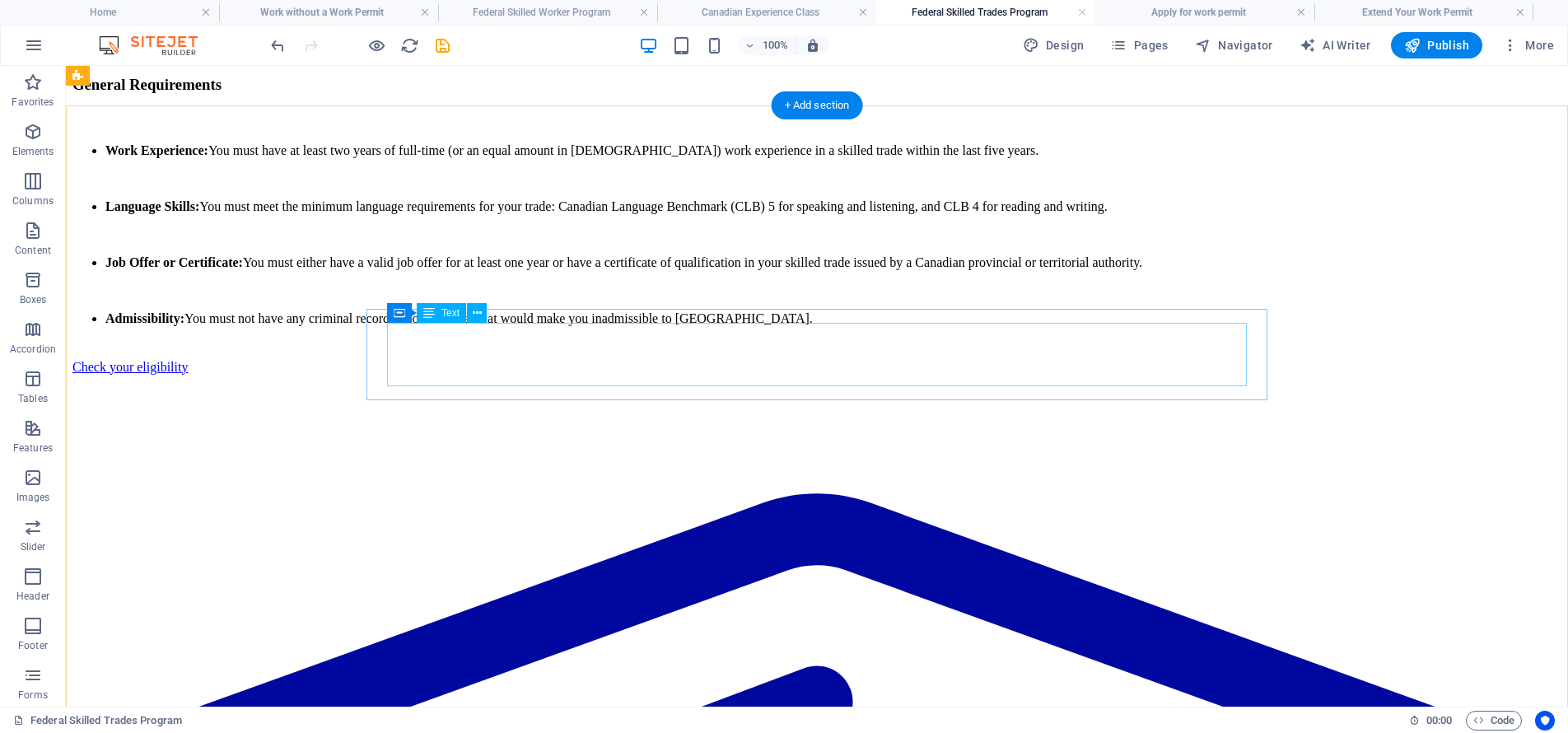
scroll to position [6356, 0]
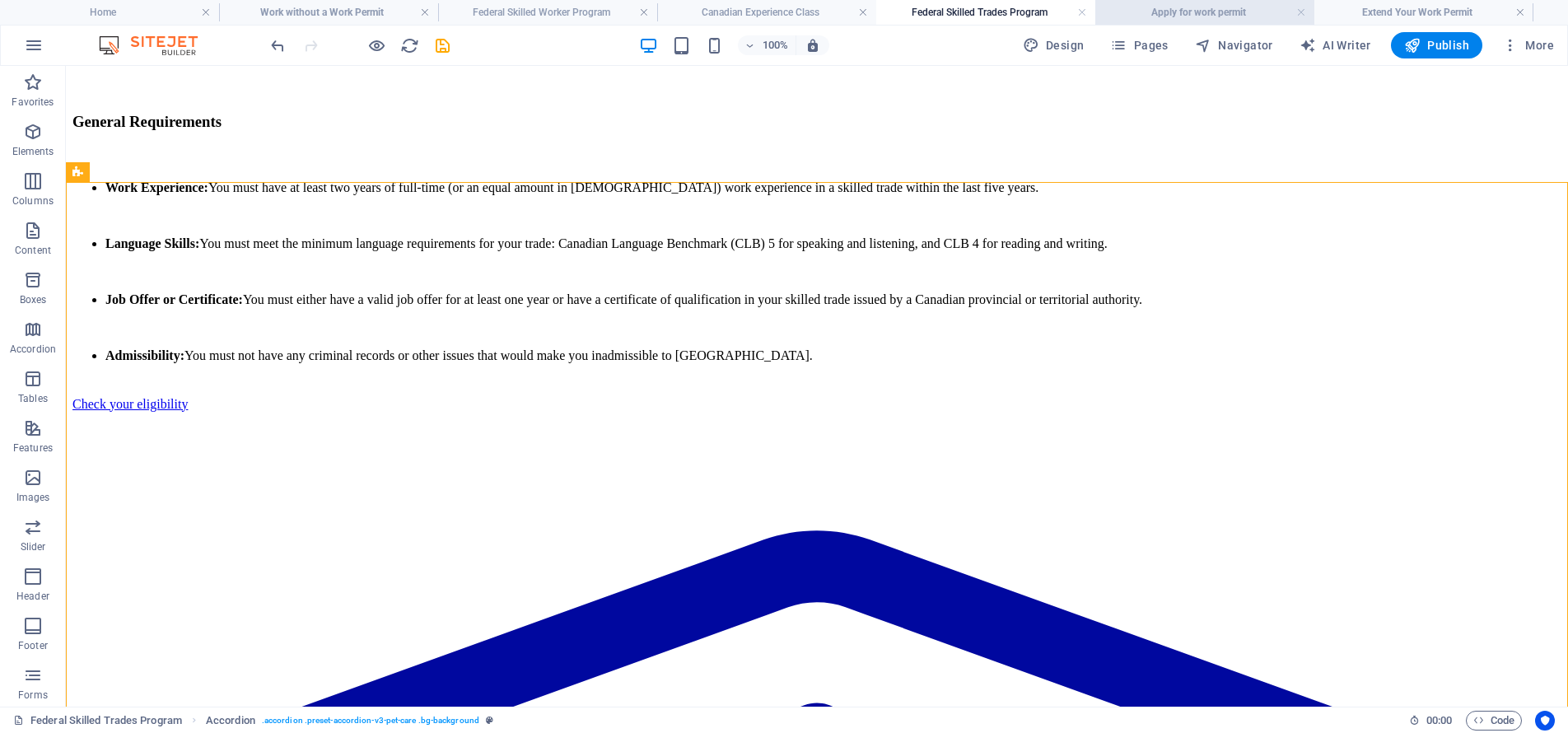
click at [1206, 11] on h4 "Apply for work permit" at bounding box center [1205, 12] width 219 height 18
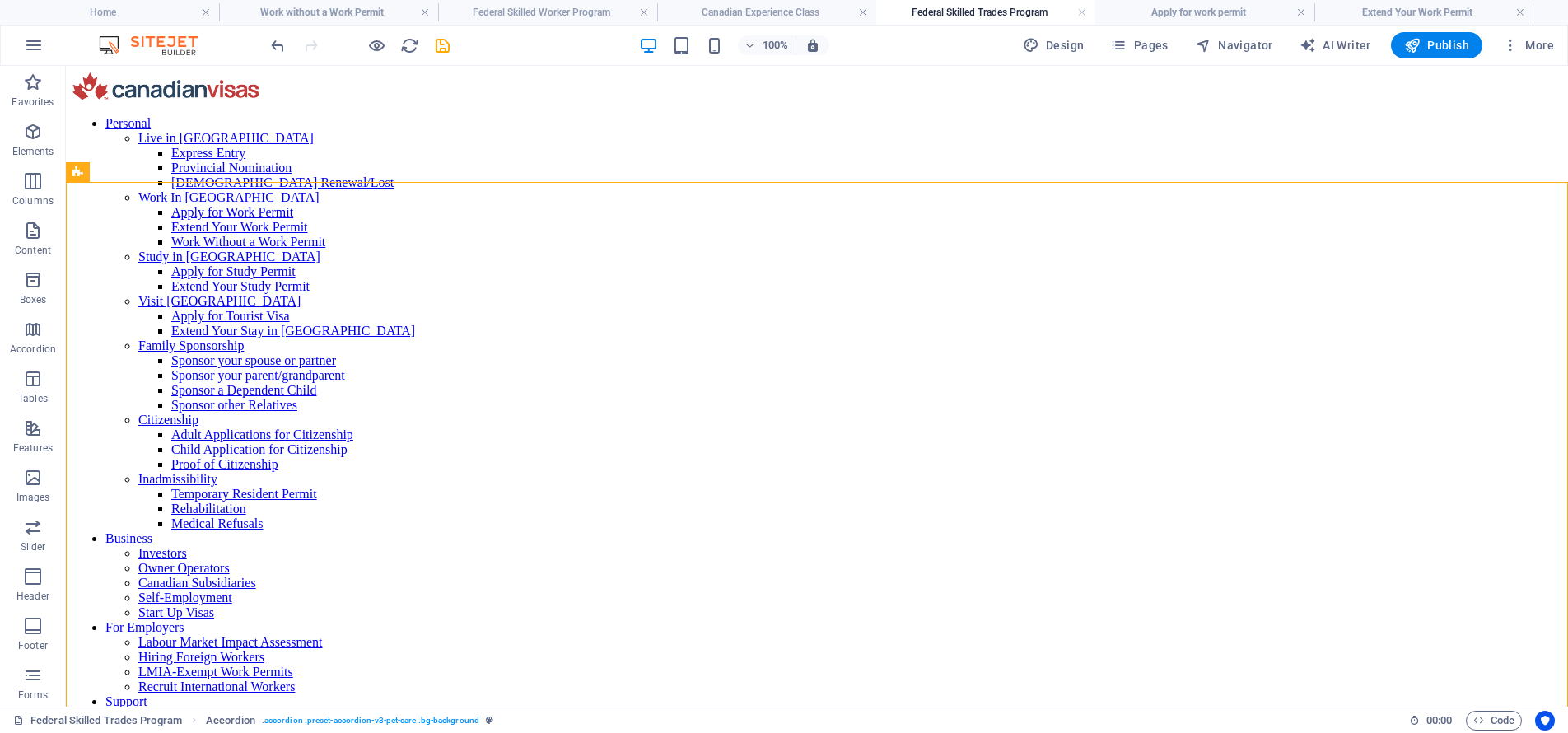
scroll to position [6630, 0]
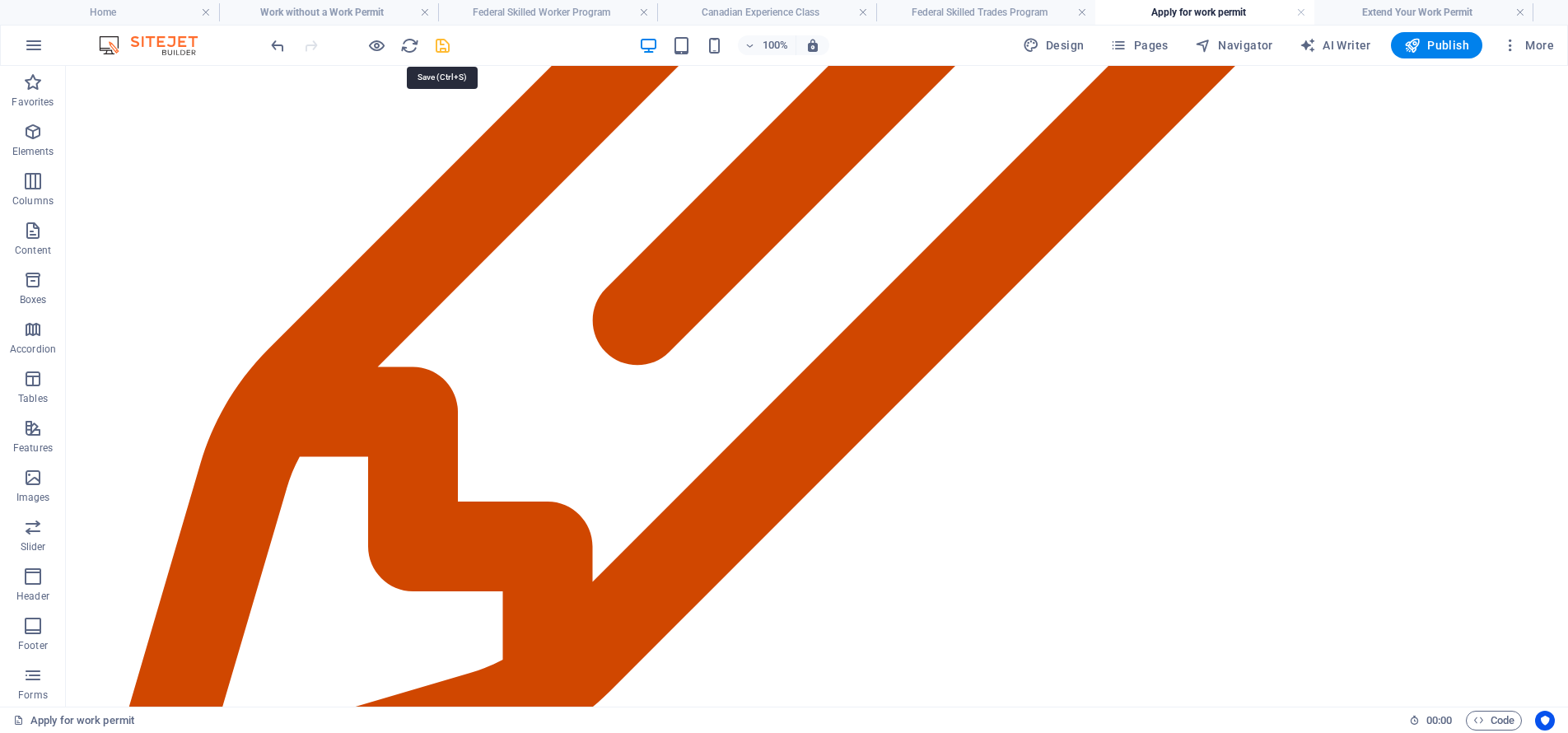
click at [439, 48] on icon "save" at bounding box center [443, 46] width 19 height 19
click at [1410, 11] on h4 "Extend Your Work Permit" at bounding box center [1424, 12] width 219 height 18
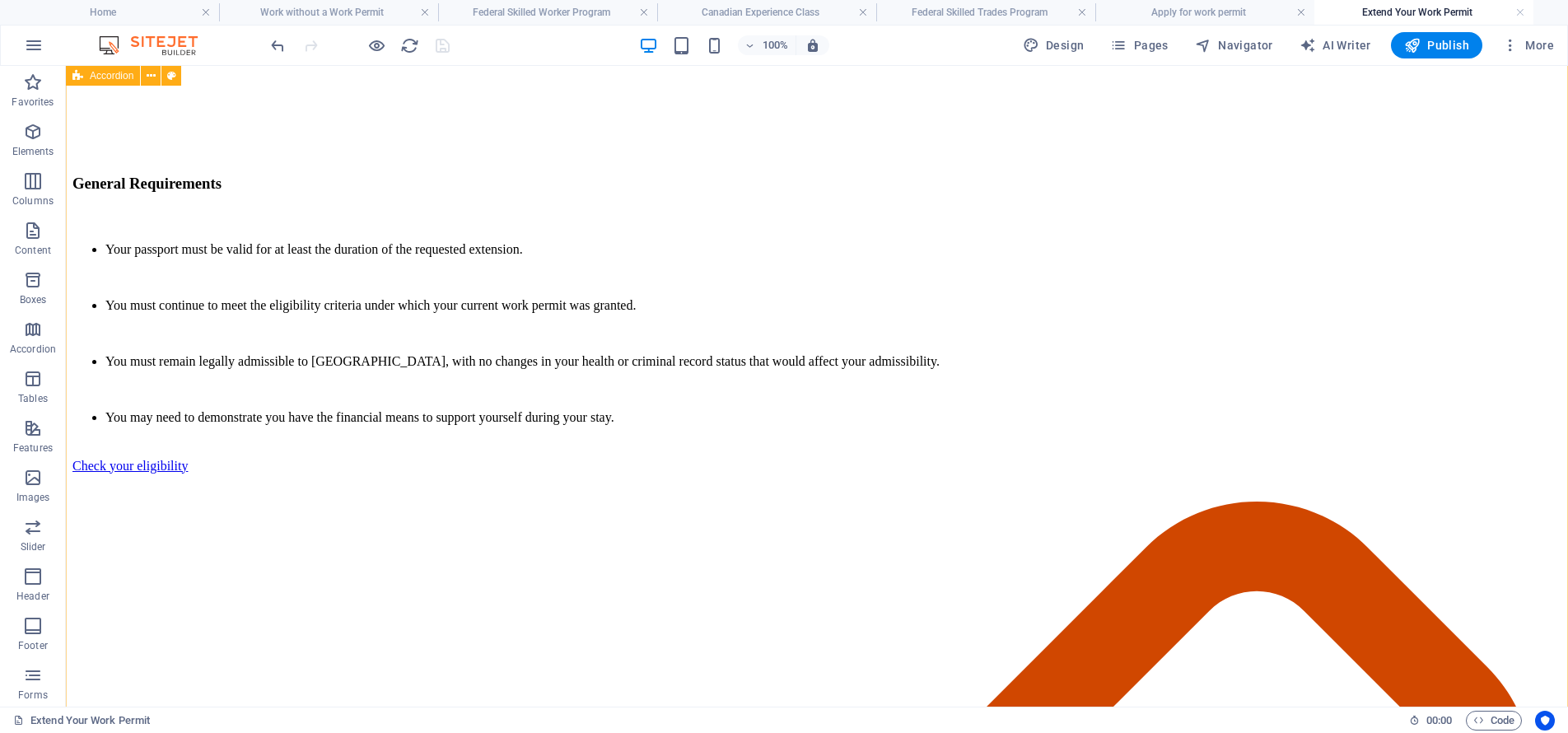
scroll to position [6431, 0]
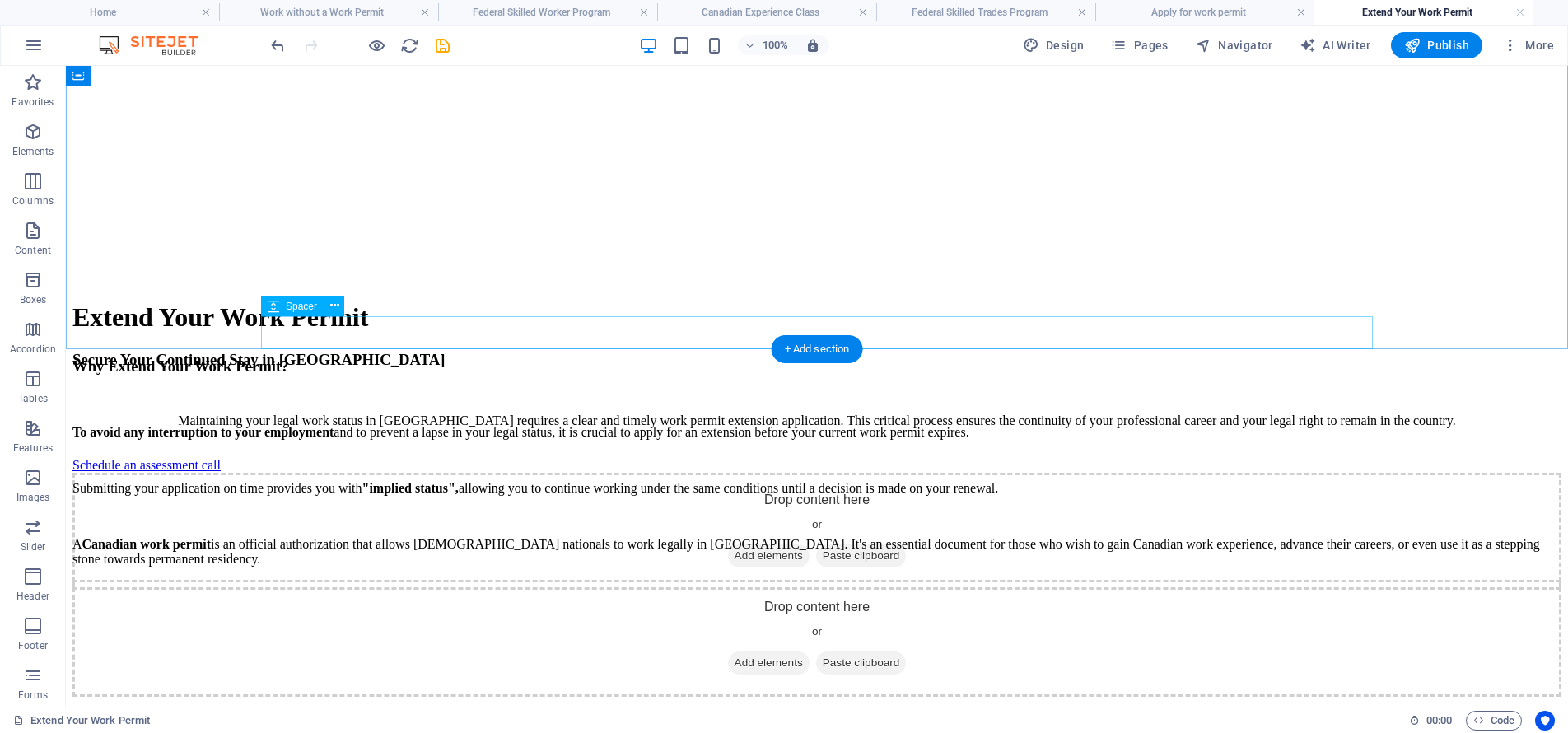
scroll to position [5705, 0]
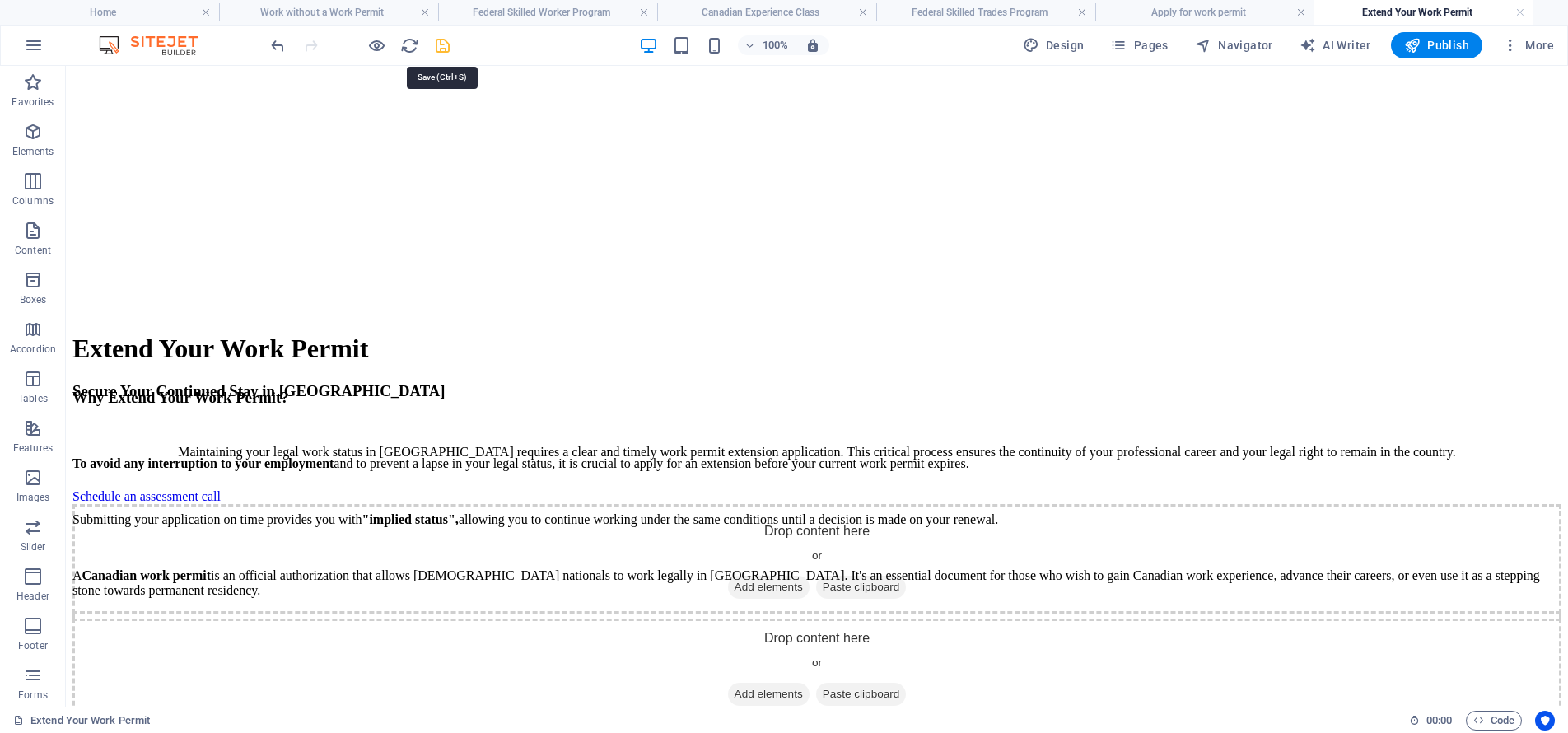
click at [448, 45] on icon "save" at bounding box center [443, 46] width 19 height 19
click at [369, 7] on h4 "Work without a Work Permit" at bounding box center [328, 12] width 219 height 18
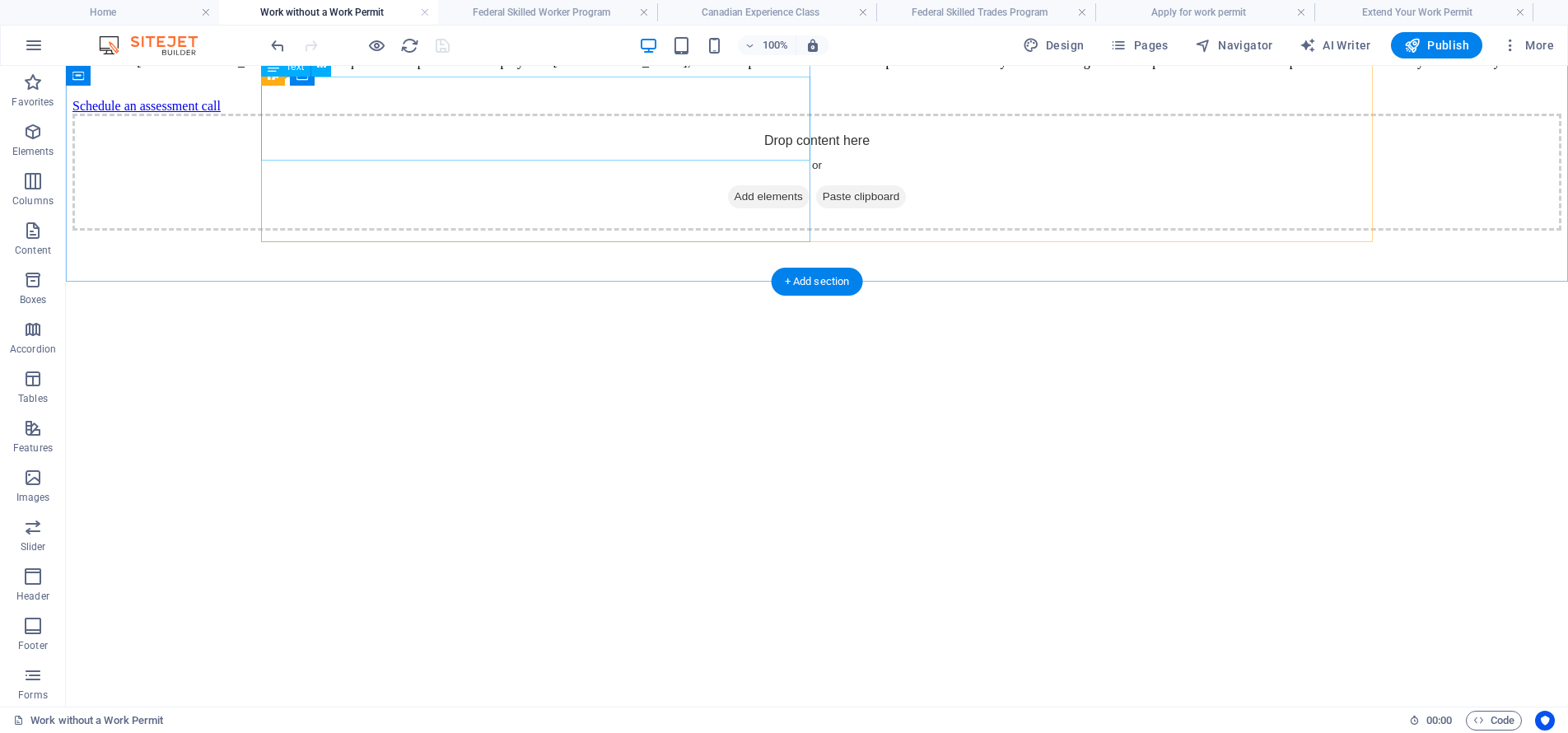
scroll to position [4966, 0]
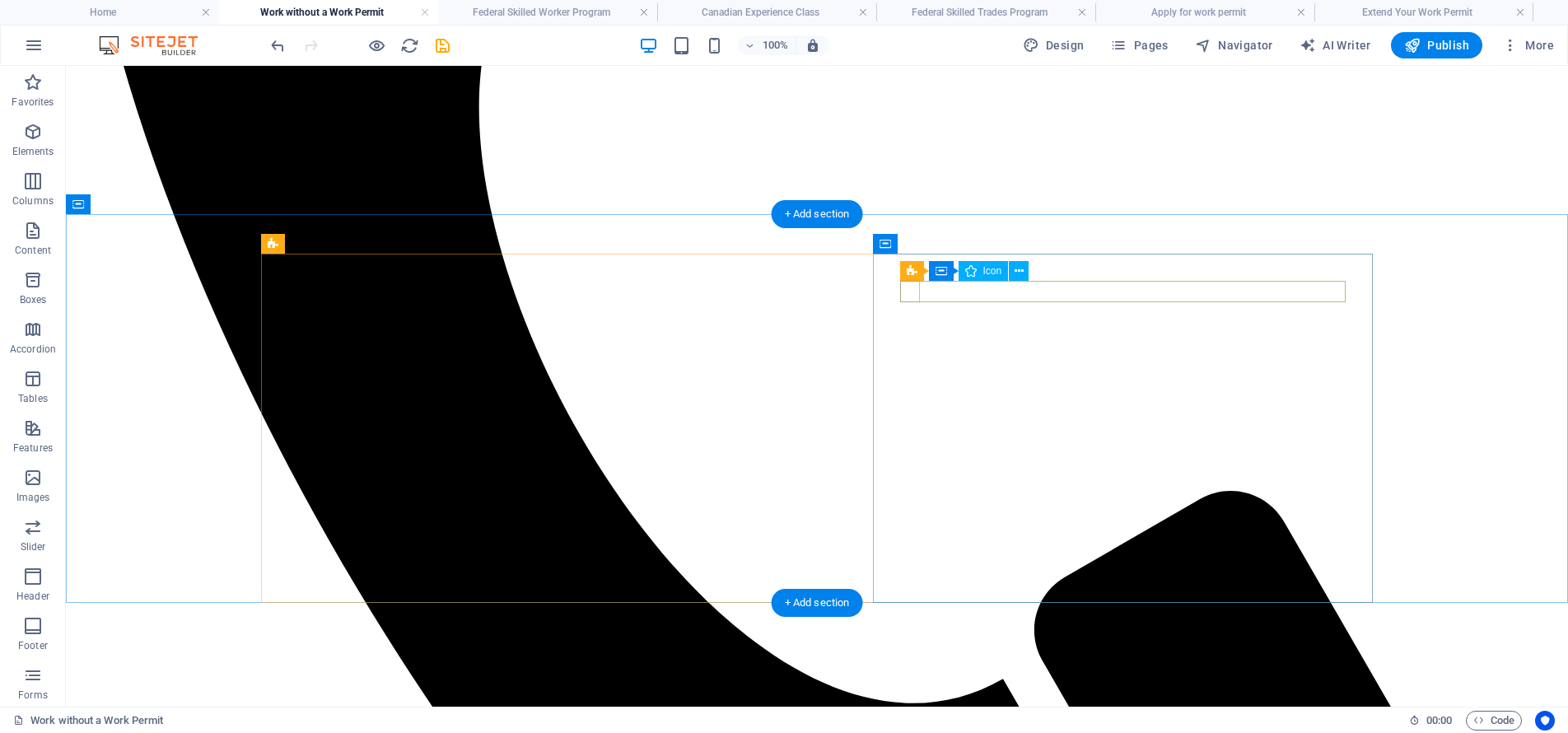
scroll to position [1678, 0]
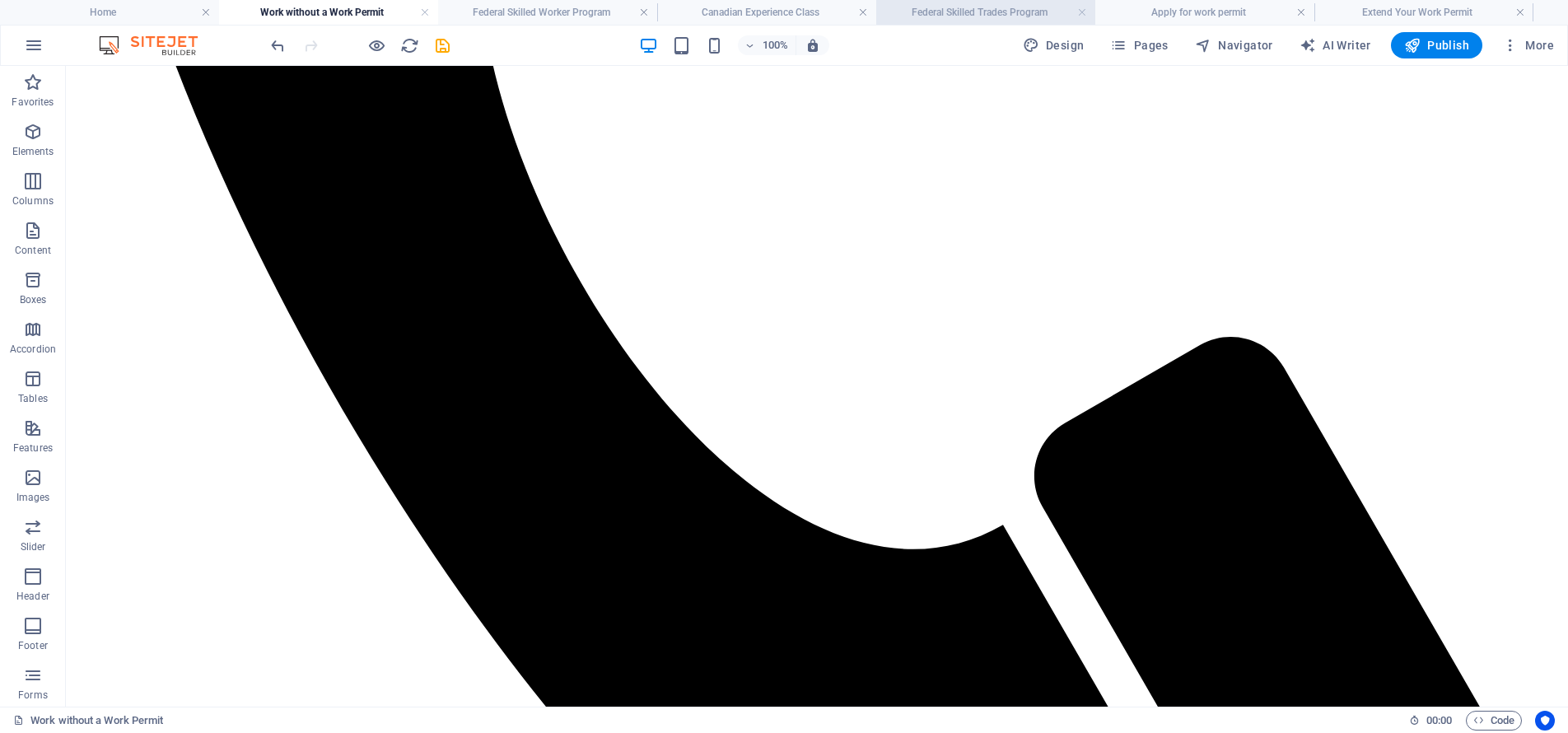
click at [1025, 10] on h4 "Federal Skilled Trades Program" at bounding box center [986, 12] width 219 height 18
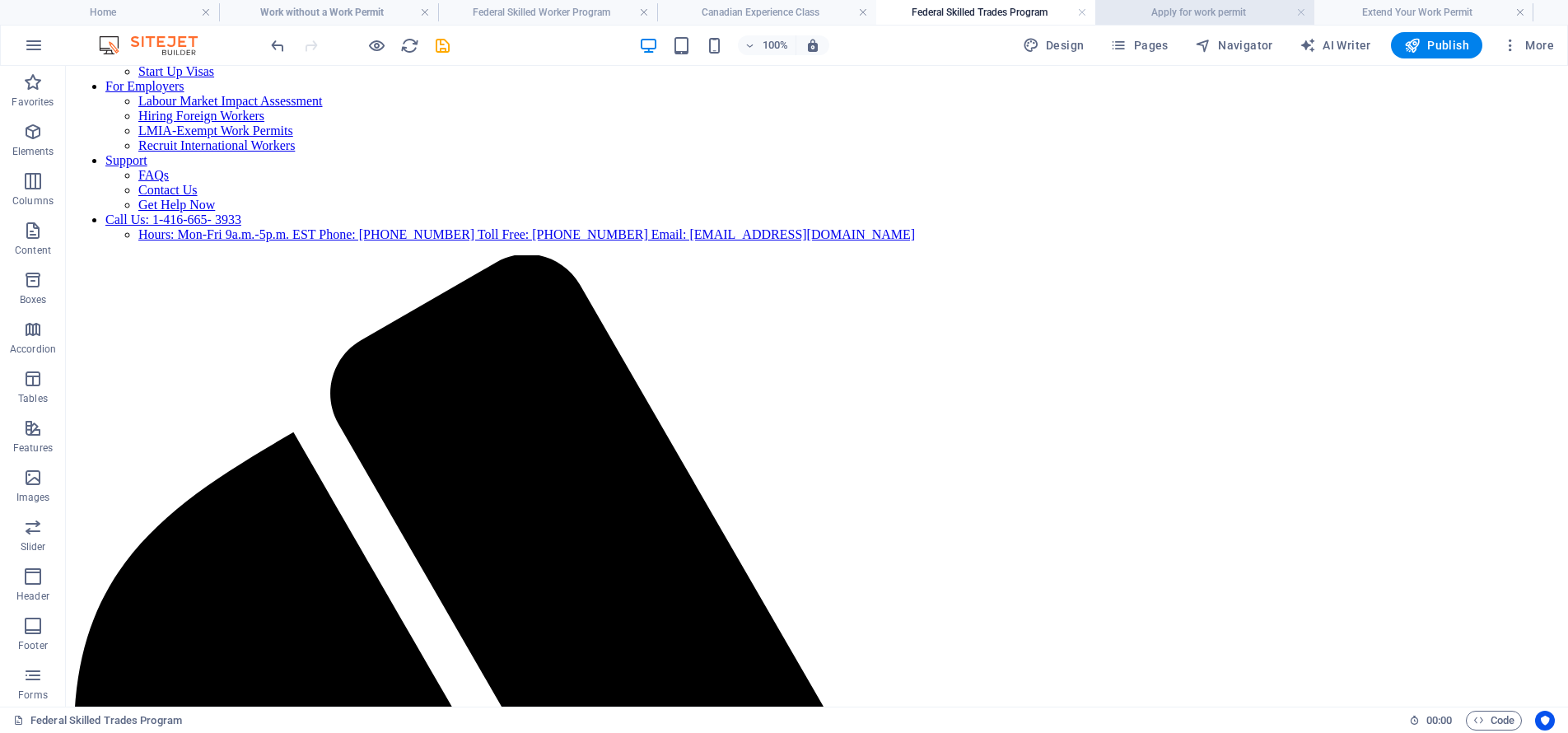
scroll to position [540, 0]
click at [1233, 12] on h4 "Apply for work permit" at bounding box center [1205, 12] width 219 height 18
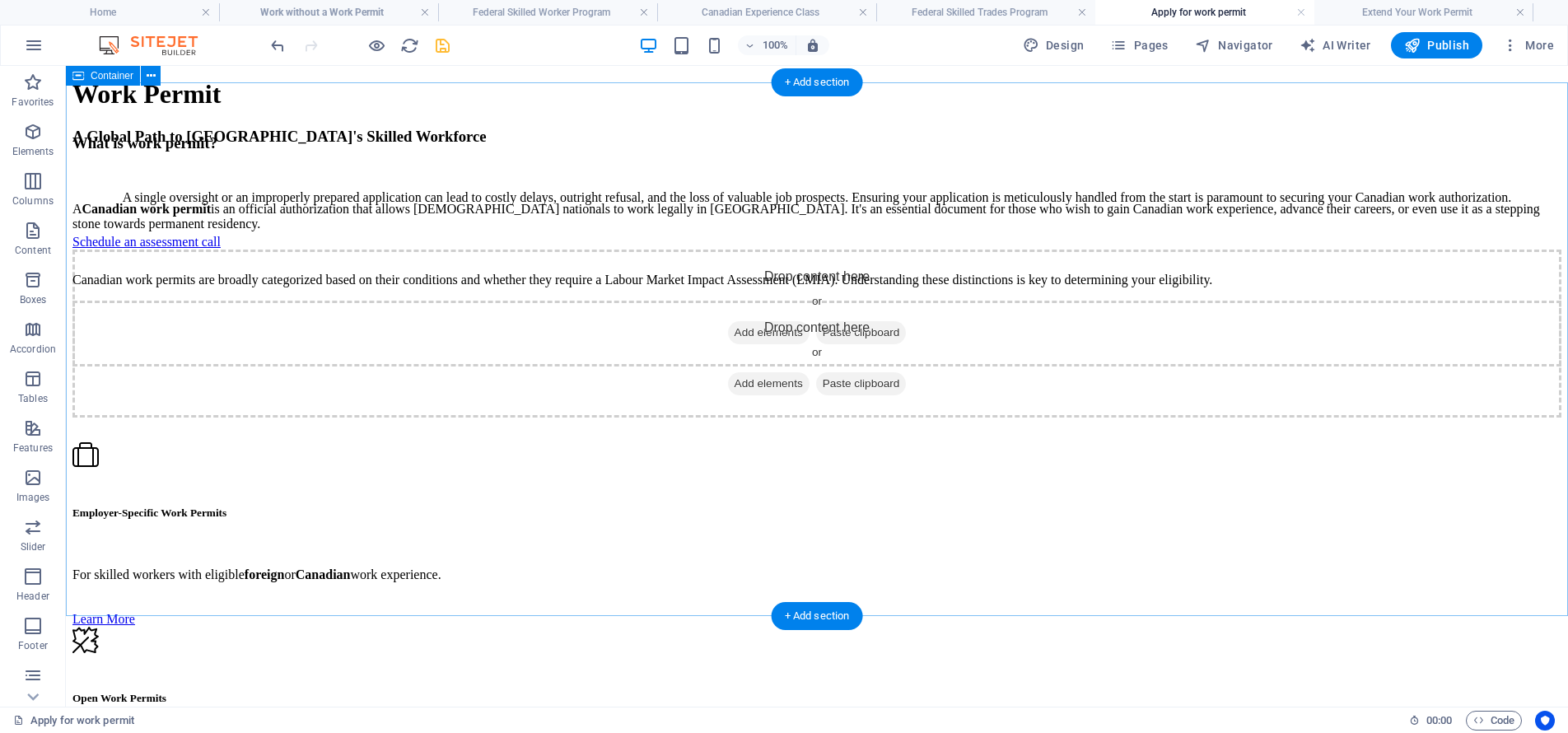
scroll to position [5939, 0]
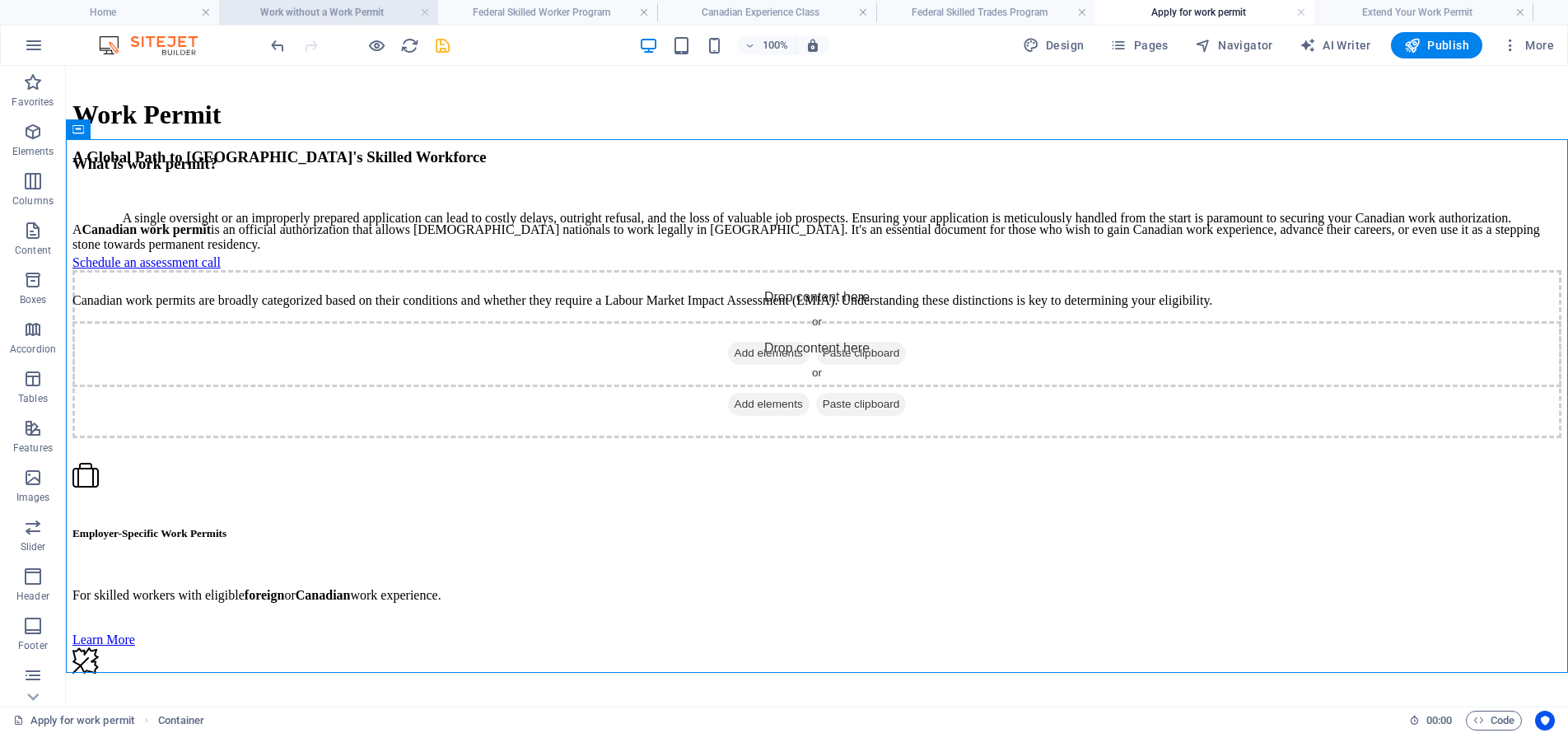
click at [325, 5] on h4 "Work without a Work Permit" at bounding box center [328, 12] width 219 height 18
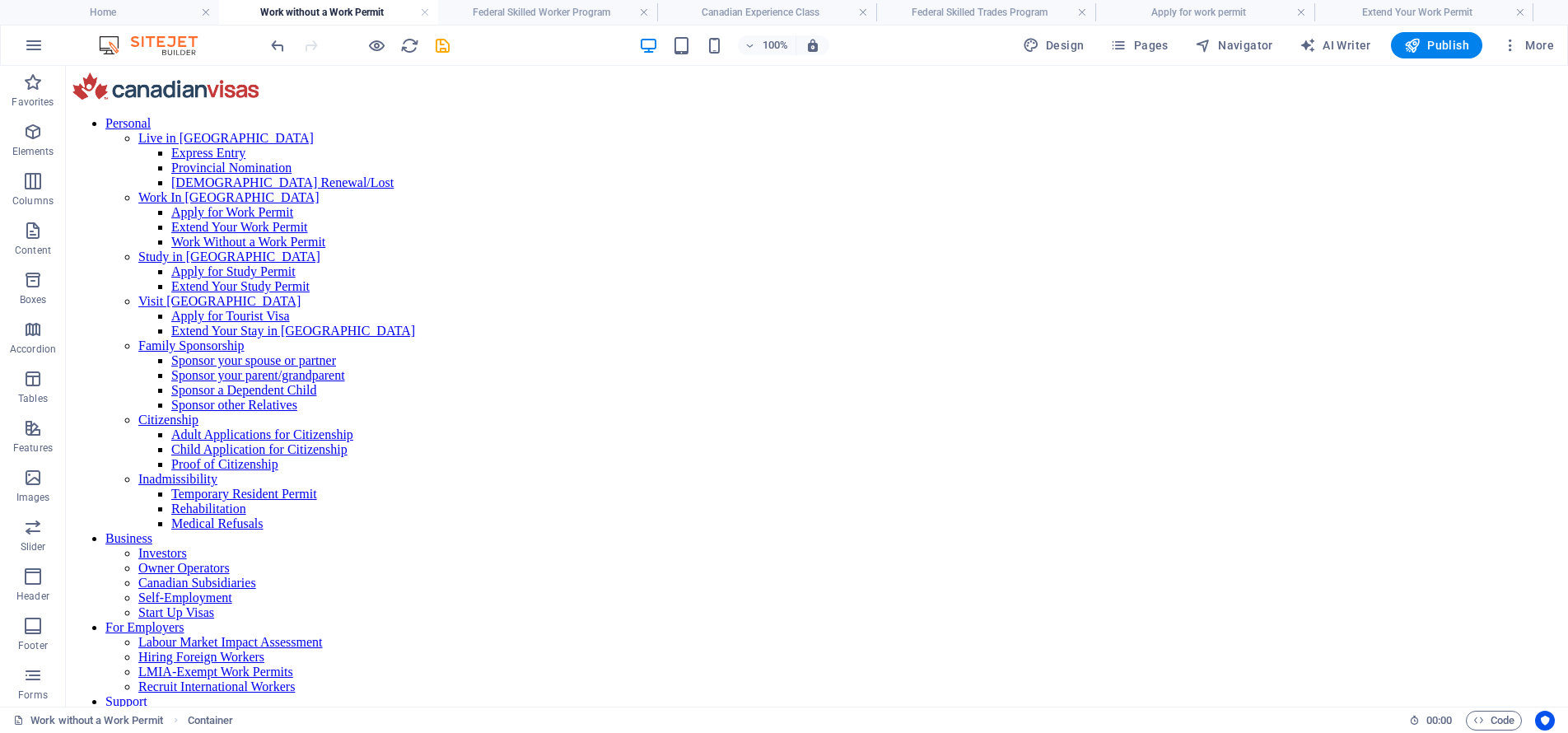
scroll to position [0, 0]
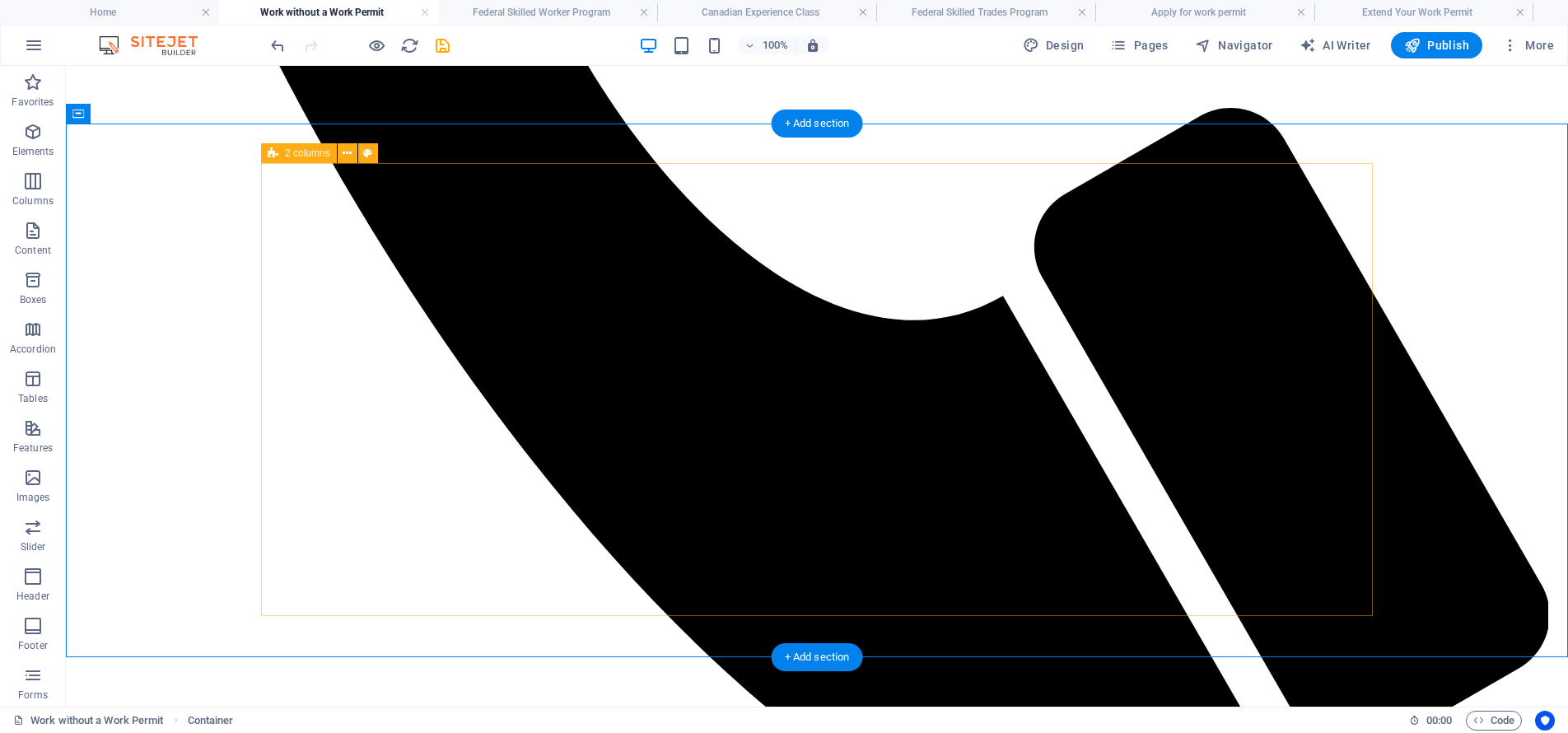
scroll to position [1977, 0]
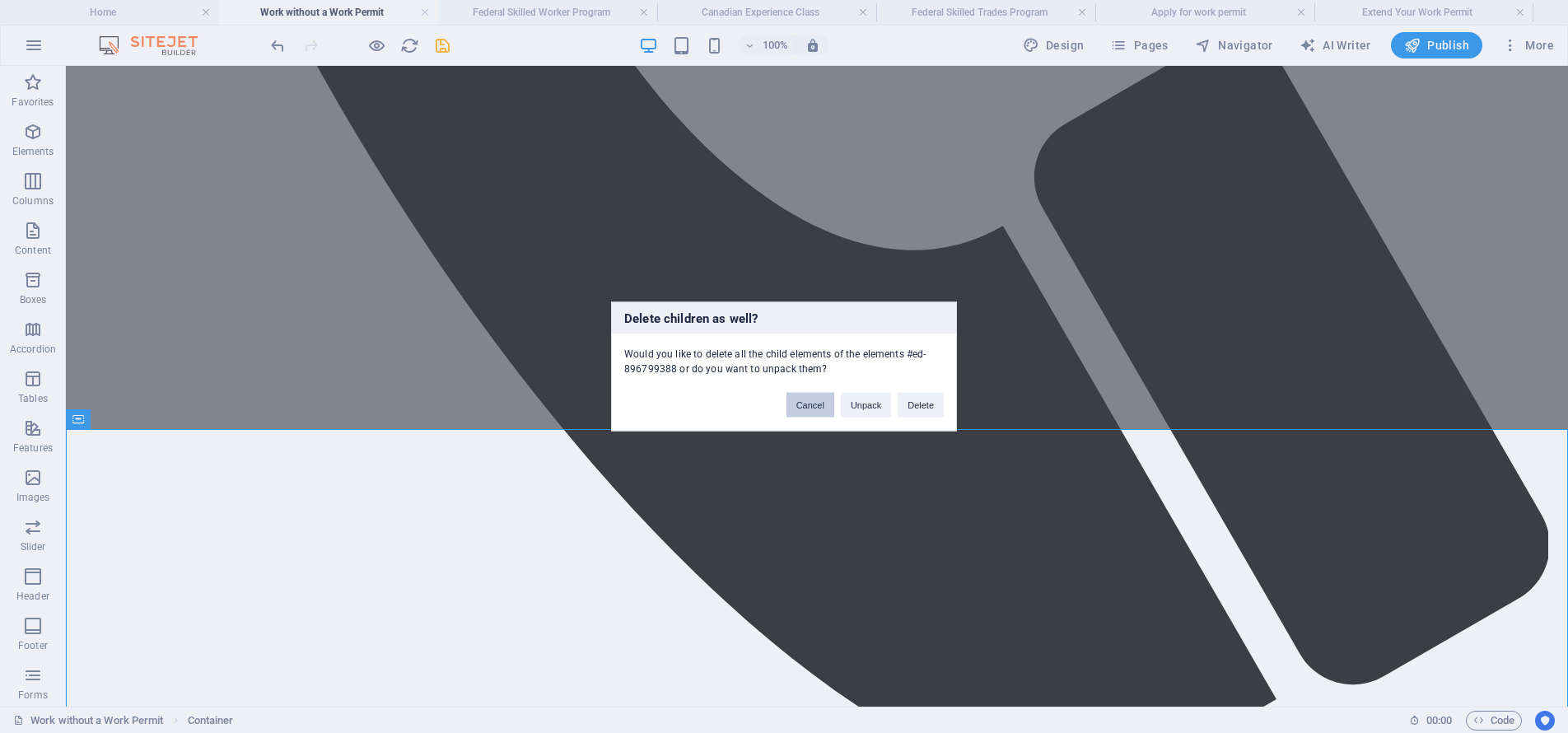
click at [805, 410] on button "Cancel" at bounding box center [810, 405] width 48 height 25
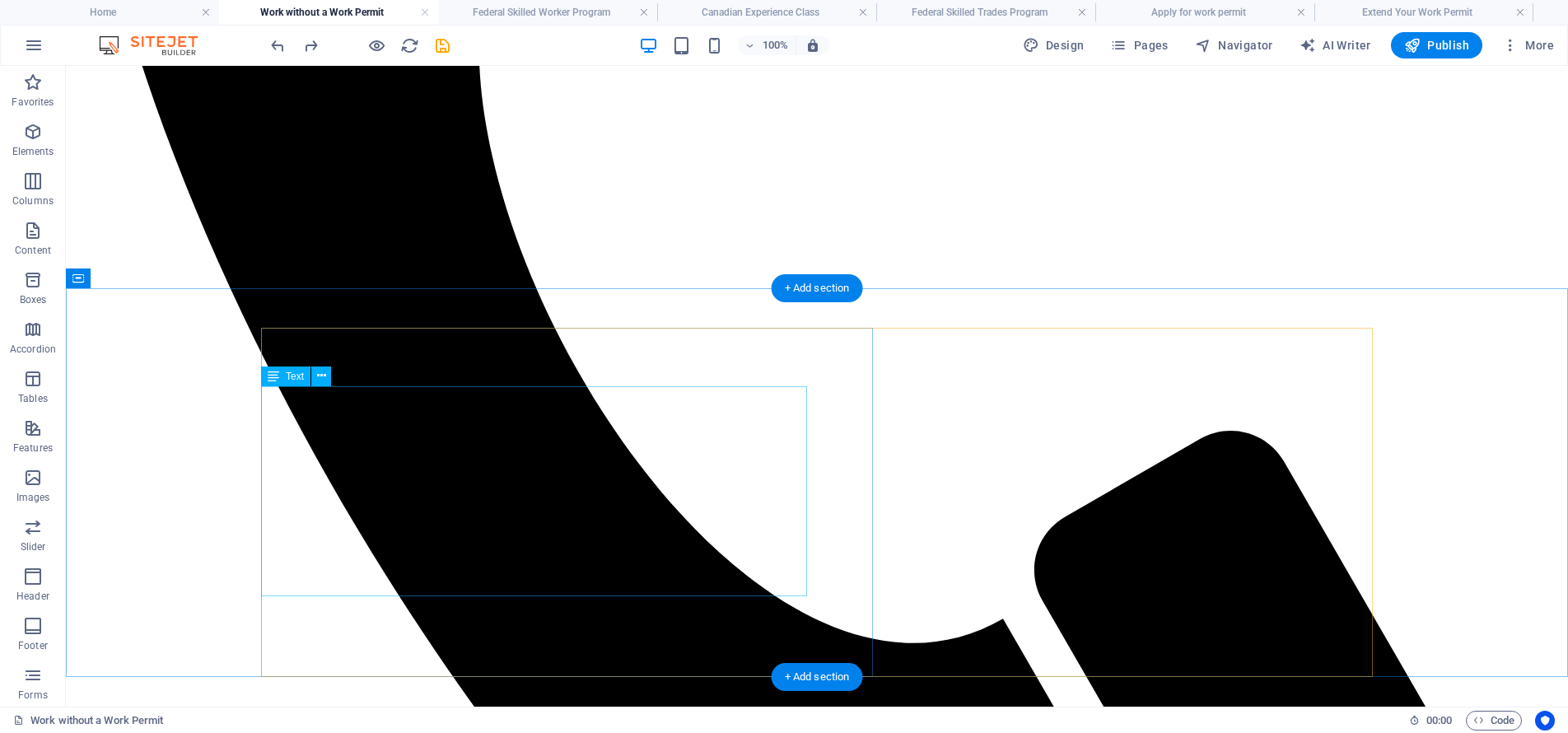
scroll to position [1598, 0]
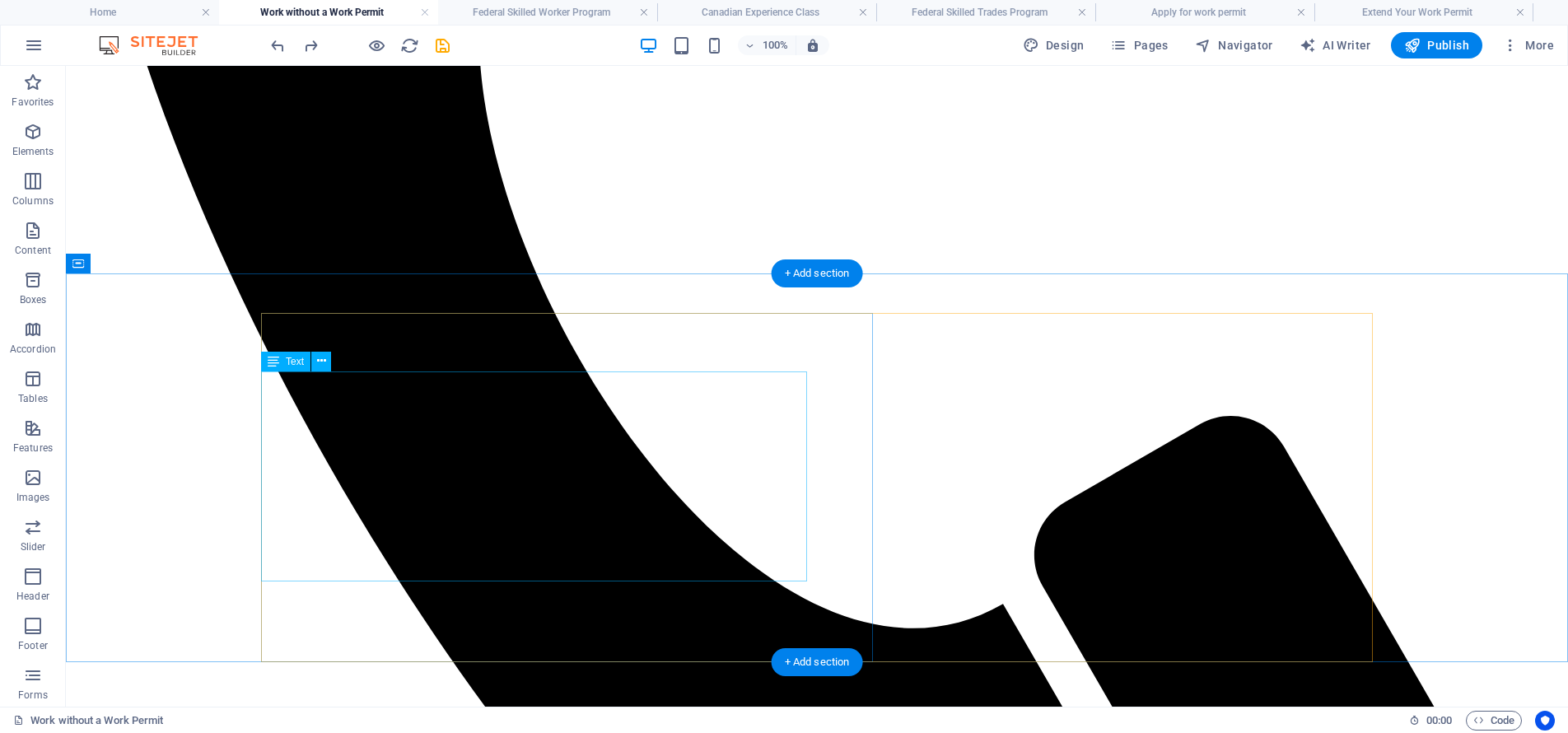
drag, startPoint x: 468, startPoint y: 401, endPoint x: 193, endPoint y: 403, distance: 275.0
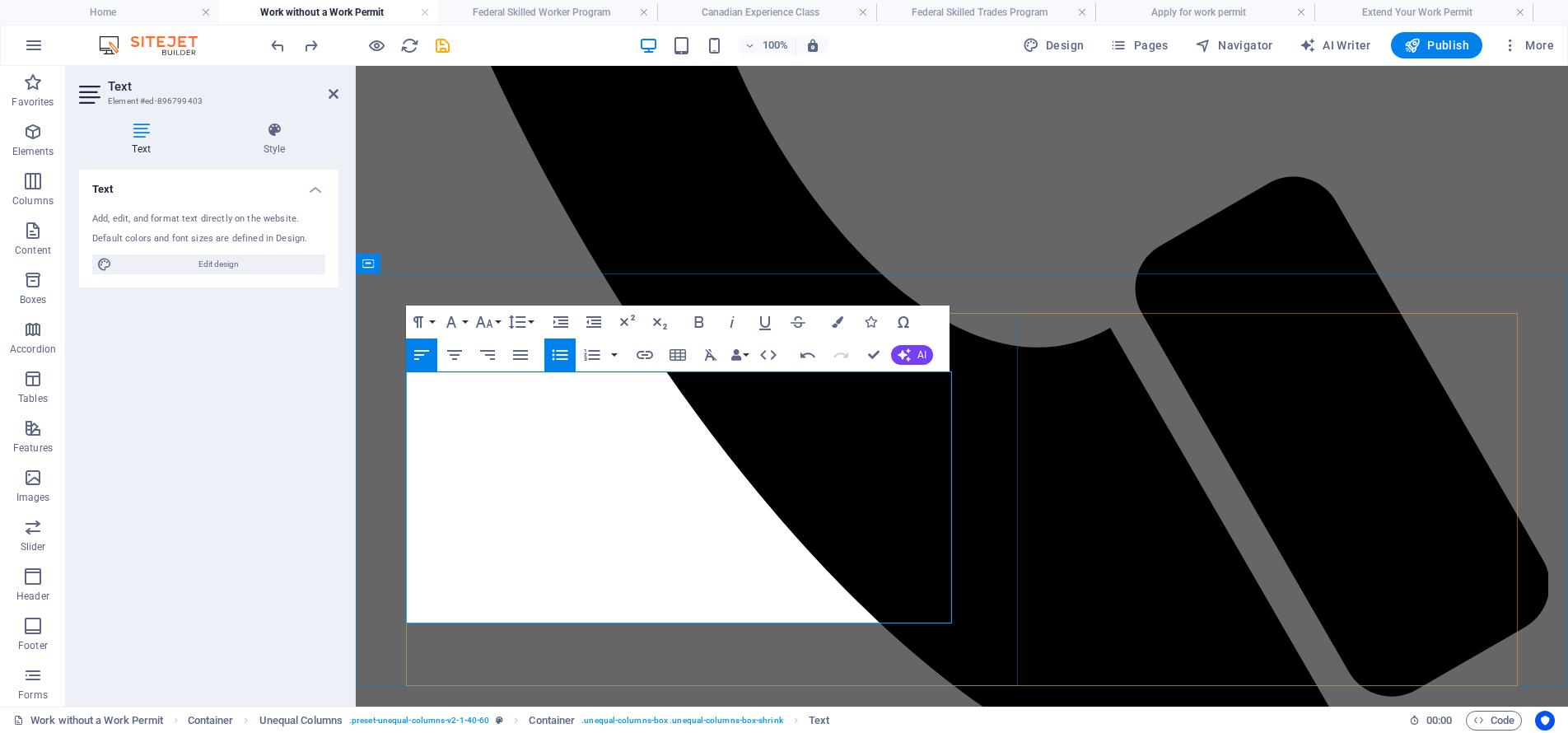
click at [548, 366] on button "Unordered List" at bounding box center [560, 356] width 32 height 33
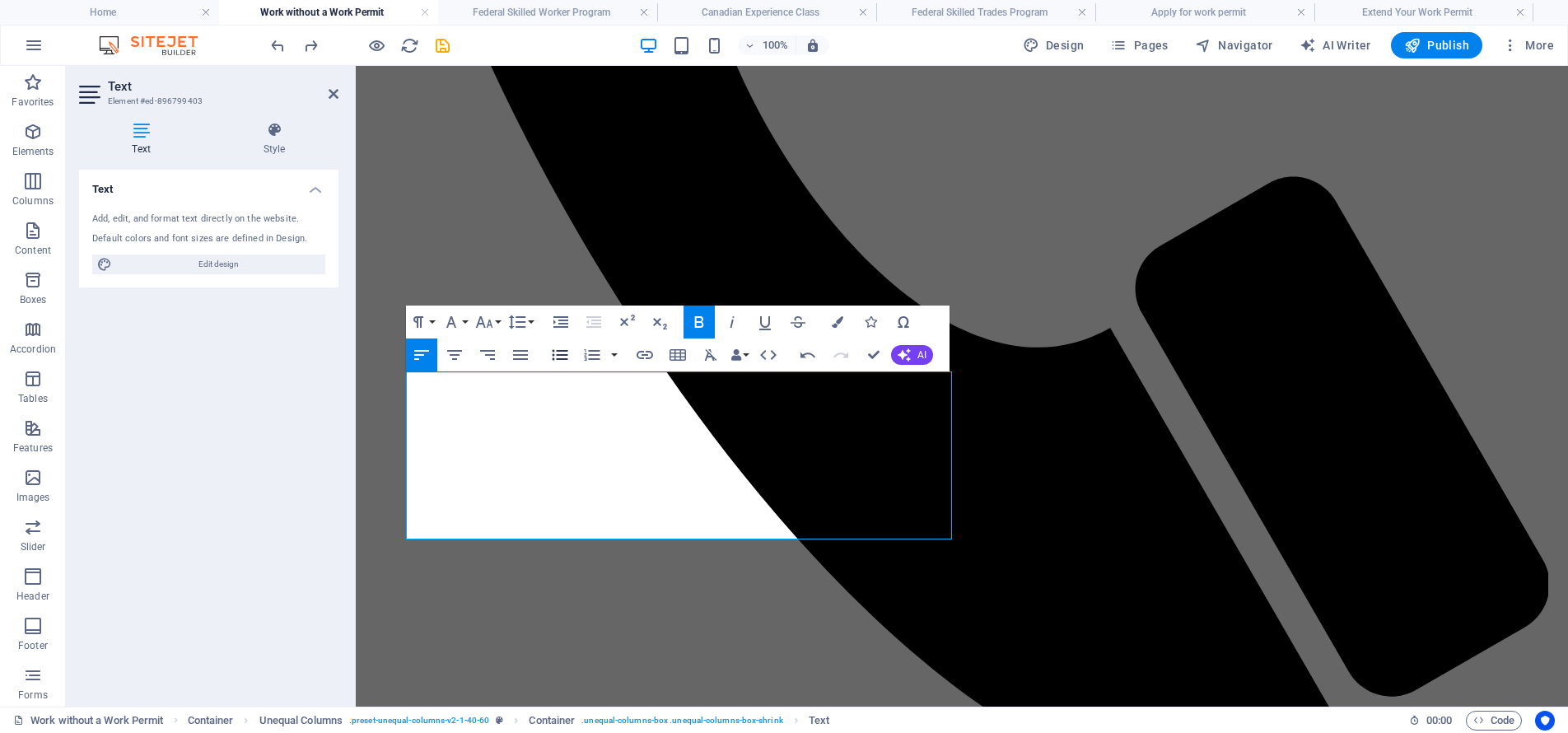
click at [558, 362] on icon "button" at bounding box center [559, 355] width 20 height 20
drag, startPoint x: 529, startPoint y: 381, endPoint x: 427, endPoint y: 382, distance: 102.0
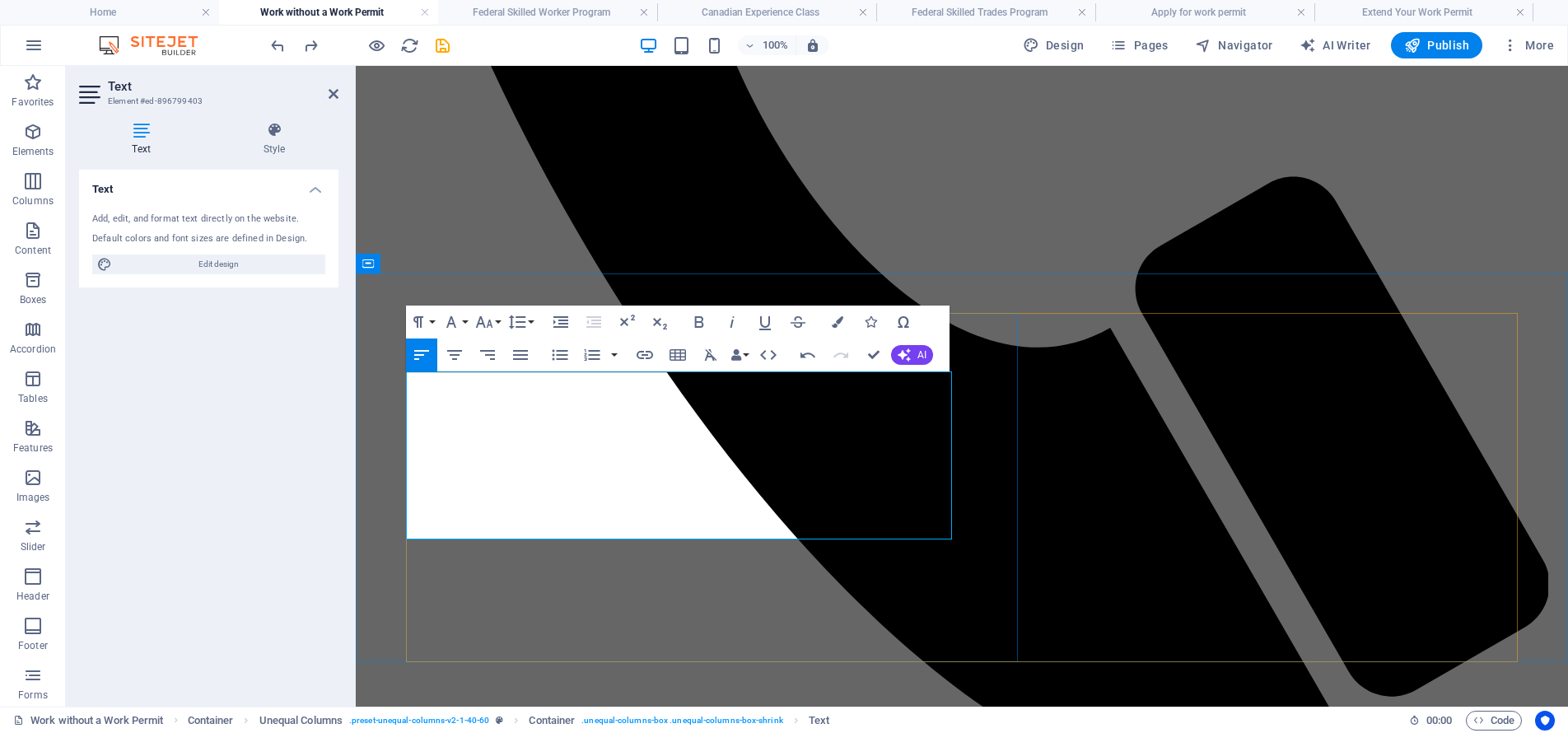
drag, startPoint x: 519, startPoint y: 427, endPoint x: 422, endPoint y: 426, distance: 97.0
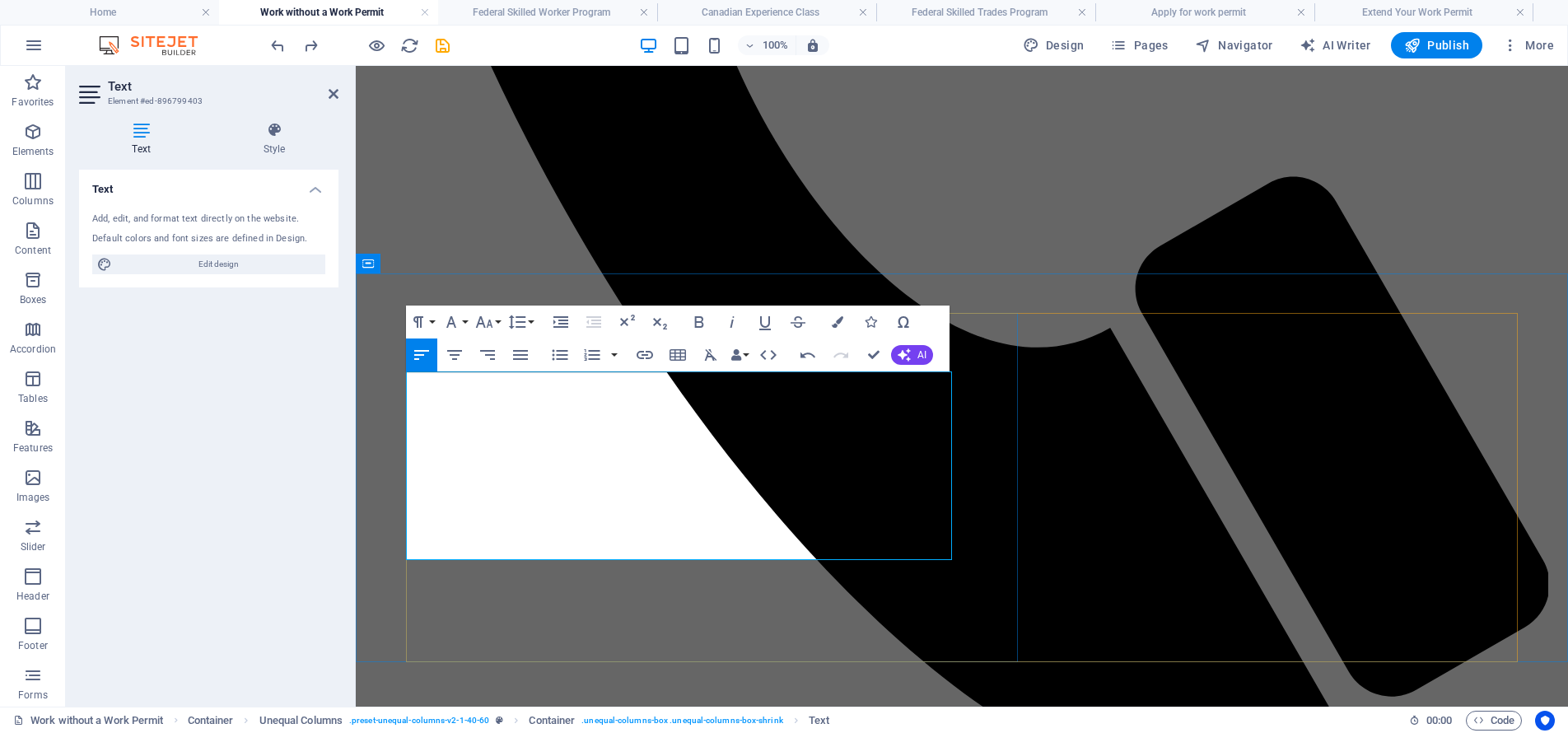
drag, startPoint x: 489, startPoint y: 483, endPoint x: 415, endPoint y: 484, distance: 74.0
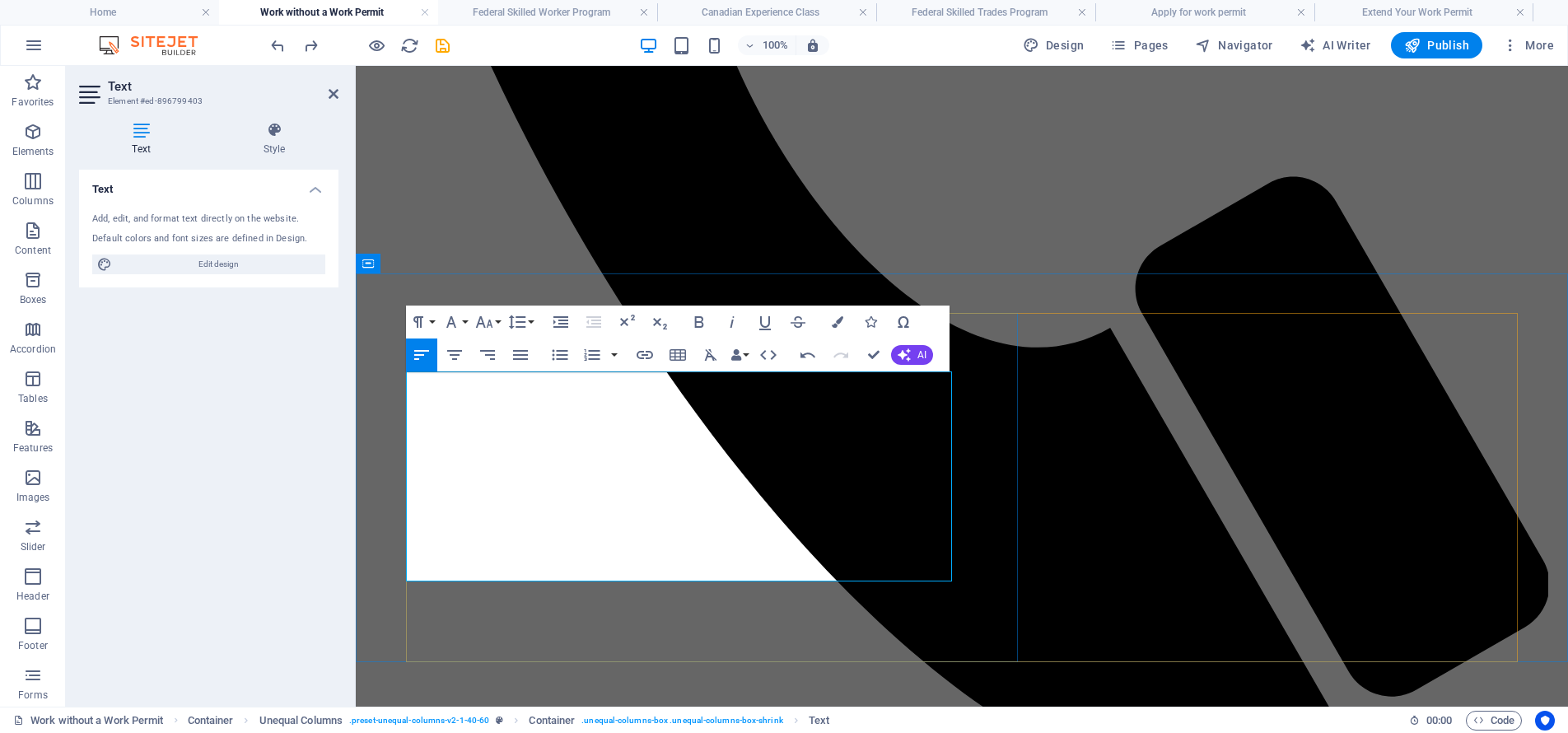
drag, startPoint x: 529, startPoint y: 546, endPoint x: 430, endPoint y: 552, distance: 99.2
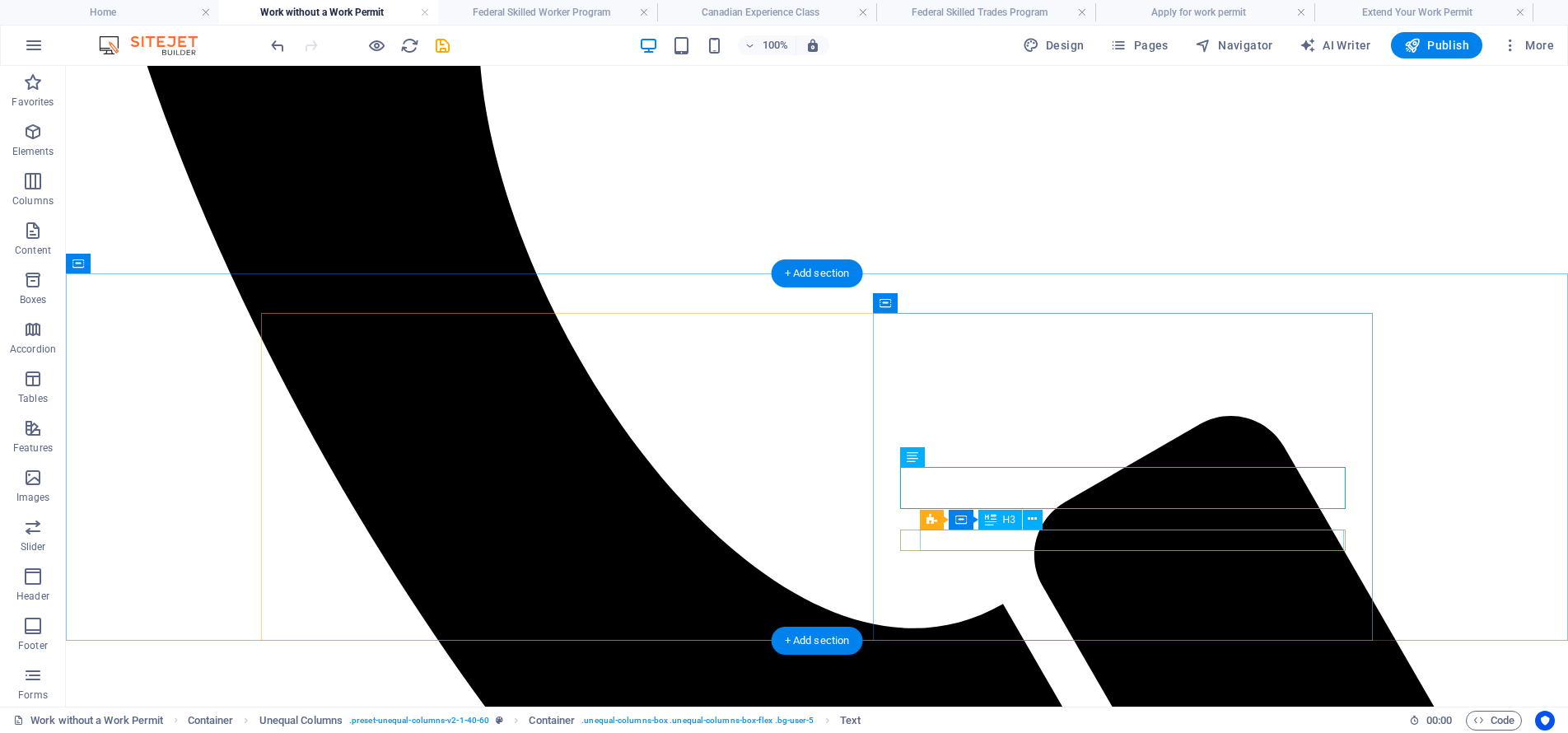
drag, startPoint x: 1051, startPoint y: 535, endPoint x: 763, endPoint y: 538, distance: 288.0
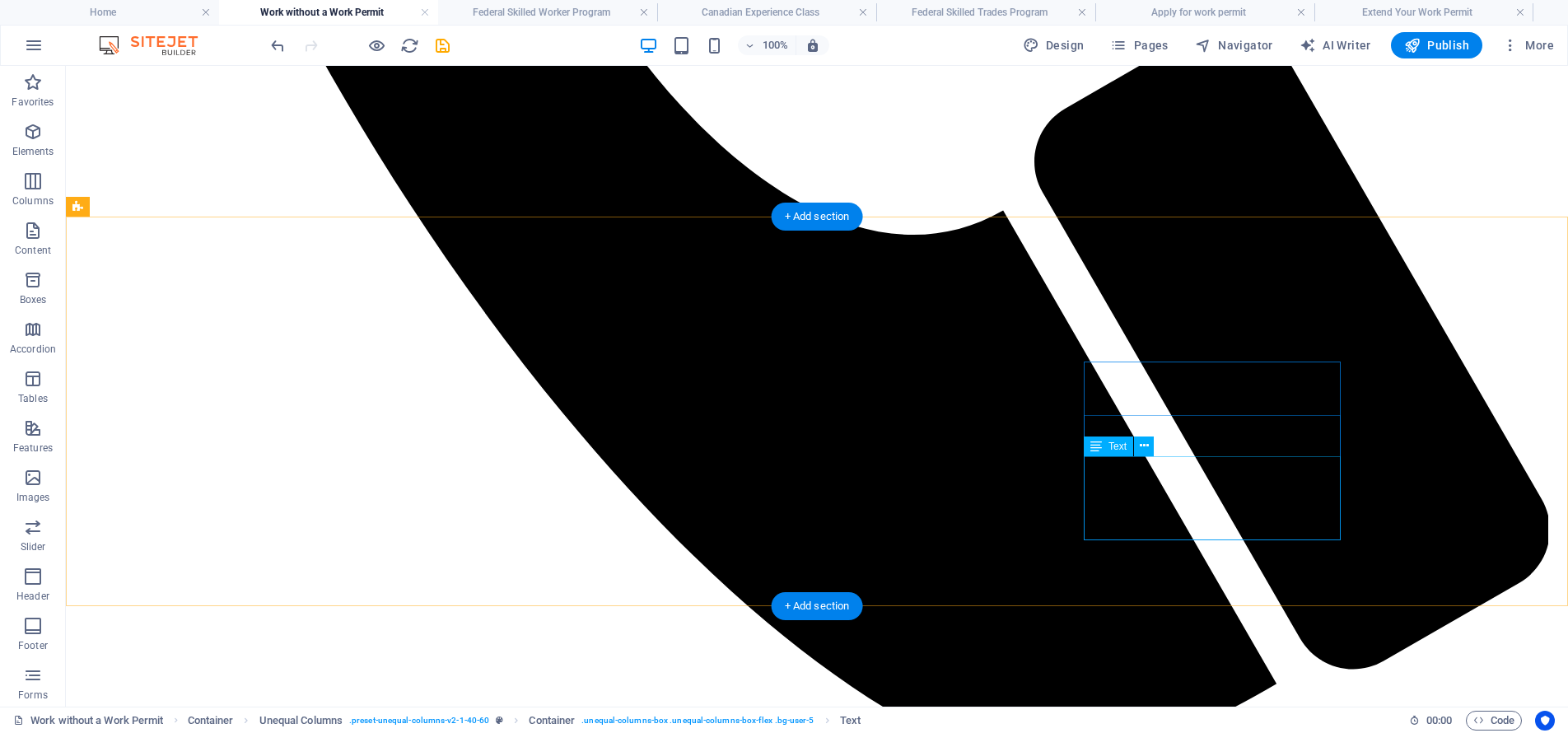
scroll to position [4051, 0]
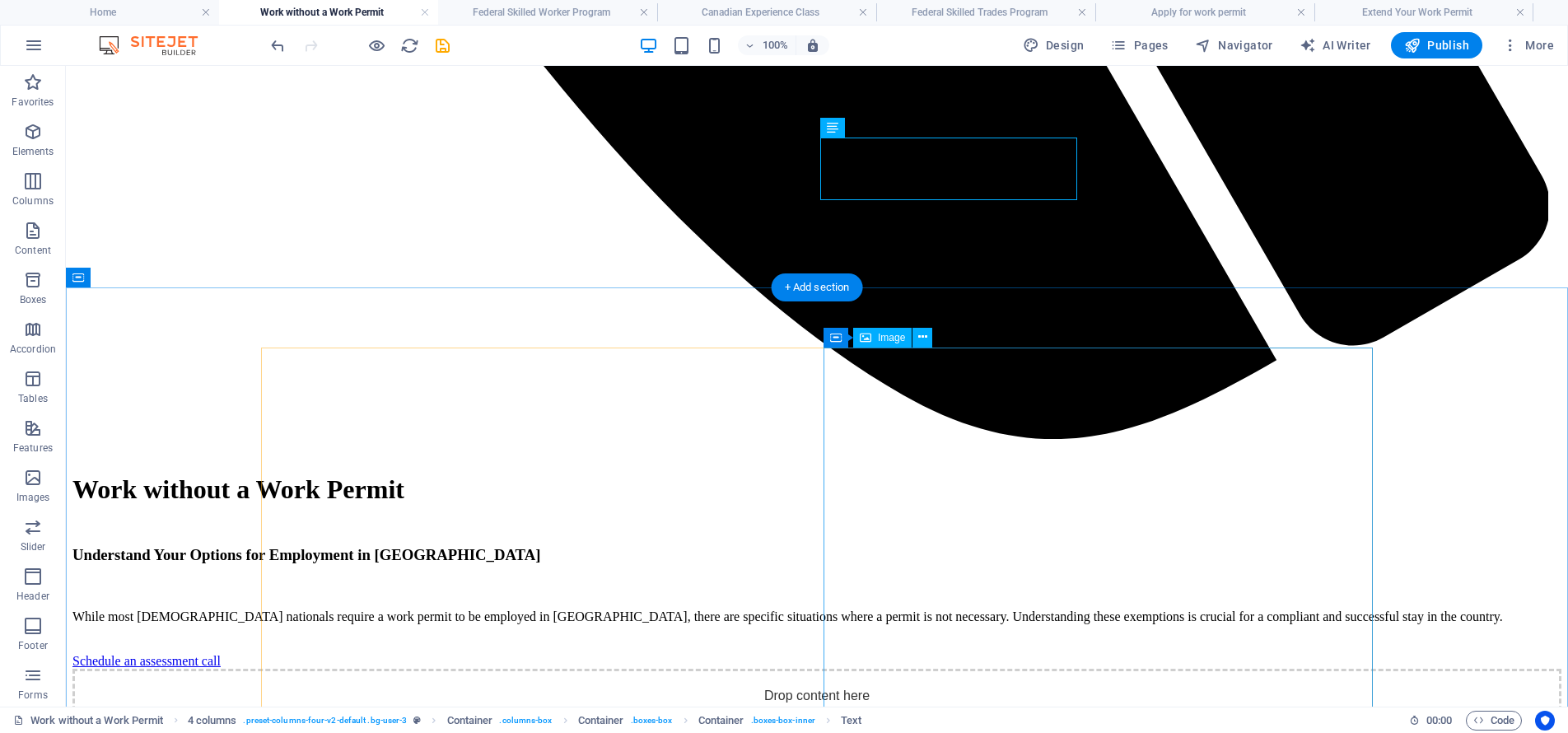
scroll to position [4371, 0]
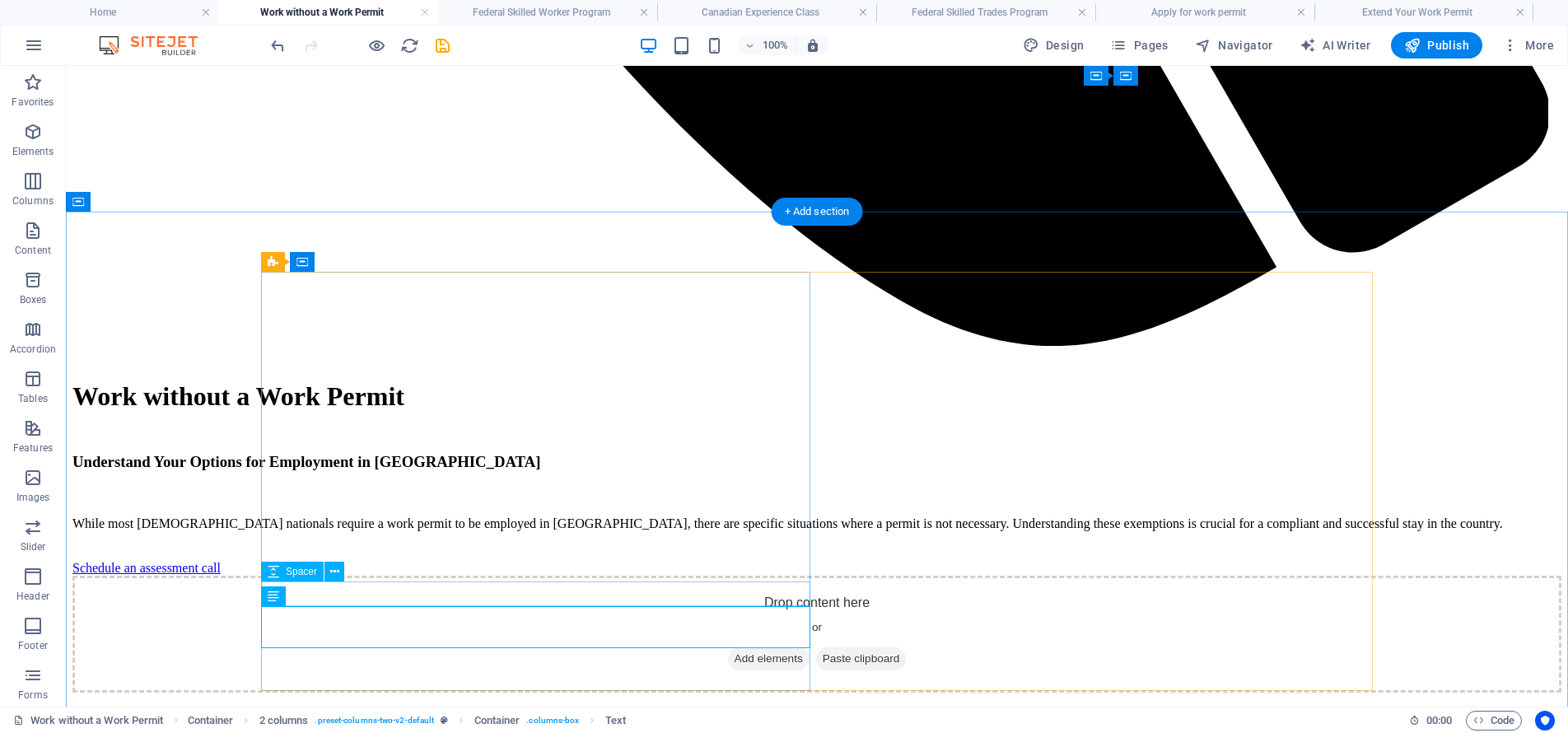
scroll to position [4504, 0]
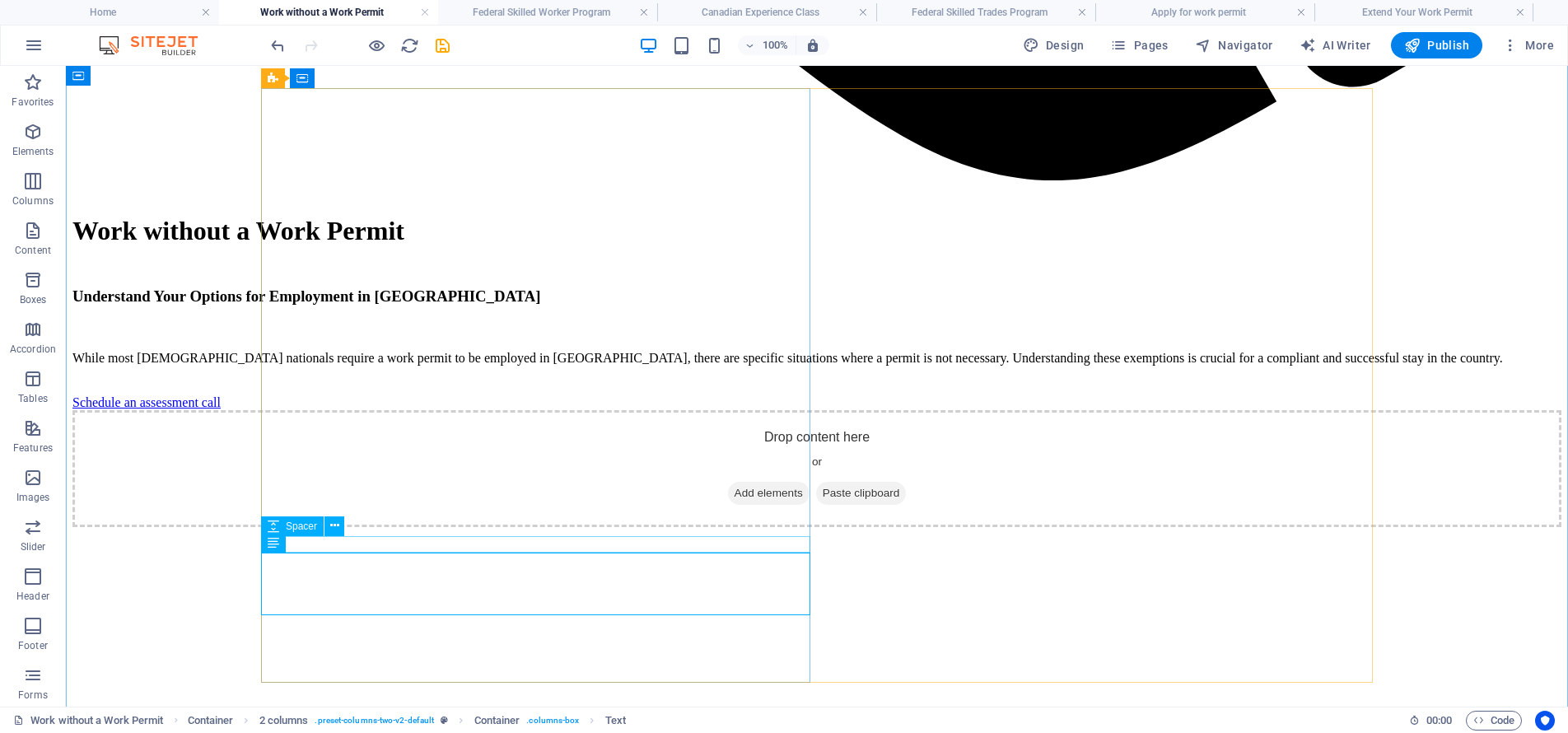
scroll to position [4636, 0]
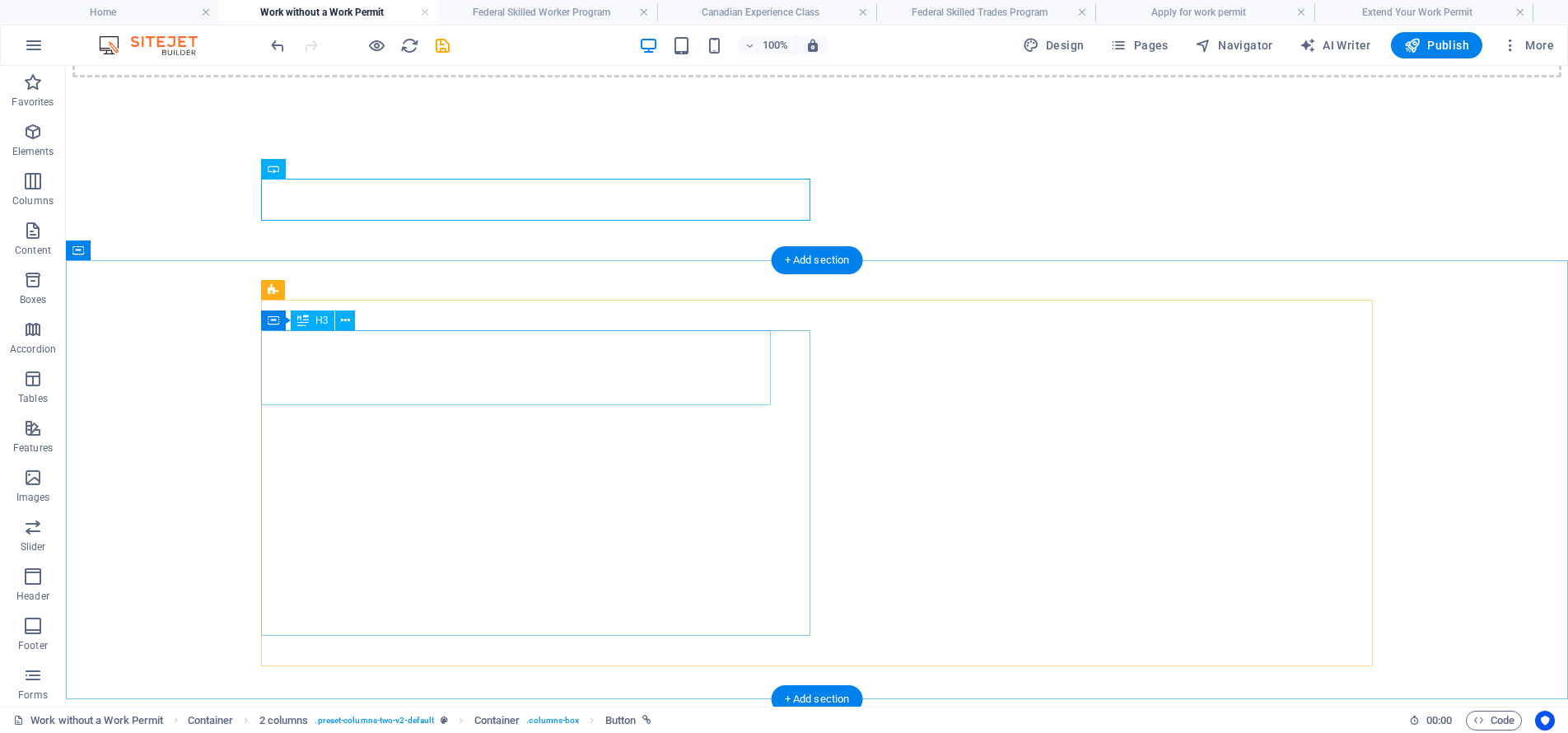
scroll to position [5034, 0]
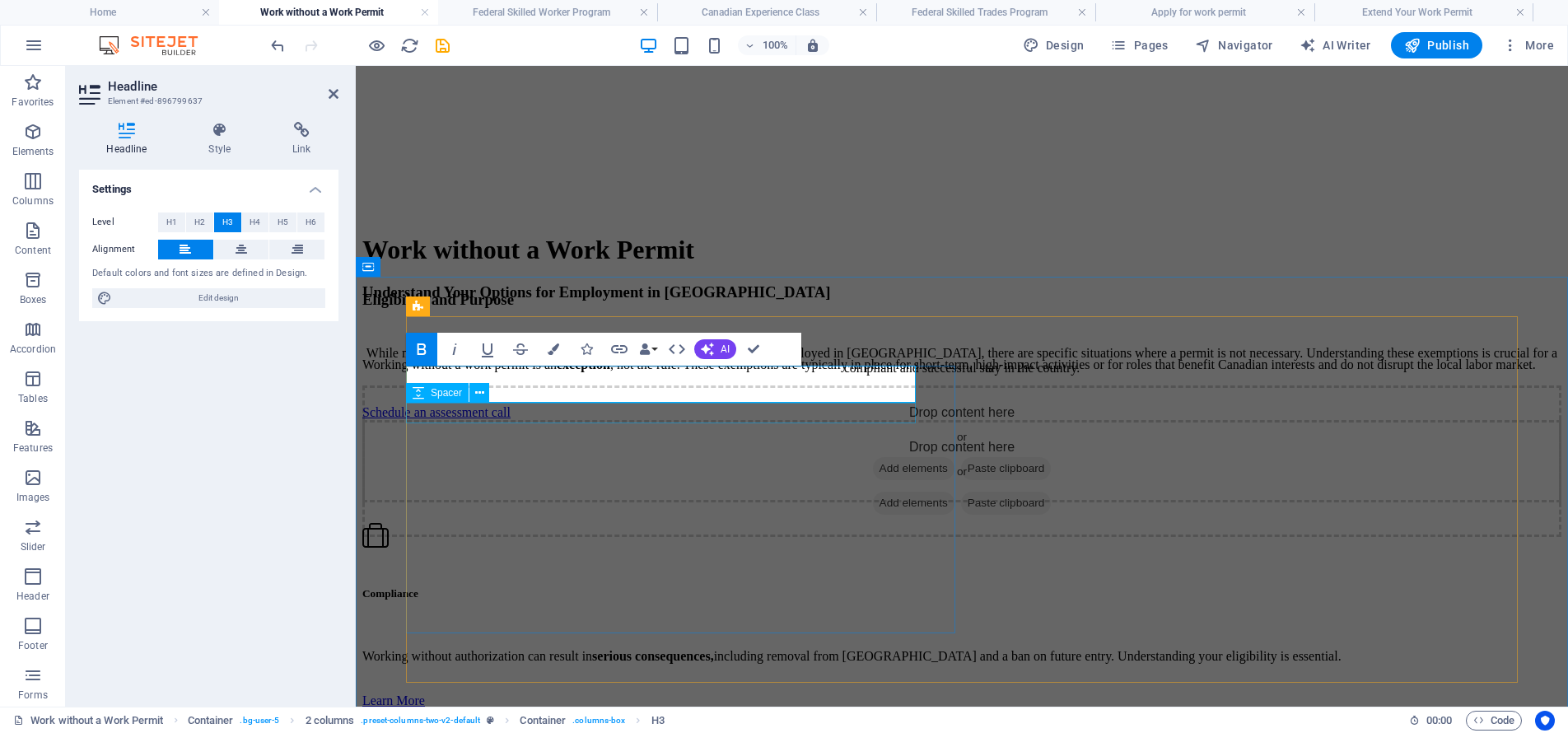
scroll to position [5053, 0]
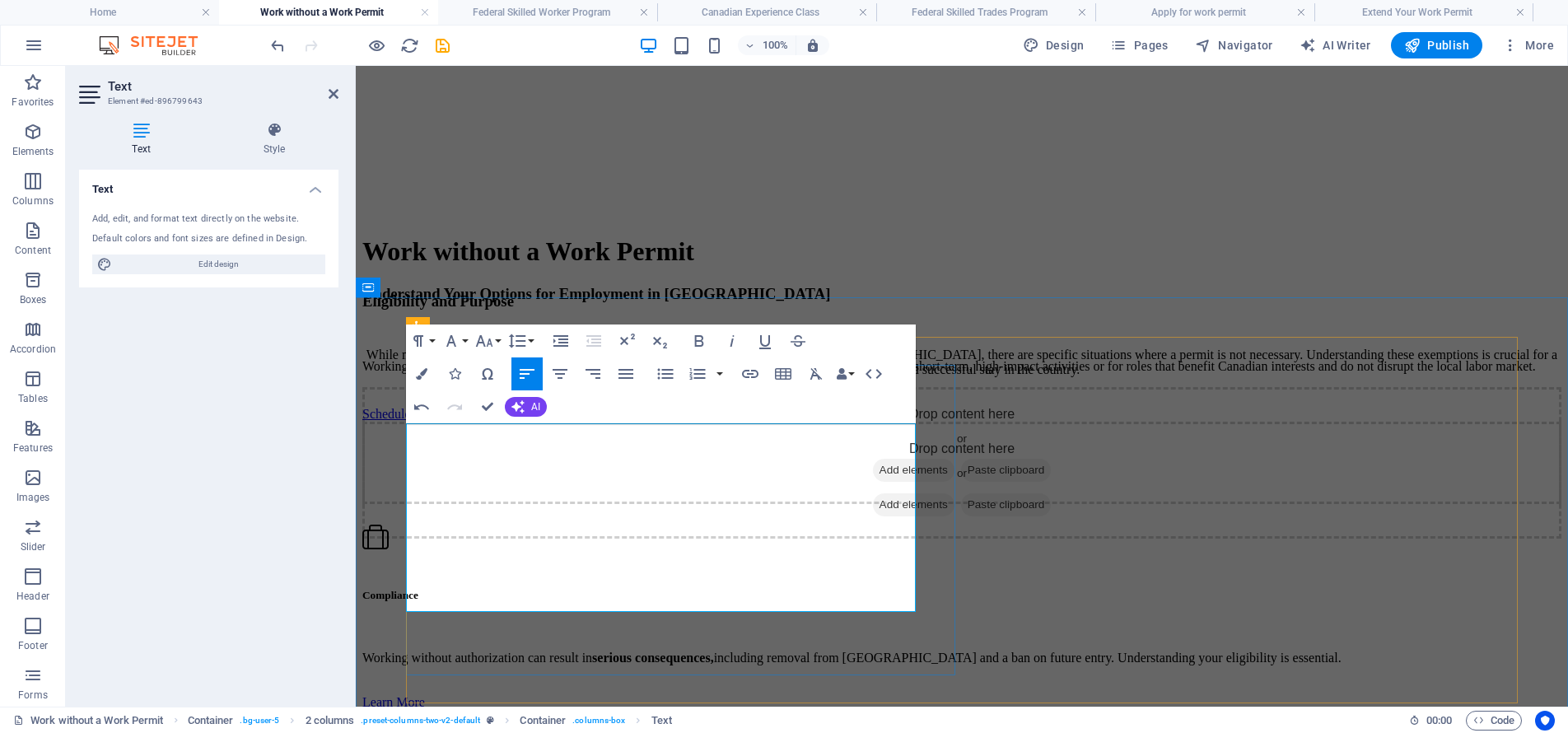
scroll to position [5064, 0]
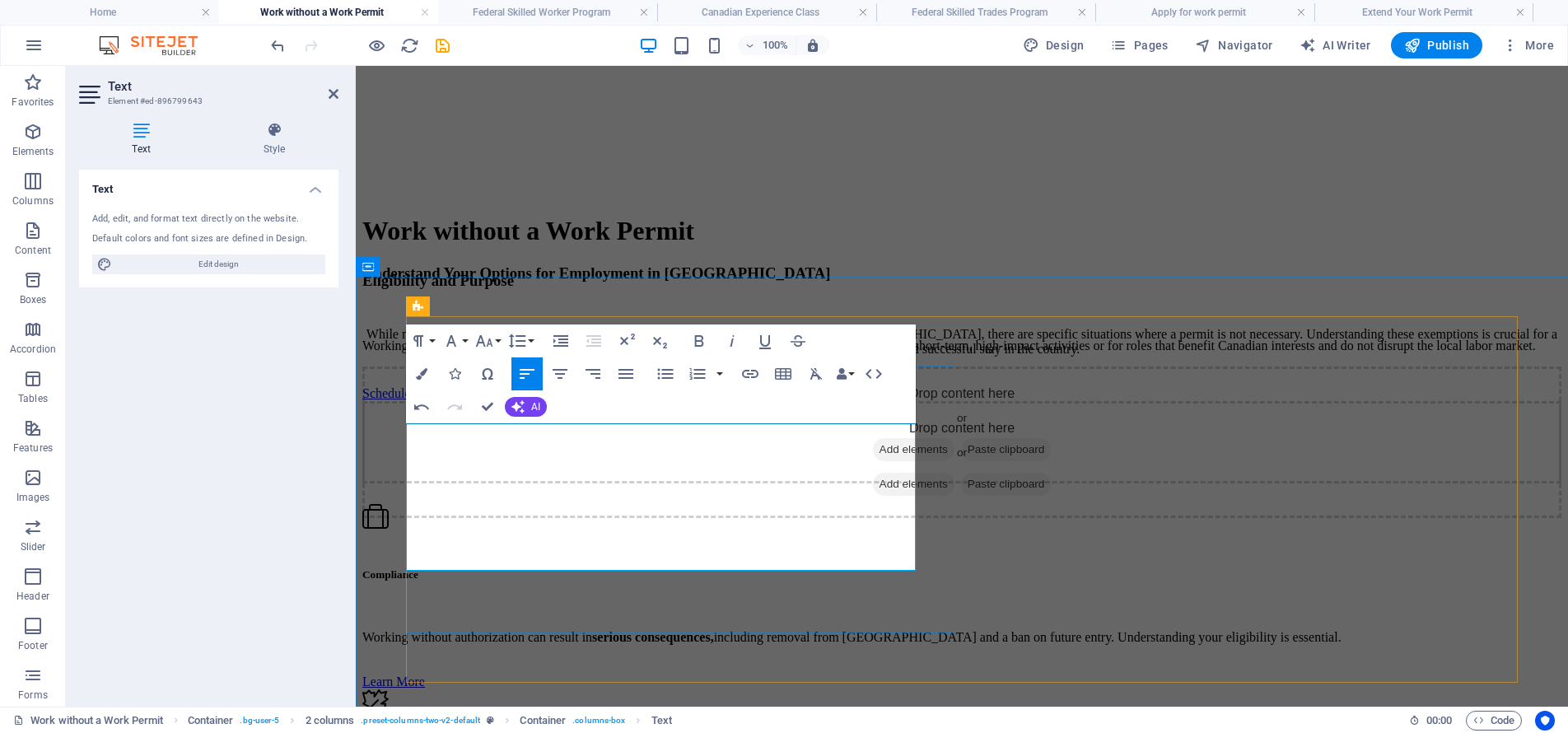
scroll to position [5043, 0]
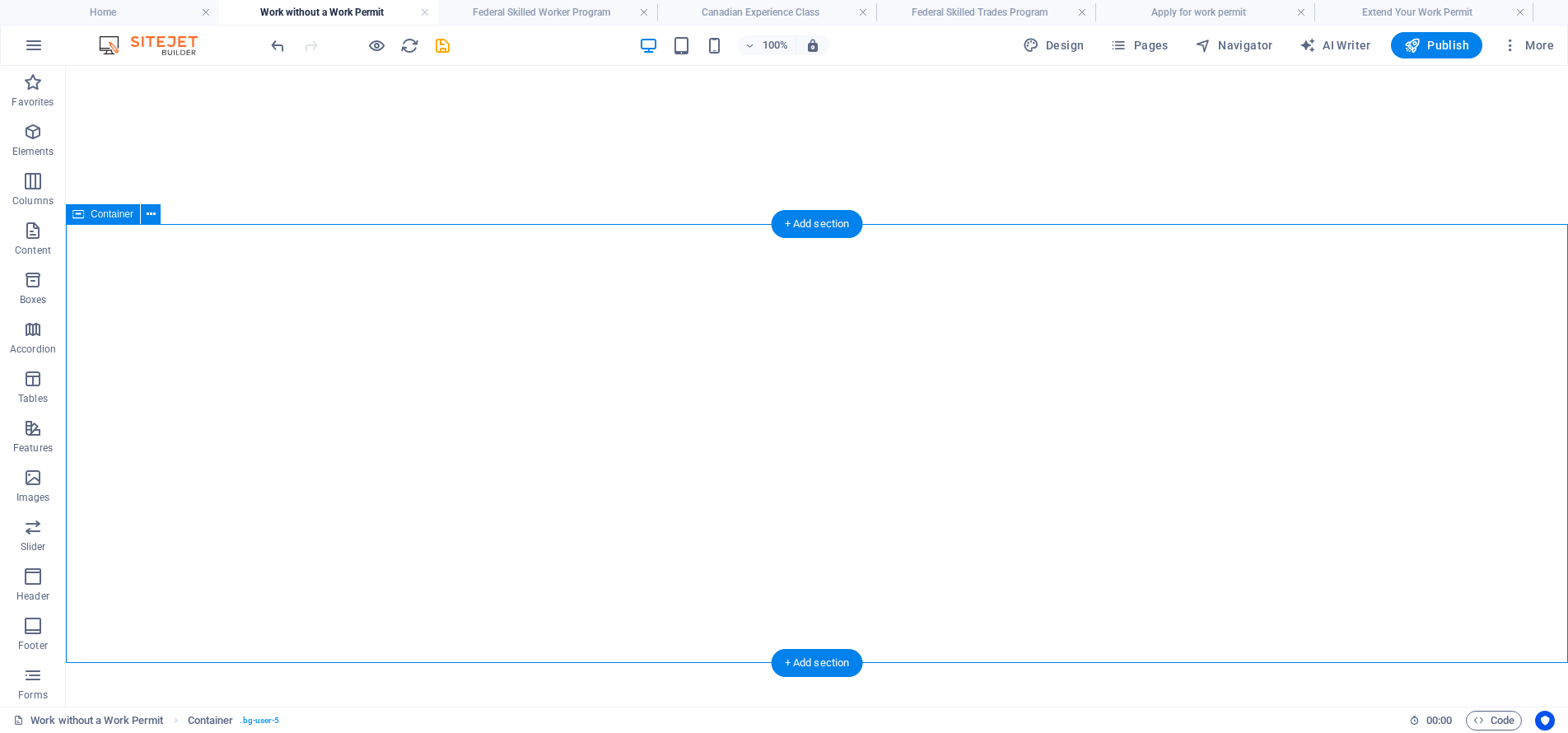
scroll to position [5133, 0]
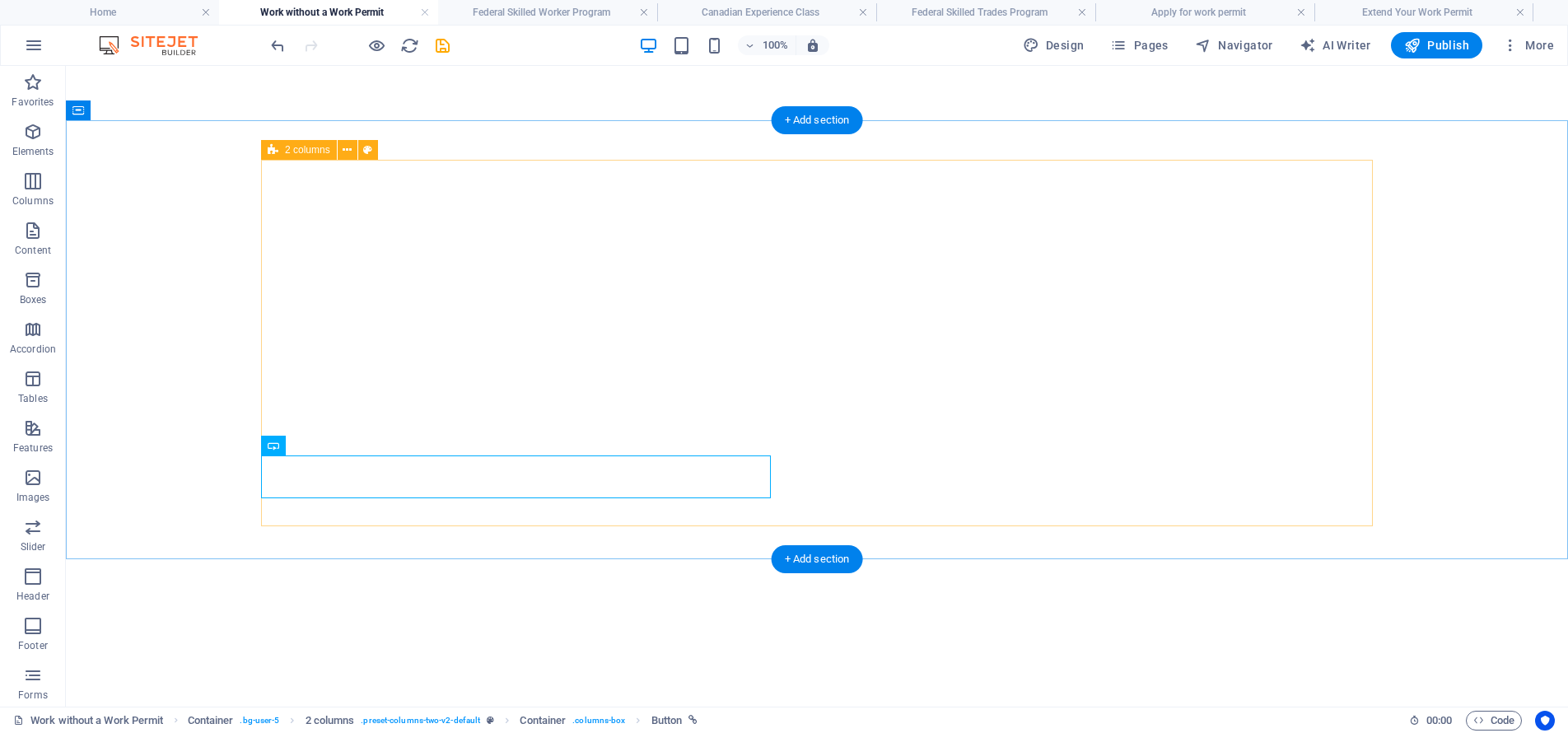
scroll to position [5295, 0]
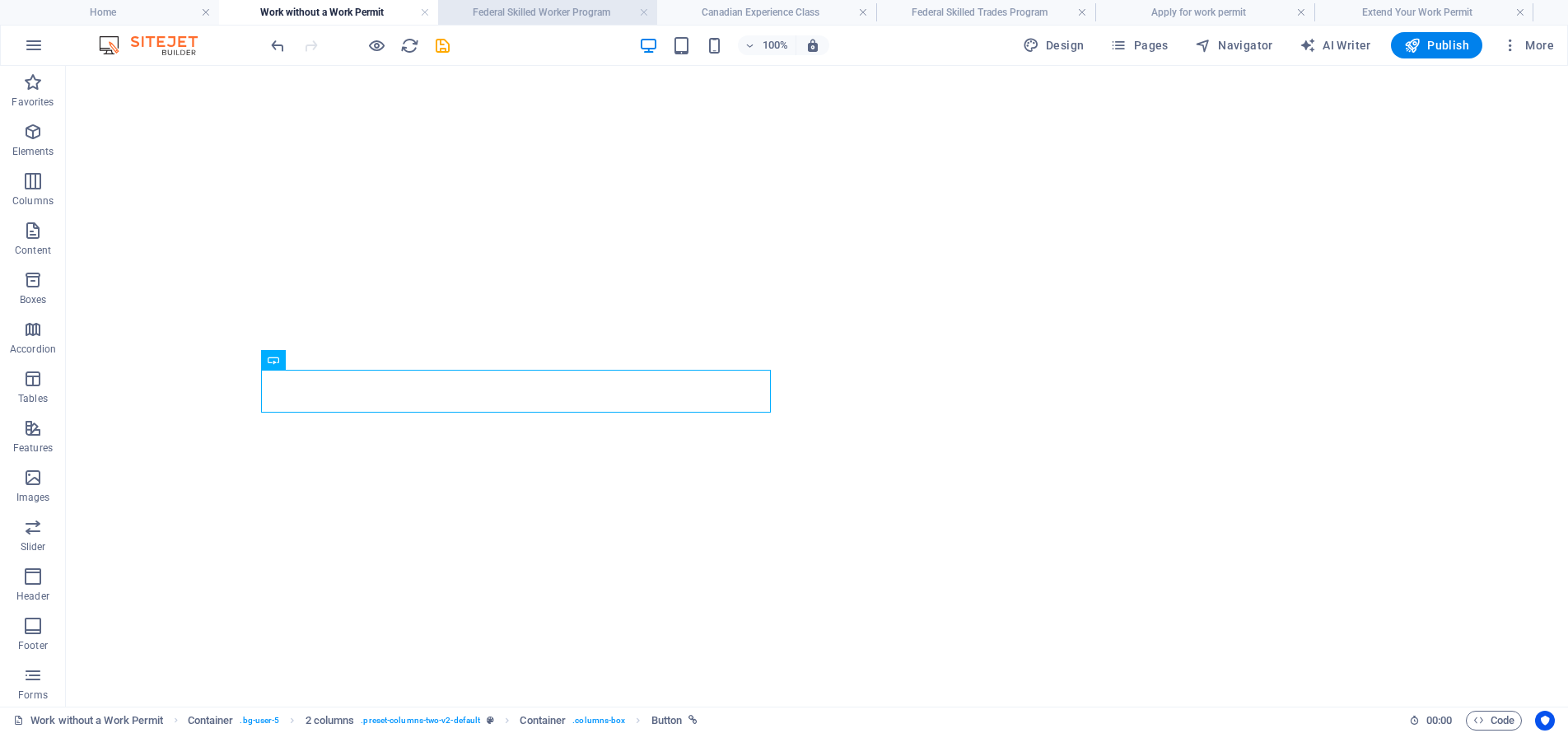
click at [555, 4] on h4 "Federal Skilled Worker Program" at bounding box center [547, 12] width 219 height 18
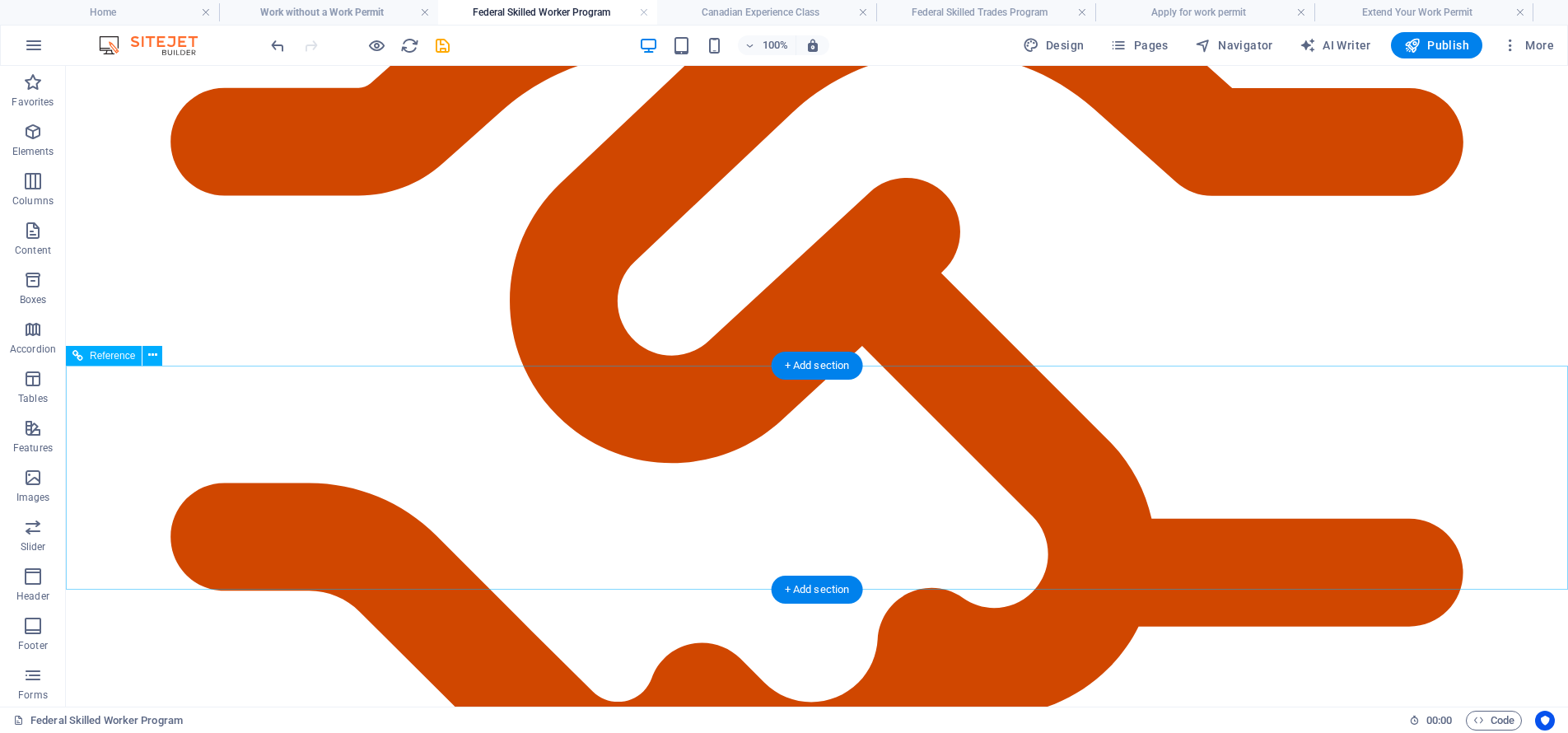
scroll to position [6952, 0]
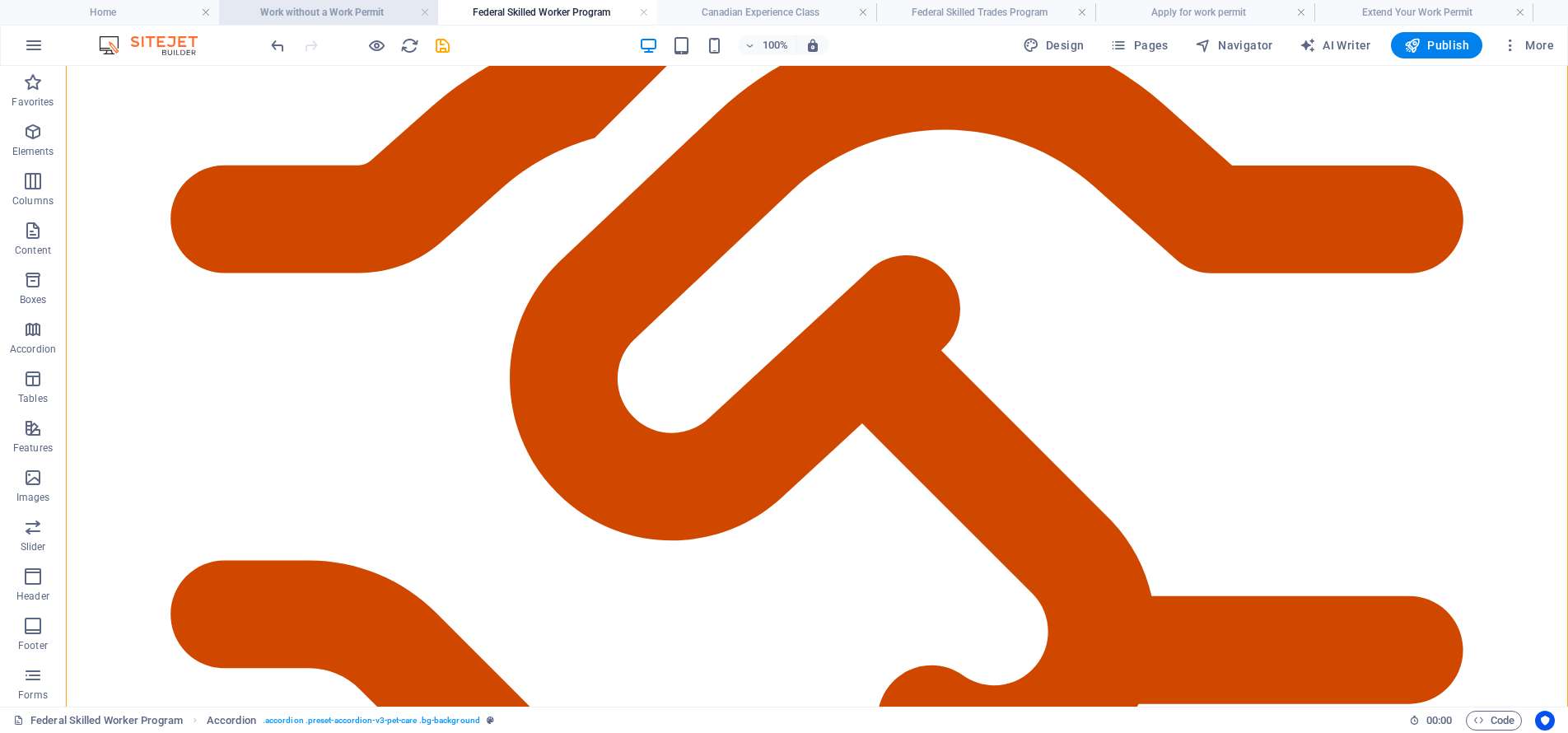
click at [355, 12] on h4 "Work without a Work Permit" at bounding box center [328, 12] width 219 height 18
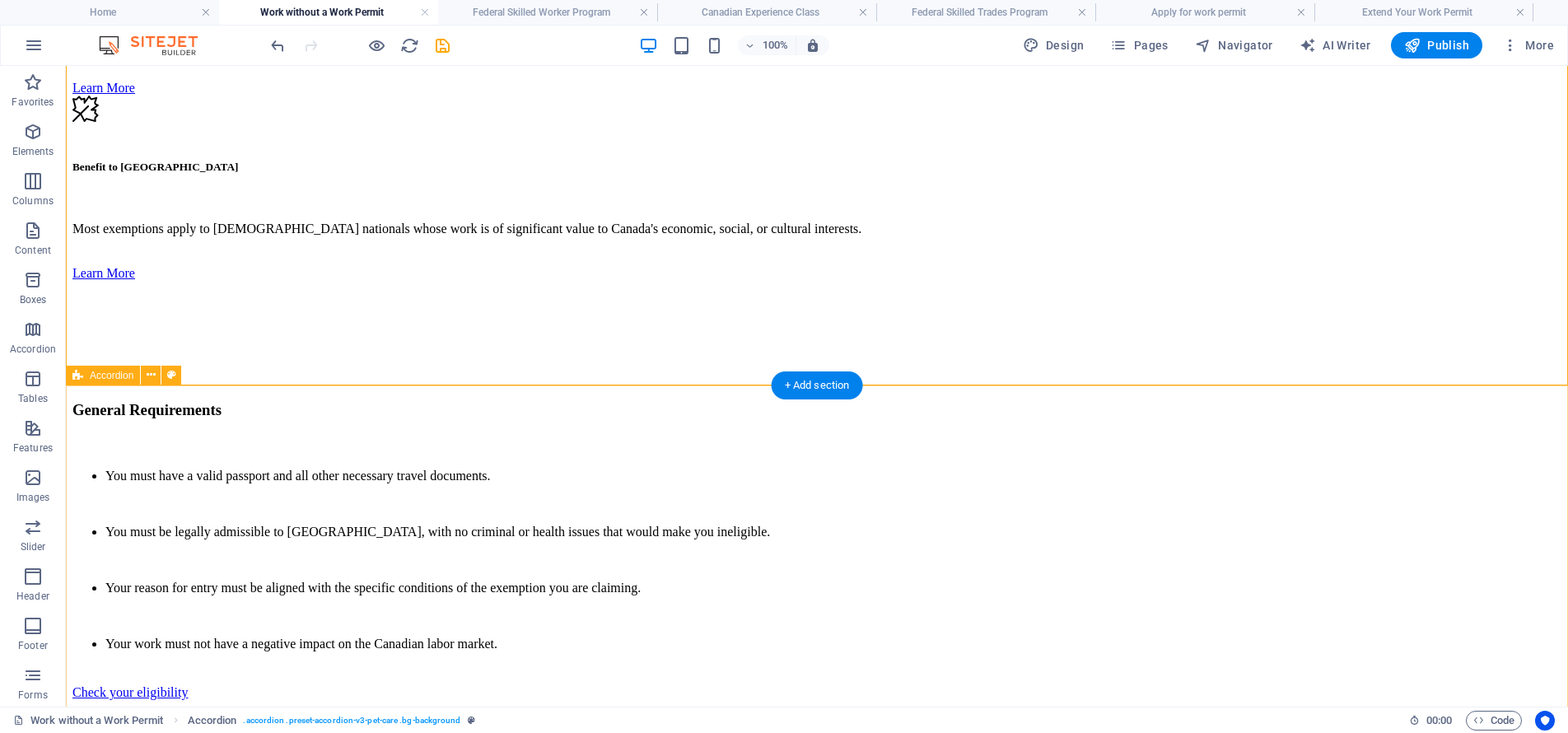
scroll to position [6420, 0]
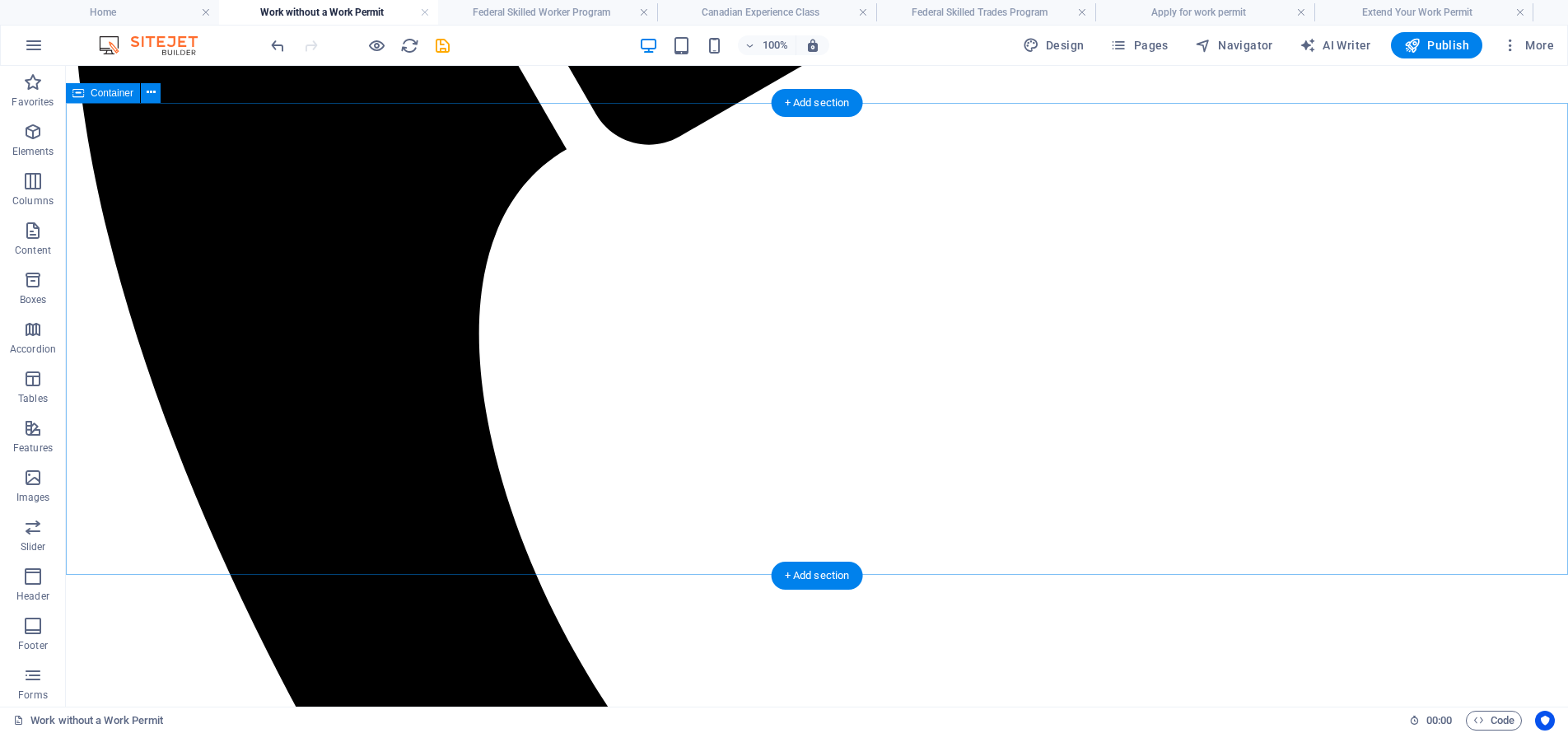
scroll to position [1364, 0]
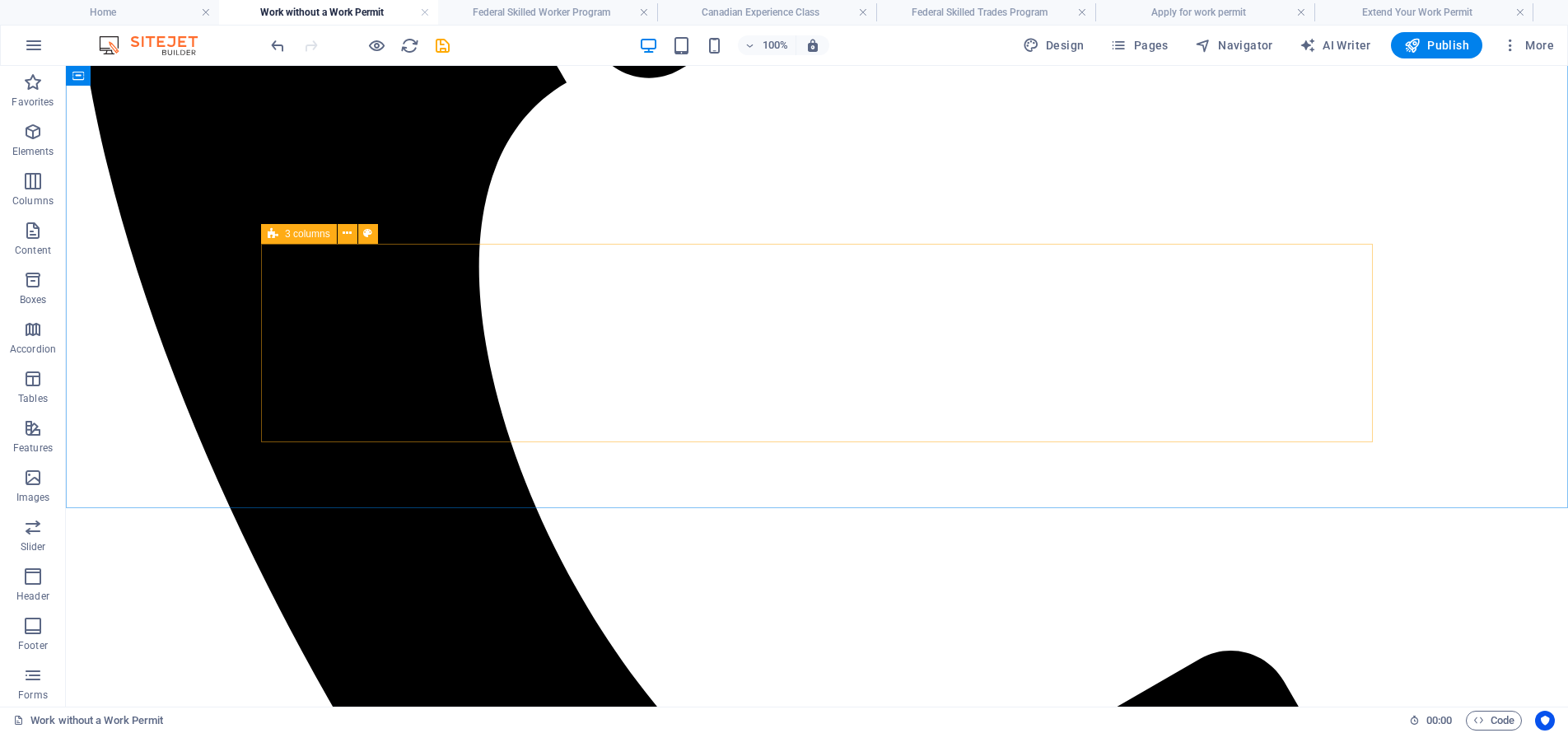
click at [278, 232] on icon at bounding box center [273, 234] width 11 height 20
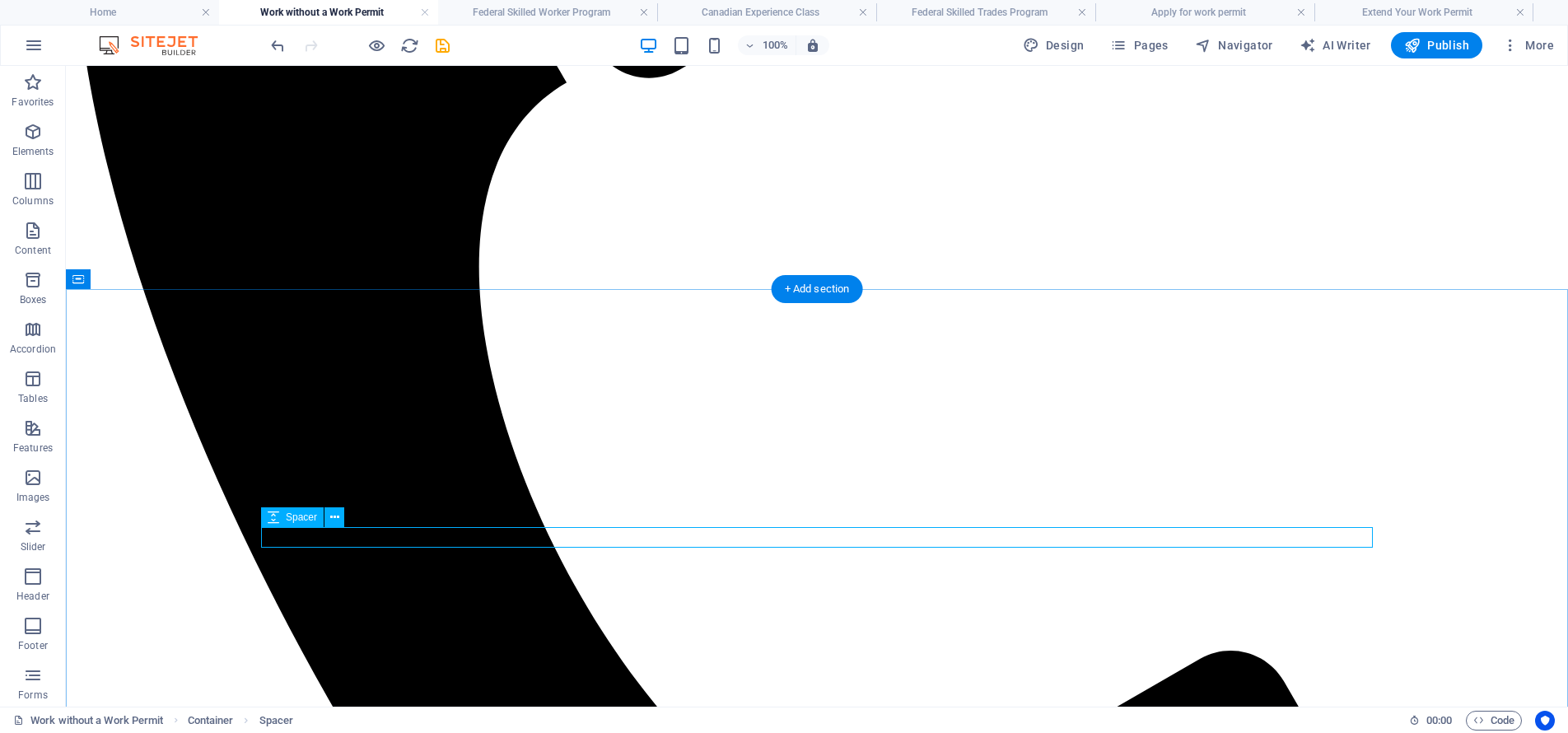
select select "px"
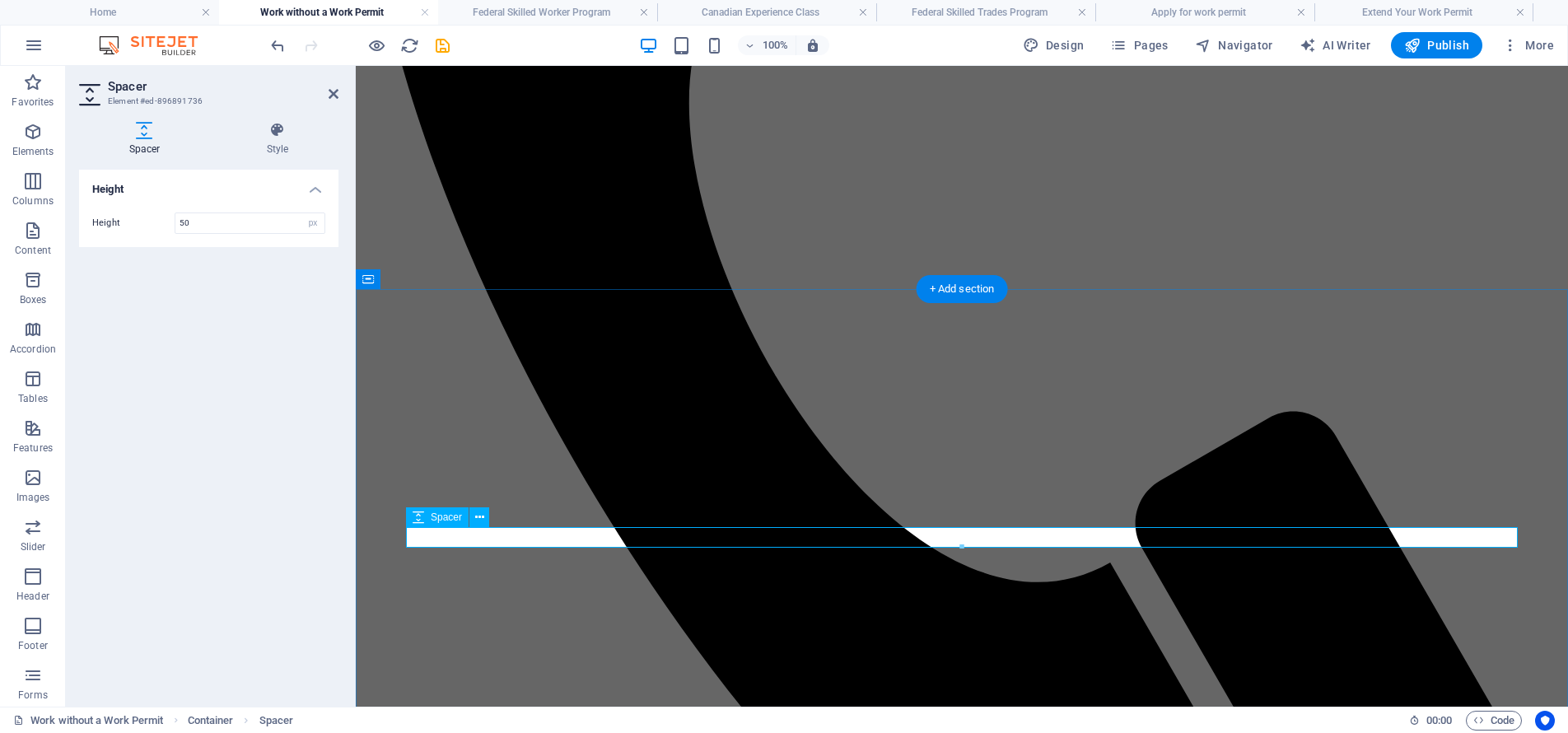
type input "50"
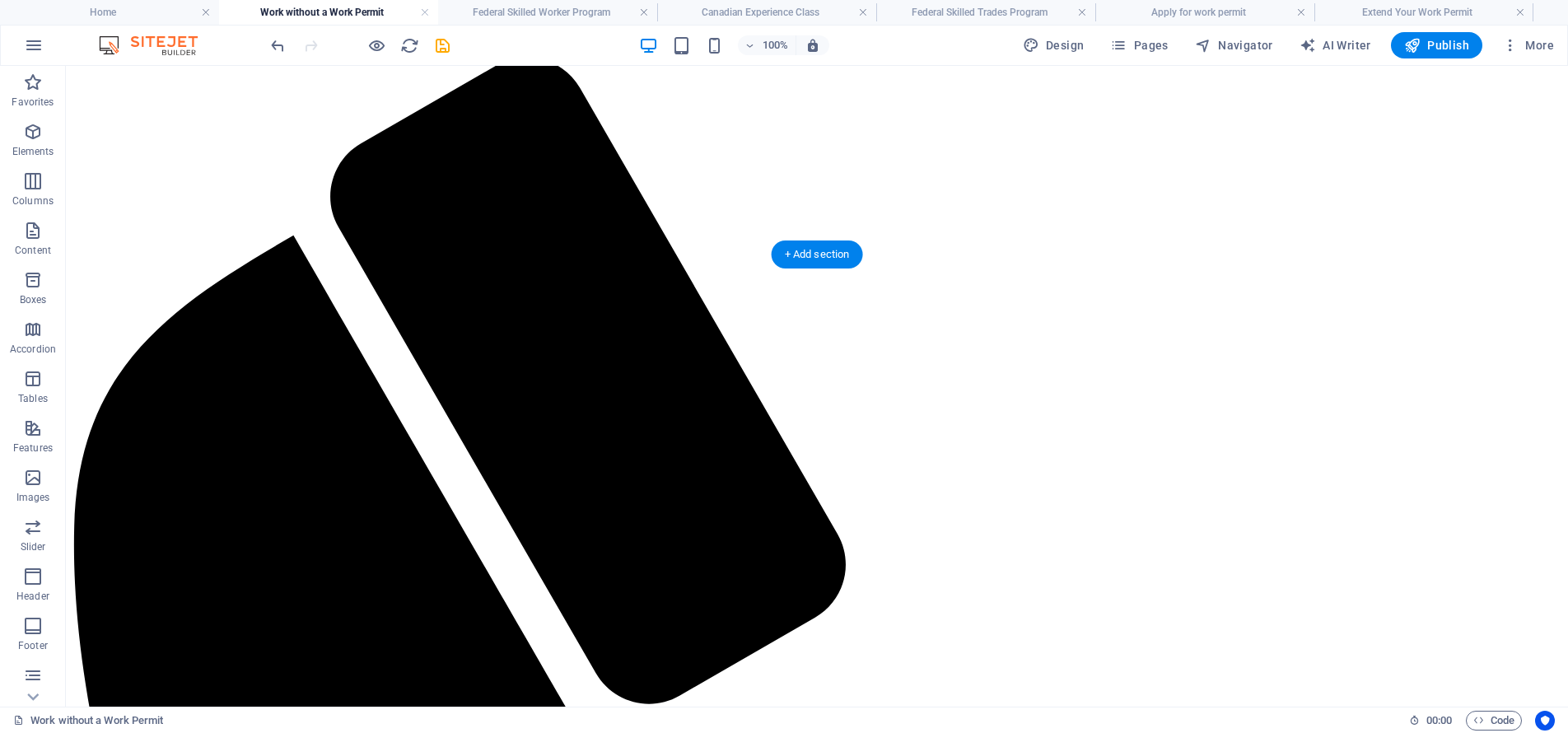
scroll to position [1399, 0]
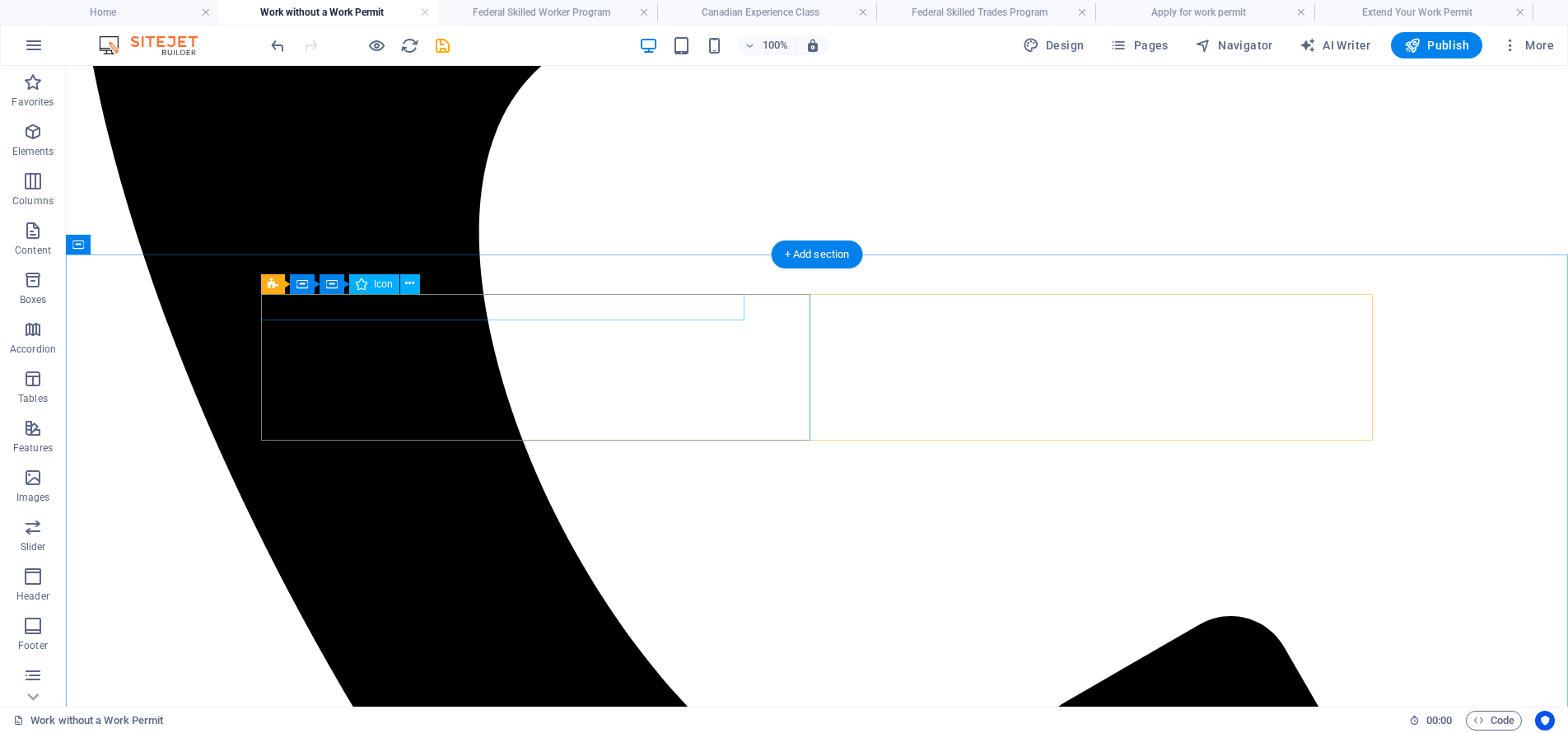
select select "xMidYMid"
select select "rem"
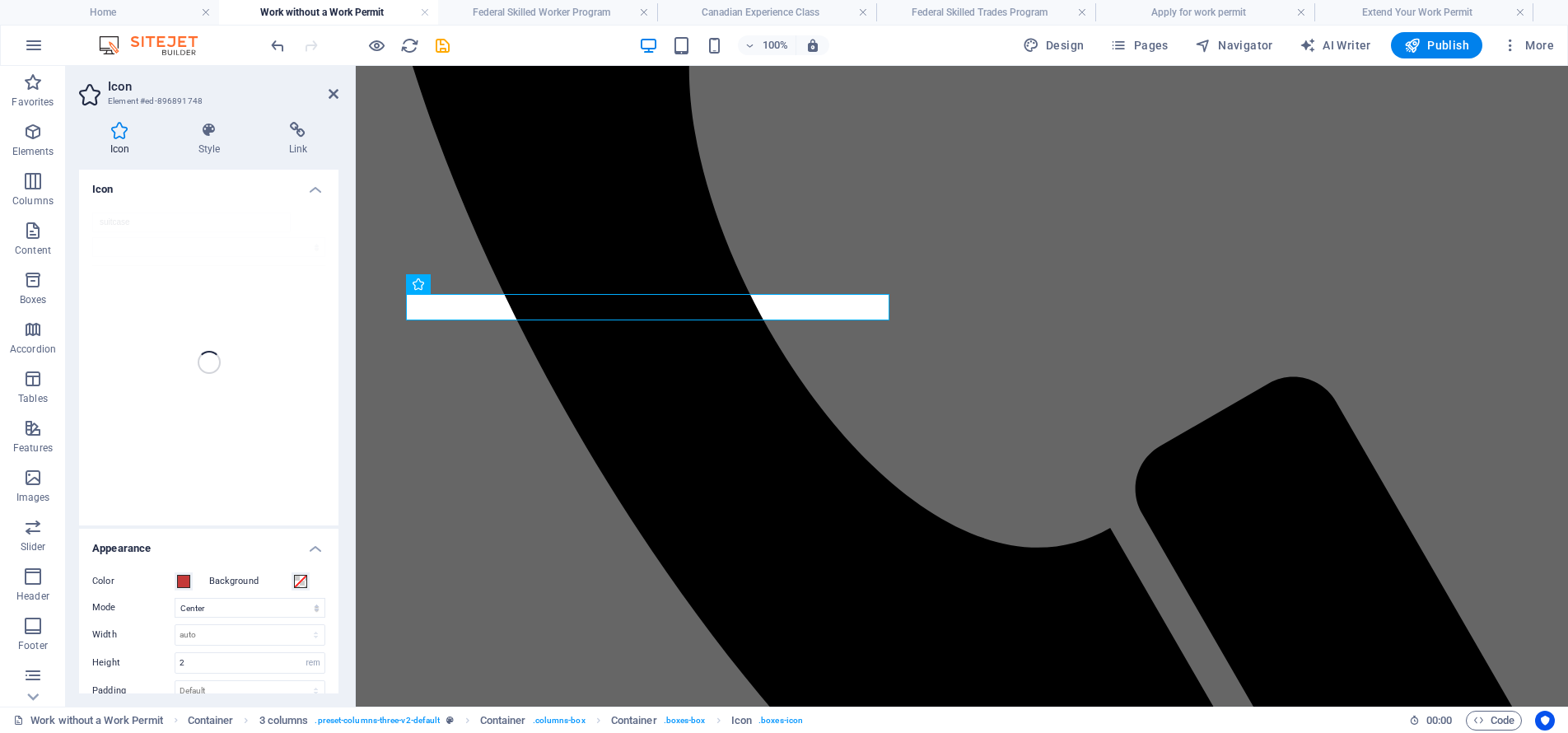
click at [116, 225] on div "suitcase" at bounding box center [208, 363] width 259 height 326
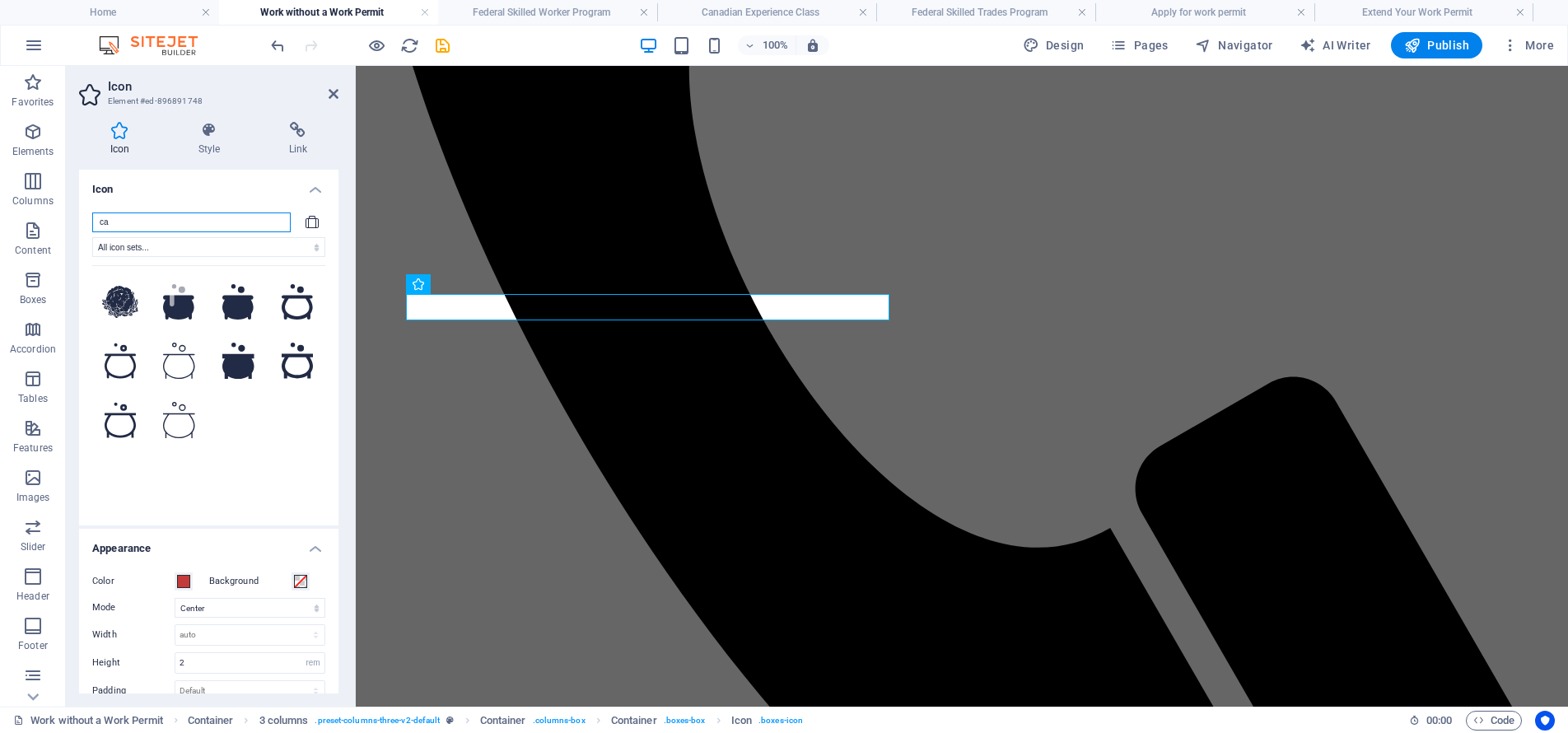
type input "c"
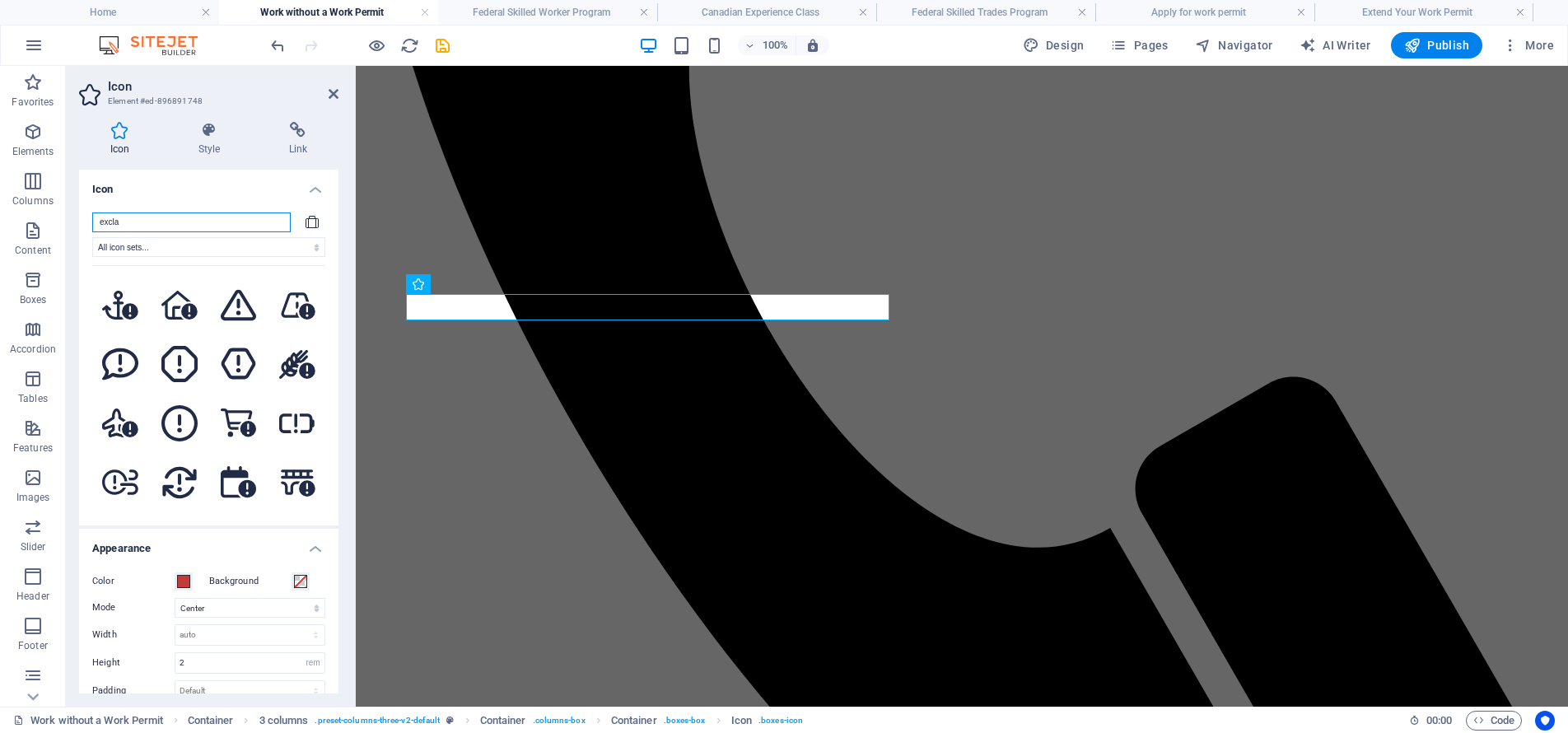
scroll to position [1419, 0]
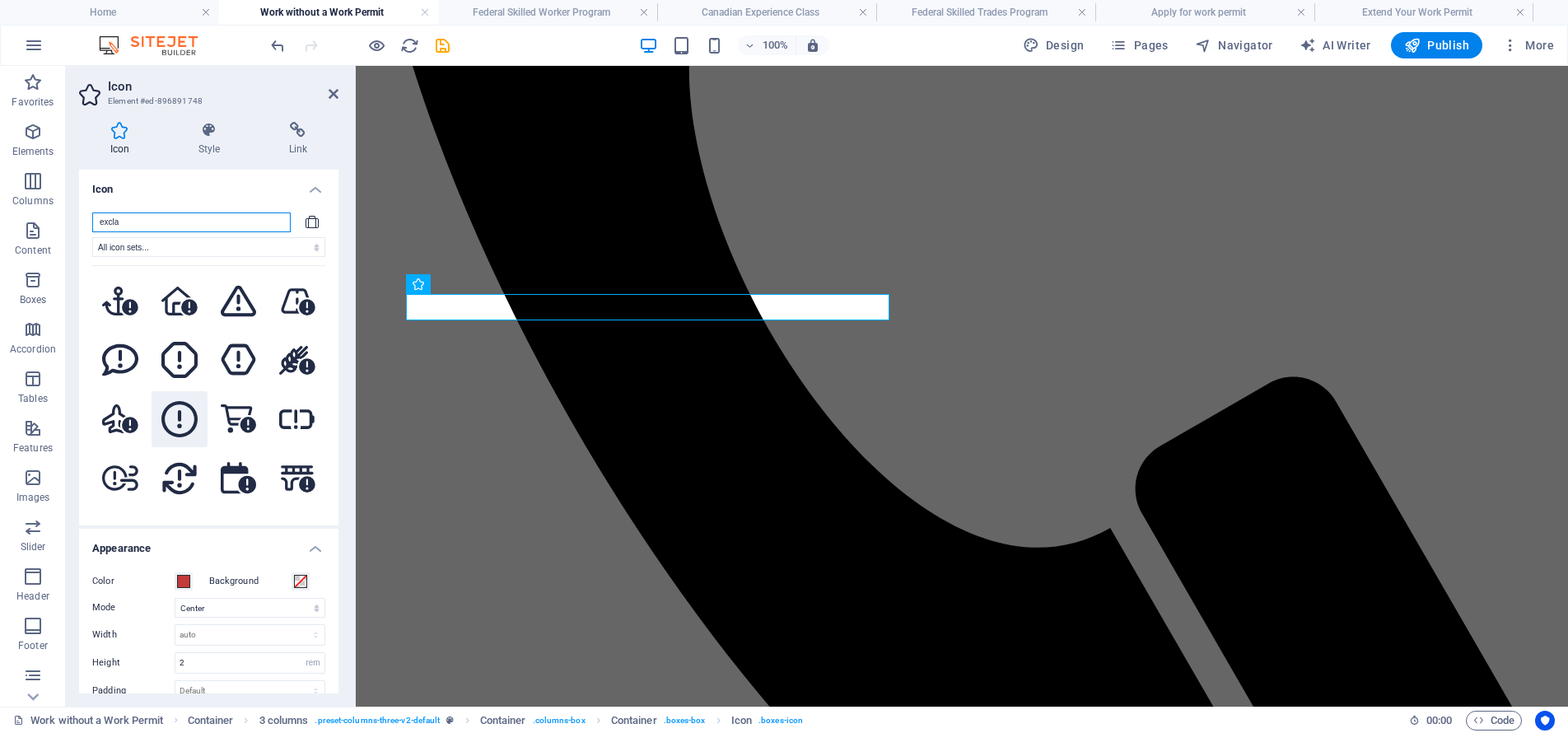
type input "excla"
click at [186, 401] on icon at bounding box center [179, 419] width 36 height 36
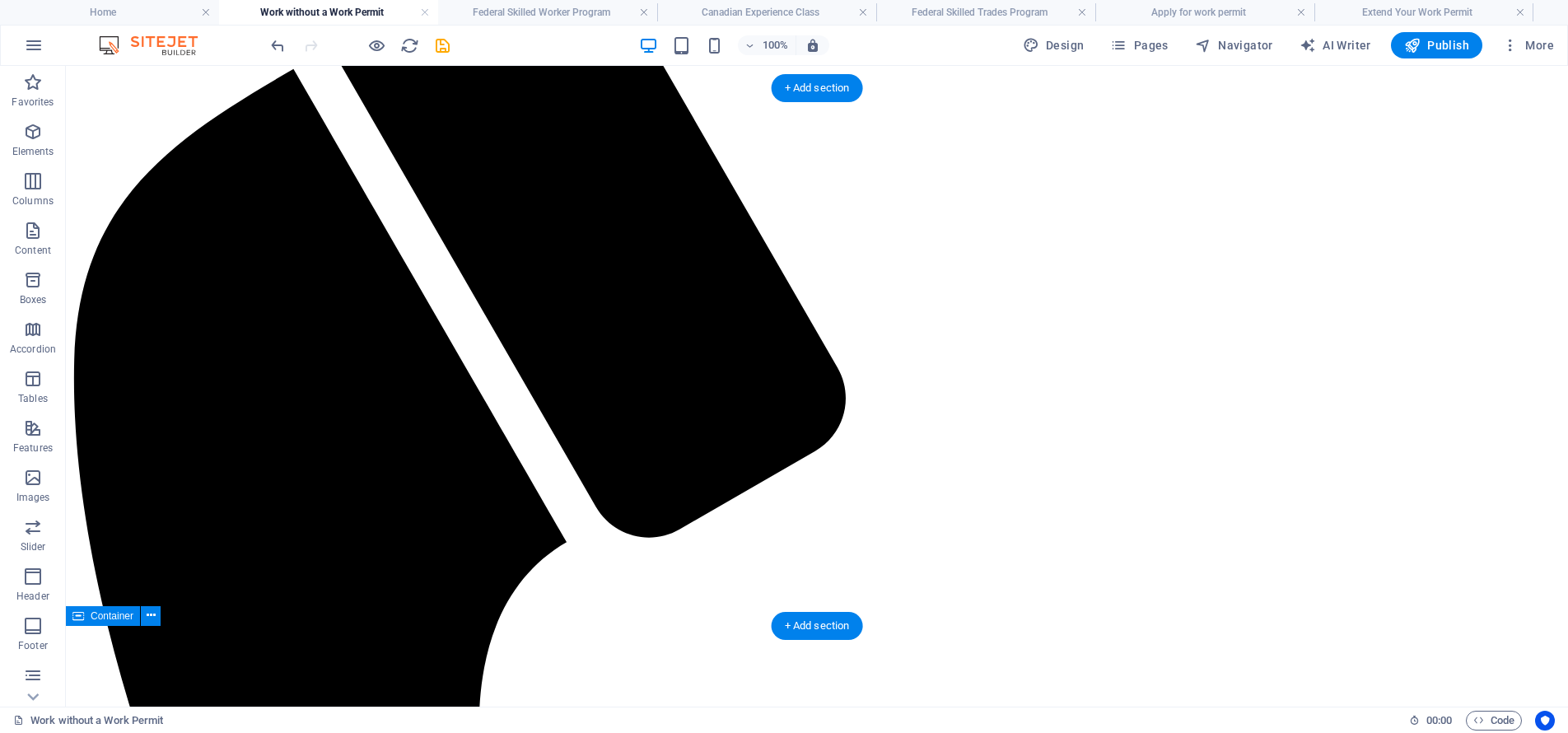
scroll to position [1565, 0]
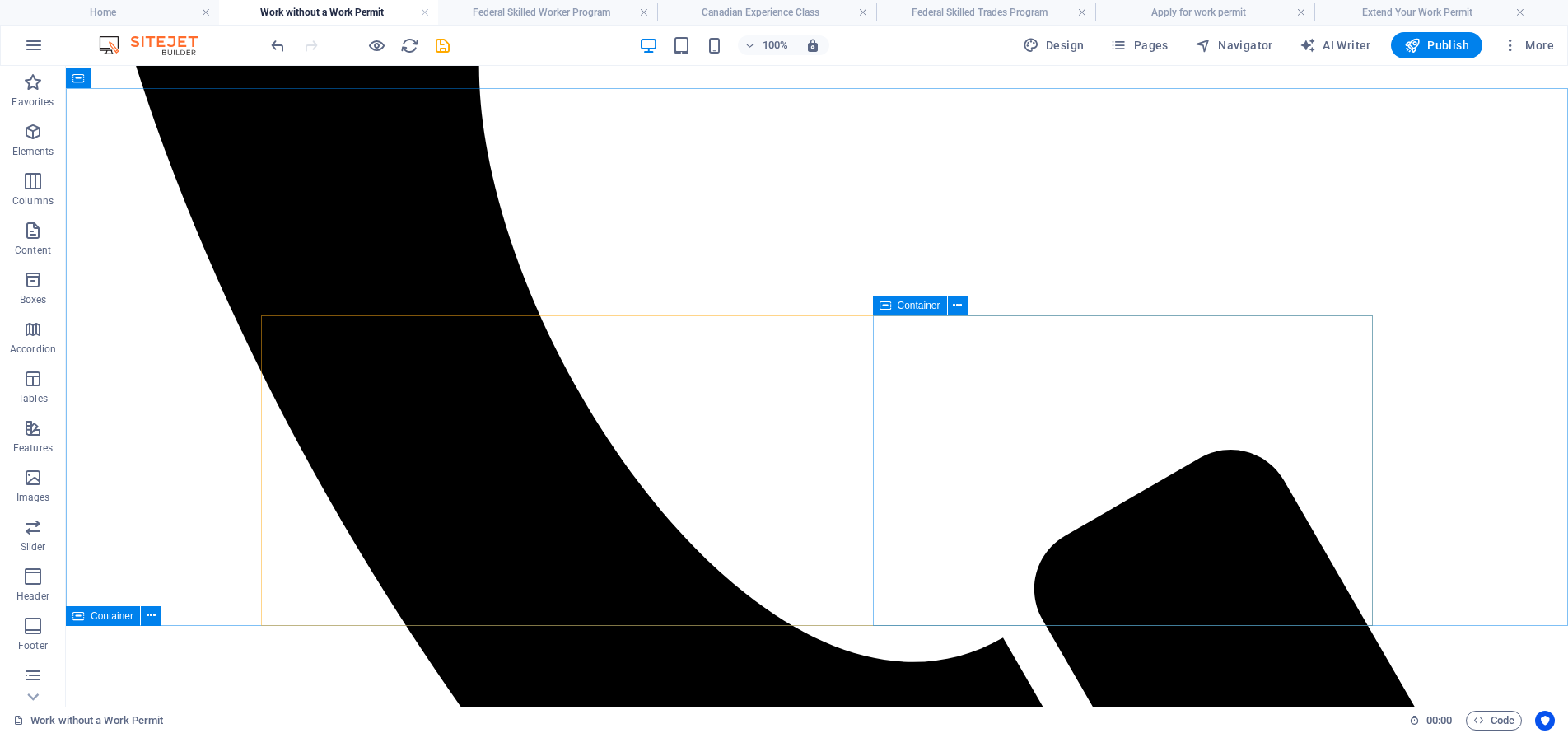
click at [913, 307] on span "Container" at bounding box center [918, 305] width 43 height 10
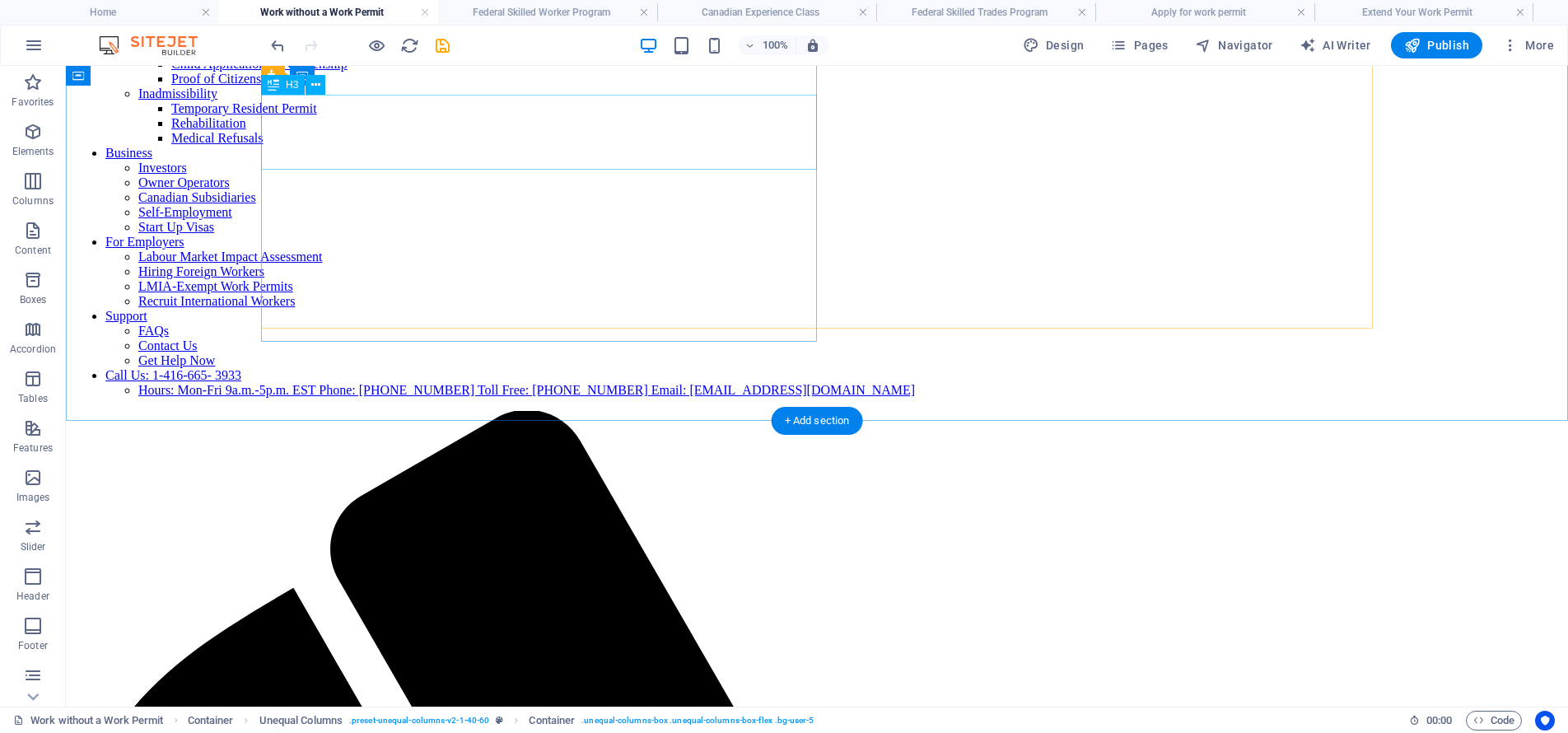
scroll to position [384, 0]
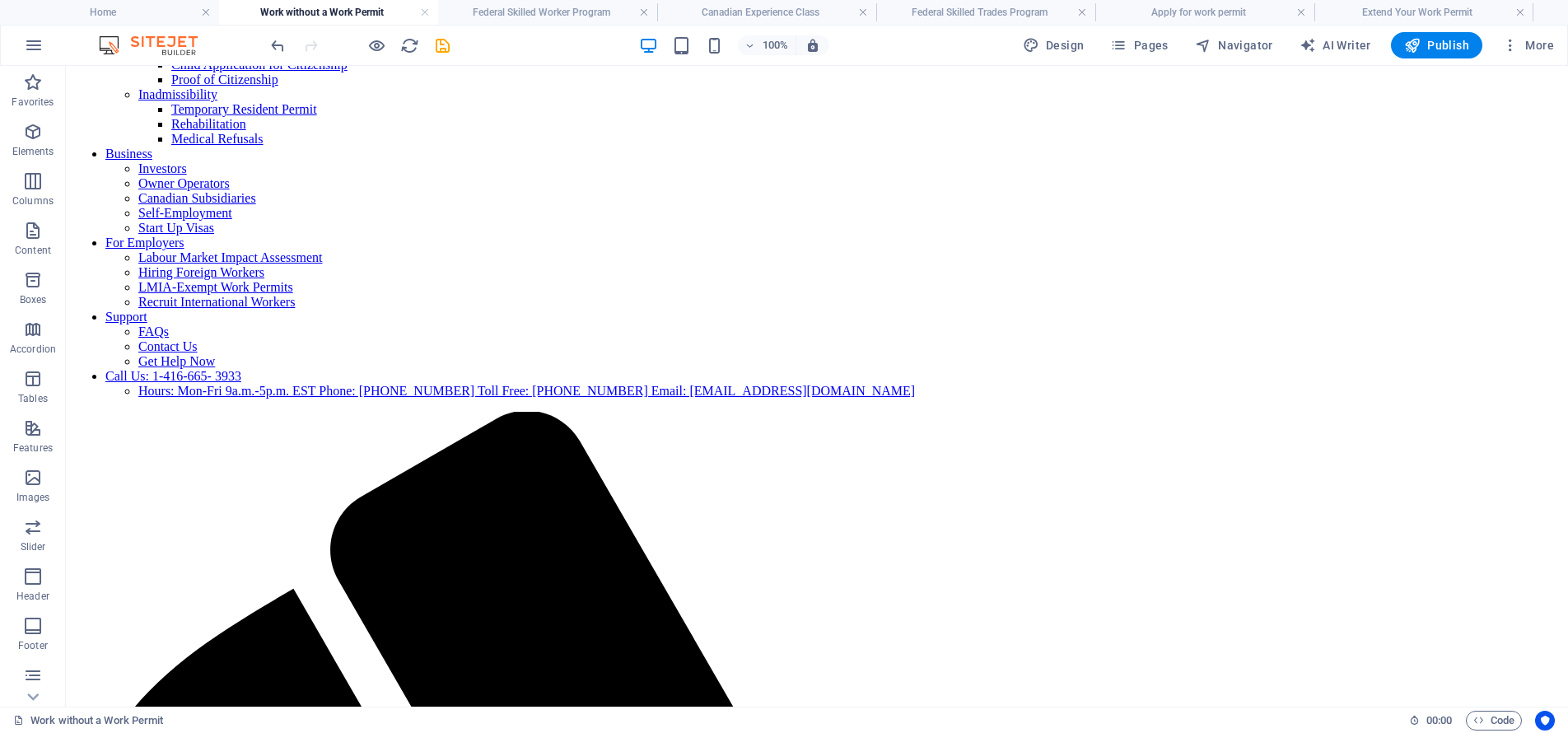
click at [439, 40] on icon "save" at bounding box center [443, 46] width 19 height 19
click at [511, 6] on h4 "Federal Skilled Worker Program" at bounding box center [547, 12] width 219 height 18
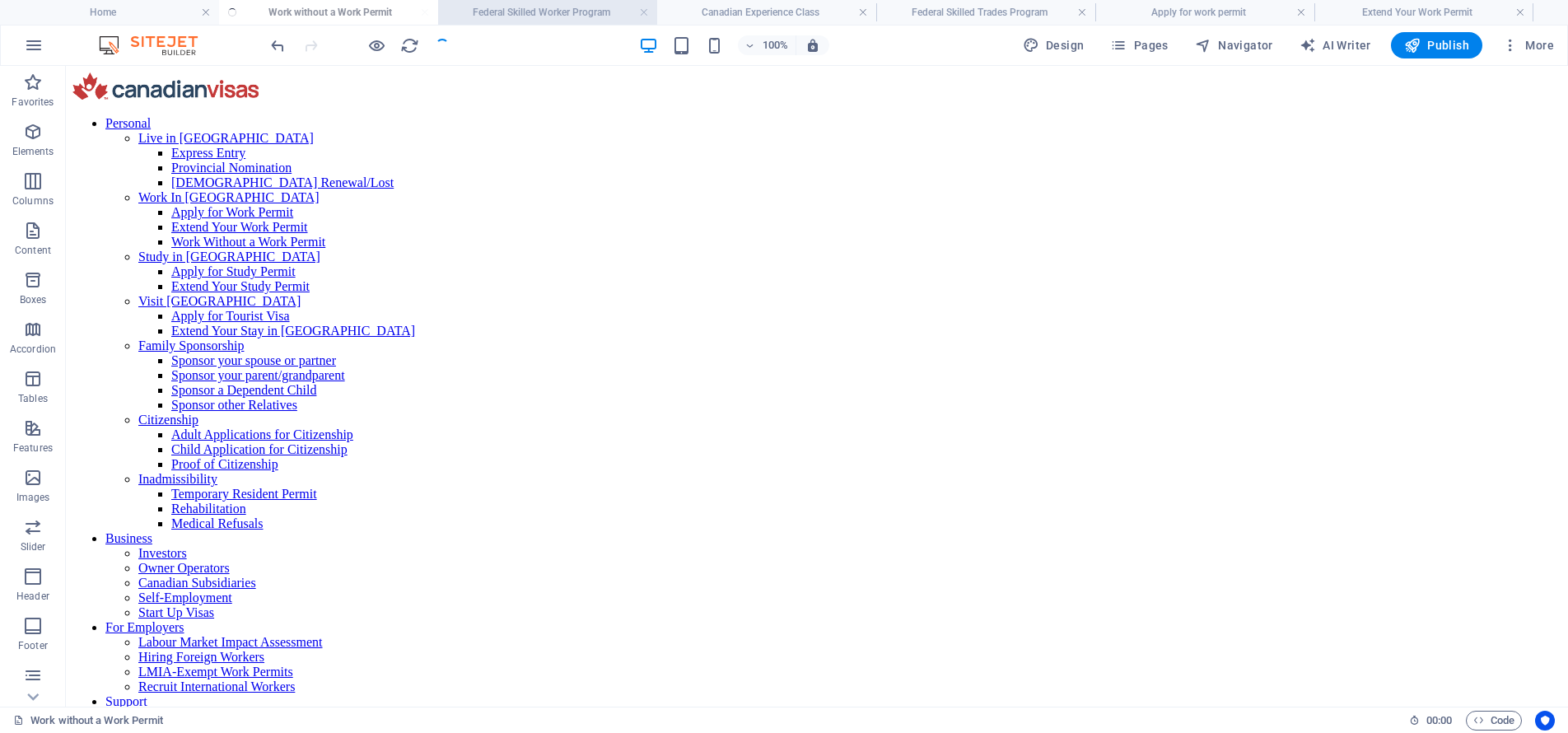
scroll to position [5525, 0]
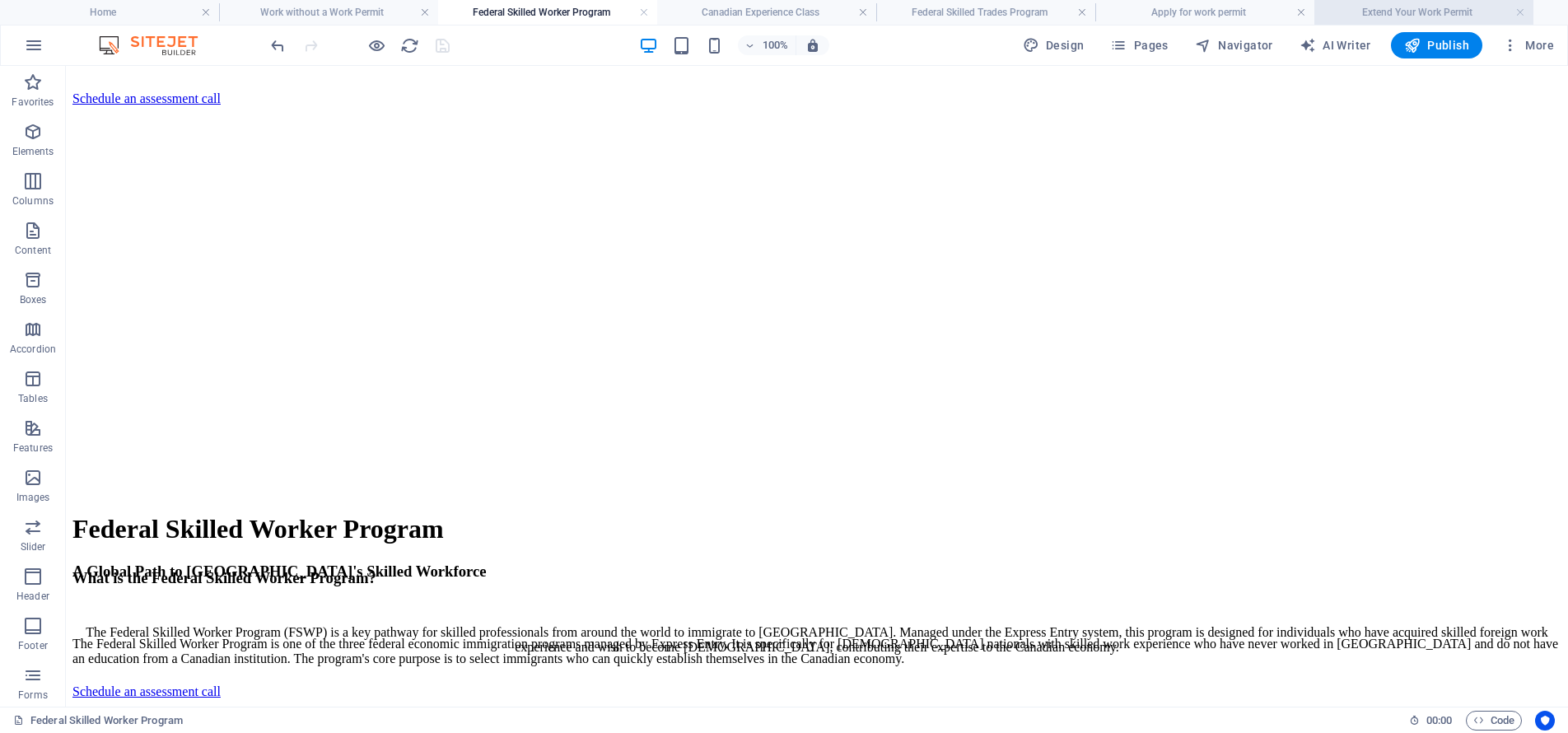
click at [1390, 17] on h4 "Extend Your Work Permit" at bounding box center [1424, 12] width 219 height 18
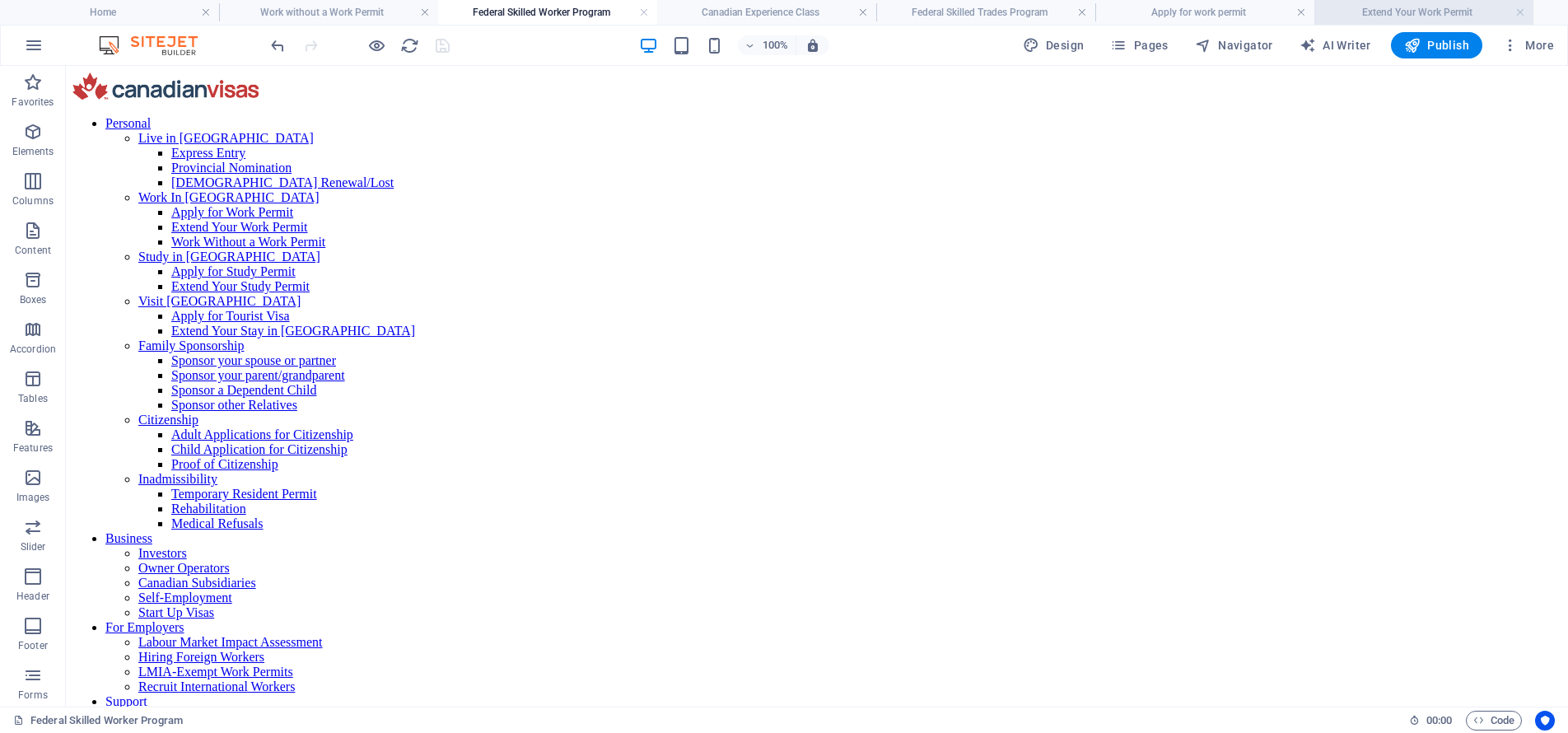
scroll to position [4942, 0]
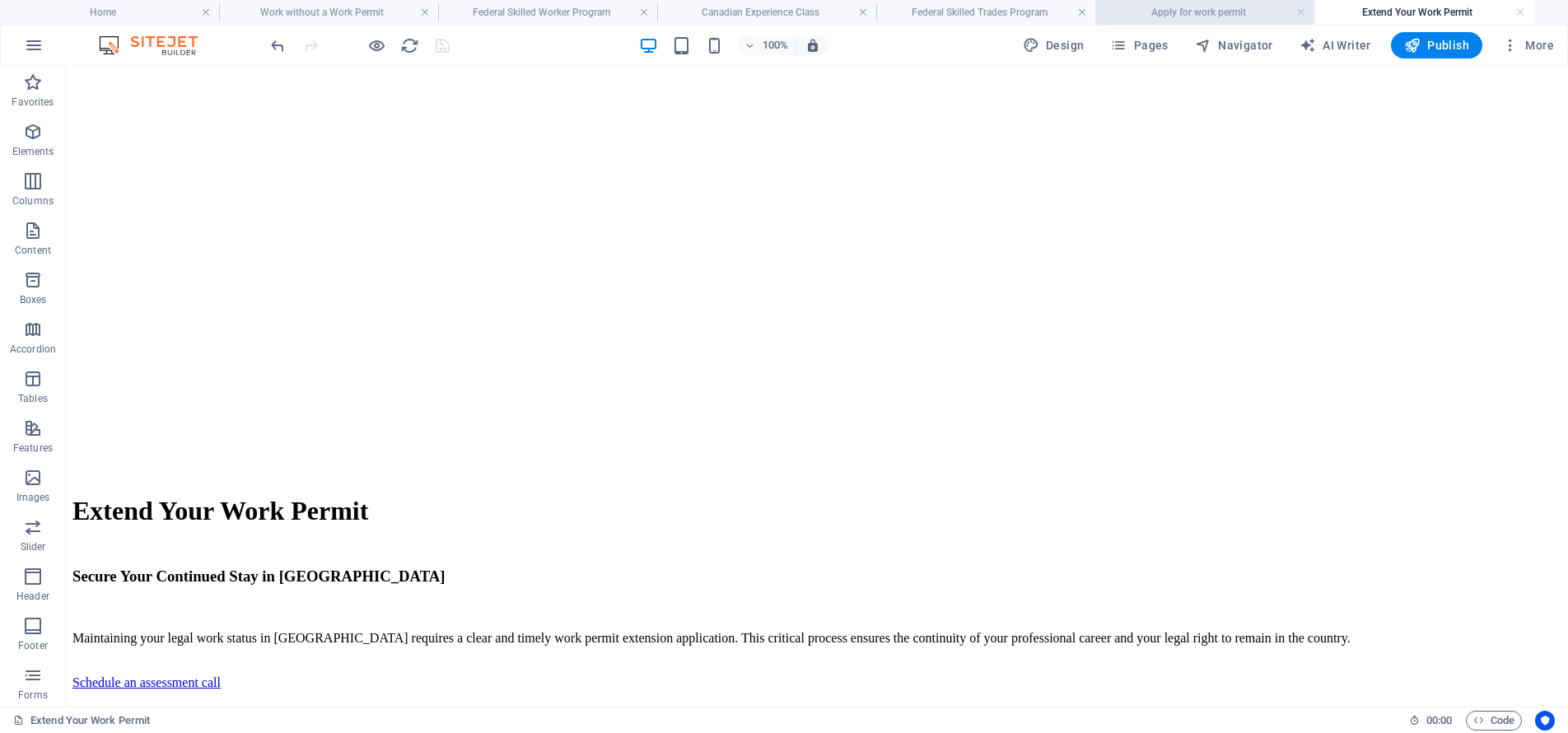
click at [1220, 14] on h4 "Apply for work permit" at bounding box center [1205, 12] width 219 height 18
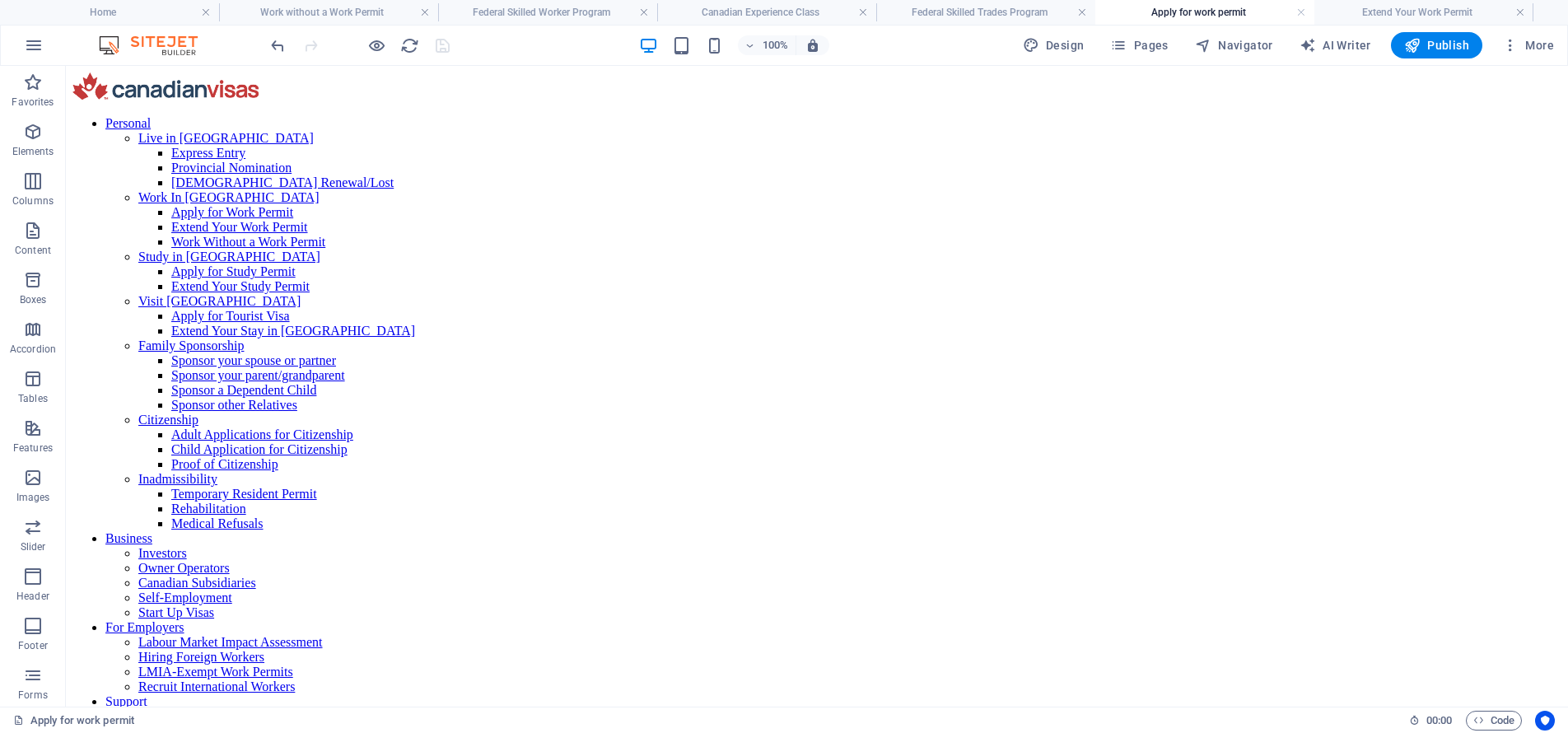
scroll to position [0, 0]
